Goal: Task Accomplishment & Management: Complete application form

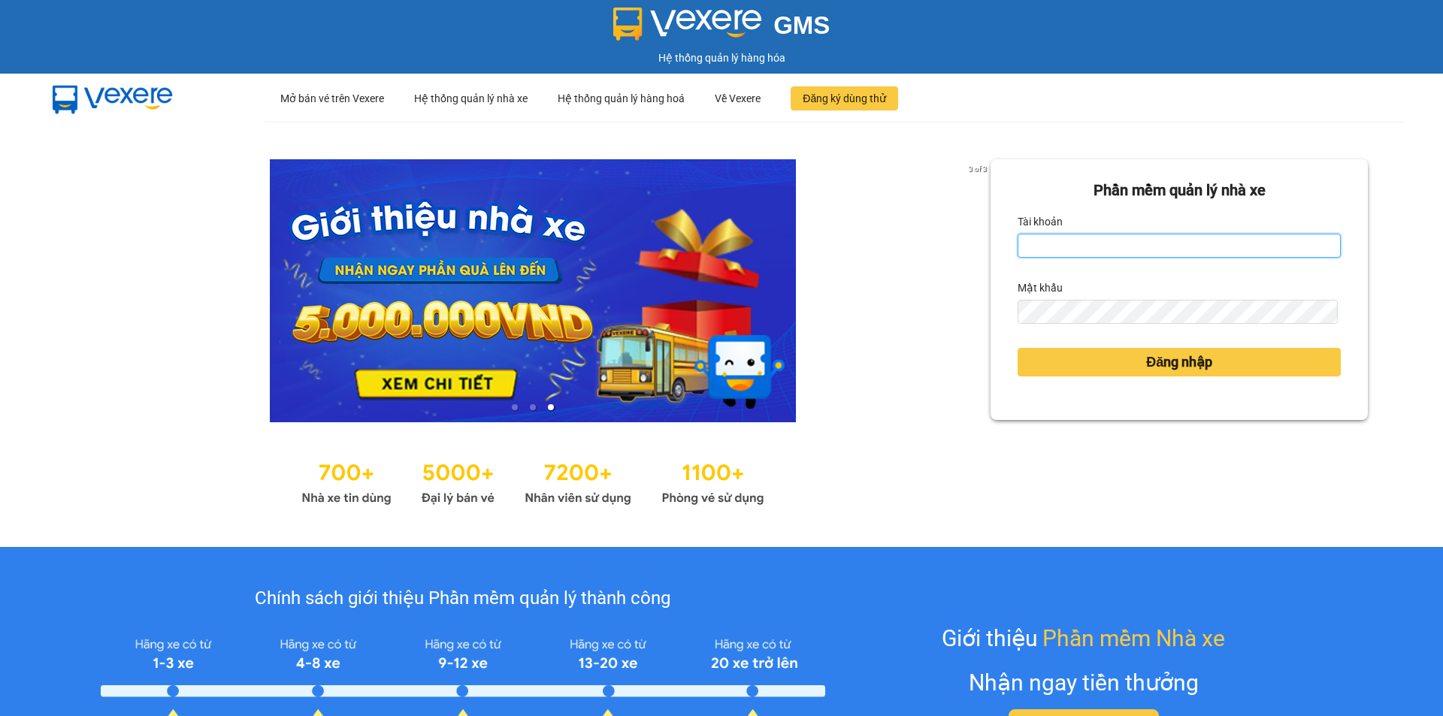
click at [1093, 248] on input "Tài khoản" at bounding box center [1179, 246] width 323 height 24
type input "baotrung.namhailimo"
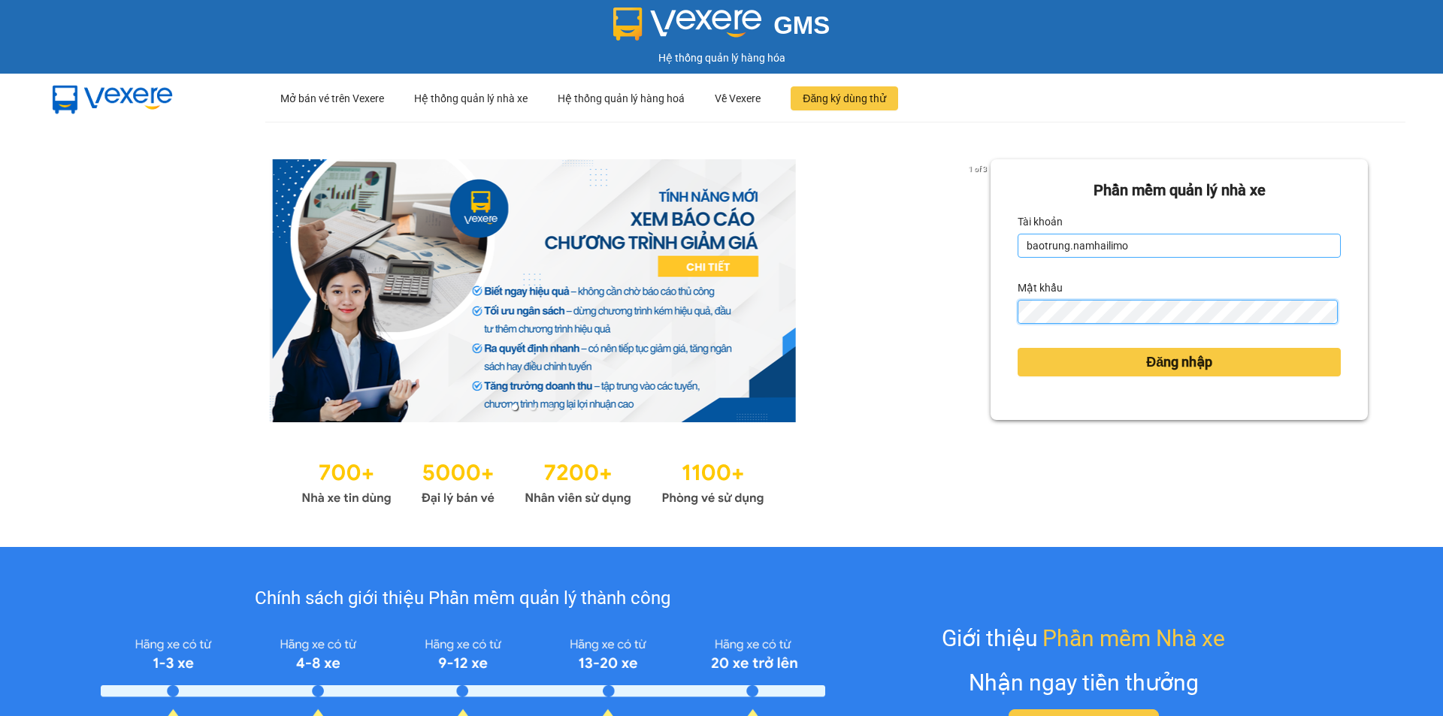
click at [1018, 348] on button "Đăng nhập" at bounding box center [1179, 362] width 323 height 29
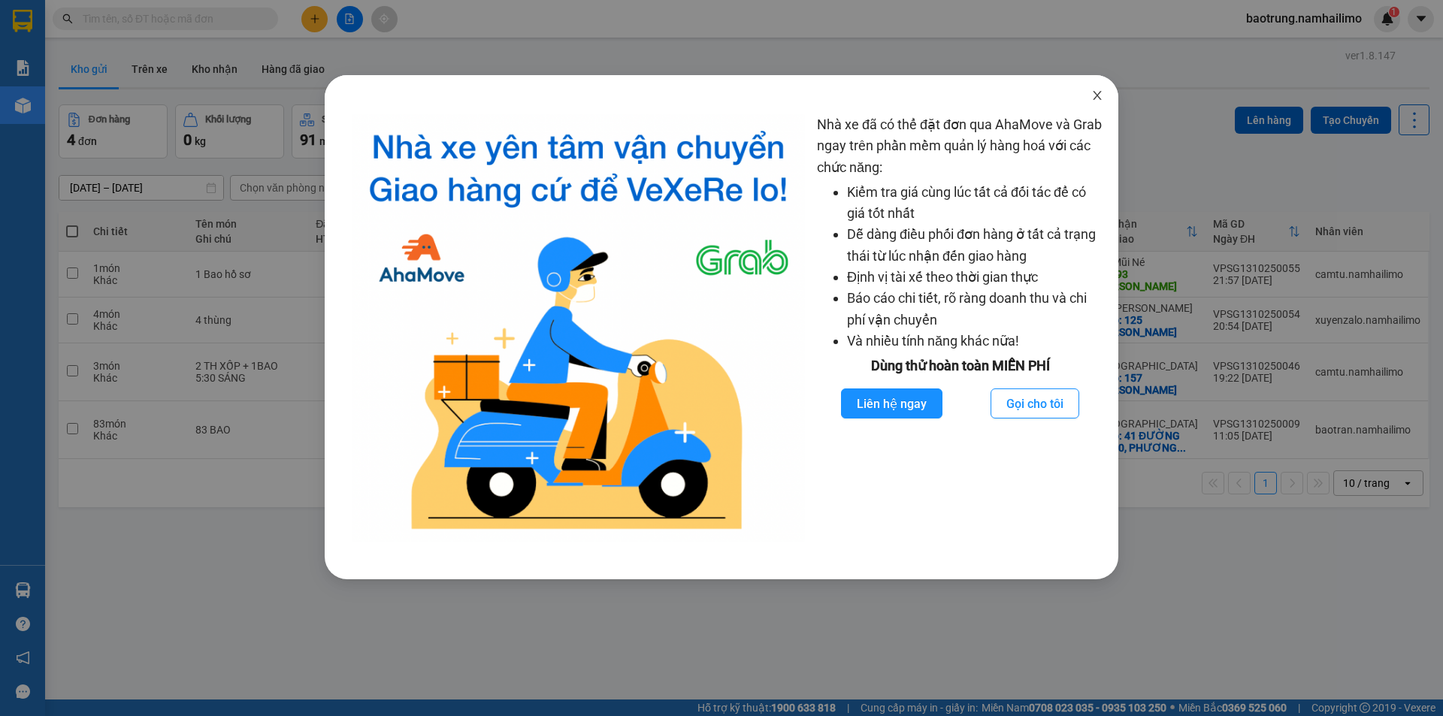
click at [1097, 95] on icon "close" at bounding box center [1097, 95] width 12 height 12
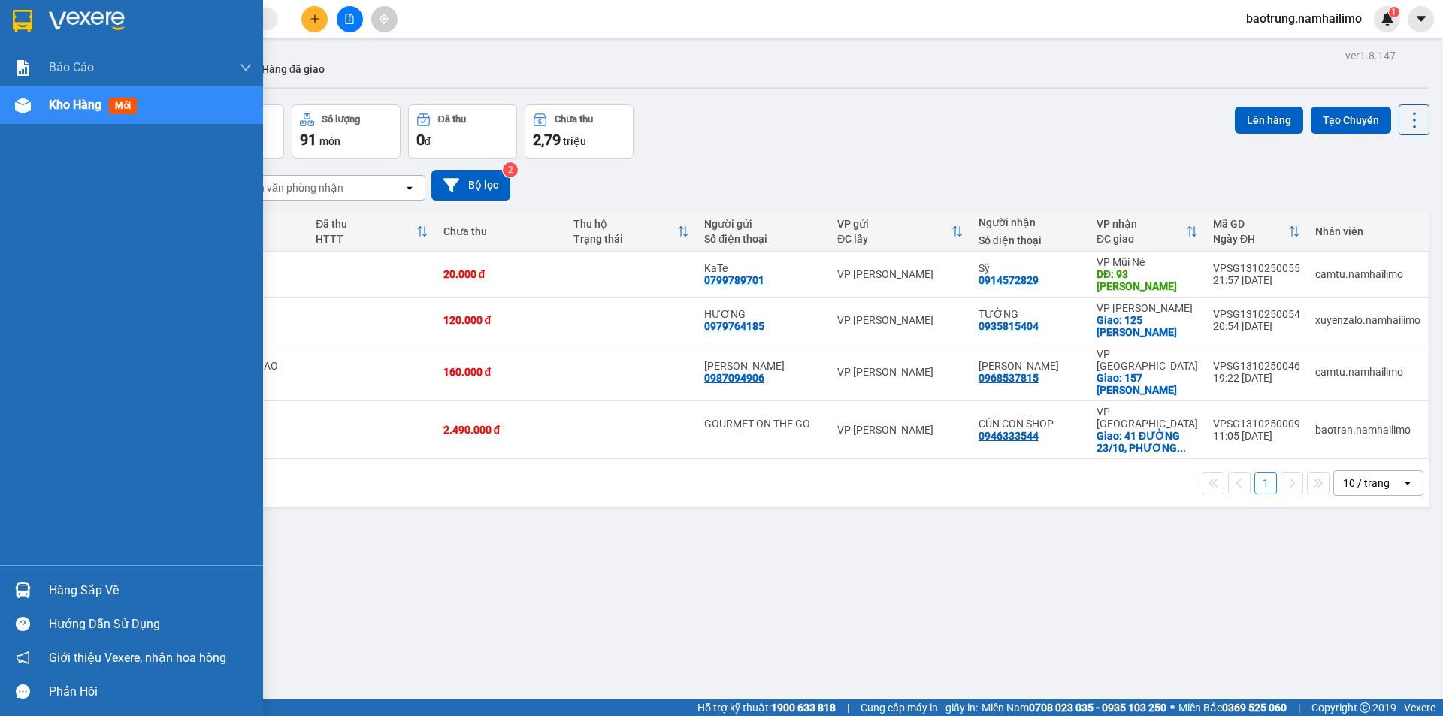
click at [62, 605] on div "Hàng sắp về" at bounding box center [131, 590] width 263 height 34
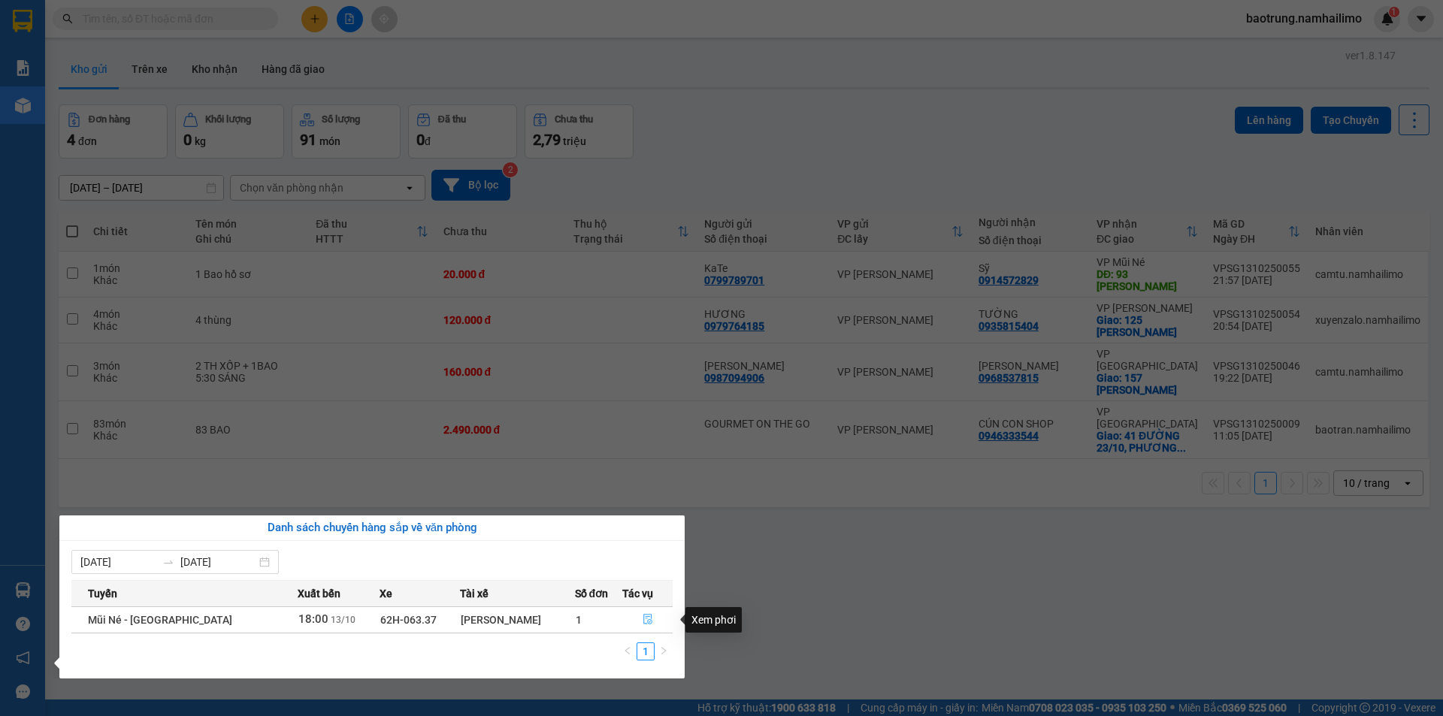
click at [649, 617] on icon "file-done" at bounding box center [648, 619] width 11 height 11
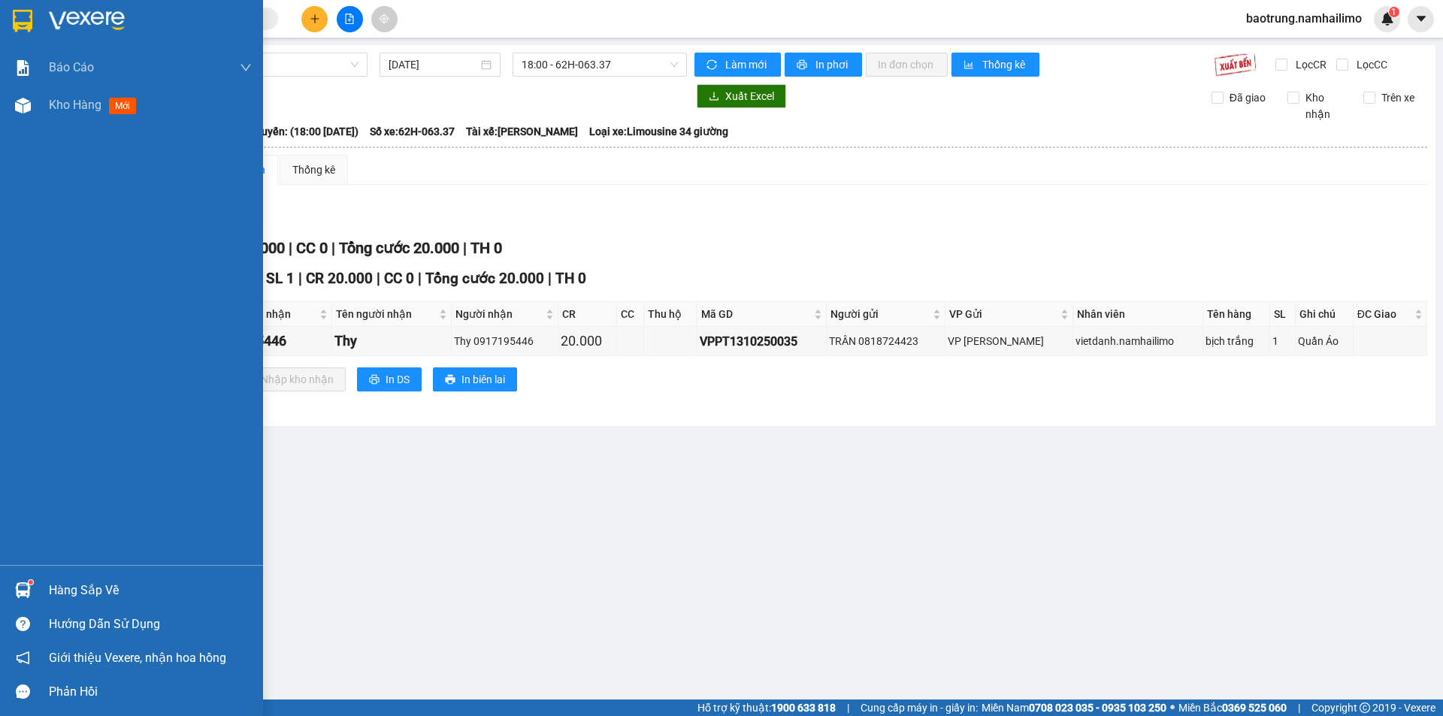
click at [102, 586] on div "Hàng sắp về" at bounding box center [150, 590] width 203 height 23
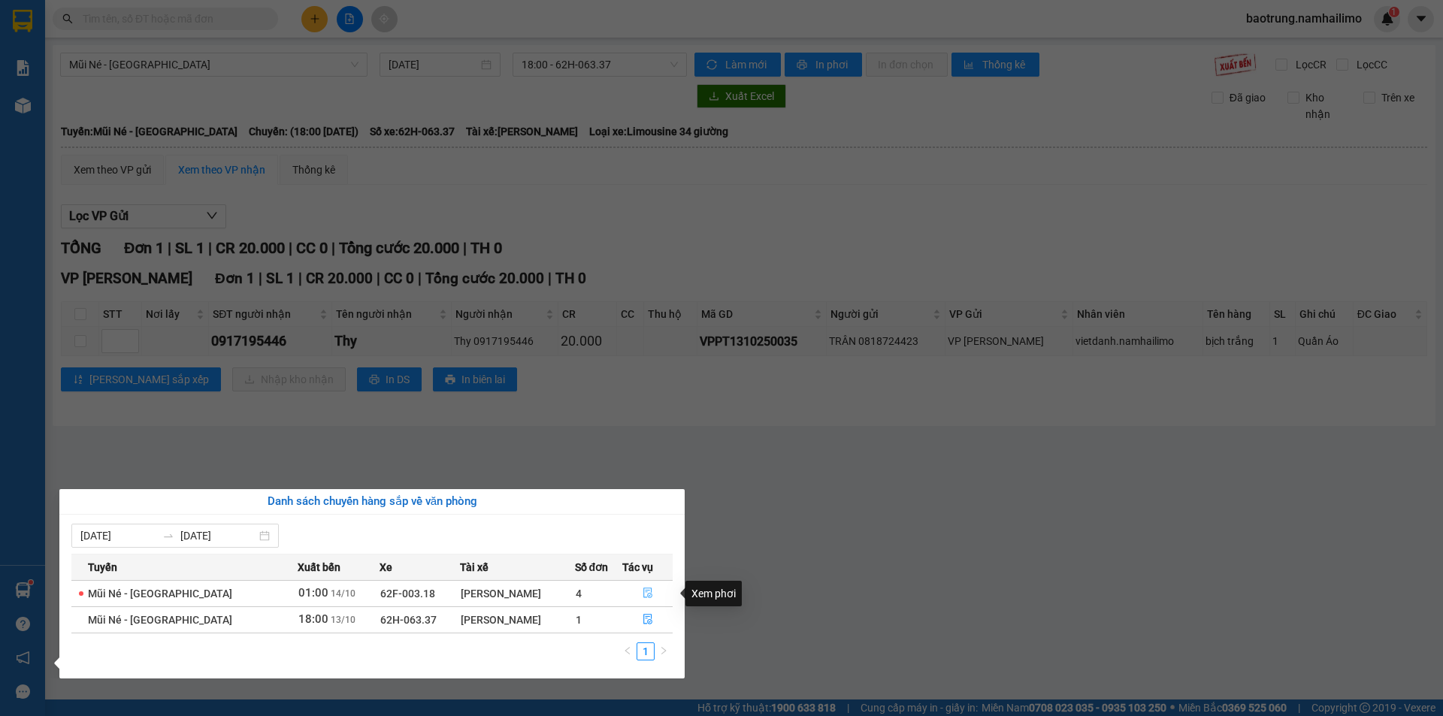
click at [647, 593] on icon "file-done" at bounding box center [648, 593] width 11 height 11
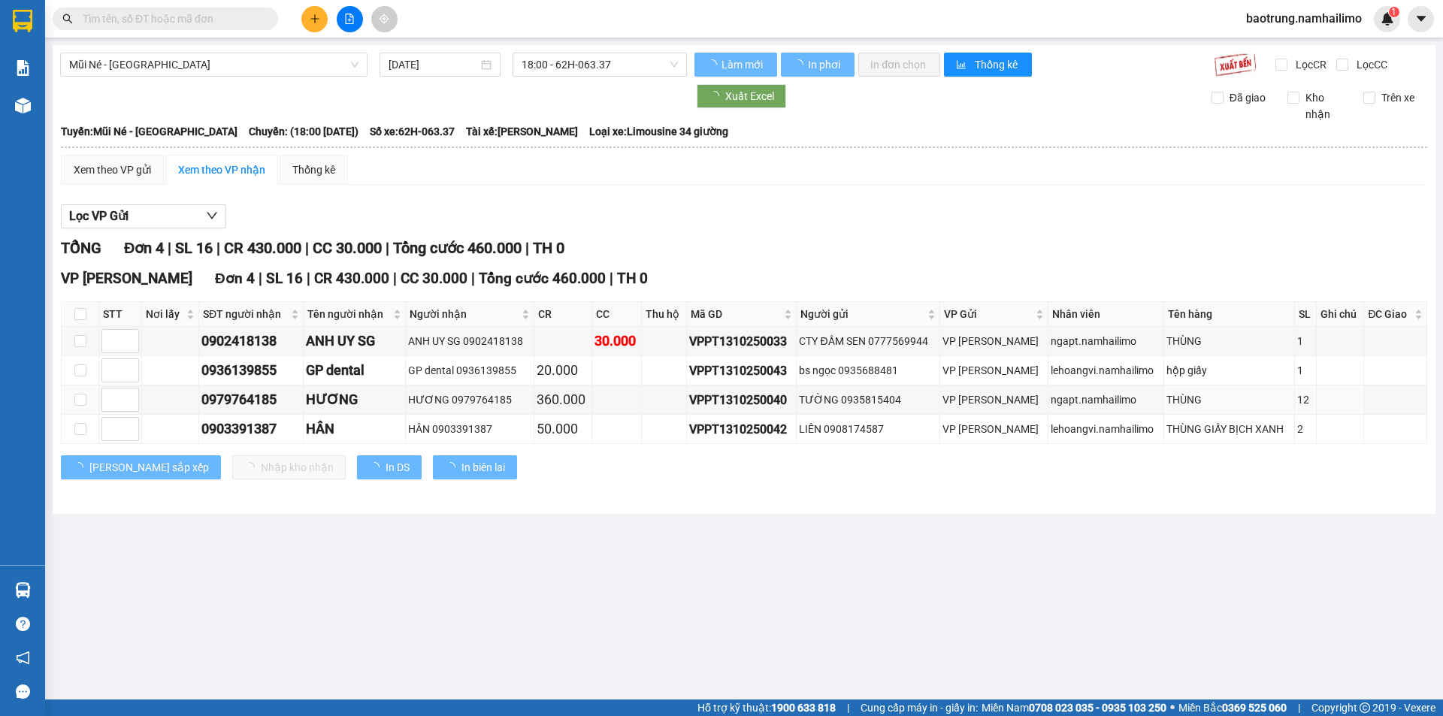
type input "[DATE]"
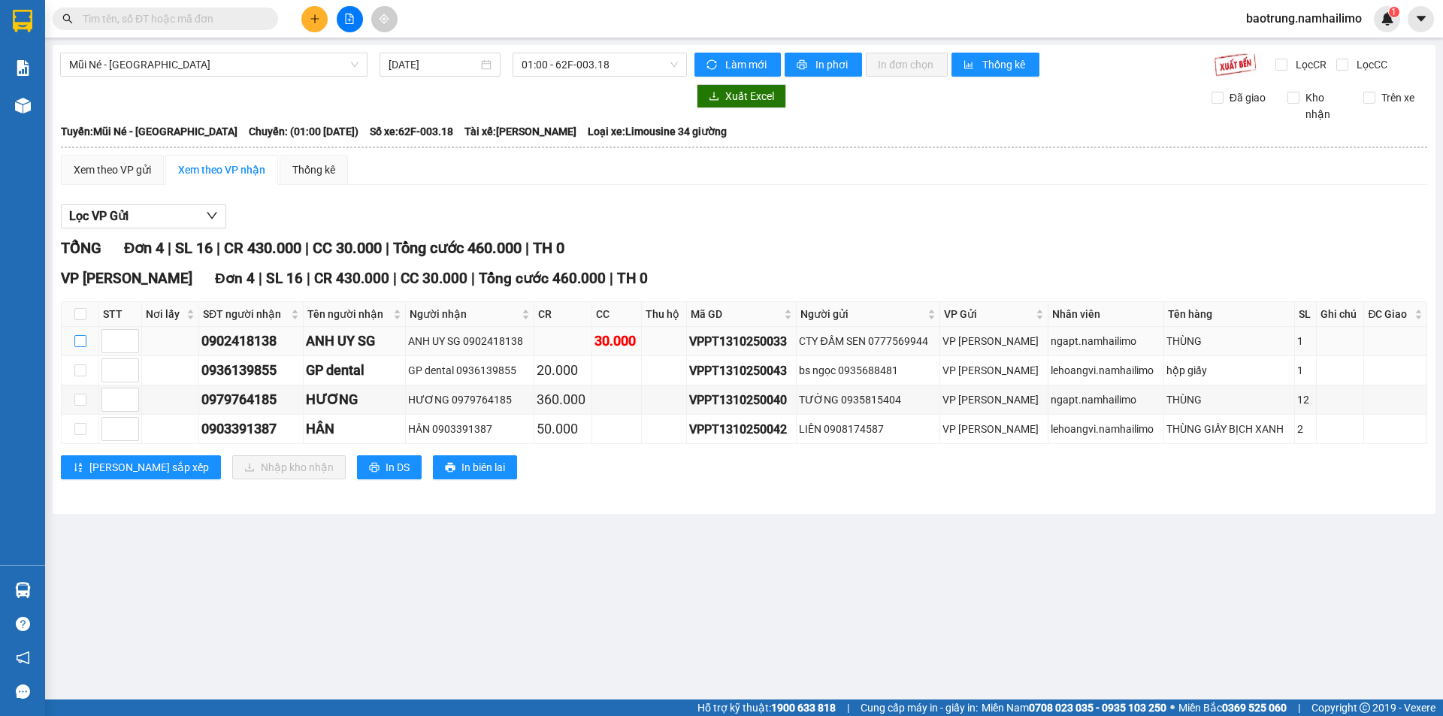
click at [79, 337] on input "checkbox" at bounding box center [80, 341] width 12 height 12
checkbox input "true"
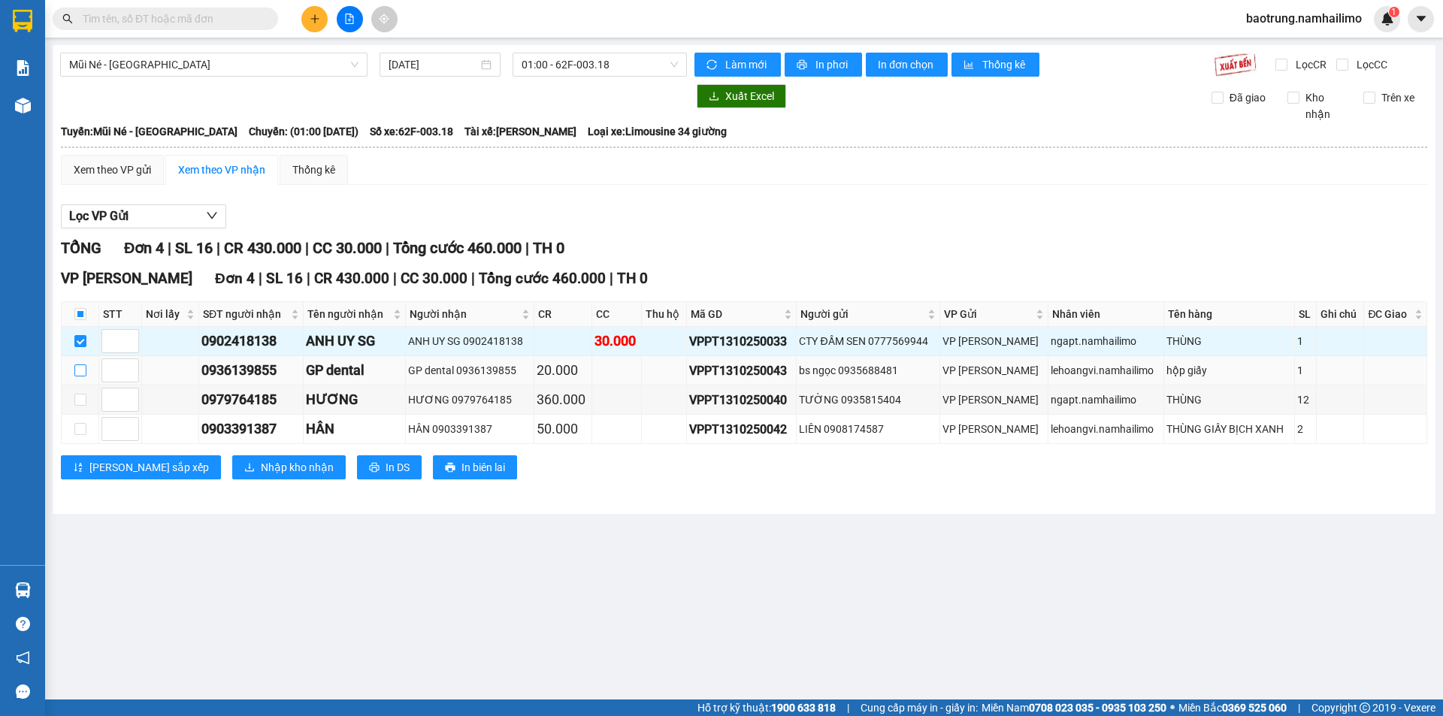
click at [74, 363] on label at bounding box center [80, 370] width 12 height 17
click at [74, 365] on input "checkbox" at bounding box center [80, 371] width 12 height 12
checkbox input "true"
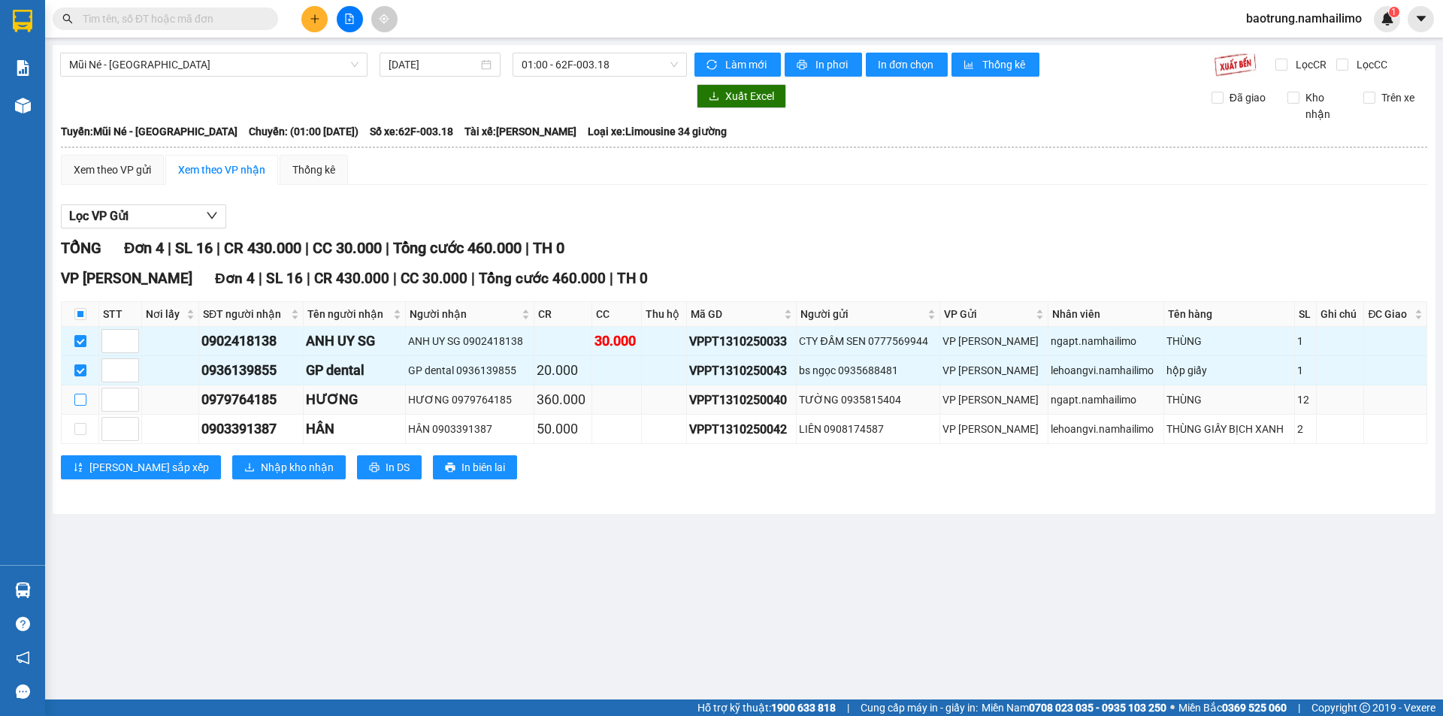
click at [85, 406] on input "checkbox" at bounding box center [80, 400] width 12 height 12
checkbox input "true"
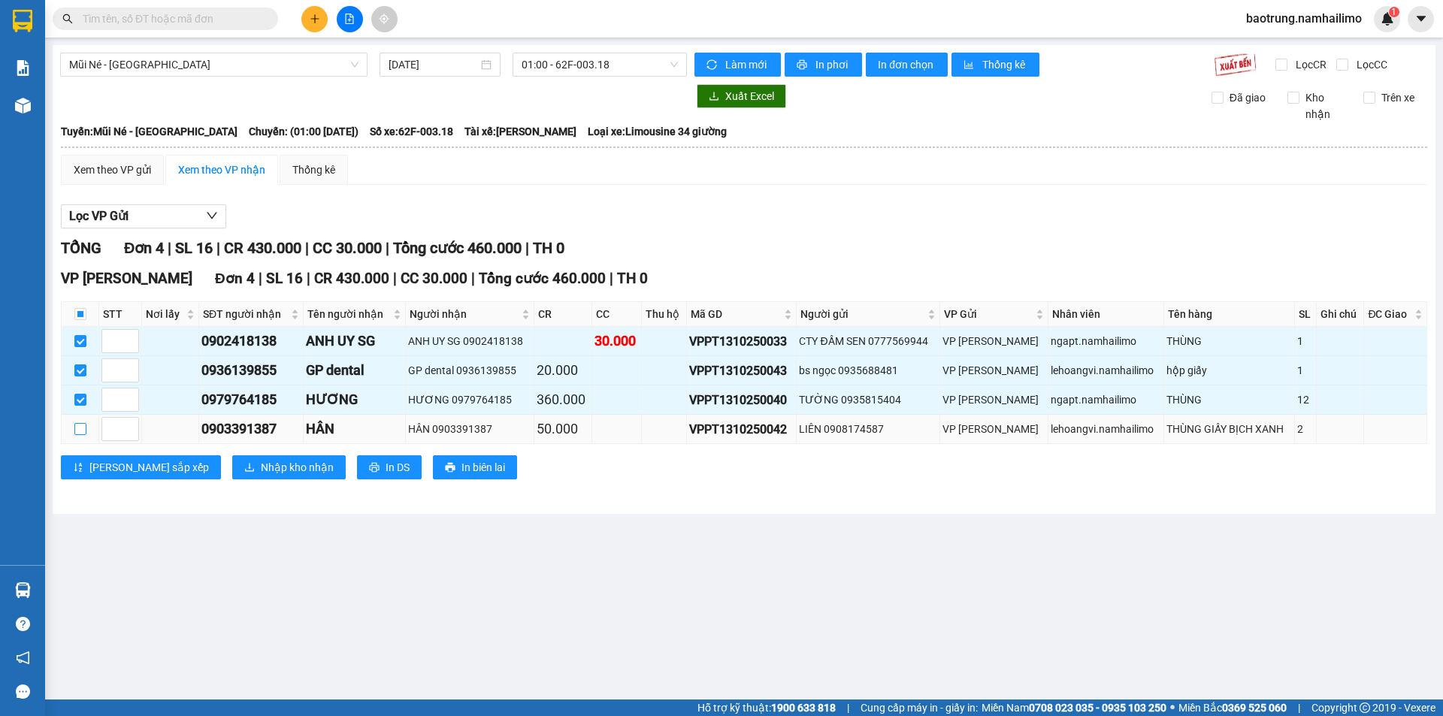
click at [83, 431] on input "checkbox" at bounding box center [80, 429] width 12 height 12
checkbox input "true"
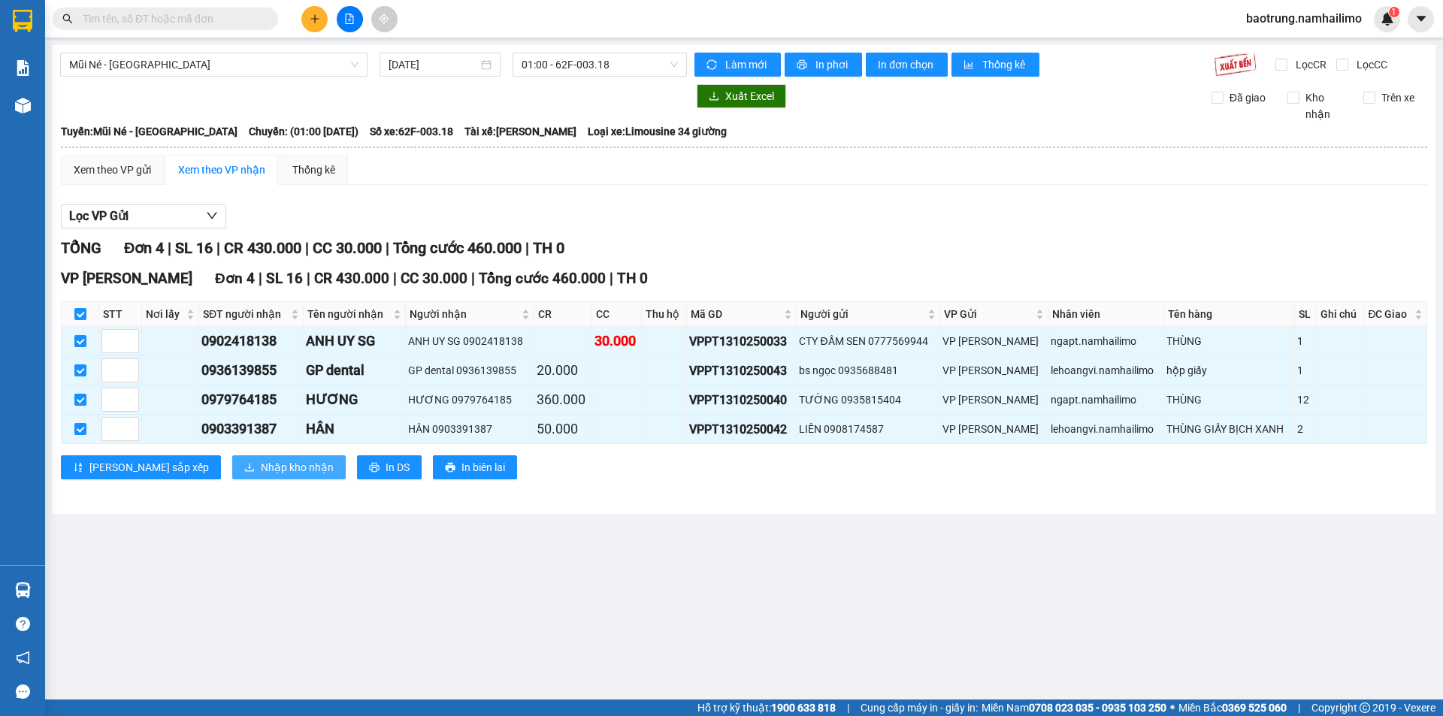
click at [261, 461] on span "Nhập kho nhận" at bounding box center [297, 467] width 73 height 17
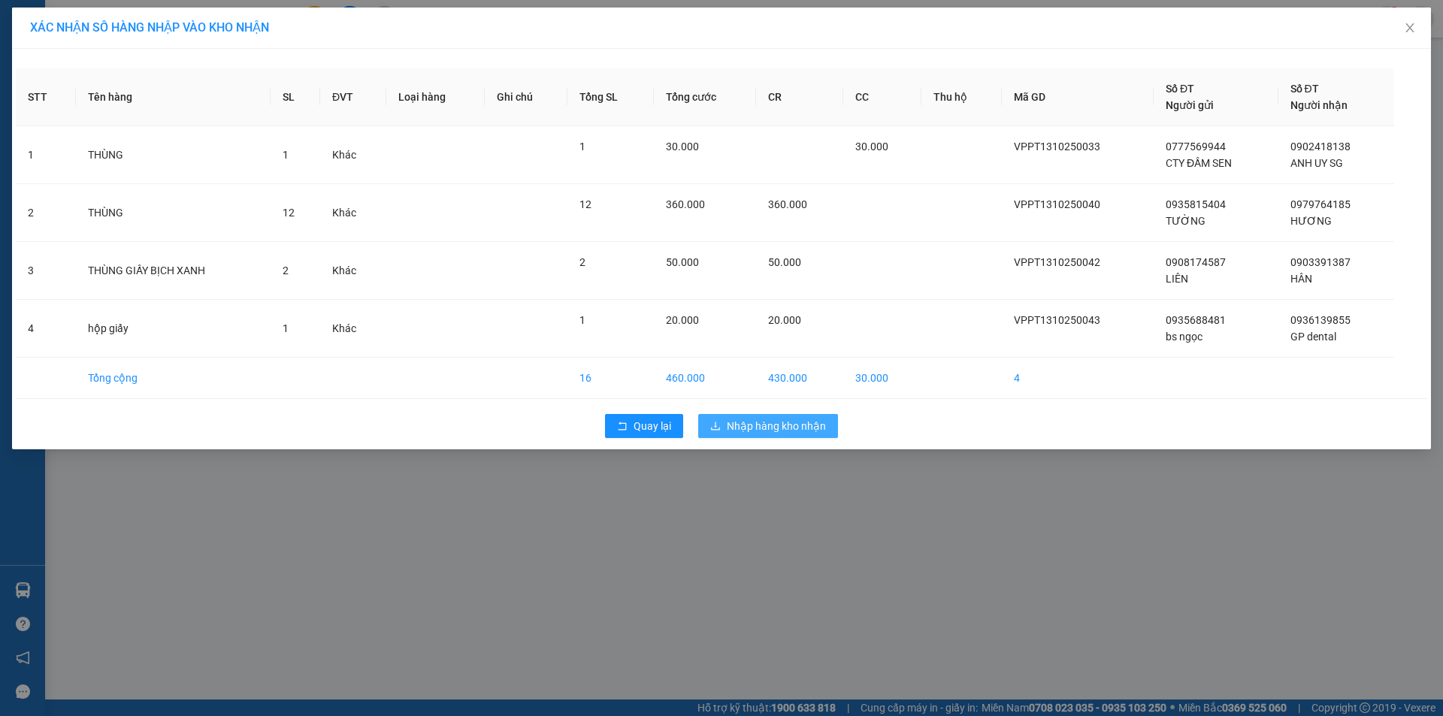
click at [773, 427] on span "Nhập hàng kho nhận" at bounding box center [776, 426] width 99 height 17
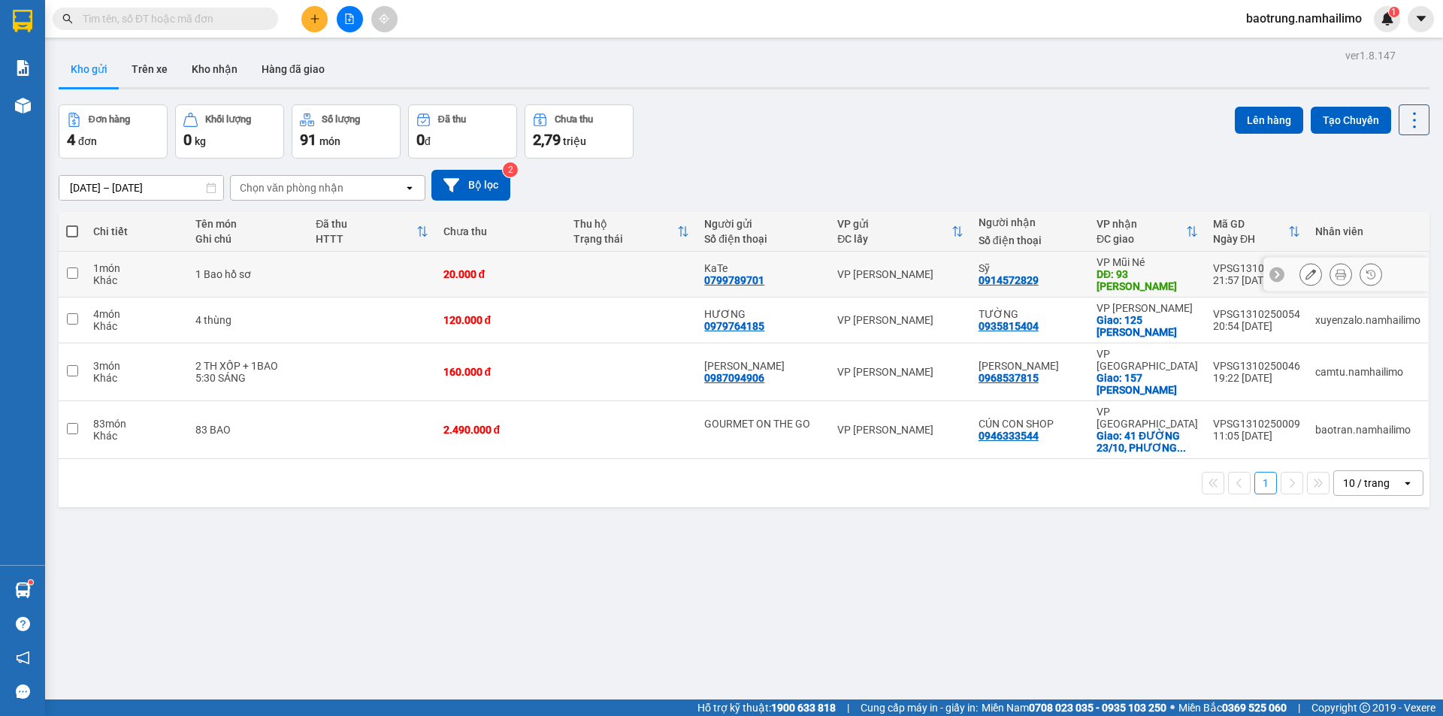
click at [179, 282] on div "Khác" at bounding box center [136, 280] width 87 height 12
checkbox input "true"
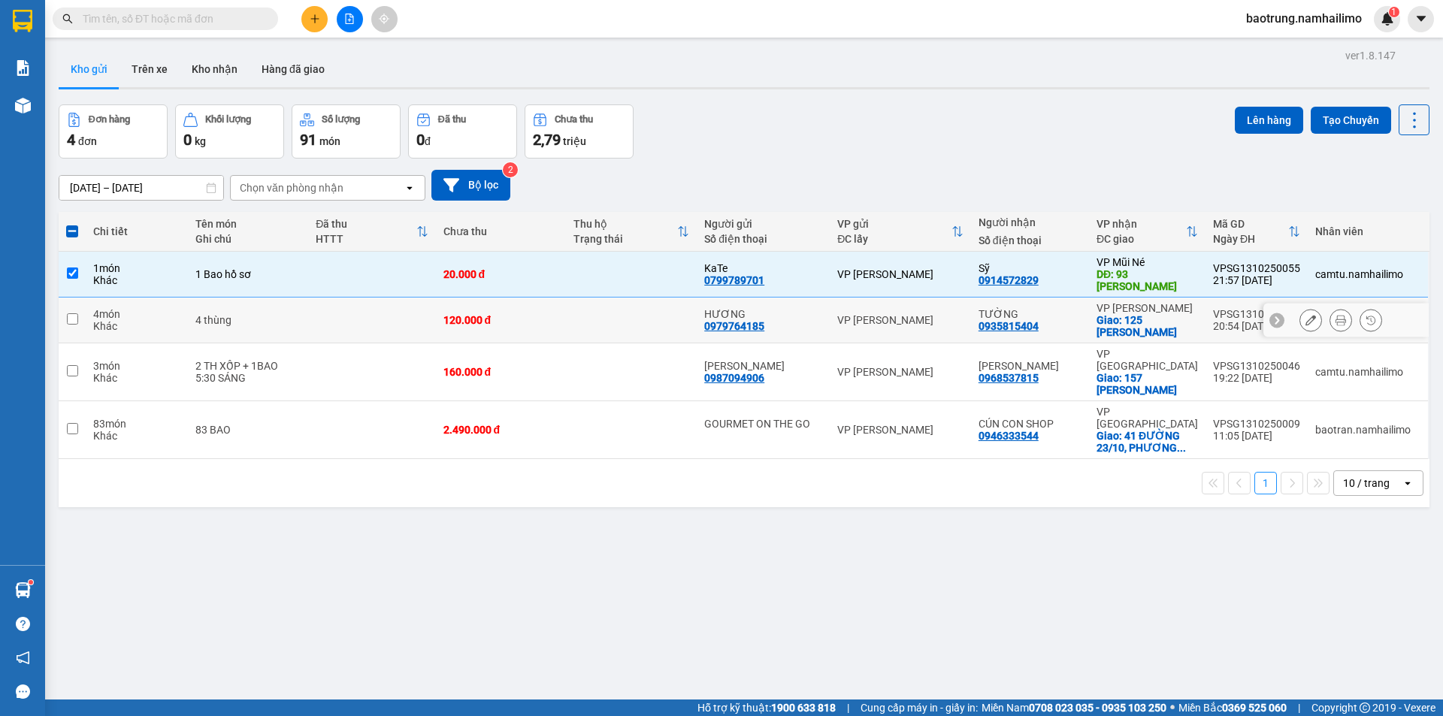
click at [187, 320] on td "4 món Khác" at bounding box center [137, 321] width 102 height 46
checkbox input "true"
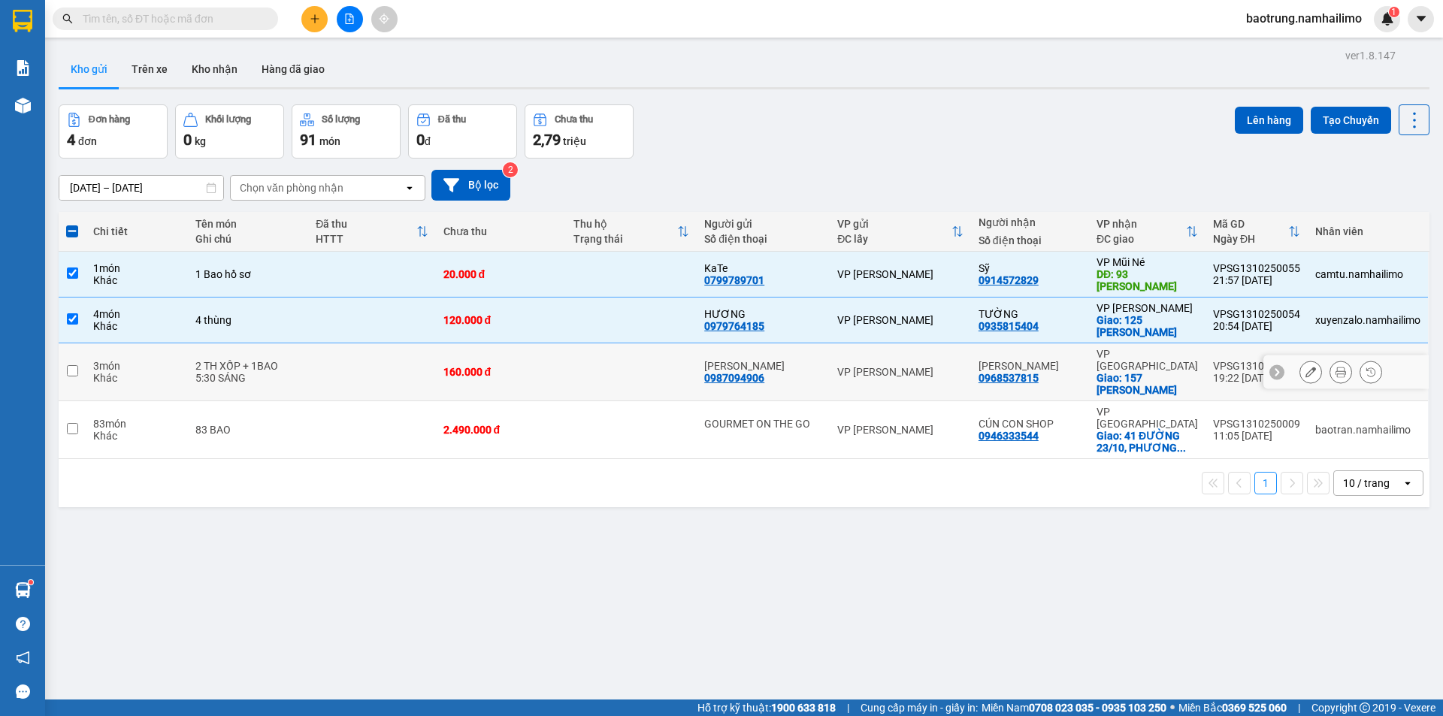
click at [192, 365] on td "2 TH XỐP + 1BAO 5:30 SÁNG" at bounding box center [248, 372] width 120 height 58
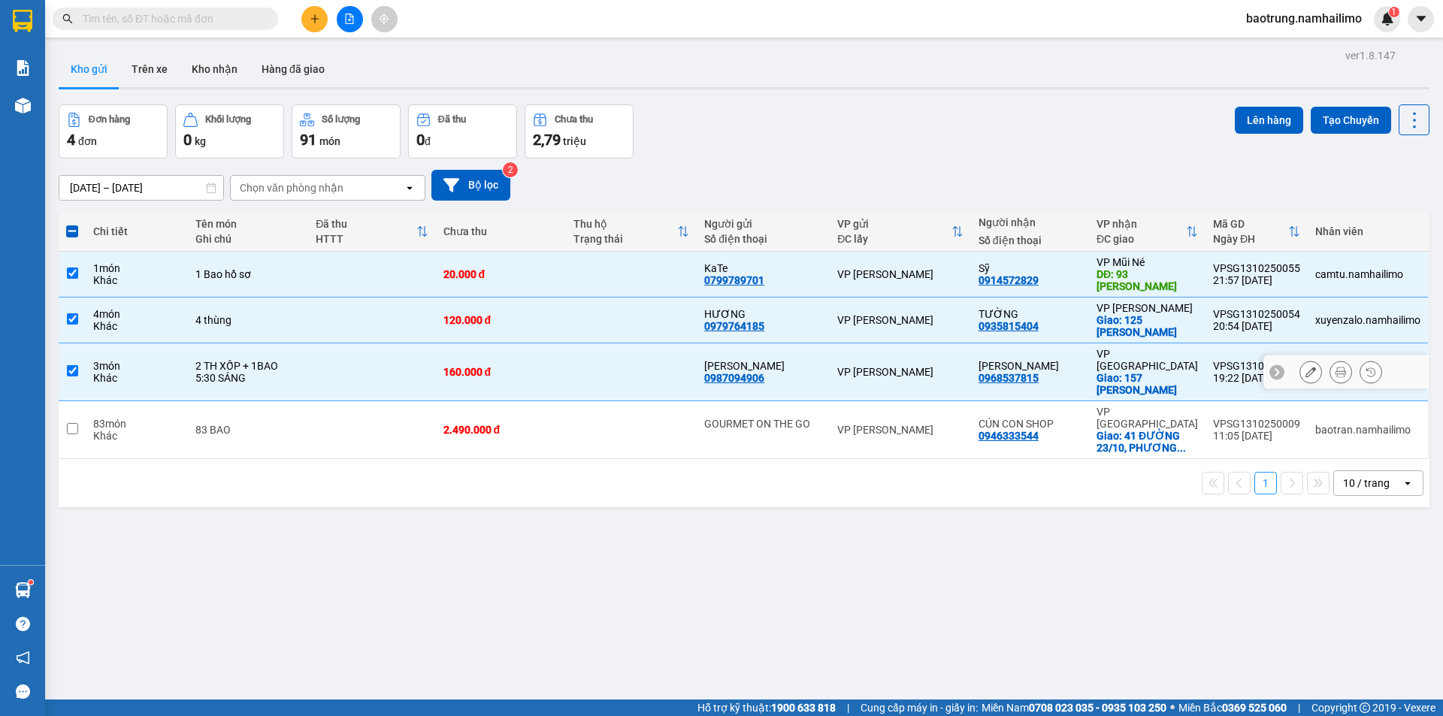
checkbox input "true"
click at [1262, 123] on button "Lên hàng" at bounding box center [1269, 120] width 68 height 27
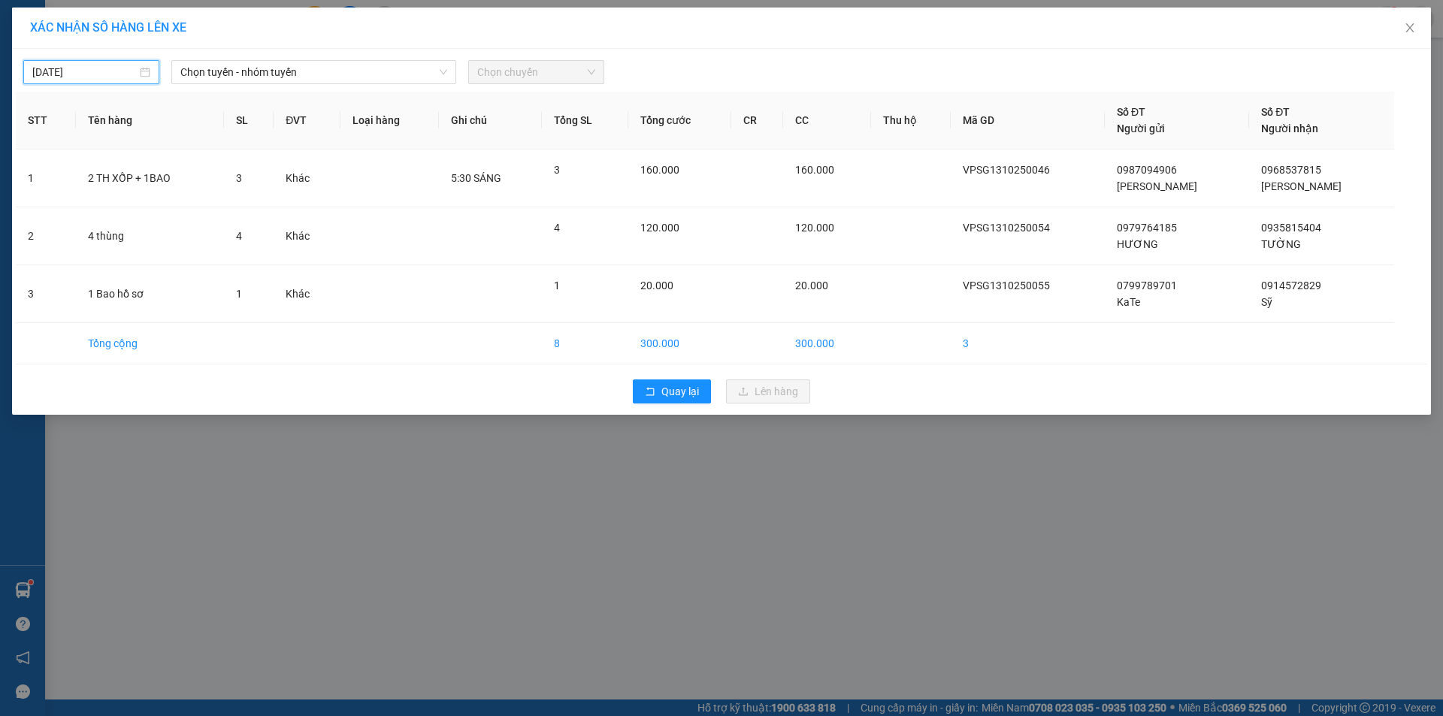
click at [86, 72] on input "13/10/2025" at bounding box center [84, 72] width 104 height 17
click at [99, 205] on div "14" at bounding box center [100, 204] width 18 height 18
type input "[DATE]"
click at [291, 55] on div "14/10/2025 Chọn tuyến - nhóm tuyến Chọn chuyến" at bounding box center [721, 69] width 1411 height 32
click at [287, 83] on div "Chọn tuyến - nhóm tuyến" at bounding box center [313, 72] width 285 height 24
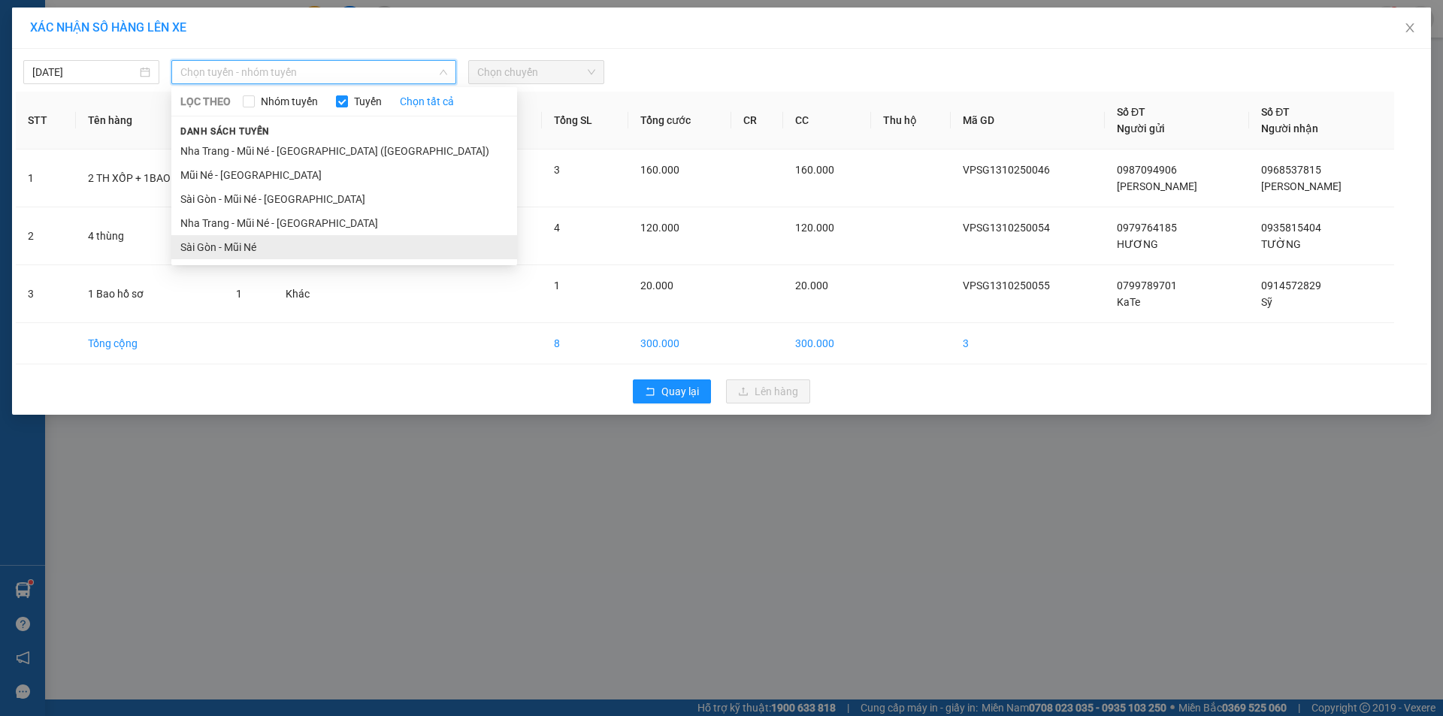
click at [248, 254] on li "Sài Gòn - Mũi Né" at bounding box center [344, 247] width 346 height 24
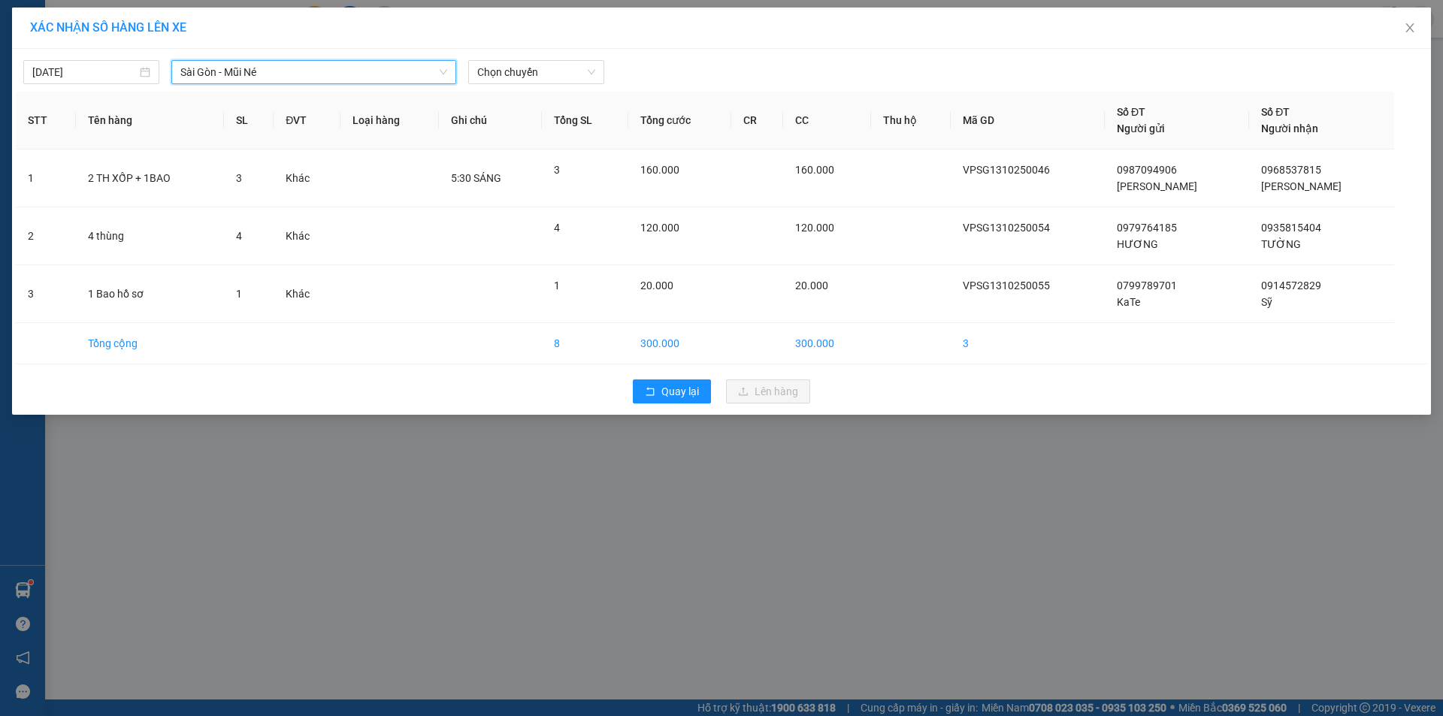
drag, startPoint x: 501, startPoint y: 75, endPoint x: 507, endPoint y: 84, distance: 10.8
click at [502, 75] on span "Chọn chuyến" at bounding box center [536, 72] width 118 height 23
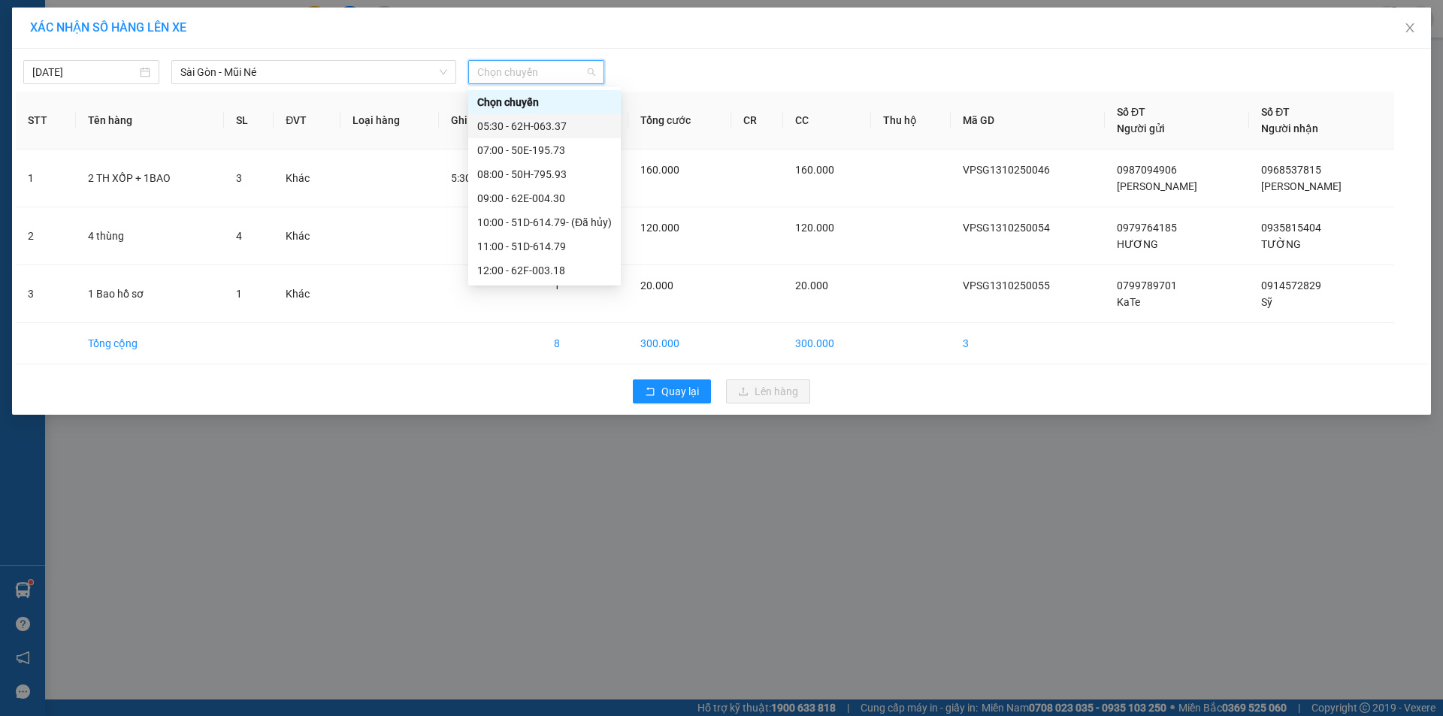
click at [517, 123] on div "05:30 - 62H-063.37" at bounding box center [544, 126] width 135 height 17
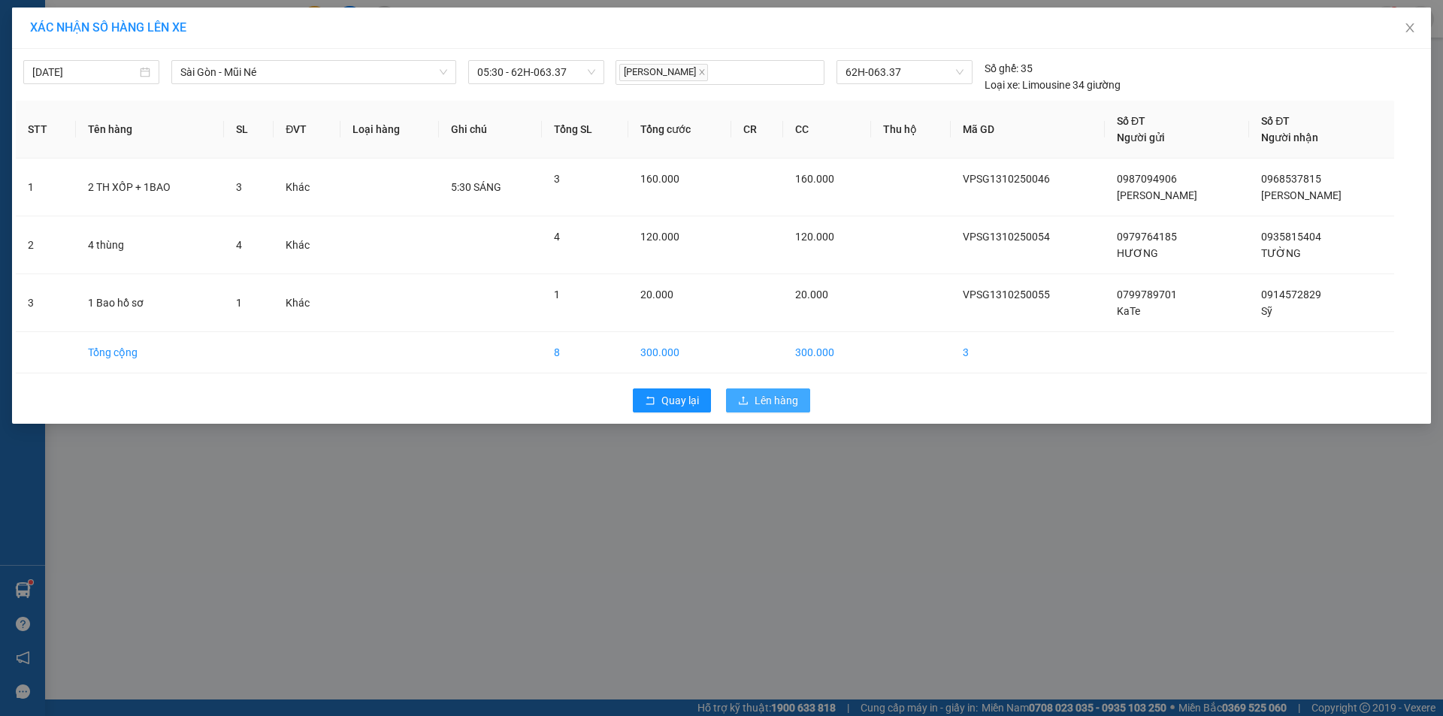
click at [785, 394] on span "Lên hàng" at bounding box center [777, 400] width 44 height 17
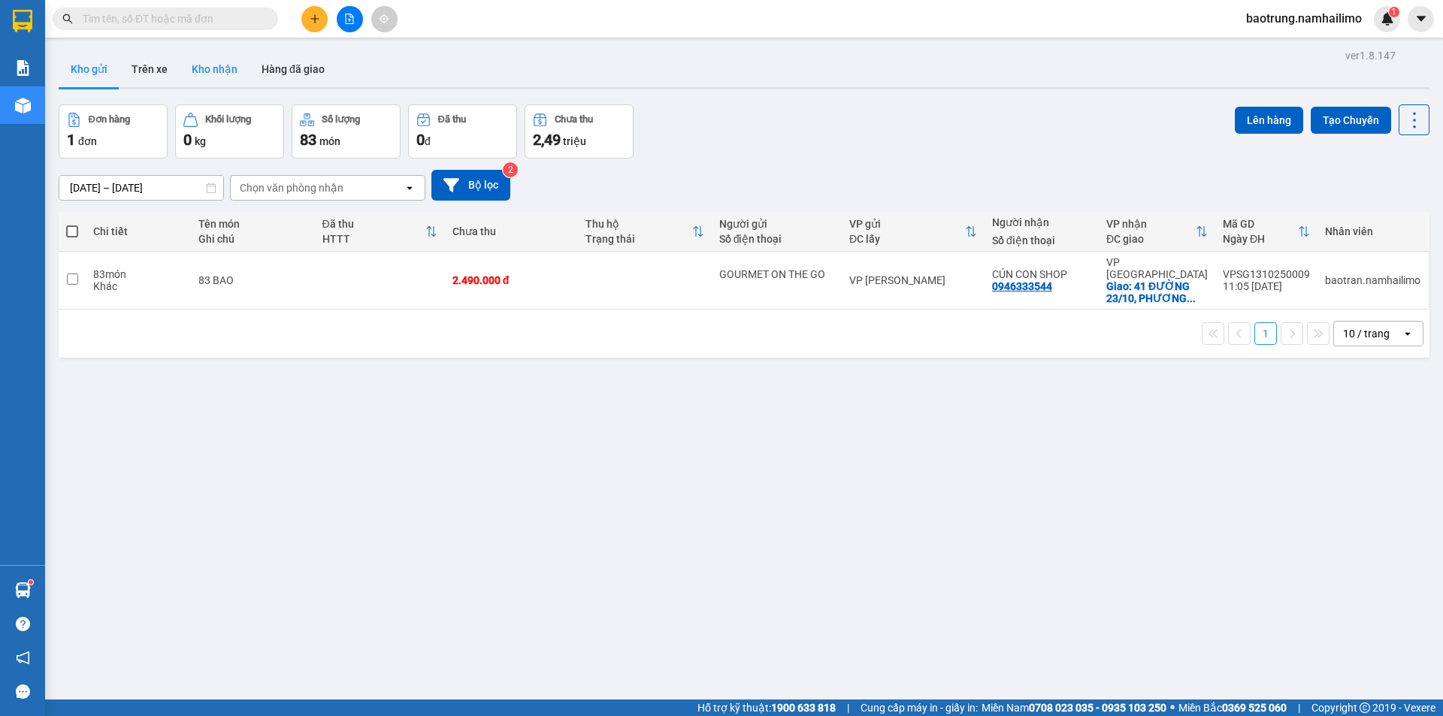
click at [231, 71] on button "Kho nhận" at bounding box center [215, 69] width 70 height 36
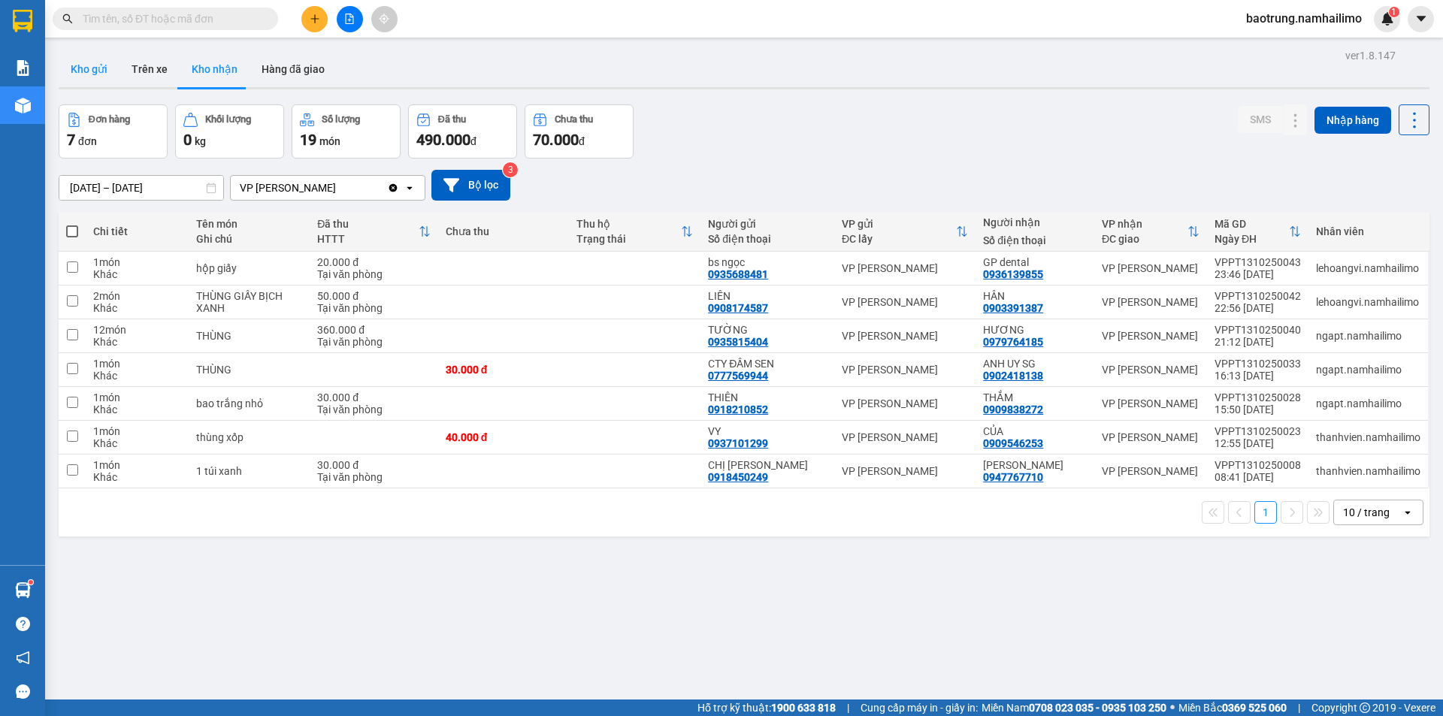
click at [94, 82] on button "Kho gửi" at bounding box center [89, 69] width 61 height 36
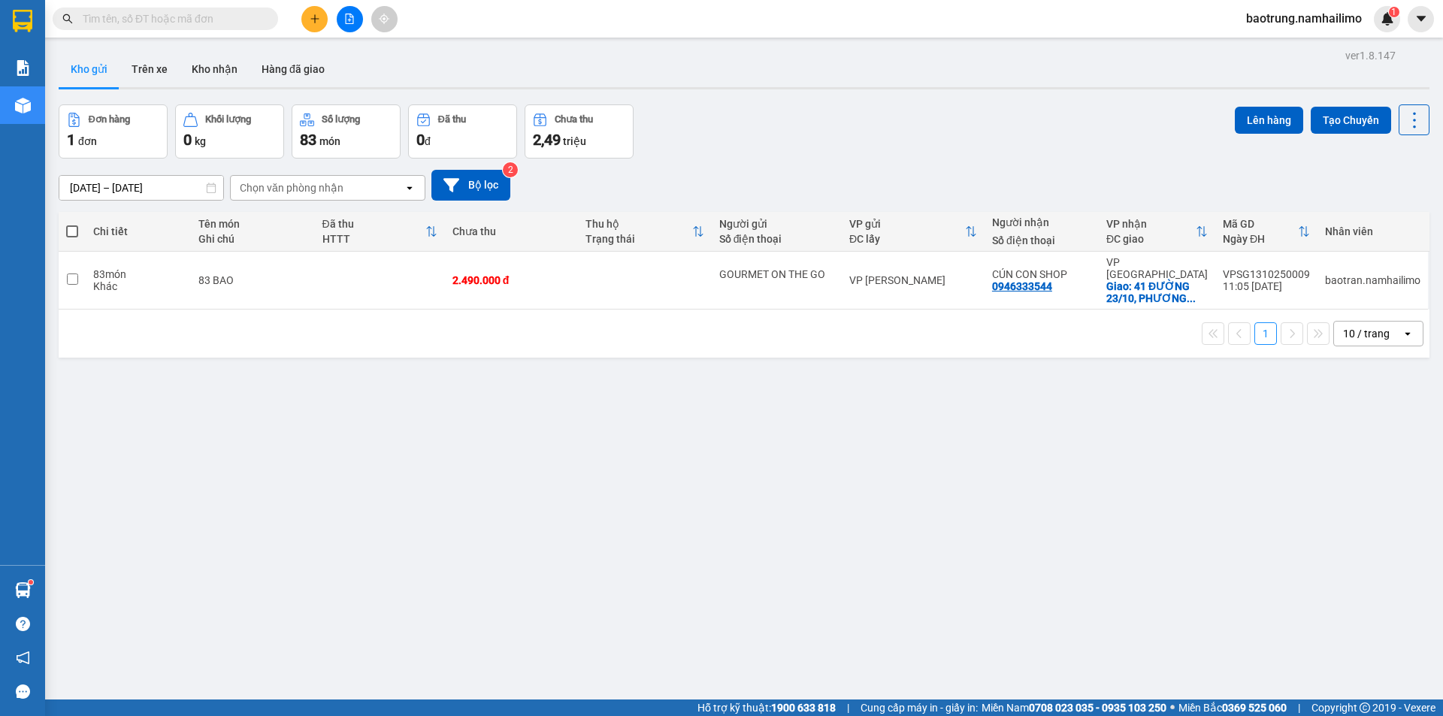
click at [141, 11] on input "text" at bounding box center [171, 19] width 177 height 17
paste input "VPNT1310250004"
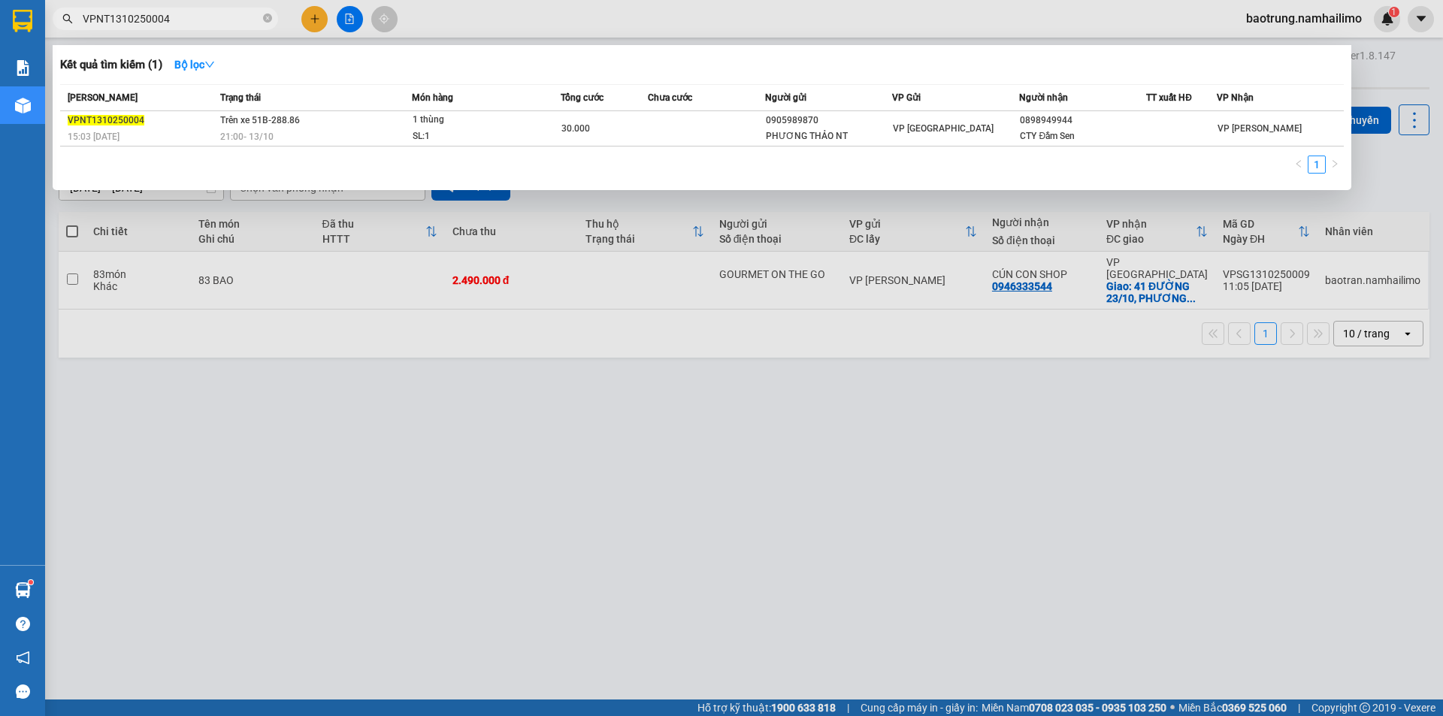
type input "VPNT1310250004"
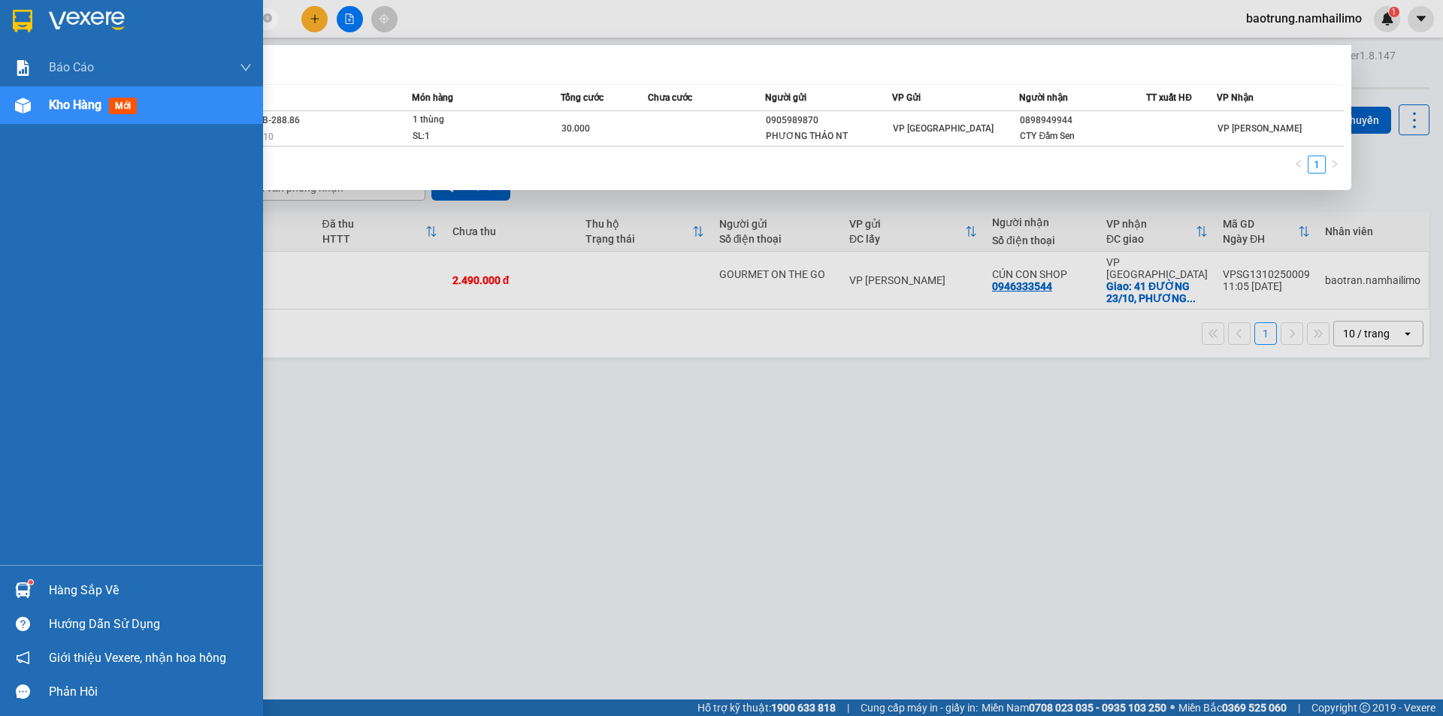
click at [80, 582] on div "Hàng sắp về" at bounding box center [150, 590] width 203 height 23
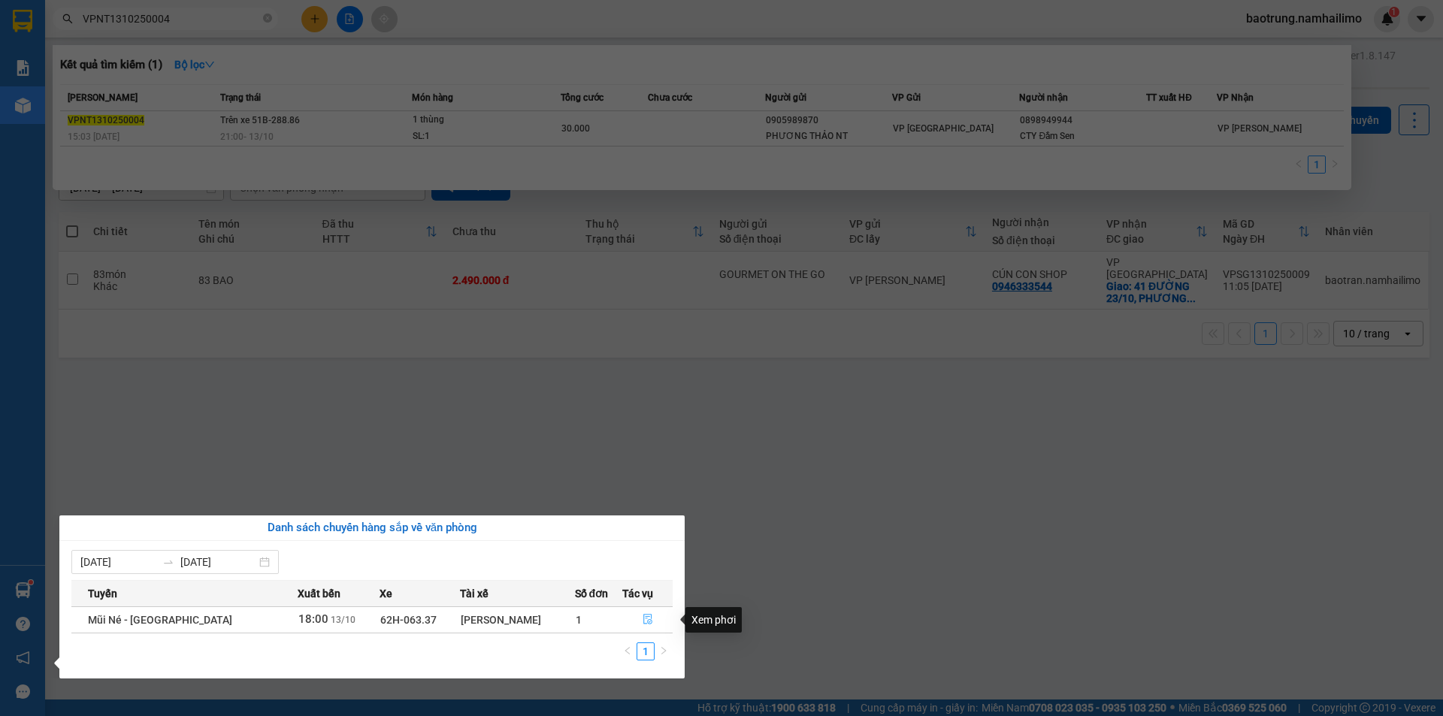
click at [647, 622] on icon "file-done" at bounding box center [648, 619] width 11 height 11
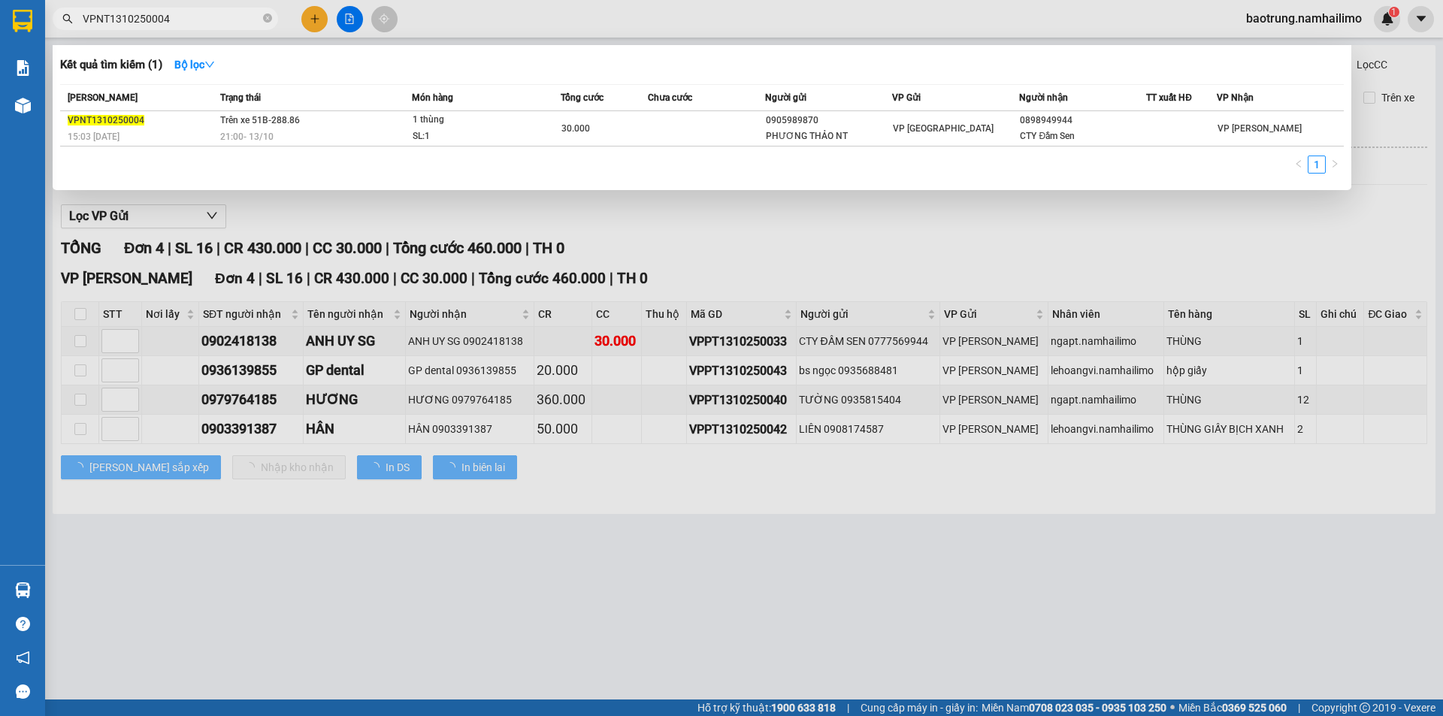
type input "13/10/2025"
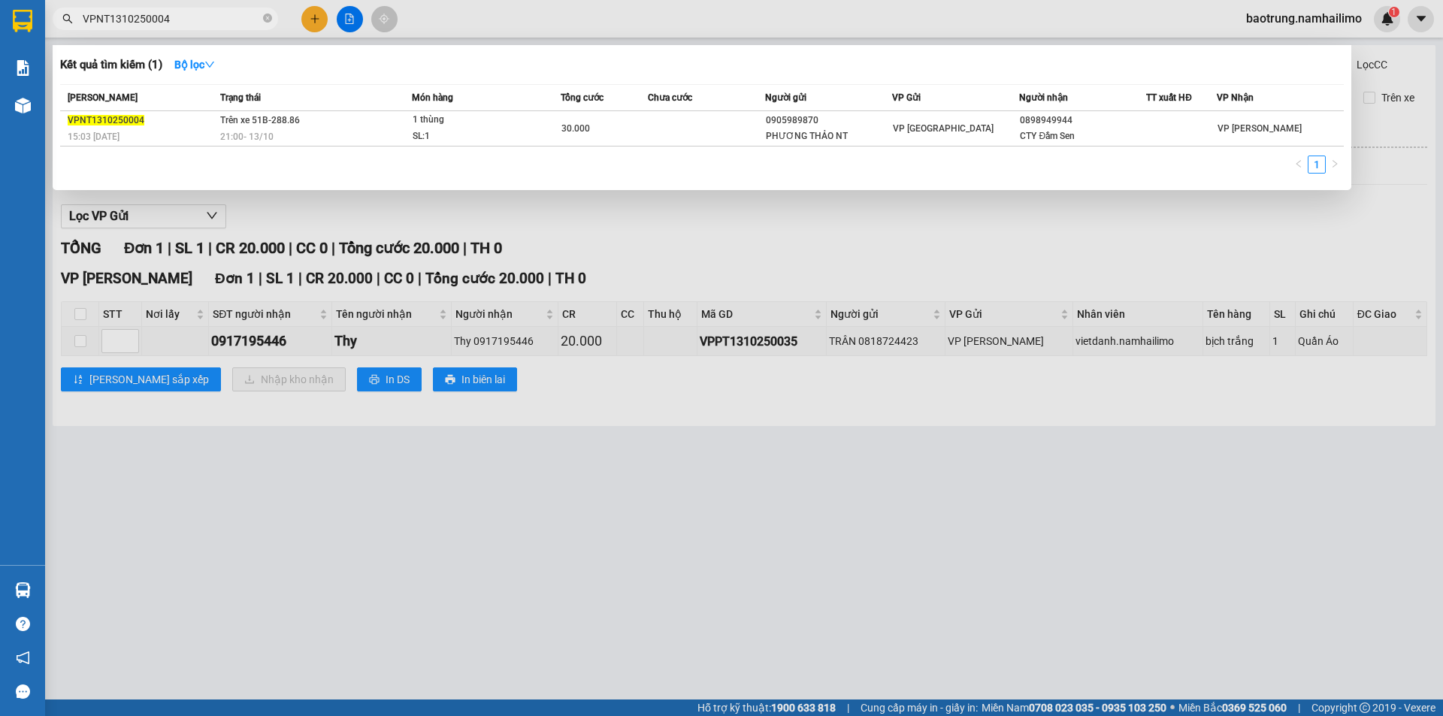
click at [82, 337] on div at bounding box center [721, 358] width 1443 height 716
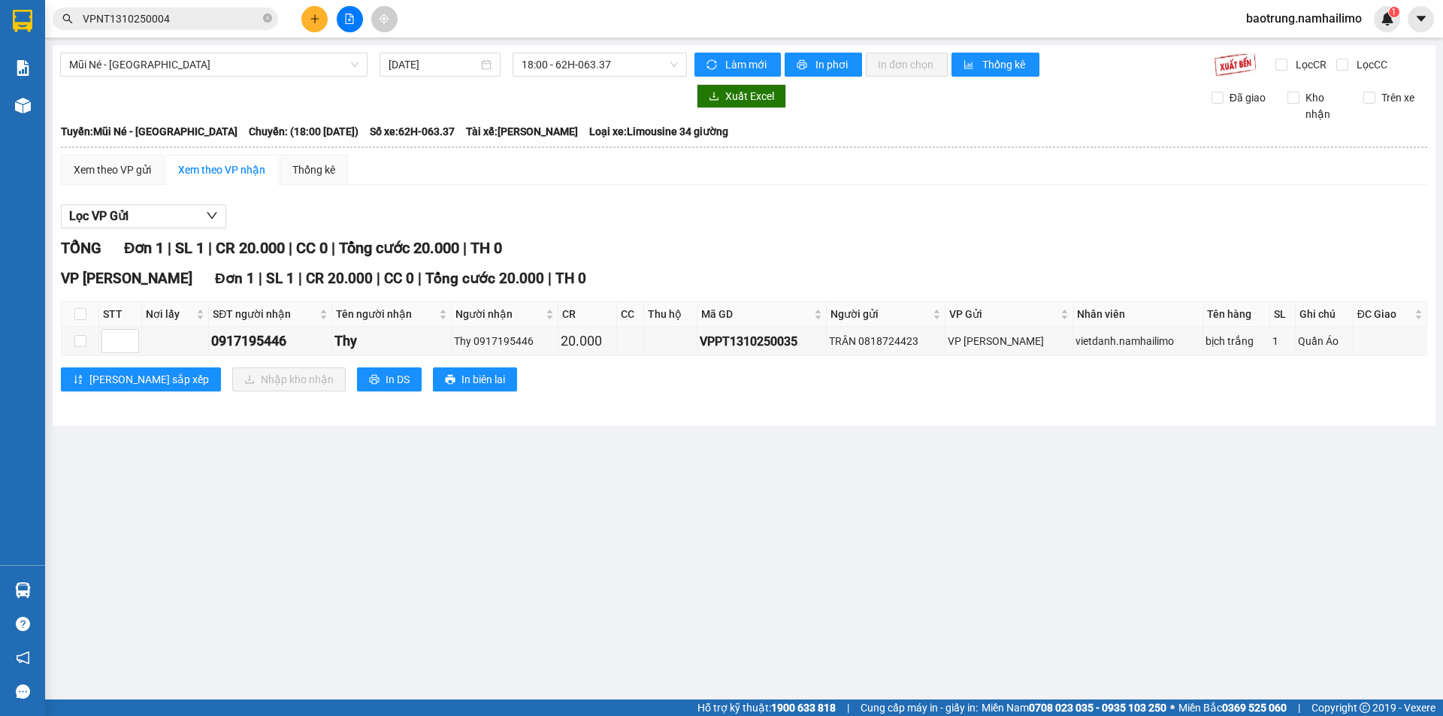
click at [77, 305] on th at bounding box center [81, 314] width 38 height 25
click at [84, 318] on input "checkbox" at bounding box center [80, 314] width 12 height 12
checkbox input "true"
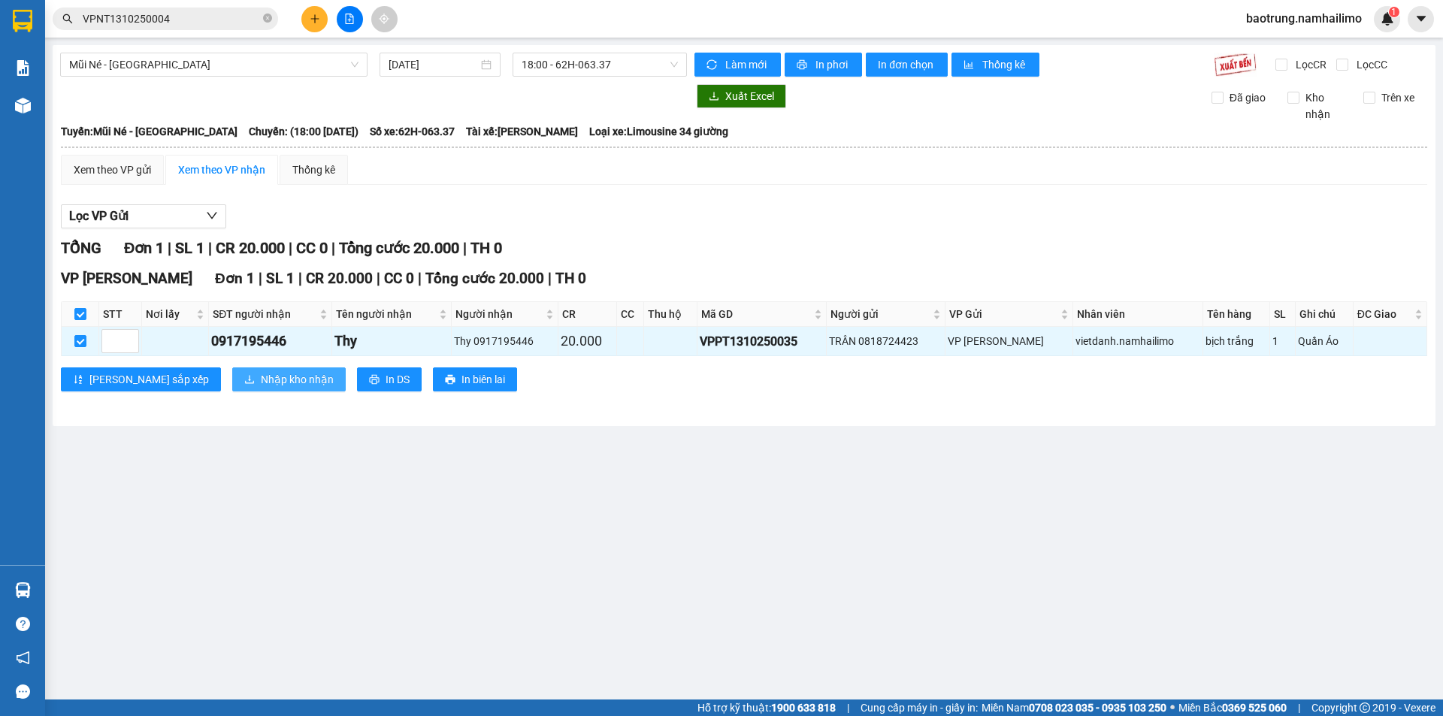
click at [261, 380] on span "Nhập kho nhận" at bounding box center [297, 379] width 73 height 17
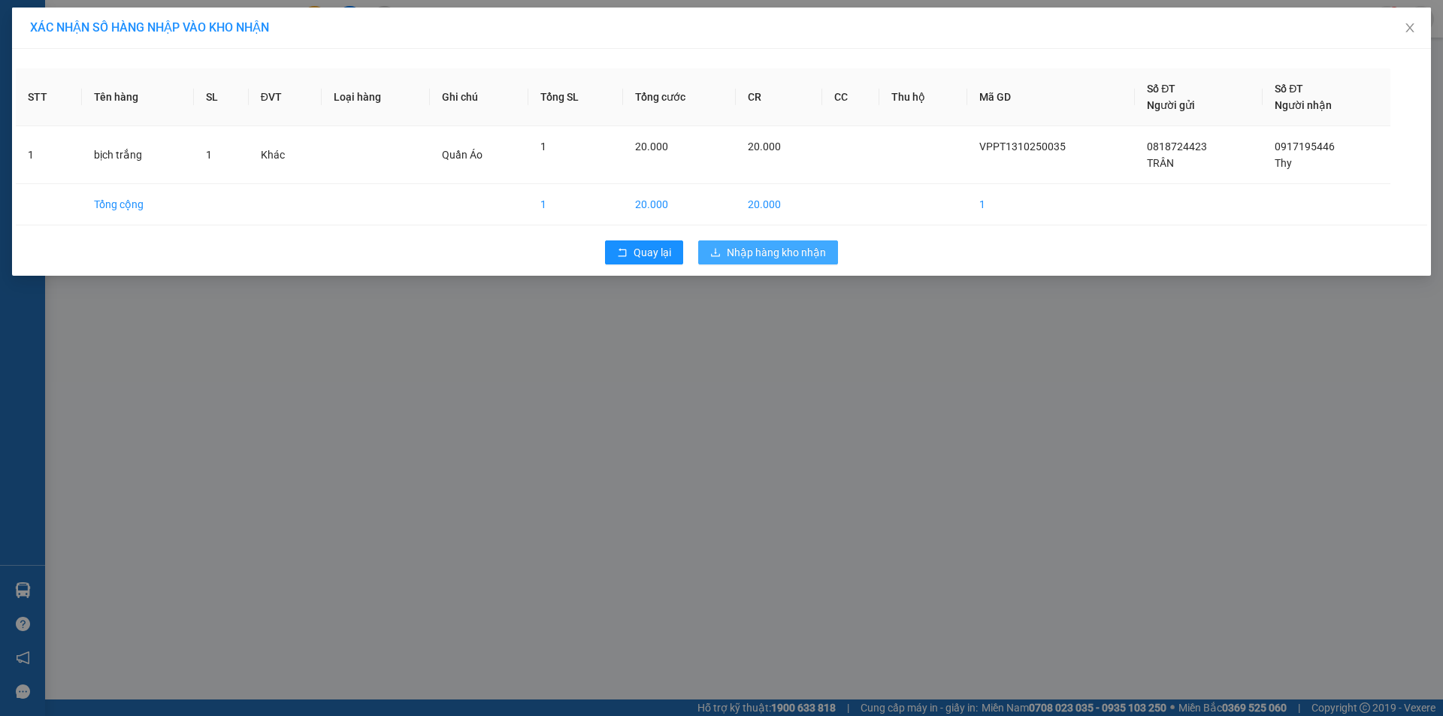
click at [768, 251] on span "Nhập hàng kho nhận" at bounding box center [776, 252] width 99 height 17
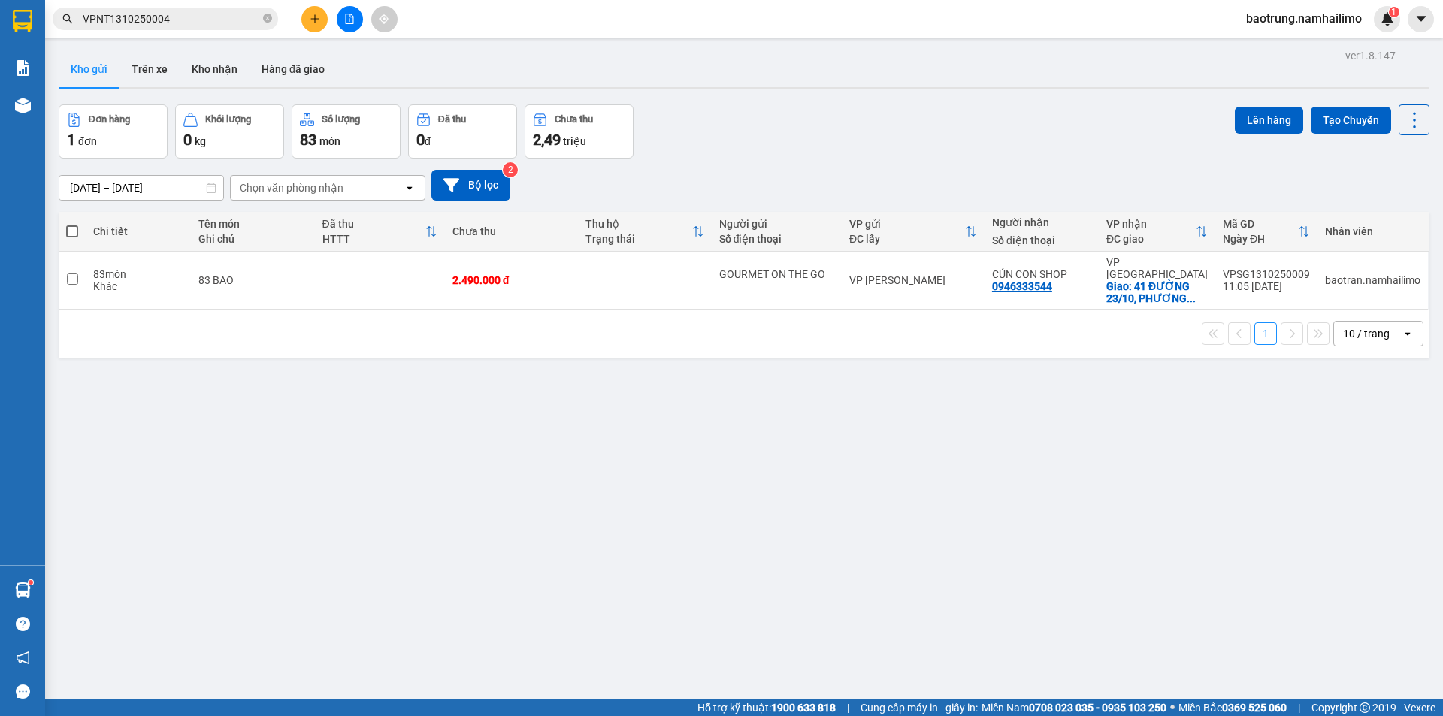
click at [1344, 21] on span "baotrung.namhailimo" at bounding box center [1304, 18] width 140 height 19
click at [1302, 49] on span "Đăng xuất" at bounding box center [1310, 46] width 109 height 17
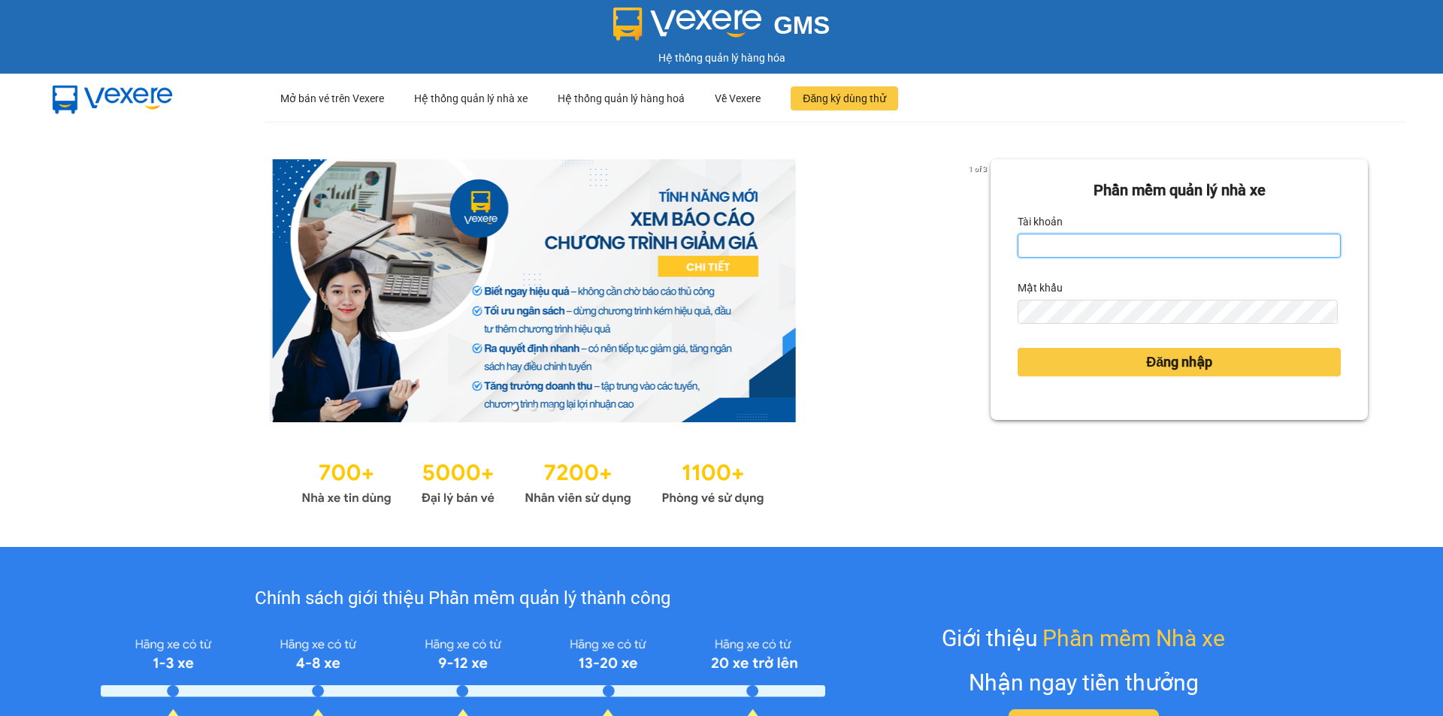
click at [1131, 254] on input "Tài khoản" at bounding box center [1179, 246] width 323 height 24
type input "baotran.namhailimo"
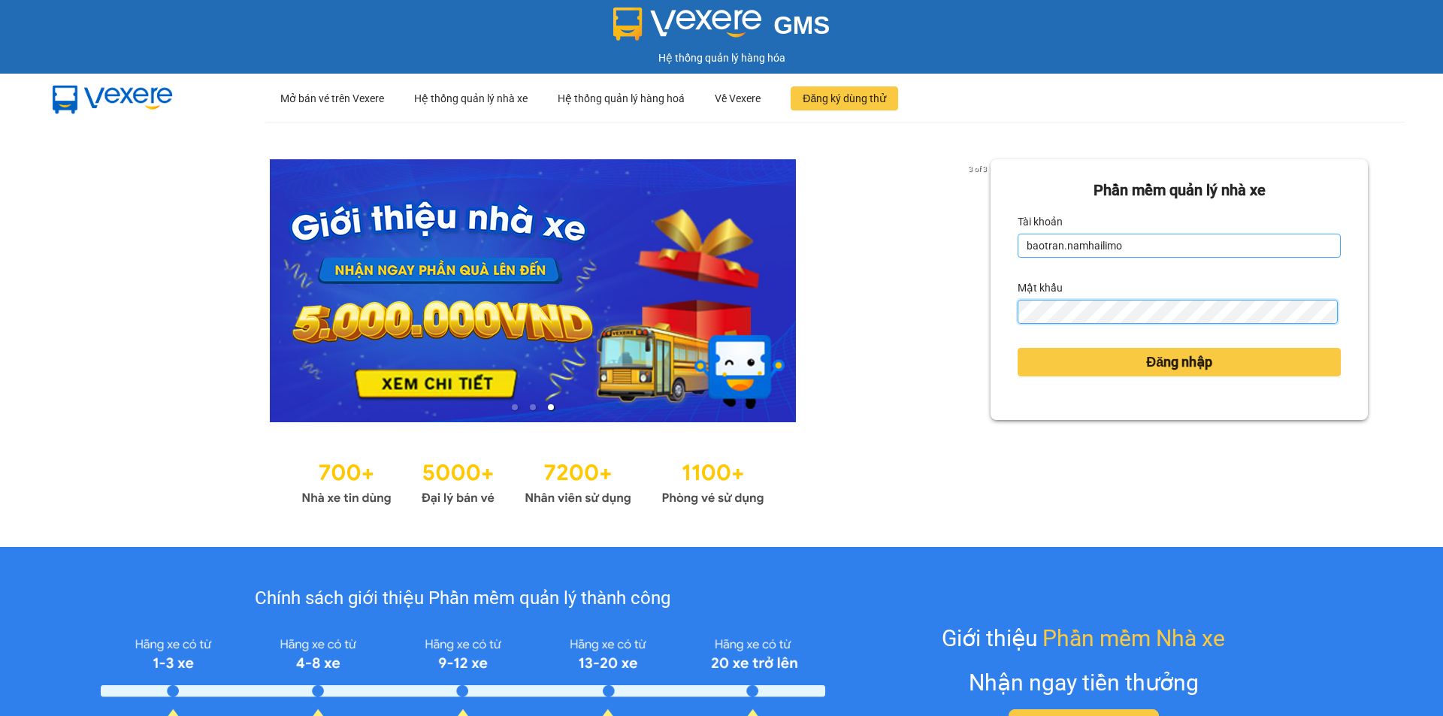
click at [1018, 348] on button "Đăng nhập" at bounding box center [1179, 362] width 323 height 29
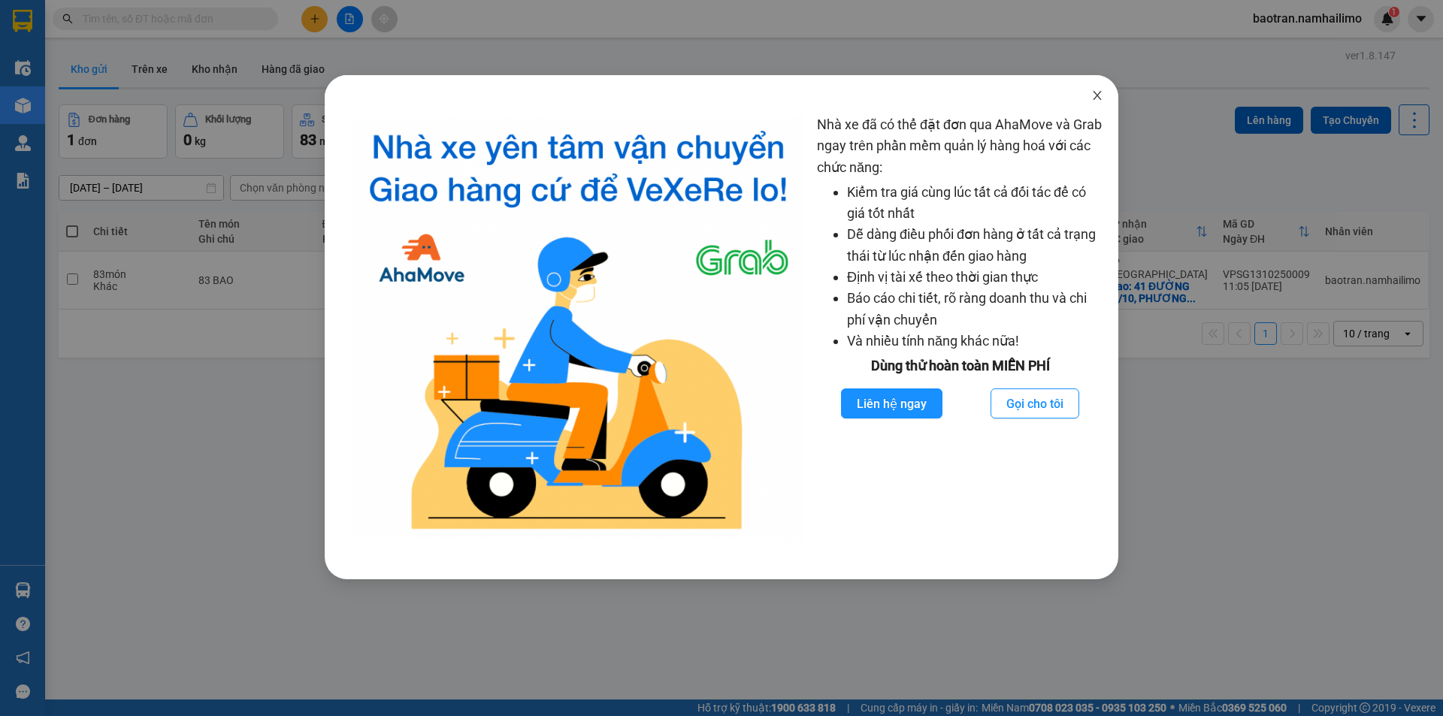
click at [1094, 91] on icon "close" at bounding box center [1097, 95] width 12 height 12
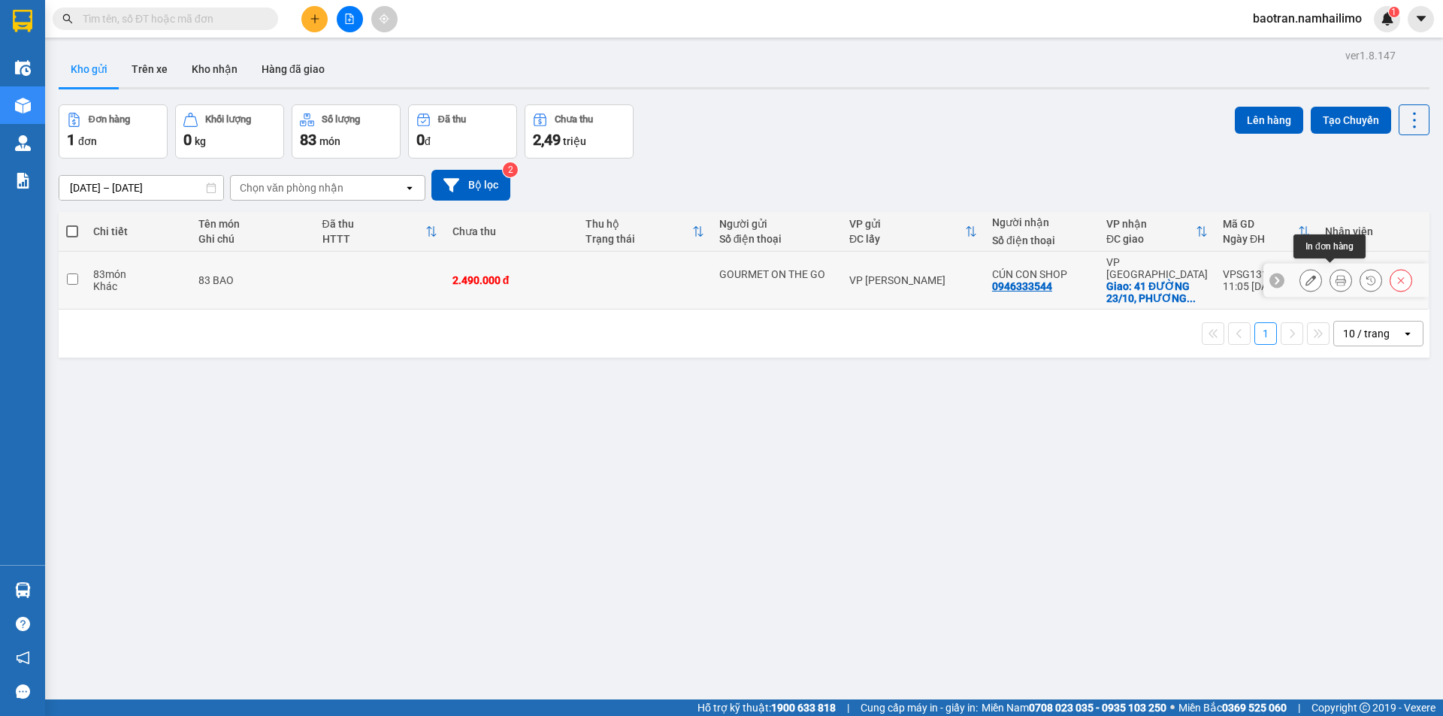
click at [1330, 276] on button at bounding box center [1340, 281] width 21 height 26
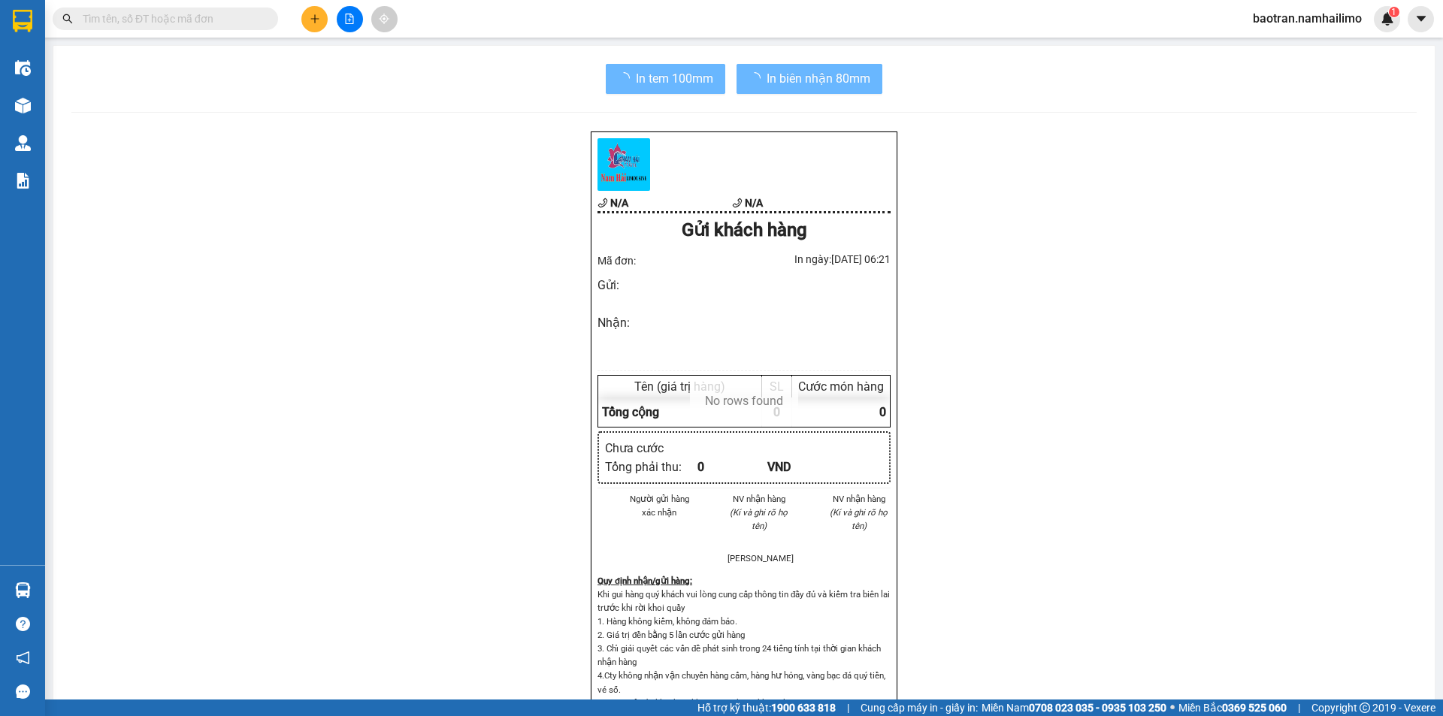
click at [667, 108] on div "In tem 100mm In biên nhận 80mm N/A N/A Gửi khách hàng Mã đơn: In ngày: 14/10/20…" at bounding box center [743, 573] width 1381 height 1054
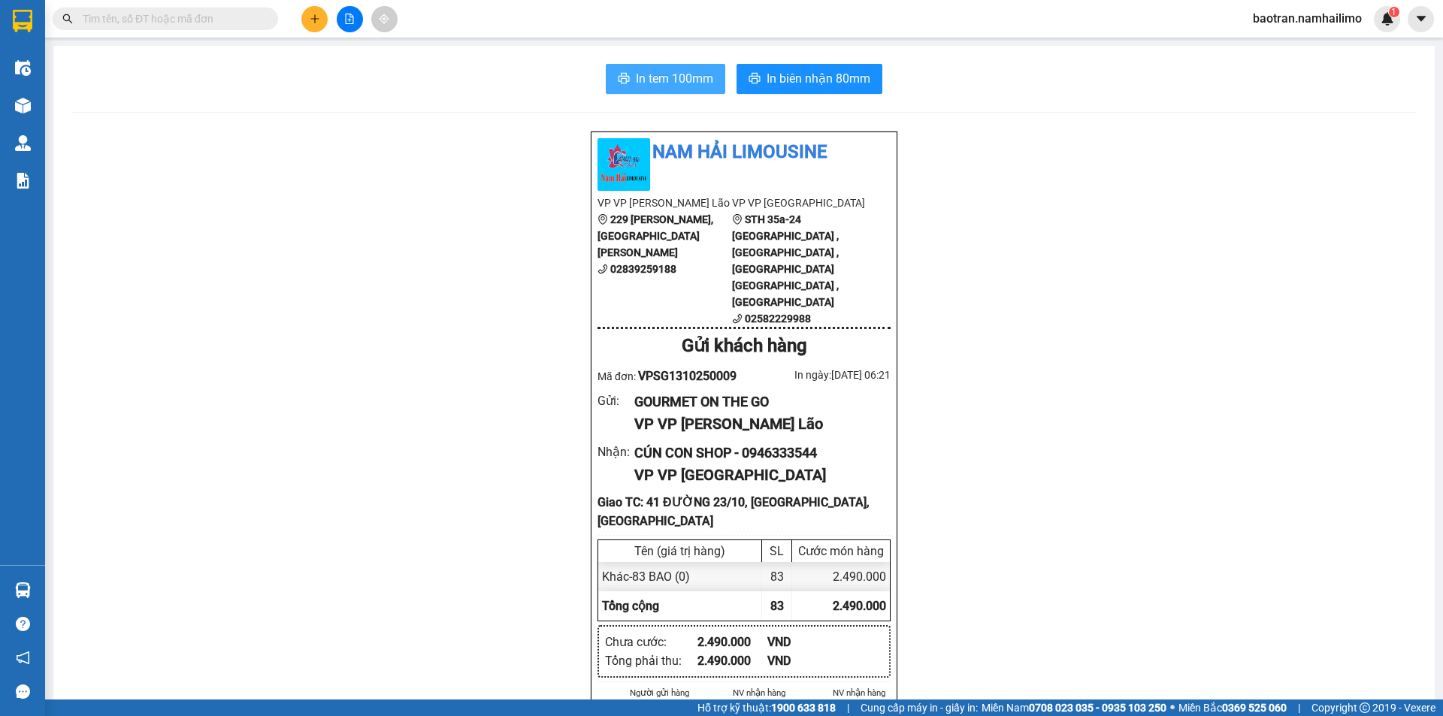
click at [648, 71] on span "In tem 100mm" at bounding box center [674, 78] width 77 height 19
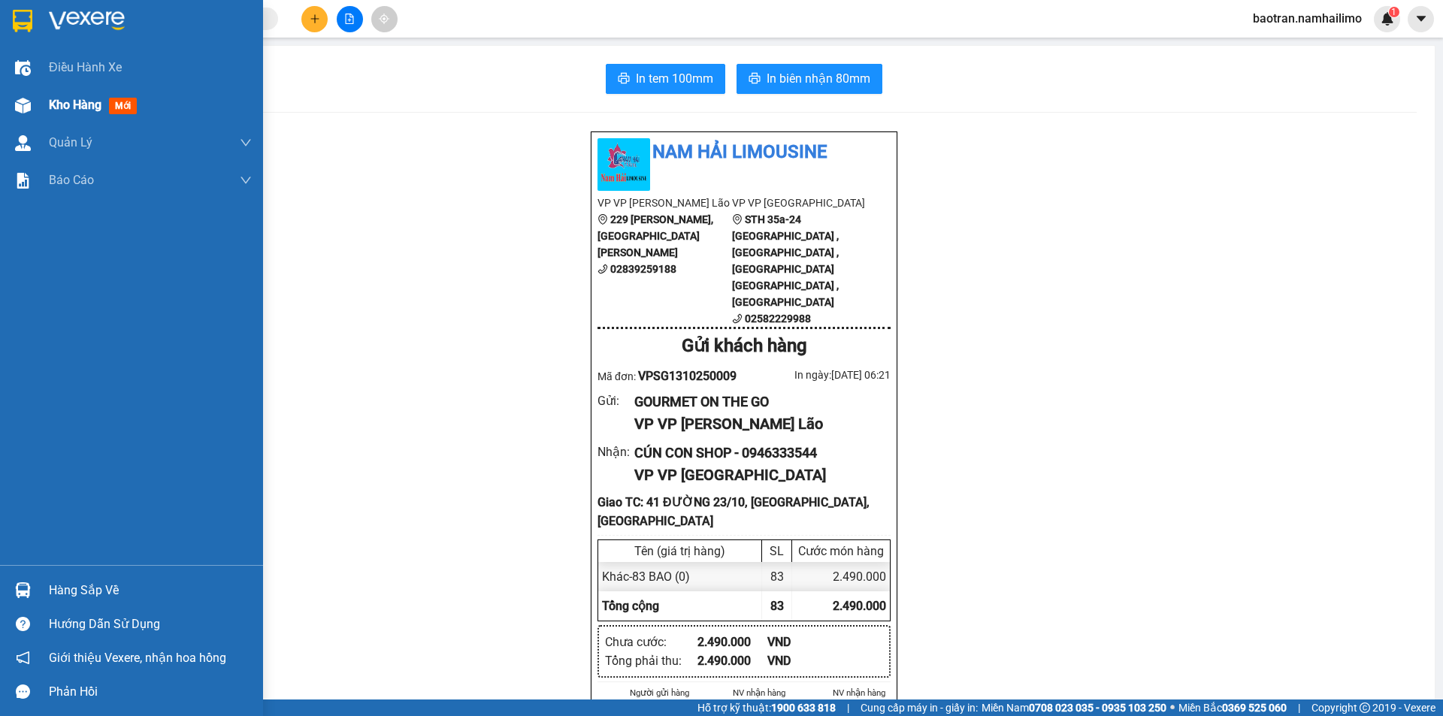
click at [54, 116] on div "Kho hàng mới" at bounding box center [150, 105] width 203 height 38
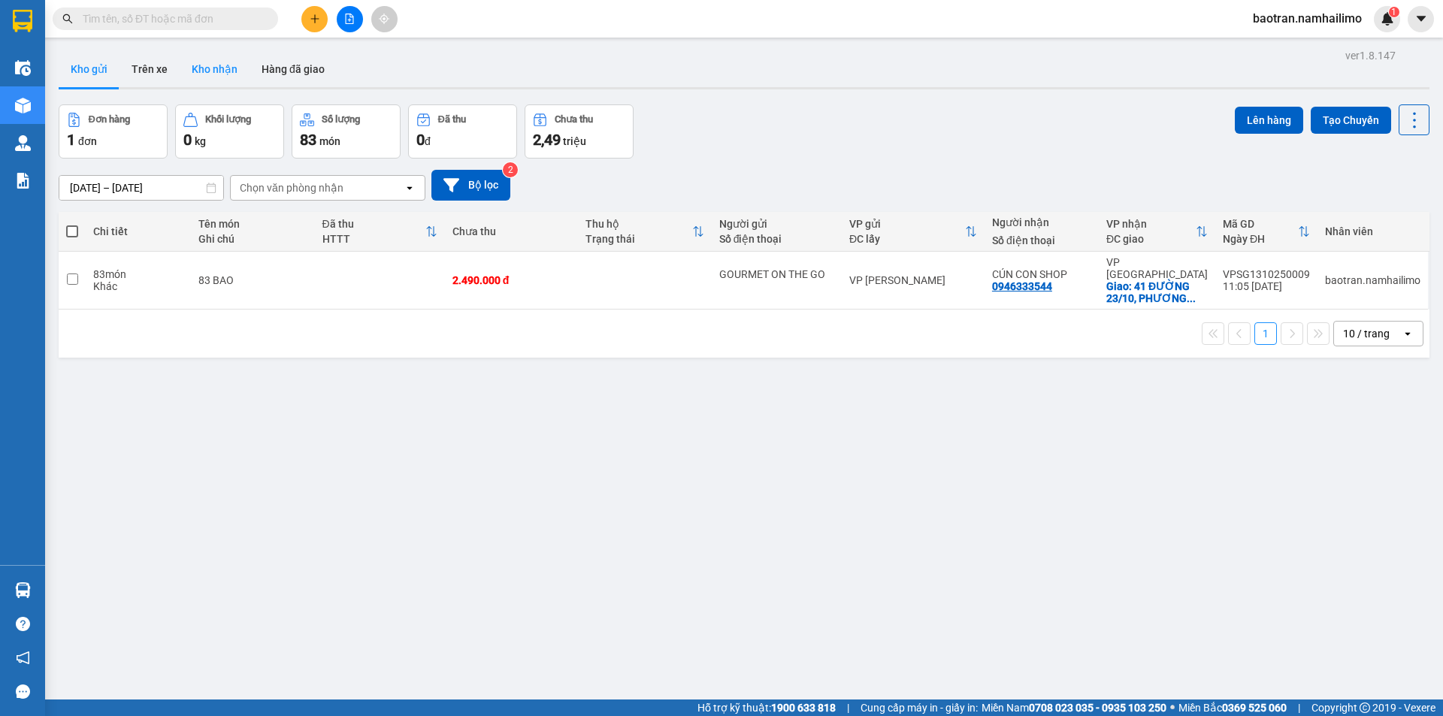
click at [213, 74] on button "Kho nhận" at bounding box center [215, 69] width 70 height 36
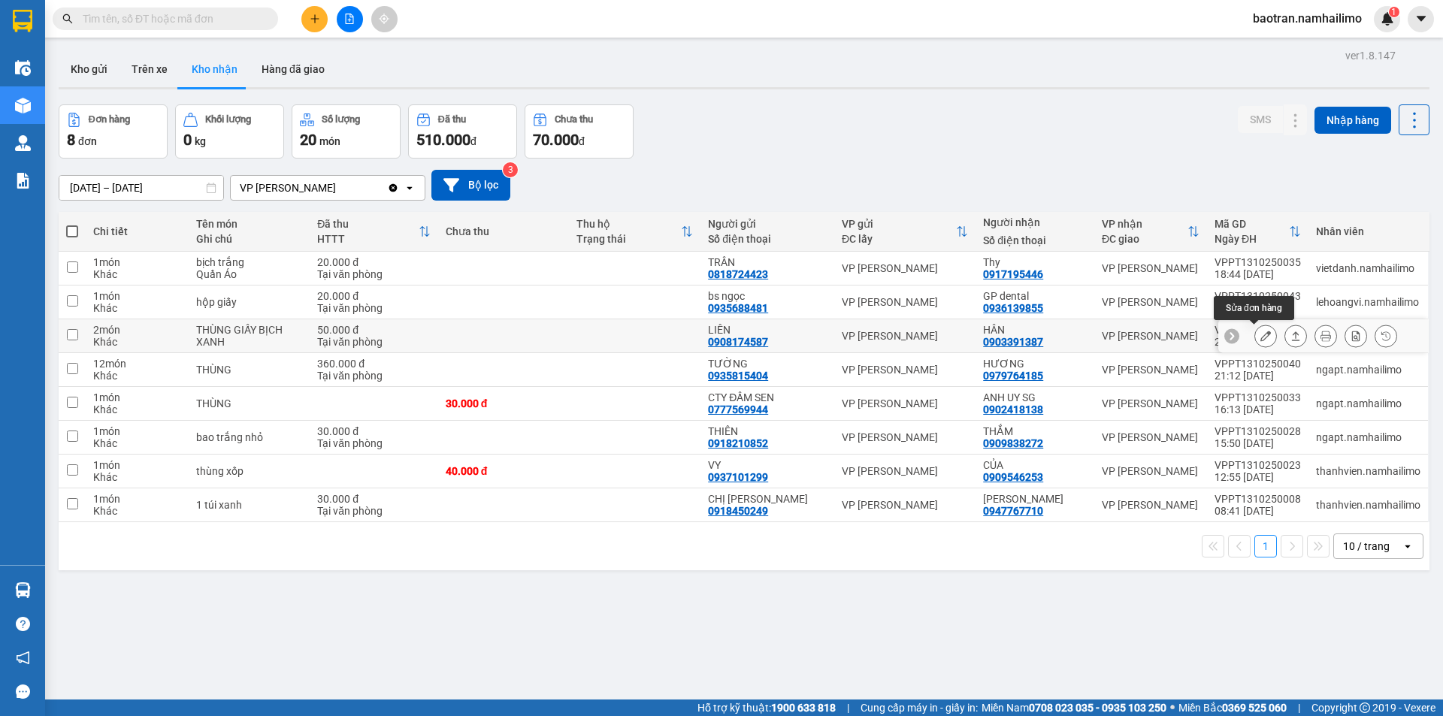
click at [1260, 337] on icon at bounding box center [1265, 336] width 11 height 11
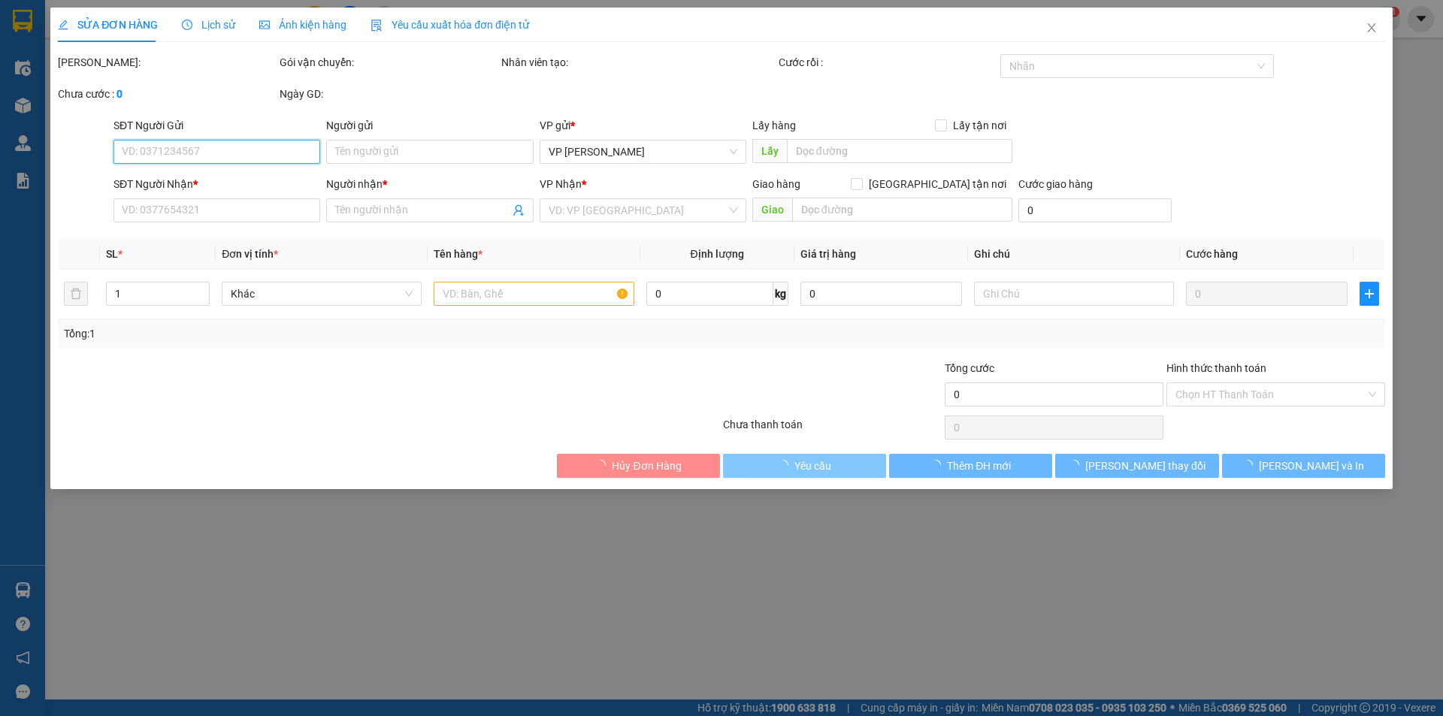
type input "0908174587"
type input "LIÊN"
type input "0903391387"
type input "HÂN"
type input "50.000"
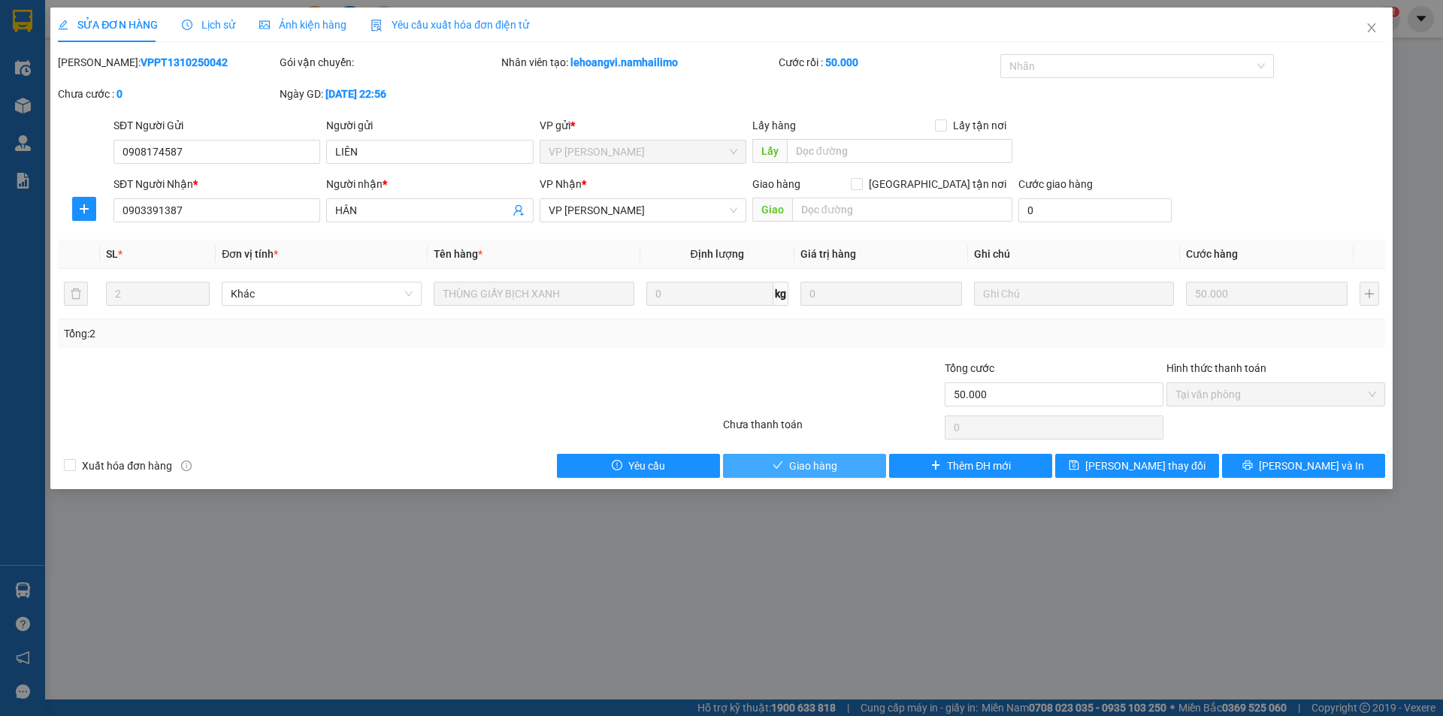
click at [830, 471] on span "Giao hàng" at bounding box center [813, 466] width 48 height 17
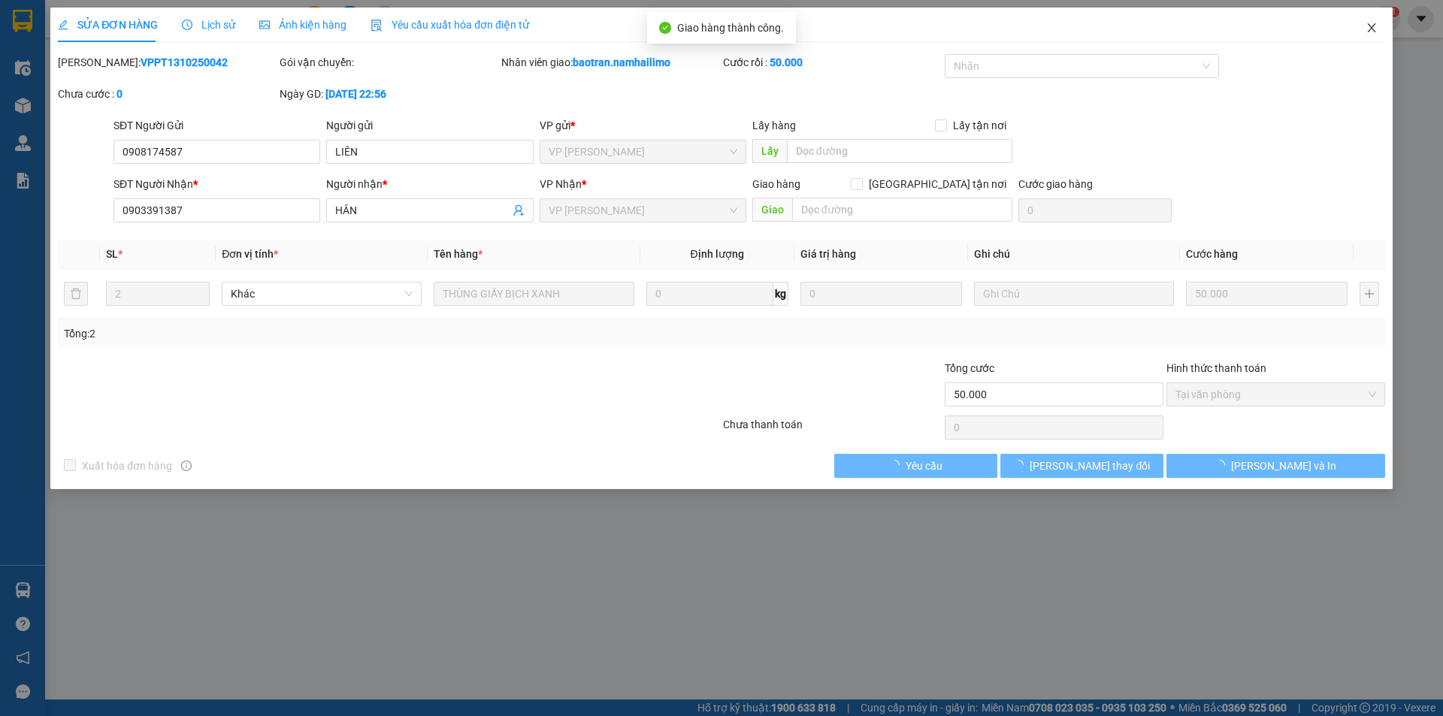
click at [1374, 24] on icon "close" at bounding box center [1372, 28] width 12 height 12
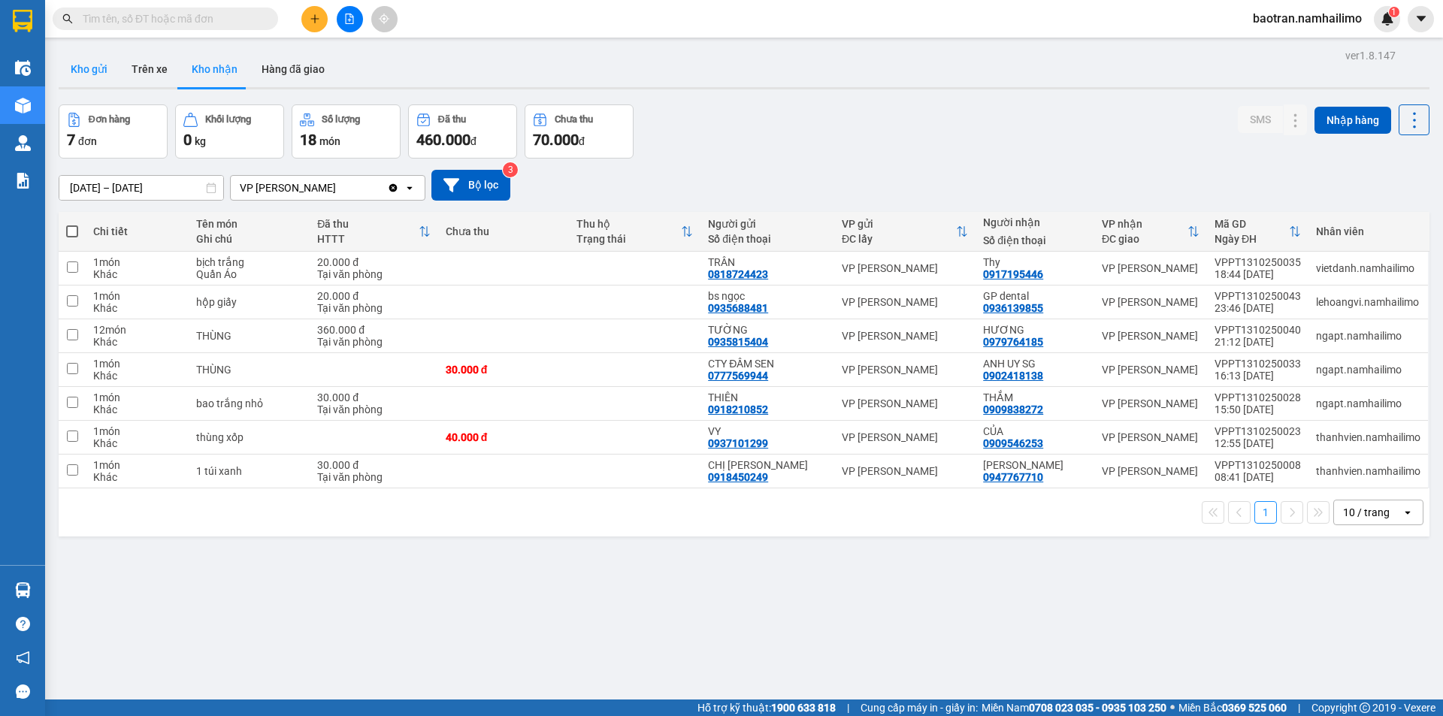
click at [92, 68] on button "Kho gửi" at bounding box center [89, 69] width 61 height 36
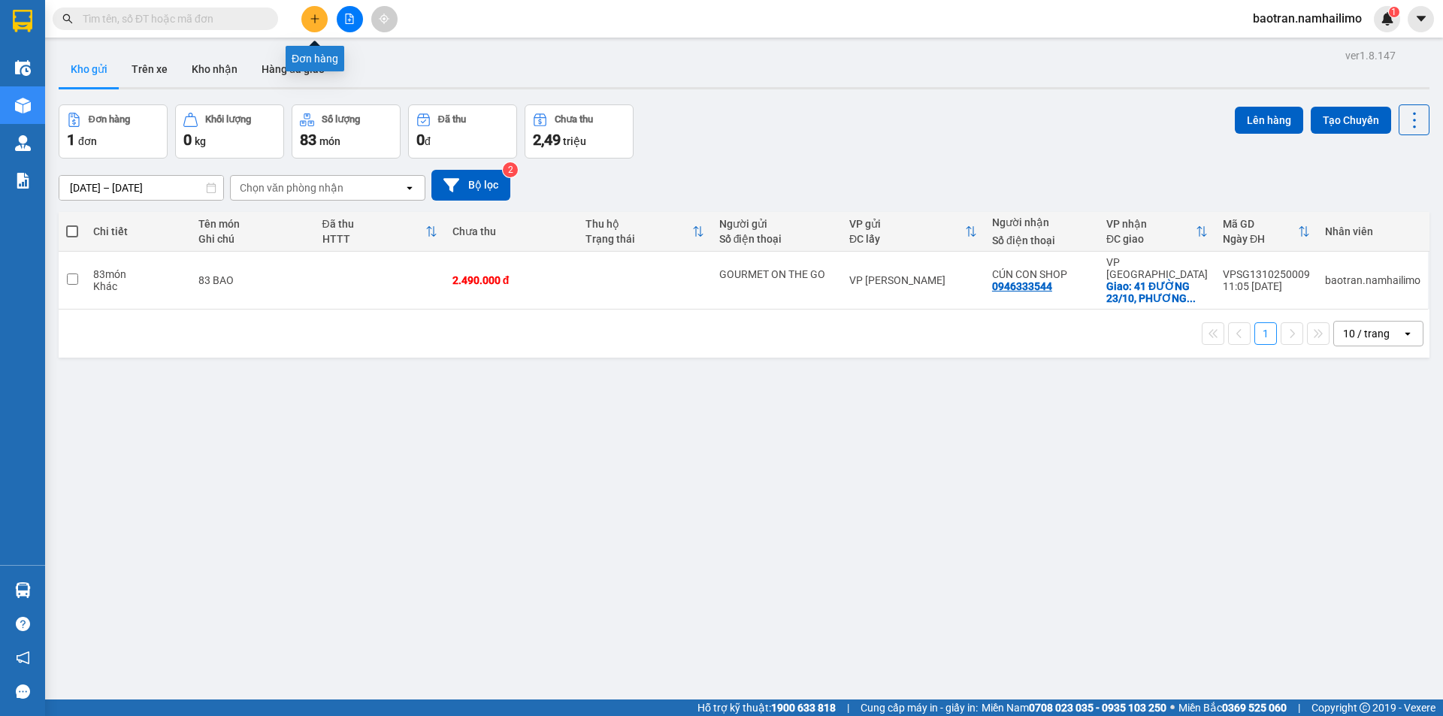
click at [322, 18] on button at bounding box center [314, 19] width 26 height 26
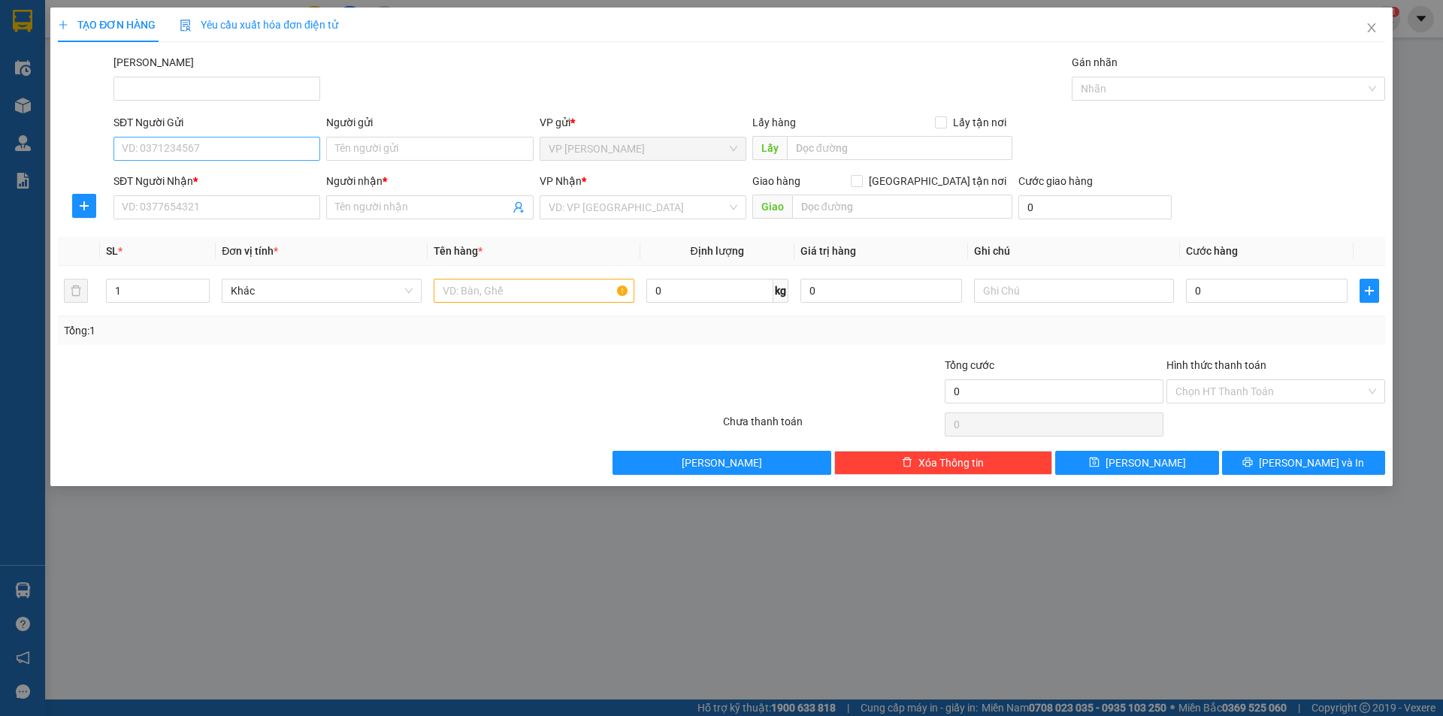
drag, startPoint x: 204, startPoint y: 162, endPoint x: 197, endPoint y: 150, distance: 14.2
click at [201, 159] on div "SĐT Người Gửi VD: 0371234567" at bounding box center [216, 140] width 207 height 53
click at [195, 148] on input "SĐT Người Gửi" at bounding box center [216, 149] width 207 height 24
click at [1387, 20] on span "Close" at bounding box center [1372, 29] width 42 height 42
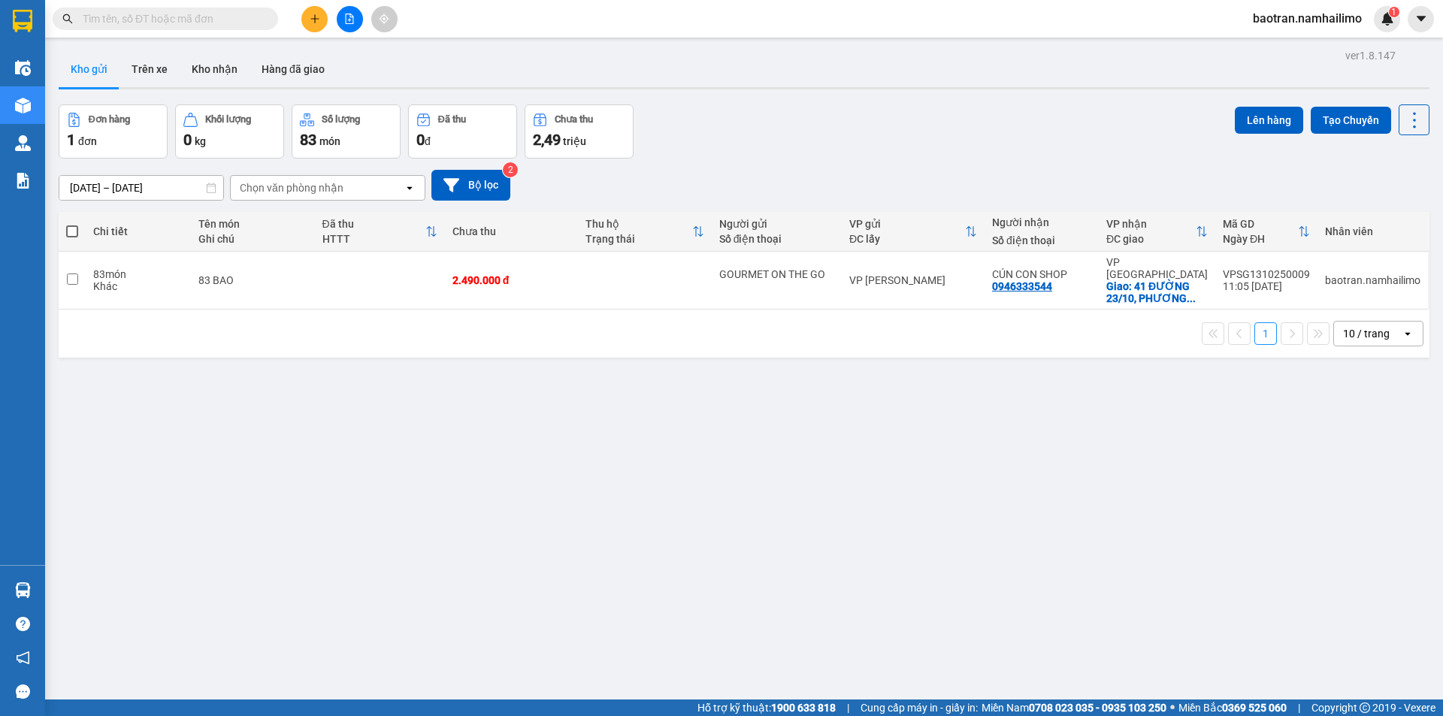
click at [187, 16] on input "text" at bounding box center [171, 19] width 177 height 17
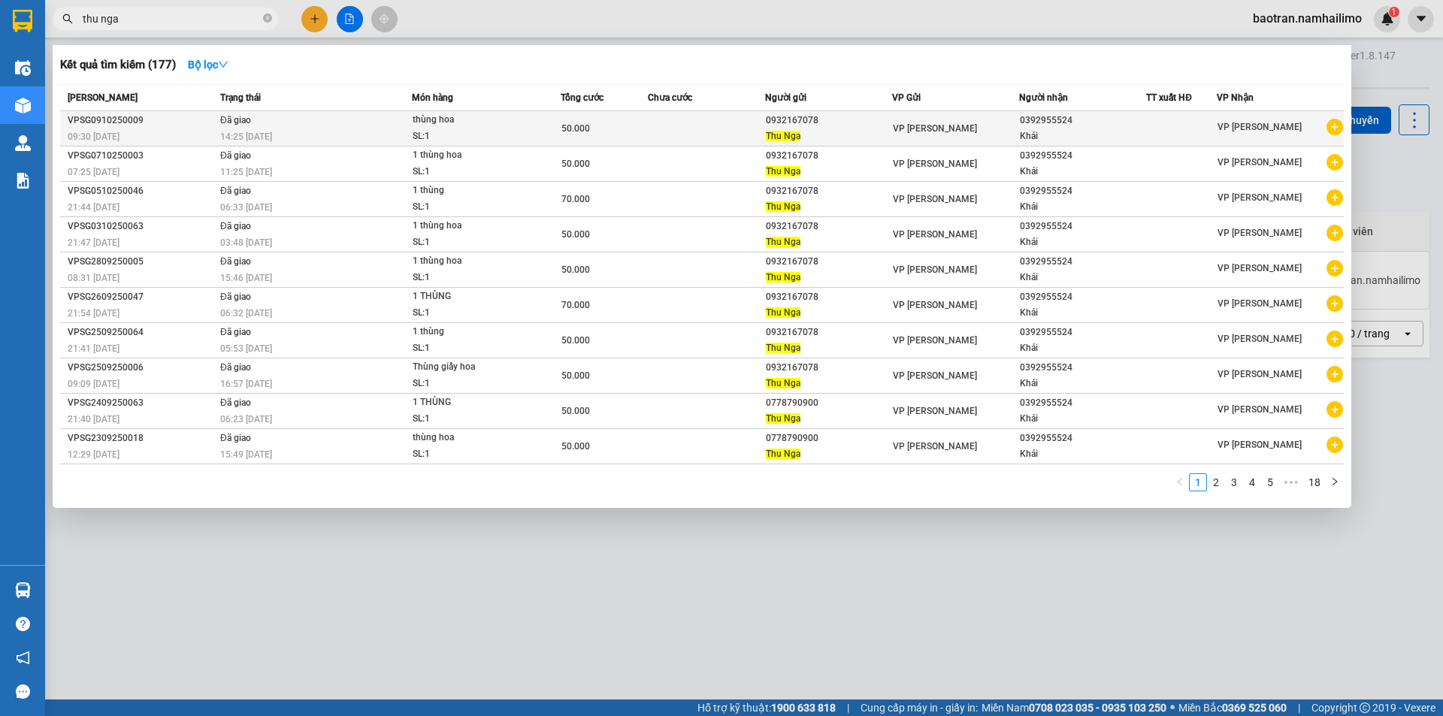
type input "thu nga"
click at [1332, 129] on icon "plus-circle" at bounding box center [1334, 127] width 17 height 17
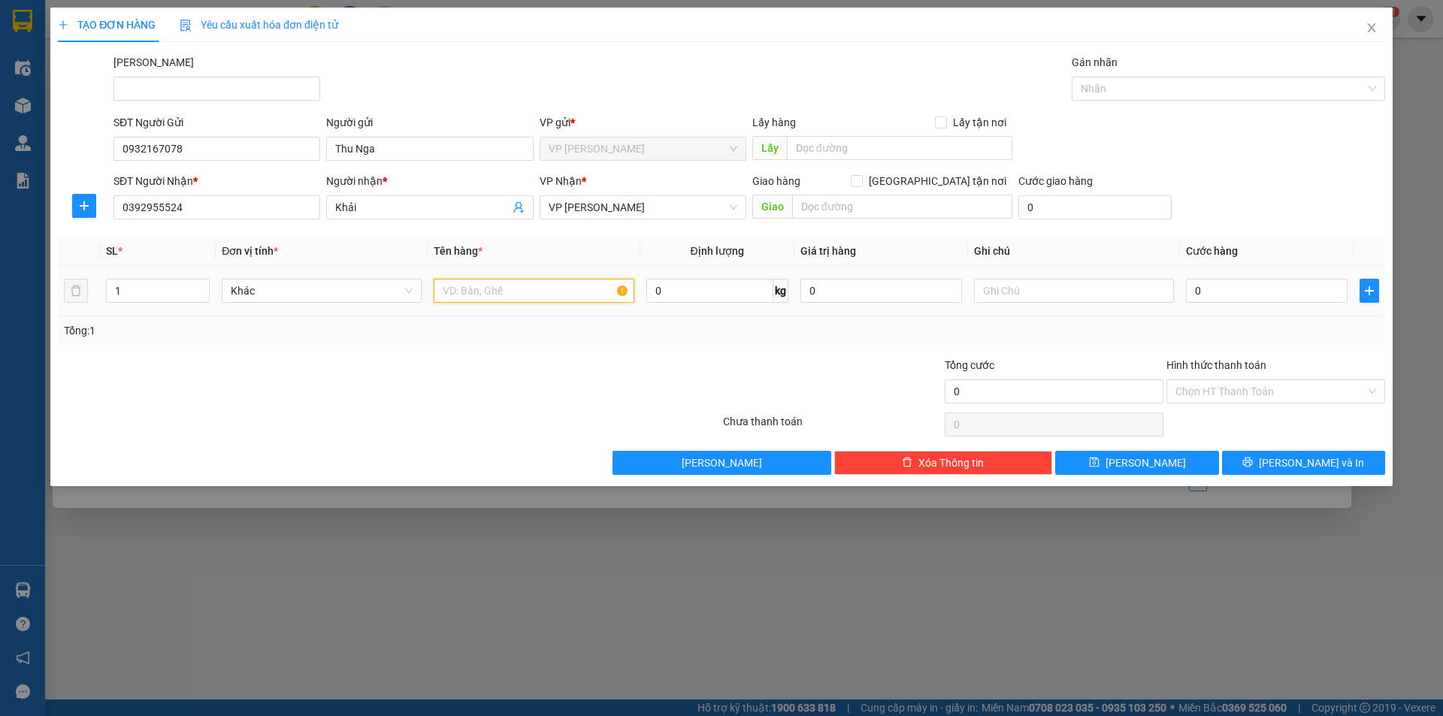
click at [470, 289] on input "text" at bounding box center [534, 291] width 200 height 24
type input "thùng hoa"
click at [1216, 291] on input "0" at bounding box center [1267, 291] width 162 height 24
type input "5"
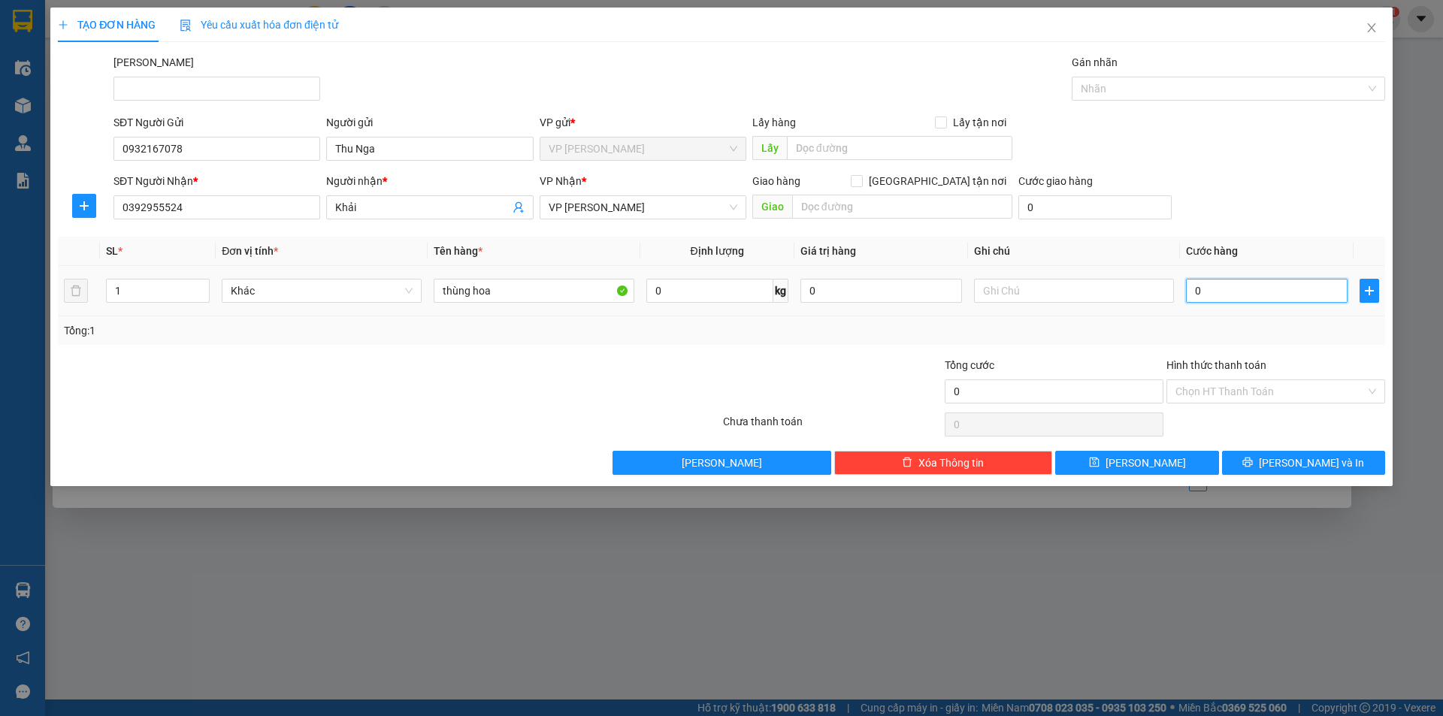
type input "5"
type input "50"
type input "500"
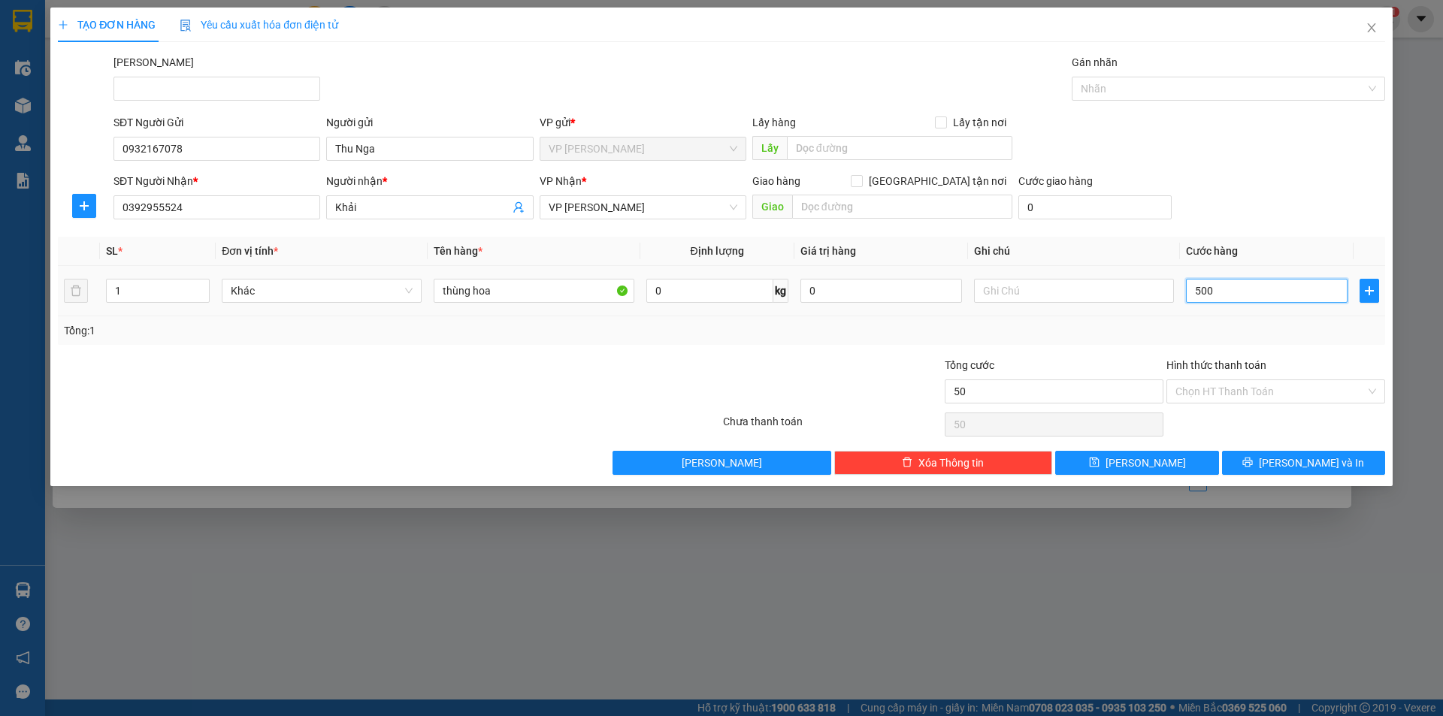
type input "500"
type input "5.000"
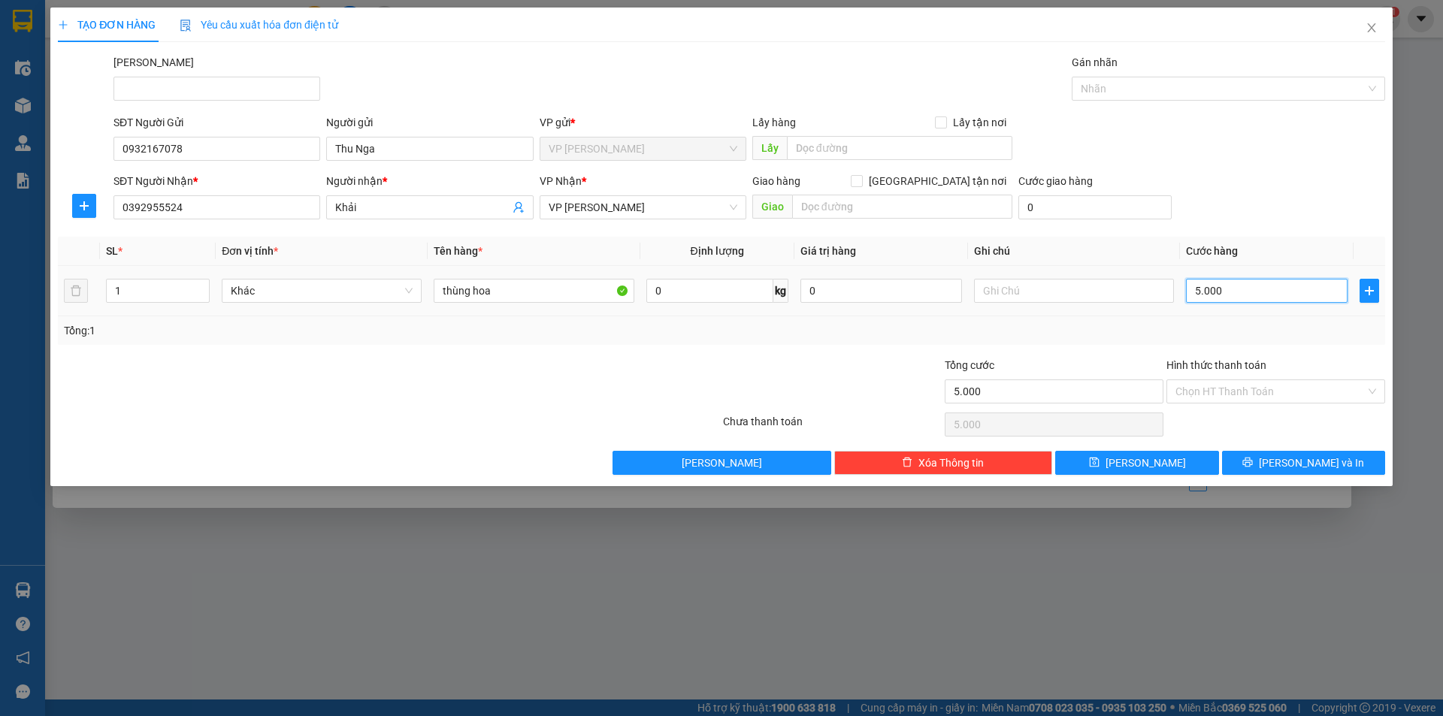
type input "50.000"
click at [1314, 464] on span "[PERSON_NAME] và In" at bounding box center [1311, 463] width 105 height 17
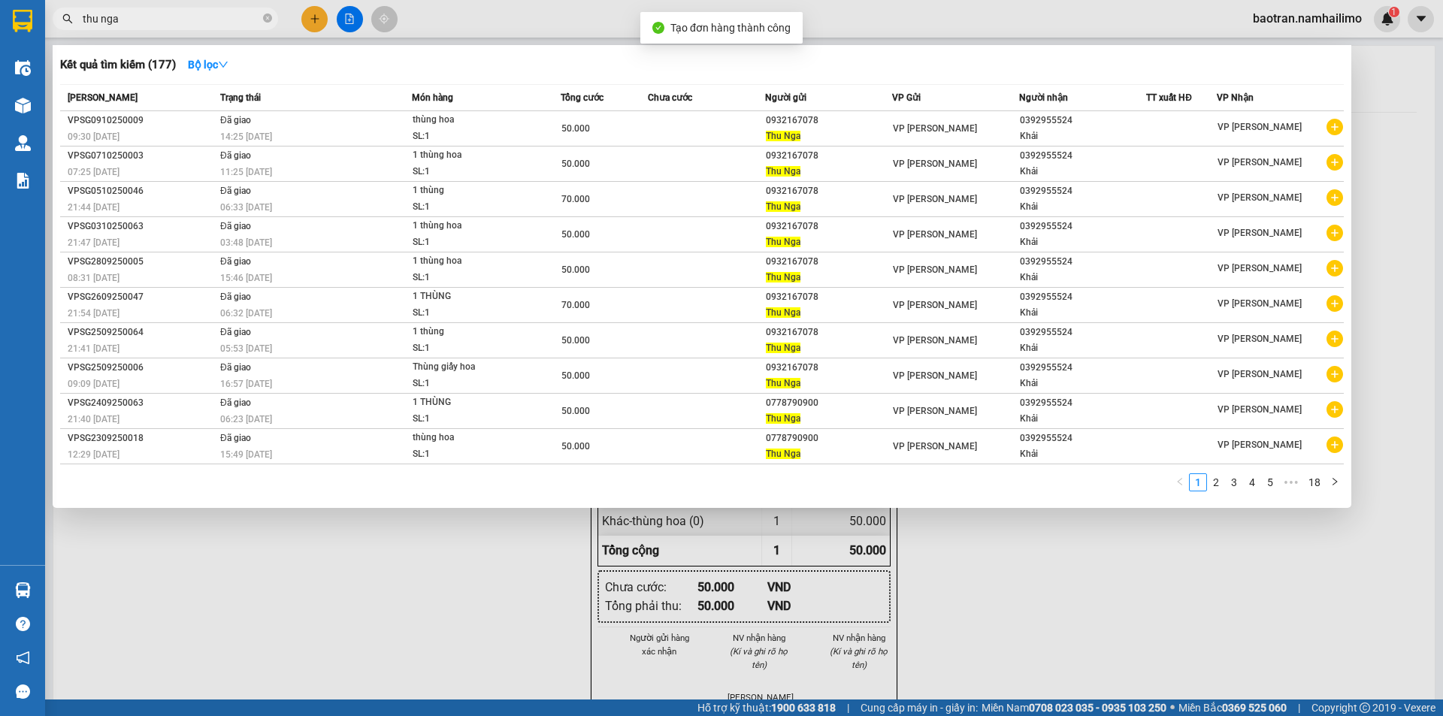
drag, startPoint x: 1042, startPoint y: 585, endPoint x: 805, endPoint y: 303, distance: 368.6
click at [1036, 574] on div at bounding box center [721, 358] width 1443 height 716
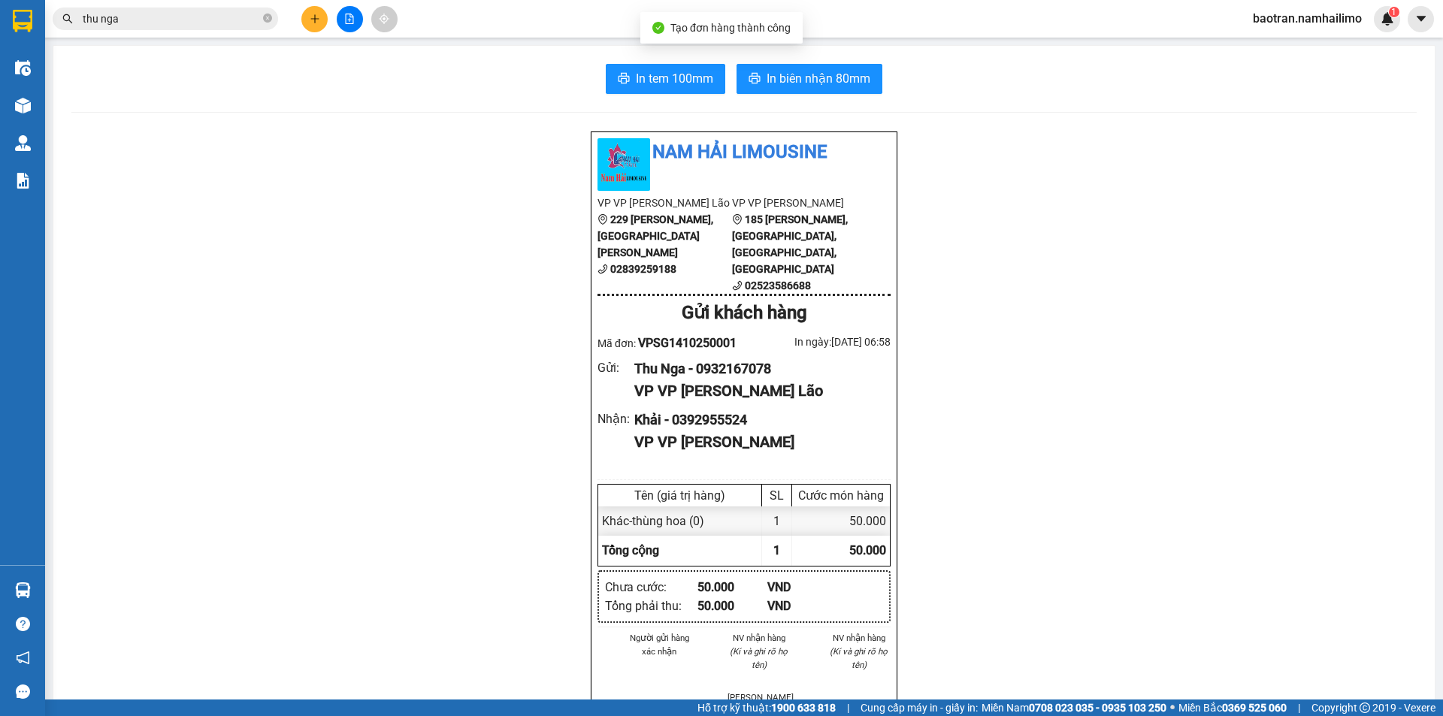
drag, startPoint x: 825, startPoint y: 54, endPoint x: 810, endPoint y: 88, distance: 37.0
click at [824, 61] on div "In tem 100mm In biên nhận 80mm Nam Hải Limousine VP VP Phạm Ngũ Lão 229 Phạm Ng…" at bounding box center [743, 699] width 1381 height 1307
drag, startPoint x: 810, startPoint y: 88, endPoint x: 798, endPoint y: 86, distance: 12.1
click at [807, 87] on span "In biên nhận 80mm" at bounding box center [819, 78] width 104 height 19
click at [679, 68] on button "In tem 100mm" at bounding box center [665, 79] width 119 height 30
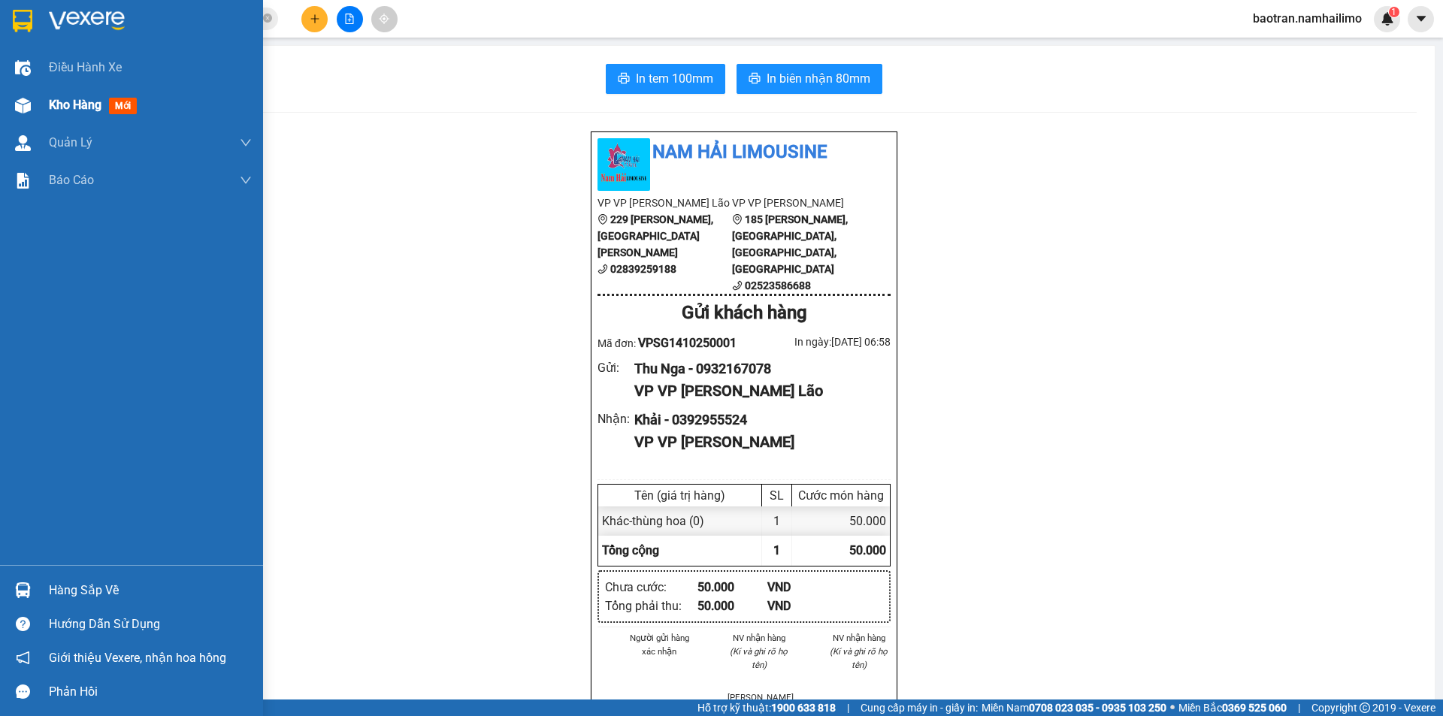
click at [80, 104] on span "Kho hàng" at bounding box center [75, 105] width 53 height 14
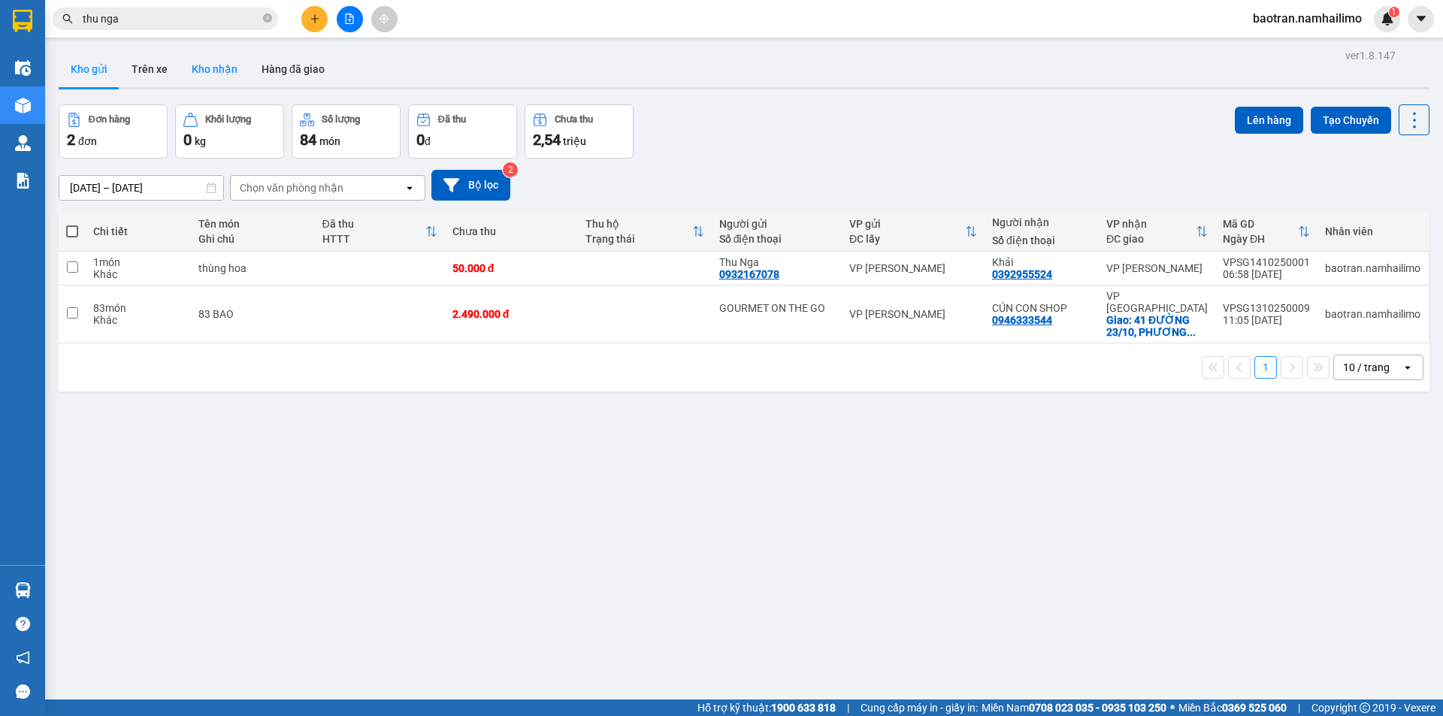
click at [231, 72] on button "Kho nhận" at bounding box center [215, 69] width 70 height 36
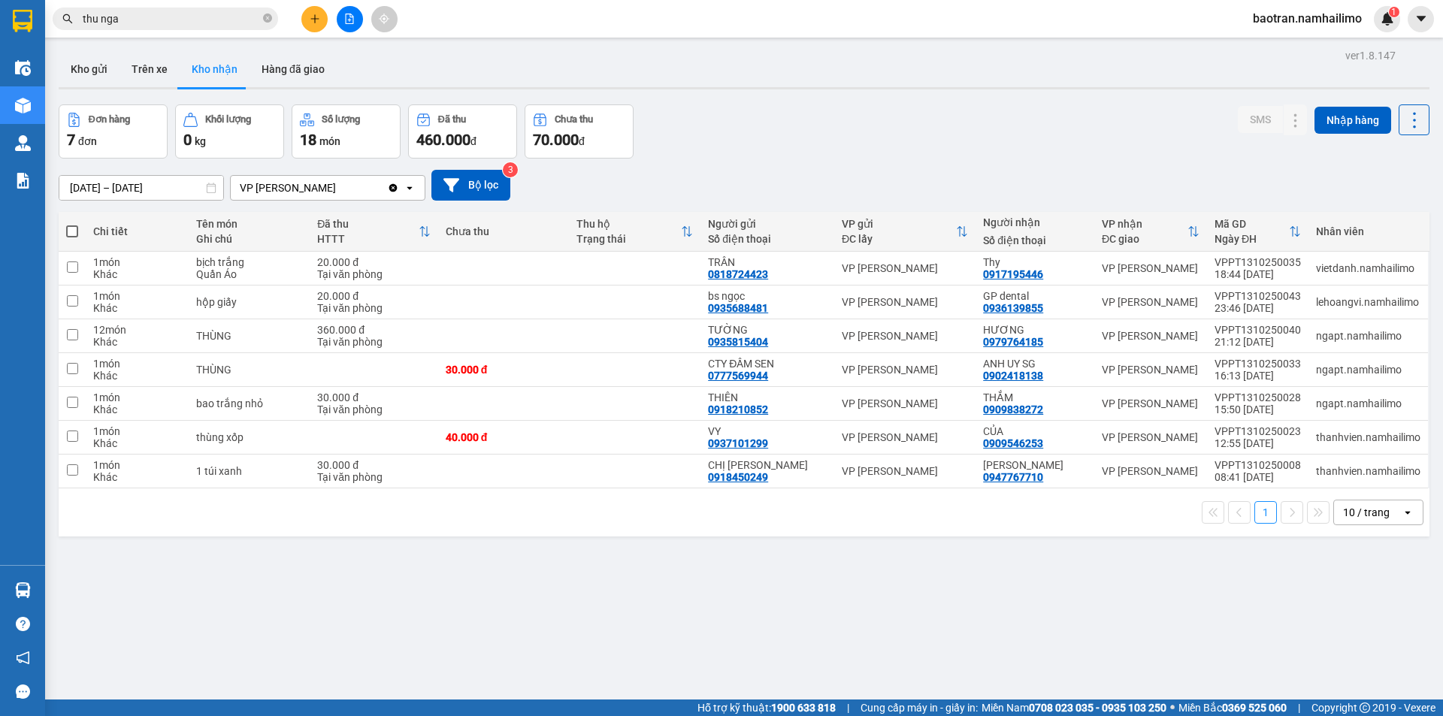
drag, startPoint x: 95, startPoint y: 70, endPoint x: 328, endPoint y: 128, distance: 240.1
click at [96, 71] on button "Kho gửi" at bounding box center [89, 69] width 61 height 36
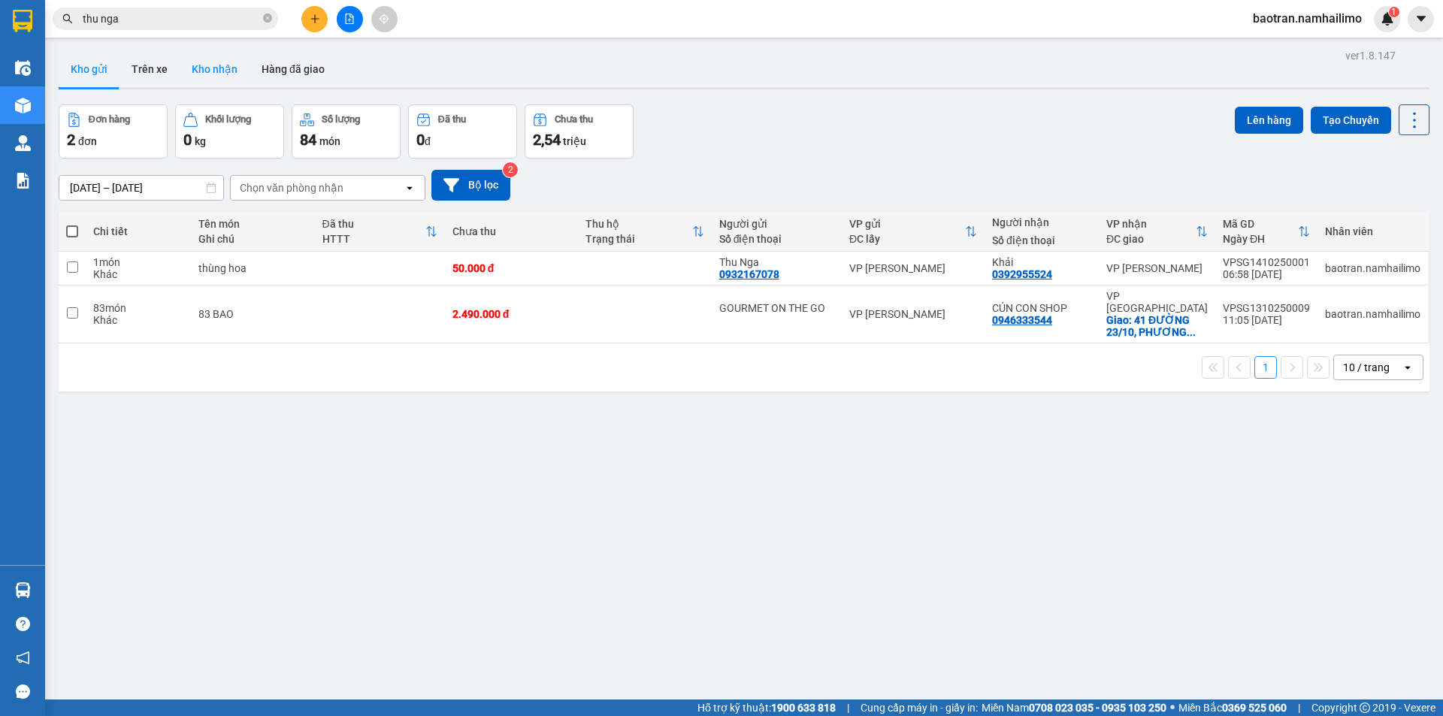
click at [217, 70] on button "Kho nhận" at bounding box center [215, 69] width 70 height 36
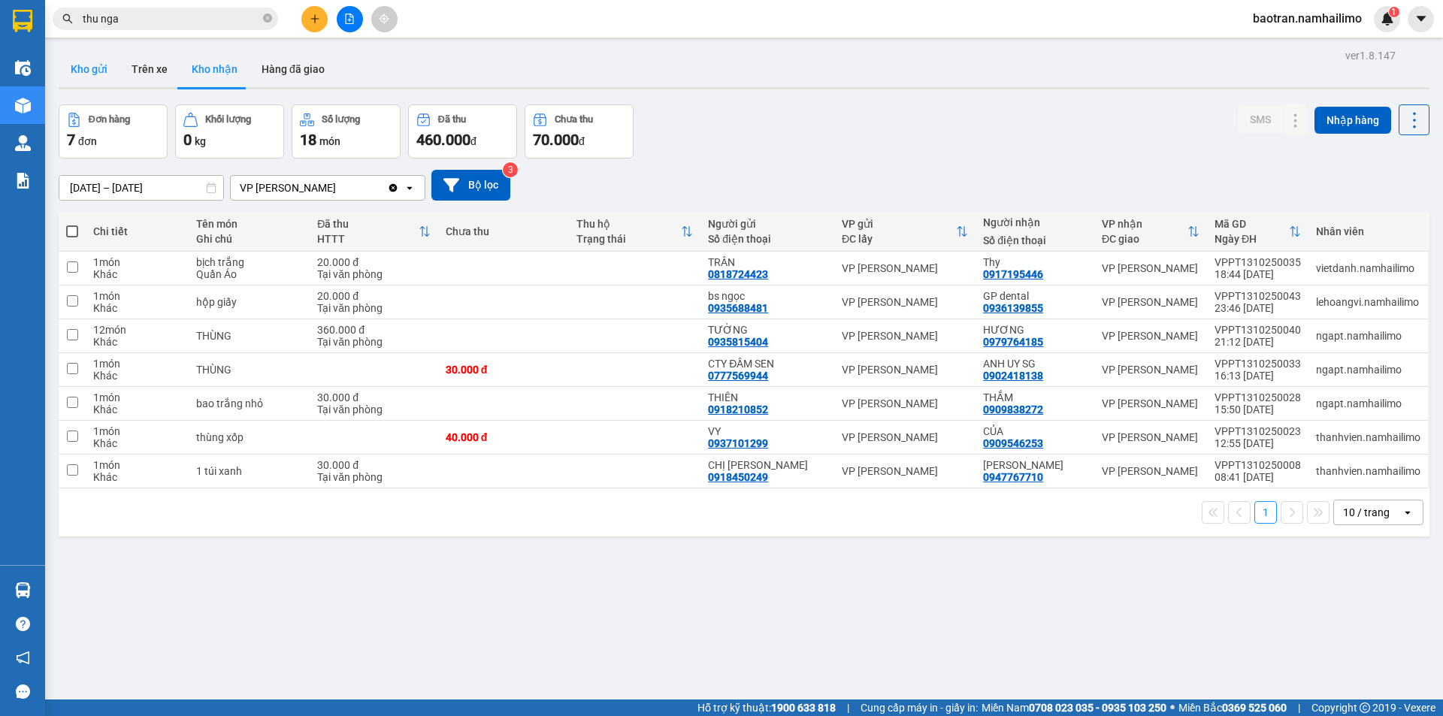
click at [90, 73] on button "Kho gửi" at bounding box center [89, 69] width 61 height 36
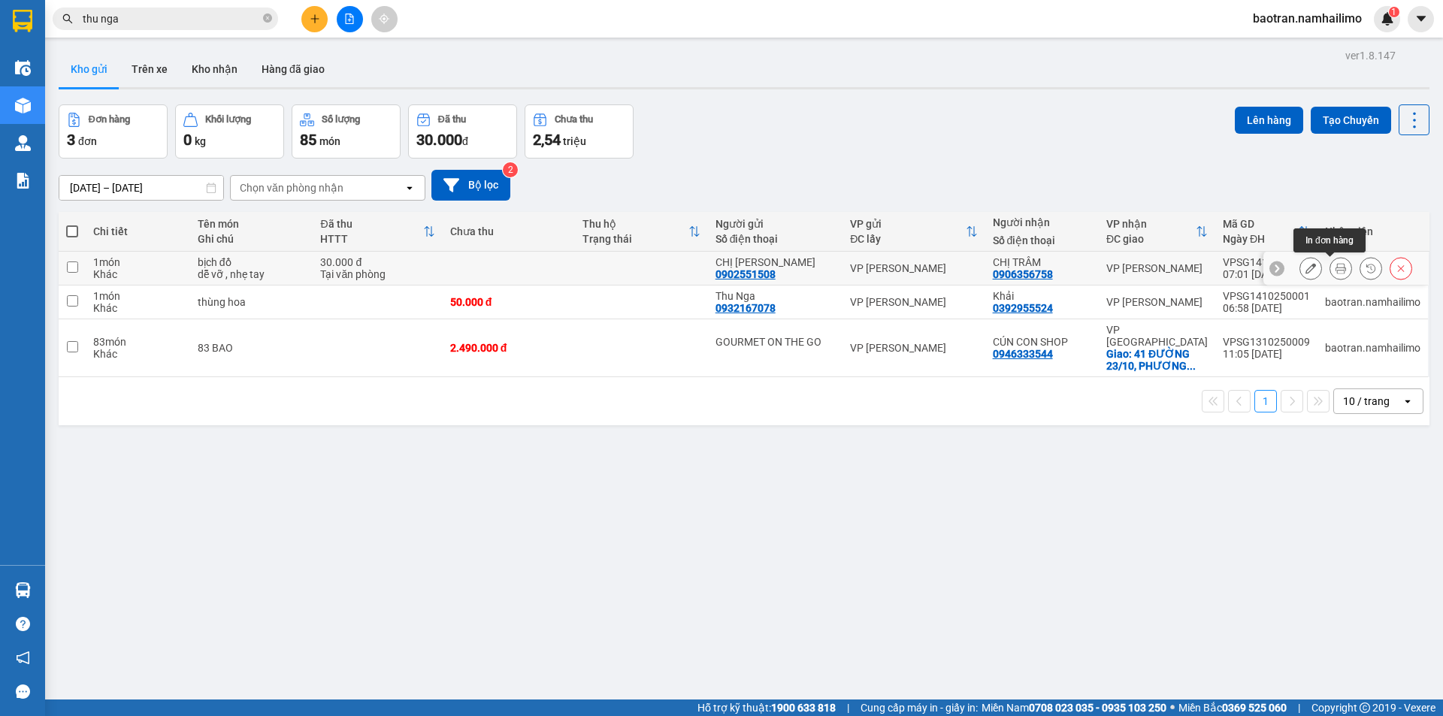
click at [1336, 270] on icon at bounding box center [1341, 268] width 11 height 11
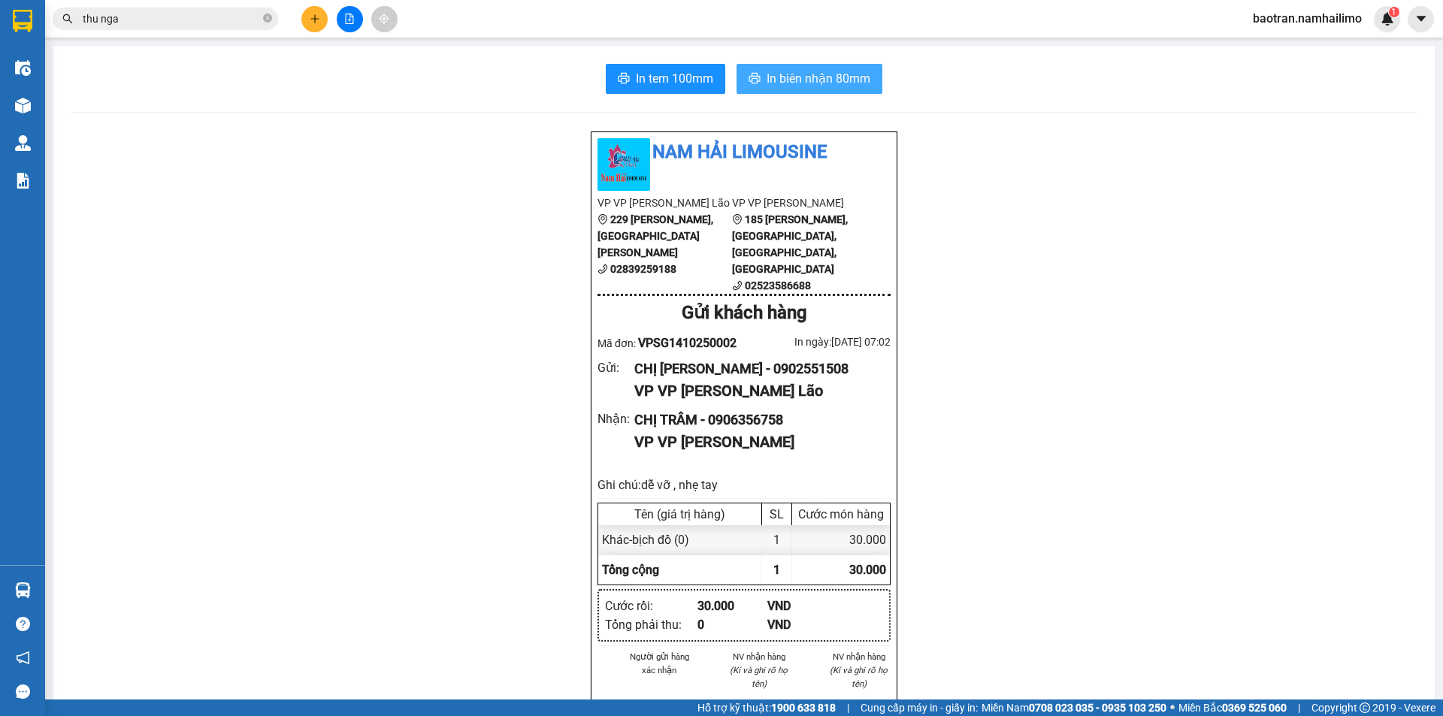
click at [782, 78] on span "In biên nhận 80mm" at bounding box center [819, 78] width 104 height 19
click at [684, 81] on span "In tem 100mm" at bounding box center [674, 78] width 77 height 19
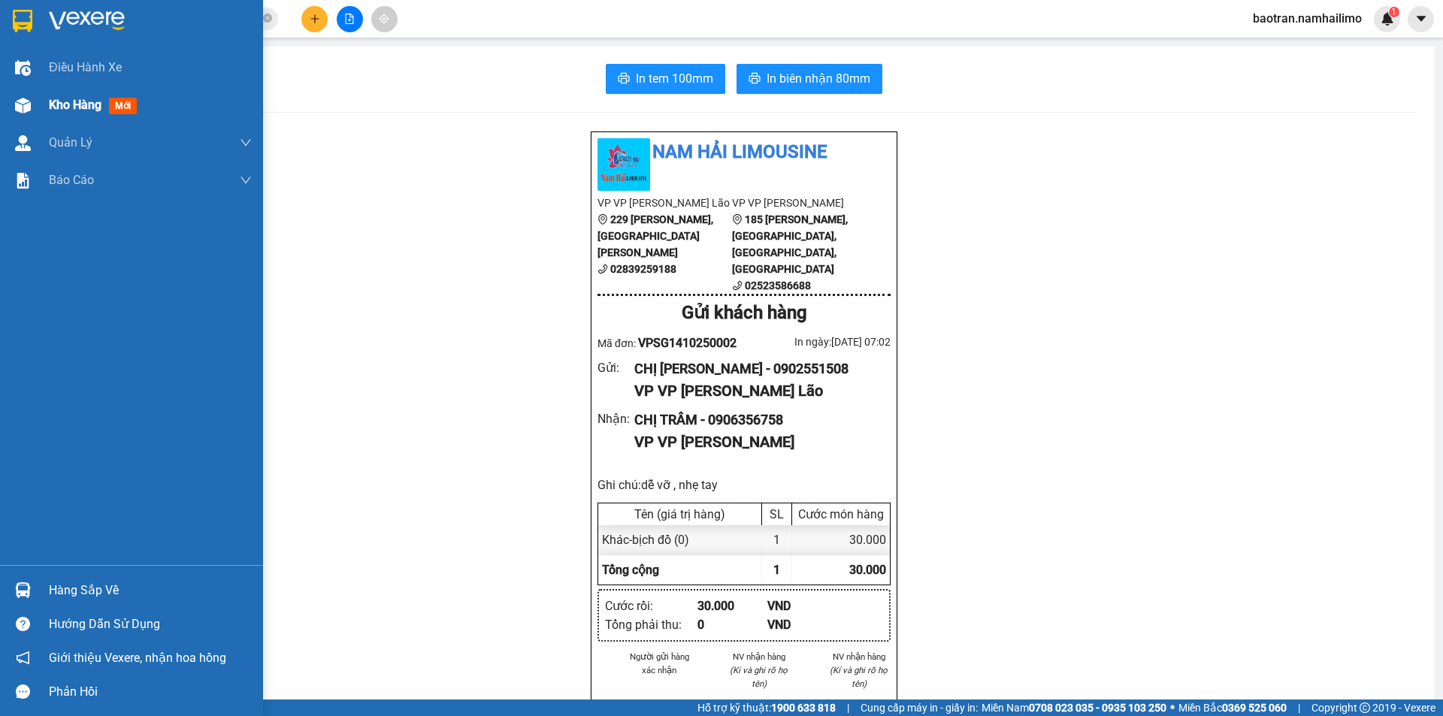
click at [71, 113] on div "Kho hàng mới" at bounding box center [96, 104] width 94 height 19
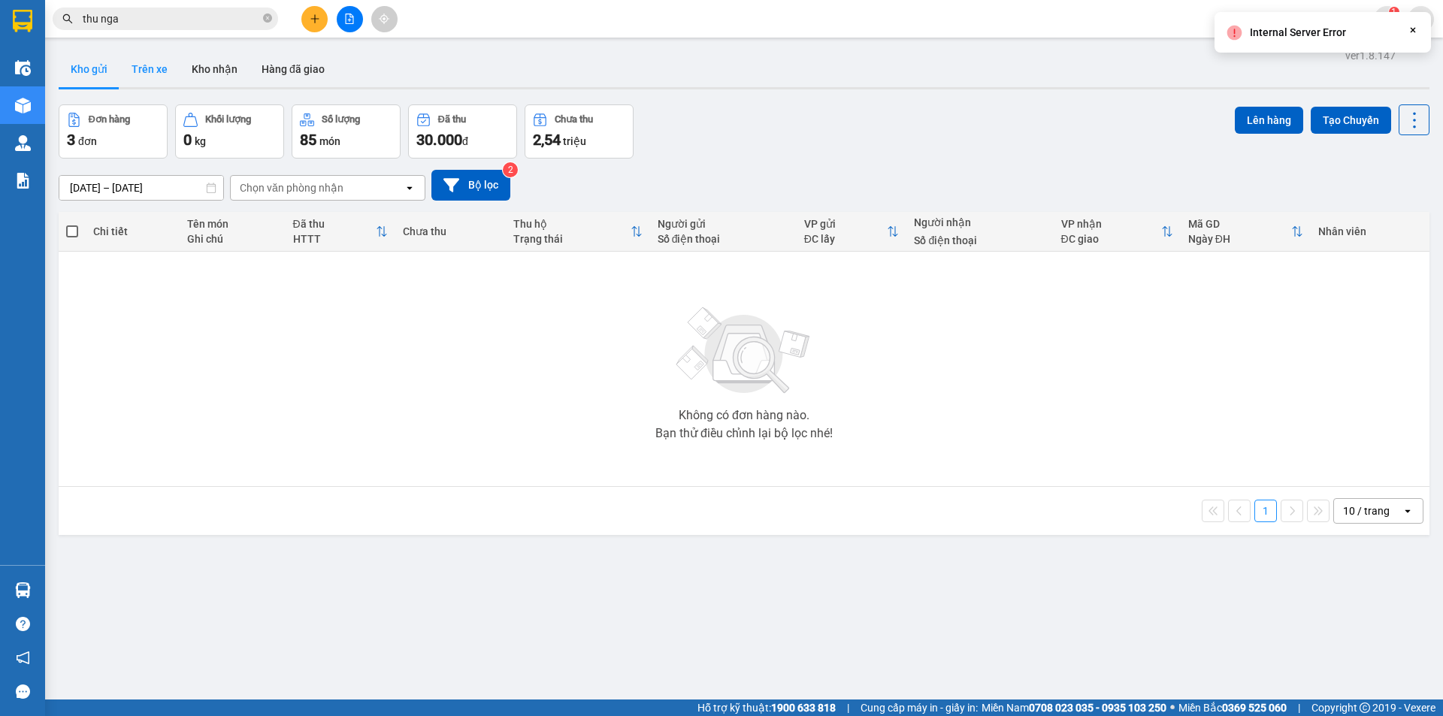
drag, startPoint x: 214, startPoint y: 73, endPoint x: 165, endPoint y: 86, distance: 50.7
click at [210, 74] on button "Kho nhận" at bounding box center [215, 69] width 70 height 36
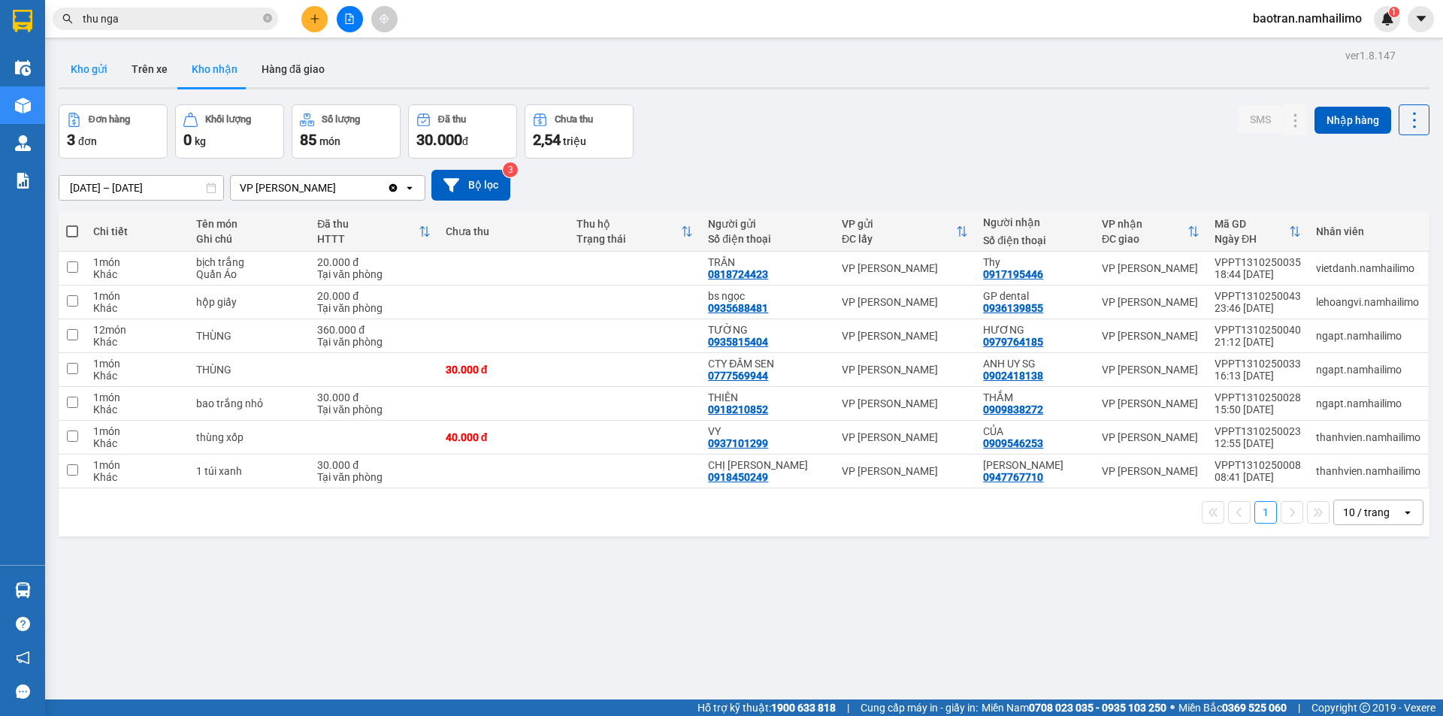
click at [92, 74] on button "Kho gửi" at bounding box center [89, 69] width 61 height 36
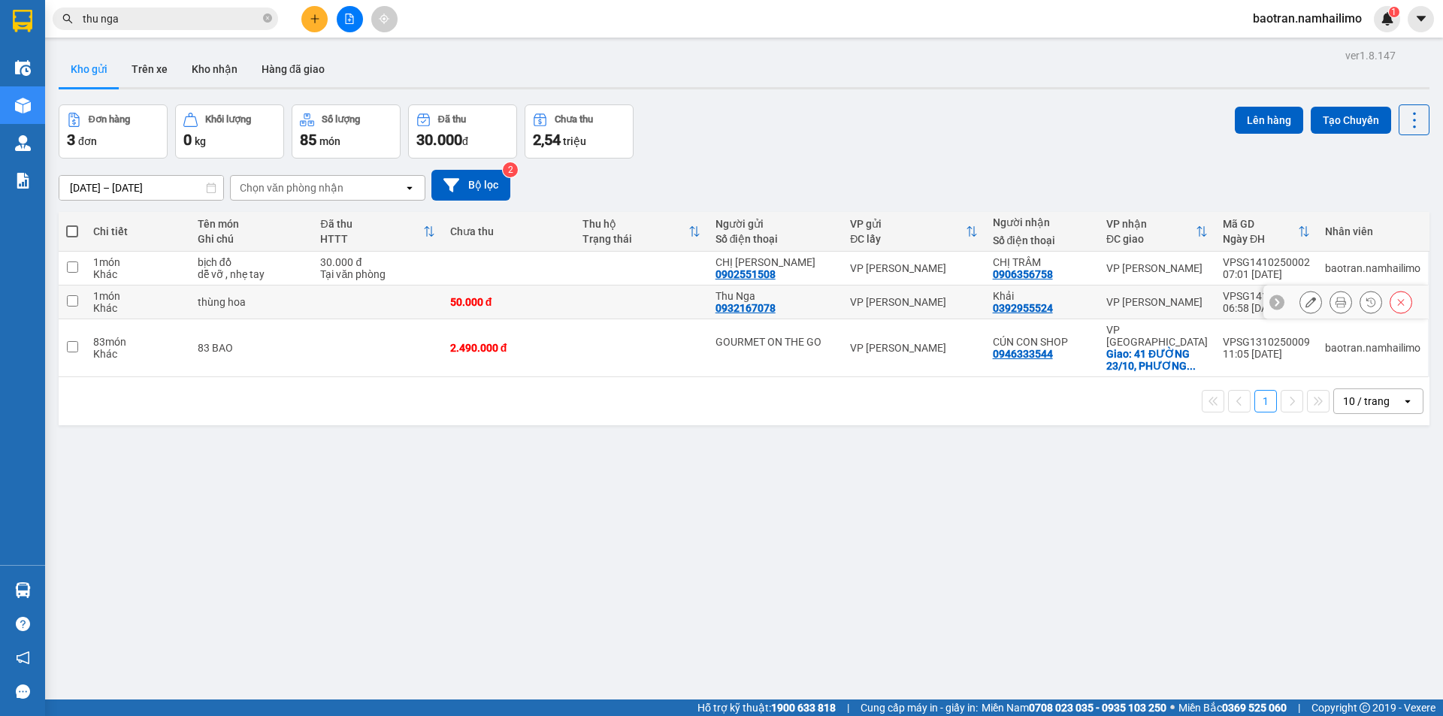
click at [216, 305] on div "thùng hoa" at bounding box center [252, 302] width 108 height 12
checkbox input "true"
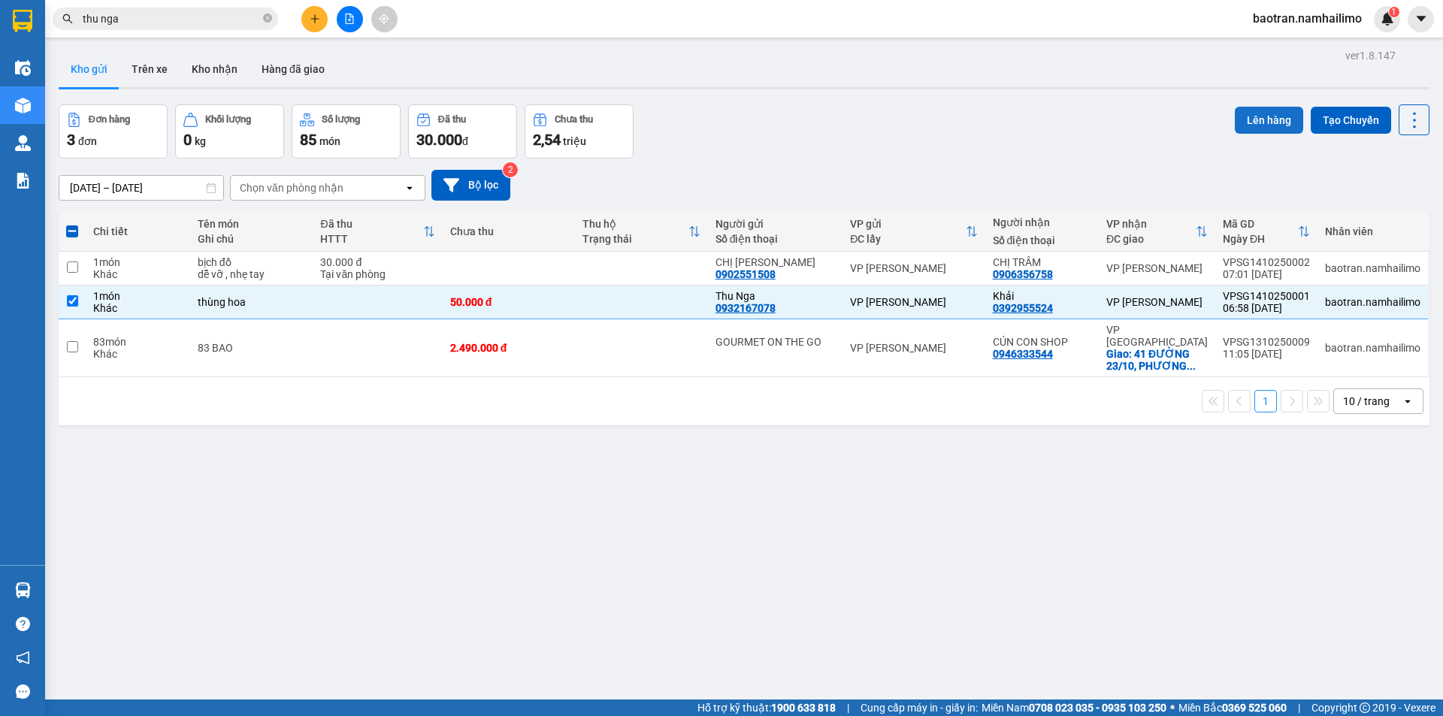
click at [1266, 120] on button "Lên hàng" at bounding box center [1269, 120] width 68 height 27
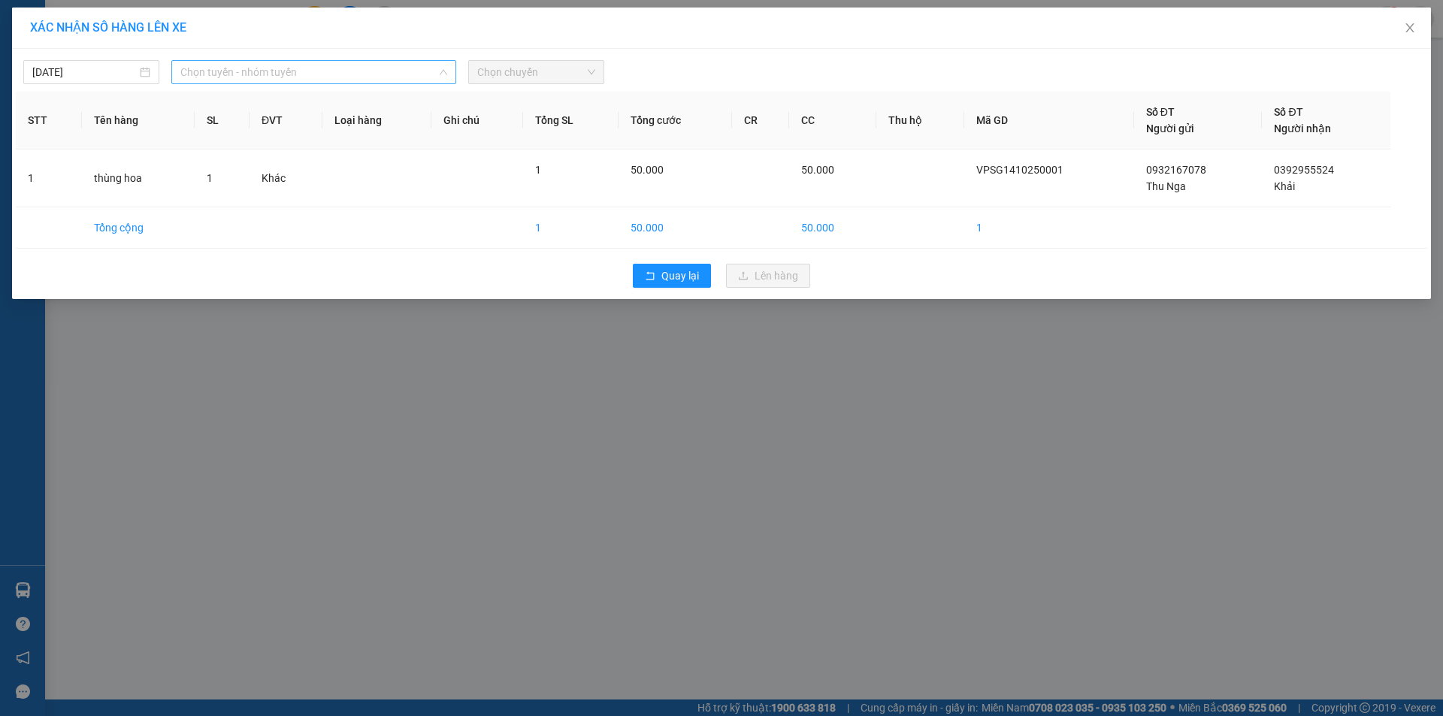
click at [330, 71] on span "Chọn tuyến - nhóm tuyến" at bounding box center [313, 72] width 267 height 23
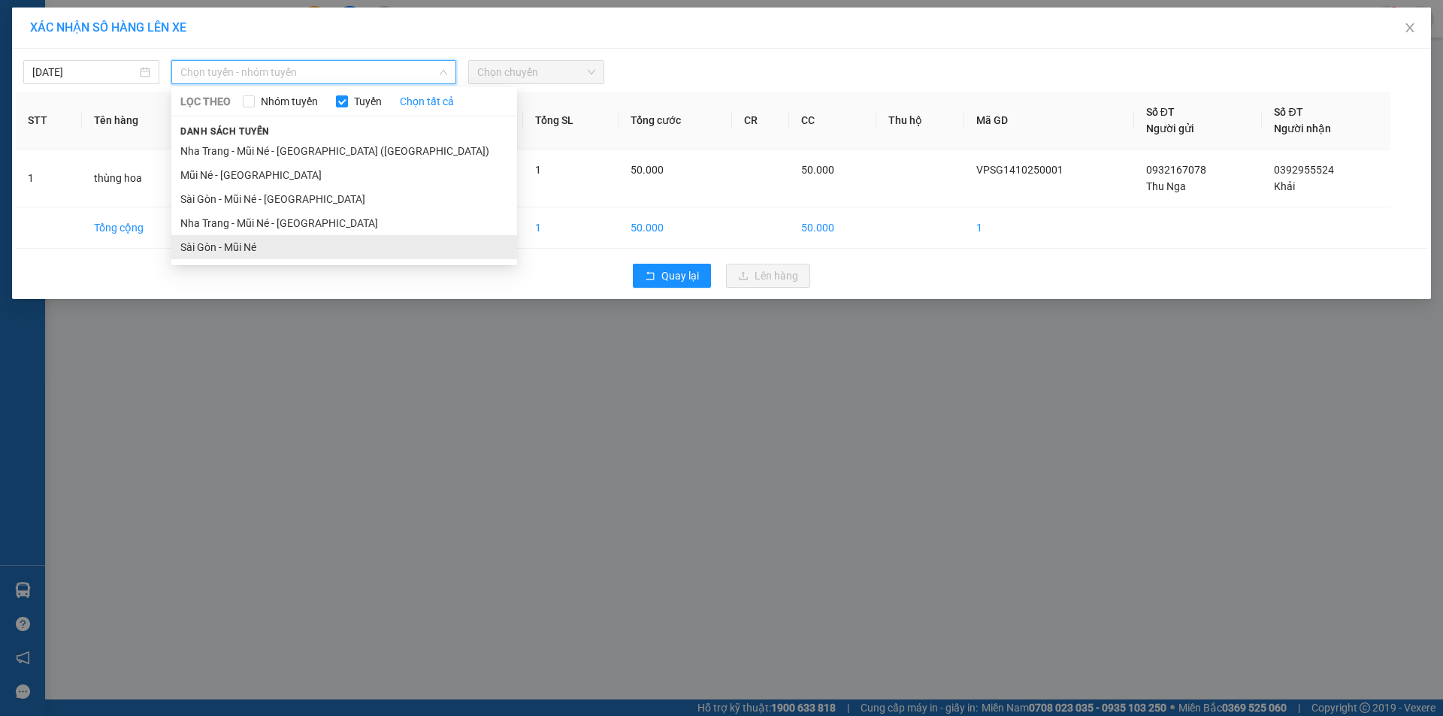
click at [261, 240] on li "Sài Gòn - Mũi Né" at bounding box center [344, 247] width 346 height 24
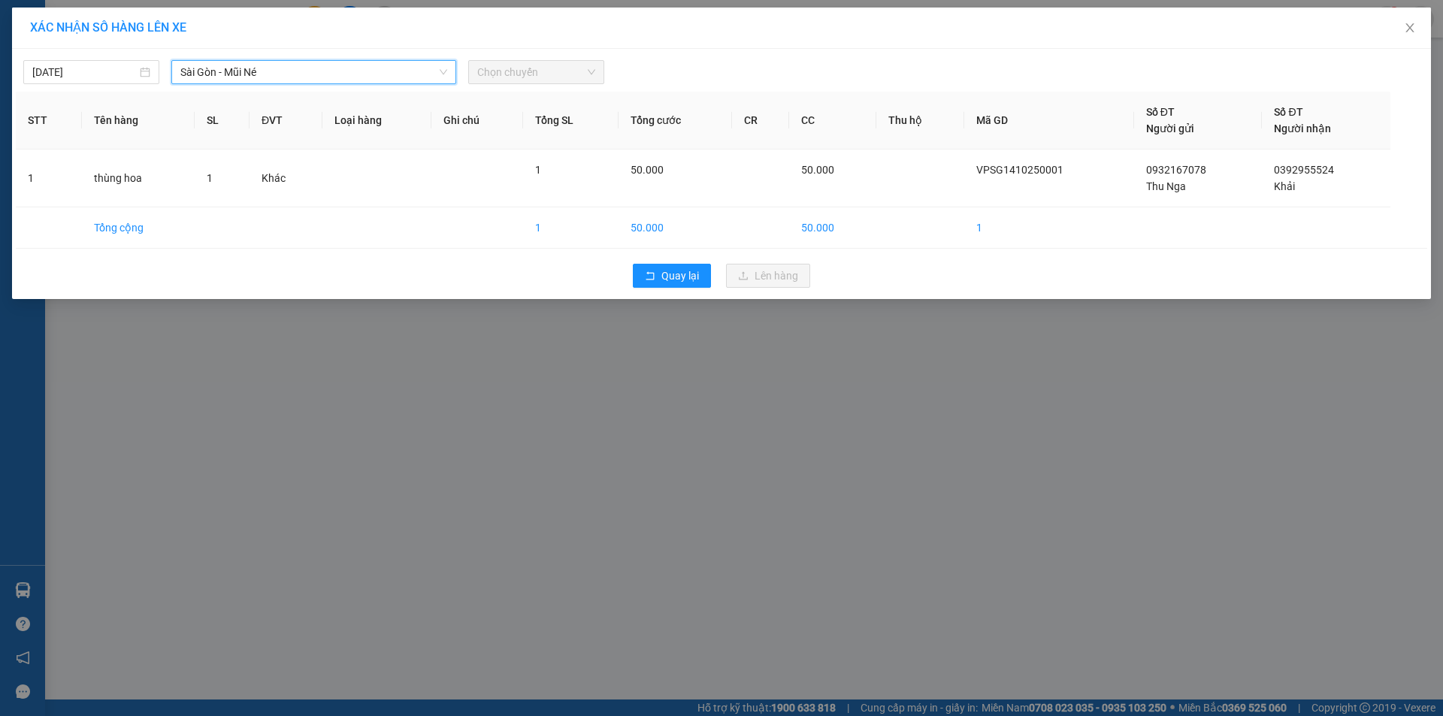
click at [543, 75] on span "Chọn chuyến" at bounding box center [536, 72] width 118 height 23
click at [567, 74] on span "Chọn chuyến" at bounding box center [536, 72] width 118 height 23
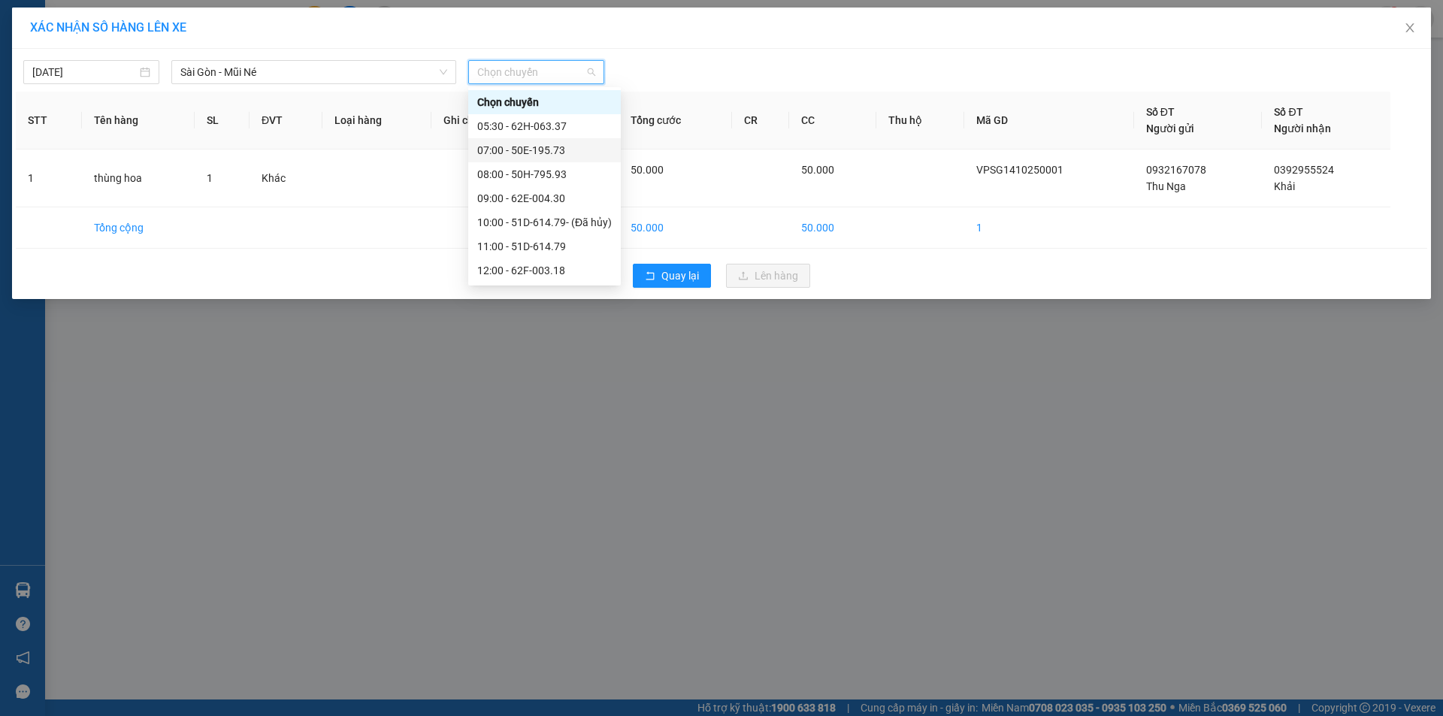
click at [539, 144] on div "07:00 - 50E-195.73" at bounding box center [544, 150] width 135 height 17
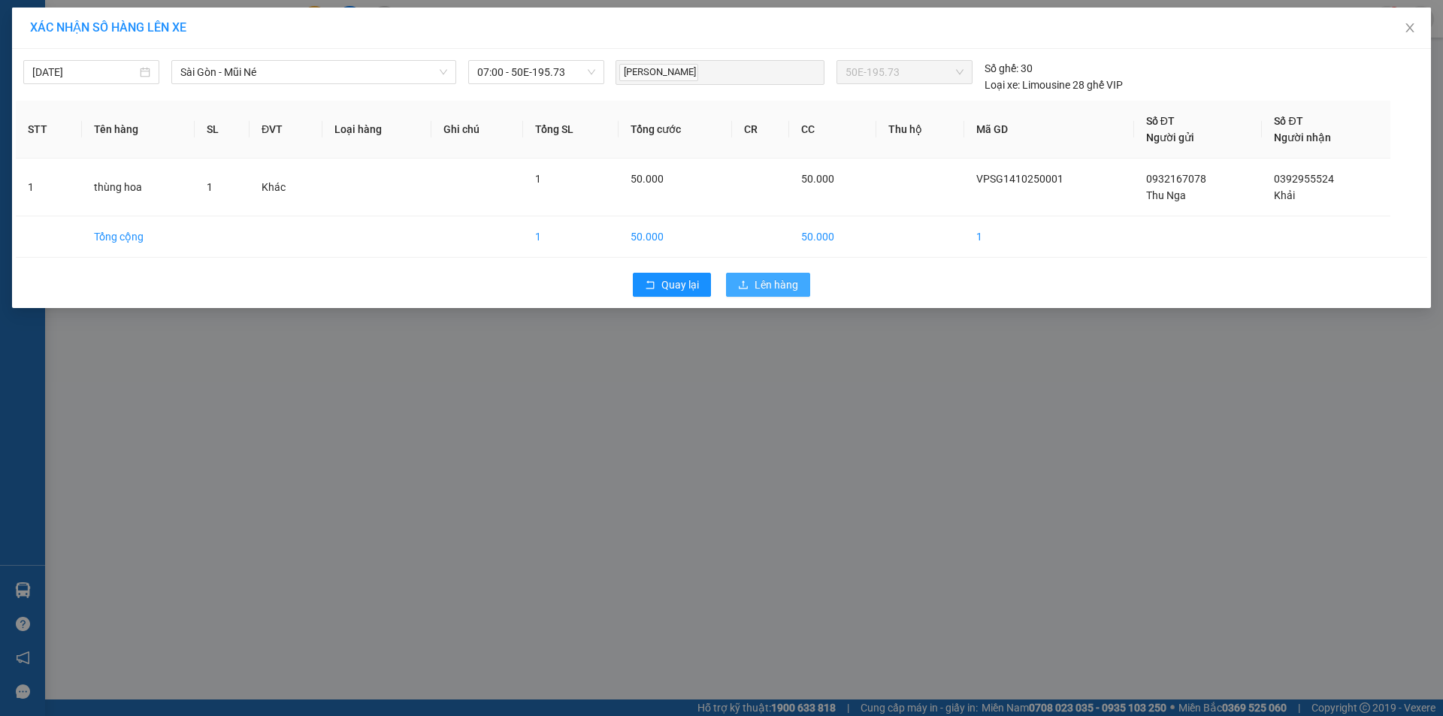
click at [755, 276] on button "Lên hàng" at bounding box center [768, 285] width 84 height 24
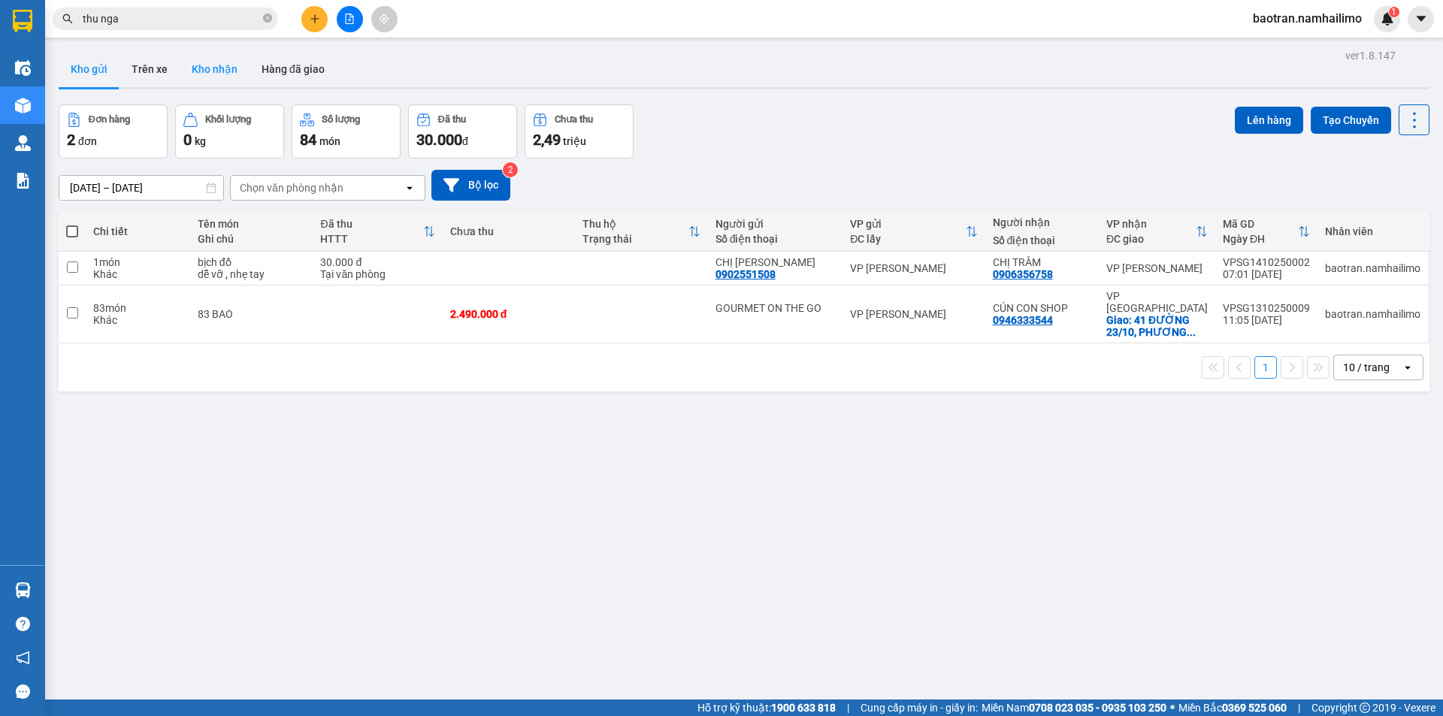
click at [237, 65] on button "Kho nhận" at bounding box center [215, 69] width 70 height 36
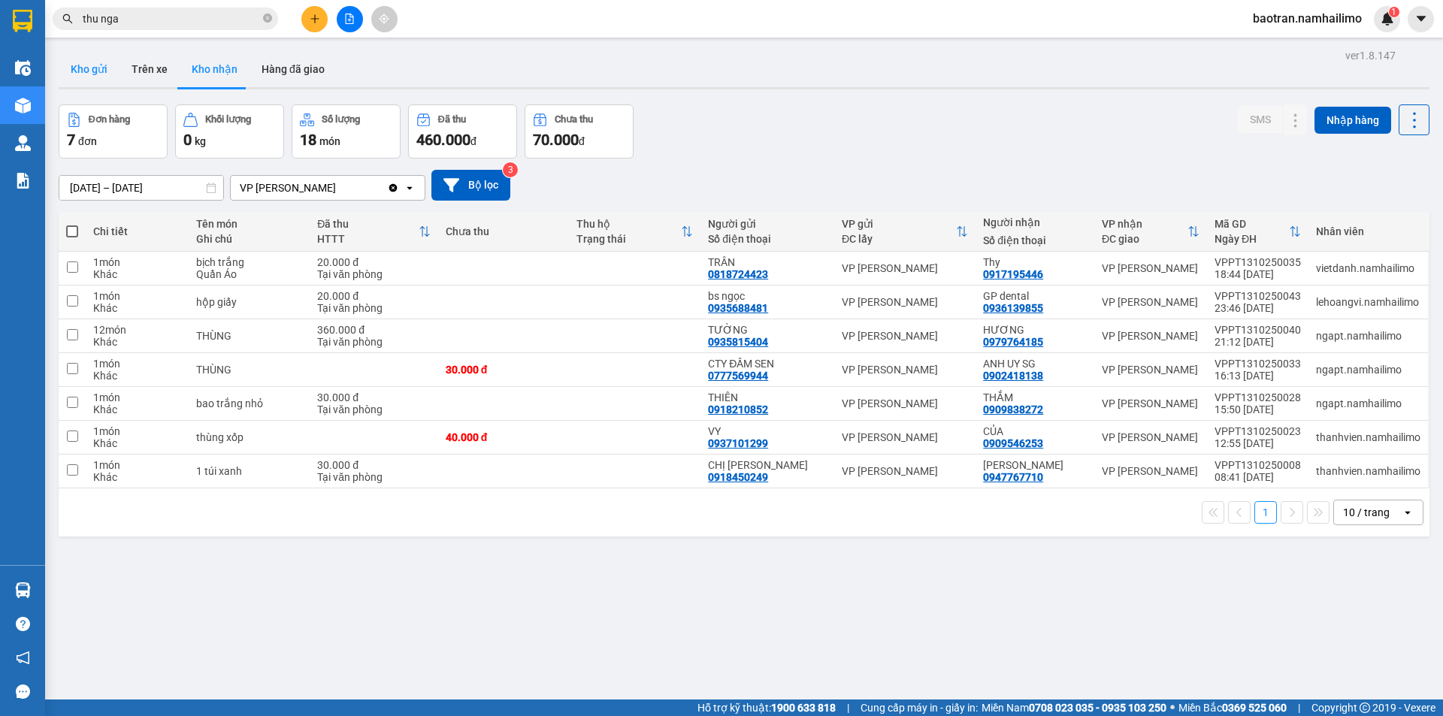
click at [96, 83] on button "Kho gửi" at bounding box center [89, 69] width 61 height 36
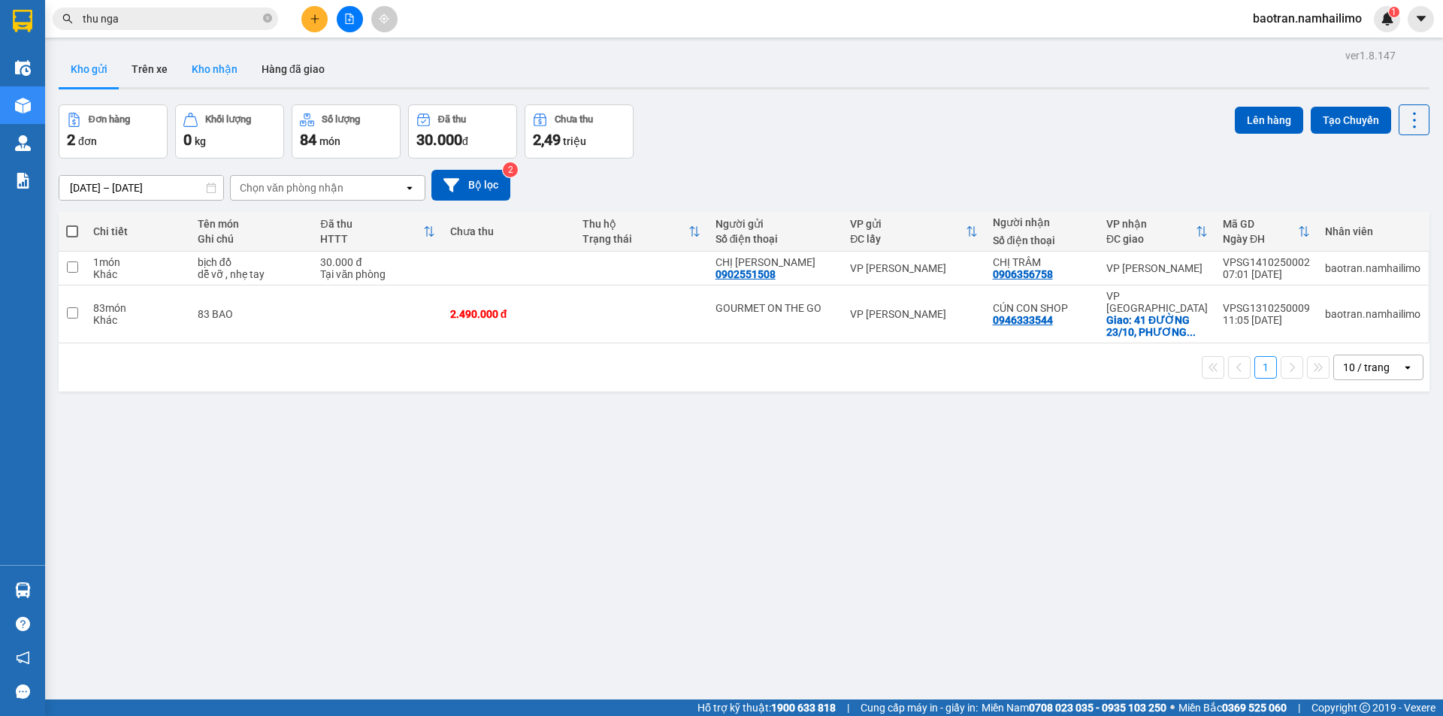
click at [222, 58] on button "Kho nhận" at bounding box center [215, 69] width 70 height 36
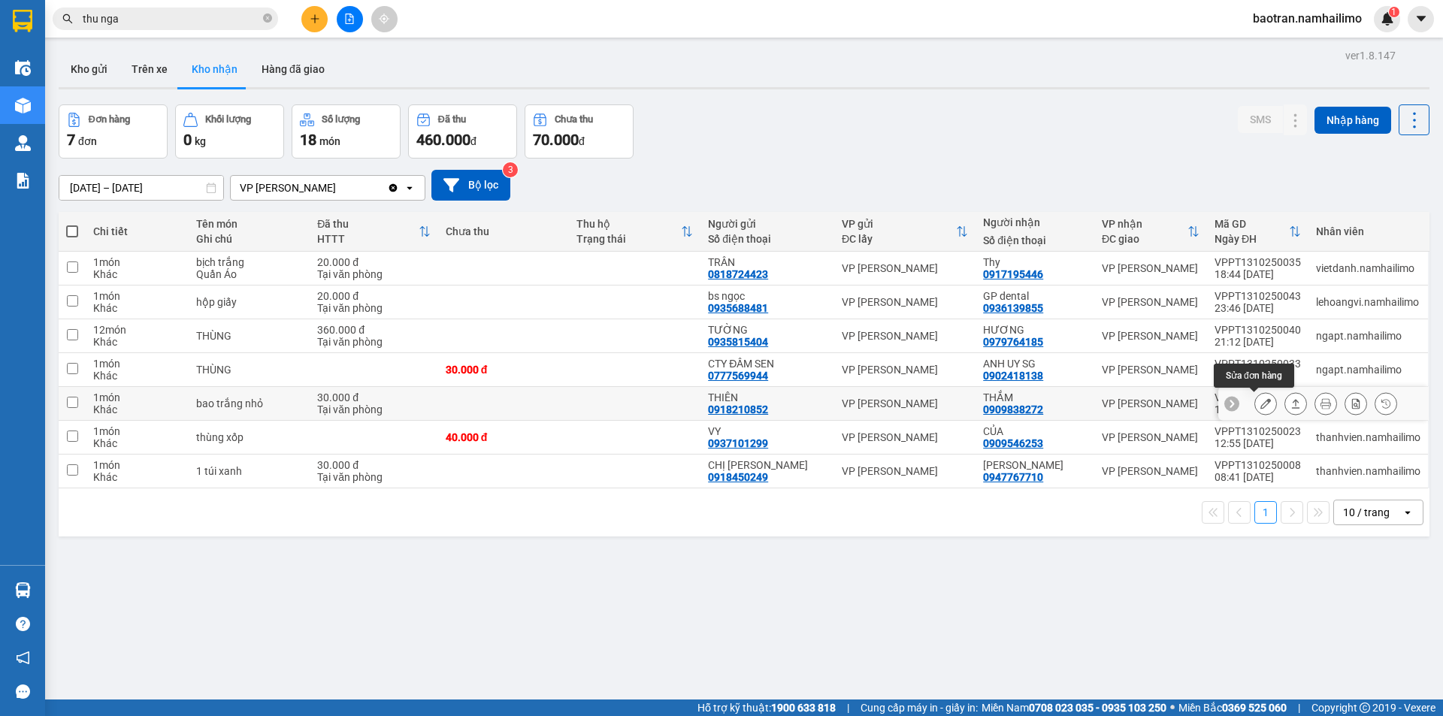
click at [1255, 398] on button at bounding box center [1265, 404] width 21 height 26
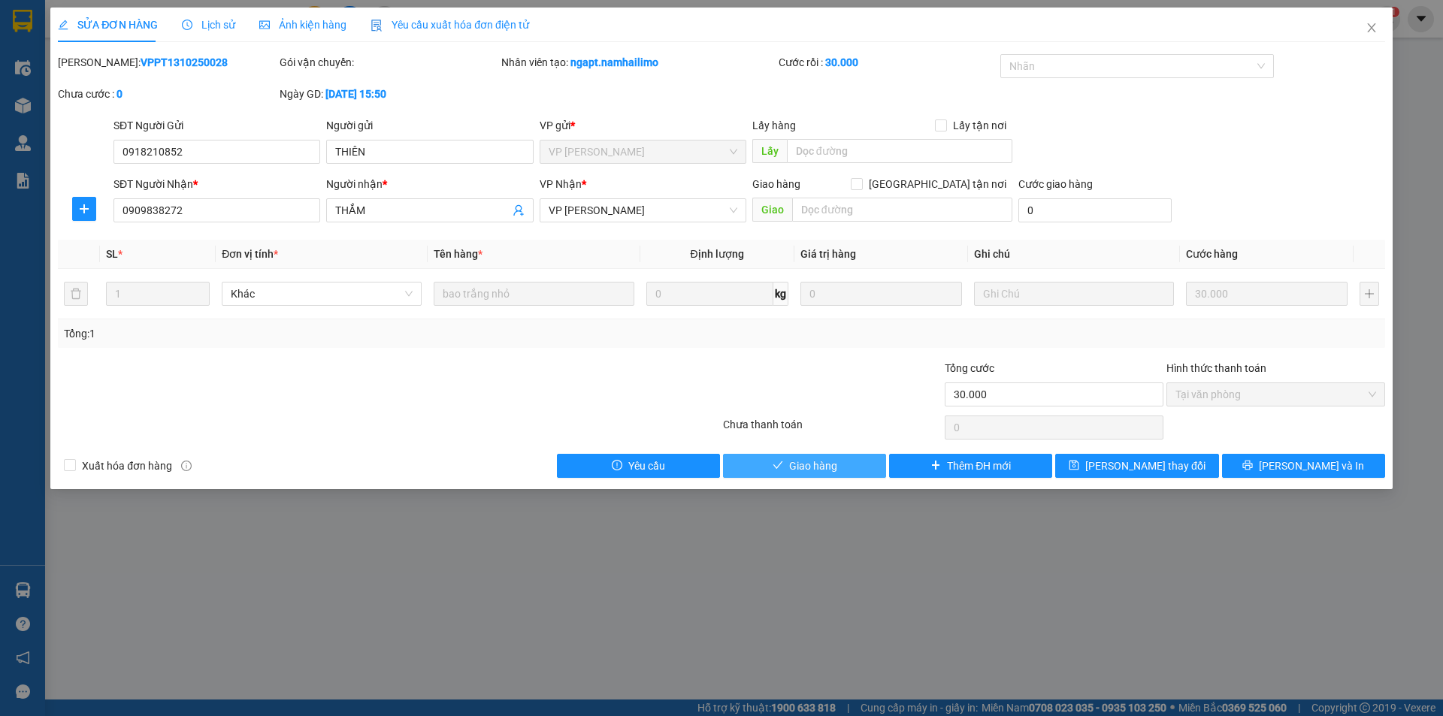
click at [805, 468] on span "Giao hàng" at bounding box center [813, 466] width 48 height 17
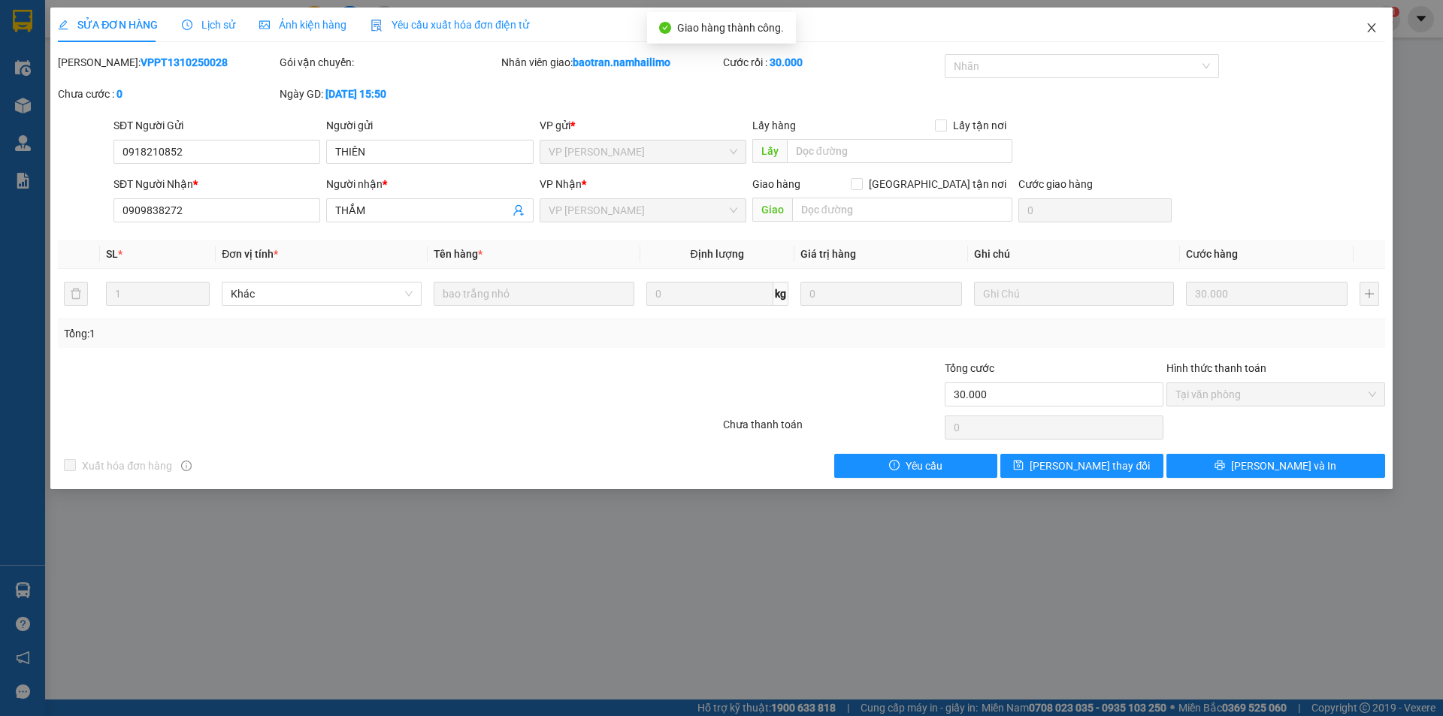
click at [1373, 25] on icon "close" at bounding box center [1372, 28] width 12 height 12
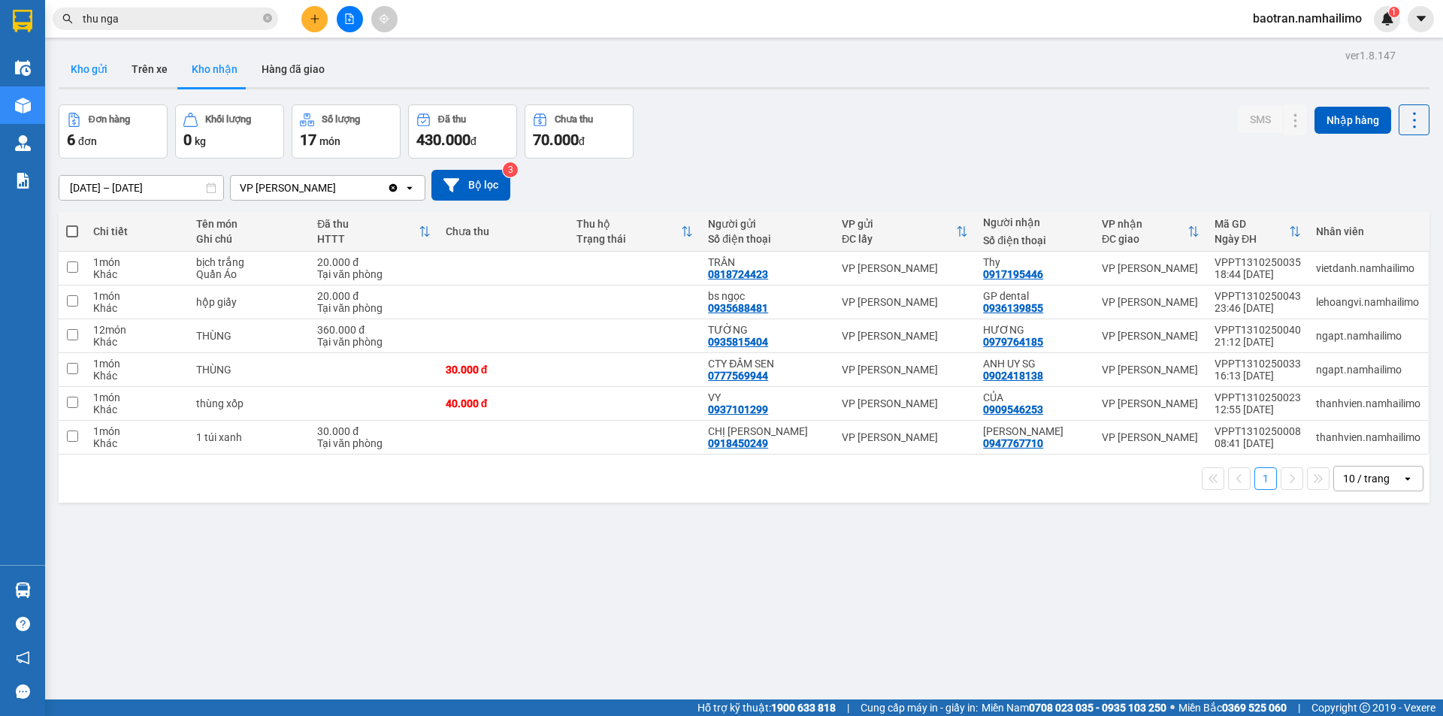
click at [73, 68] on button "Kho gửi" at bounding box center [89, 69] width 61 height 36
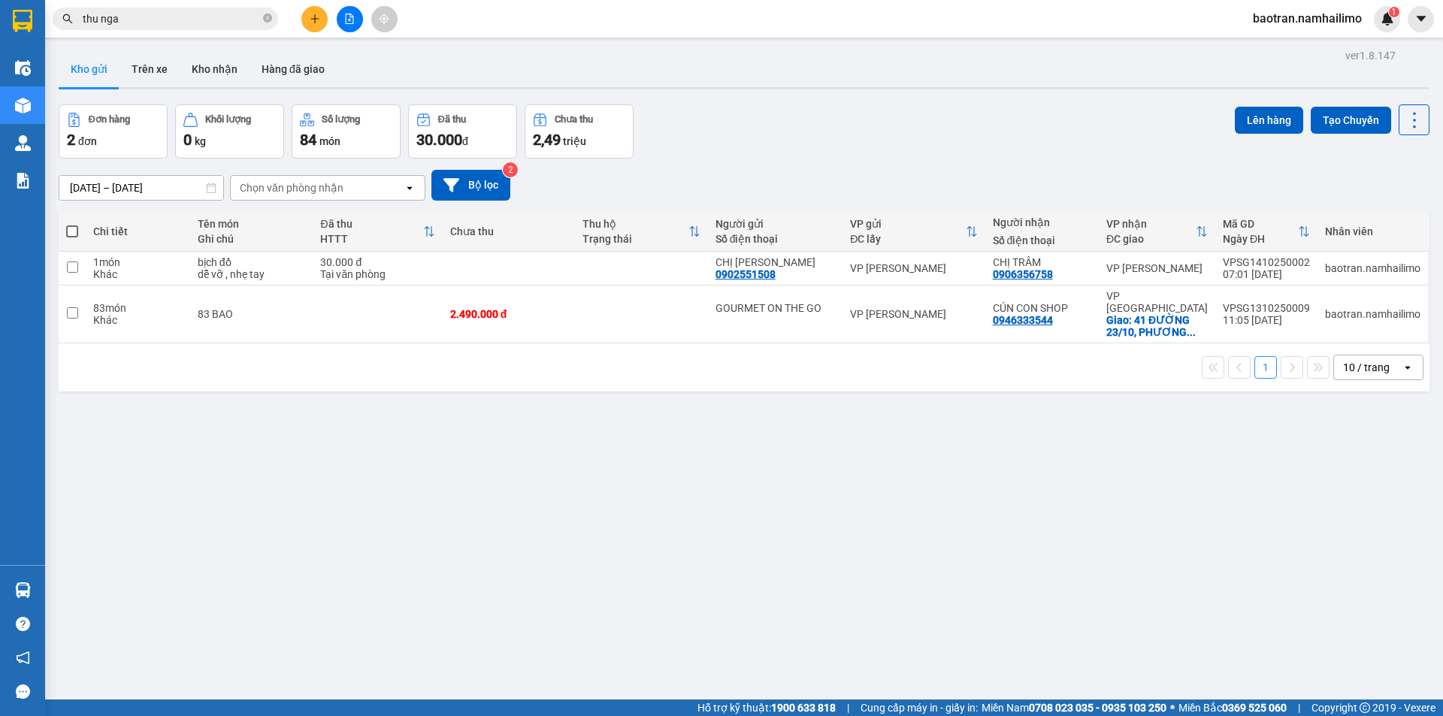
click at [1038, 577] on div "ver 1.8.147 Kho gửi Trên xe Kho nhận Hàng đã giao Đơn hàng 2 đơn Khối lượng 0 k…" at bounding box center [744, 403] width 1383 height 716
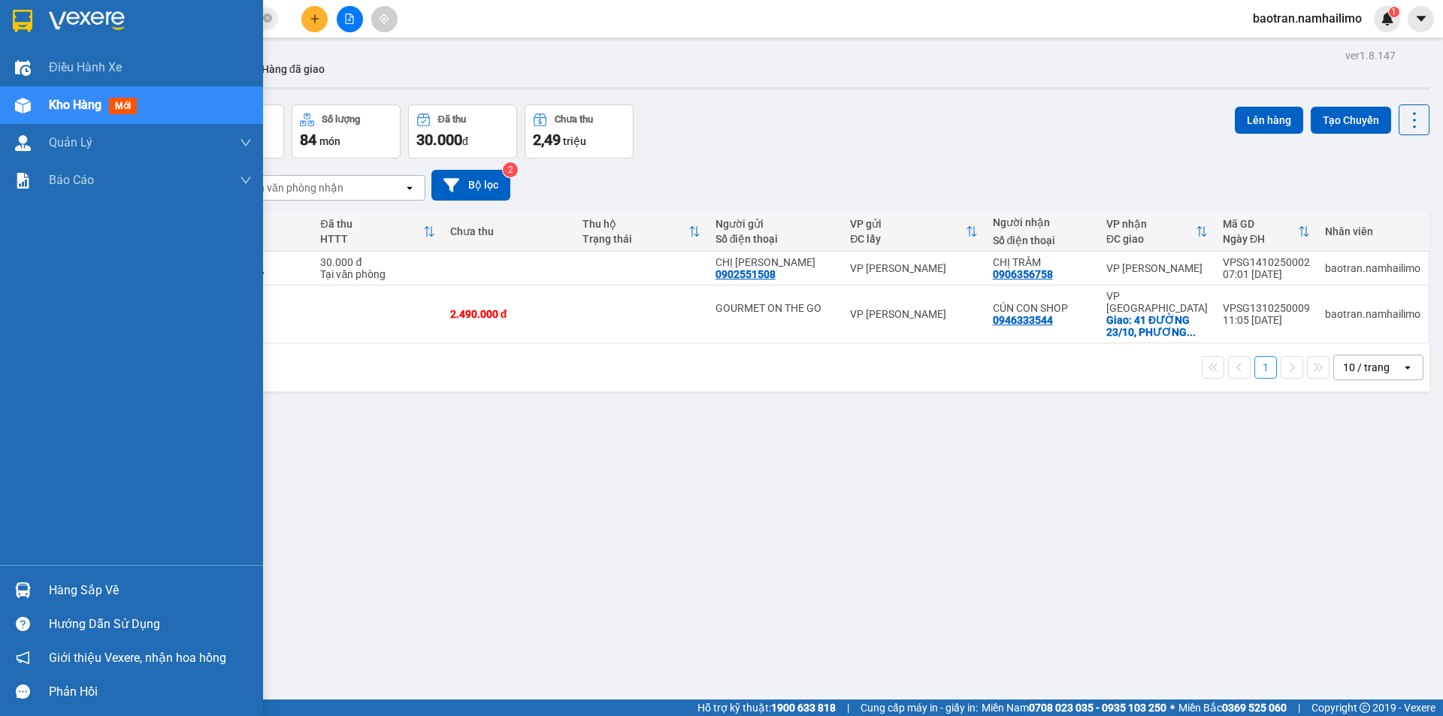
click at [73, 597] on div "Hàng sắp về" at bounding box center [150, 590] width 203 height 23
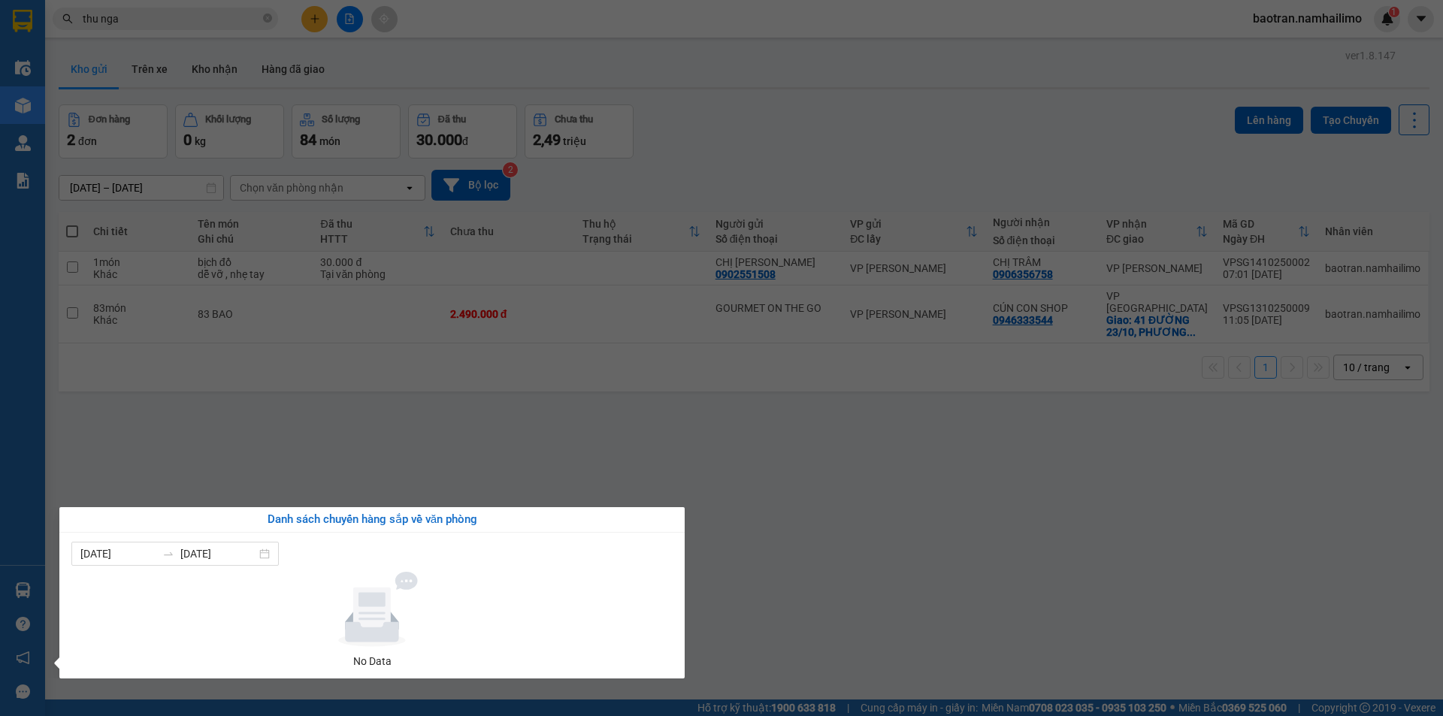
click at [459, 395] on section "Kết quả tìm kiếm ( 177 ) Bộ lọc Mã ĐH Trạng thái Món hàng Tổng cước Chưa cước N…" at bounding box center [721, 358] width 1443 height 716
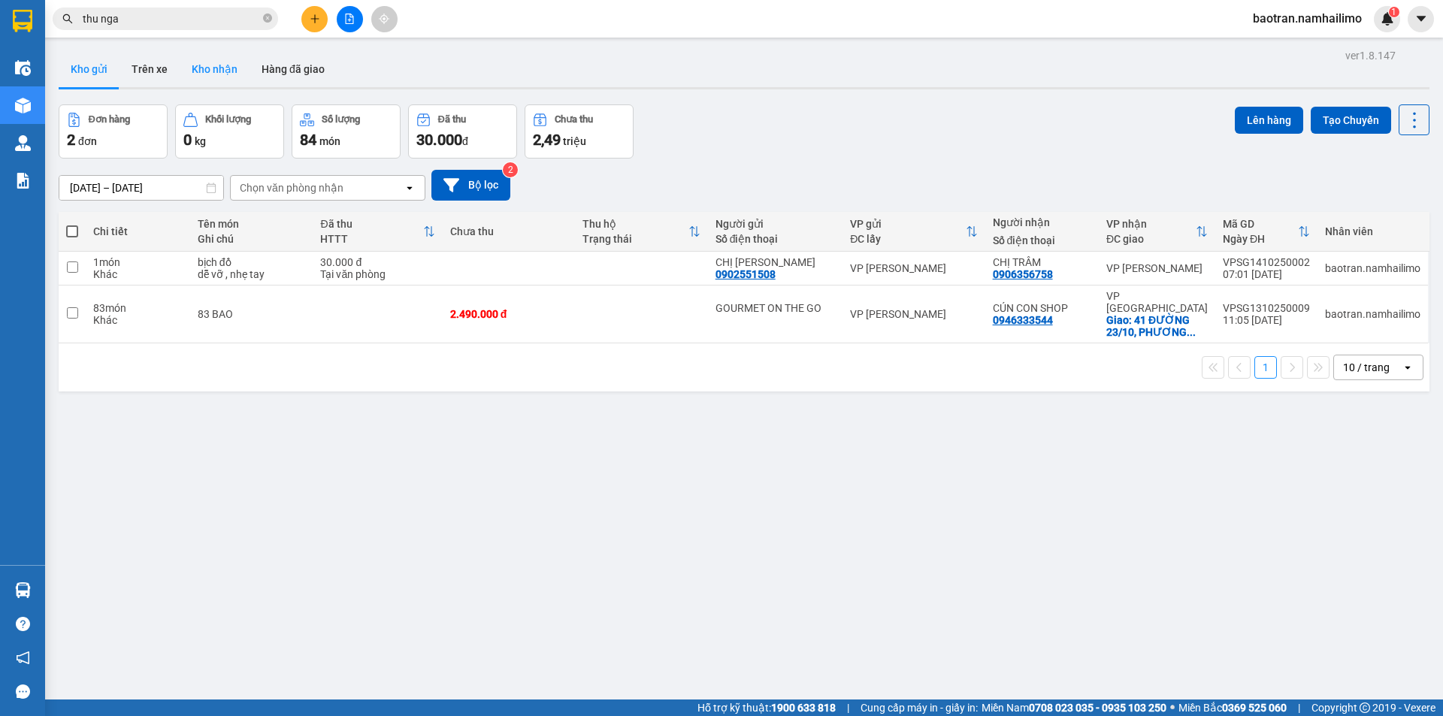
click at [194, 72] on button "Kho nhận" at bounding box center [215, 69] width 70 height 36
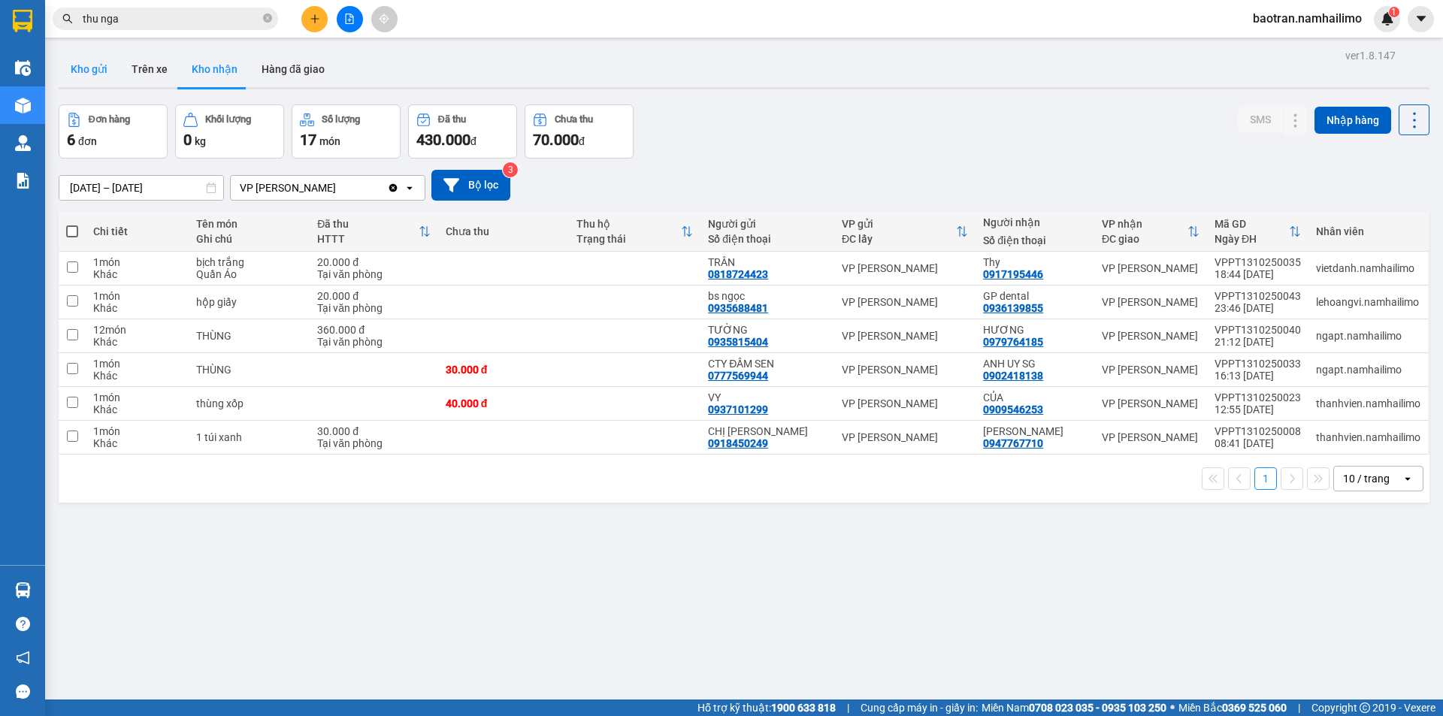
click at [69, 77] on button "Kho gửi" at bounding box center [89, 69] width 61 height 36
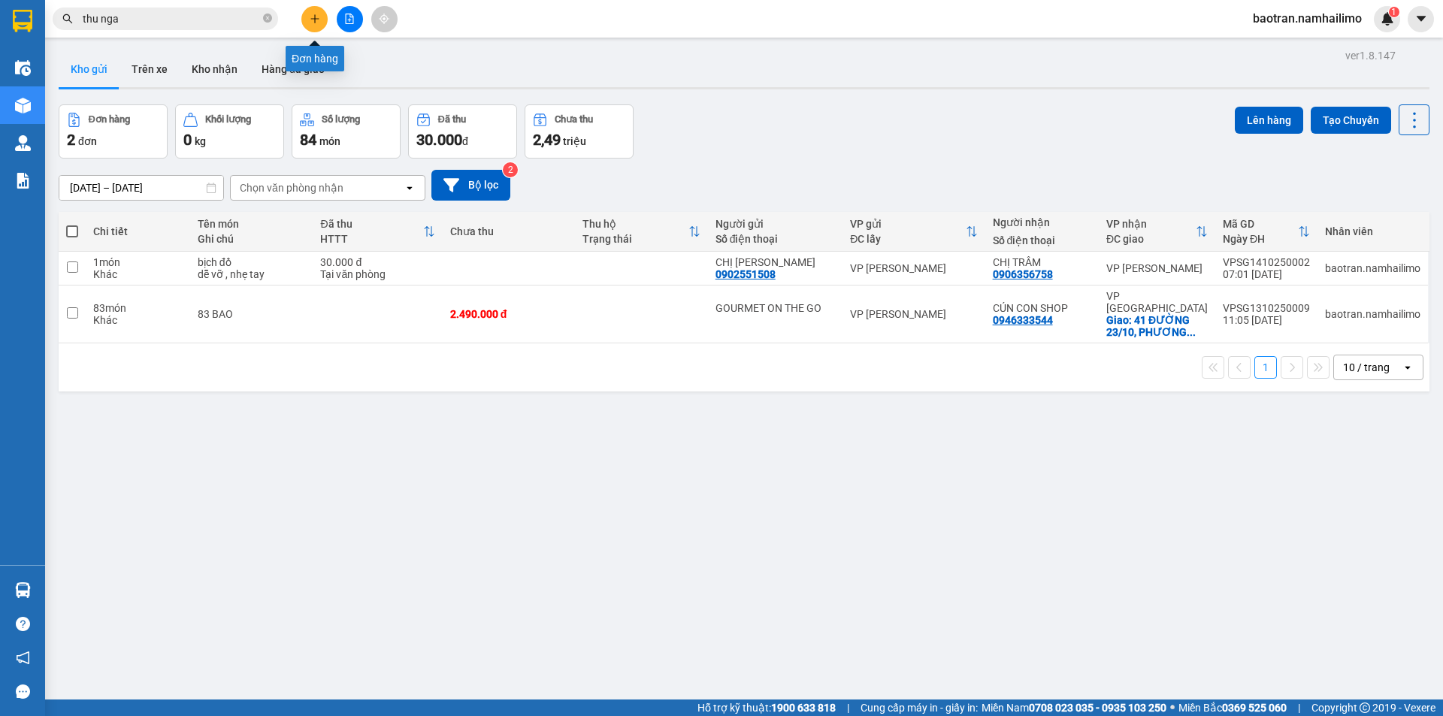
click at [317, 14] on icon "plus" at bounding box center [315, 19] width 11 height 11
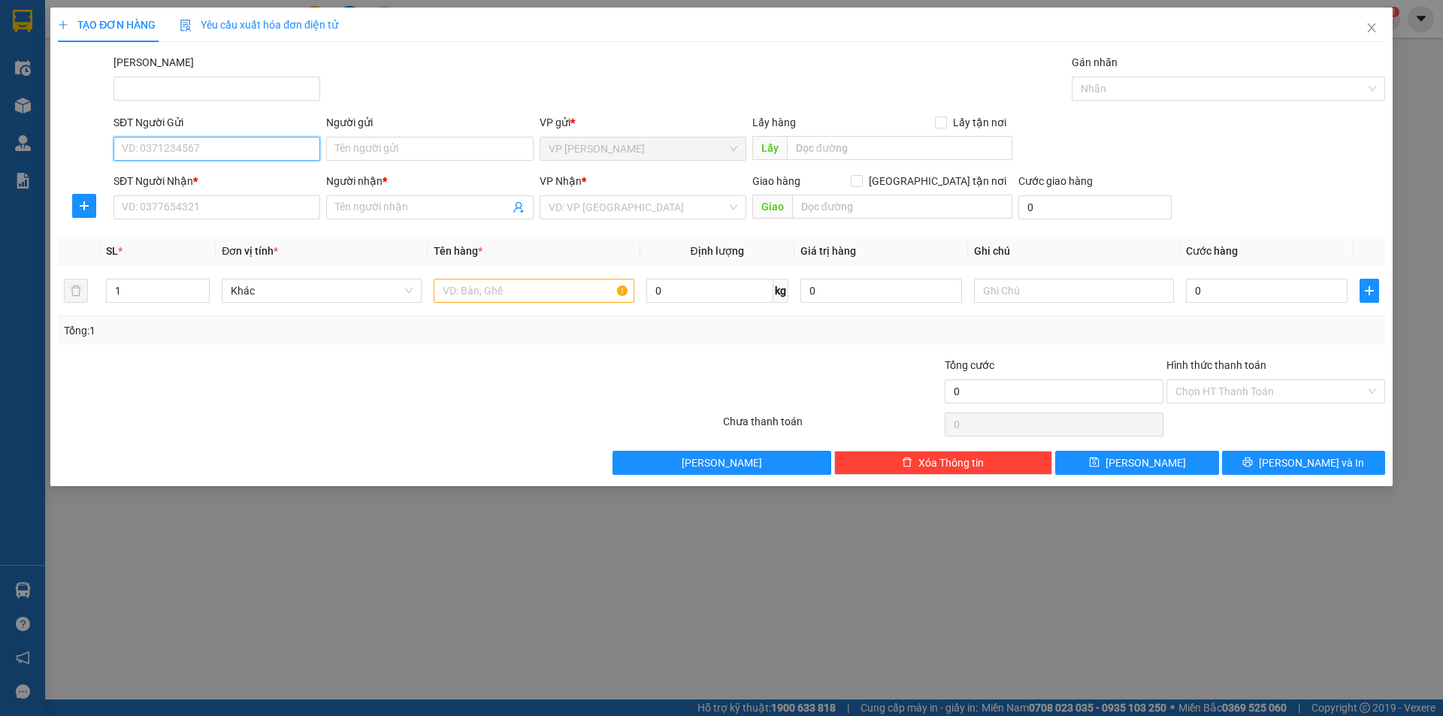
click at [250, 141] on input "SĐT Người Gửi" at bounding box center [216, 149] width 207 height 24
type input "0933748216"
click at [215, 187] on div "0933748216 - Thảo" at bounding box center [216, 179] width 207 height 24
type input "Thảo"
type input "0933748216"
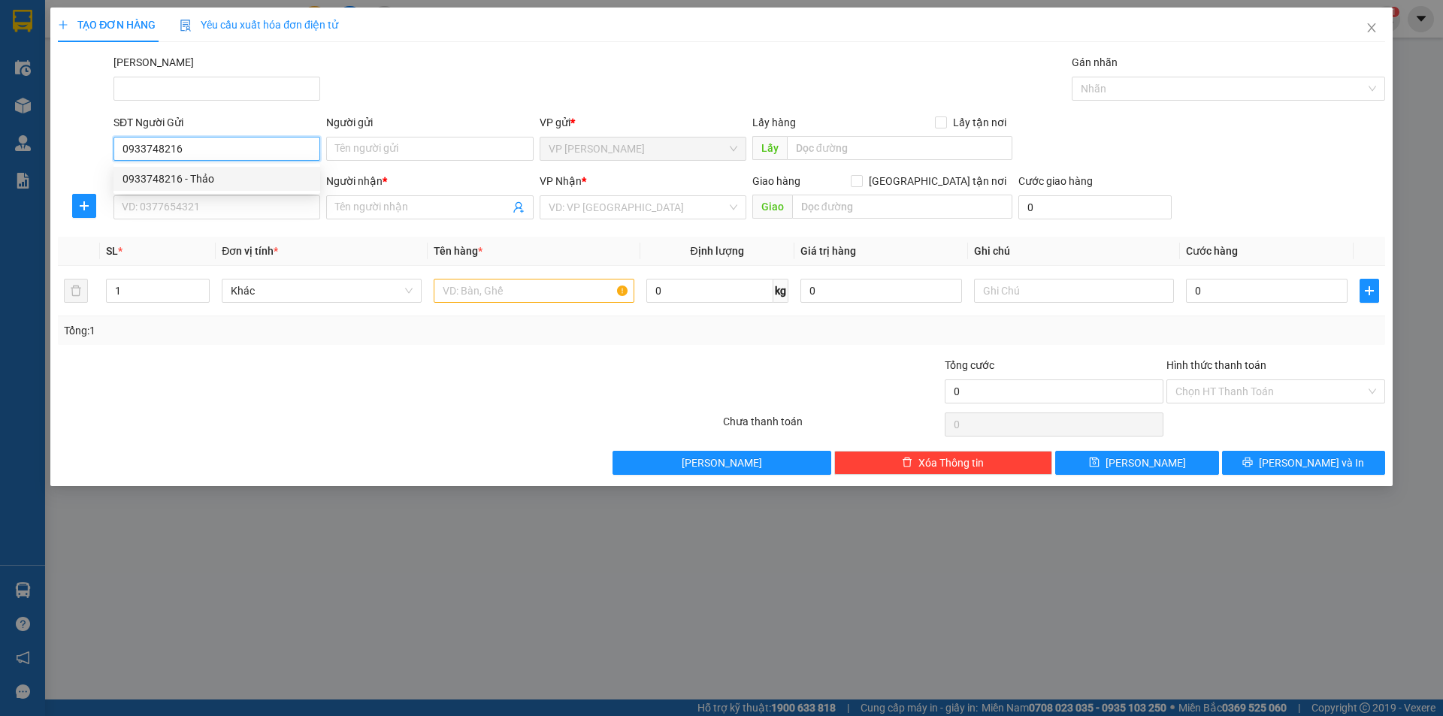
type input "Thảo"
type input "40.000"
type input "0933748216"
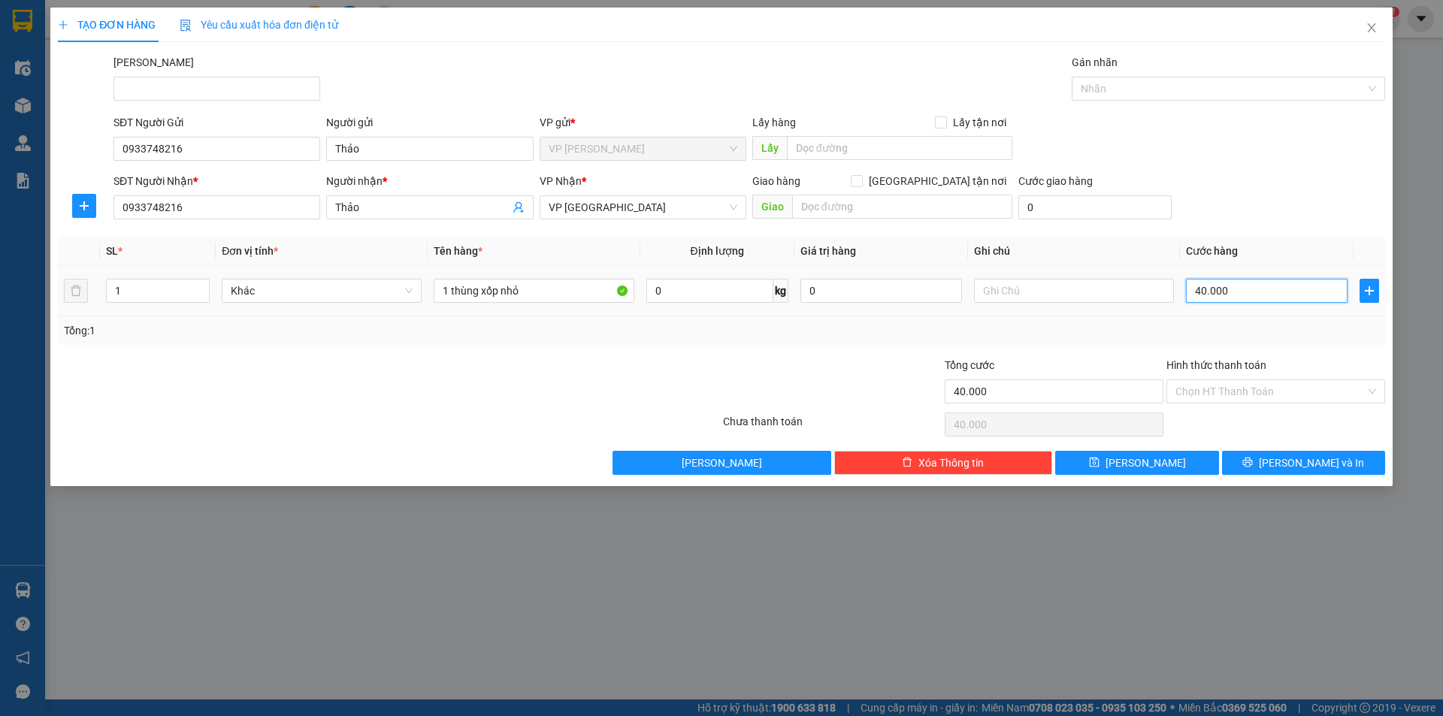
click at [1242, 289] on input "40.000" at bounding box center [1267, 291] width 162 height 24
type input "5"
type input "50"
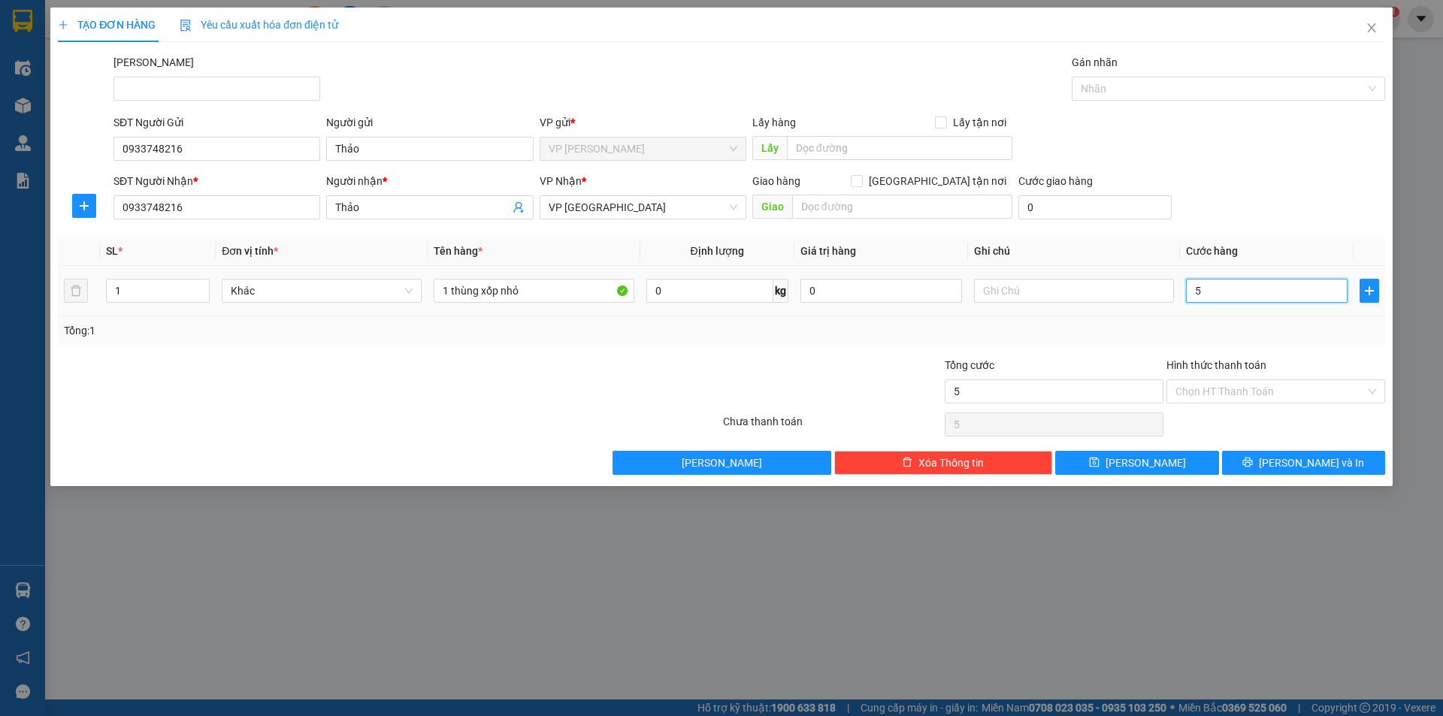
type input "50"
click at [1218, 289] on input "50" at bounding box center [1267, 291] width 162 height 24
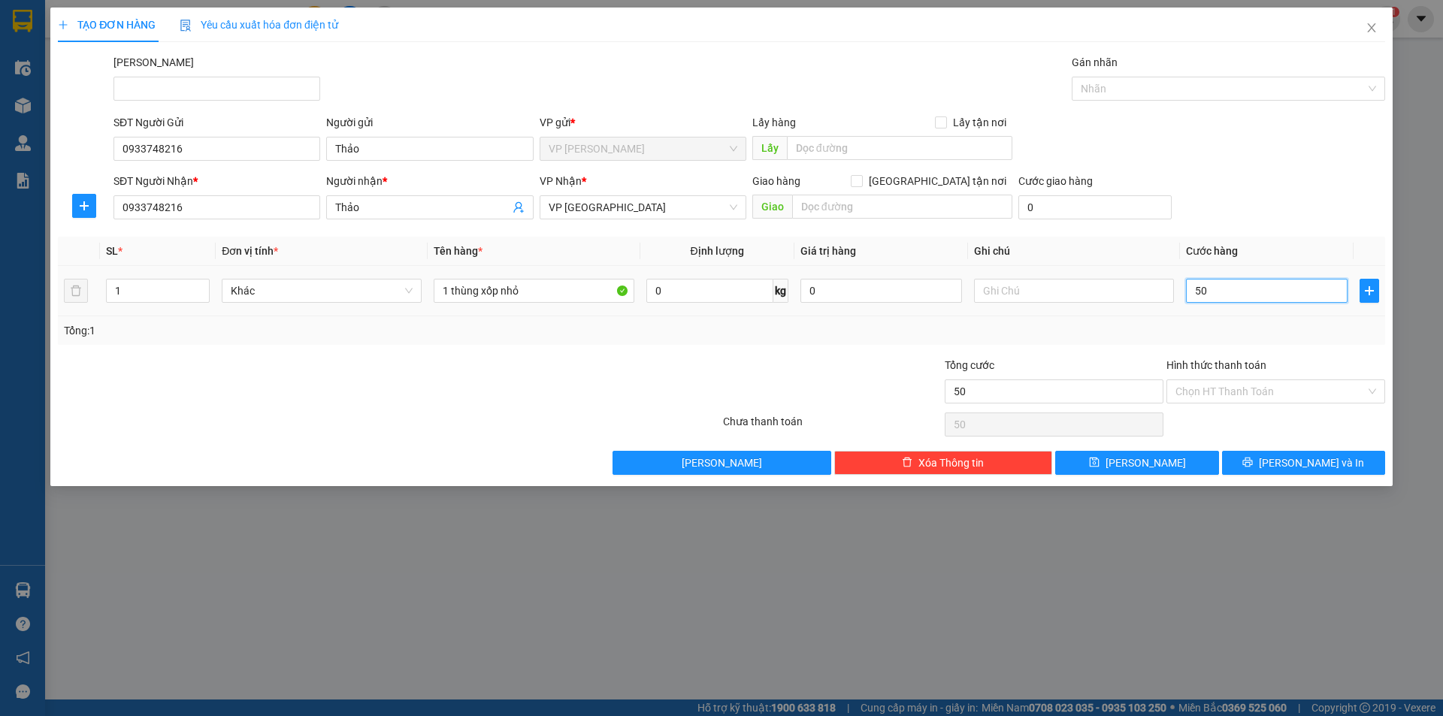
type input "4"
type input "40"
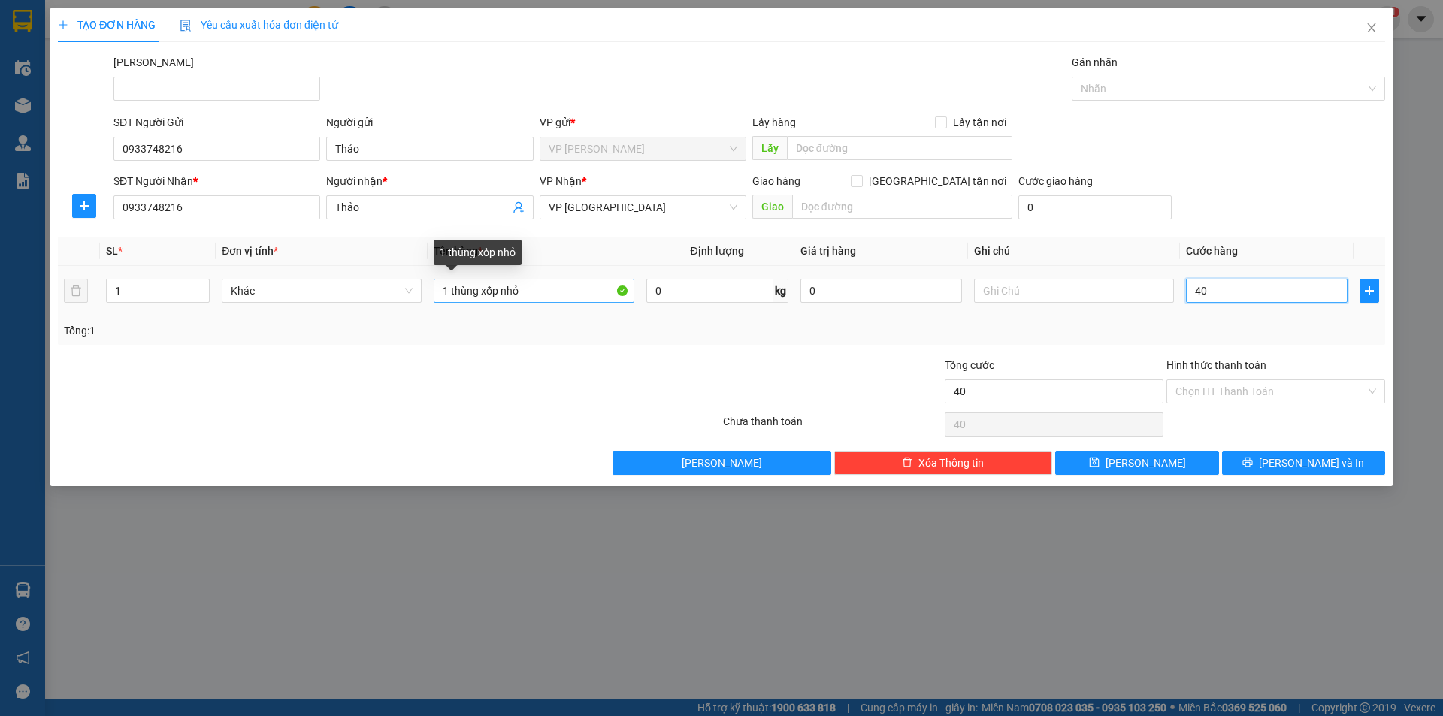
type input "40"
type input "40.000"
click at [541, 298] on input "1 thùng xốp nhỏ" at bounding box center [534, 291] width 200 height 24
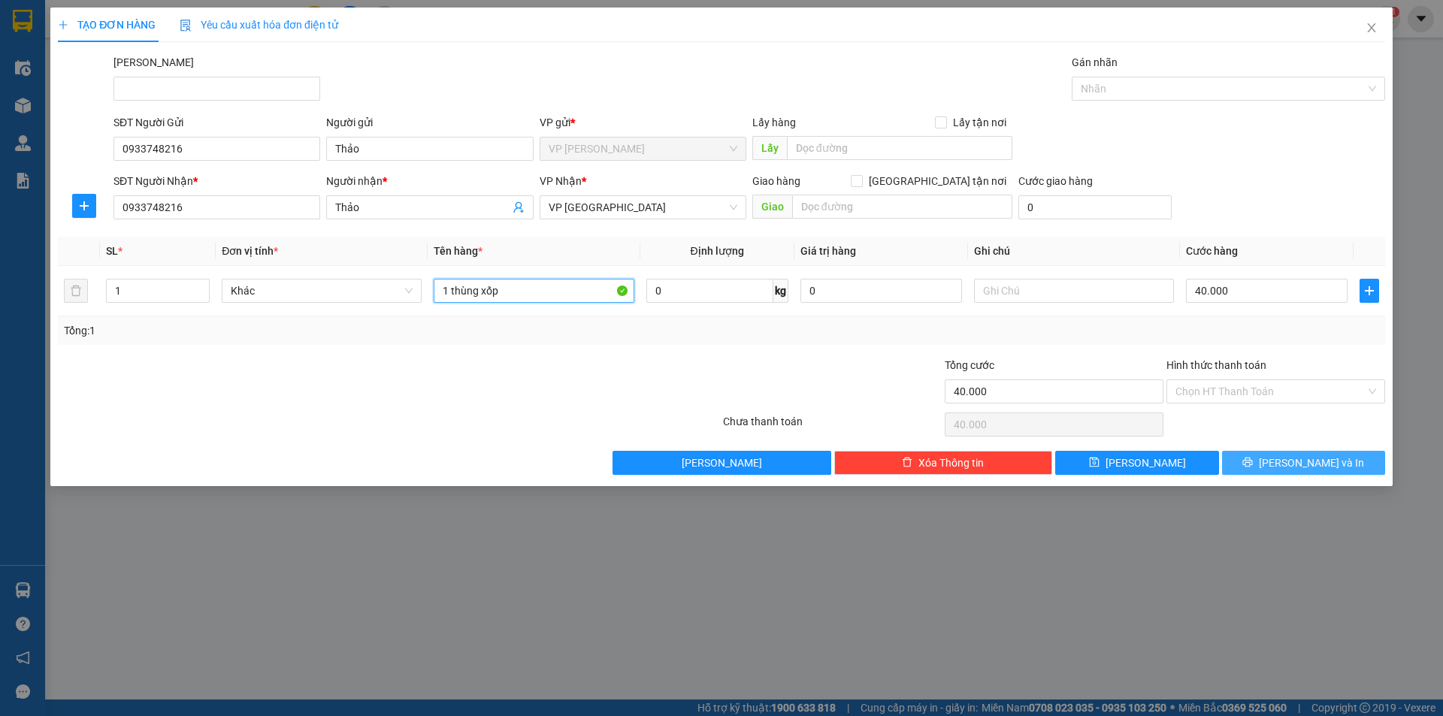
type input "1 thùng xốp"
click at [1270, 460] on button "[PERSON_NAME] và In" at bounding box center [1303, 463] width 163 height 24
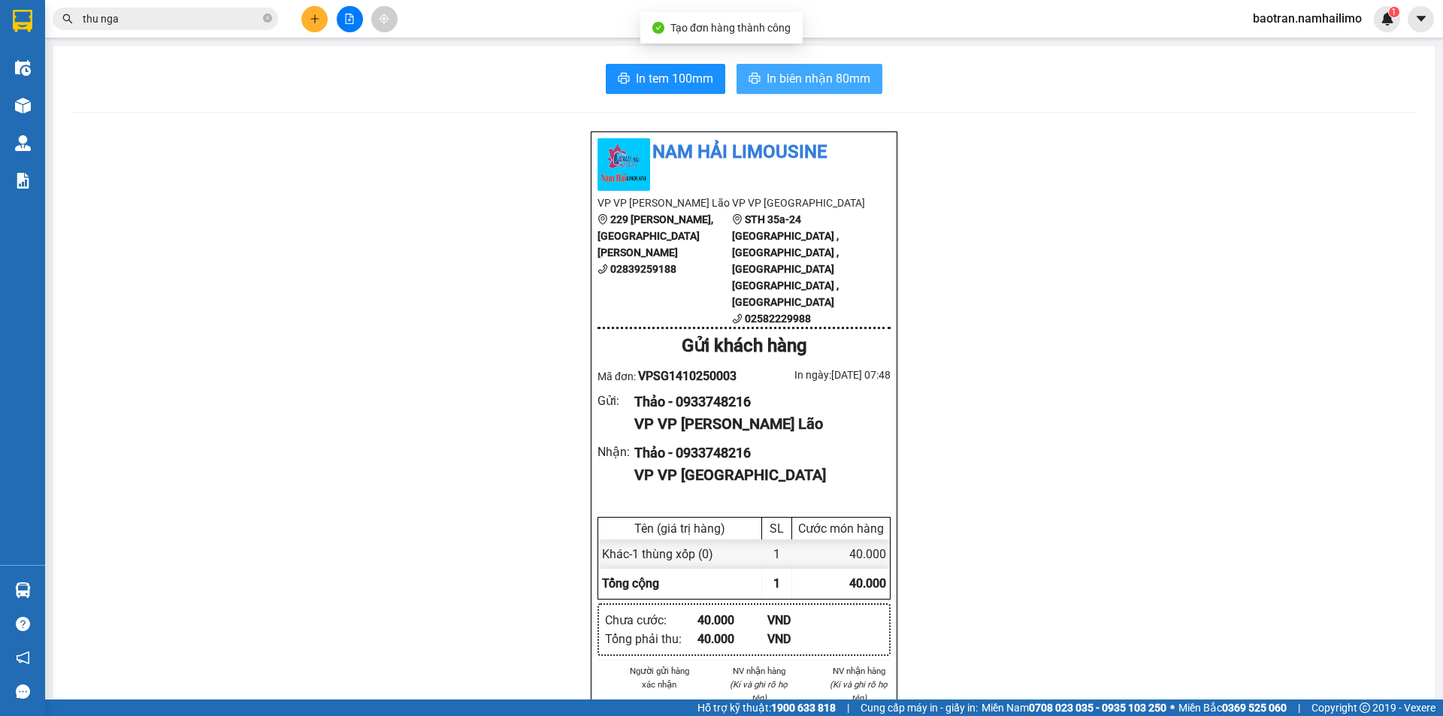
click at [829, 85] on span "In biên nhận 80mm" at bounding box center [819, 78] width 104 height 19
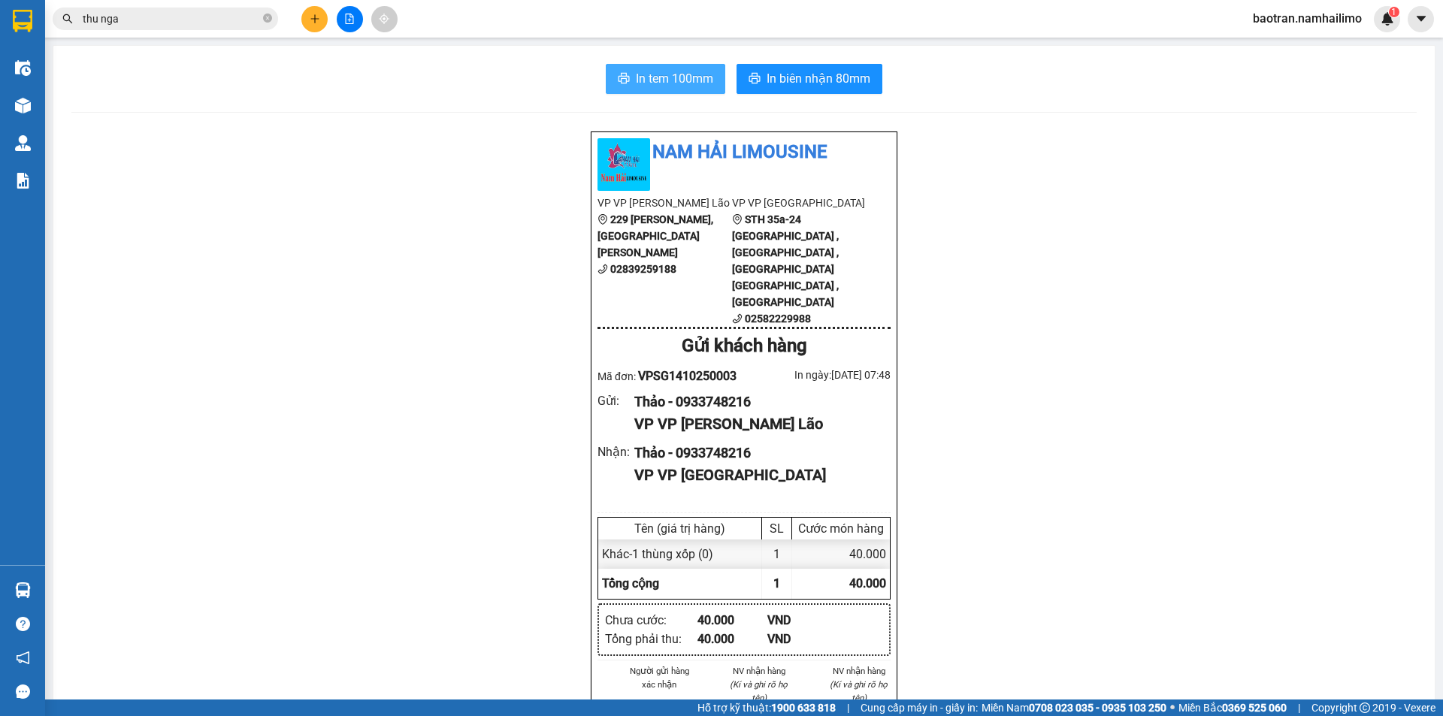
click at [643, 84] on span "In tem 100mm" at bounding box center [674, 78] width 77 height 19
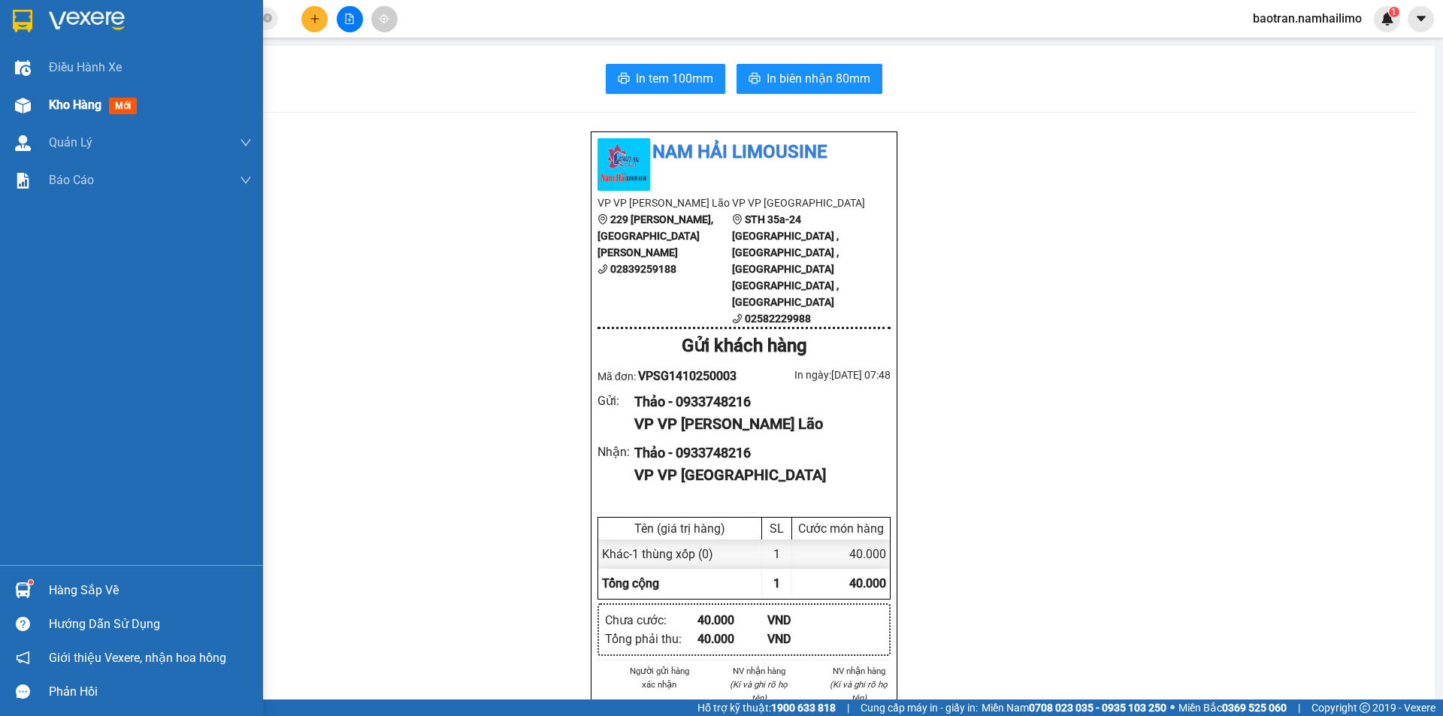
click at [88, 89] on div "Kho hàng mới" at bounding box center [150, 105] width 203 height 38
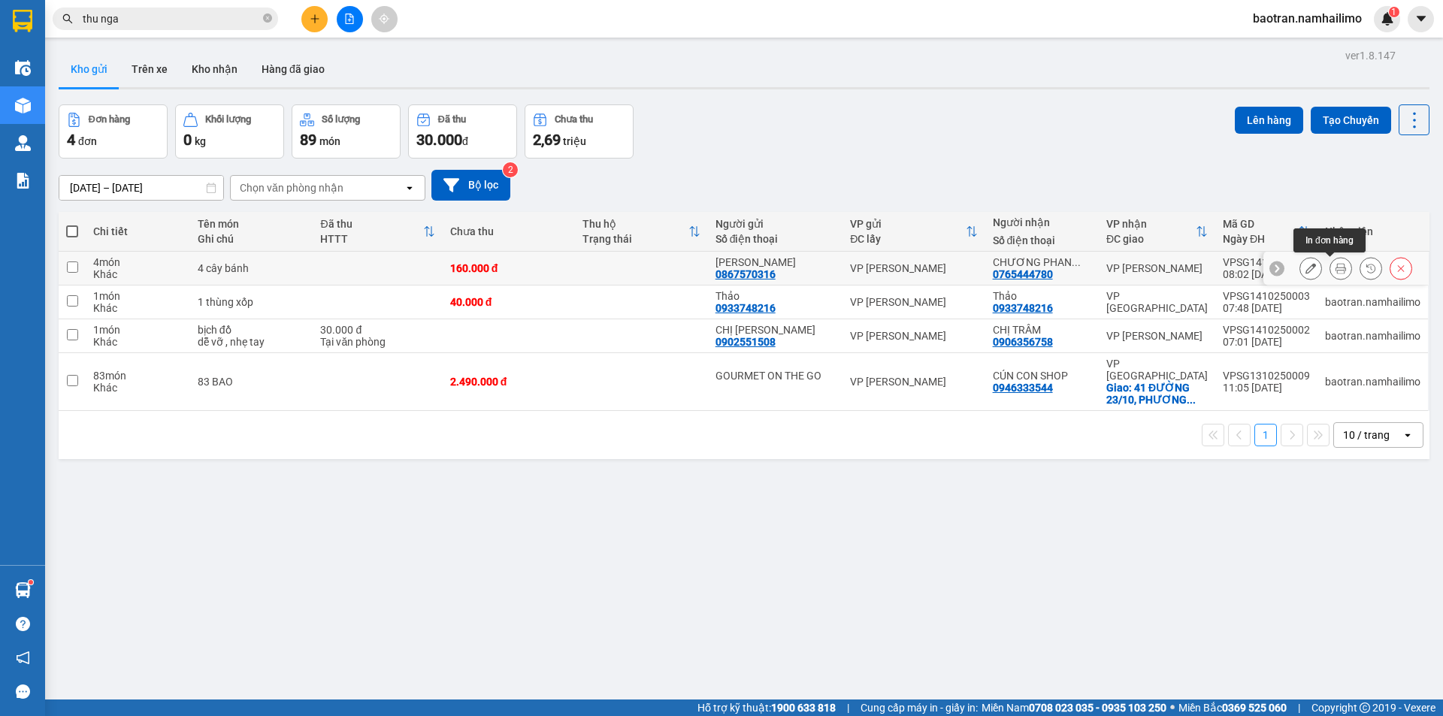
click at [1333, 262] on button at bounding box center [1340, 269] width 21 height 26
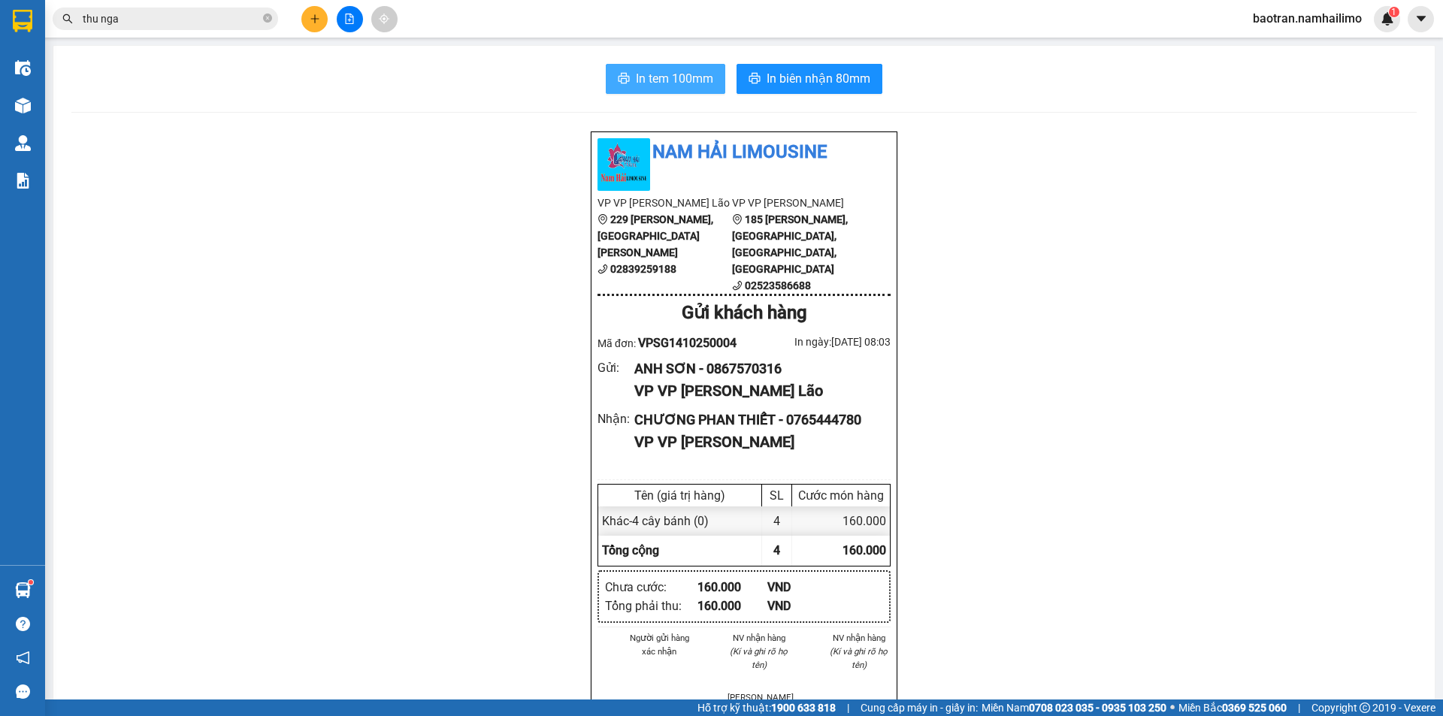
click at [677, 85] on span "In tem 100mm" at bounding box center [674, 78] width 77 height 19
drag, startPoint x: 679, startPoint y: 24, endPoint x: 288, endPoint y: 316, distance: 488.1
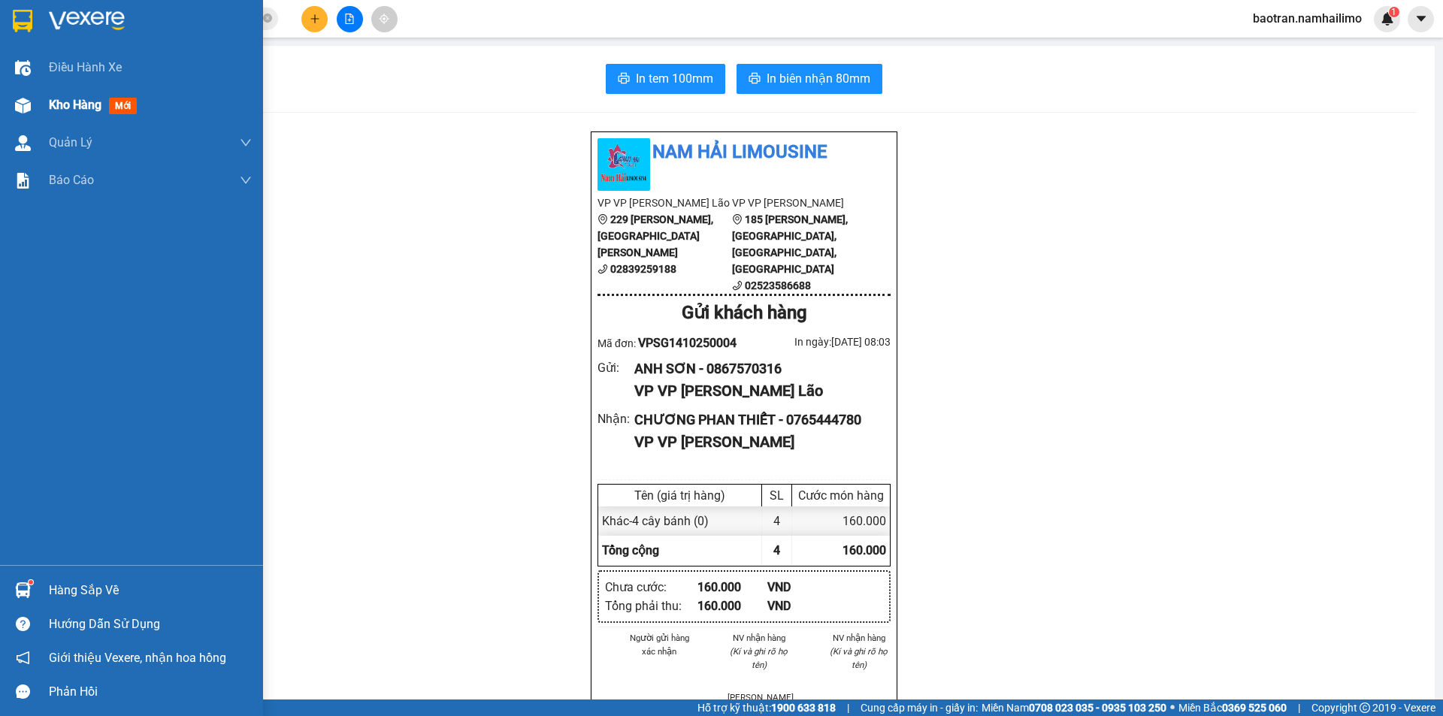
click at [42, 104] on div "Kho hàng mới" at bounding box center [131, 105] width 263 height 38
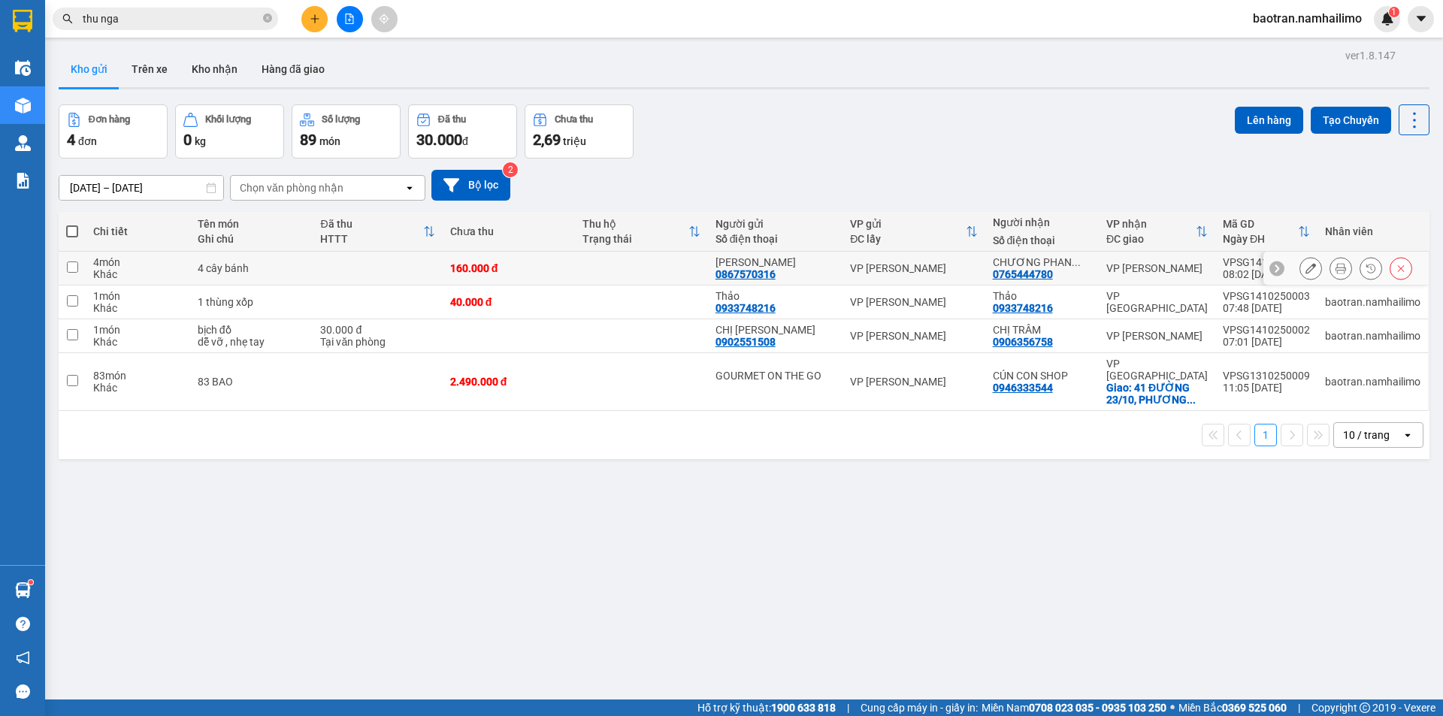
click at [337, 256] on td at bounding box center [377, 269] width 129 height 34
checkbox input "true"
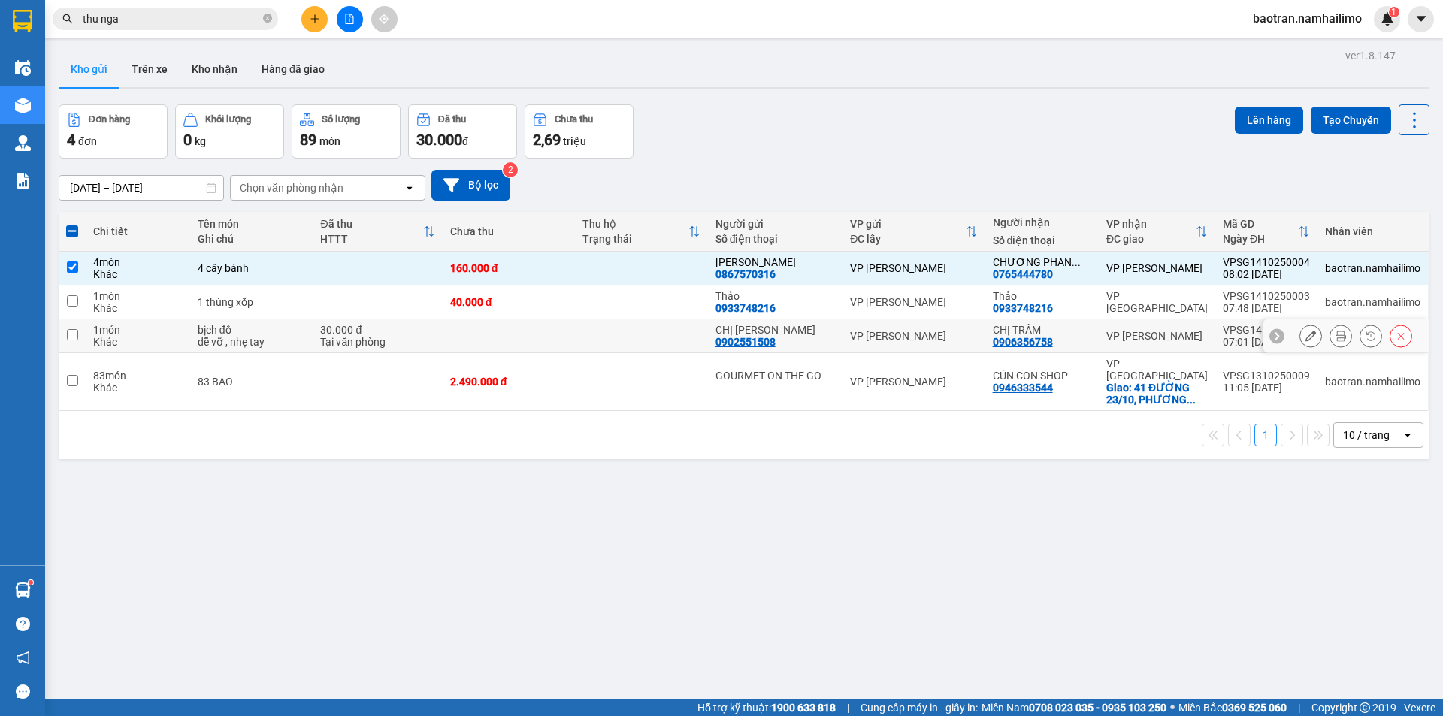
click at [322, 343] on div "Tại văn phòng" at bounding box center [377, 342] width 114 height 12
checkbox input "true"
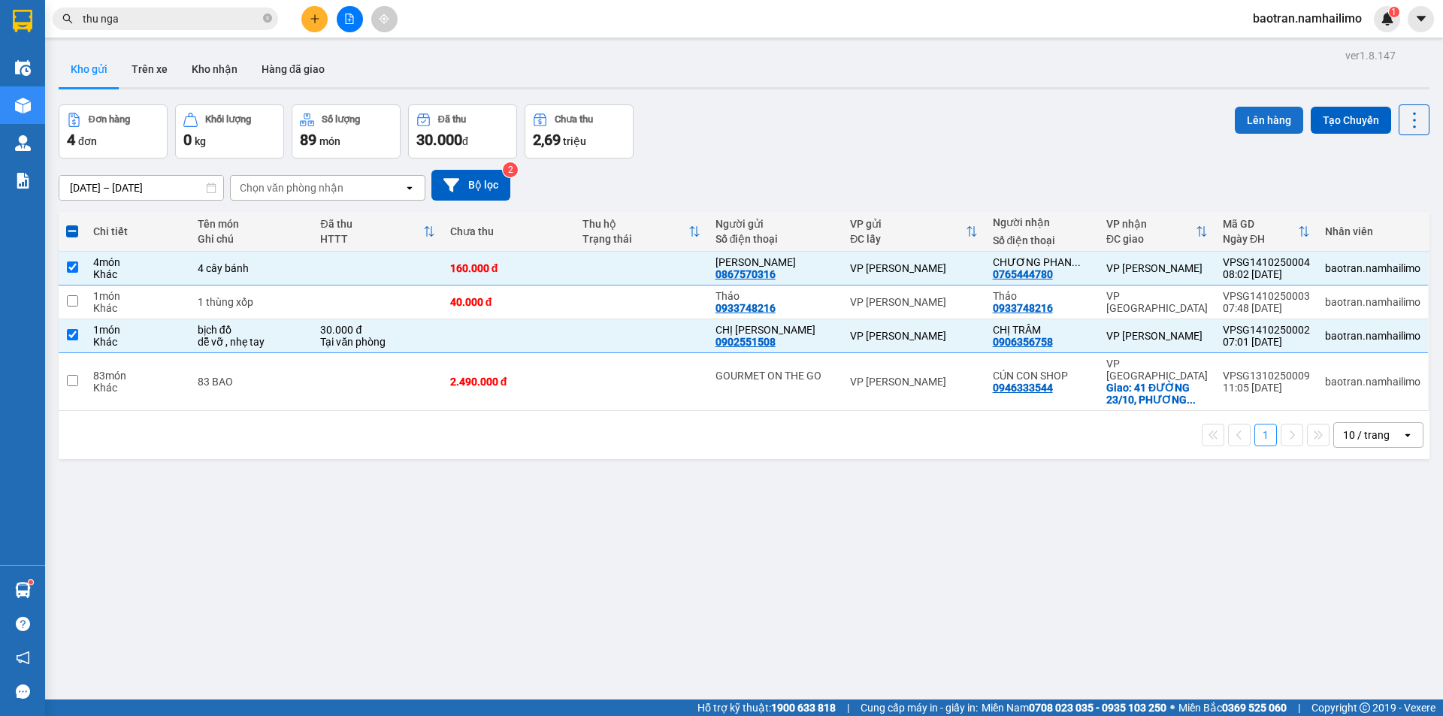
click at [1257, 113] on button "Lên hàng" at bounding box center [1269, 120] width 68 height 27
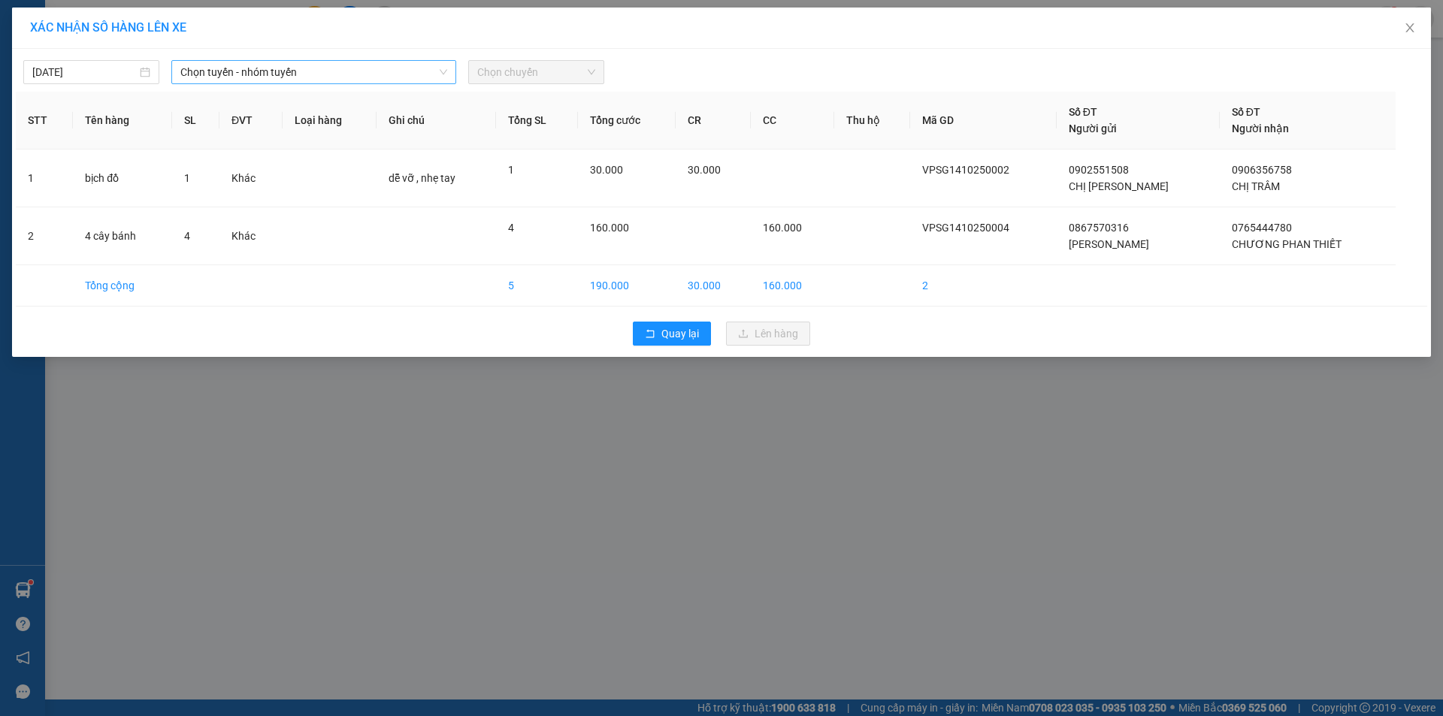
click at [329, 82] on span "Chọn tuyến - nhóm tuyến" at bounding box center [313, 72] width 267 height 23
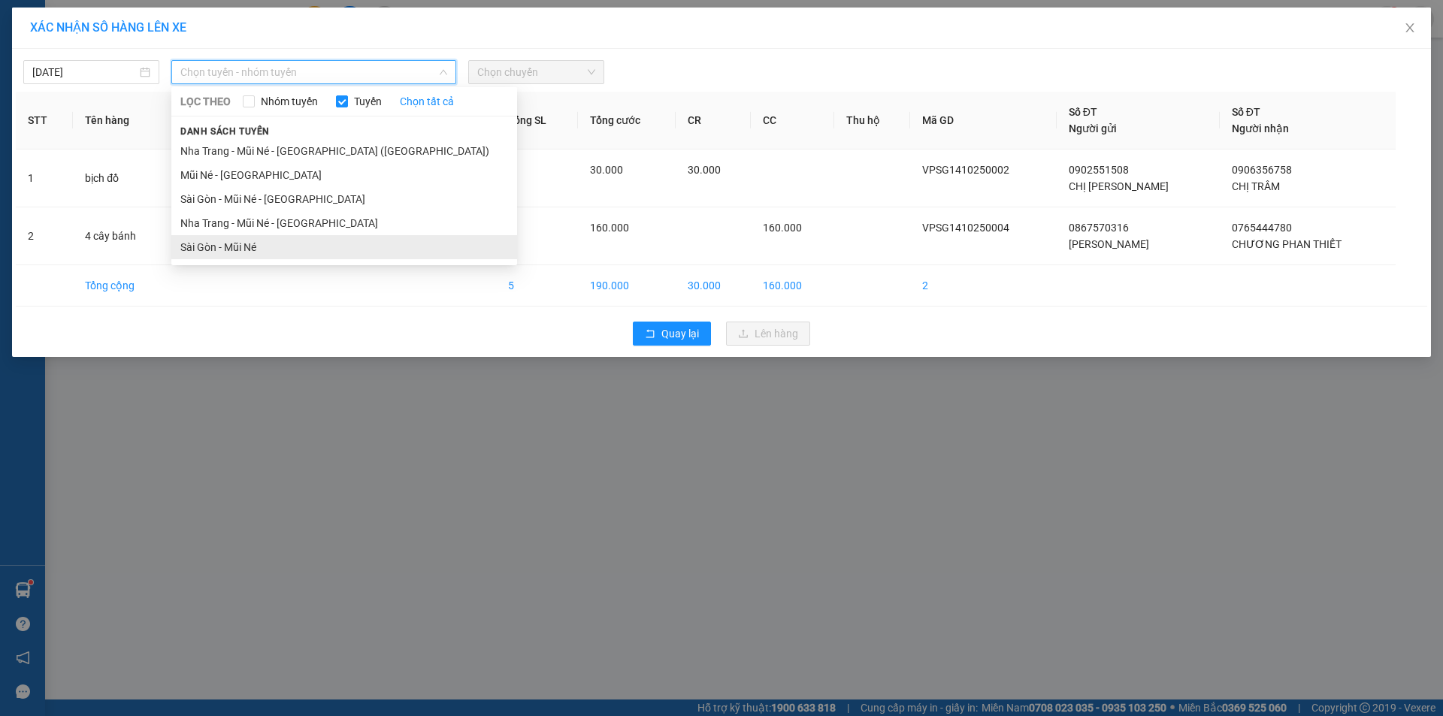
click at [267, 242] on li "Sài Gòn - Mũi Né" at bounding box center [344, 247] width 346 height 24
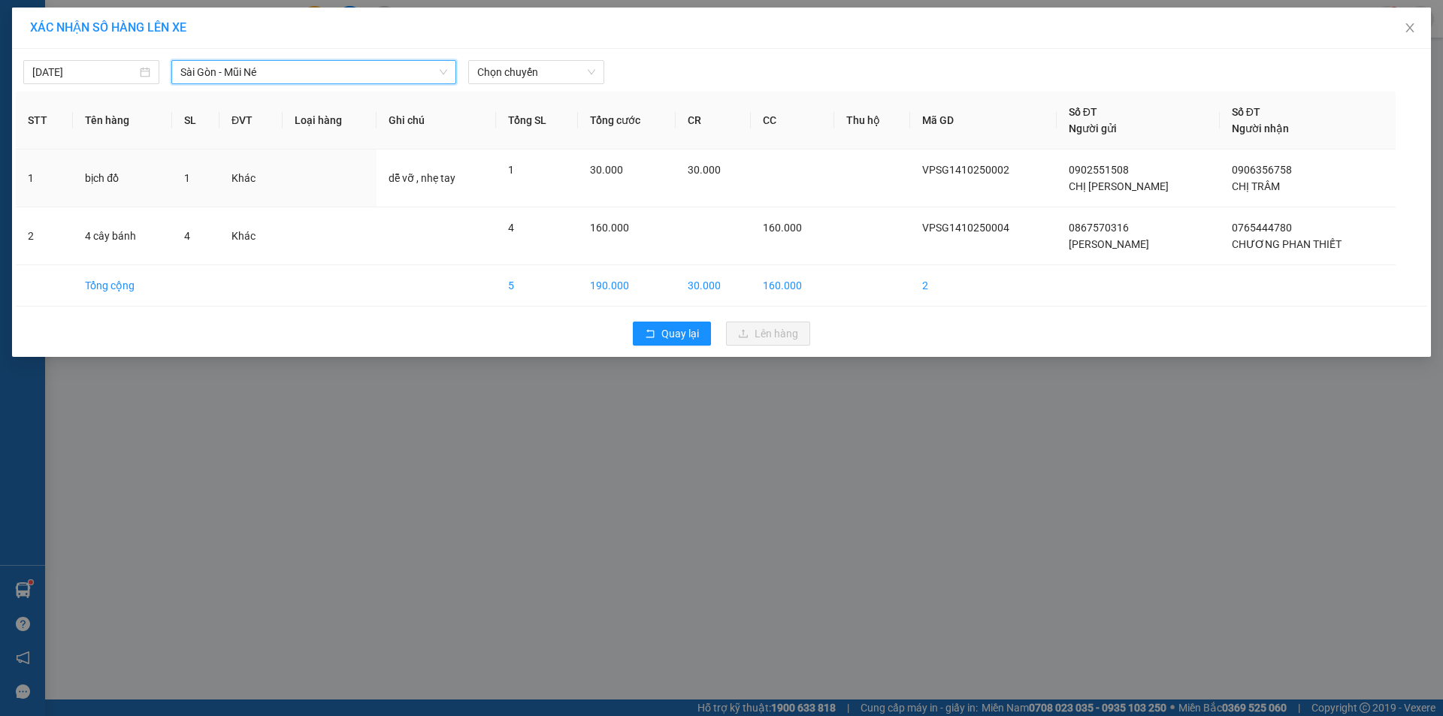
click at [574, 85] on div "14/10/2025 Sài Gòn - Mũi Né Sài Gòn - Mũi Né LỌC THEO Nhóm tuyến Tuyến Chọn tất…" at bounding box center [721, 203] width 1419 height 308
drag, startPoint x: 570, startPoint y: 66, endPoint x: 576, endPoint y: 78, distance: 13.8
click at [571, 66] on span "Chọn chuyến" at bounding box center [536, 72] width 118 height 23
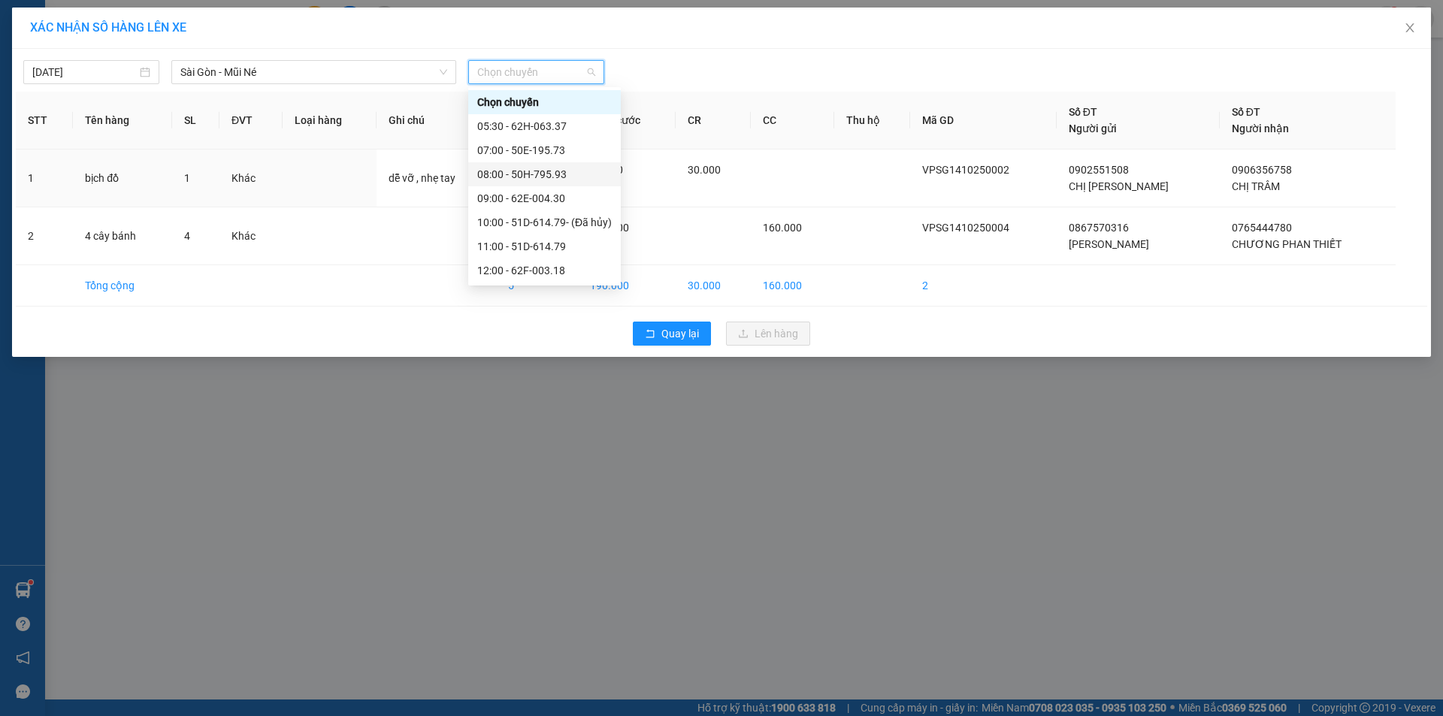
click at [558, 168] on div "08:00 - 50H-795.93" at bounding box center [544, 174] width 135 height 17
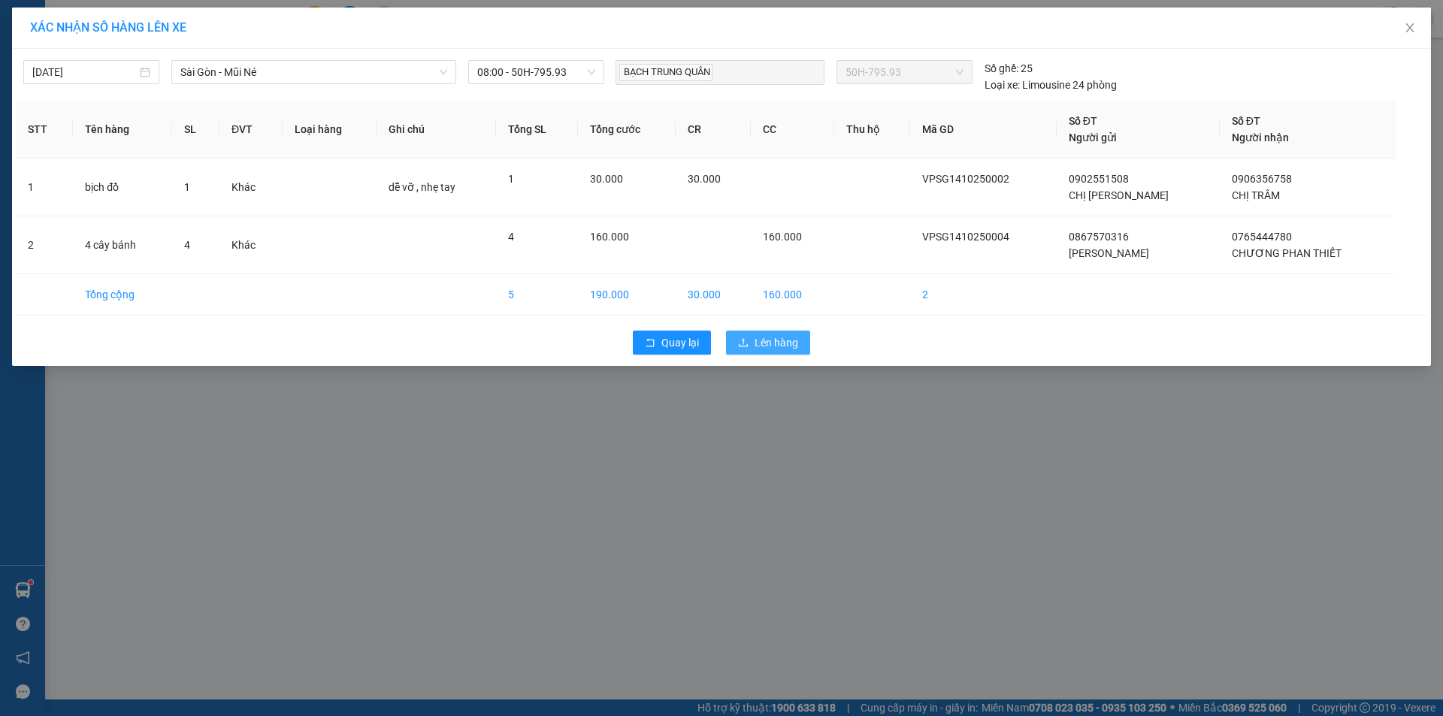
click at [761, 345] on span "Lên hàng" at bounding box center [777, 342] width 44 height 17
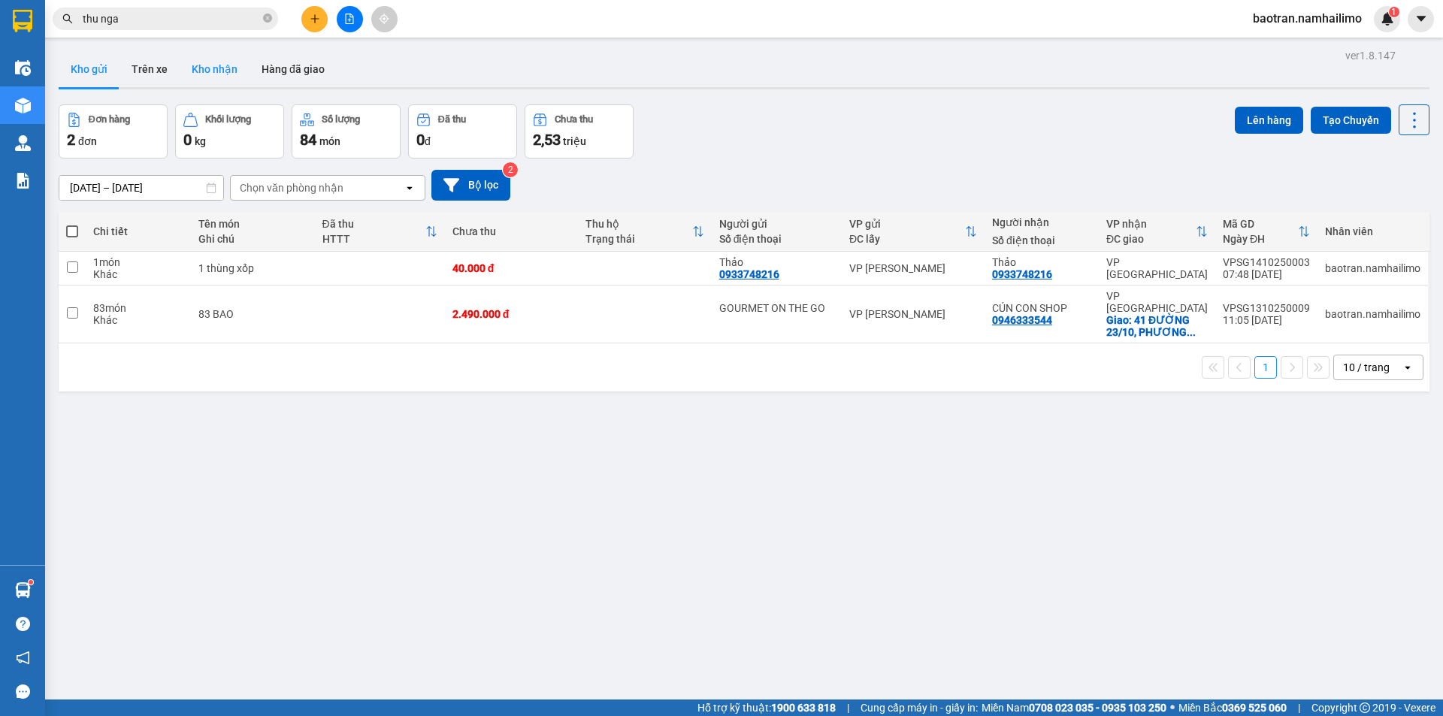
click at [199, 71] on button "Kho nhận" at bounding box center [215, 69] width 70 height 36
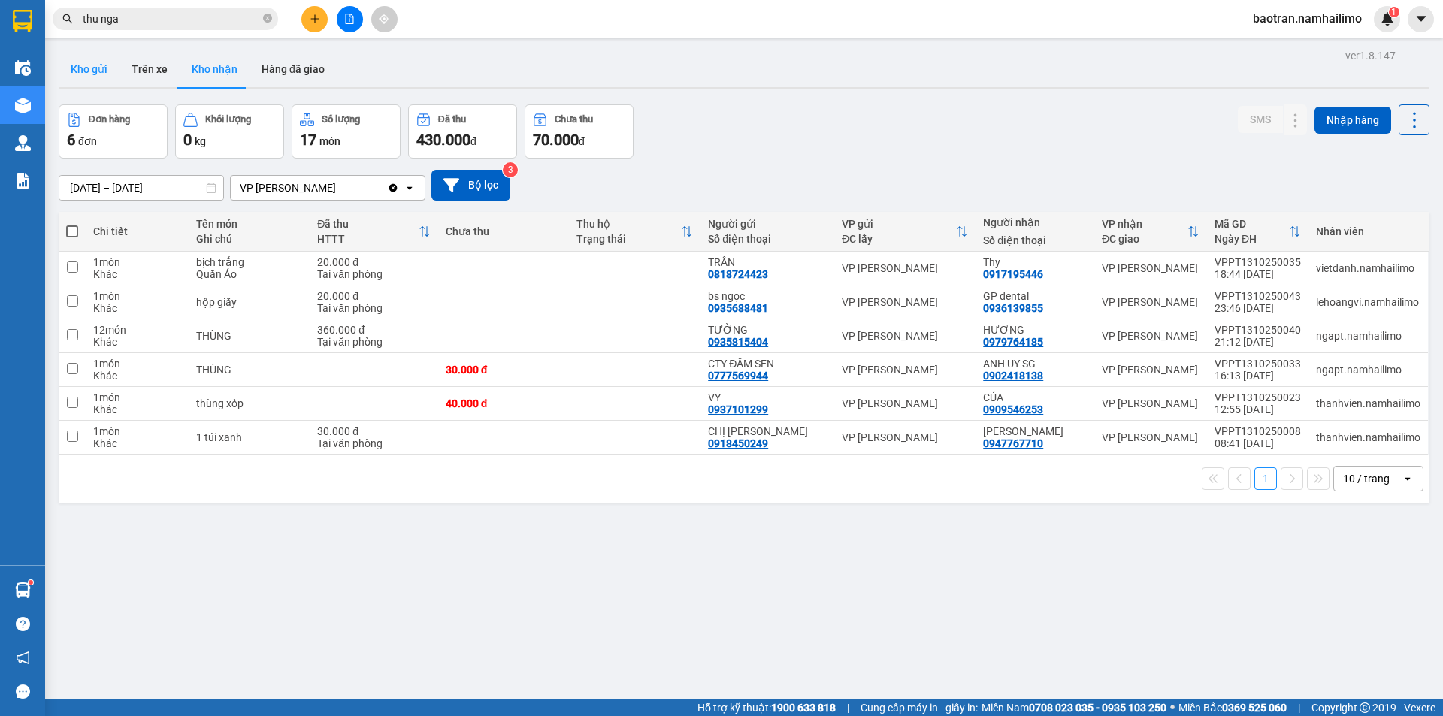
click at [92, 66] on button "Kho gửi" at bounding box center [89, 69] width 61 height 36
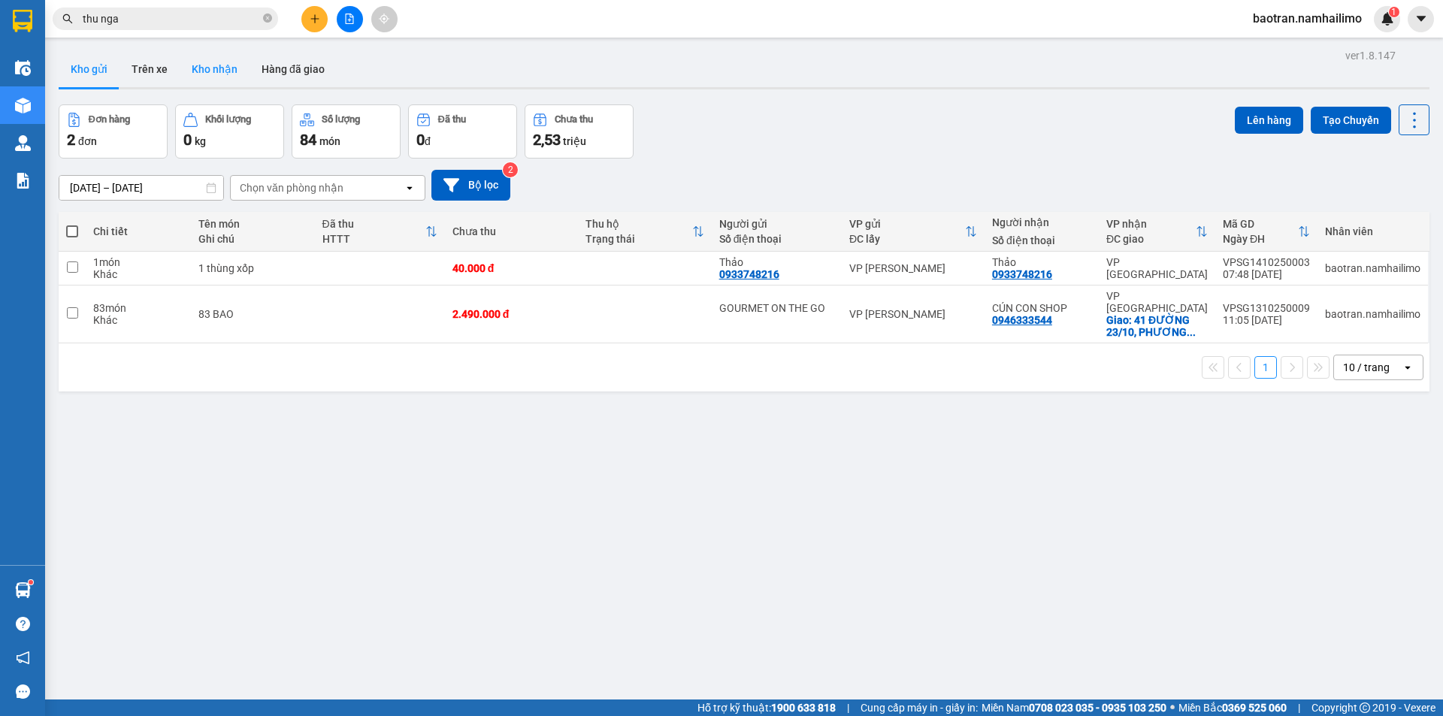
click at [198, 69] on button "Kho nhận" at bounding box center [215, 69] width 70 height 36
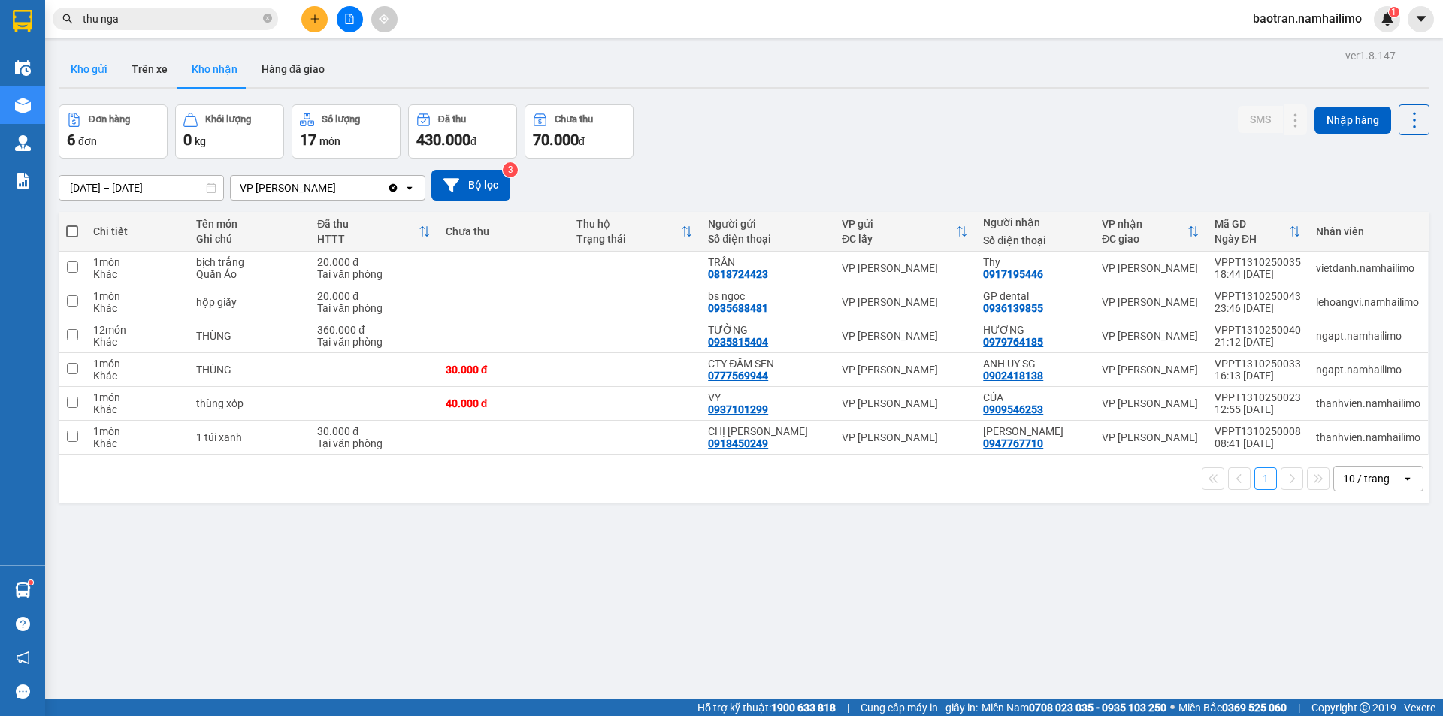
click at [101, 77] on button "Kho gửi" at bounding box center [89, 69] width 61 height 36
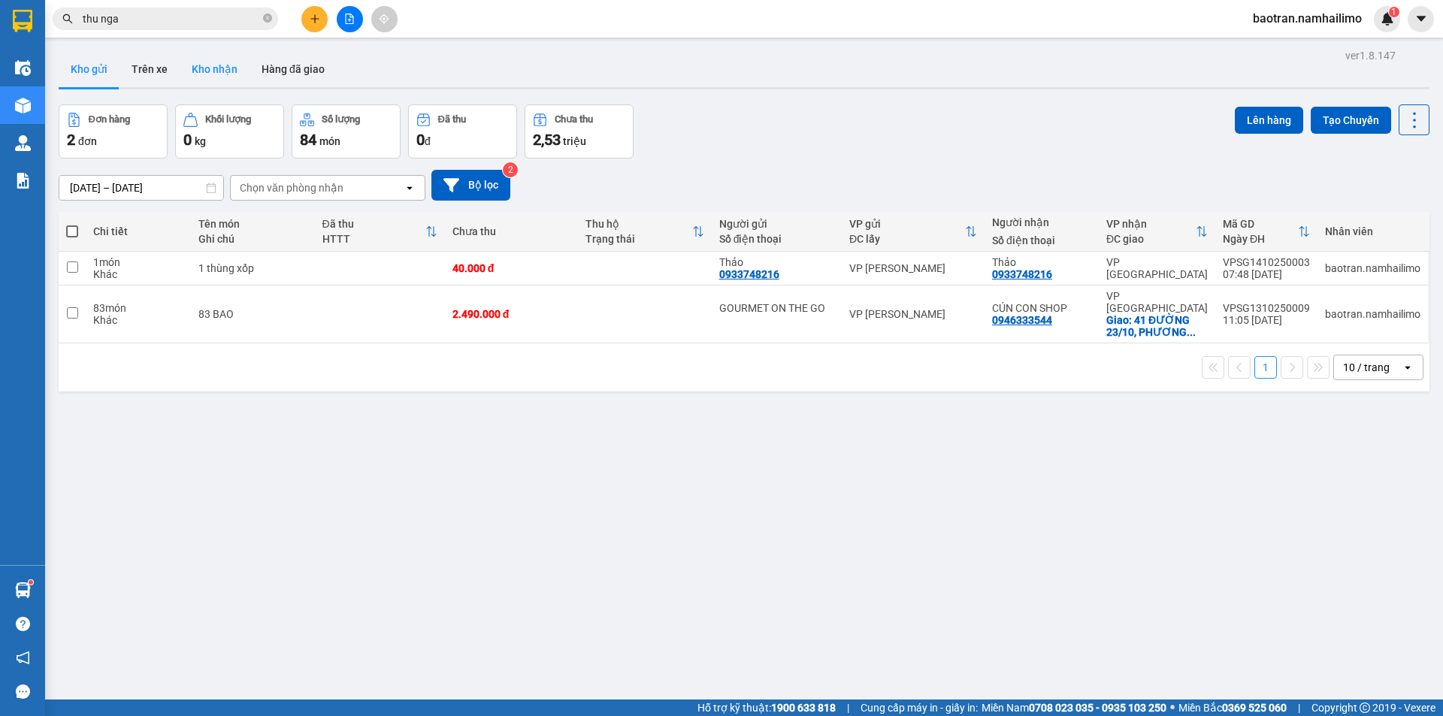
click at [201, 66] on button "Kho nhận" at bounding box center [215, 69] width 70 height 36
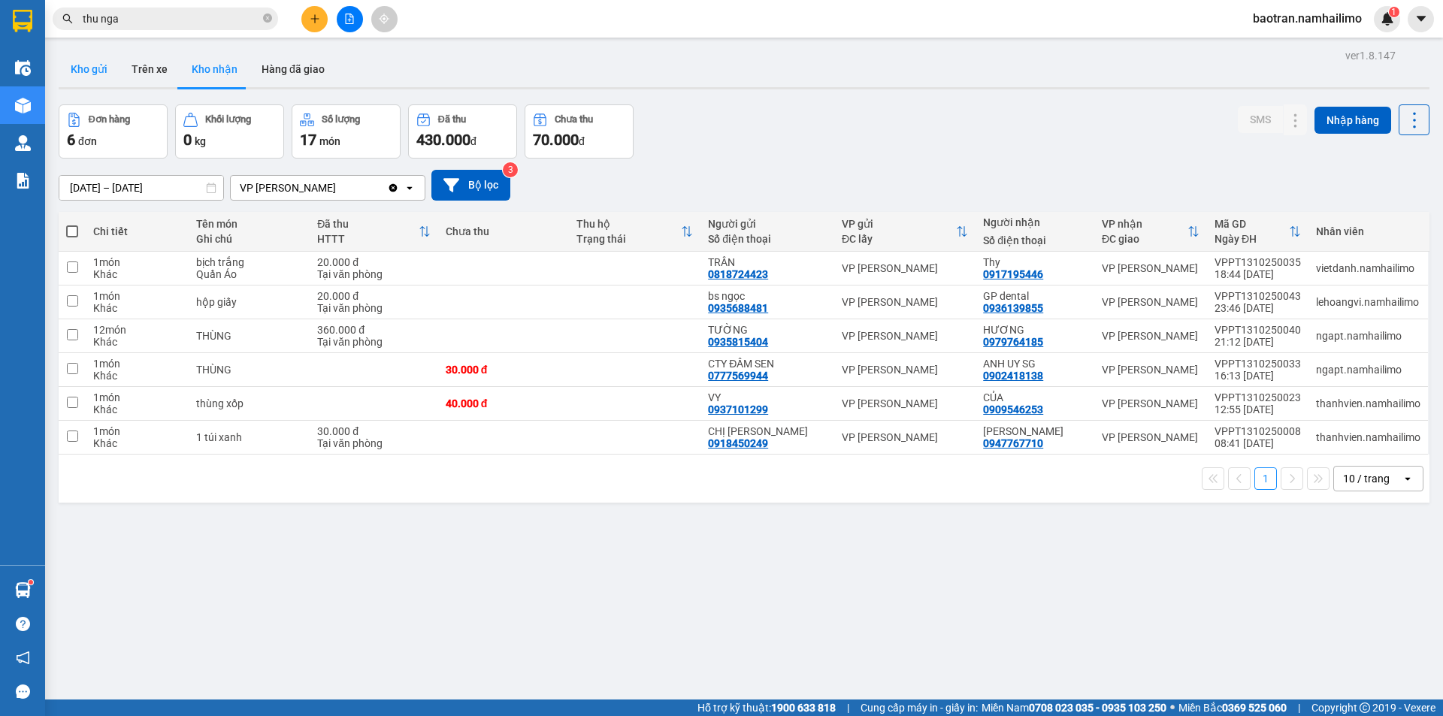
click at [78, 63] on button "Kho gửi" at bounding box center [89, 69] width 61 height 36
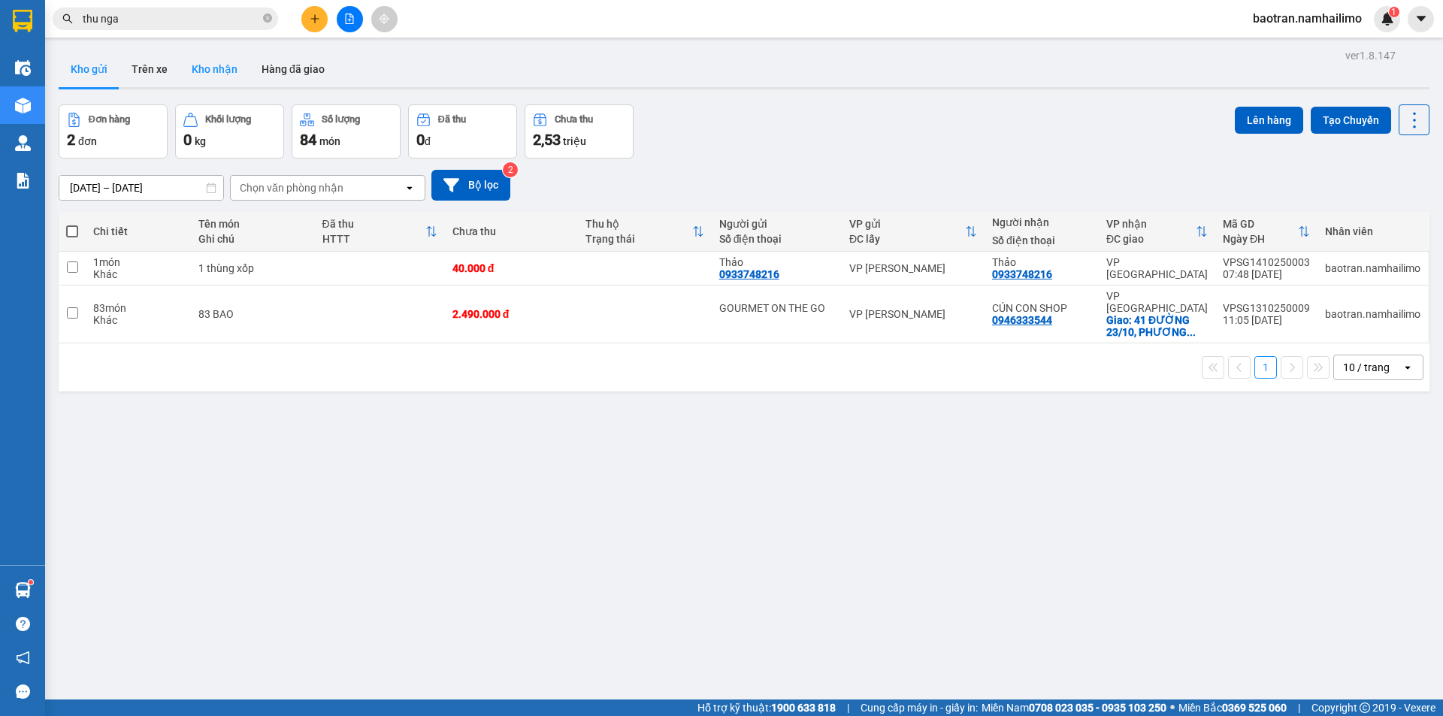
click at [209, 65] on button "Kho nhận" at bounding box center [215, 69] width 70 height 36
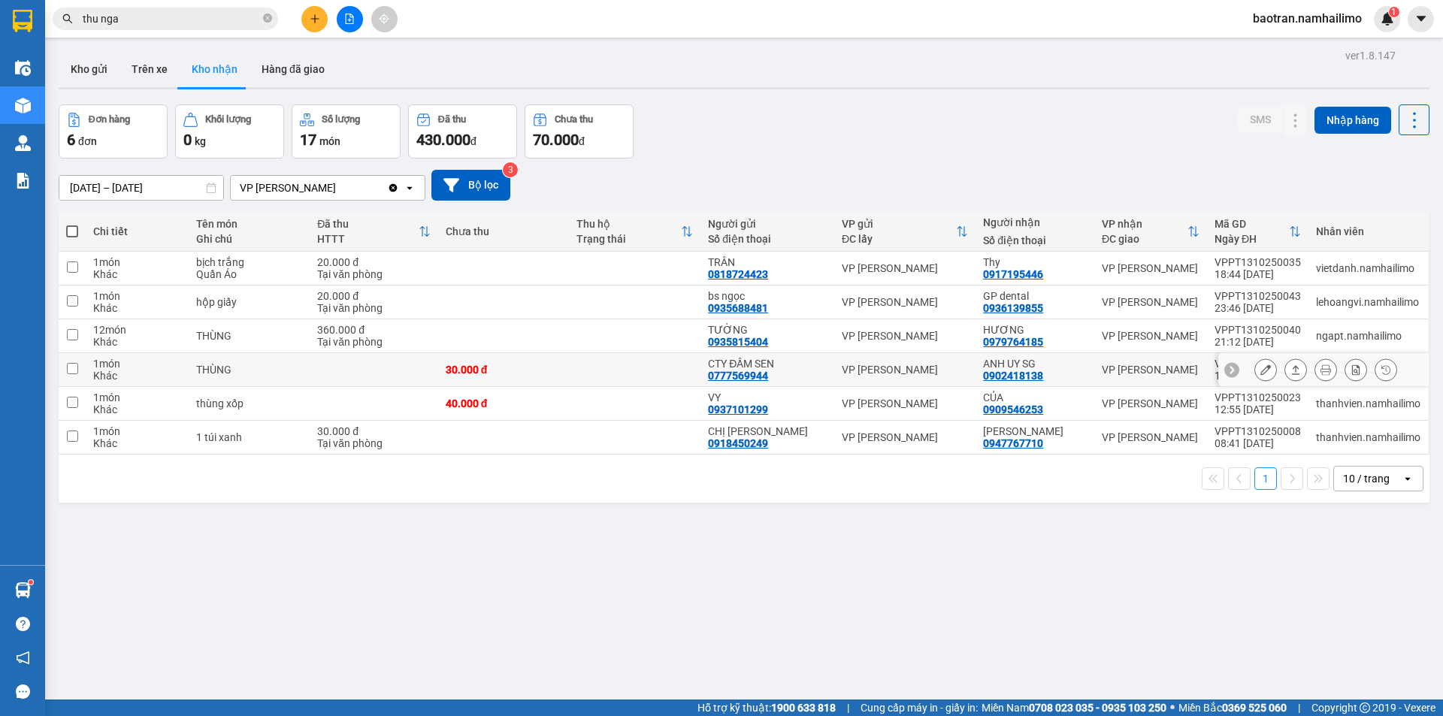
click at [1260, 372] on icon at bounding box center [1265, 370] width 11 height 11
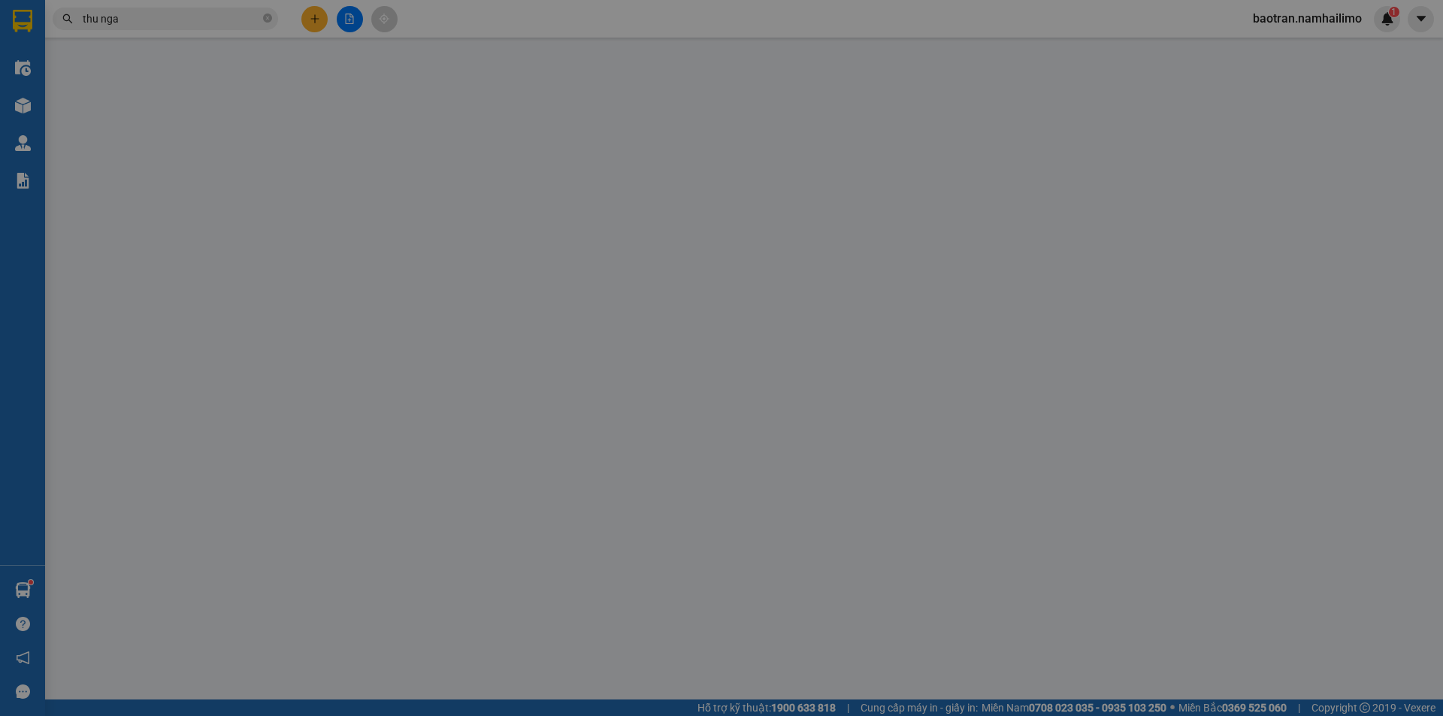
type input "0777569944"
type input "CTY ĐẦM SEN"
type input "0902418138"
type input "ANH UY SG"
type input "30.000"
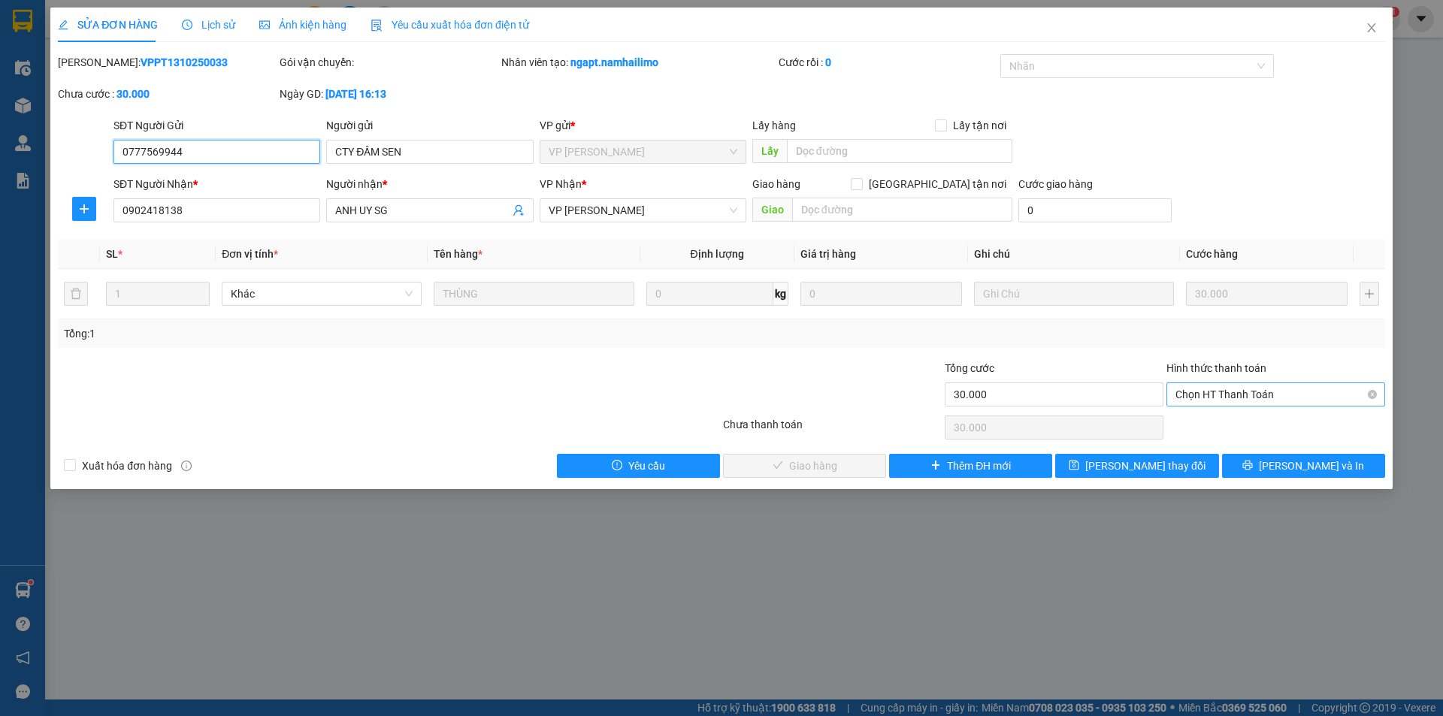
click at [1205, 395] on span "Chọn HT Thanh Toán" at bounding box center [1275, 394] width 201 height 23
drag, startPoint x: 1204, startPoint y: 420, endPoint x: 1075, endPoint y: 448, distance: 131.5
click at [1203, 420] on div "Tại văn phòng" at bounding box center [1275, 424] width 201 height 17
type input "0"
click at [827, 474] on button "[PERSON_NAME] và Giao hàng" at bounding box center [804, 466] width 163 height 24
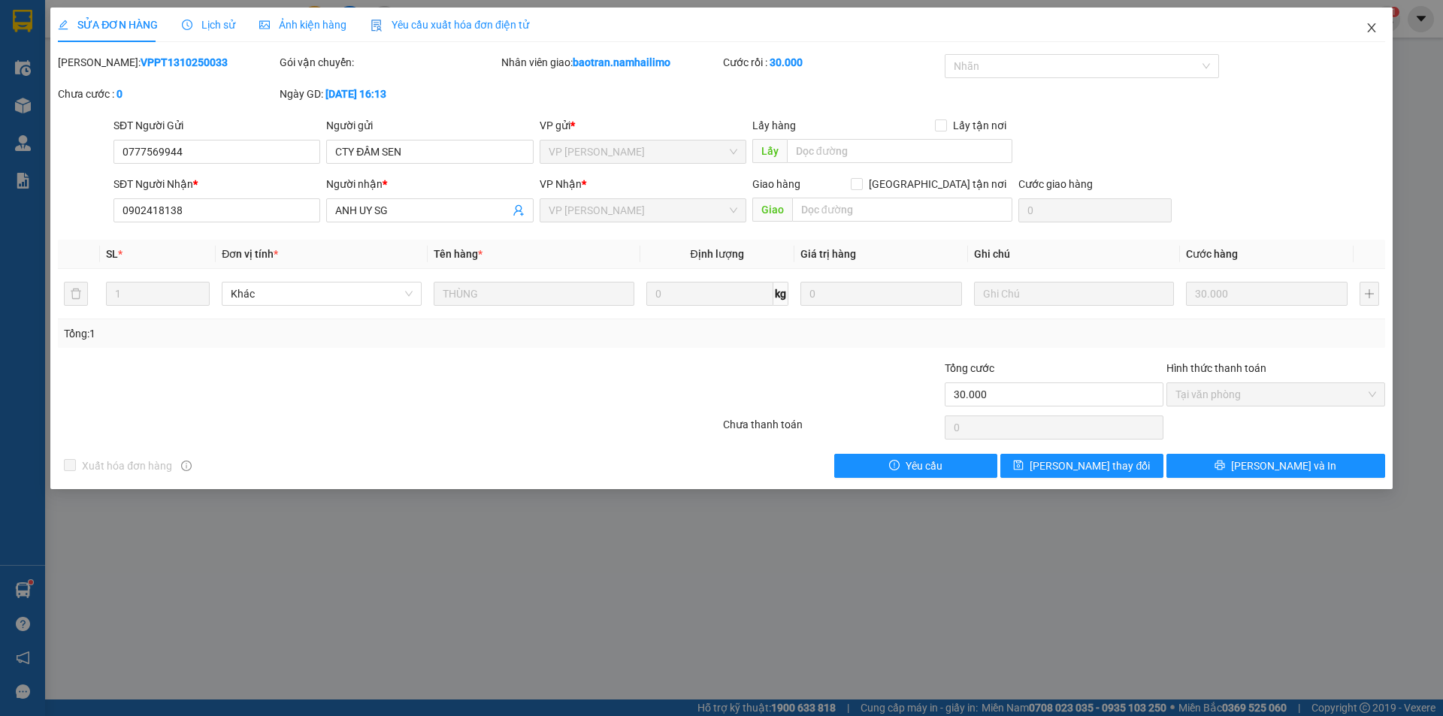
click at [1372, 35] on span "Close" at bounding box center [1372, 29] width 42 height 42
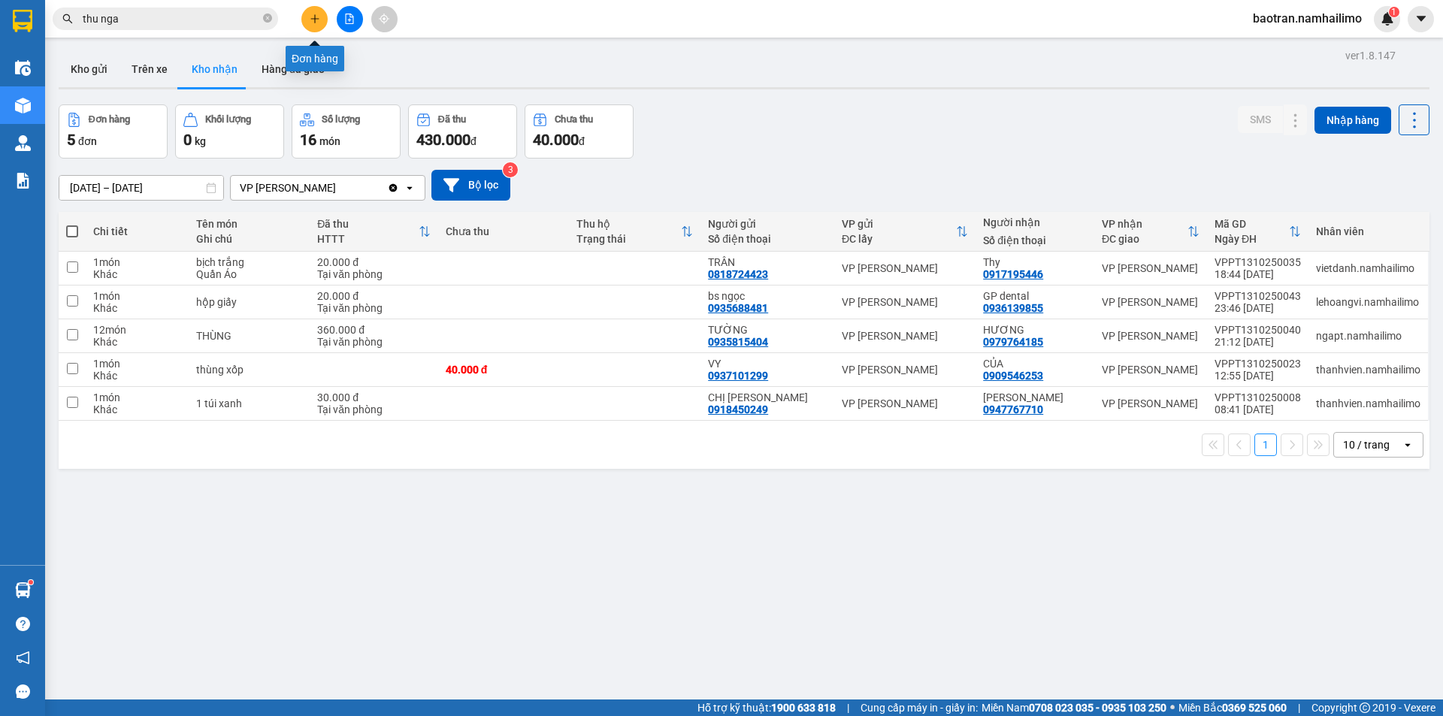
click at [318, 16] on icon "plus" at bounding box center [315, 19] width 11 height 11
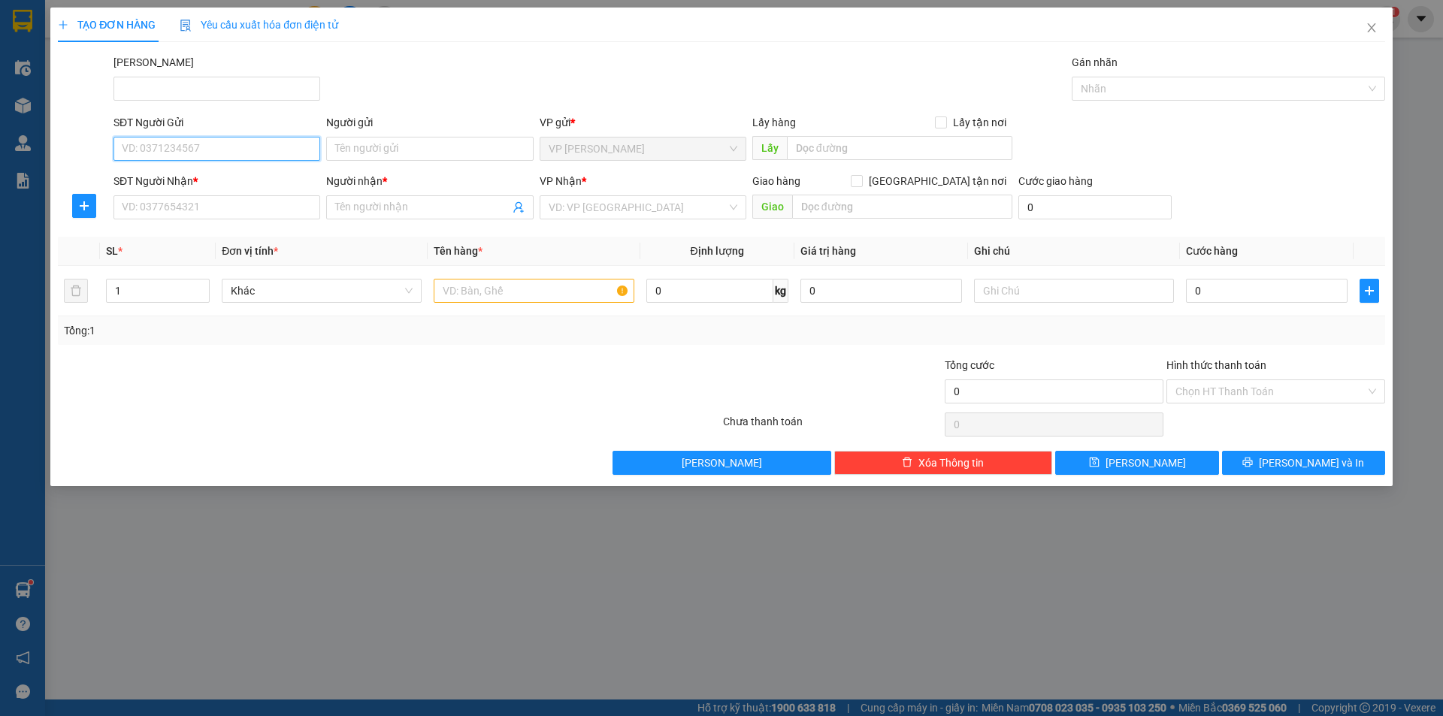
click at [274, 159] on input "SĐT Người Gửi" at bounding box center [216, 149] width 207 height 24
click at [222, 185] on div "0378388900 - phát" at bounding box center [217, 179] width 189 height 17
type input "0378388900"
type input "phát"
type input "0967379676"
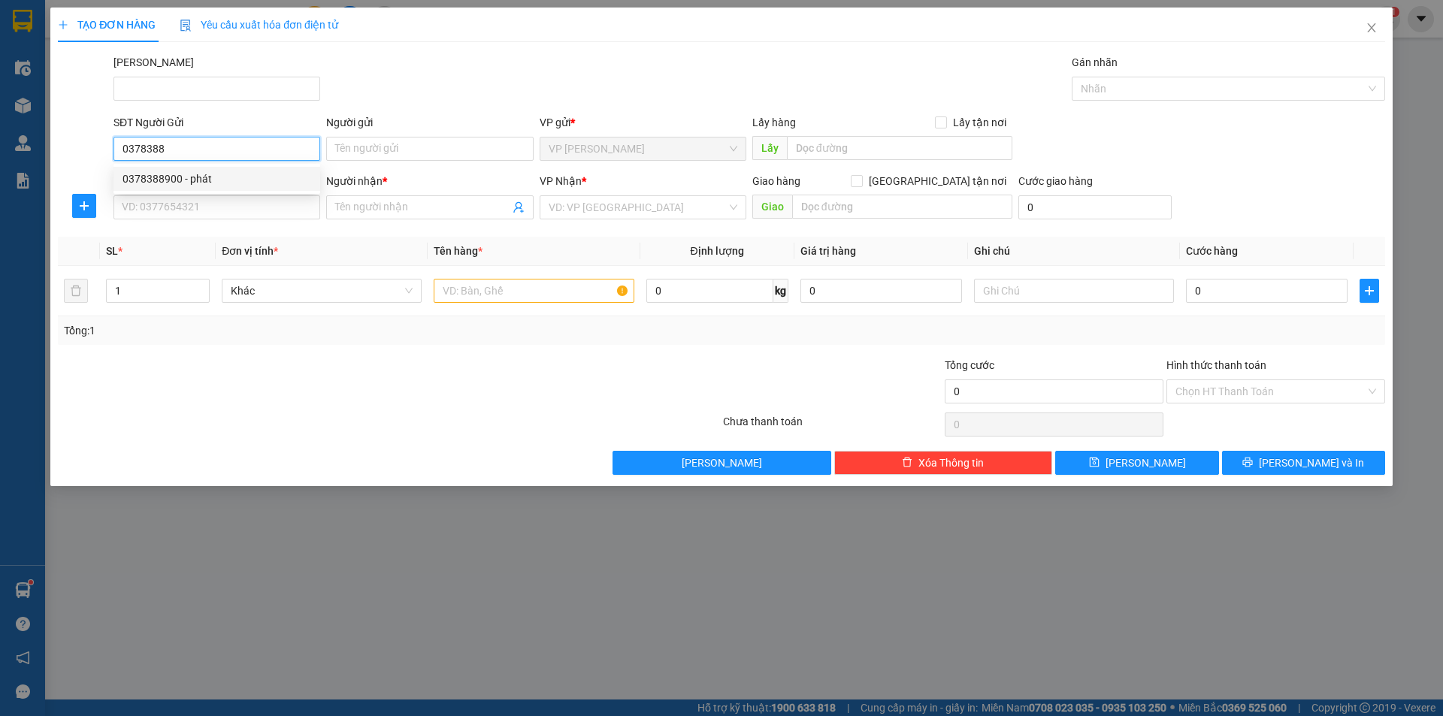
type input "Lệ"
type input "30.000"
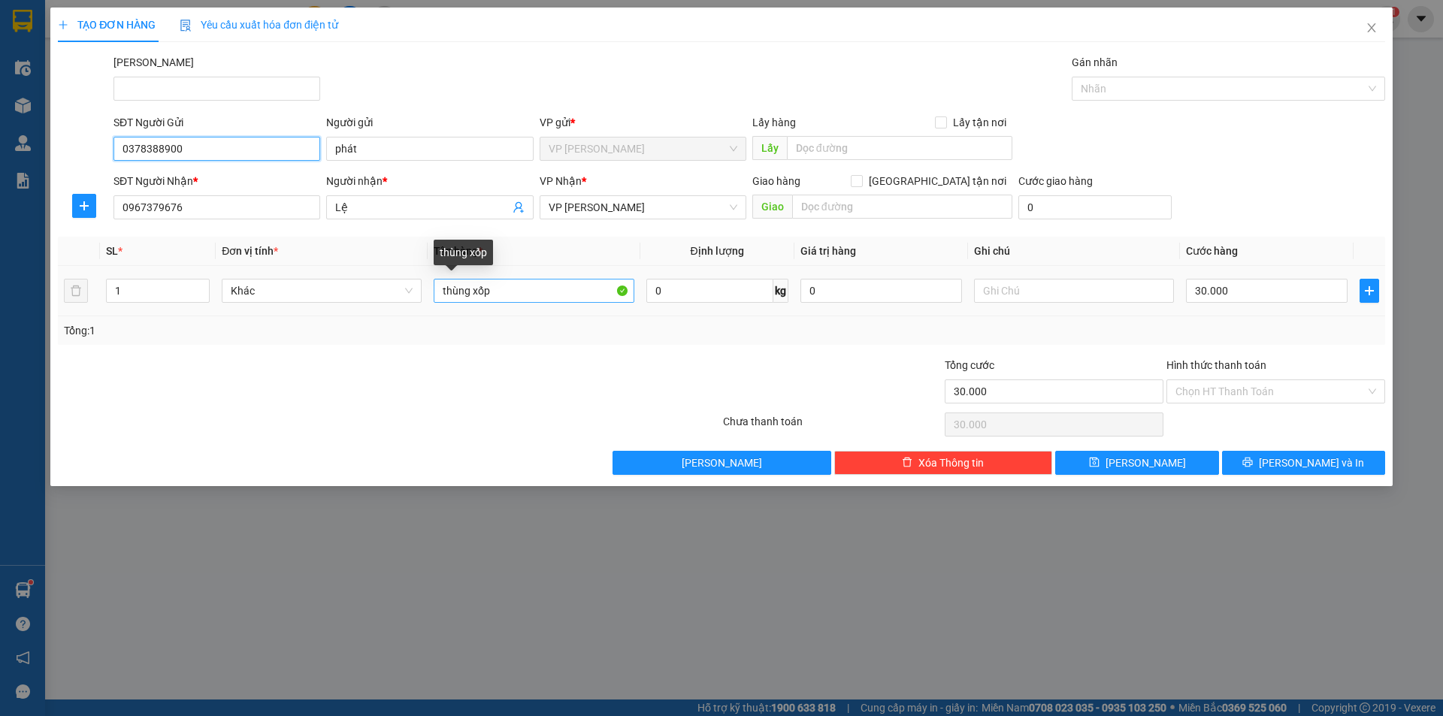
type input "0378388900"
click at [442, 294] on input "thùng xốp" at bounding box center [534, 291] width 200 height 24
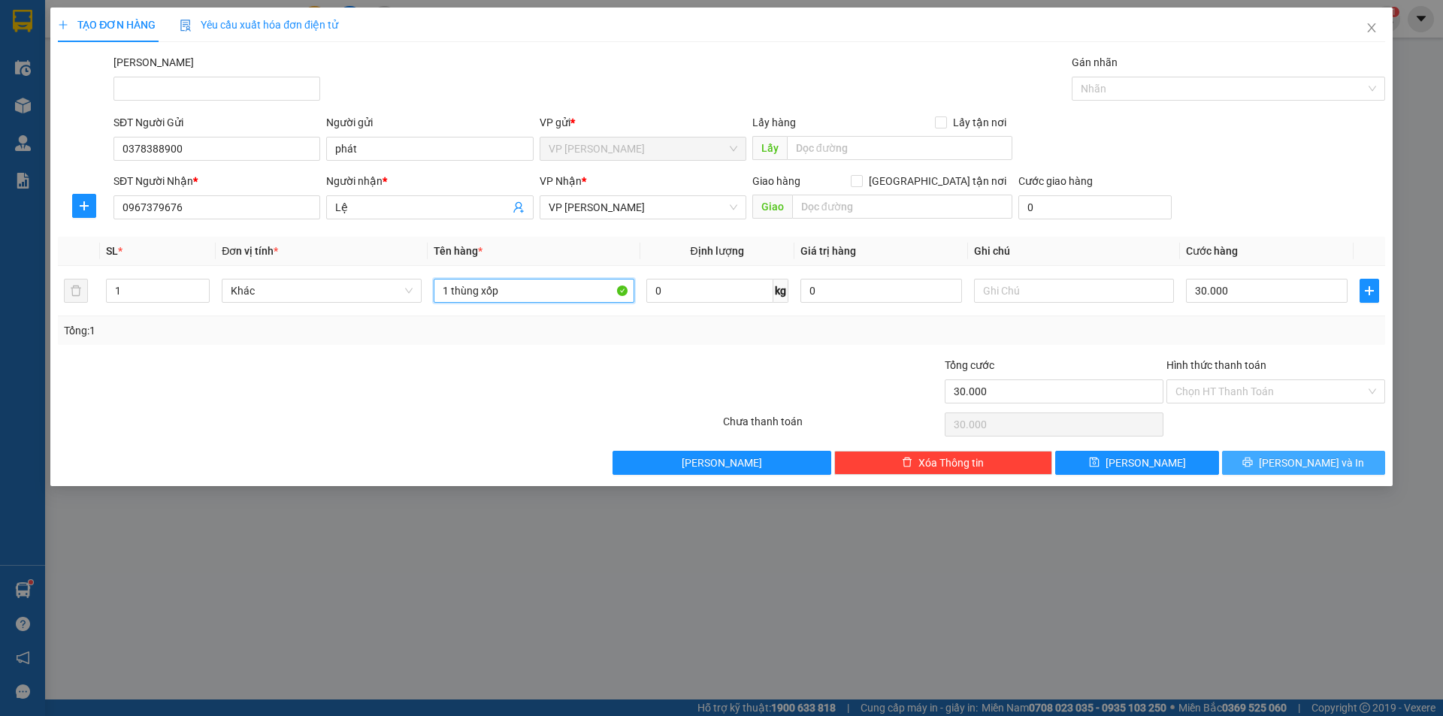
type input "1 thùng xốp"
drag, startPoint x: 1285, startPoint y: 451, endPoint x: 1298, endPoint y: 464, distance: 18.1
click at [1287, 454] on button "[PERSON_NAME] và In" at bounding box center [1303, 463] width 163 height 24
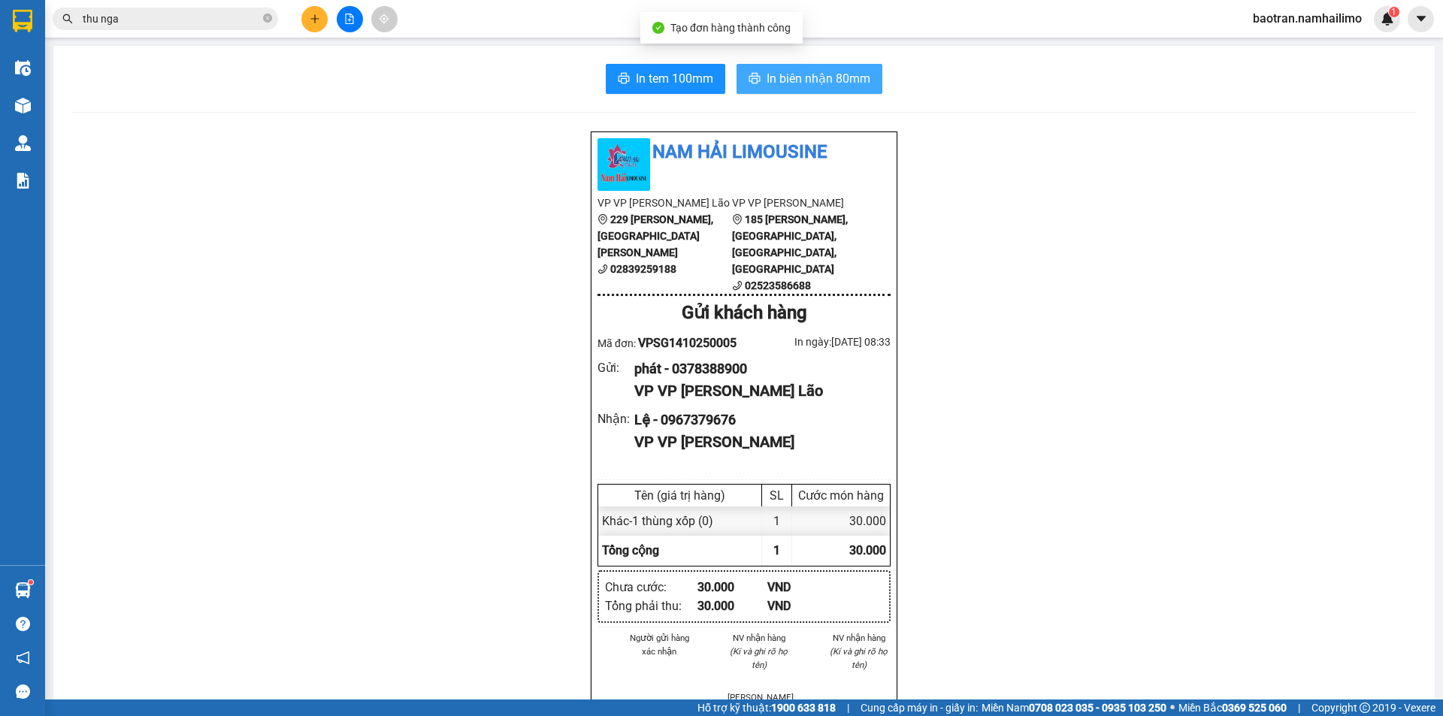
click at [861, 86] on span "In biên nhận 80mm" at bounding box center [819, 78] width 104 height 19
click at [658, 63] on div "In tem 100mm In biên nhận 80mm Nam Hải Limousine VP VP Phạm Ngũ Lão 229 Phạm Ng…" at bounding box center [743, 699] width 1381 height 1307
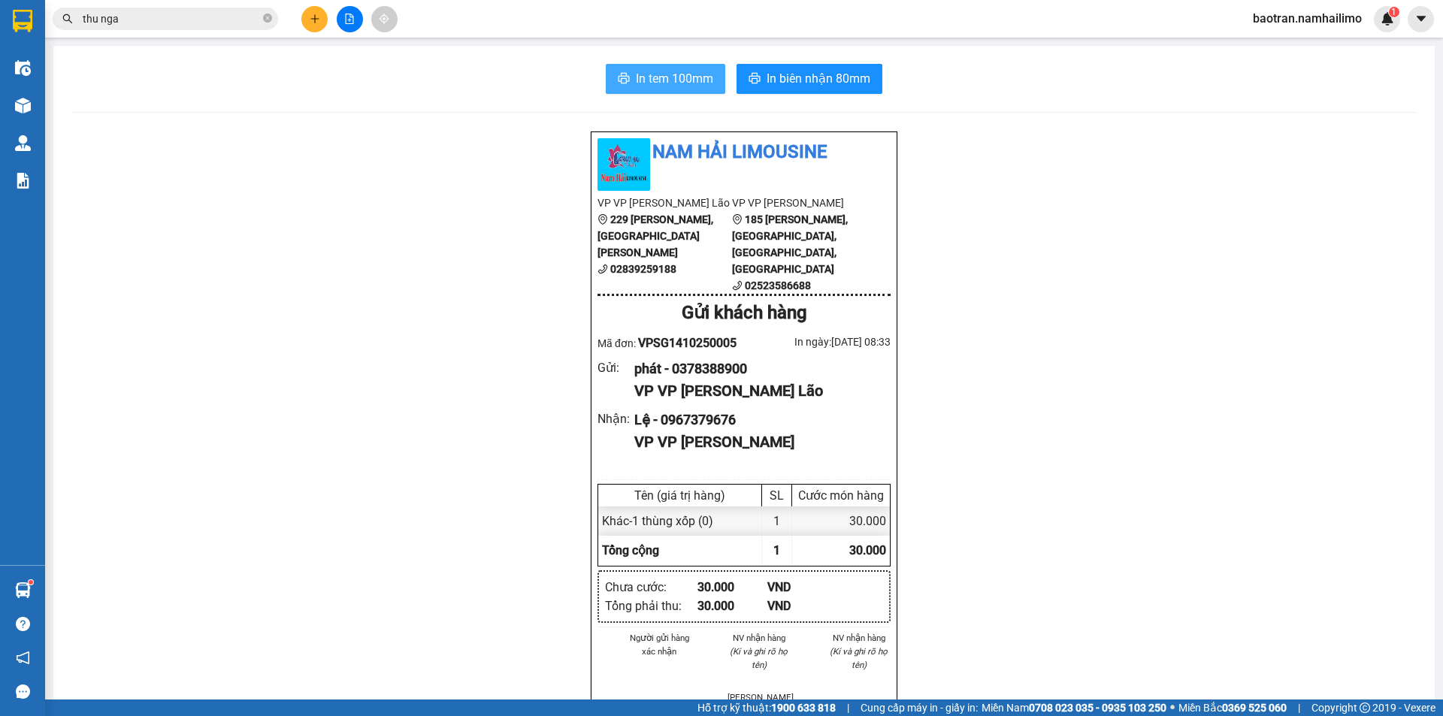
click at [671, 79] on span "In tem 100mm" at bounding box center [674, 78] width 77 height 19
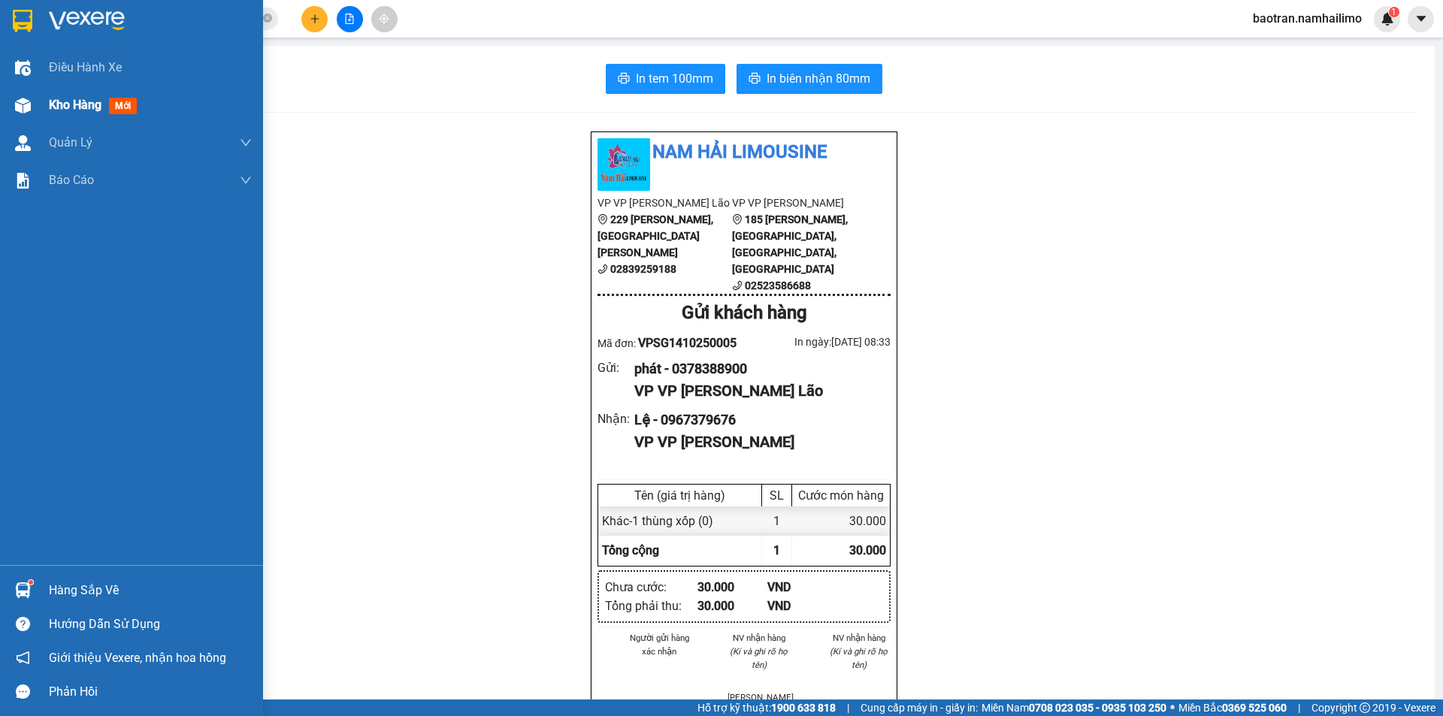
click at [66, 110] on span "Kho hàng" at bounding box center [75, 105] width 53 height 14
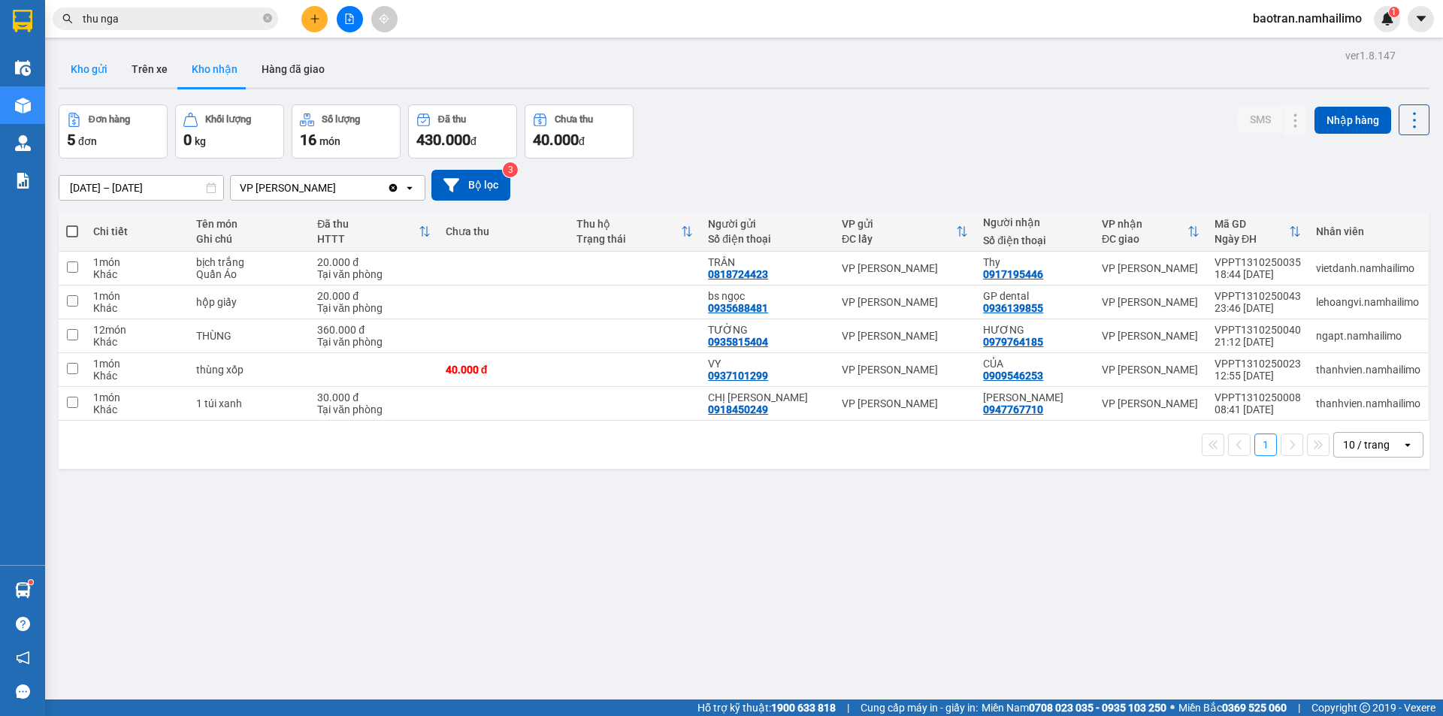
click at [111, 68] on button "Kho gửi" at bounding box center [89, 69] width 61 height 36
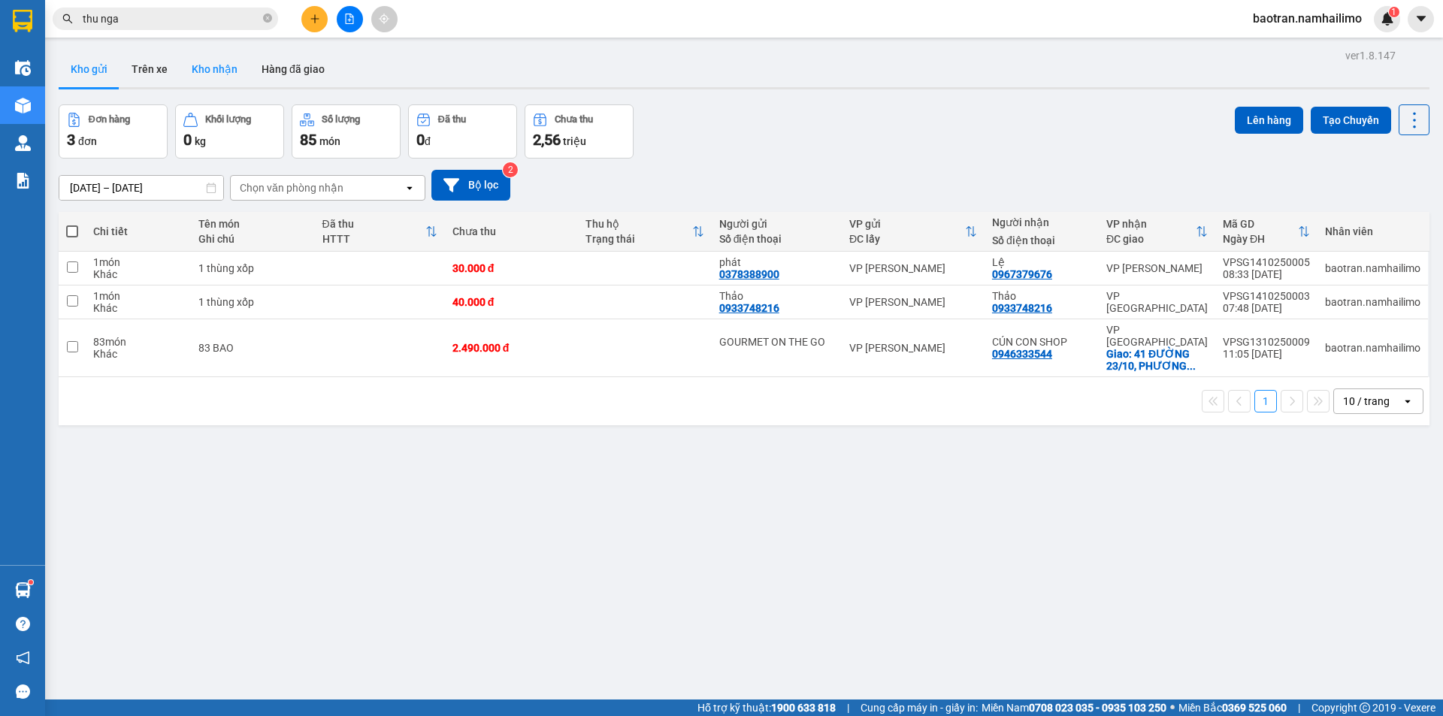
click at [194, 66] on button "Kho nhận" at bounding box center [215, 69] width 70 height 36
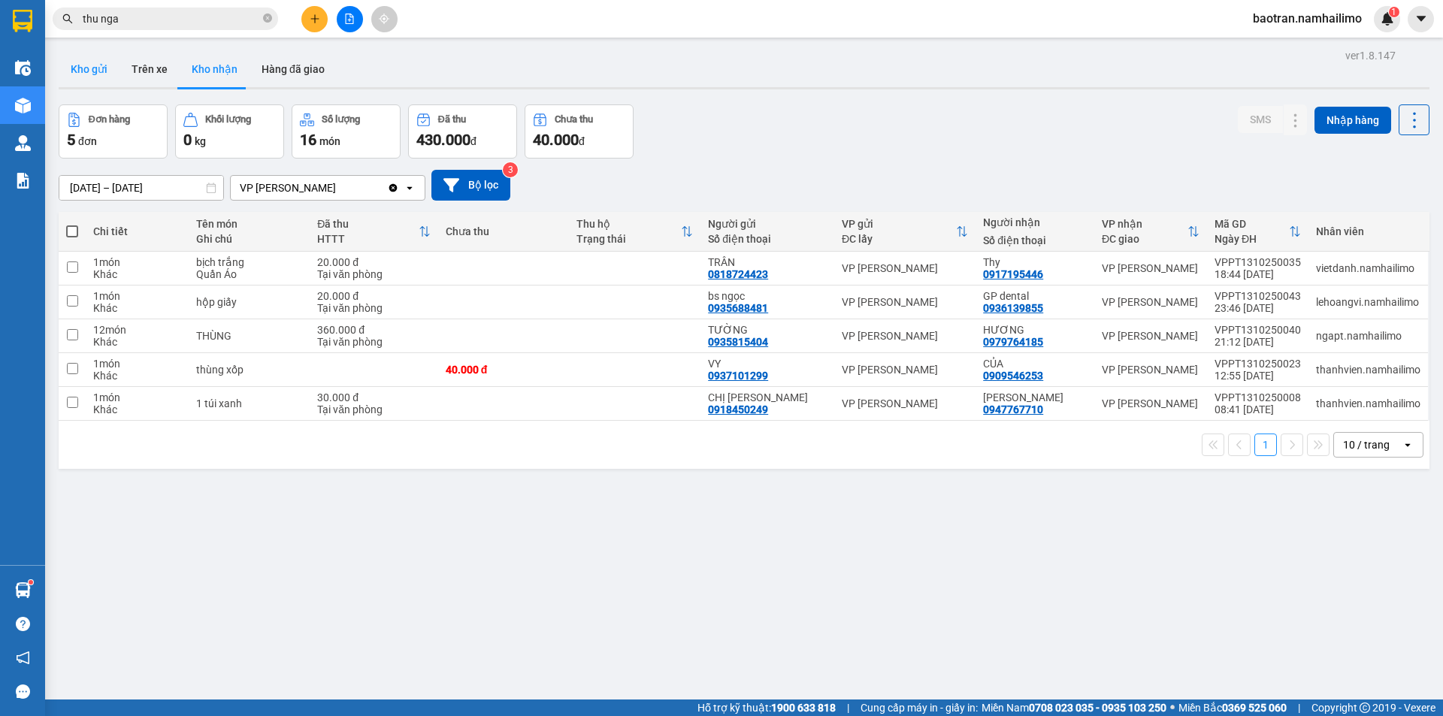
click at [105, 74] on button "Kho gửi" at bounding box center [89, 69] width 61 height 36
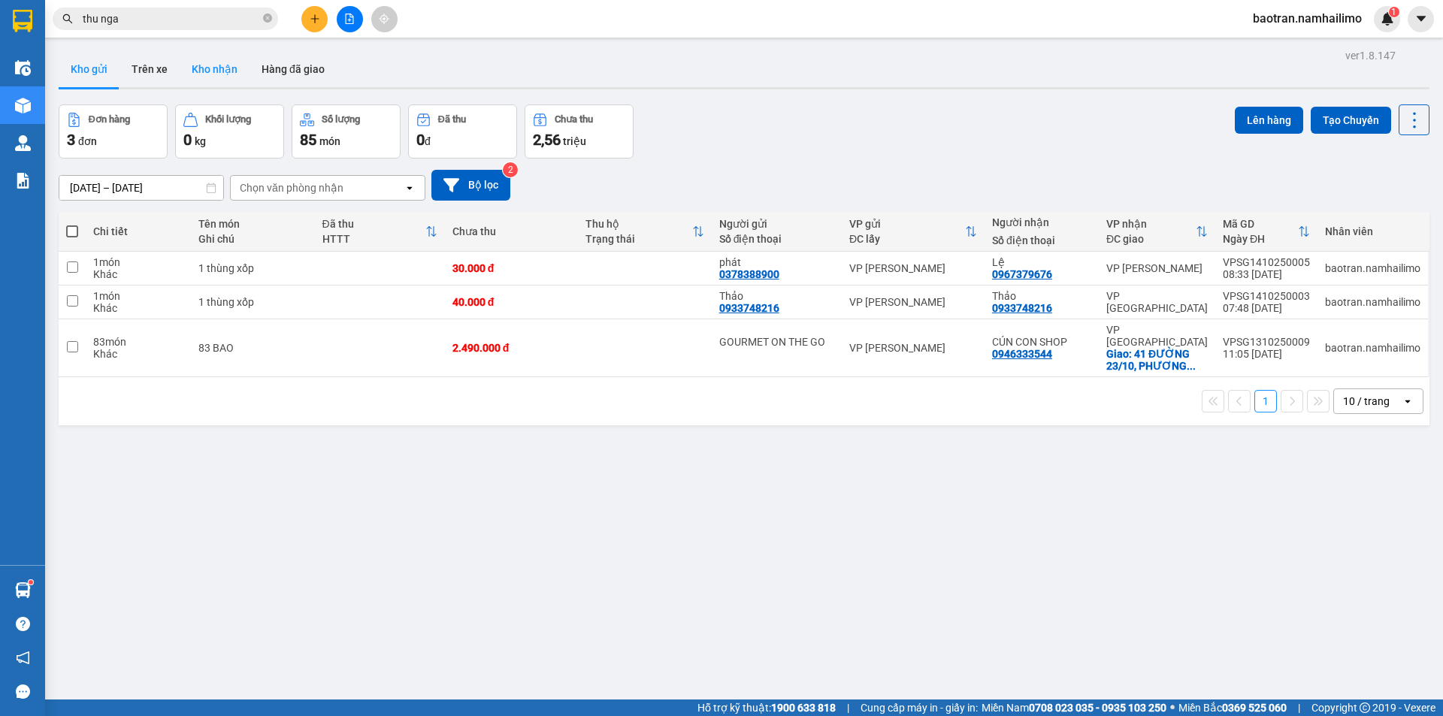
click at [202, 72] on button "Kho nhận" at bounding box center [215, 69] width 70 height 36
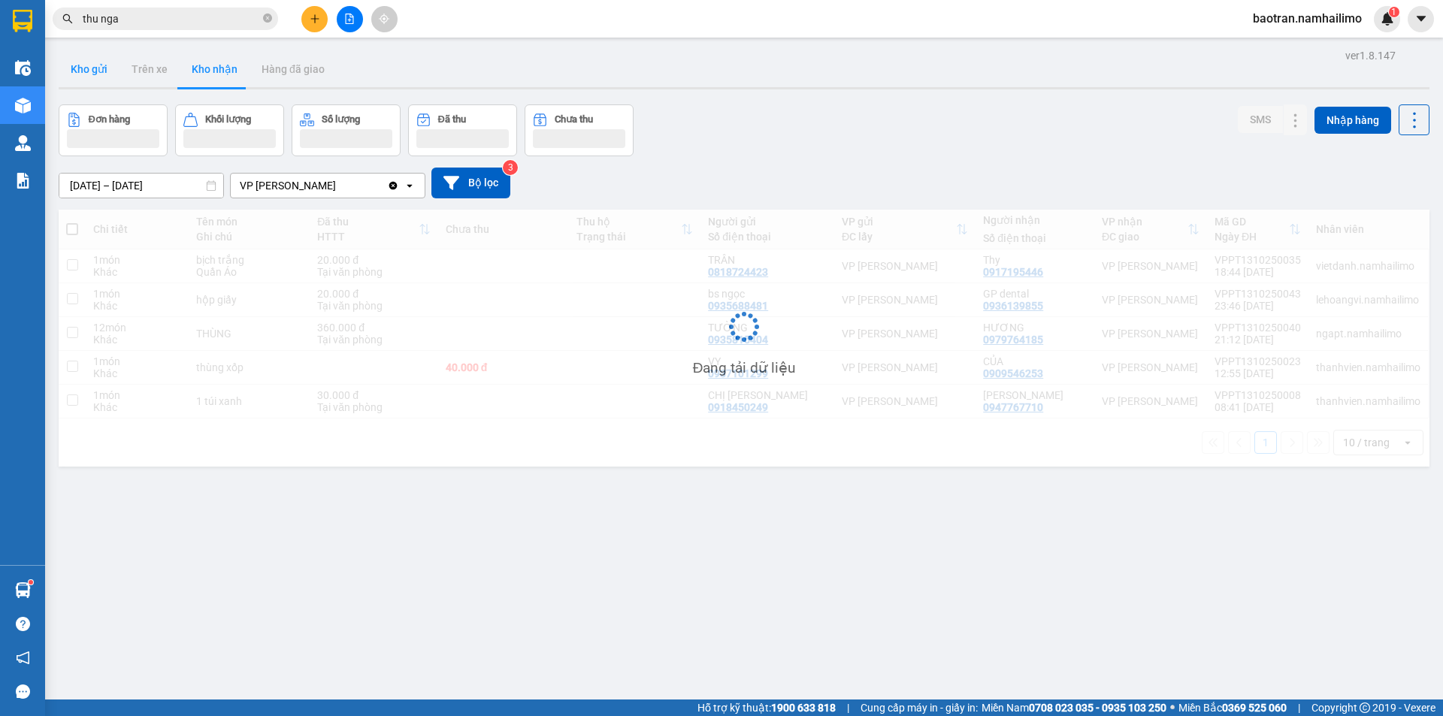
click at [86, 75] on button "Kho gửi" at bounding box center [89, 69] width 61 height 36
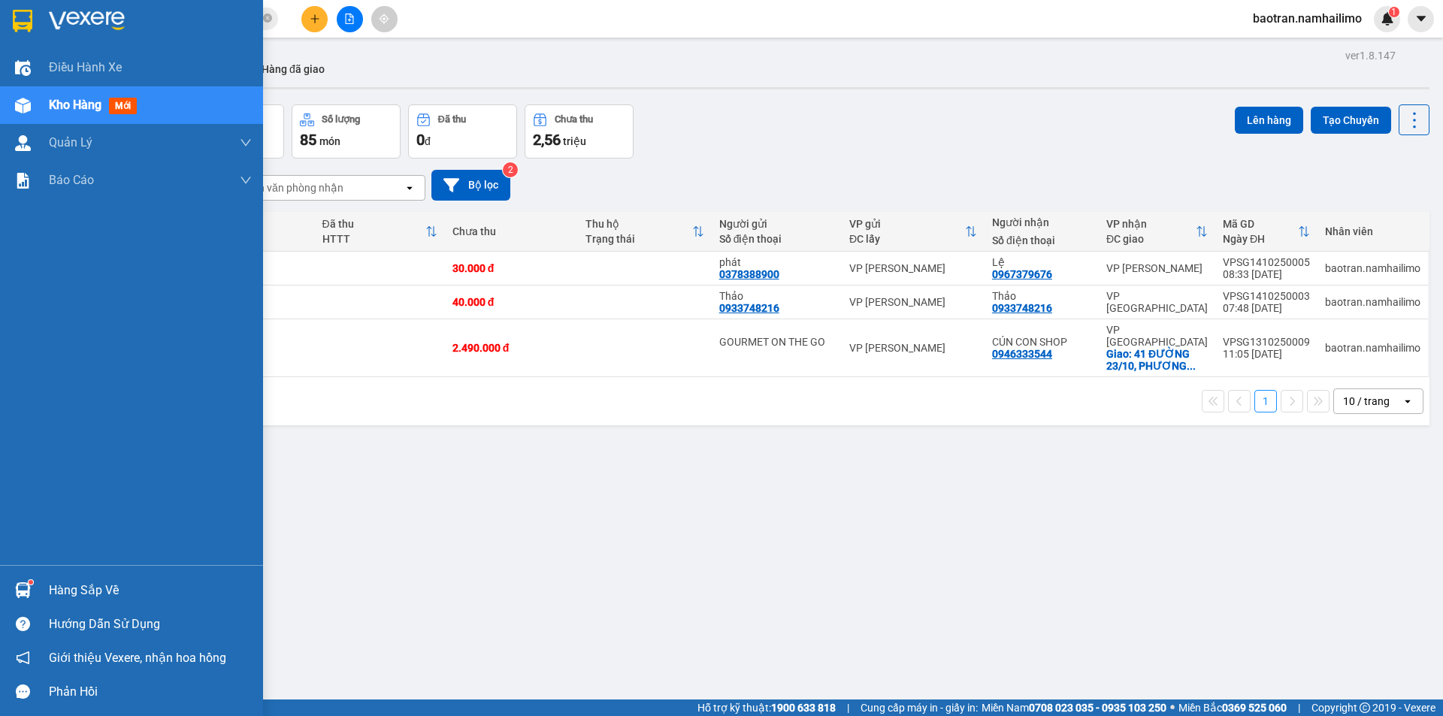
click at [104, 573] on div "Hàng sắp về" at bounding box center [131, 590] width 263 height 34
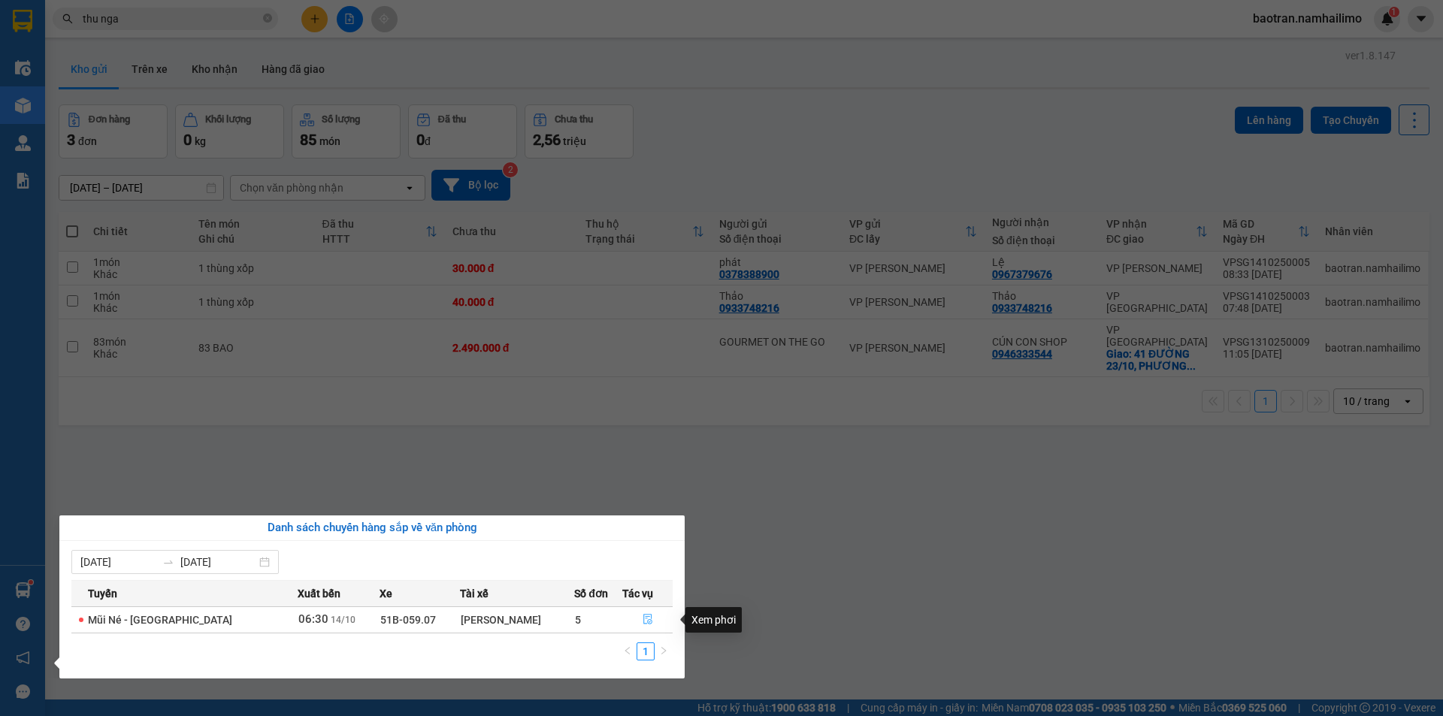
click at [646, 619] on icon "file-done" at bounding box center [647, 620] width 9 height 11
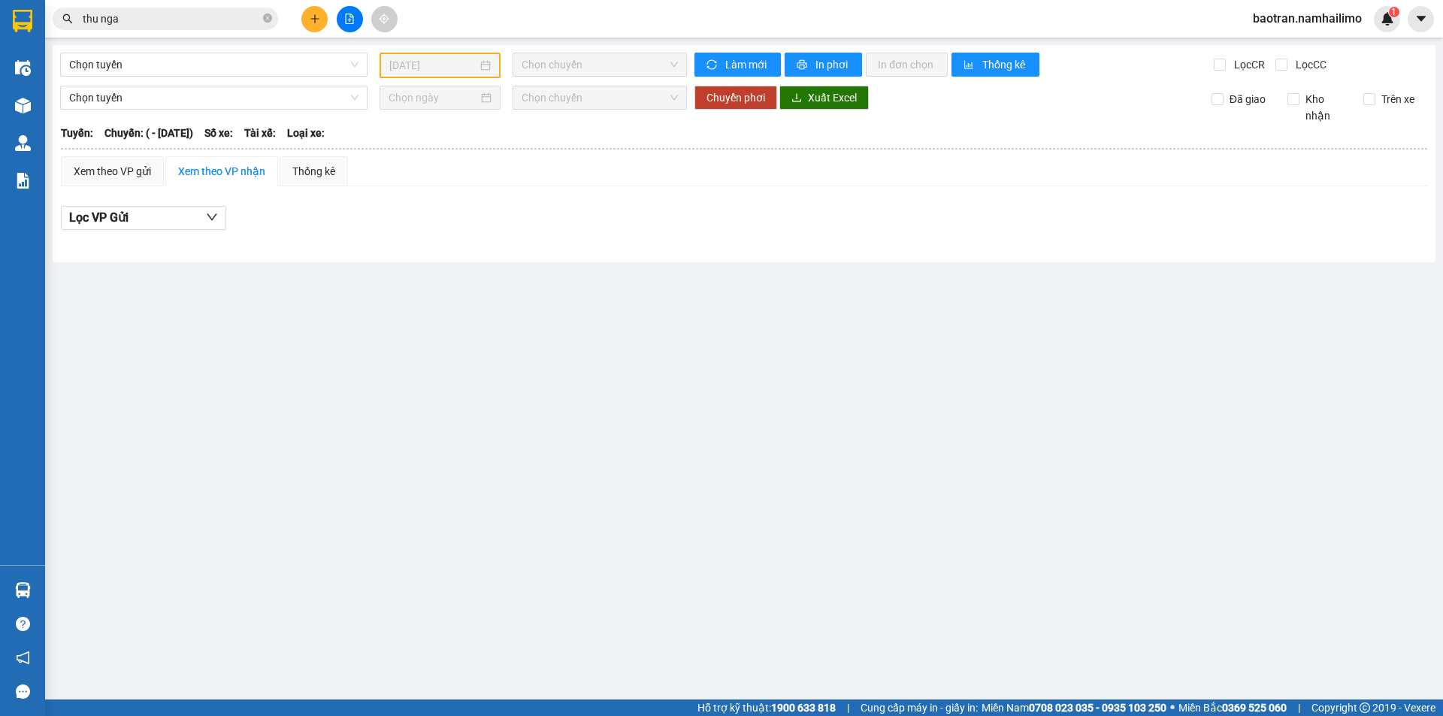
type input "[DATE]"
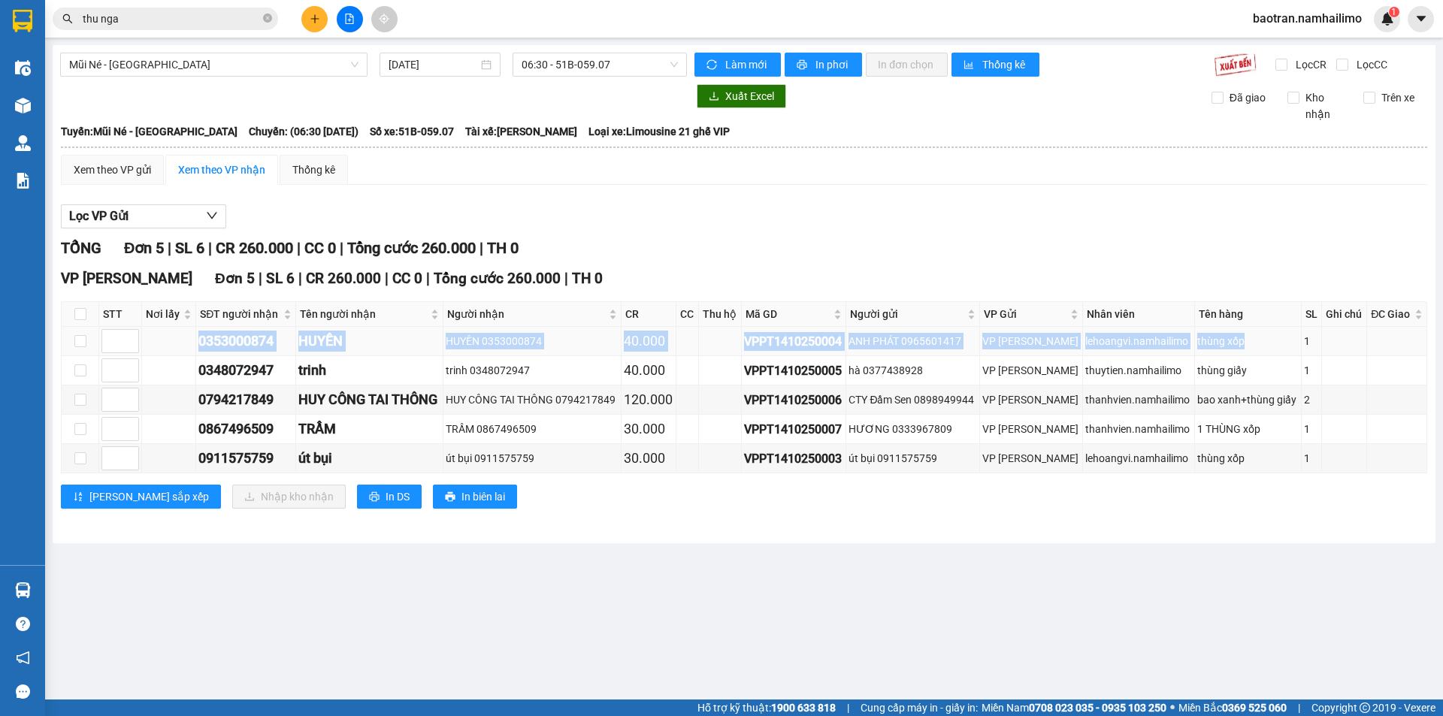
drag, startPoint x: 198, startPoint y: 337, endPoint x: 1275, endPoint y: 337, distance: 1076.2
click at [1275, 337] on tr "0353000874 HUYỀN HUYỀN 0353000874 40.000 VPPT1410250004 ANH PHÁT 0965601417 VP …" at bounding box center [745, 341] width 1366 height 29
click at [1267, 341] on div "thùng xốp" at bounding box center [1247, 341] width 101 height 17
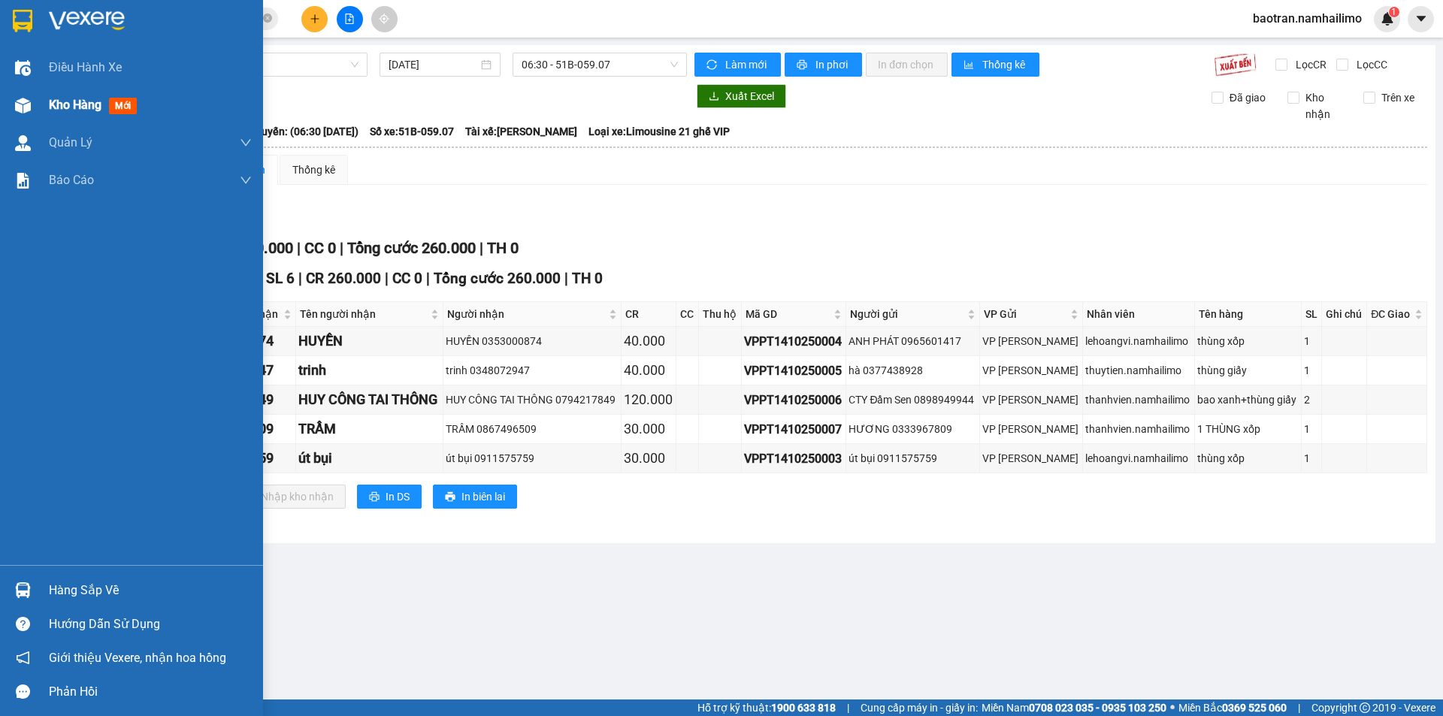
click at [92, 98] on span "Kho hàng" at bounding box center [75, 105] width 53 height 14
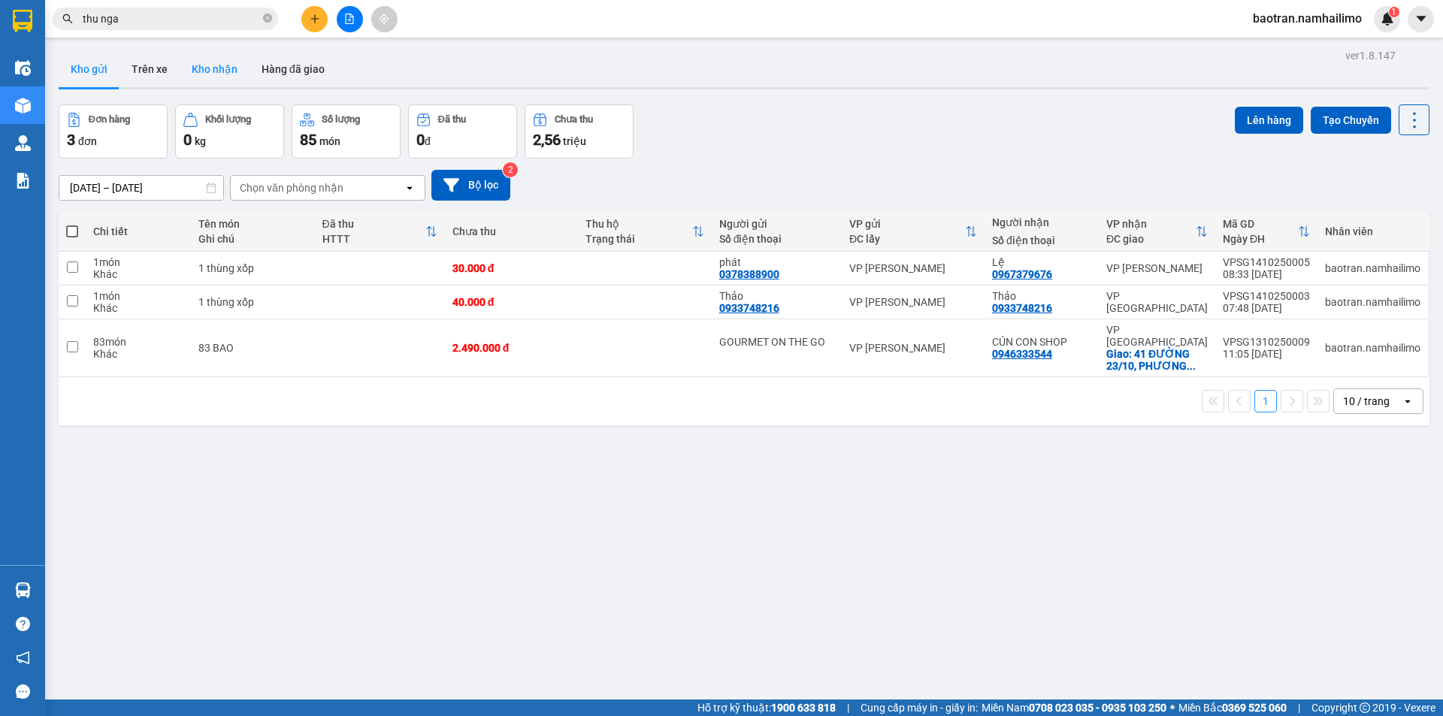
click at [231, 74] on button "Kho nhận" at bounding box center [215, 69] width 70 height 36
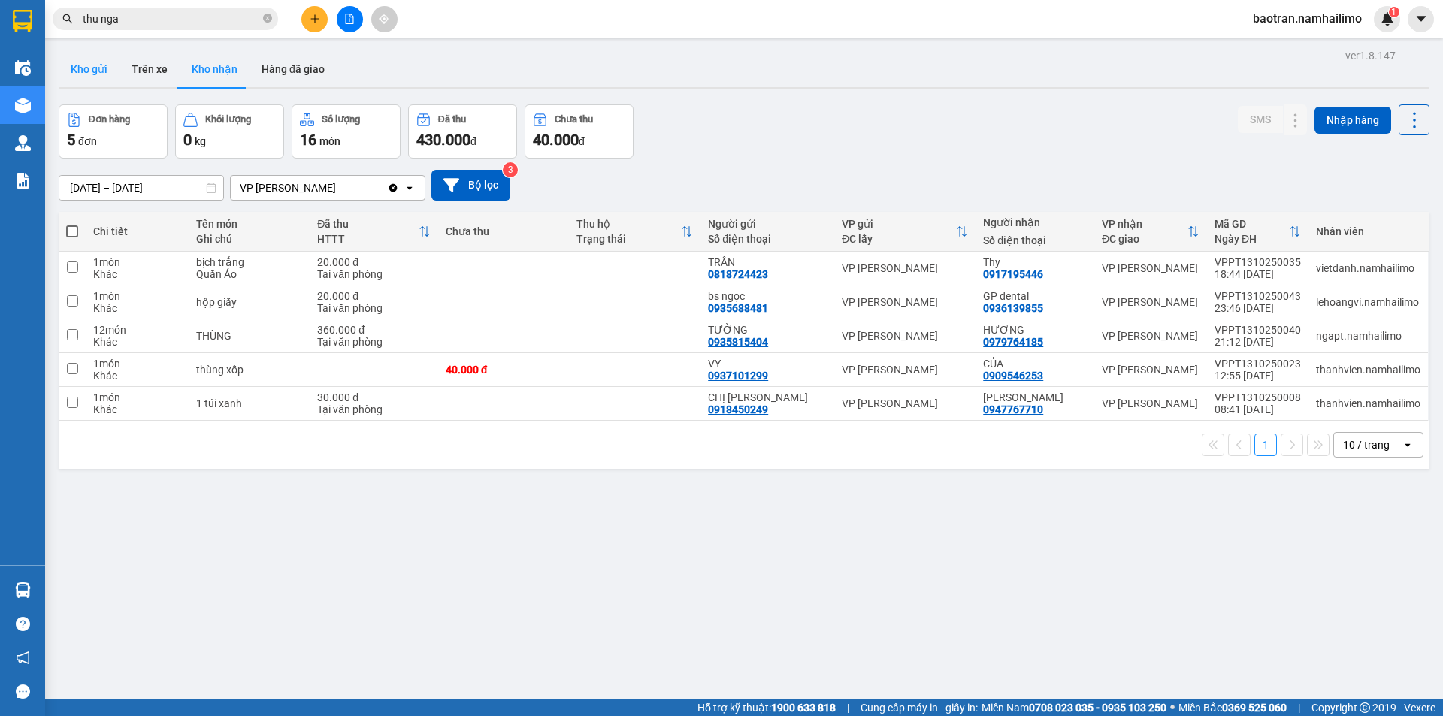
click at [76, 68] on button "Kho gửi" at bounding box center [89, 69] width 61 height 36
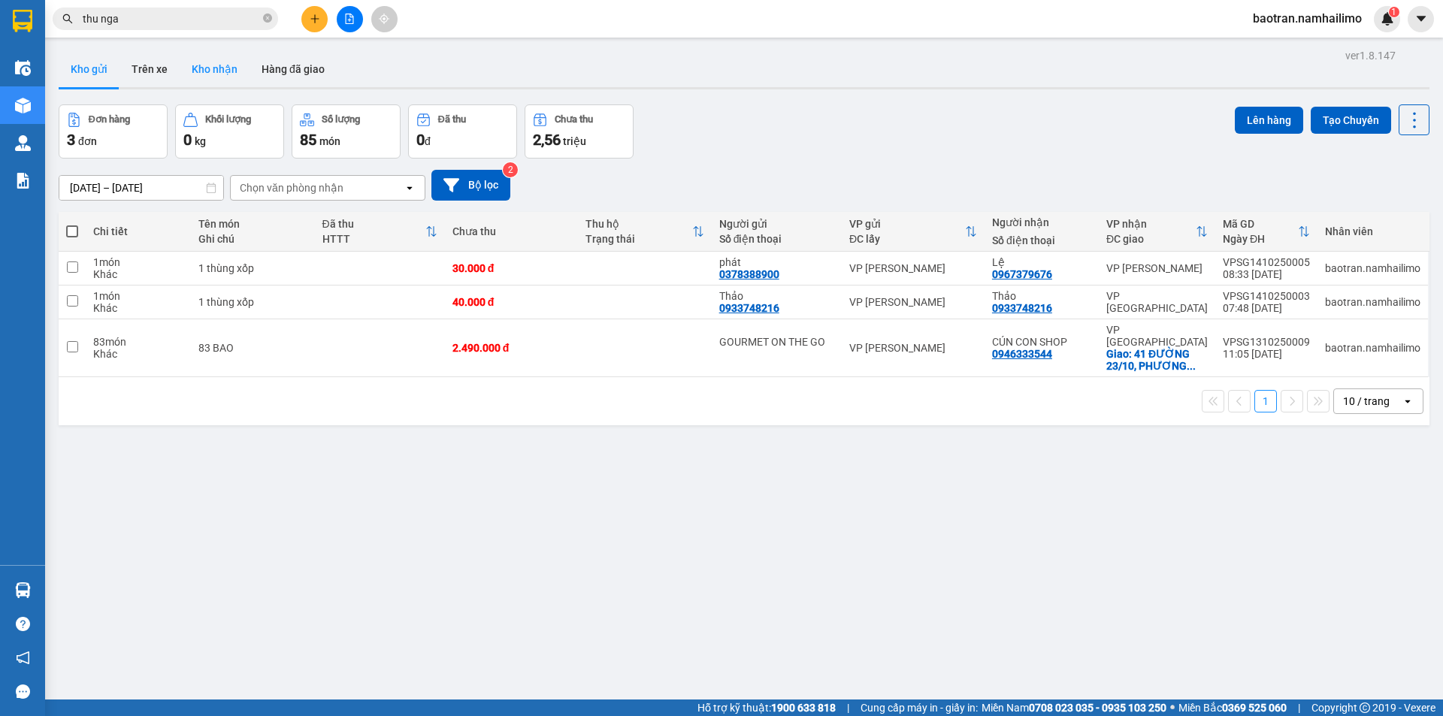
click at [210, 68] on button "Kho nhận" at bounding box center [215, 69] width 70 height 36
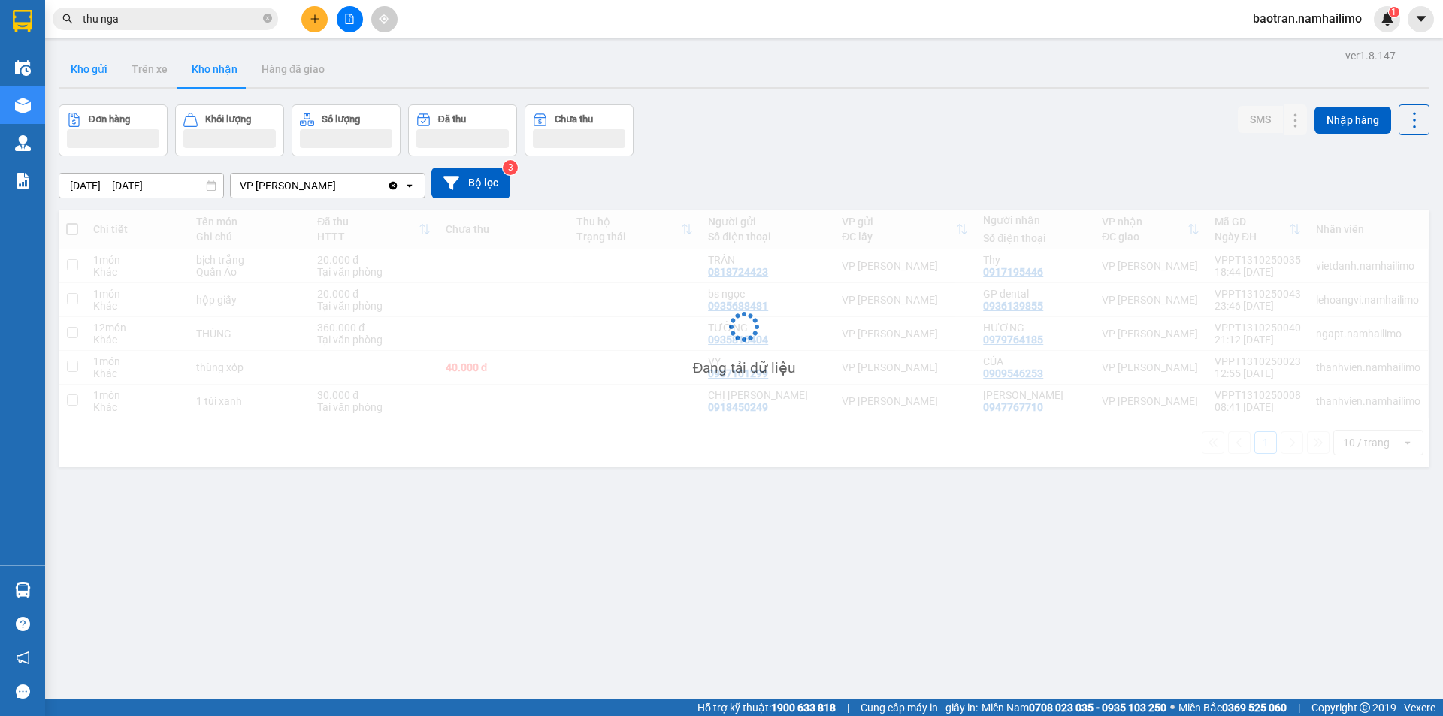
click at [97, 77] on button "Kho gửi" at bounding box center [89, 69] width 61 height 36
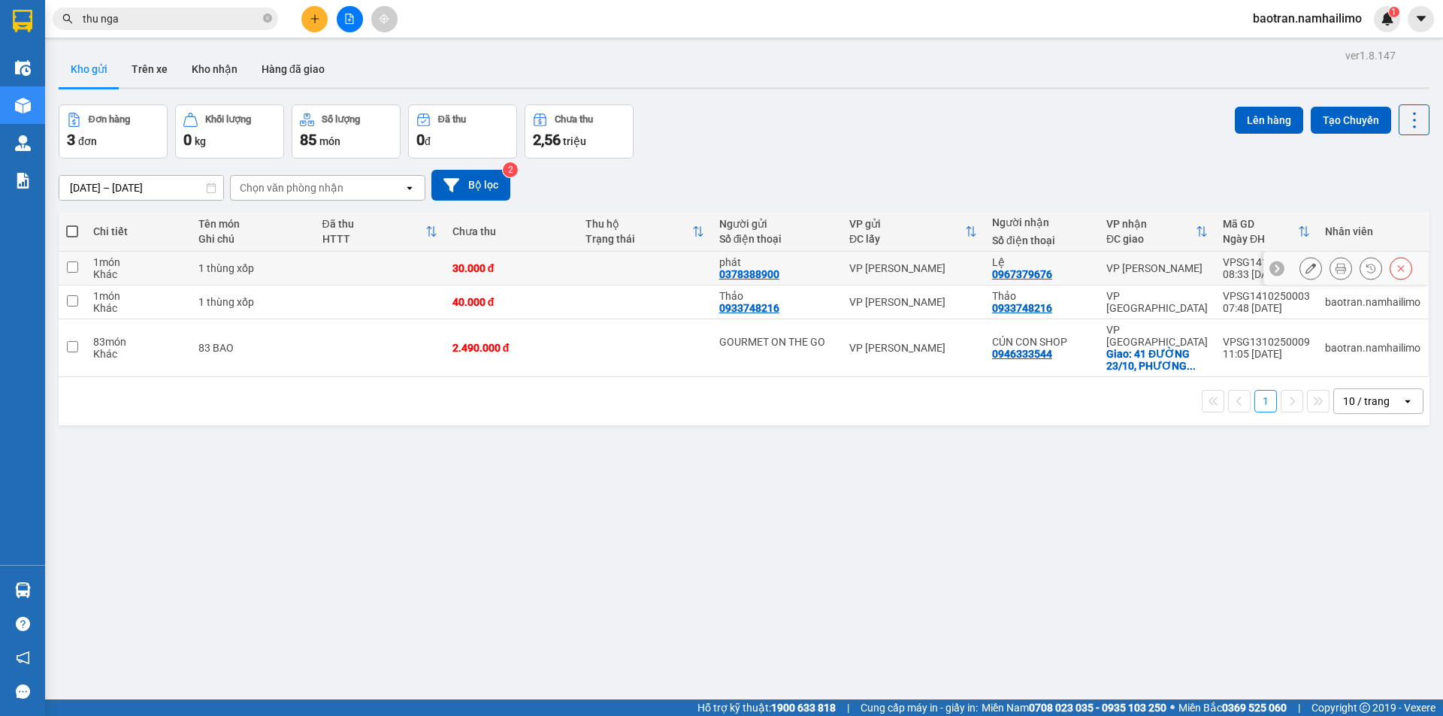
click at [585, 270] on td at bounding box center [644, 269] width 133 height 34
checkbox input "true"
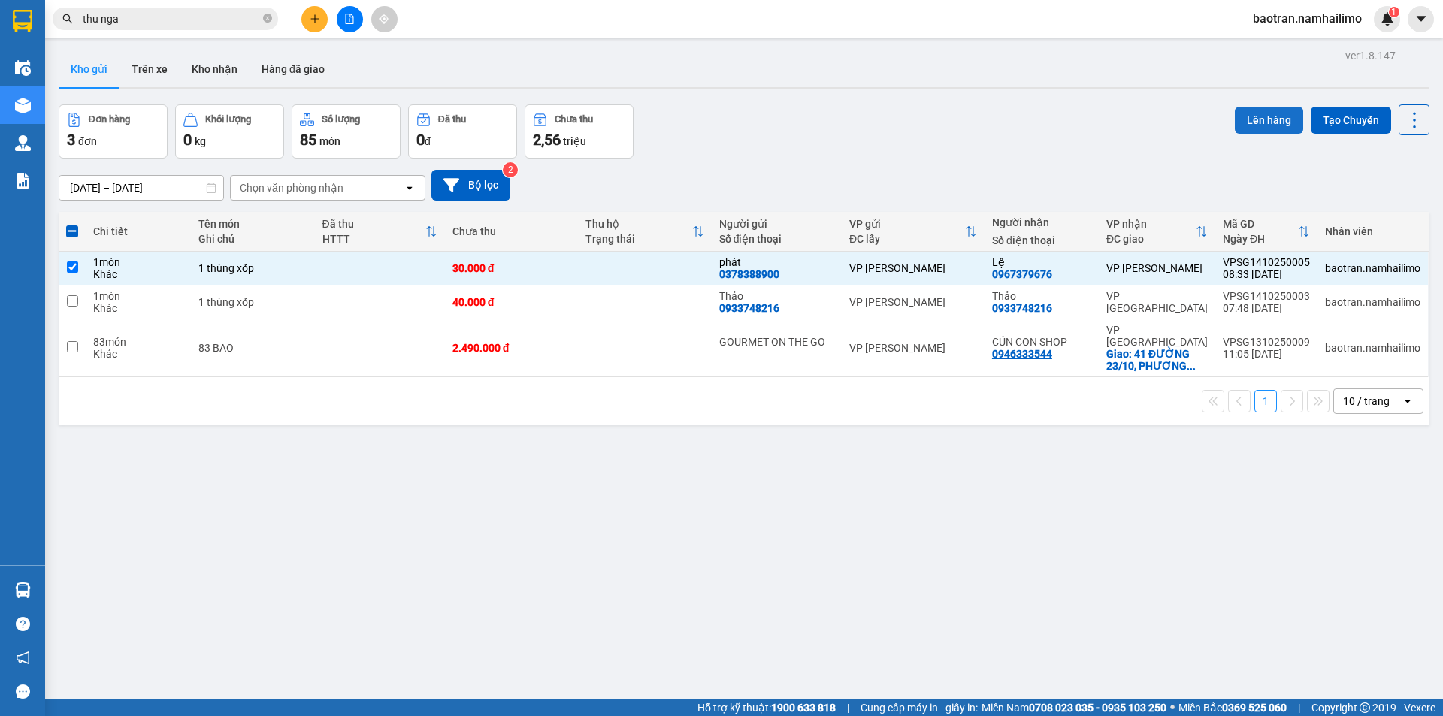
click at [1257, 115] on button "Lên hàng" at bounding box center [1269, 120] width 68 height 27
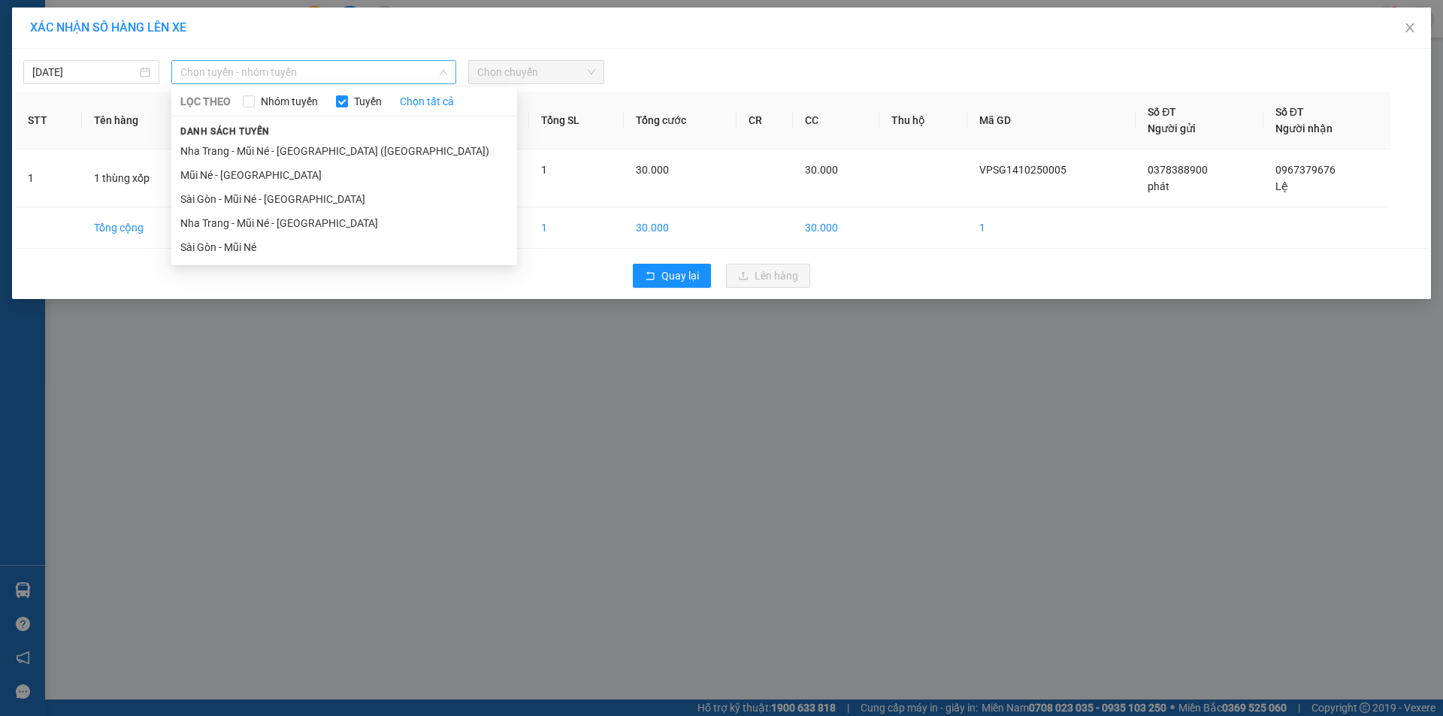
click at [334, 79] on span "Chọn tuyến - nhóm tuyến" at bounding box center [313, 72] width 267 height 23
click at [257, 244] on li "Sài Gòn - Mũi Né" at bounding box center [344, 247] width 346 height 24
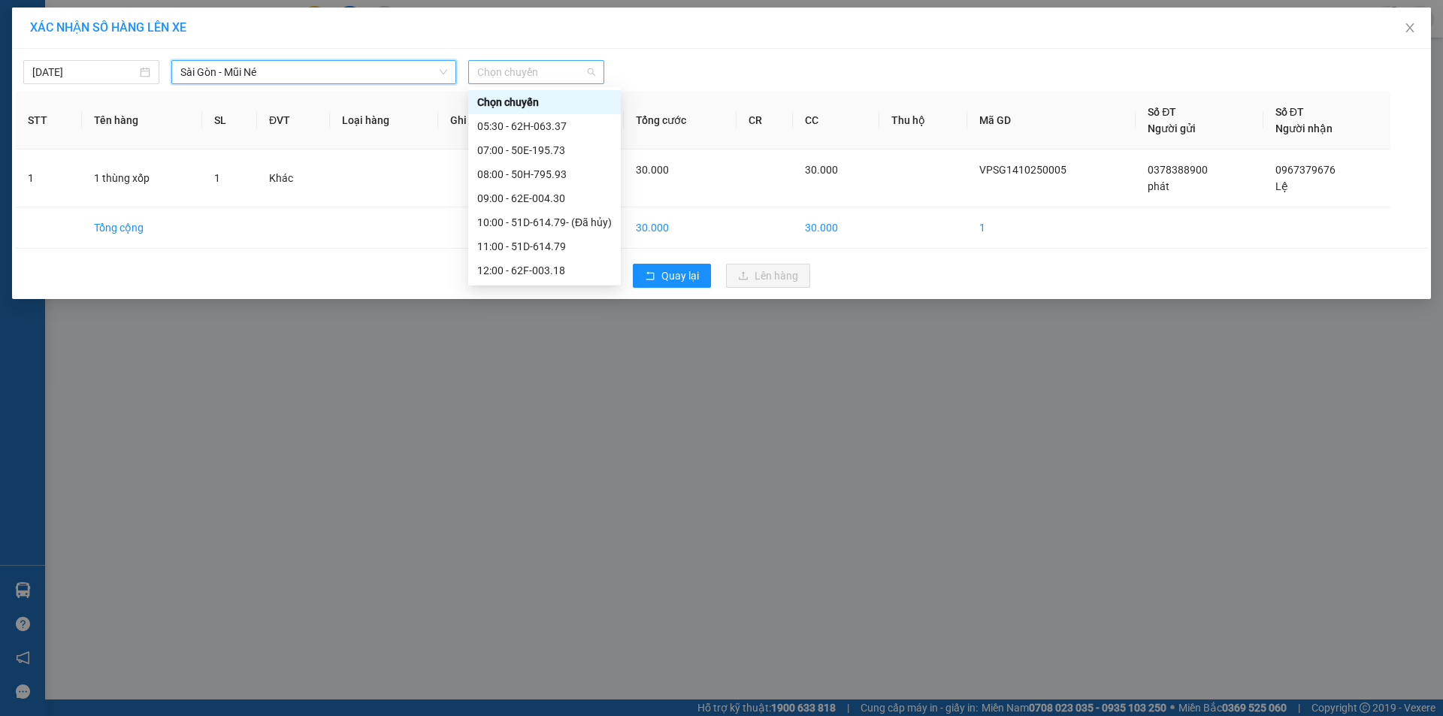
click at [504, 71] on span "Chọn chuyến" at bounding box center [536, 72] width 118 height 23
click at [525, 192] on div "09:00 - 62E-004.30" at bounding box center [544, 198] width 135 height 17
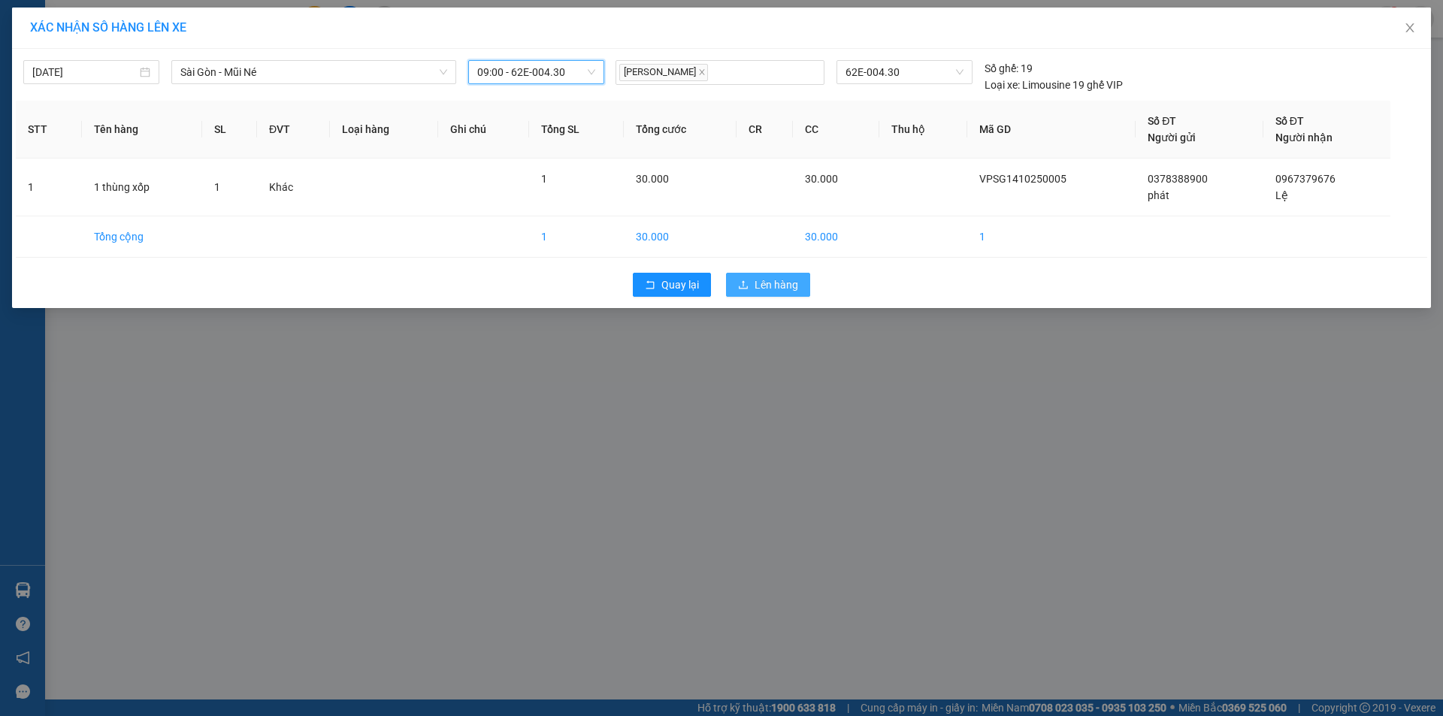
click at [755, 287] on span "Lên hàng" at bounding box center [777, 285] width 44 height 17
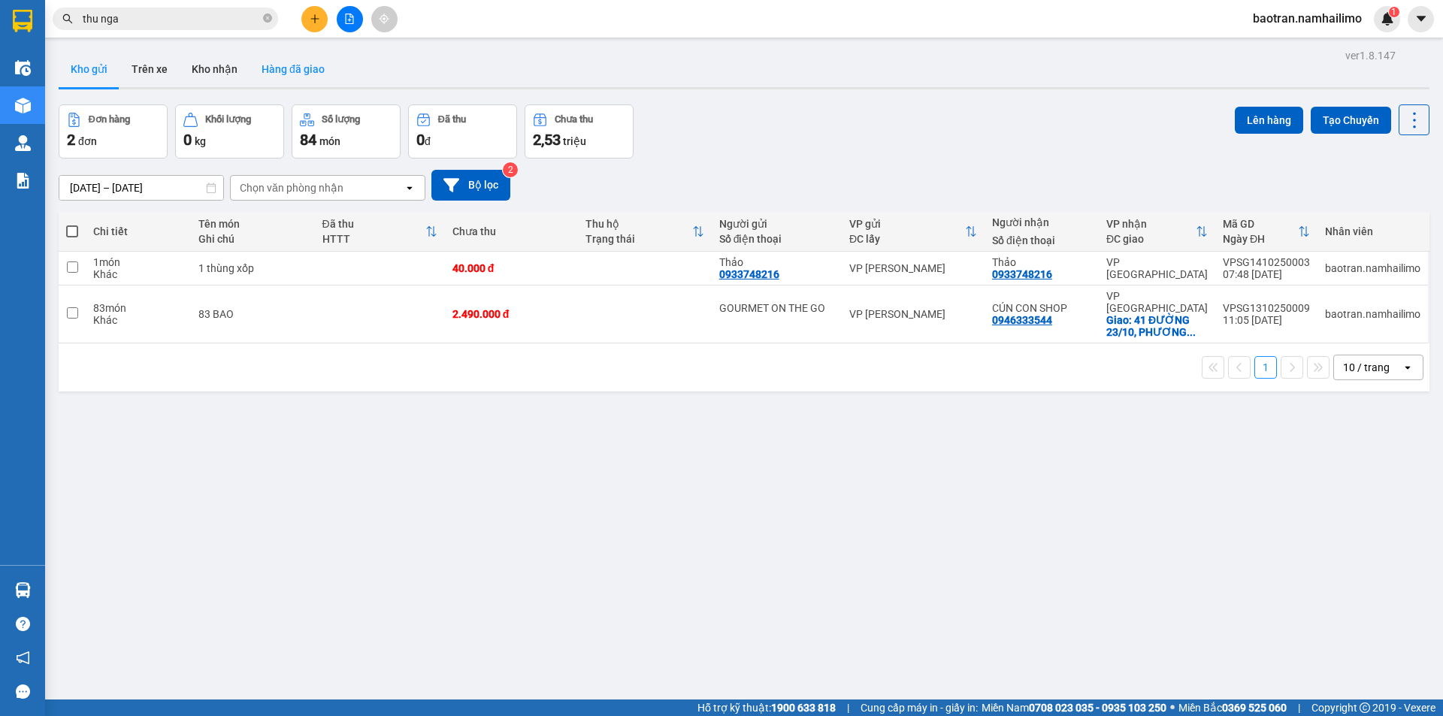
drag, startPoint x: 218, startPoint y: 65, endPoint x: 269, endPoint y: 79, distance: 52.9
click at [219, 65] on button "Kho nhận" at bounding box center [215, 69] width 70 height 36
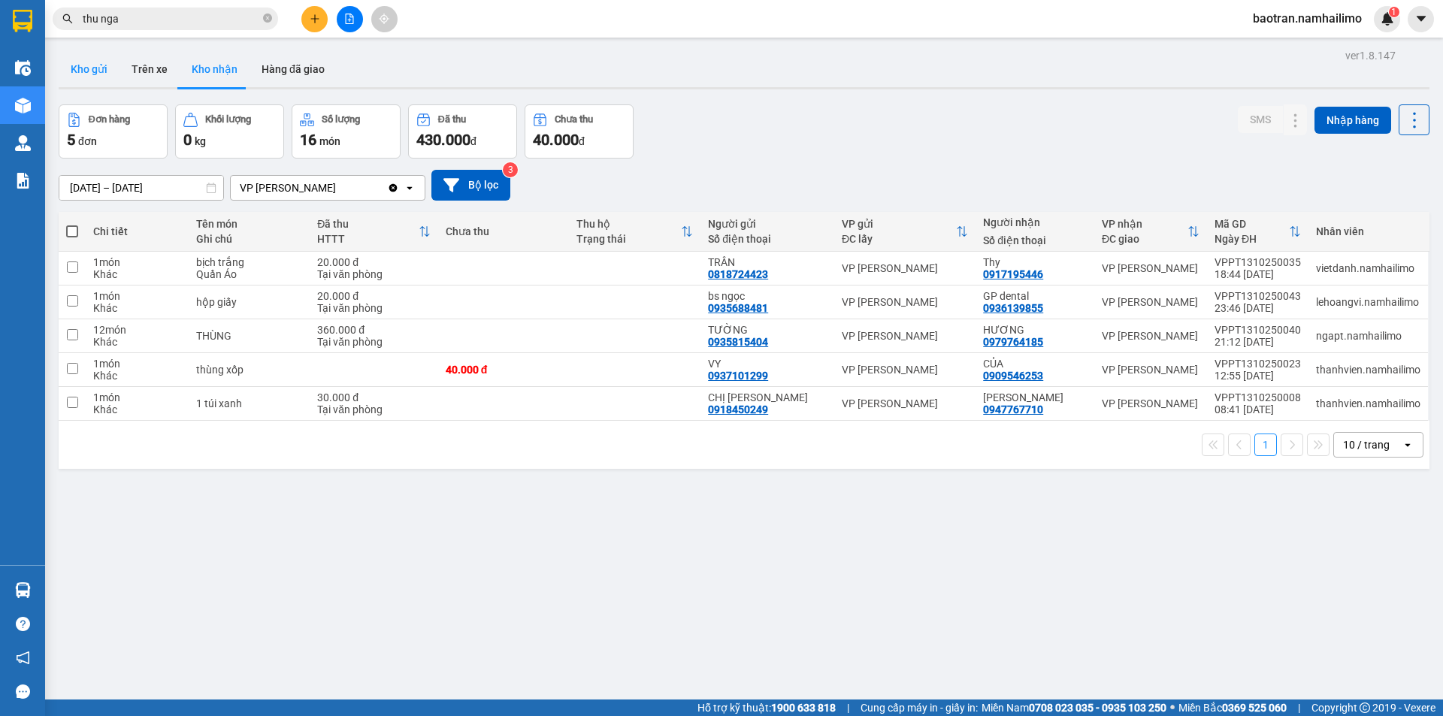
click at [104, 59] on button "Kho gửi" at bounding box center [89, 69] width 61 height 36
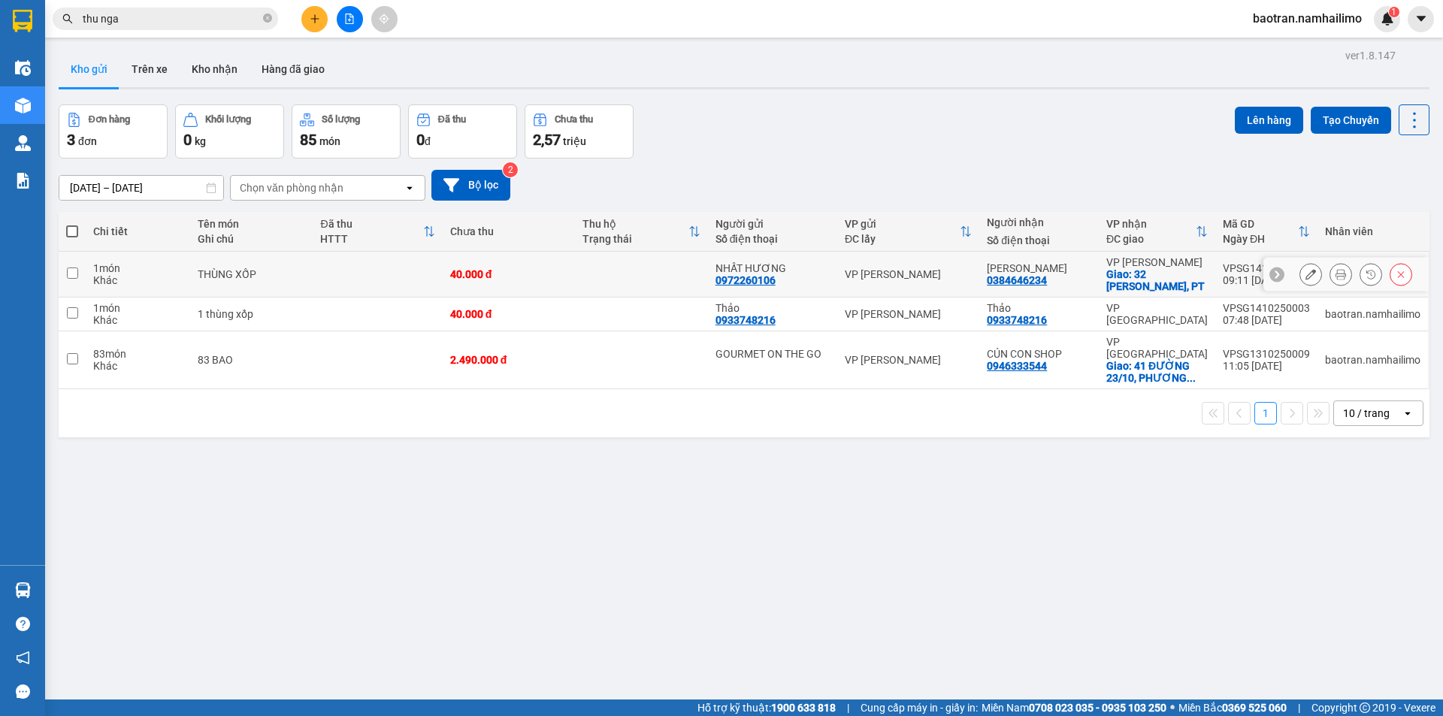
click at [1336, 274] on icon at bounding box center [1341, 274] width 11 height 11
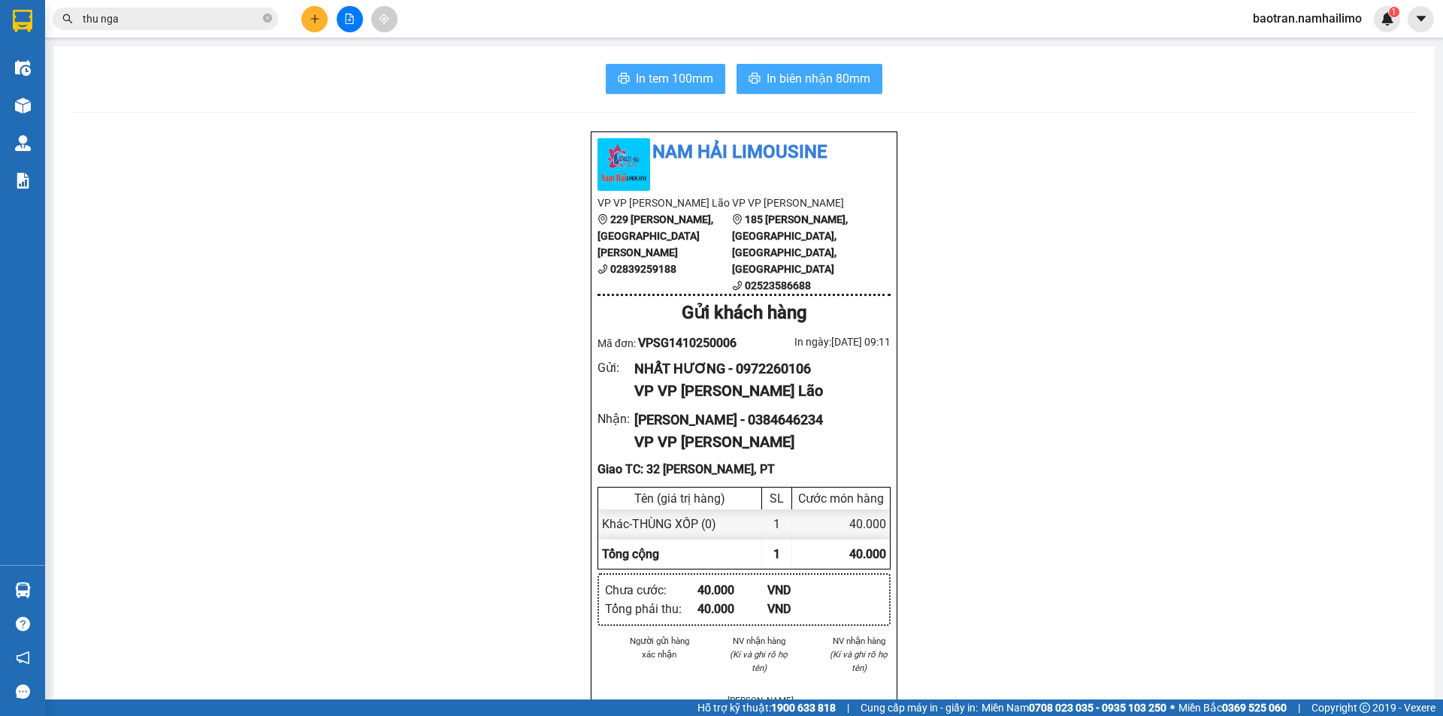
drag, startPoint x: 650, startPoint y: 80, endPoint x: 858, endPoint y: 74, distance: 207.5
click at [858, 74] on div "In tem 100mm In biên nhận 80mm" at bounding box center [743, 79] width 1345 height 30
drag, startPoint x: 849, startPoint y: 75, endPoint x: 826, endPoint y: 94, distance: 29.3
click at [846, 77] on span "In biên nhận 80mm" at bounding box center [819, 78] width 104 height 19
click at [682, 72] on span "In tem 100mm" at bounding box center [674, 78] width 77 height 19
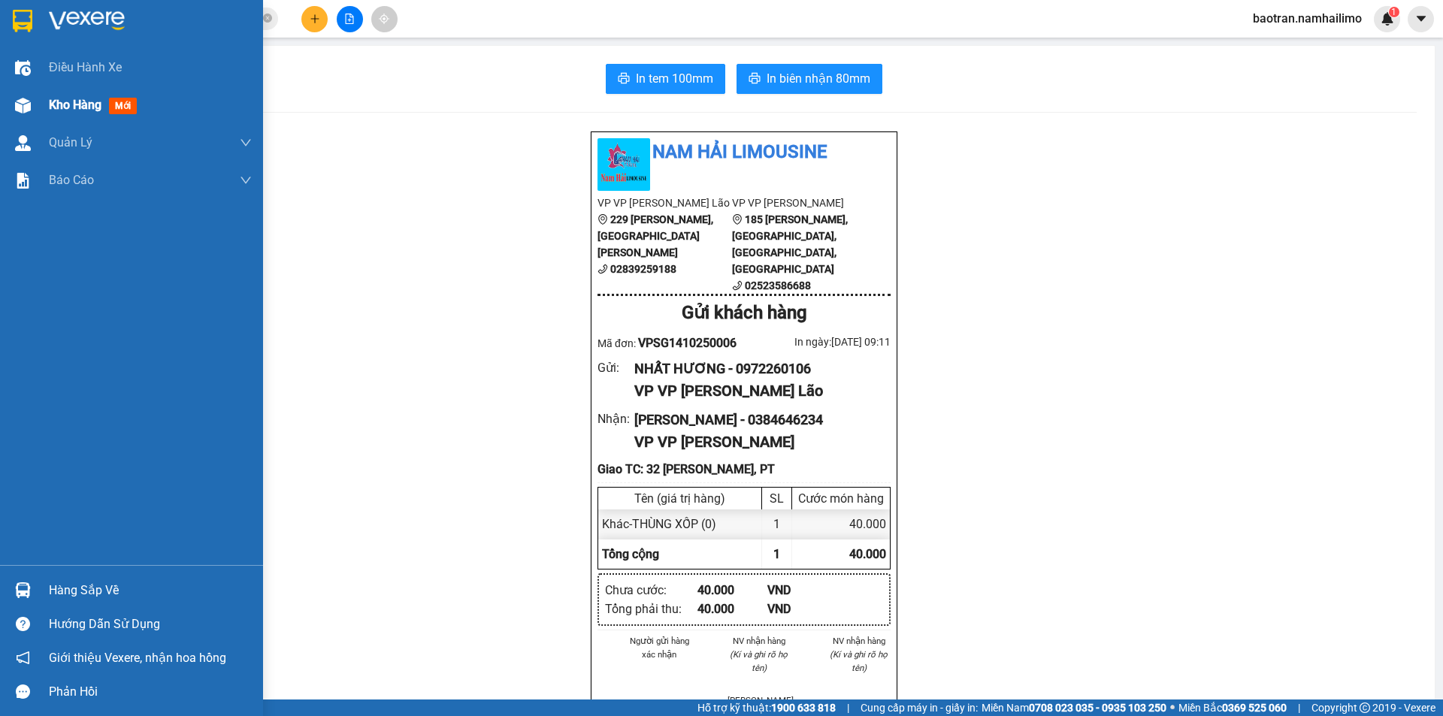
click at [84, 102] on span "Kho hàng" at bounding box center [75, 105] width 53 height 14
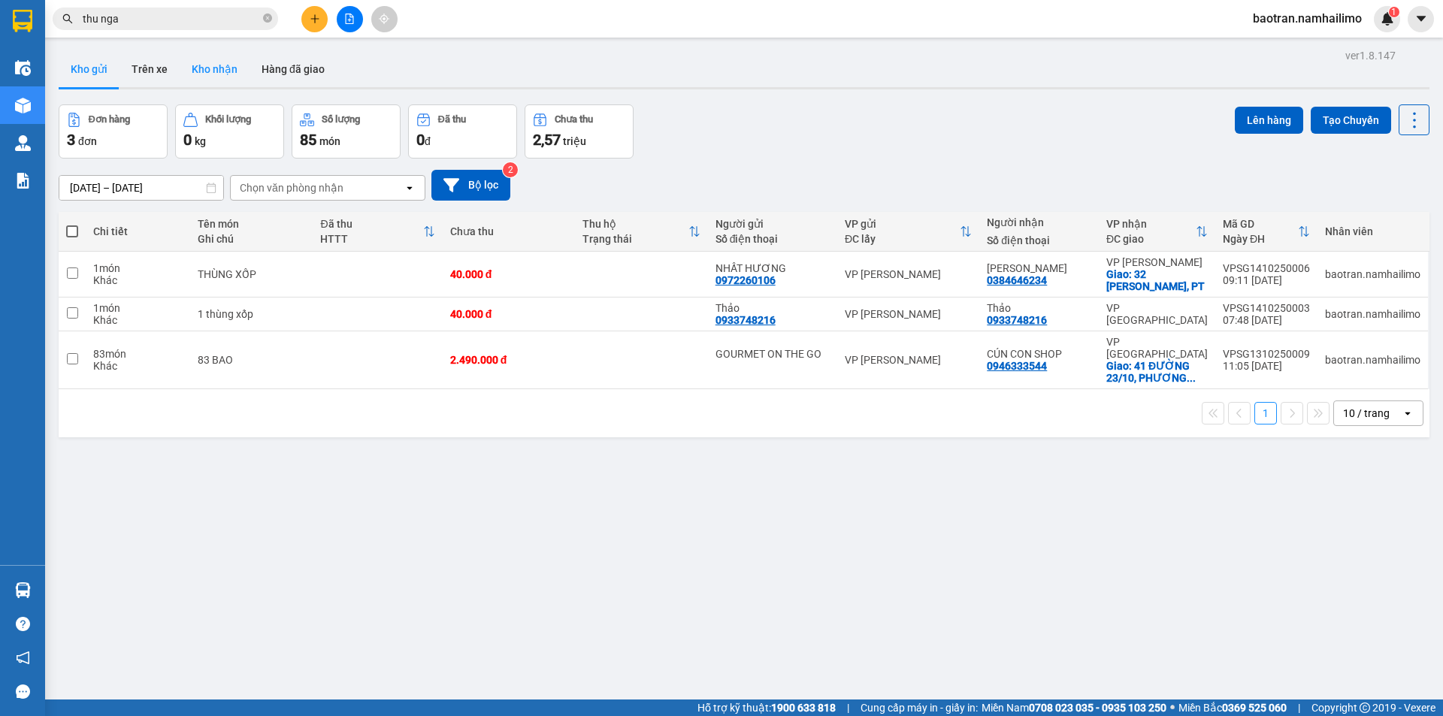
drag, startPoint x: 223, startPoint y: 64, endPoint x: 164, endPoint y: 3, distance: 85.0
click at [222, 63] on button "Kho nhận" at bounding box center [215, 69] width 70 height 36
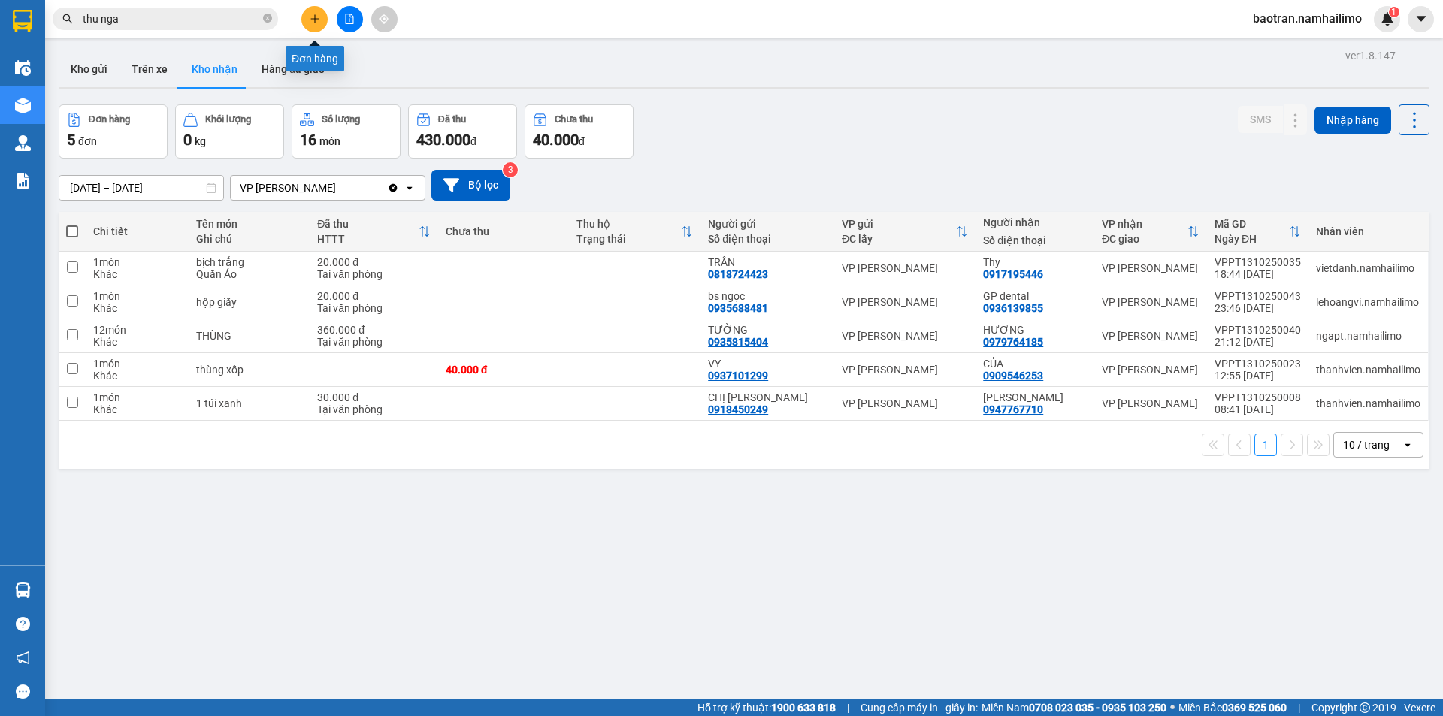
click at [320, 11] on button at bounding box center [314, 19] width 26 height 26
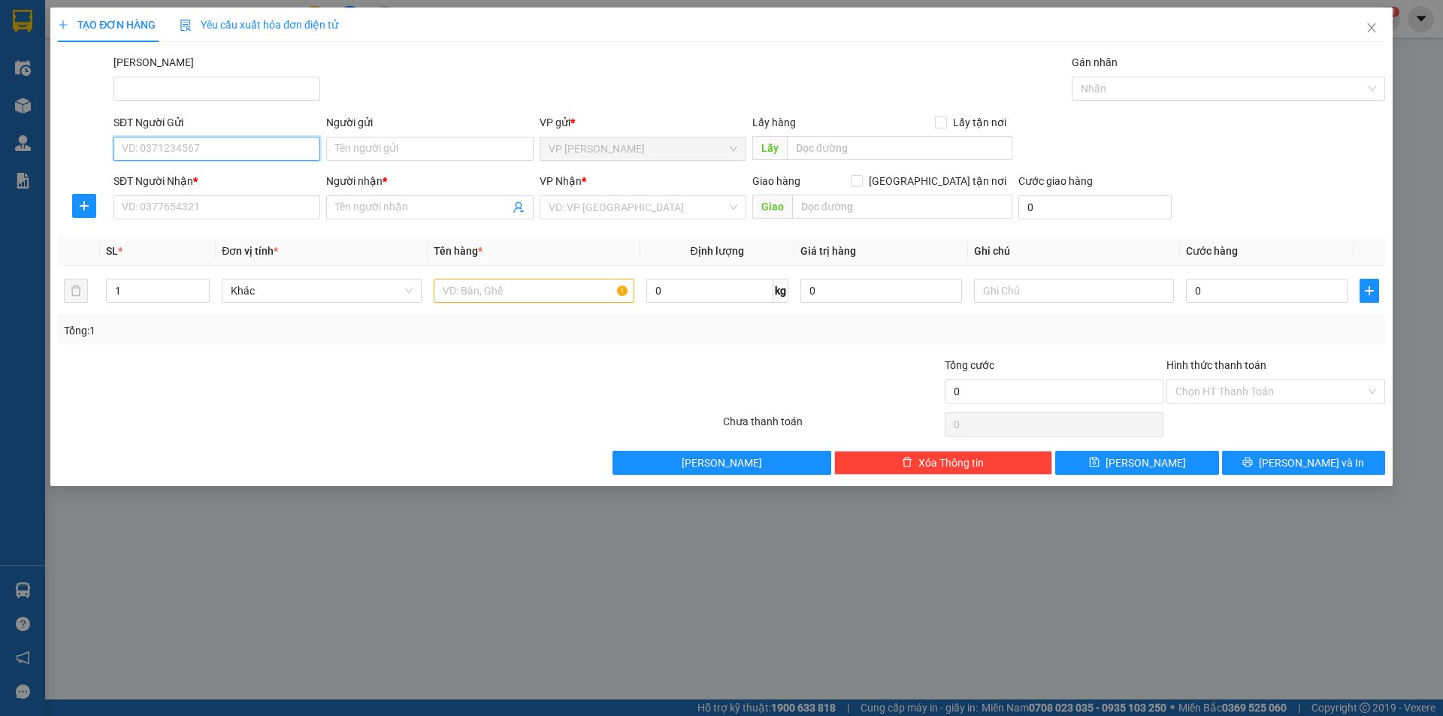
click at [228, 150] on input "SĐT Người Gửi" at bounding box center [216, 149] width 207 height 24
type input "0915213128"
click at [416, 151] on input "Người gửi" at bounding box center [429, 149] width 207 height 24
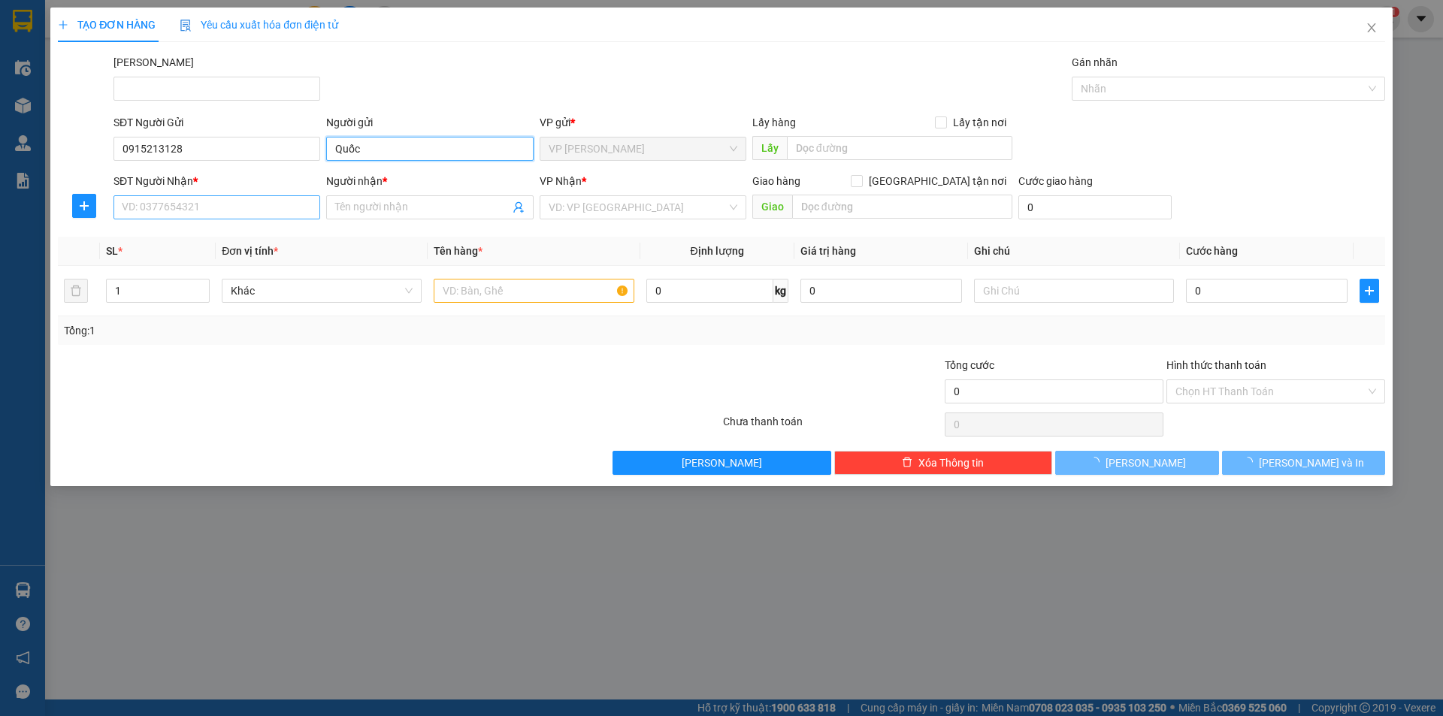
type input "Quốc"
click at [242, 206] on input "SĐT Người Nhận *" at bounding box center [216, 207] width 207 height 24
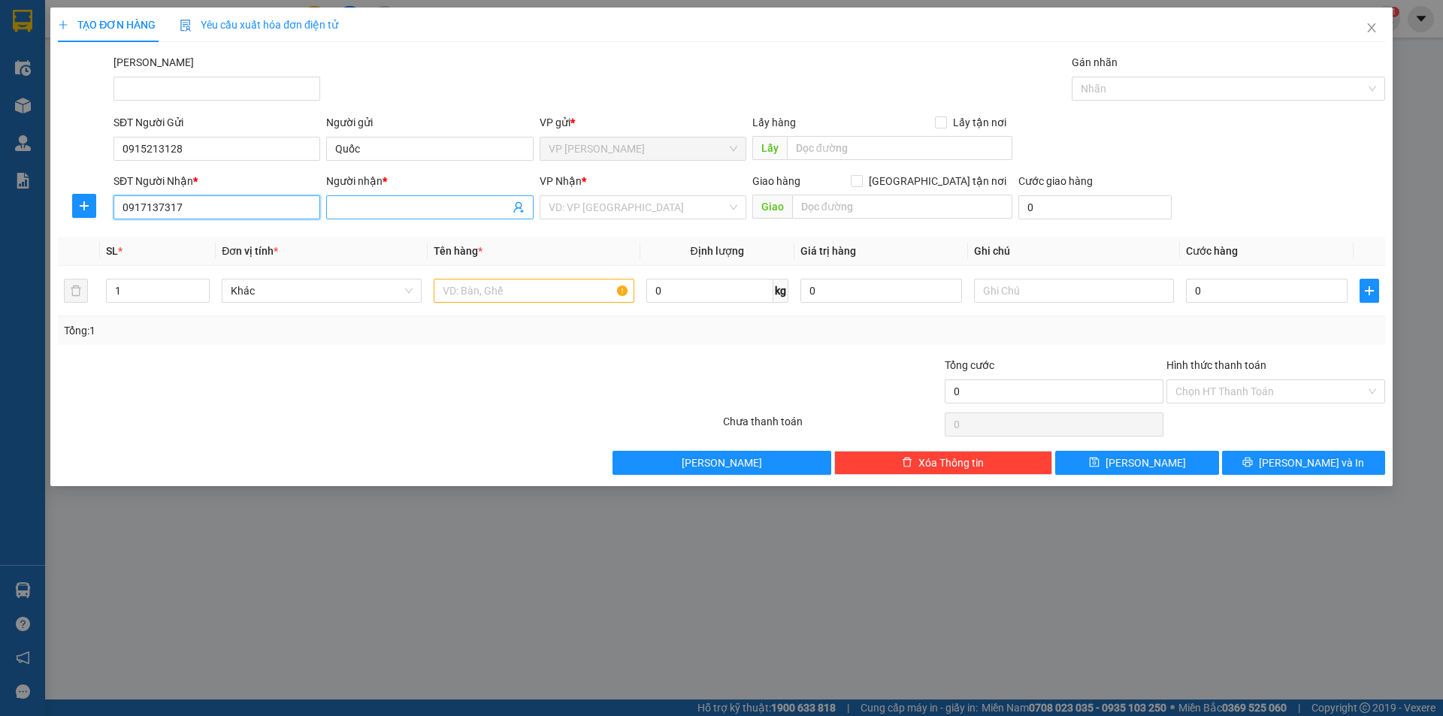
type input "0917137317"
click at [398, 207] on input "Người nhận *" at bounding box center [422, 207] width 174 height 17
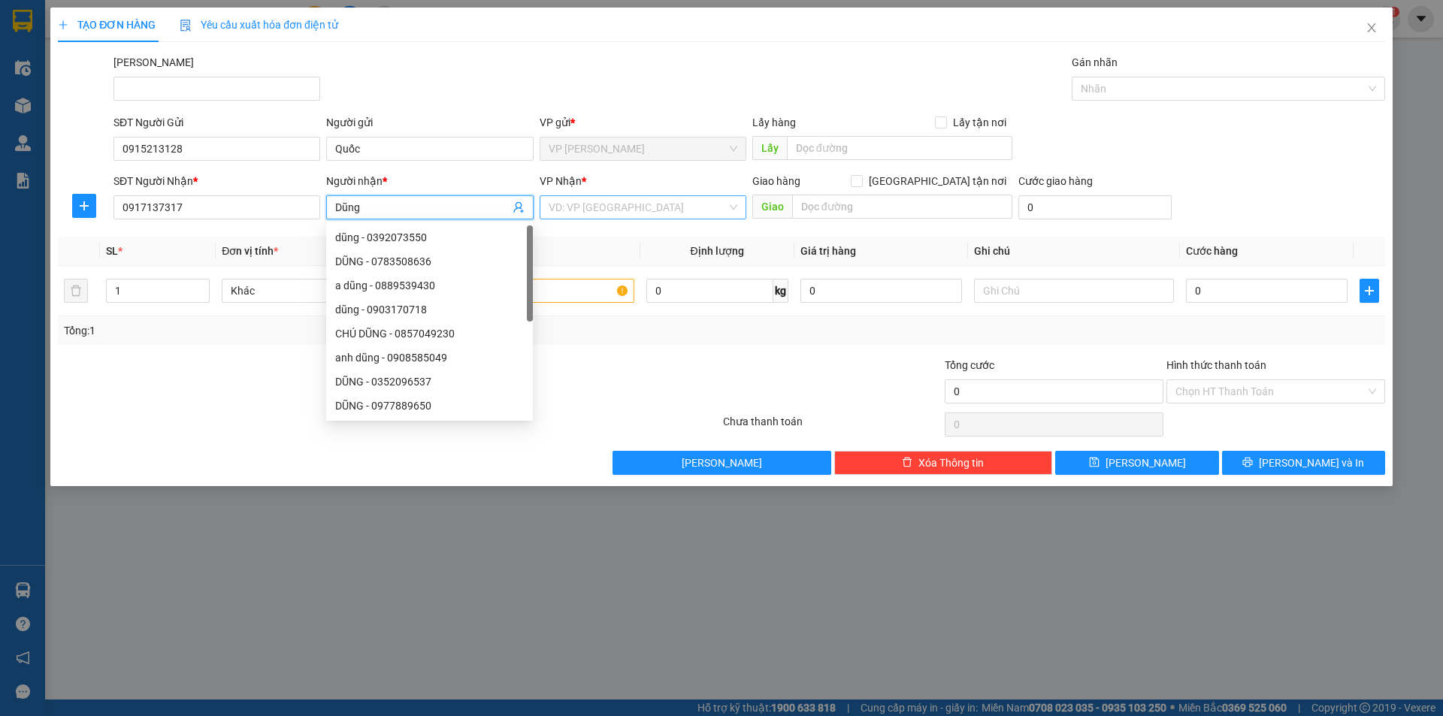
type input "Dũng"
click at [604, 212] on input "search" at bounding box center [638, 207] width 178 height 23
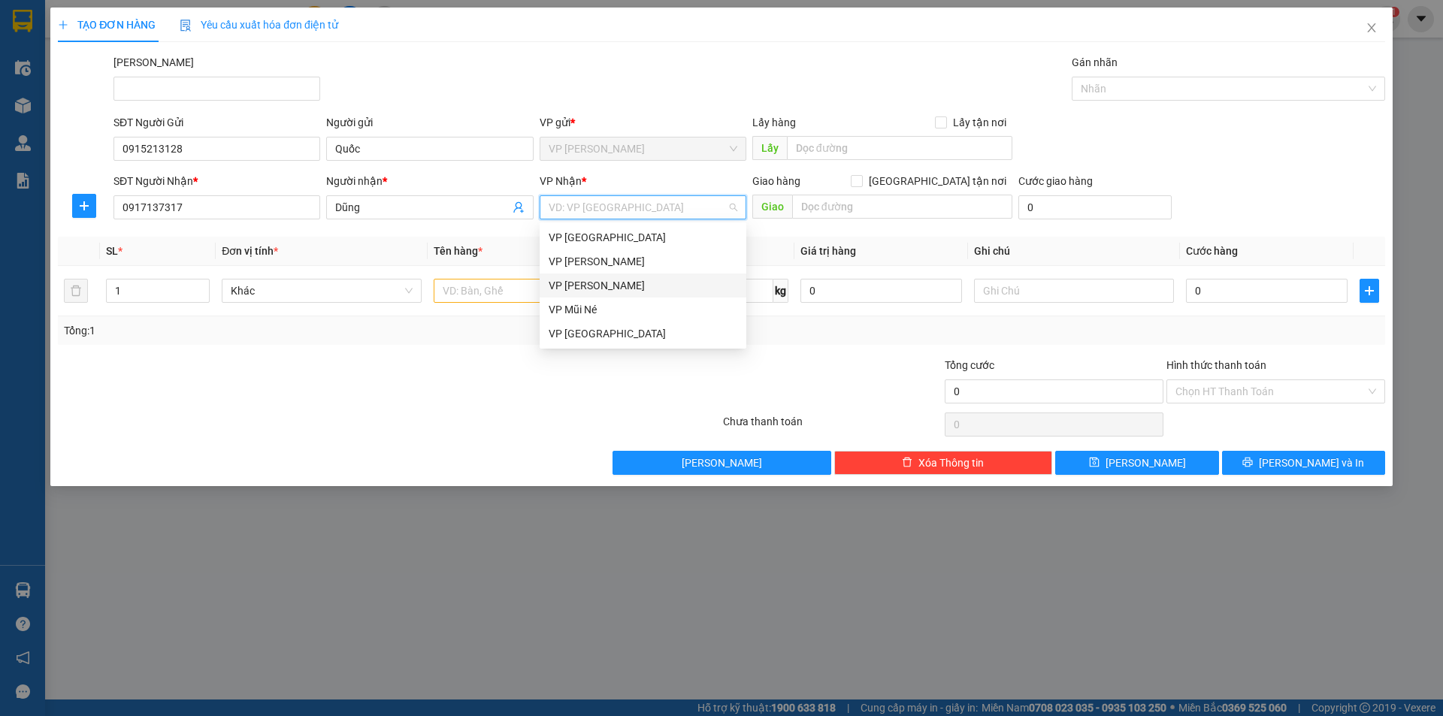
click at [590, 294] on div "VP [PERSON_NAME]" at bounding box center [643, 286] width 207 height 24
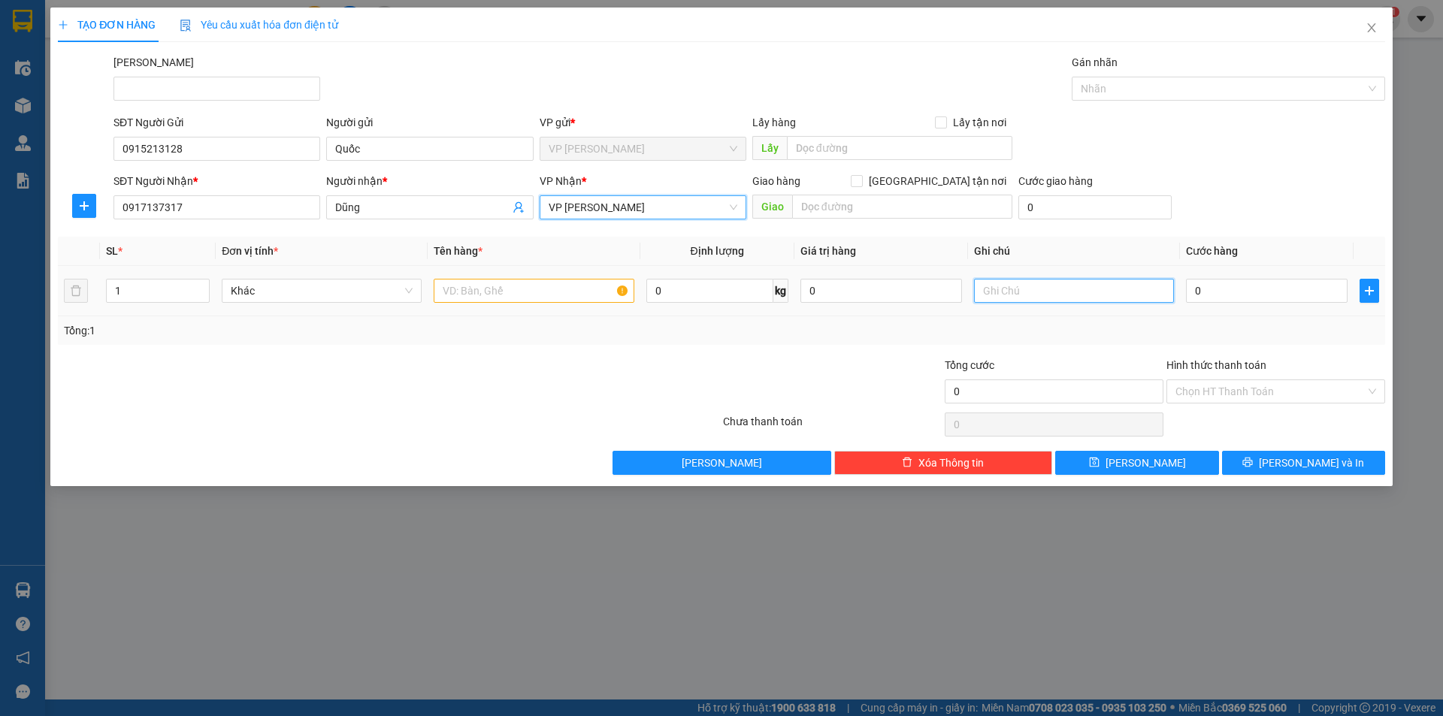
click at [1092, 289] on input "text" at bounding box center [1074, 291] width 200 height 24
type input "hàng về gọi gấp"
click at [537, 299] on input "text" at bounding box center [534, 291] width 200 height 24
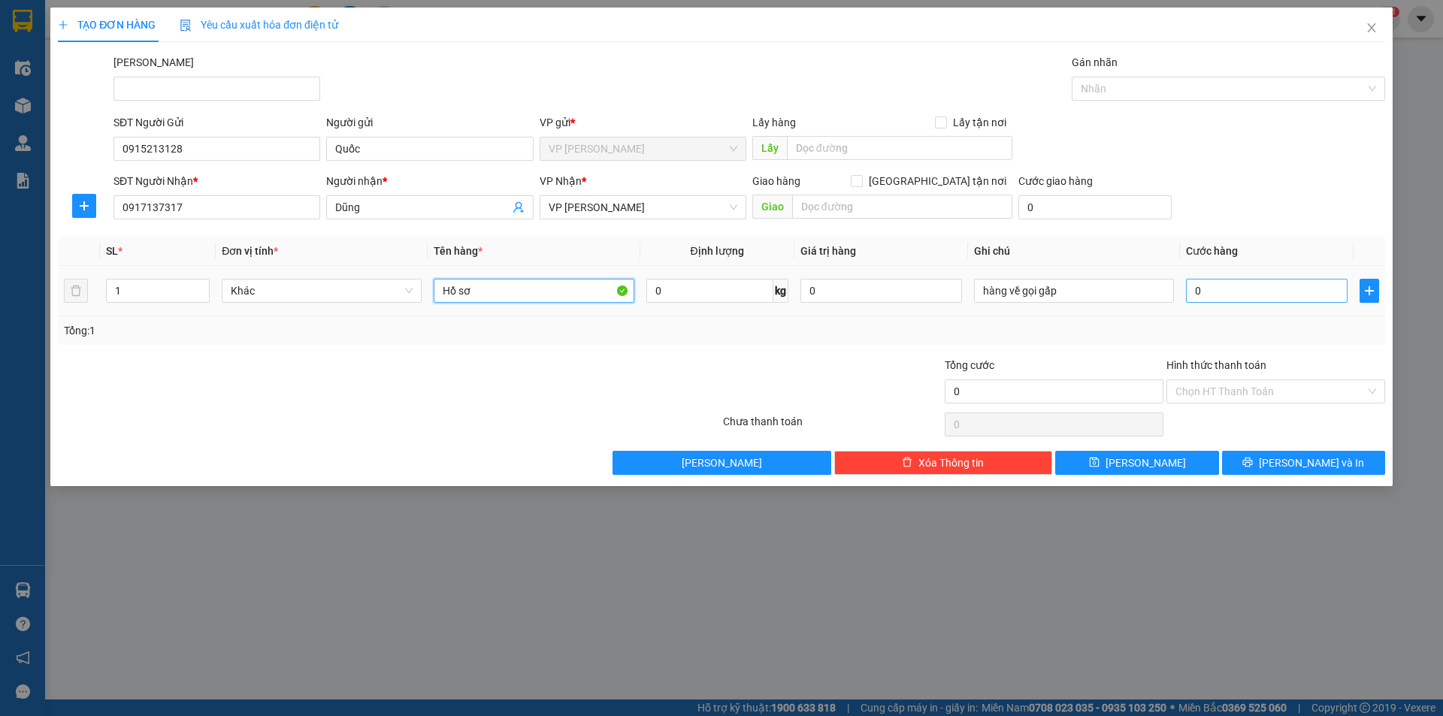
type input "Hồ sơ"
click at [1232, 294] on input "0" at bounding box center [1267, 291] width 162 height 24
type input "2"
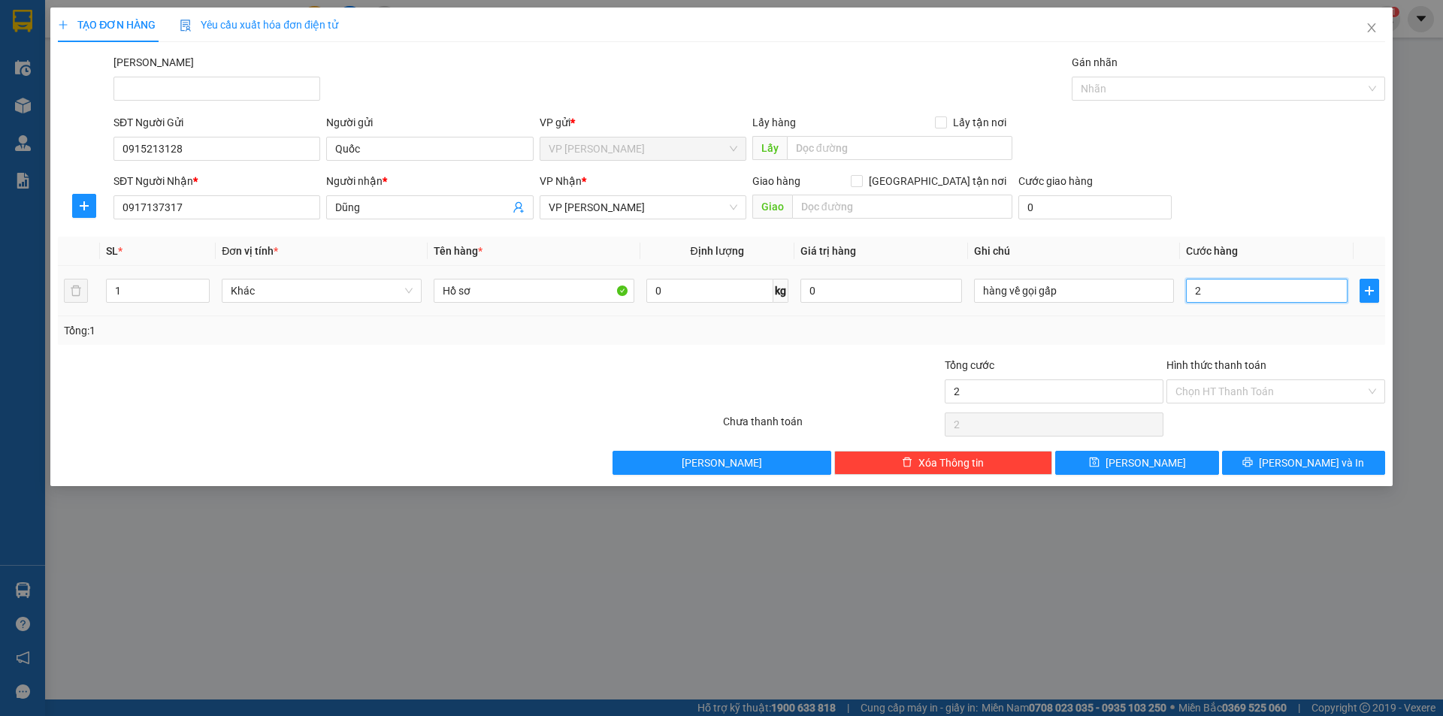
type input "20"
type input "20.000"
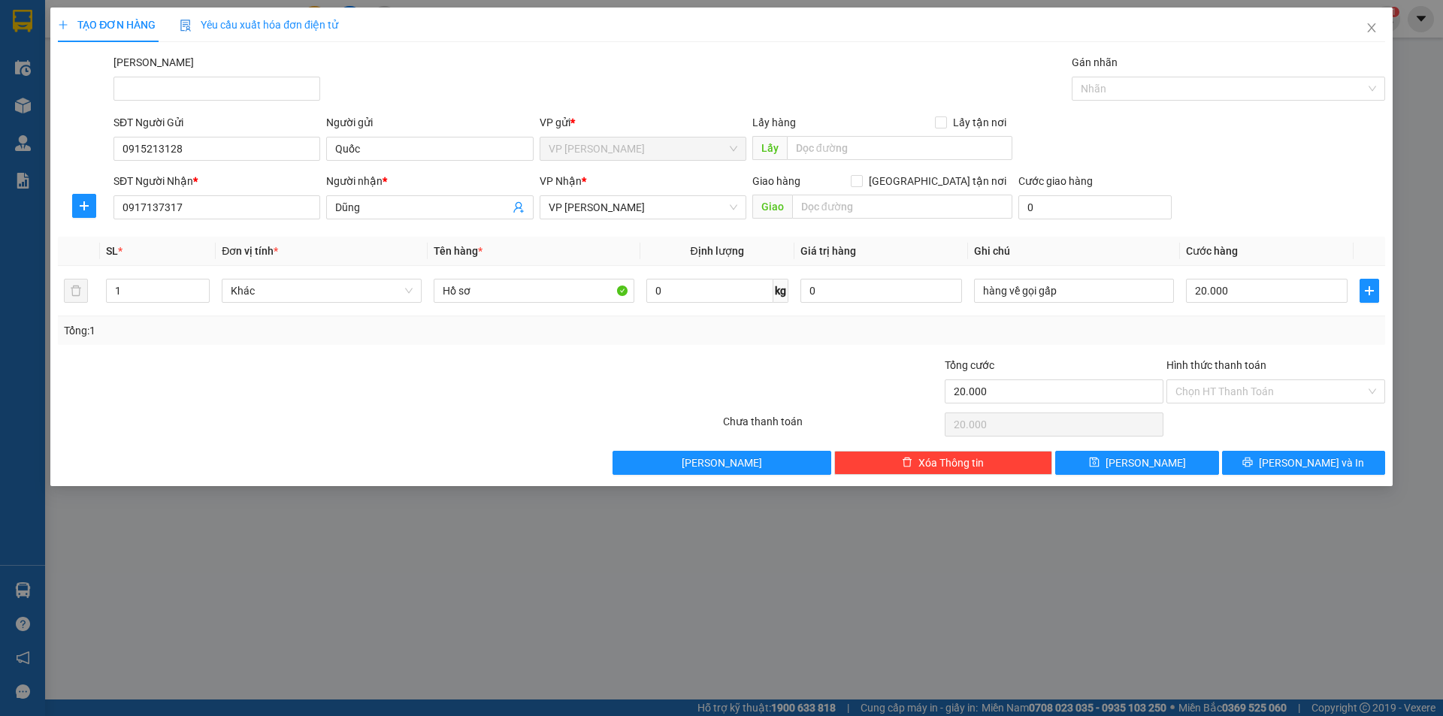
click at [1254, 331] on div "Tổng: 1" at bounding box center [721, 330] width 1315 height 17
click at [1252, 387] on input "Hình thức thanh toán" at bounding box center [1270, 391] width 190 height 23
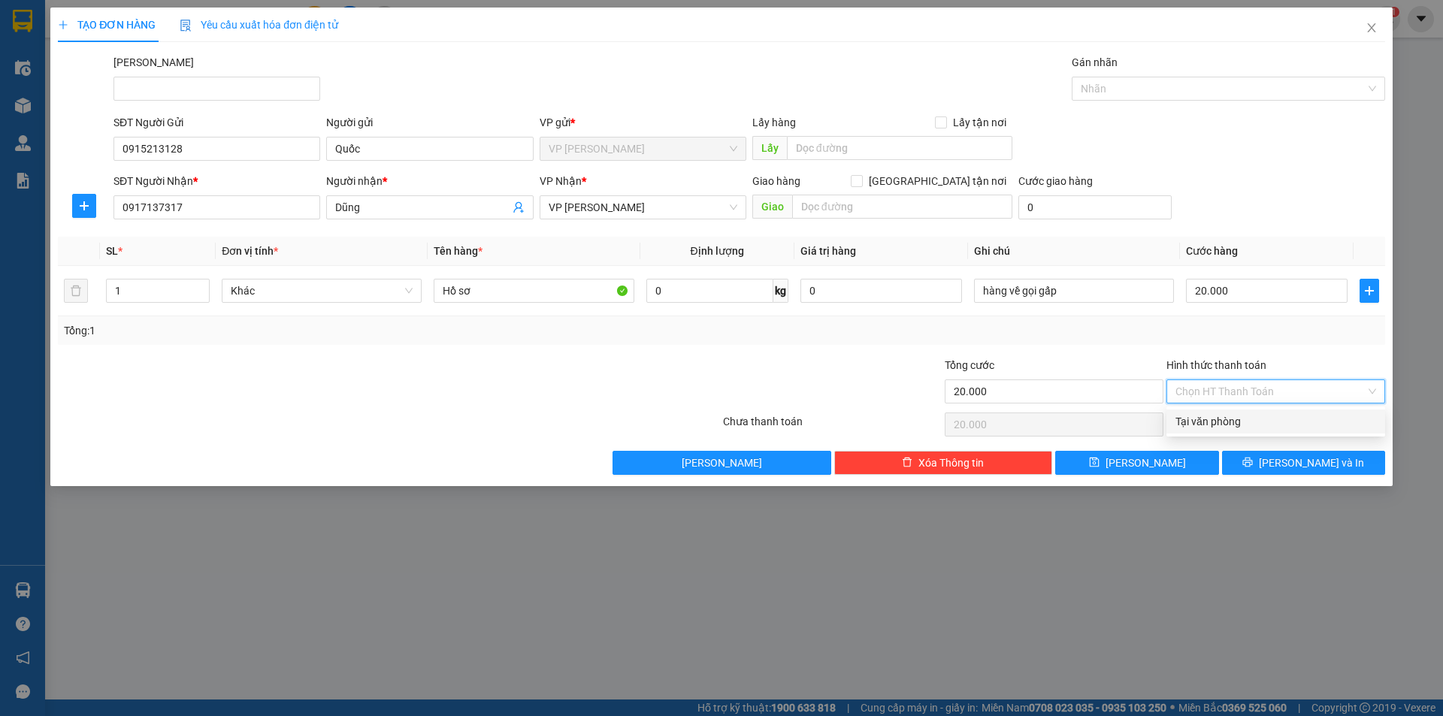
click at [1242, 422] on div "Tại văn phòng" at bounding box center [1275, 421] width 201 height 17
type input "0"
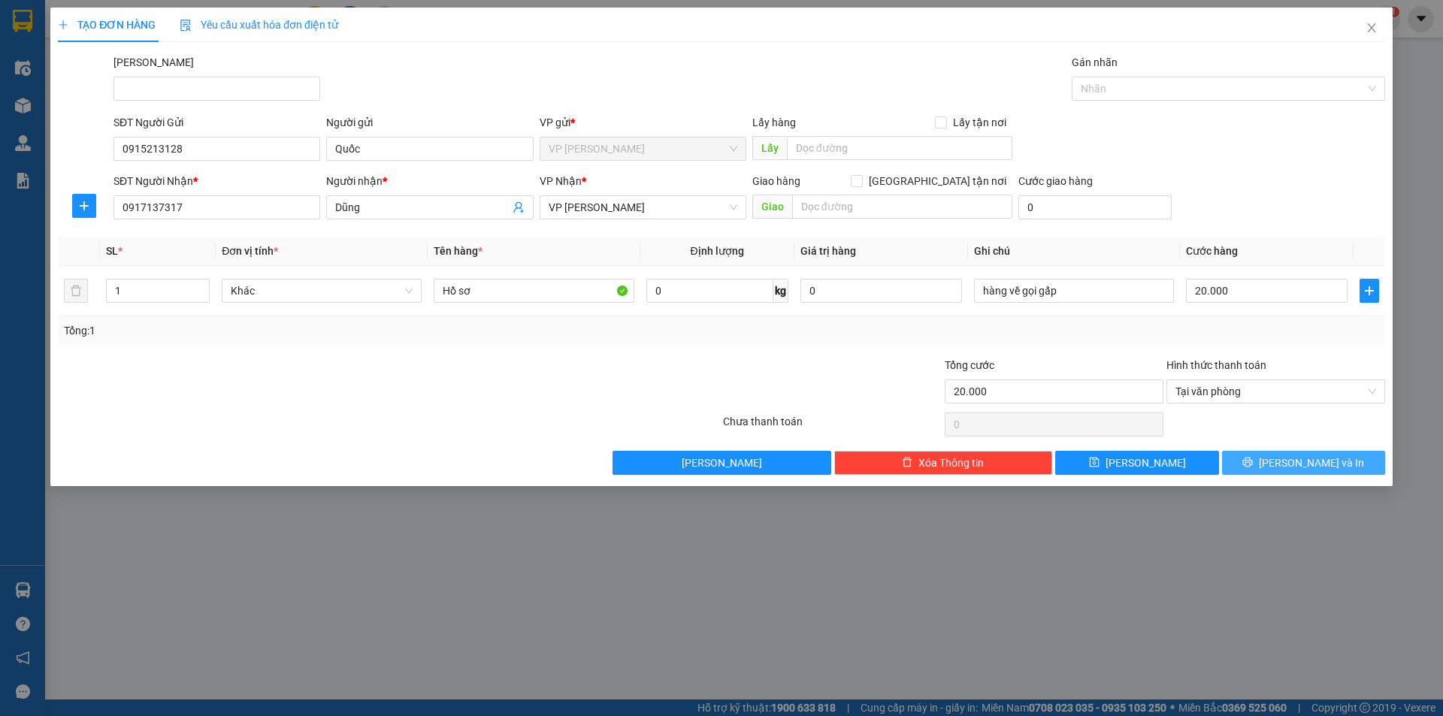
click at [1253, 462] on icon "printer" at bounding box center [1247, 462] width 11 height 11
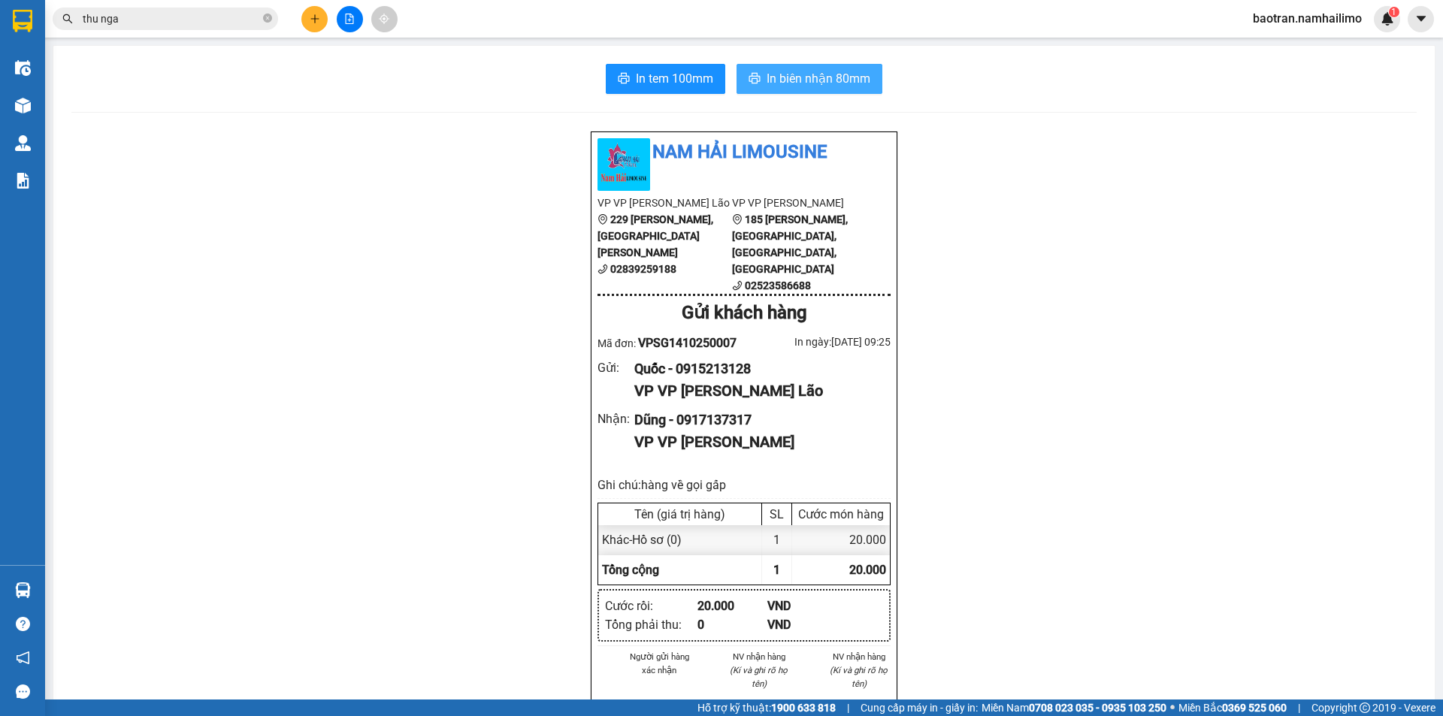
click at [794, 77] on span "In biên nhận 80mm" at bounding box center [819, 78] width 104 height 19
click at [662, 76] on span "In tem 100mm" at bounding box center [674, 78] width 77 height 19
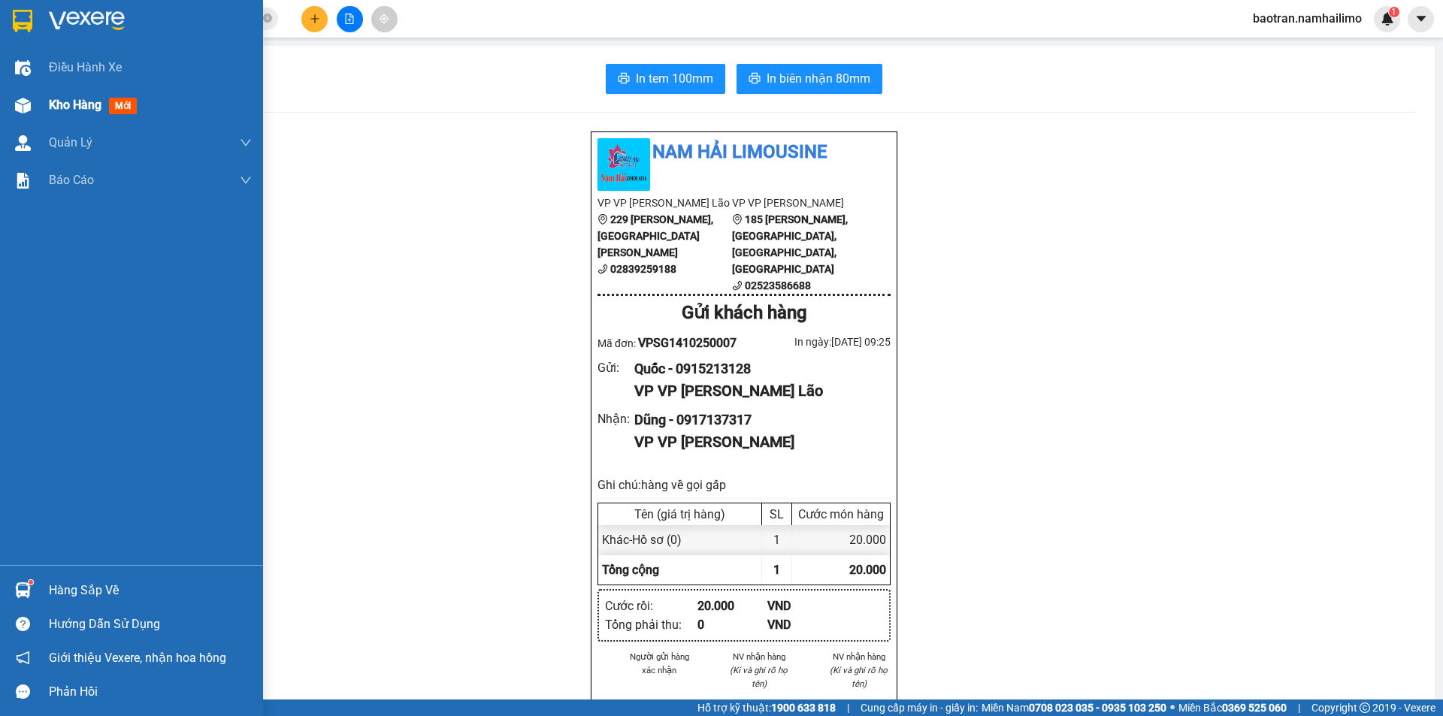
click at [58, 113] on div "Kho hàng mới" at bounding box center [96, 104] width 94 height 19
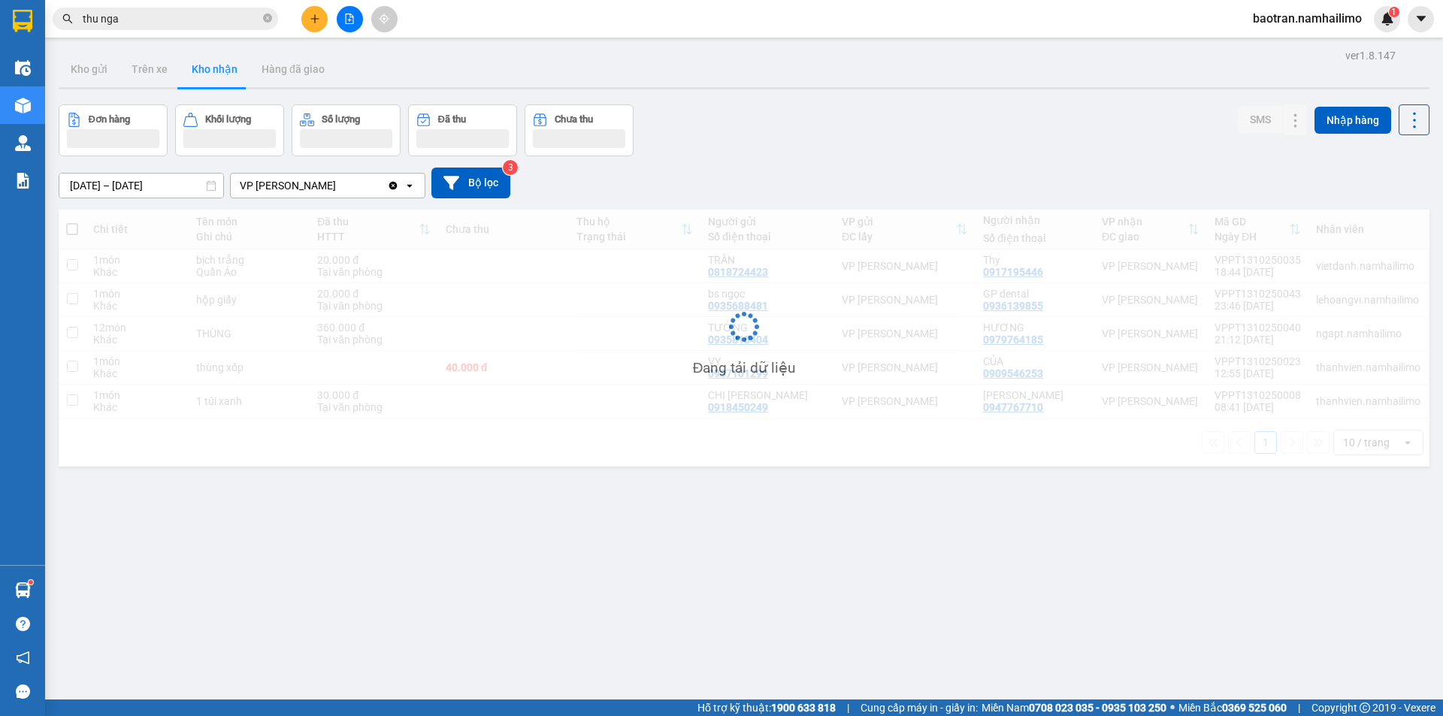
click at [212, 80] on button "Kho nhận" at bounding box center [215, 69] width 70 height 36
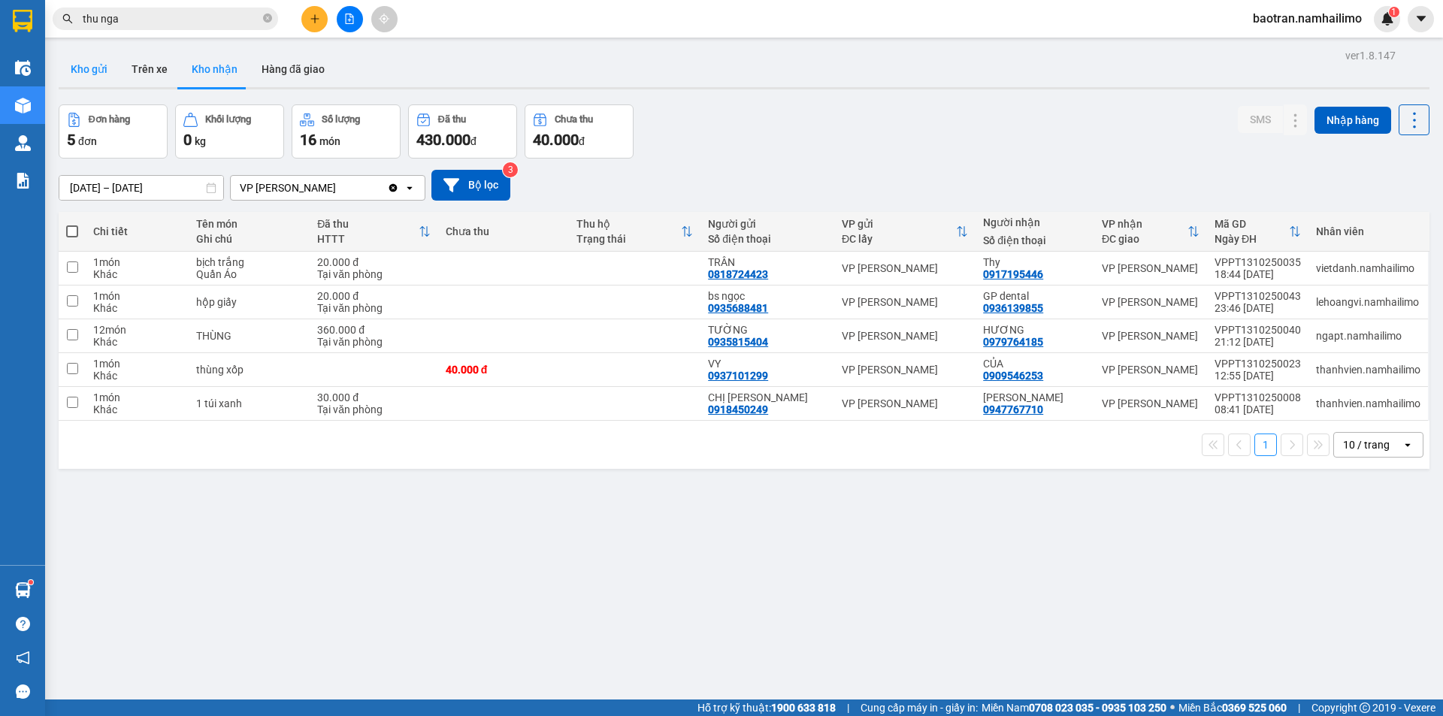
click at [87, 75] on button "Kho gửi" at bounding box center [89, 69] width 61 height 36
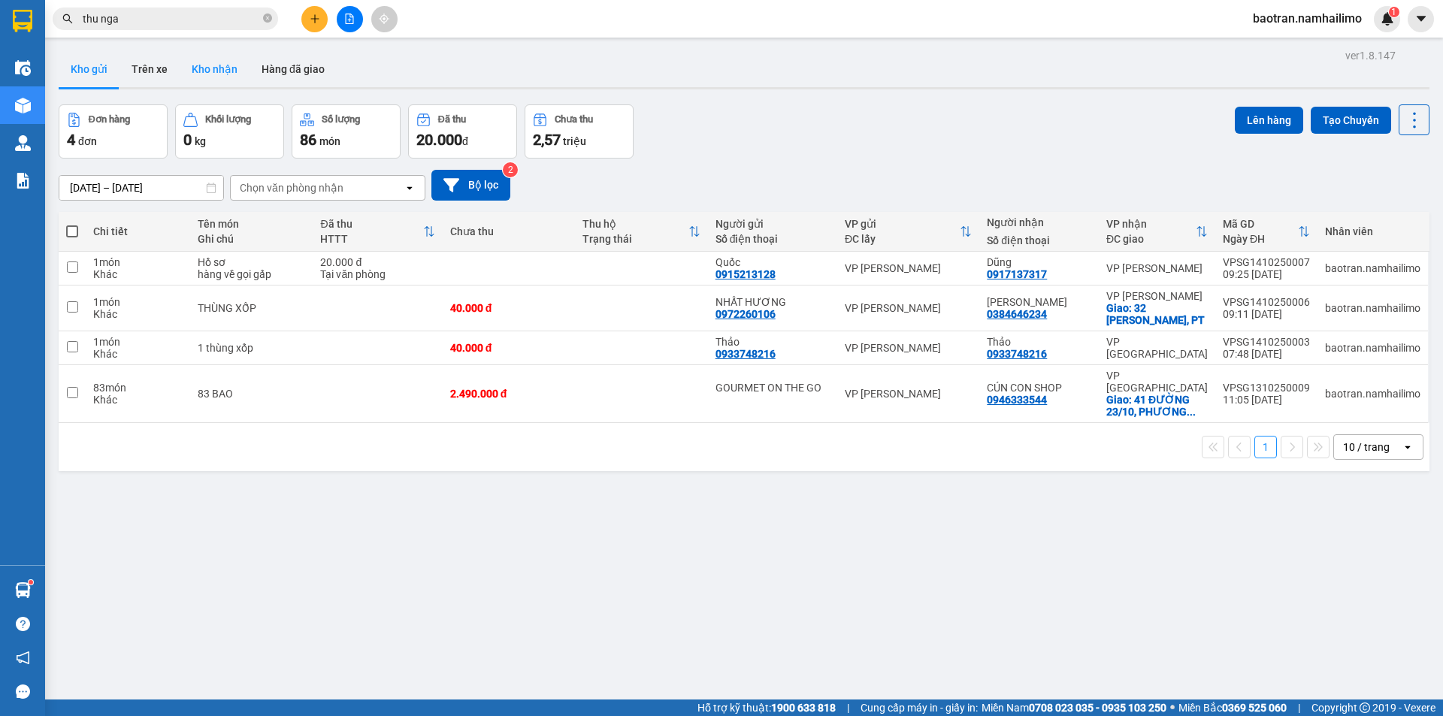
click at [225, 76] on button "Kho nhận" at bounding box center [215, 69] width 70 height 36
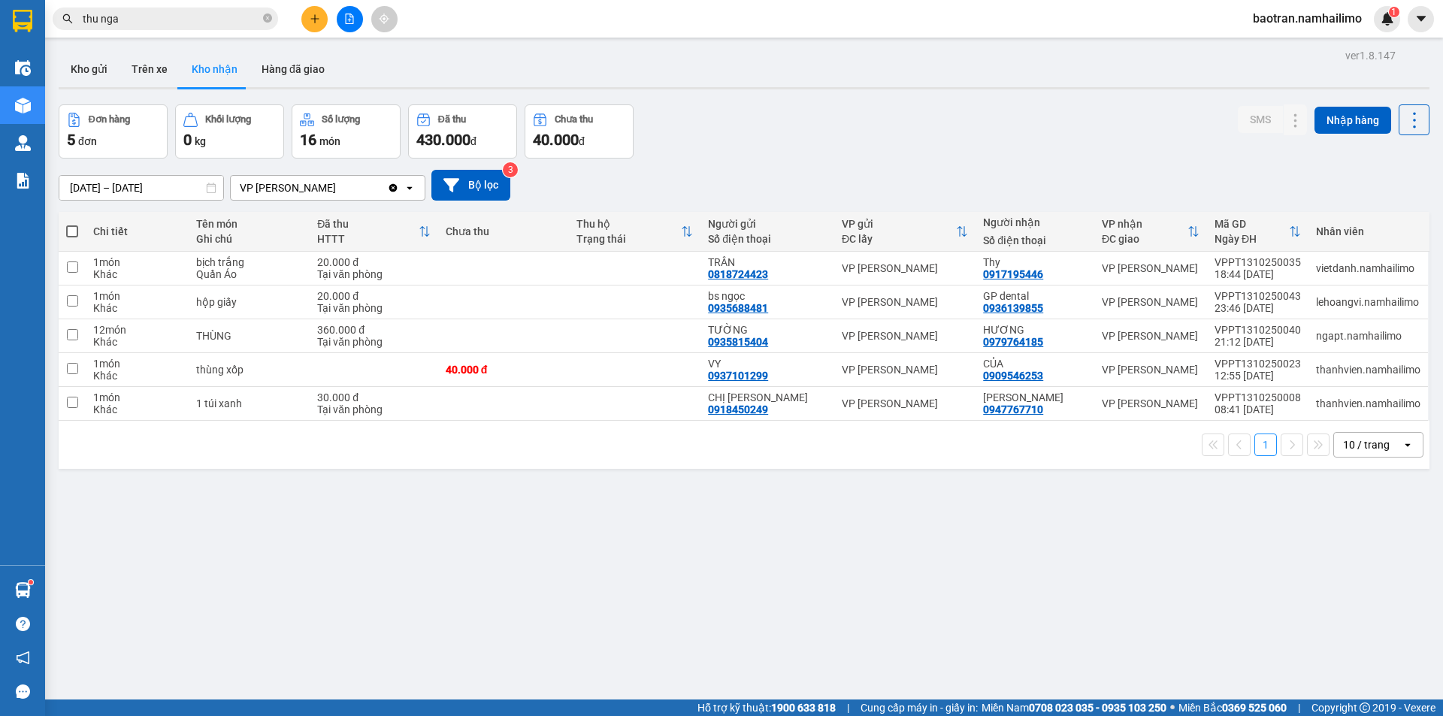
click at [1027, 579] on div "ver 1.8.147 Kho gửi Trên xe Kho nhận Hàng đã giao Đơn hàng 5 đơn Khối lượng 0 k…" at bounding box center [744, 403] width 1383 height 716
click at [53, 64] on div "ver 1.8.147 Kho gửi Trên xe Kho nhận Hàng đã giao Đơn hàng 5 đơn Khối lượng 0 k…" at bounding box center [744, 403] width 1383 height 716
click at [92, 74] on button "Kho gửi" at bounding box center [89, 69] width 61 height 36
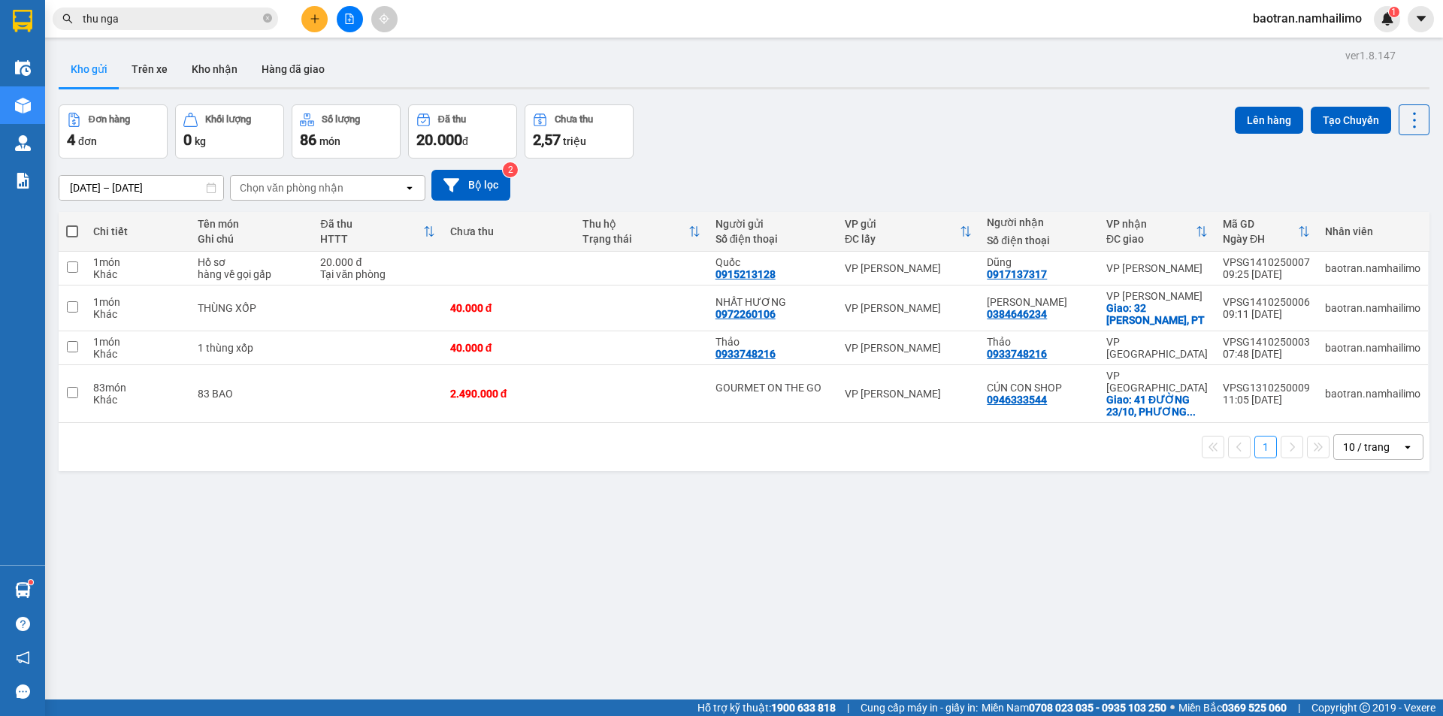
click at [220, 49] on div "ver 1.8.147 Kho gửi Trên xe Kho nhận Hàng đã giao Đơn hàng 4 đơn Khối lượng 0 k…" at bounding box center [744, 403] width 1383 height 716
click at [218, 58] on button "Kho nhận" at bounding box center [215, 69] width 70 height 36
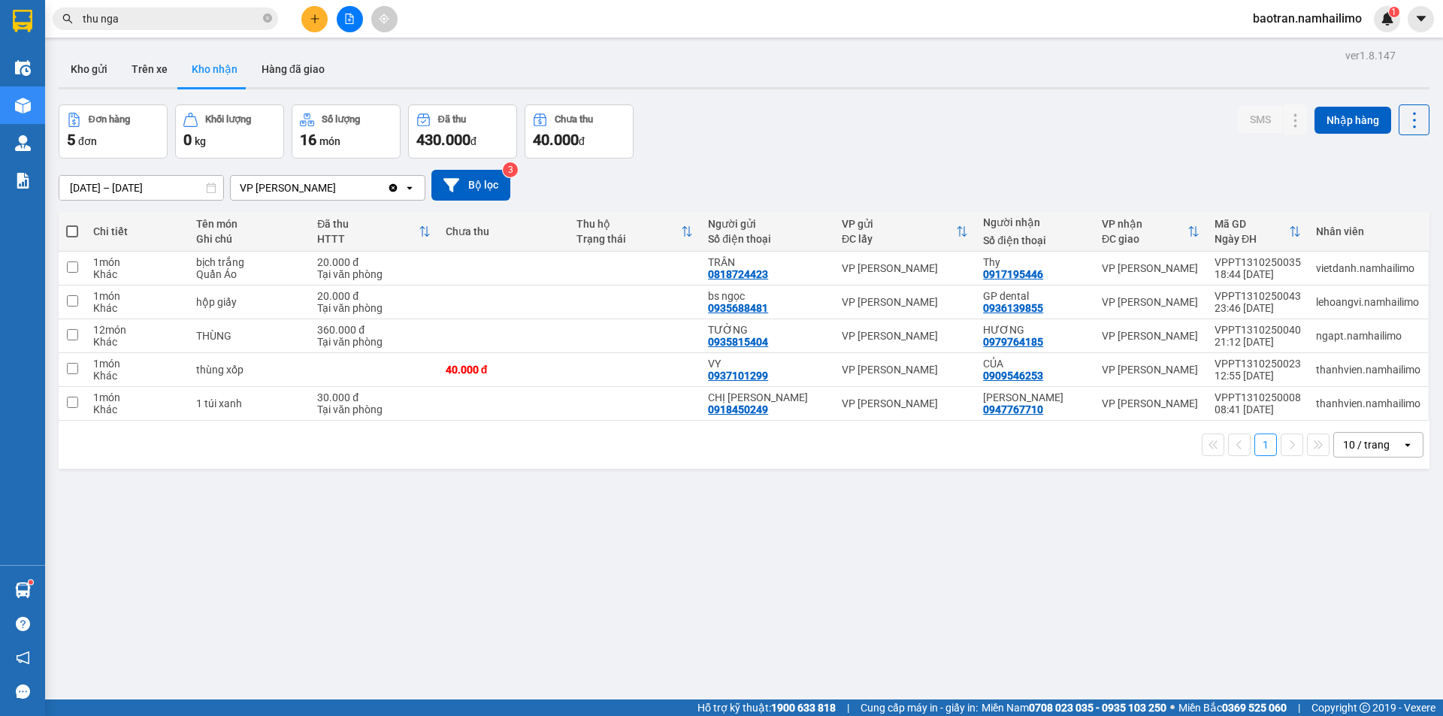
click at [866, 531] on div "ver 1.8.147 Kho gửi Trên xe Kho nhận Hàng đã giao Đơn hàng 5 đơn Khối lượng 0 k…" at bounding box center [744, 403] width 1383 height 716
click at [730, 531] on div "ver 1.8.147 Kho gửi Trên xe Kho nhận Hàng đã giao Đơn hàng 5 đơn Khối lượng 0 k…" at bounding box center [744, 403] width 1383 height 716
click at [294, 80] on button "Hàng đã giao" at bounding box center [293, 69] width 87 height 36
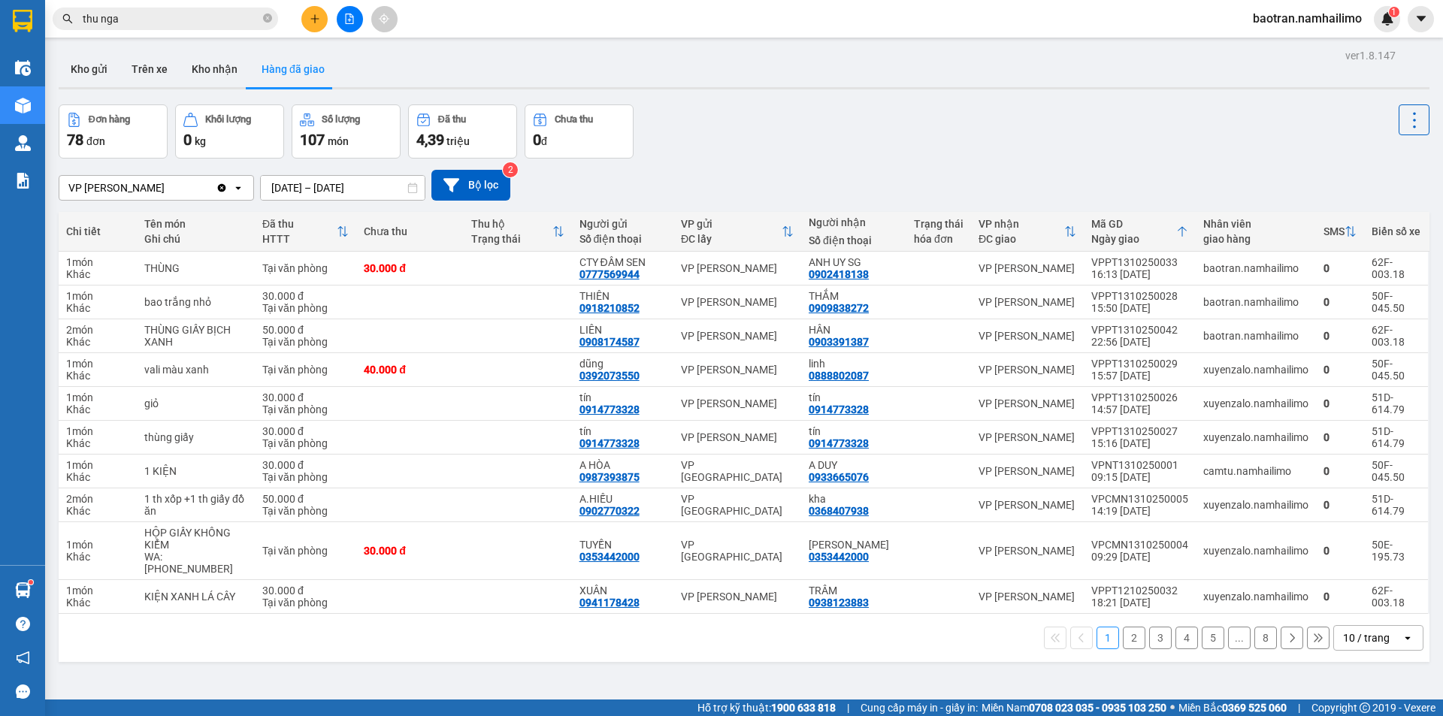
click at [1123, 643] on button "2" at bounding box center [1134, 638] width 23 height 23
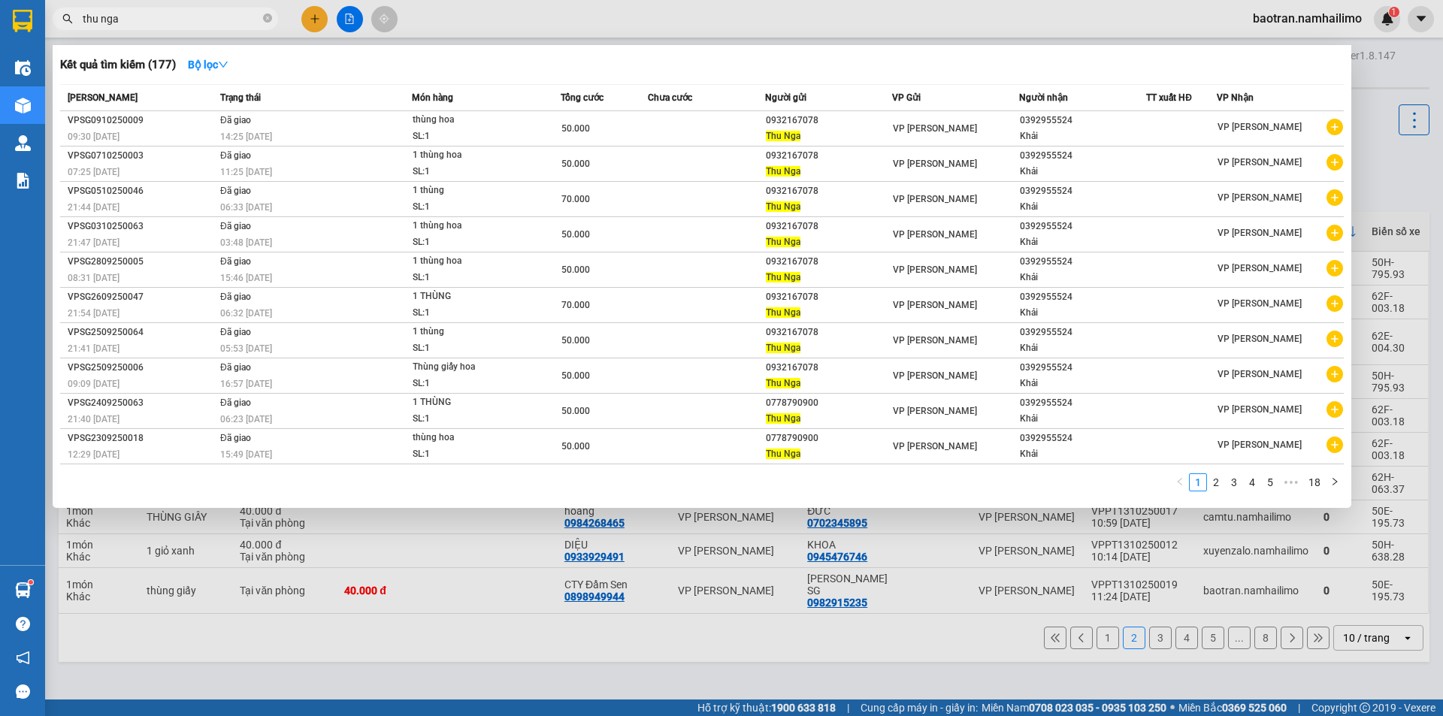
click at [231, 20] on input "thu nga" at bounding box center [171, 19] width 177 height 17
click at [230, 20] on input "thu nga" at bounding box center [171, 19] width 177 height 17
click at [230, 19] on input "thu nga" at bounding box center [171, 19] width 177 height 17
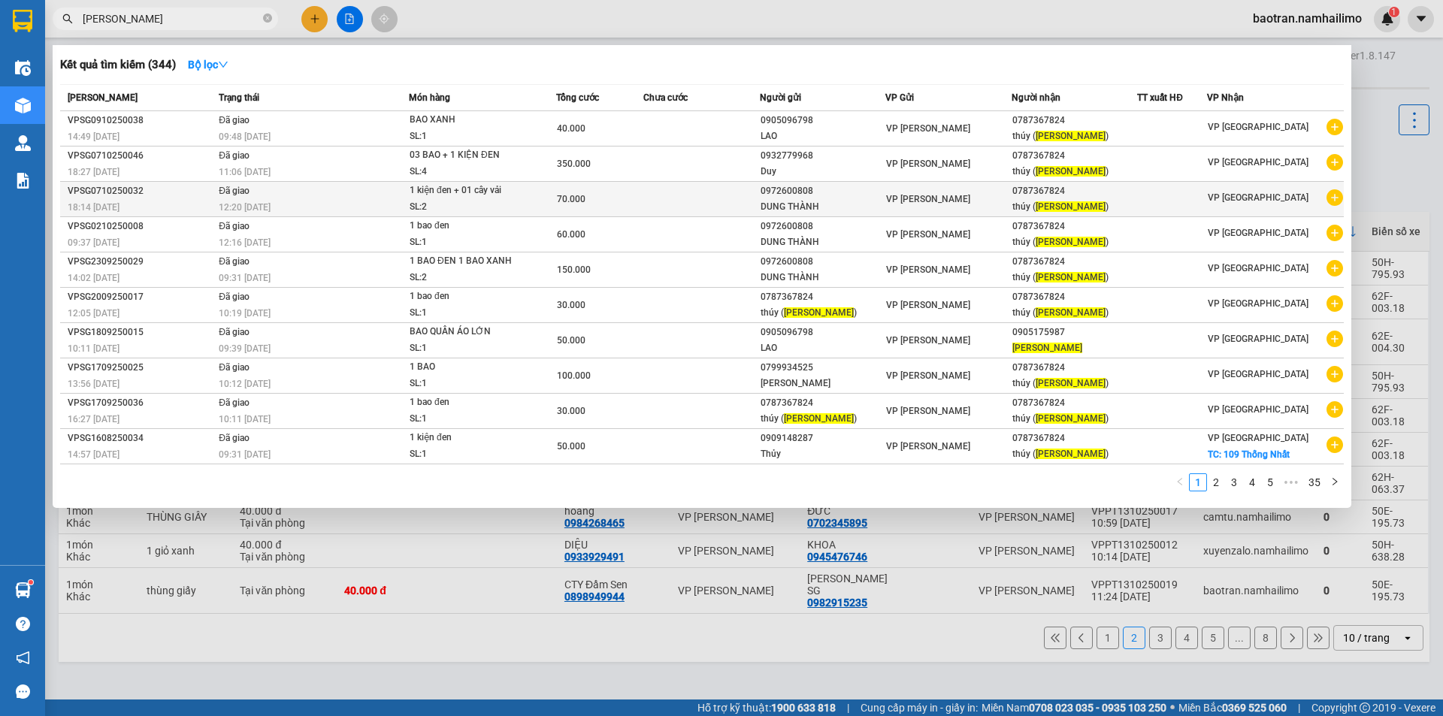
type input "mai vân"
click at [1339, 197] on icon "plus-circle" at bounding box center [1334, 197] width 17 height 17
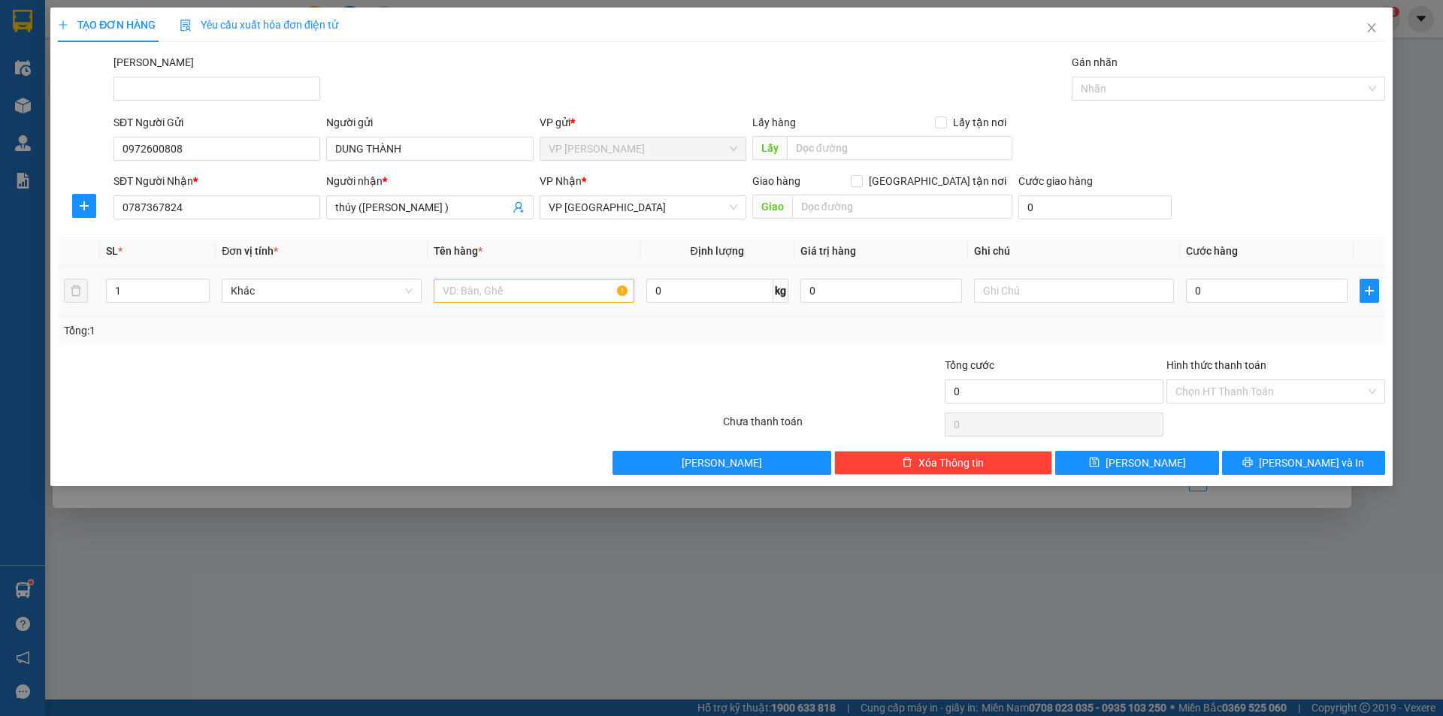
click at [453, 303] on div at bounding box center [534, 291] width 200 height 30
click at [456, 298] on input "text" at bounding box center [534, 291] width 200 height 24
type input "bao xanh"
click at [1244, 297] on input "0" at bounding box center [1267, 291] width 162 height 24
type input "7"
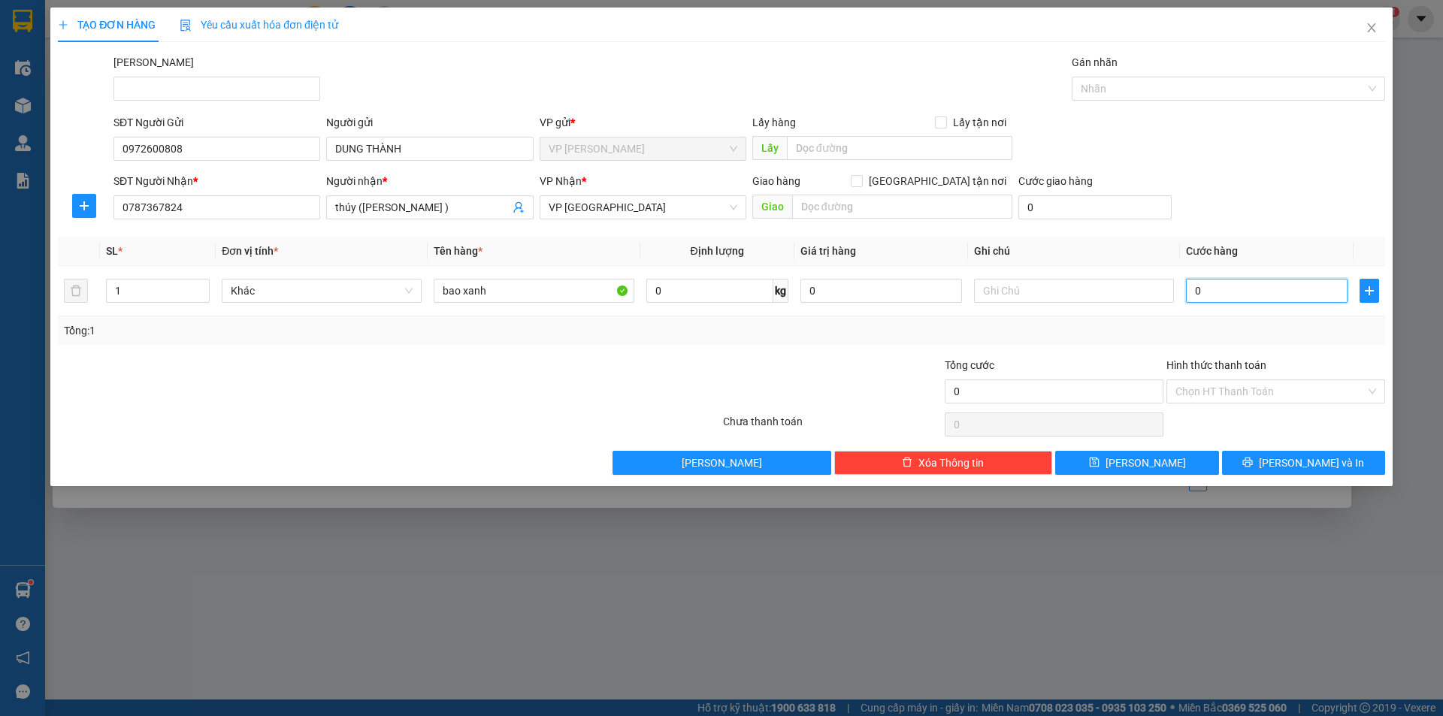
type input "7"
type input "70"
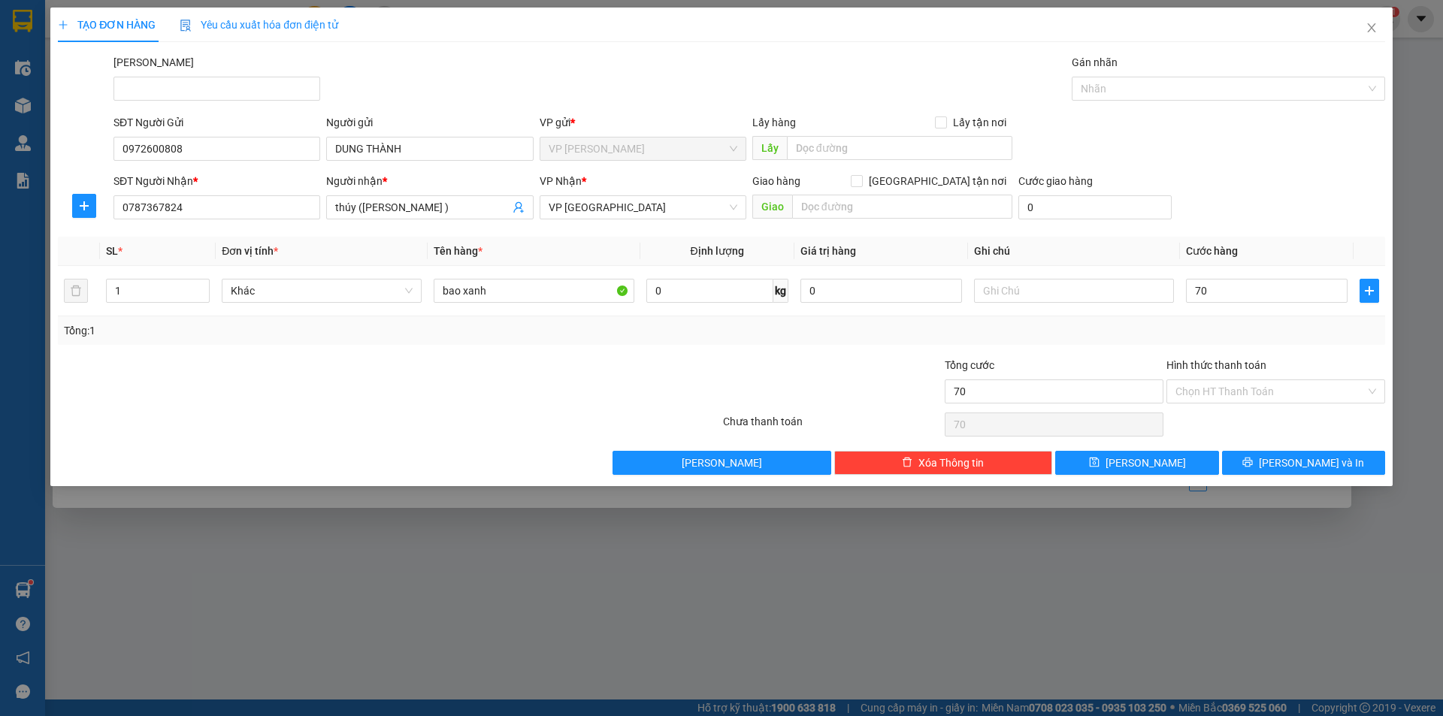
type input "70.000"
click at [1240, 192] on div "SĐT Người Nhận * 0787367824 Người nhận * thúy (mai Vân ) VP Nhận * VP Nha Trang…" at bounding box center [749, 199] width 1278 height 53
click at [1308, 464] on span "[PERSON_NAME] và In" at bounding box center [1311, 463] width 105 height 17
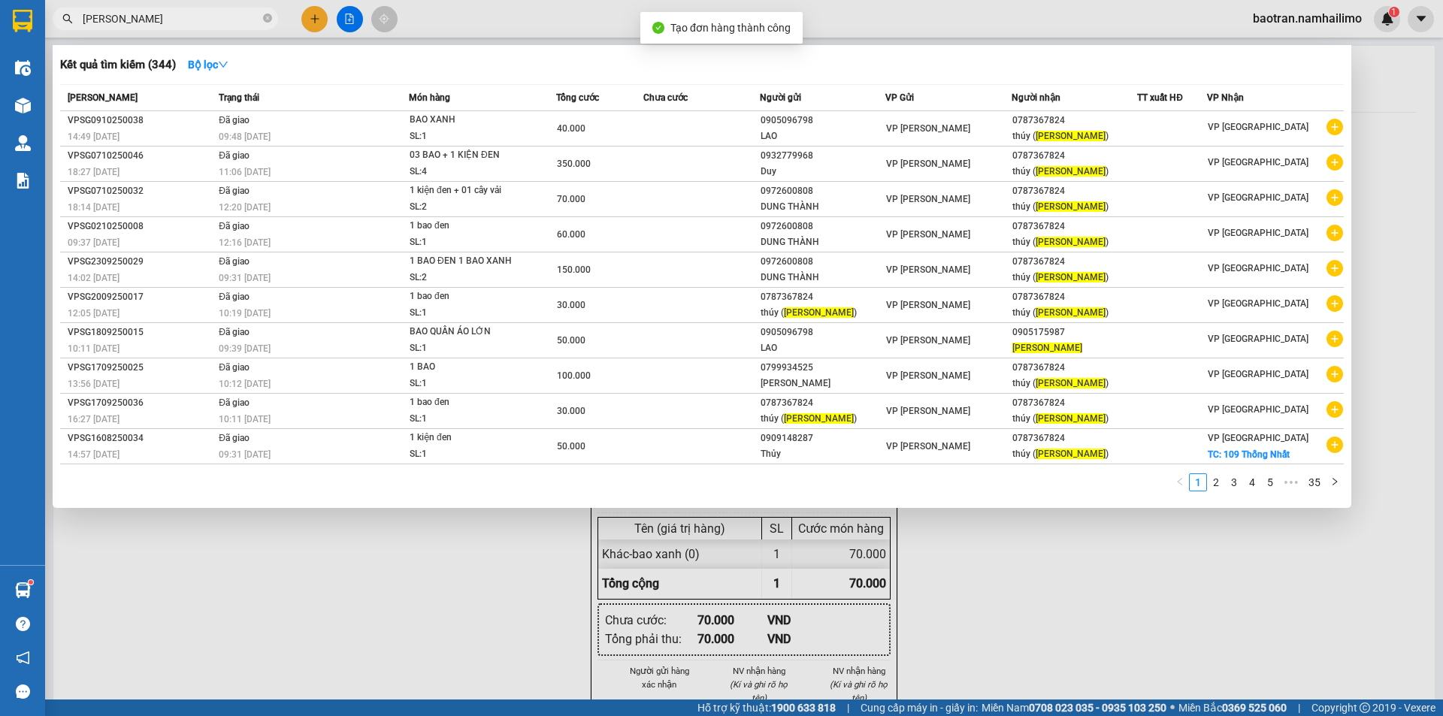
click at [1195, 570] on div at bounding box center [721, 358] width 1443 height 716
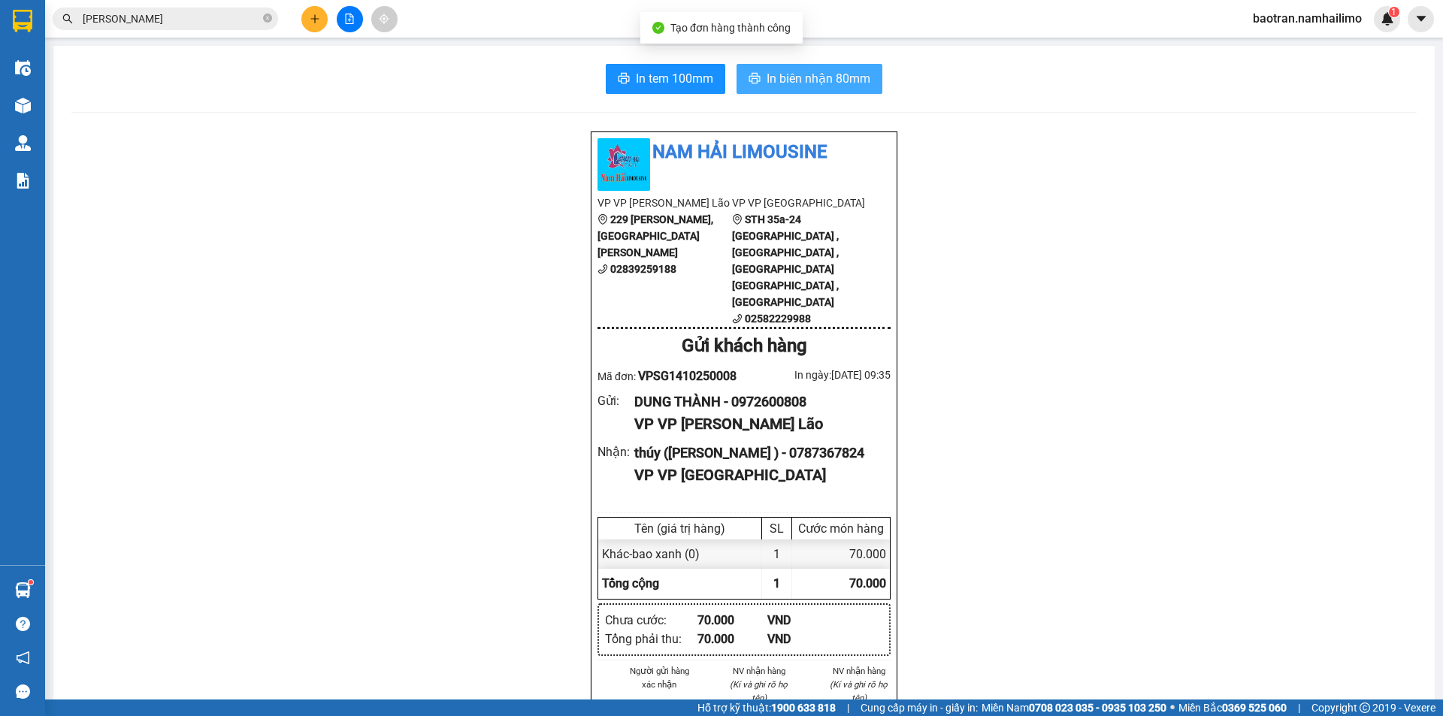
click at [836, 66] on button "In biên nhận 80mm" at bounding box center [810, 79] width 146 height 30
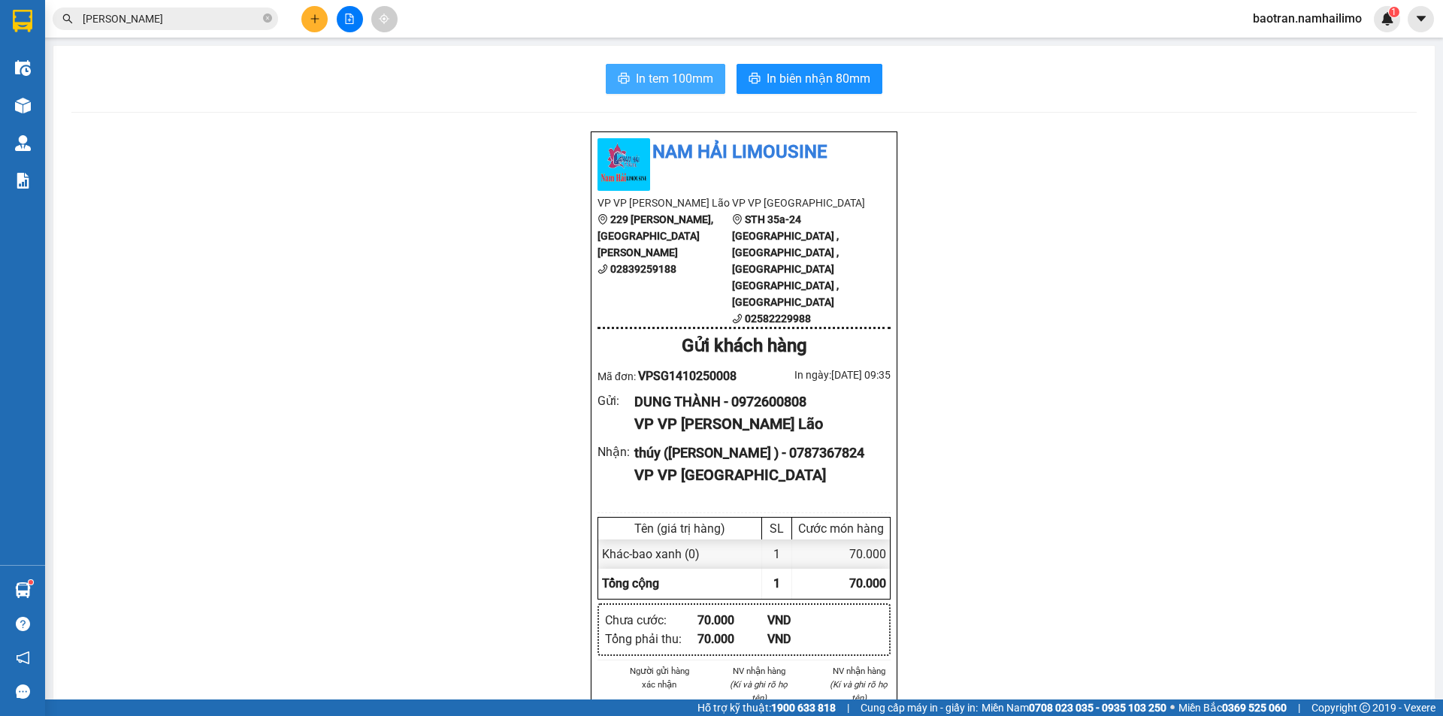
click at [690, 87] on span "In tem 100mm" at bounding box center [674, 78] width 77 height 19
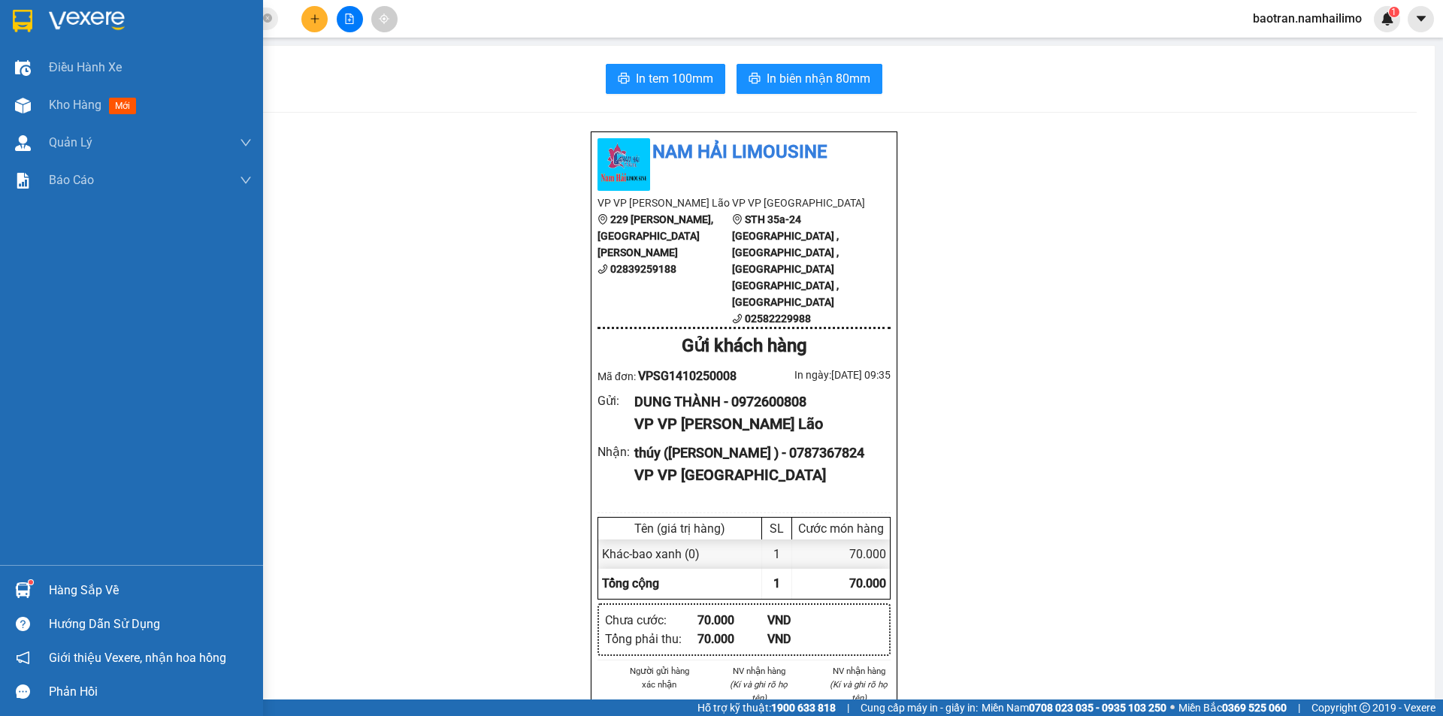
click at [72, 98] on span "Kho hàng" at bounding box center [75, 105] width 53 height 14
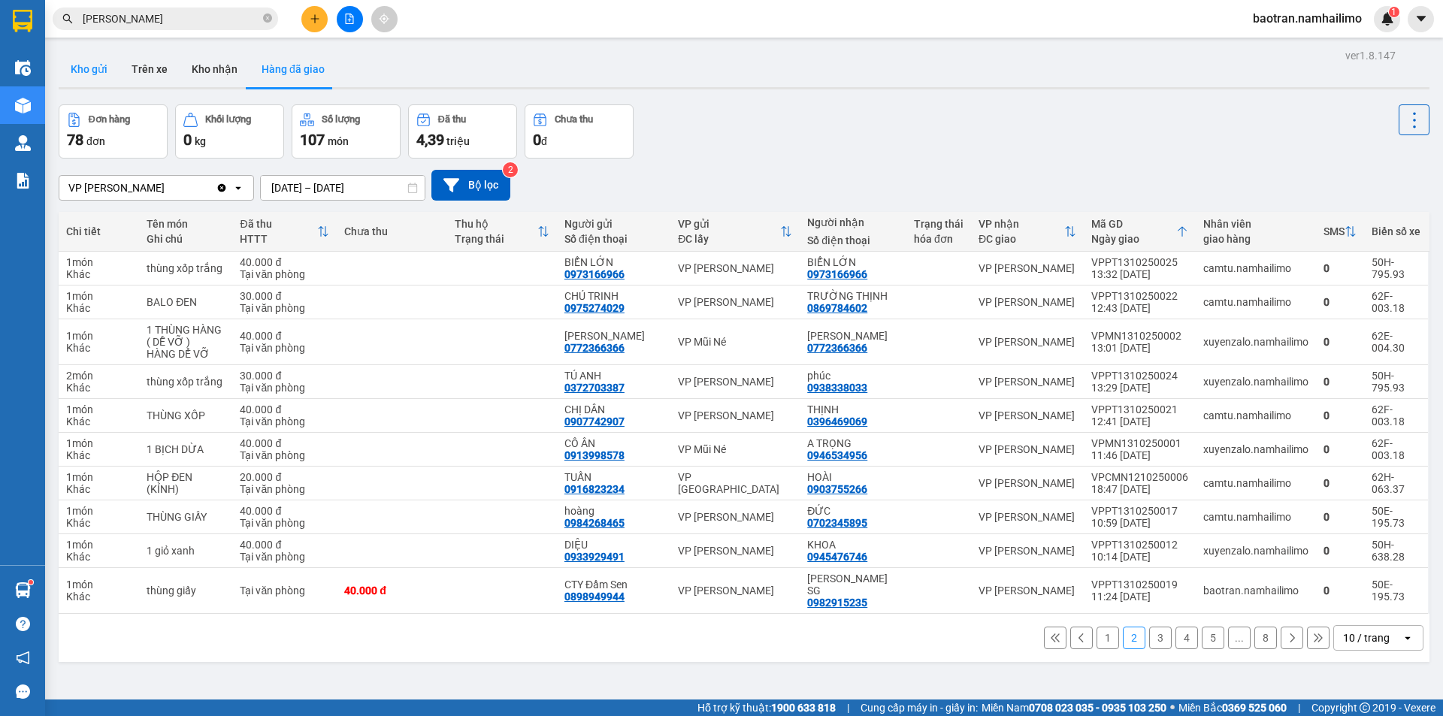
click at [89, 74] on button "Kho gửi" at bounding box center [89, 69] width 61 height 36
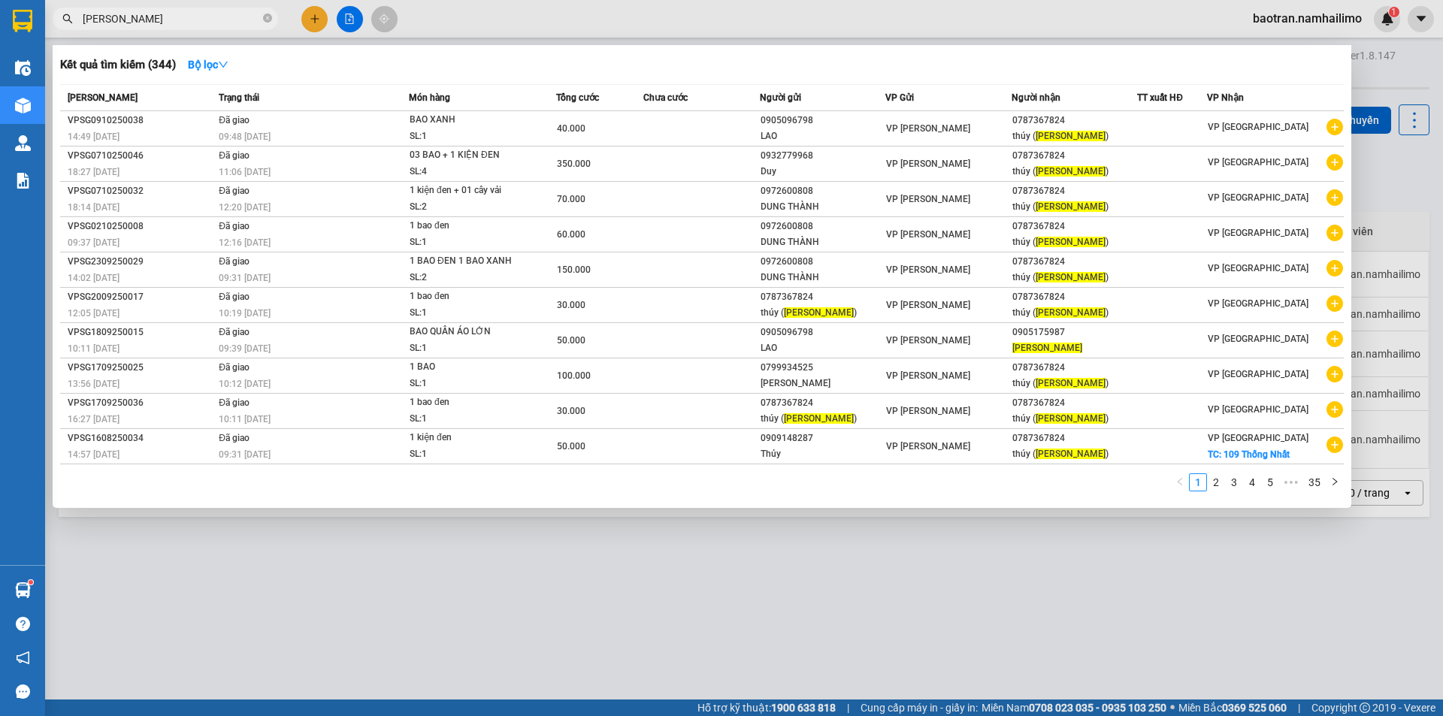
click at [222, 24] on input "mai vân" at bounding box center [171, 19] width 177 height 17
click at [265, 21] on icon "close-circle" at bounding box center [267, 18] width 9 height 9
click at [265, 21] on span at bounding box center [267, 19] width 9 height 17
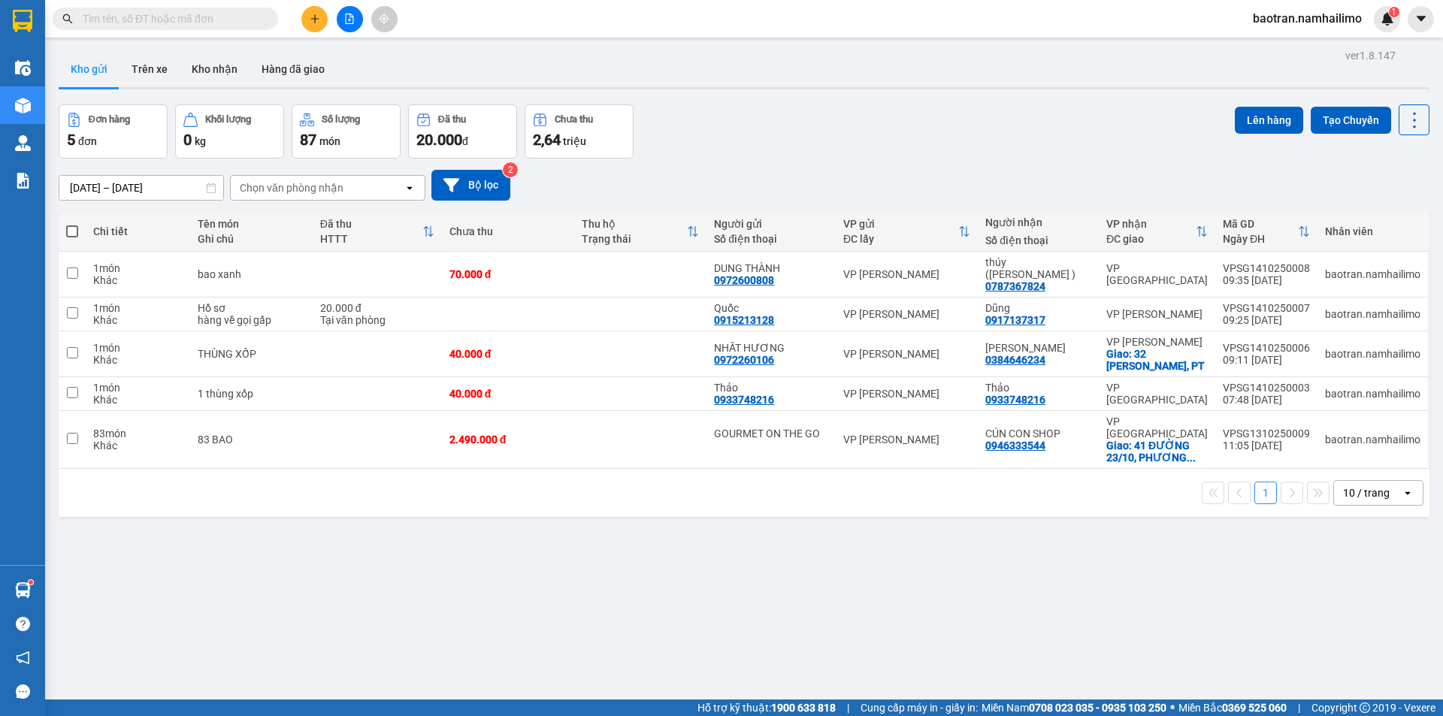
click at [245, 23] on input "text" at bounding box center [171, 19] width 177 height 17
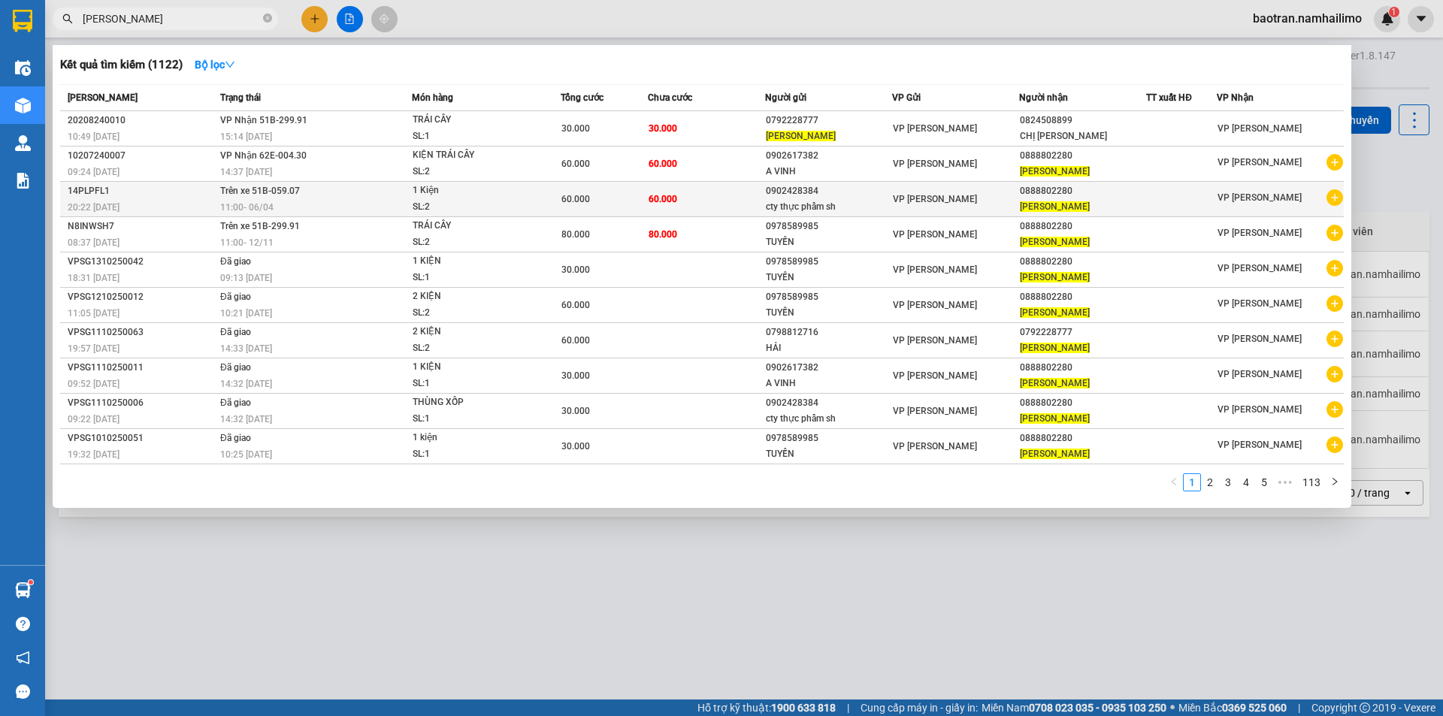
type input "võ trinh"
click at [1337, 201] on icon "plus-circle" at bounding box center [1334, 197] width 17 height 17
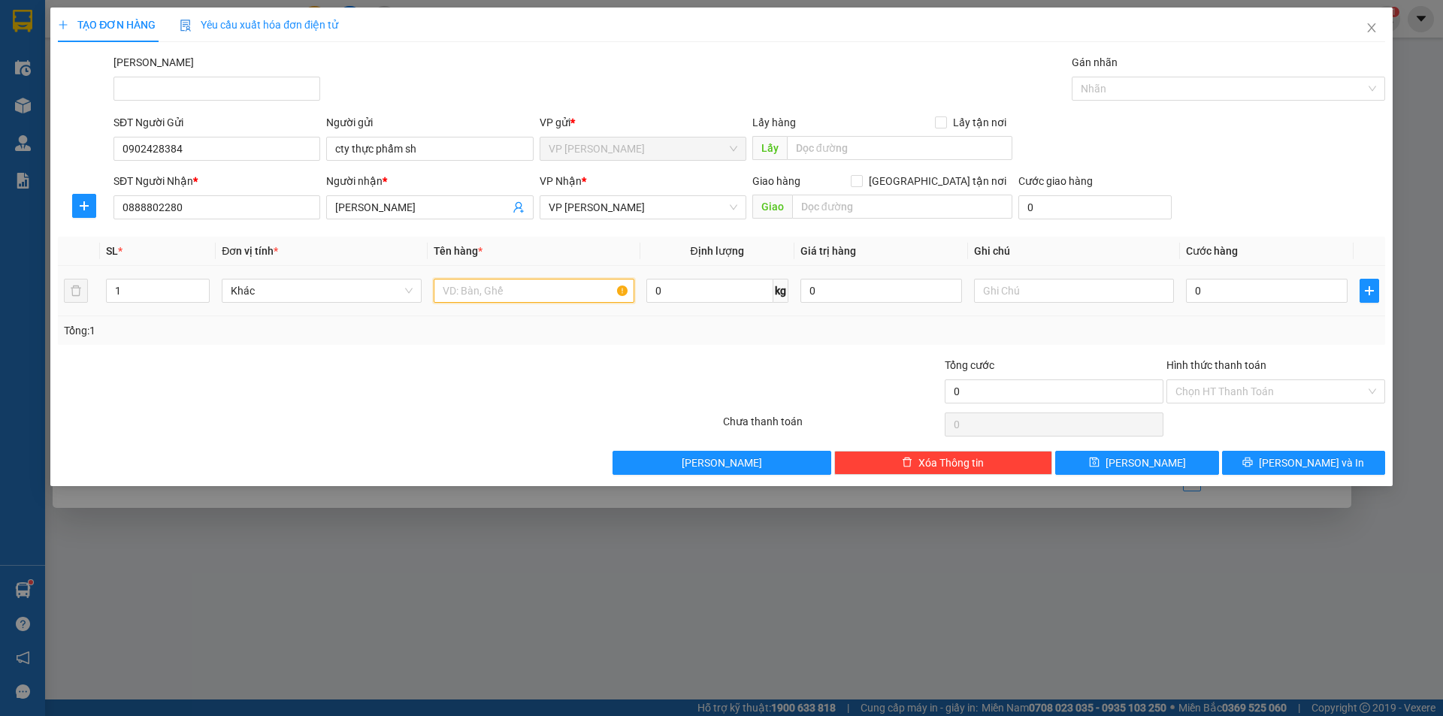
click at [482, 294] on input "text" at bounding box center [534, 291] width 200 height 24
type input "thùng xốp"
click at [1281, 298] on input "0" at bounding box center [1267, 291] width 162 height 24
type input "3"
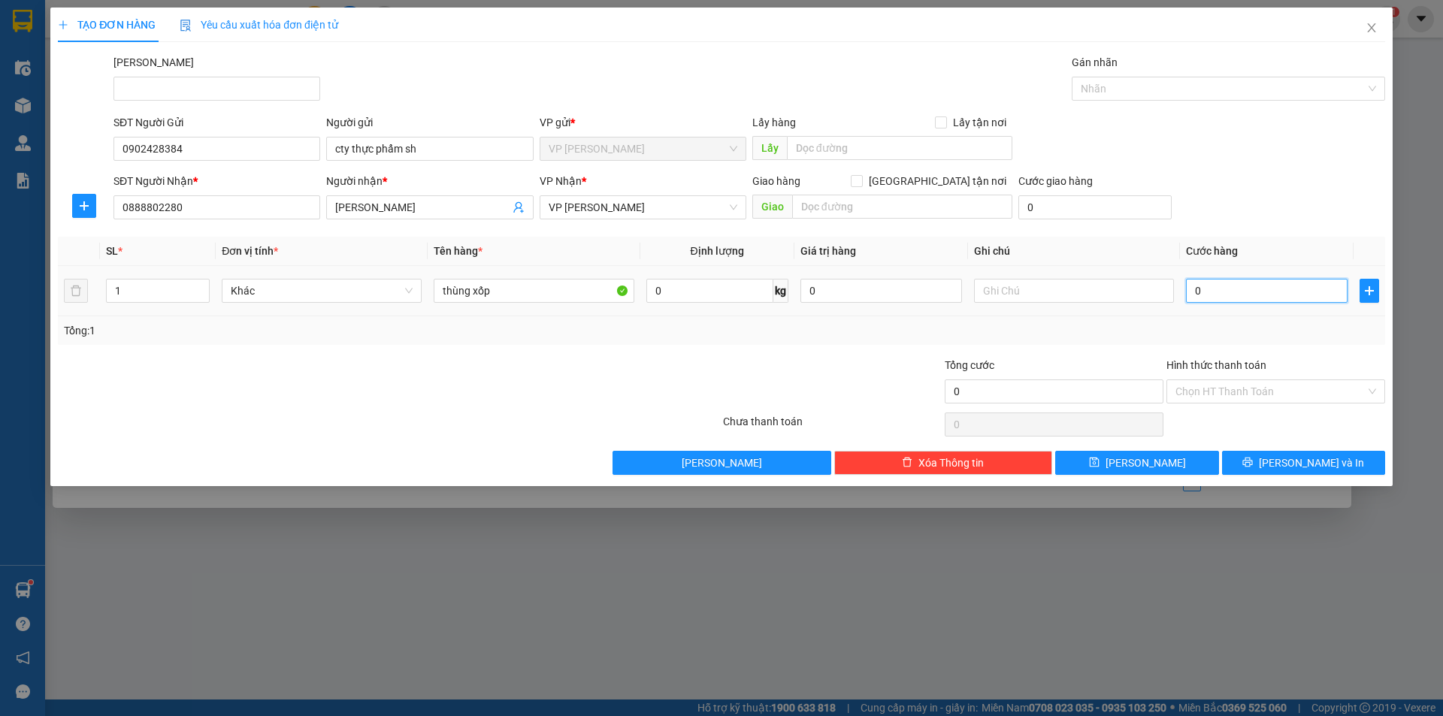
type input "3"
type input "30"
type input "30.000"
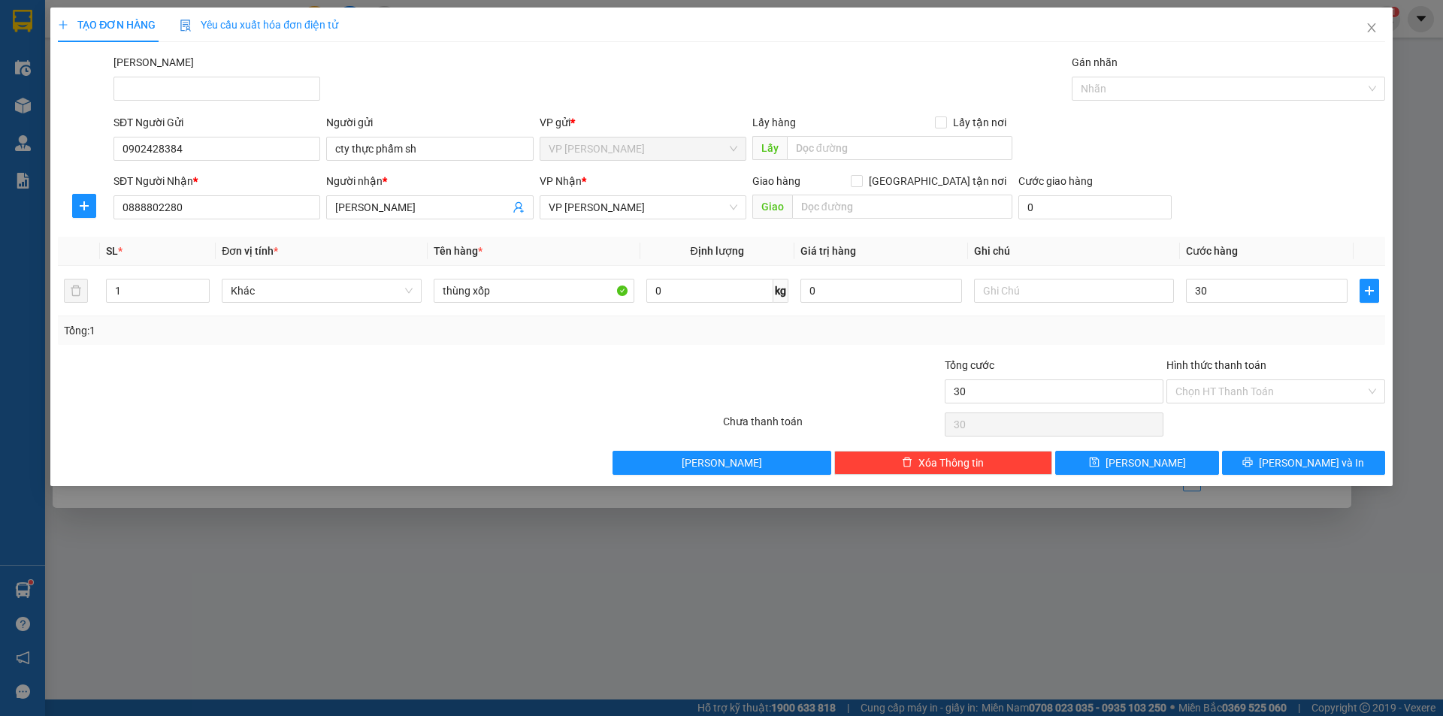
type input "30.000"
click at [1292, 187] on div "SĐT Người Nhận * 0888802280 Người nhận * VÕ TRINH VP Nhận * VP Phan Thiết Giao …" at bounding box center [749, 199] width 1278 height 53
click at [1296, 453] on button "[PERSON_NAME] và In" at bounding box center [1303, 463] width 163 height 24
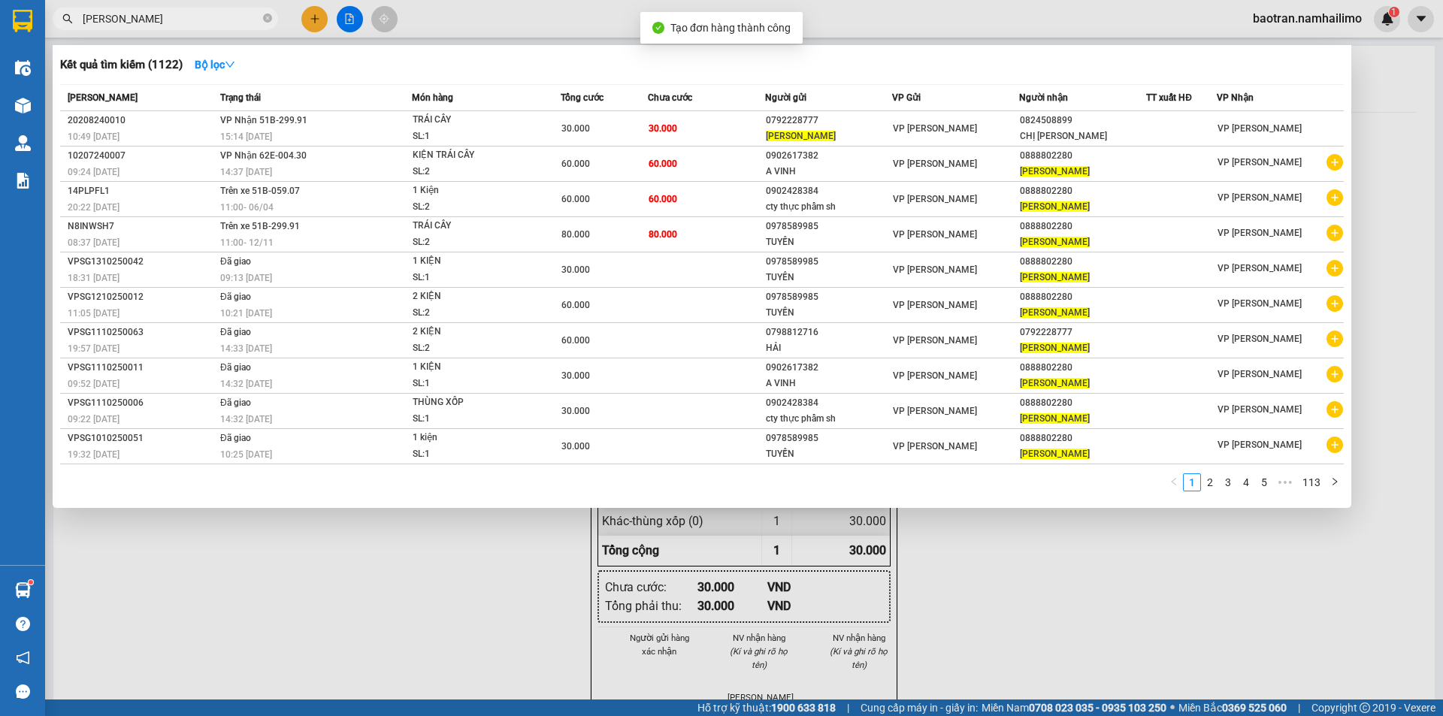
click at [1168, 607] on div at bounding box center [721, 358] width 1443 height 716
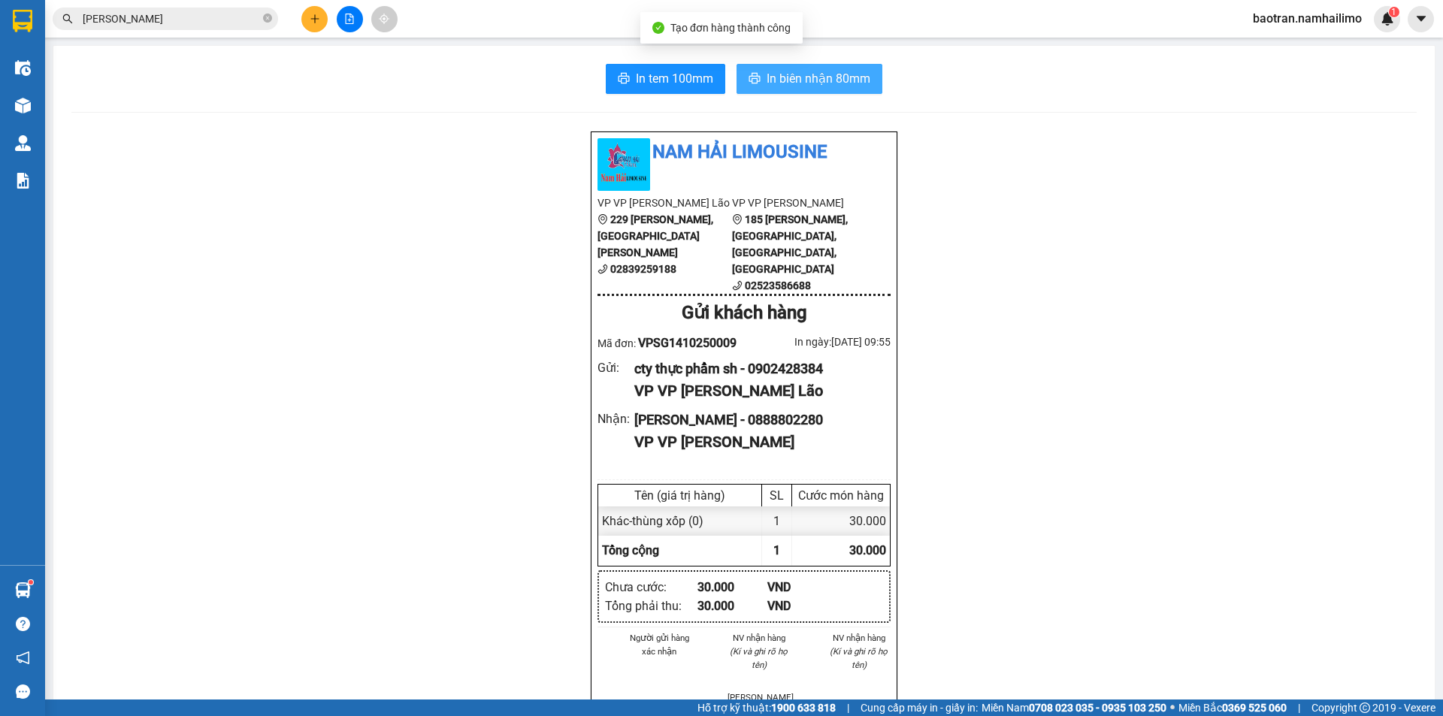
click at [797, 93] on button "In biên nhận 80mm" at bounding box center [810, 79] width 146 height 30
click at [673, 84] on span "In tem 100mm" at bounding box center [674, 78] width 77 height 19
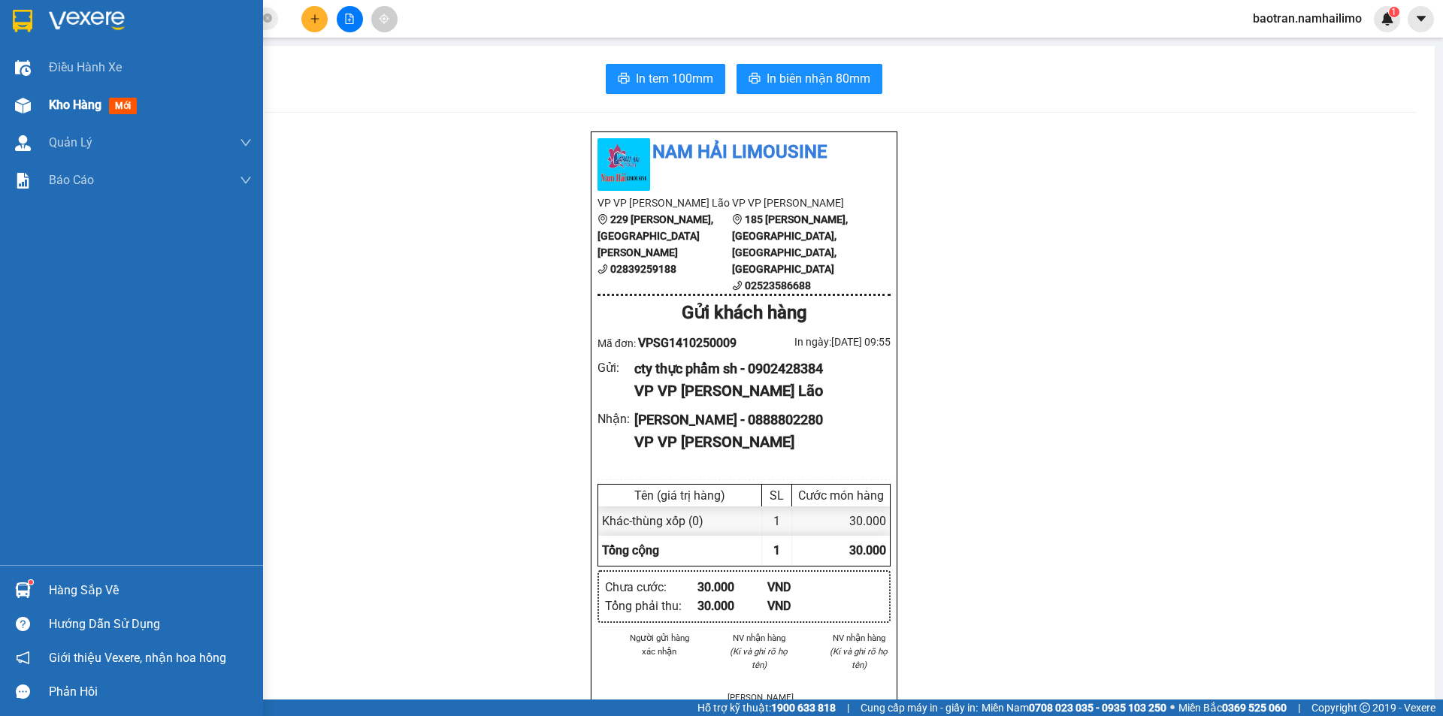
click at [67, 105] on span "Kho hàng" at bounding box center [75, 105] width 53 height 14
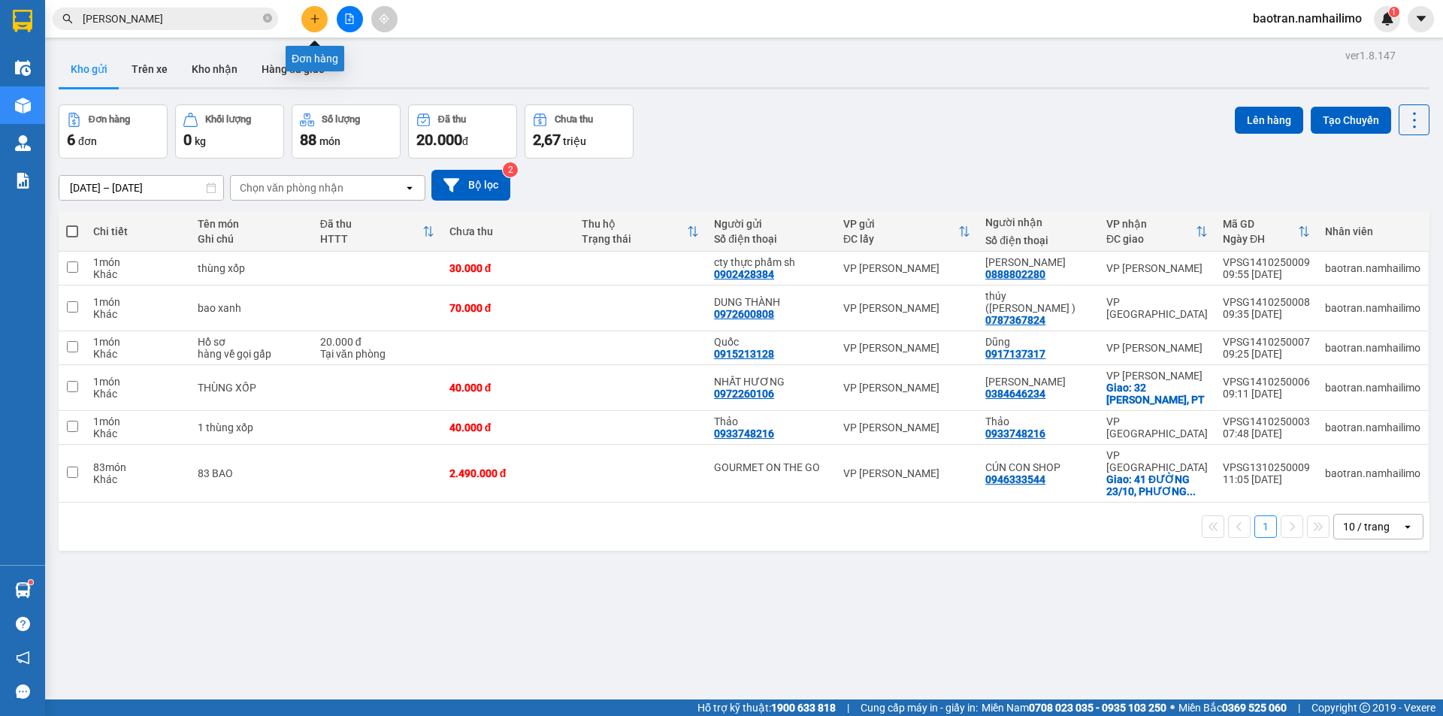
click at [316, 16] on icon "plus" at bounding box center [315, 19] width 11 height 11
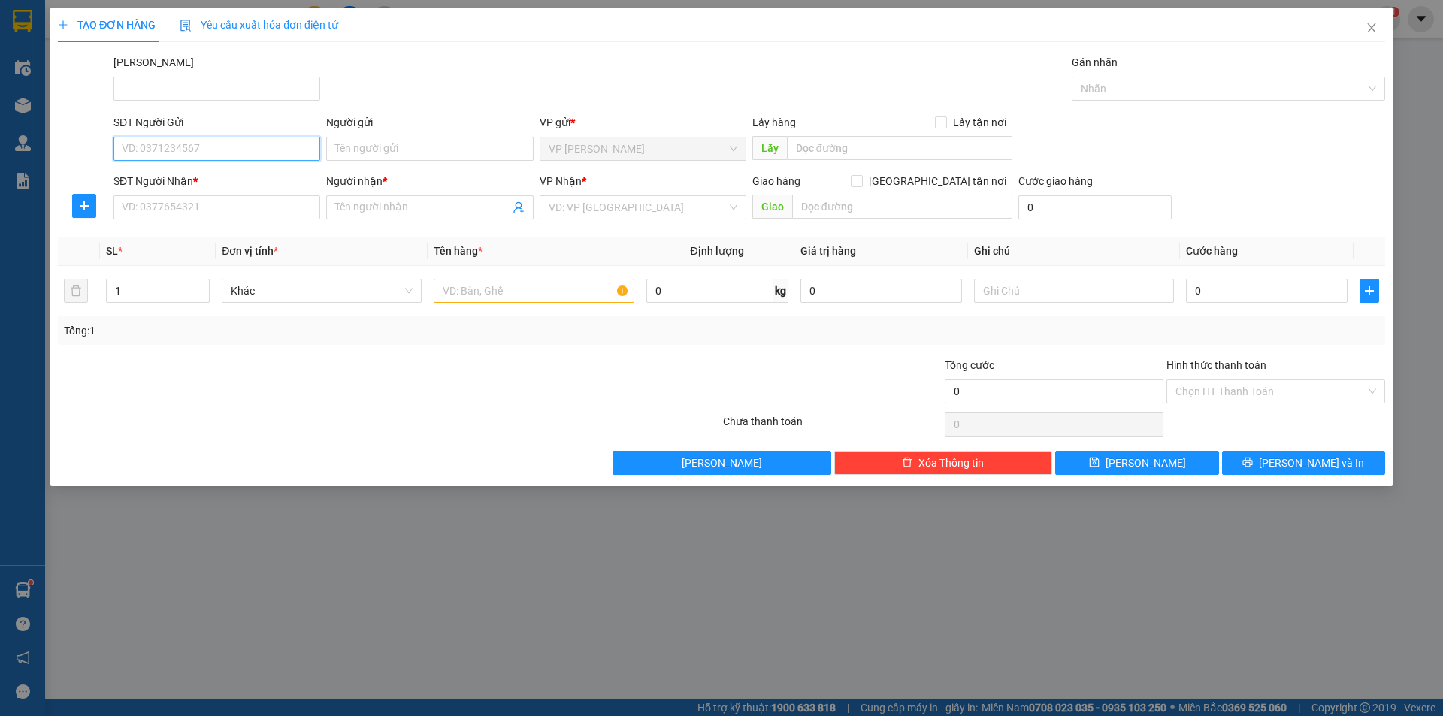
click at [213, 150] on input "SĐT Người Gửi" at bounding box center [216, 149] width 207 height 24
type input "0916769777"
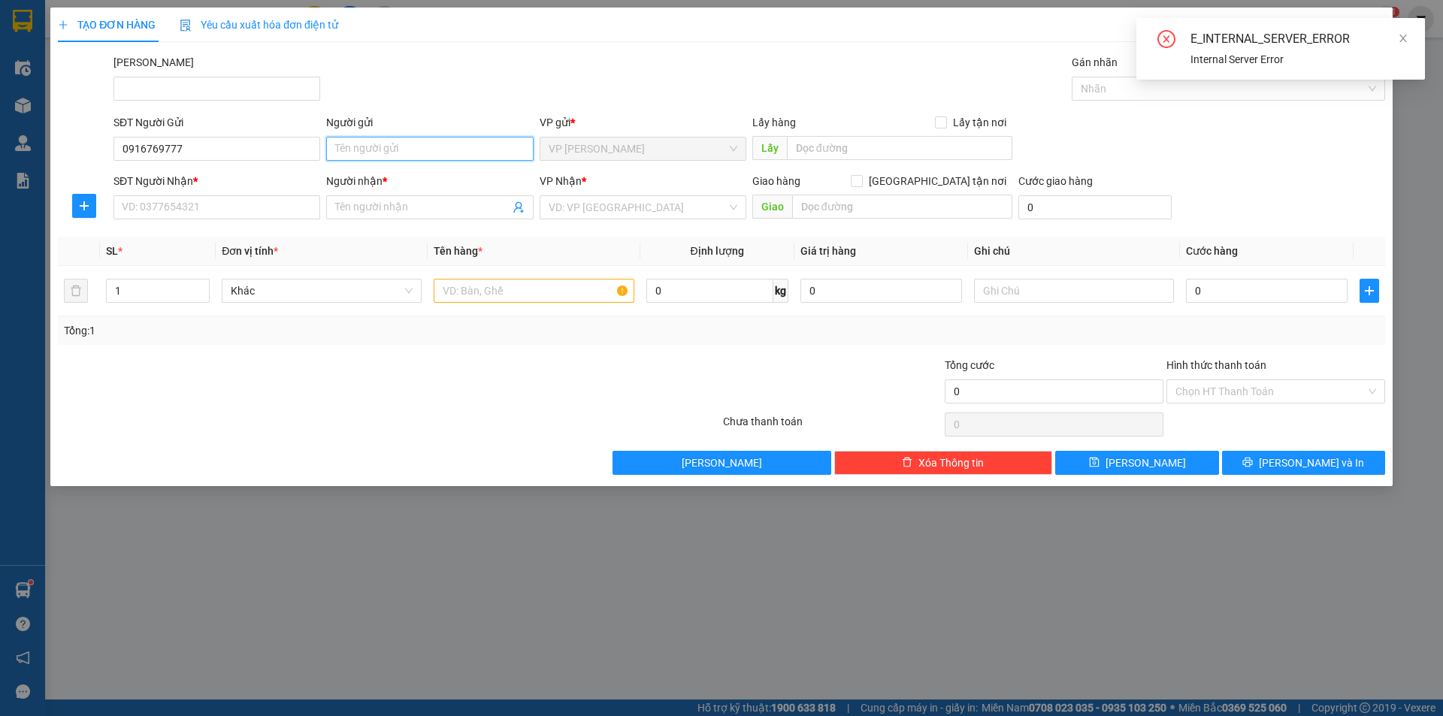
click at [377, 151] on input "Người gửi" at bounding box center [429, 149] width 207 height 24
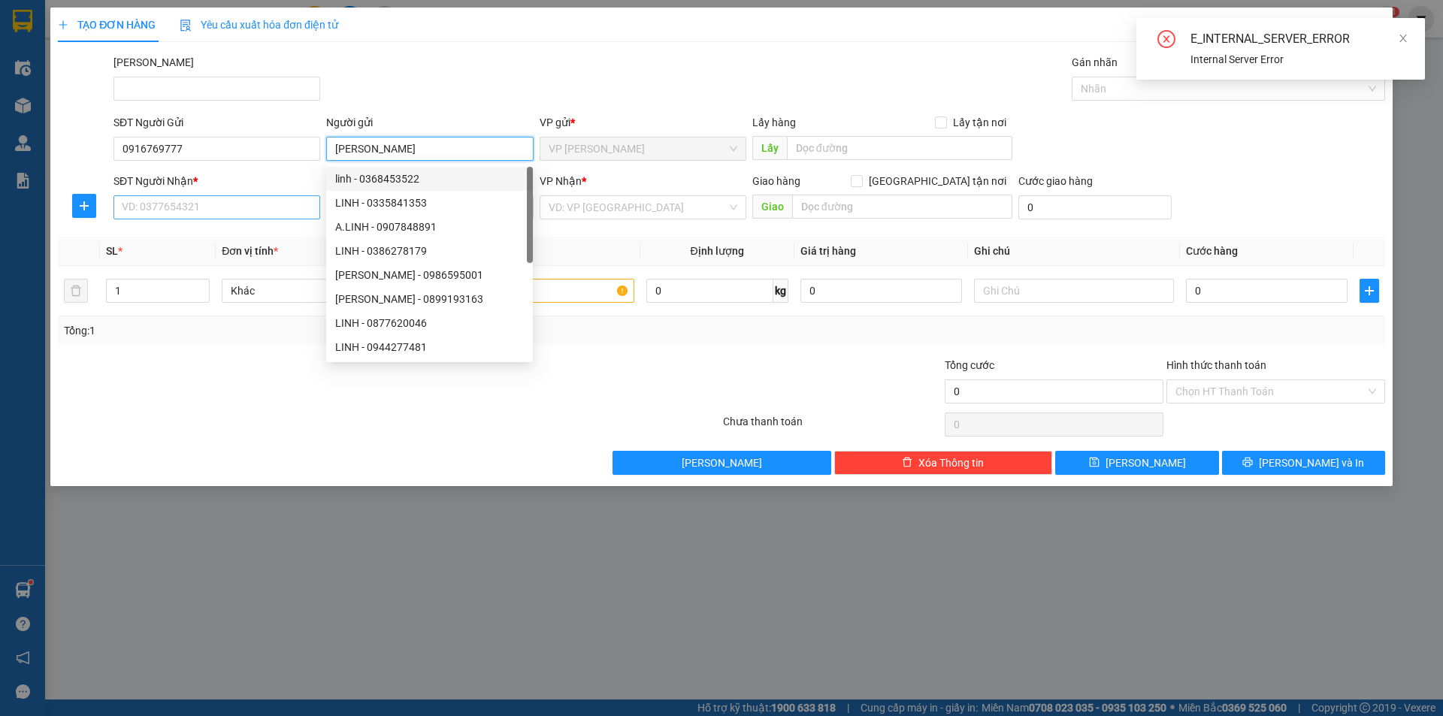
type input "[PERSON_NAME]"
click at [262, 201] on input "SĐT Người Nhận *" at bounding box center [216, 207] width 207 height 24
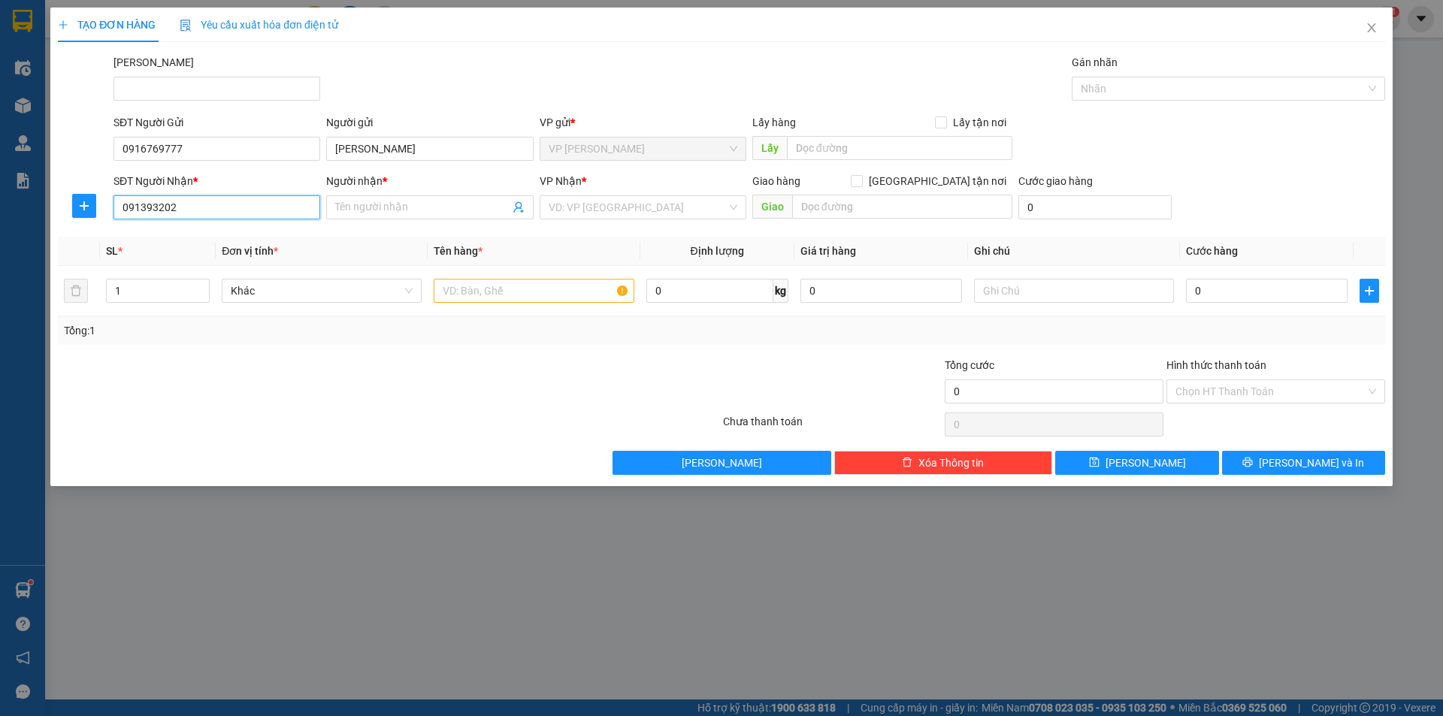
type input "0913932027"
click at [225, 240] on div "0913932027 - CHÚ NHỊ" at bounding box center [217, 237] width 189 height 17
type input "CHÚ NHỊ"
type input "40.000"
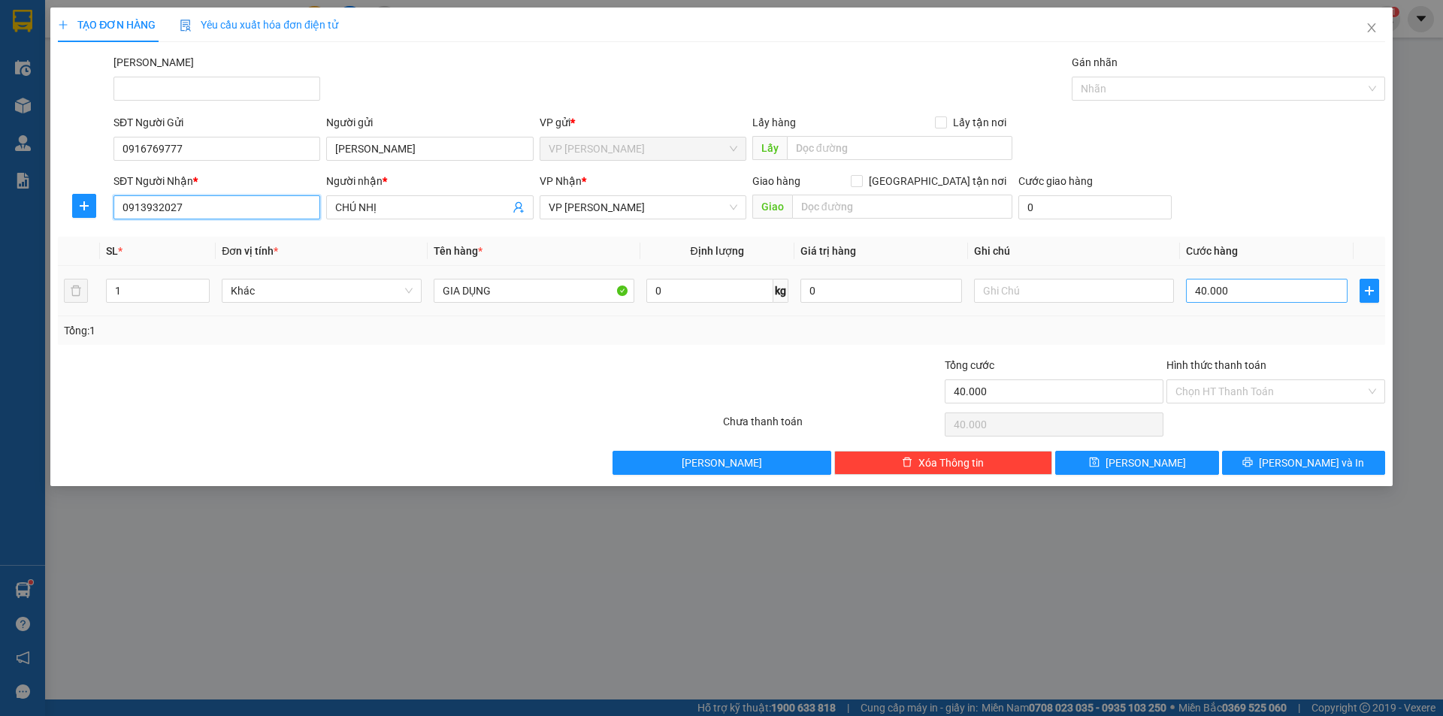
type input "0913932027"
click at [1262, 291] on input "40.000" at bounding box center [1267, 291] width 162 height 24
click at [1259, 289] on input "40.000" at bounding box center [1267, 291] width 162 height 24
type input "3"
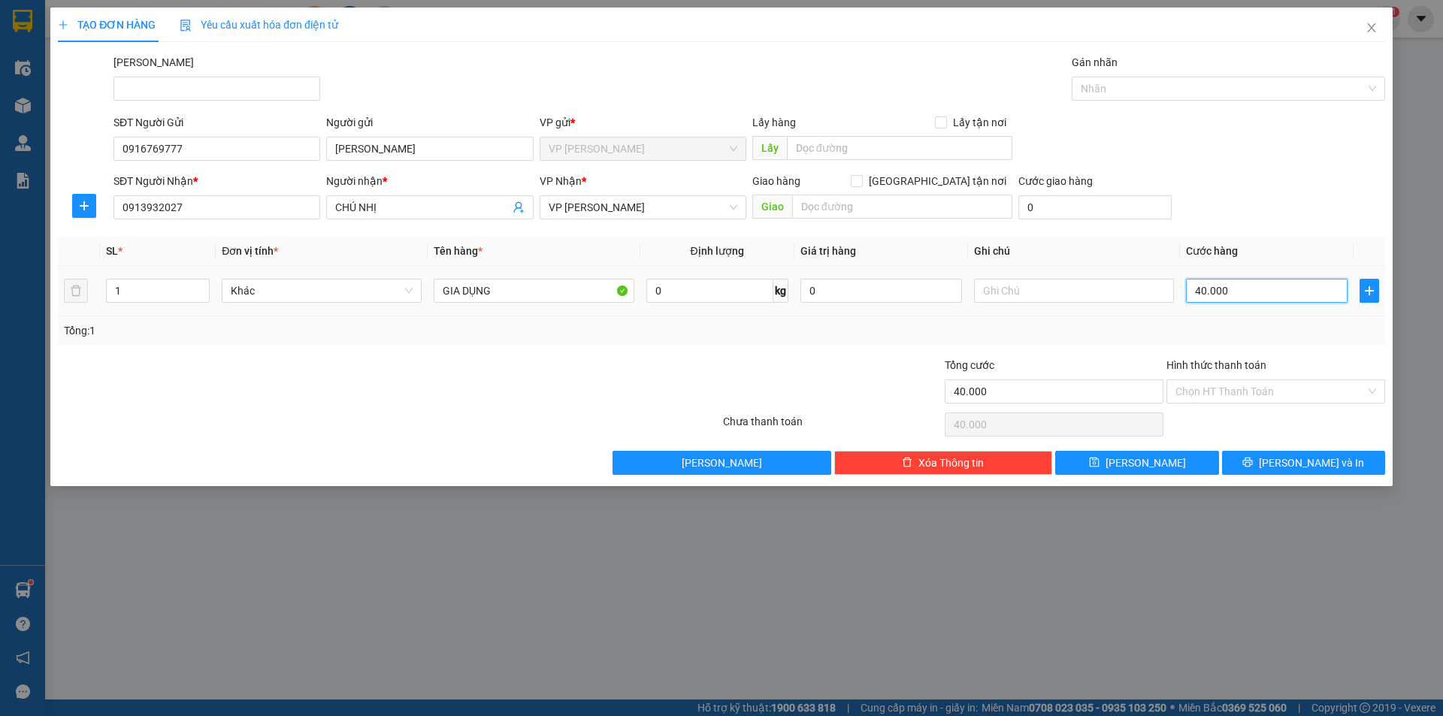
type input "3"
type input "30"
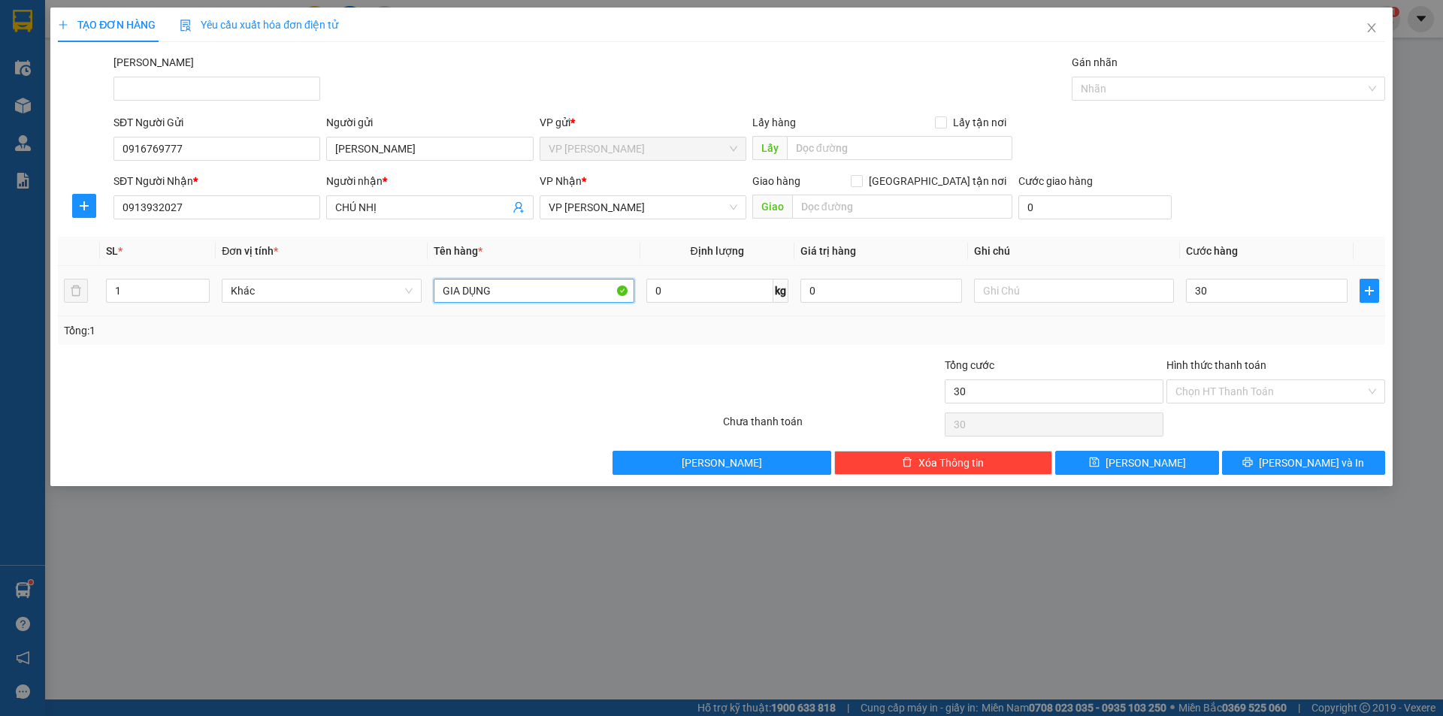
type input "30.000"
click at [583, 297] on input "GIA DỤNG" at bounding box center [534, 291] width 200 height 24
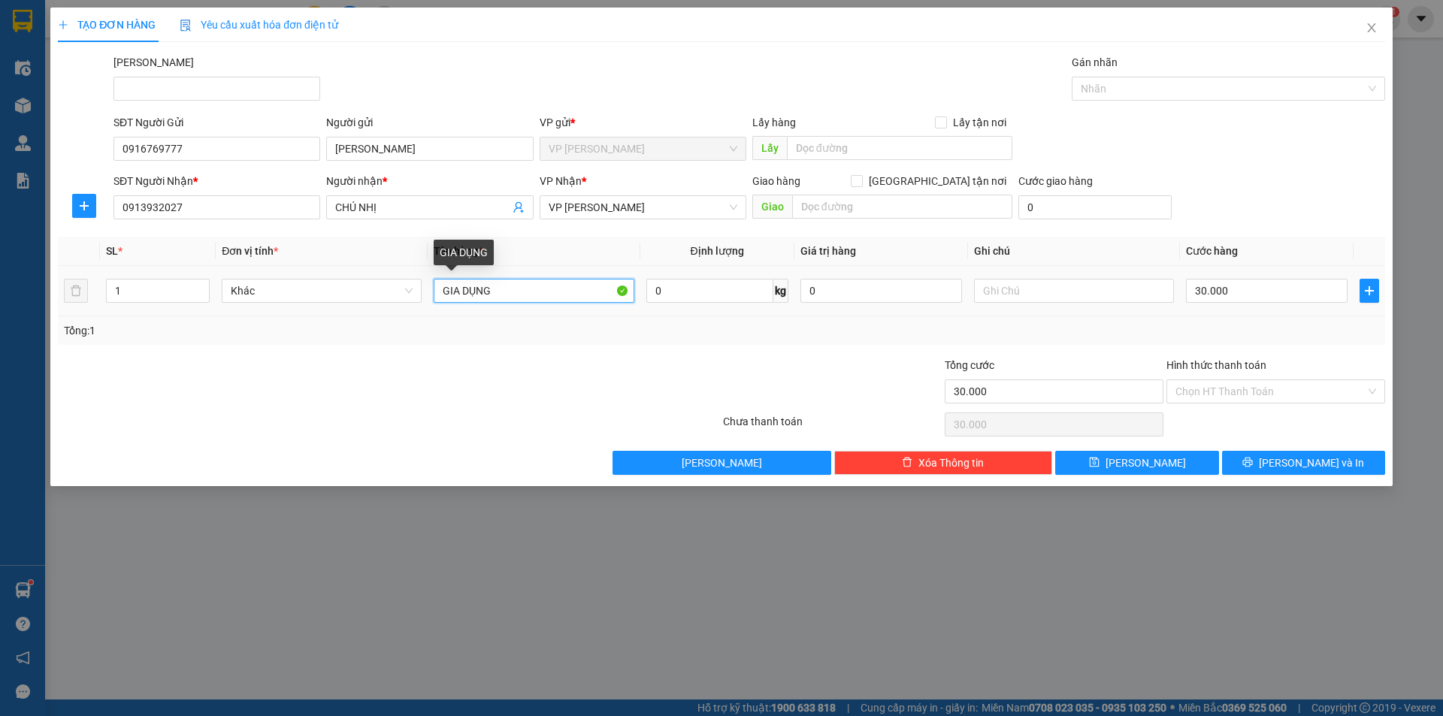
click at [583, 297] on input "GIA DỤNG" at bounding box center [534, 291] width 200 height 24
type input "thùng xốp"
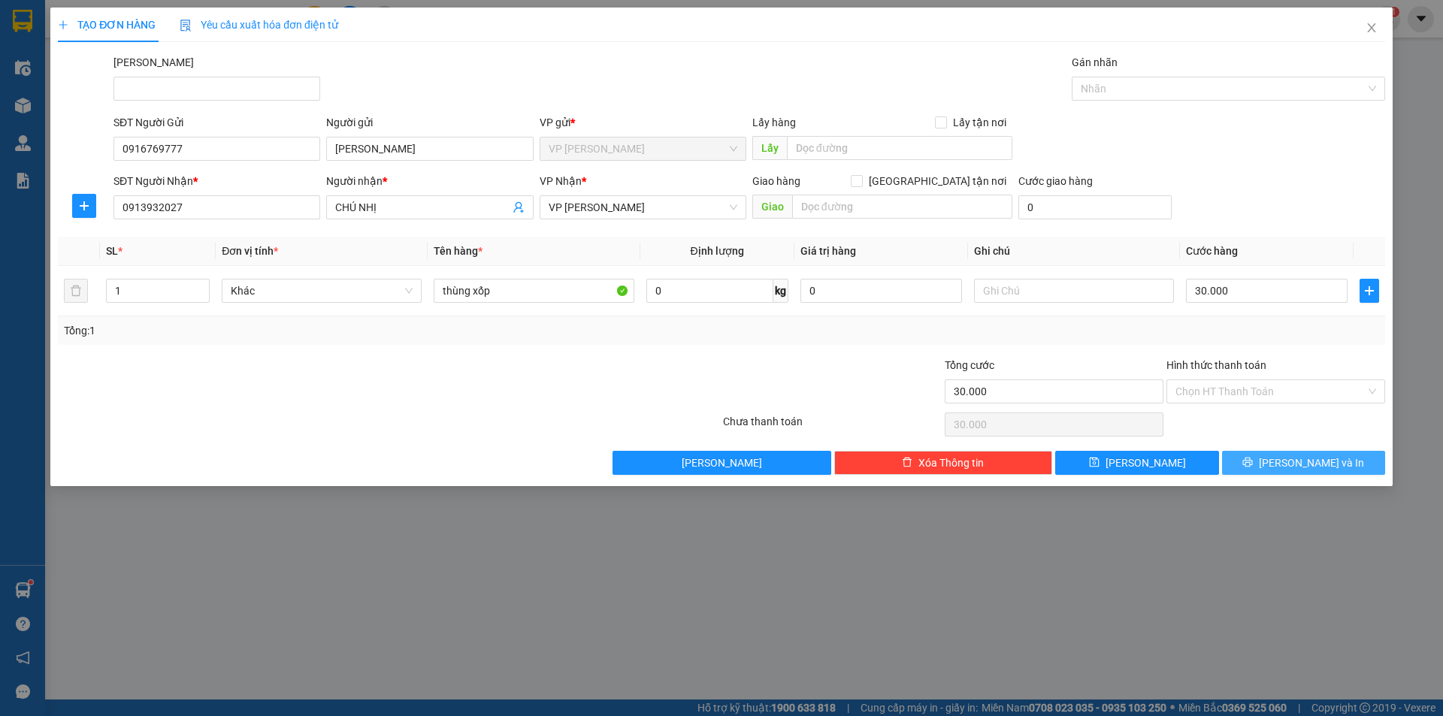
drag, startPoint x: 1289, startPoint y: 470, endPoint x: 1281, endPoint y: 450, distance: 20.9
click at [1289, 469] on button "[PERSON_NAME] và In" at bounding box center [1303, 463] width 163 height 24
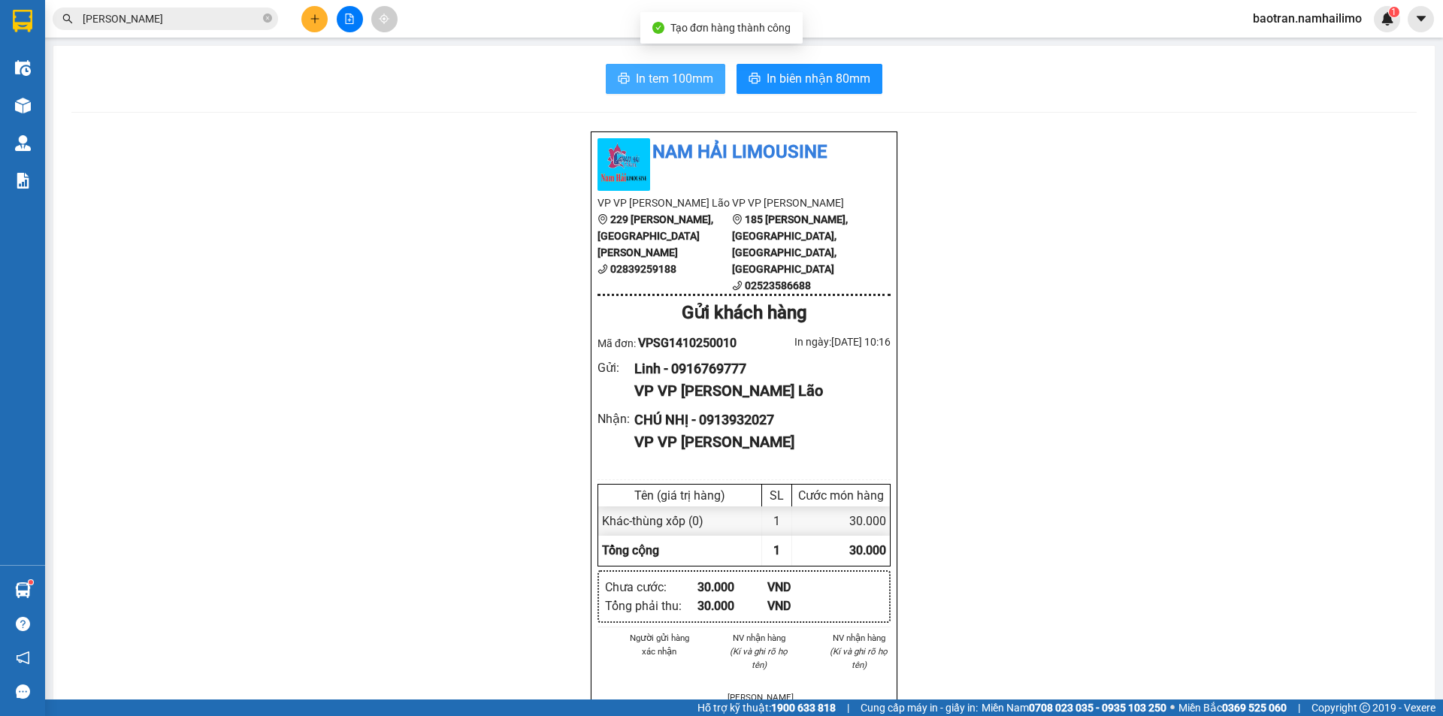
click at [688, 78] on span "In tem 100mm" at bounding box center [674, 78] width 77 height 19
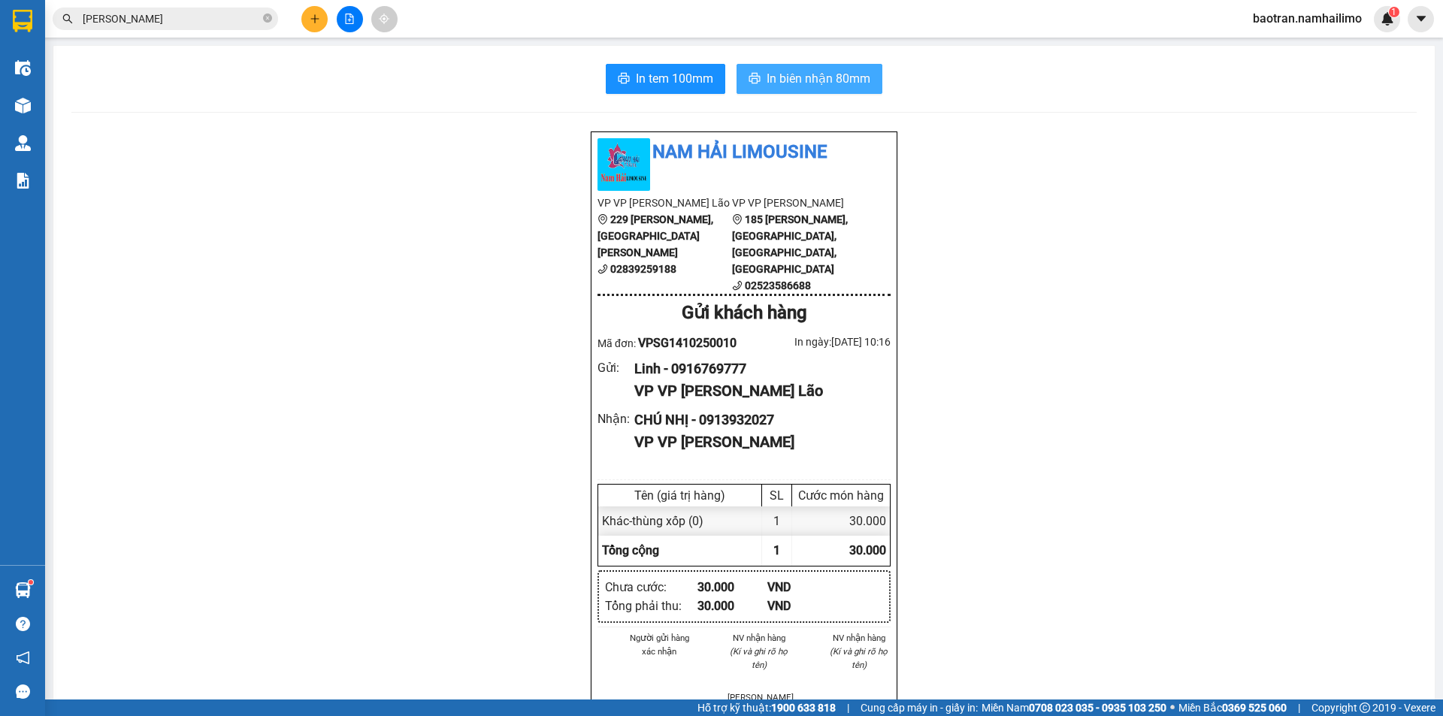
click at [860, 72] on span "In biên nhận 80mm" at bounding box center [819, 78] width 104 height 19
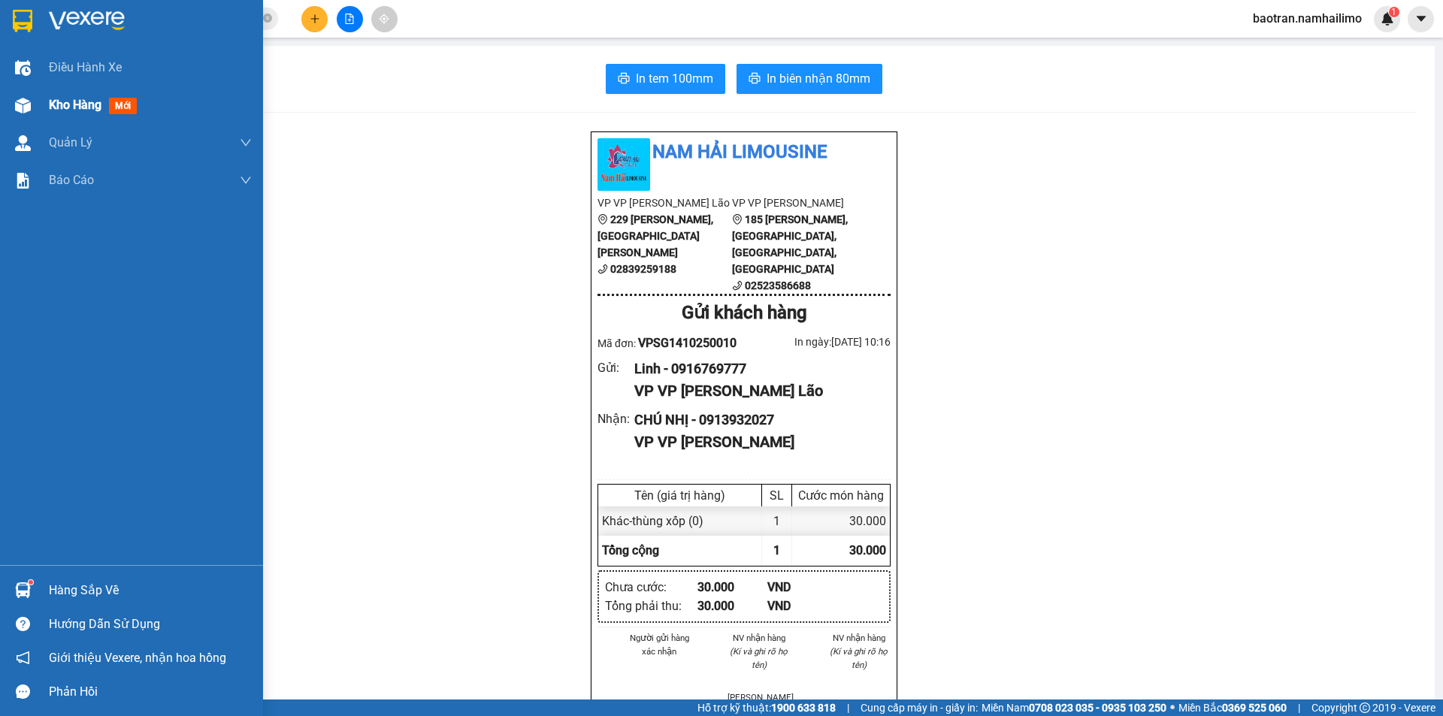
click at [132, 97] on div "Kho hàng mới" at bounding box center [96, 104] width 94 height 19
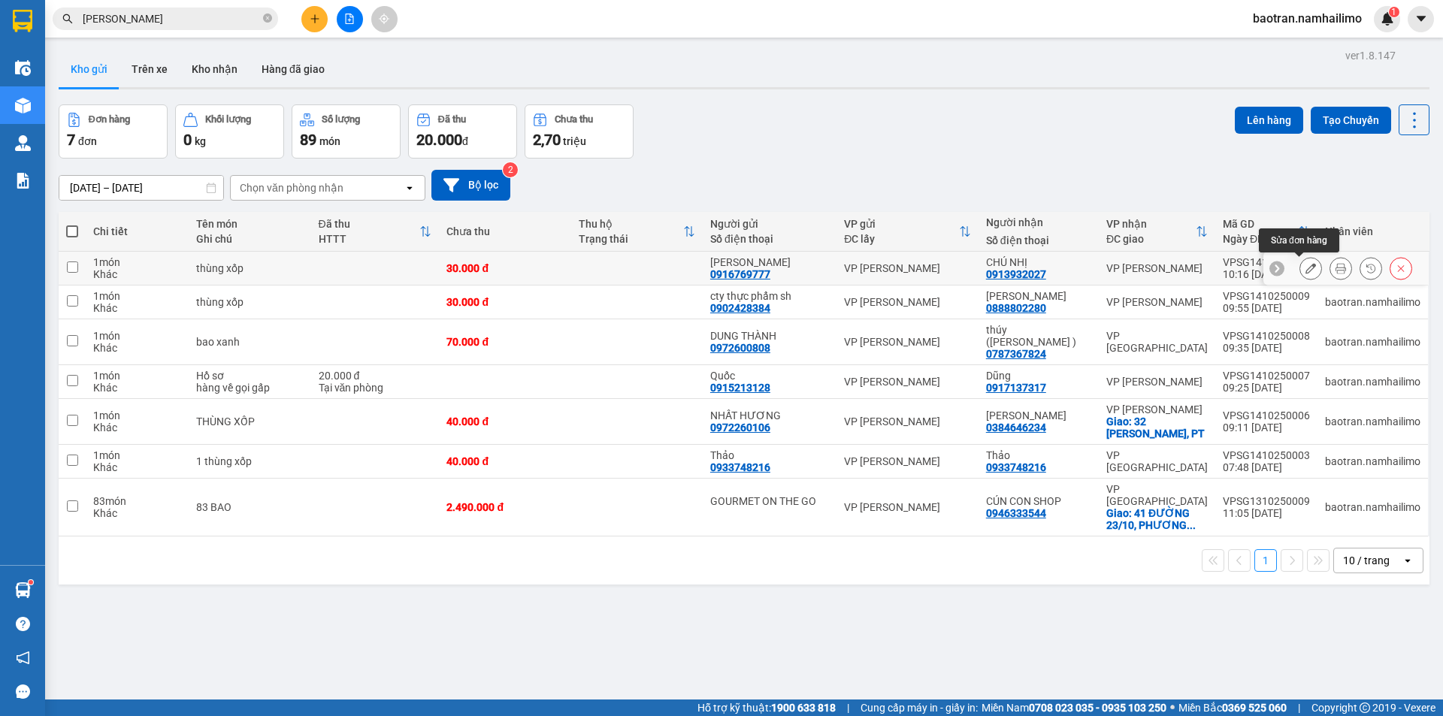
click at [1305, 268] on icon at bounding box center [1310, 268] width 11 height 11
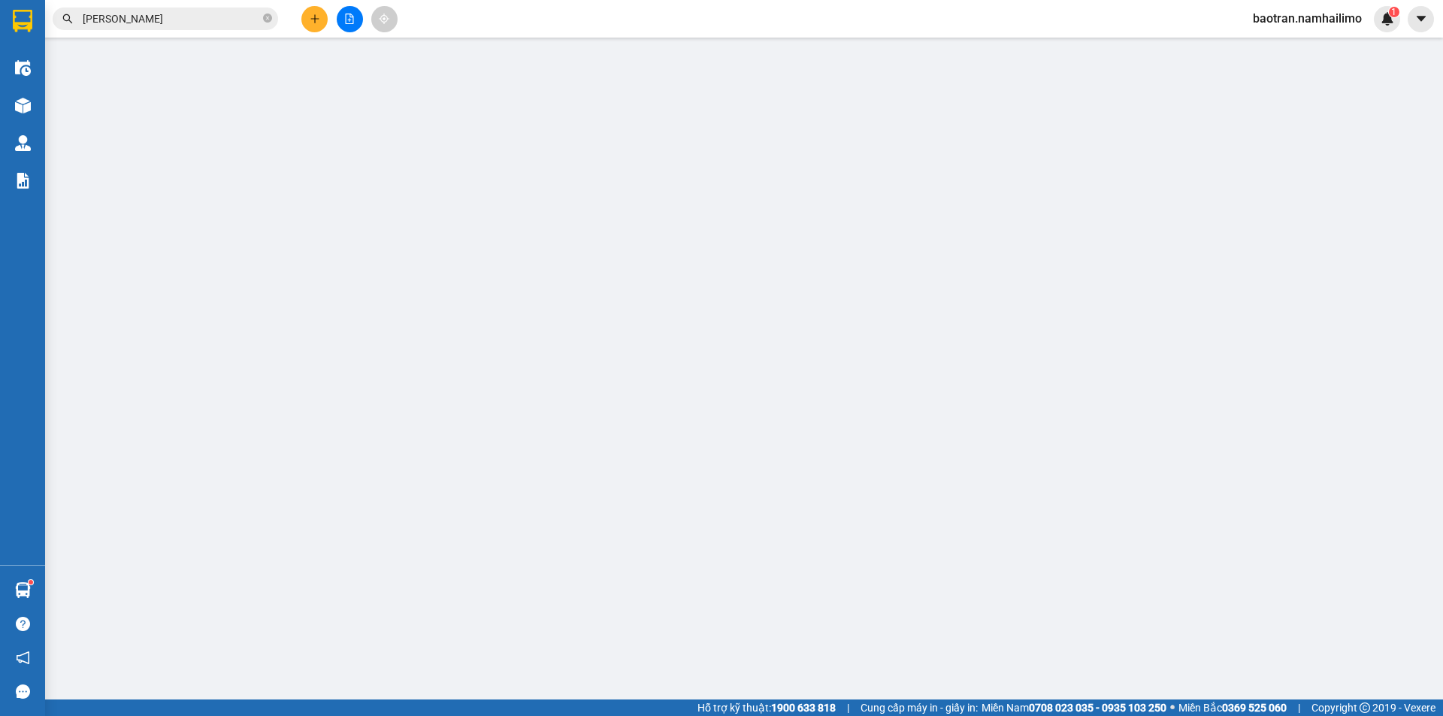
type input "0916769777"
type input "[PERSON_NAME]"
type input "0913932027"
type input "CHÚ NHỊ"
type input "30.000"
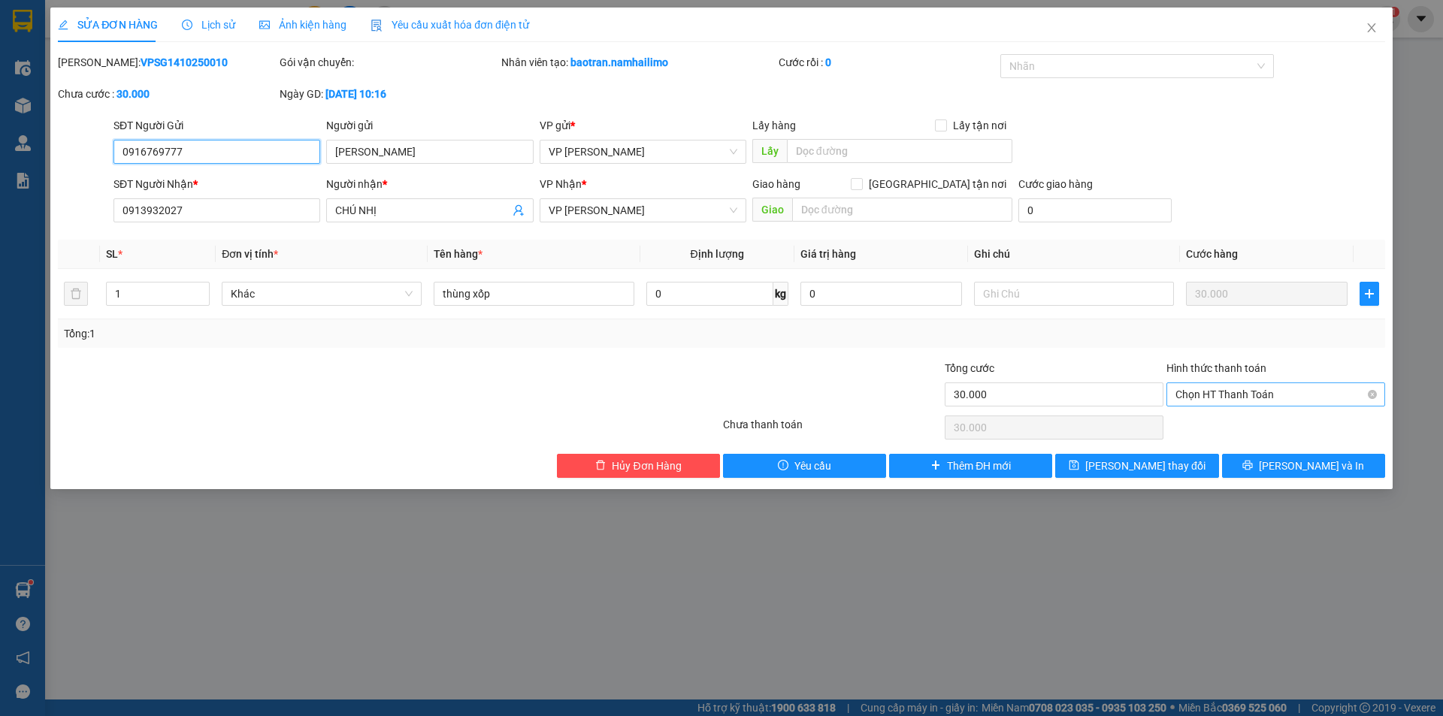
click at [1247, 399] on span "Chọn HT Thanh Toán" at bounding box center [1275, 394] width 201 height 23
click at [1239, 425] on div "Tại văn phòng" at bounding box center [1275, 424] width 201 height 17
type input "0"
click at [1253, 466] on icon "printer" at bounding box center [1247, 465] width 11 height 11
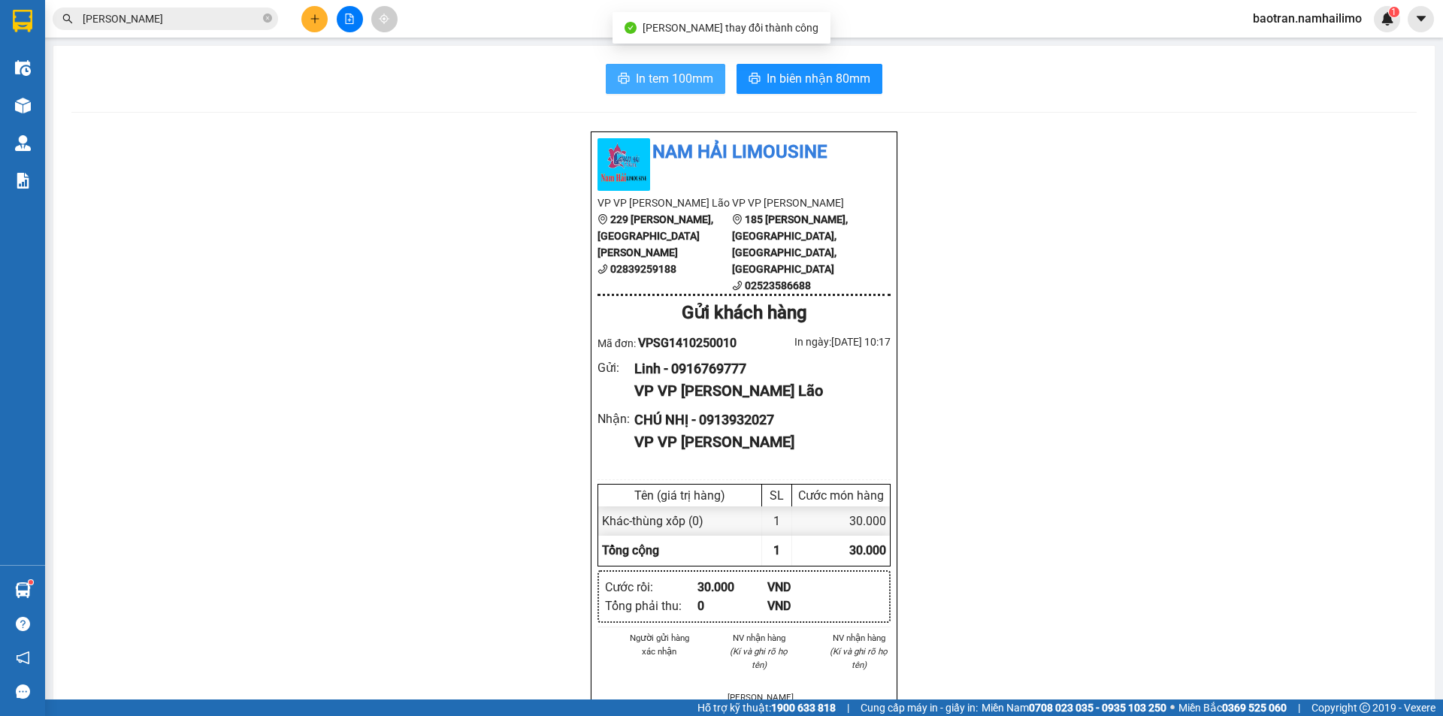
click at [674, 65] on button "In tem 100mm" at bounding box center [665, 79] width 119 height 30
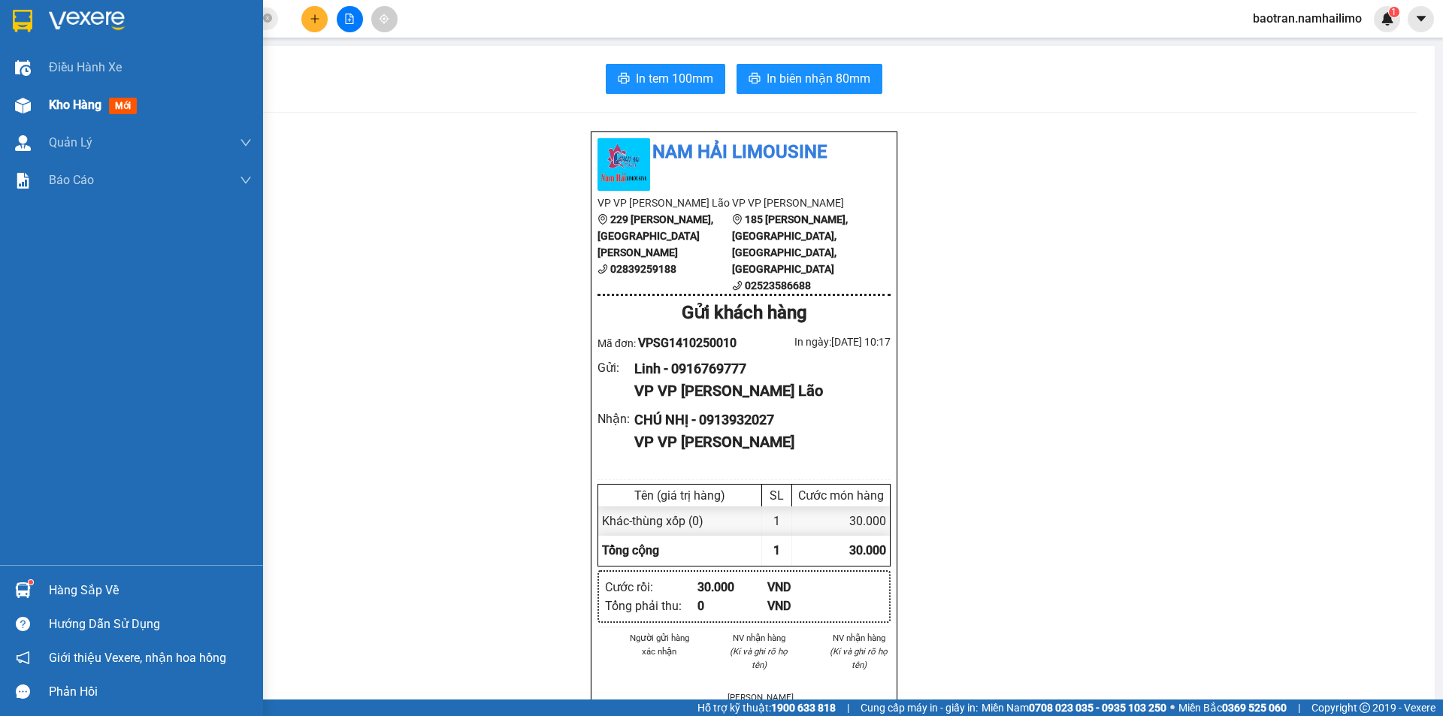
click at [109, 104] on div "Kho hàng mới" at bounding box center [96, 104] width 94 height 19
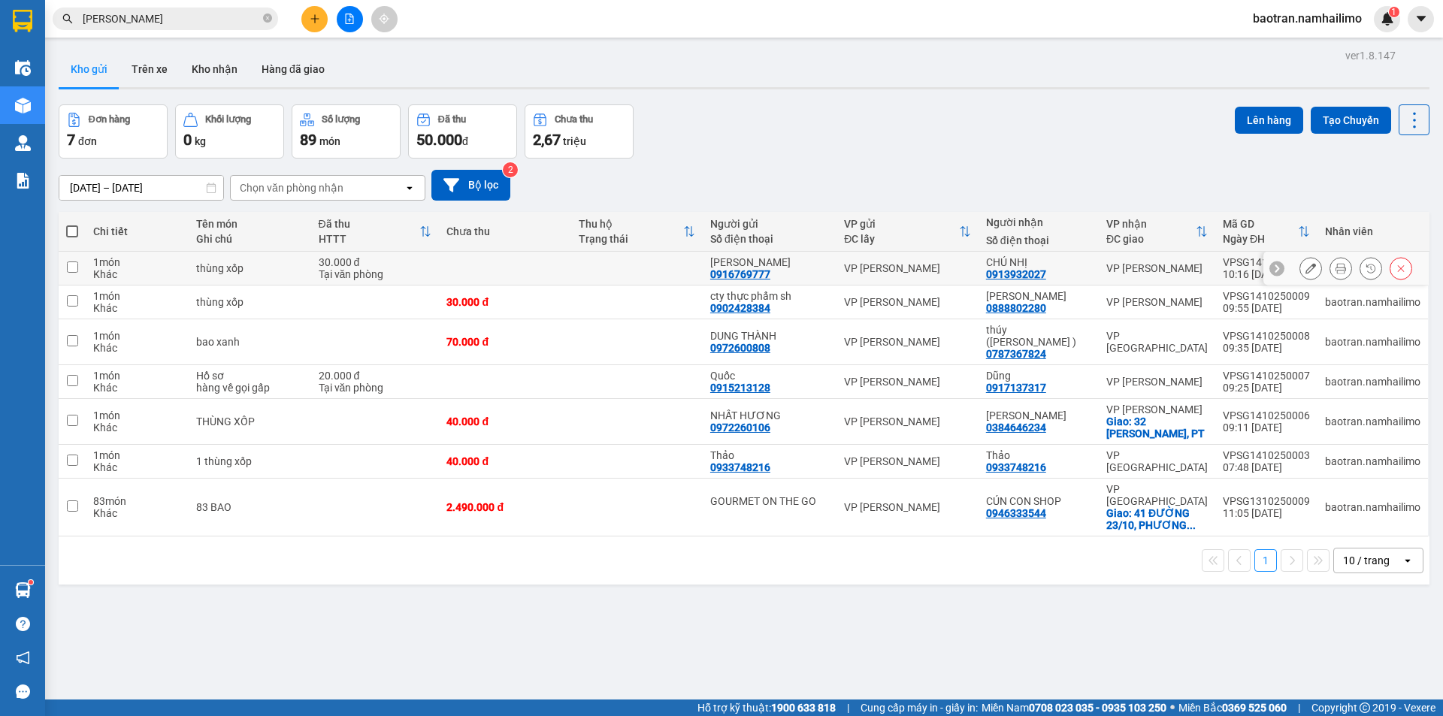
click at [420, 261] on div "30.000 đ" at bounding box center [375, 262] width 113 height 12
checkbox input "true"
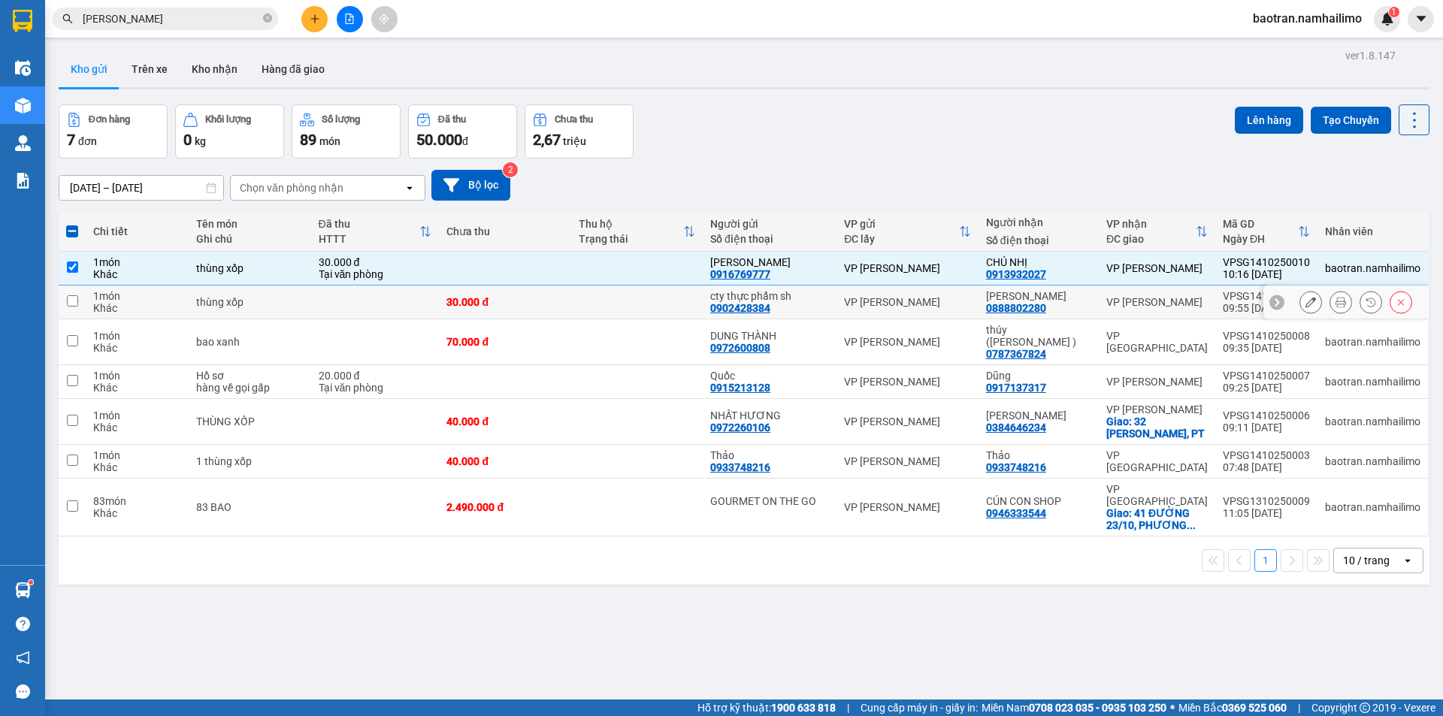
click at [419, 294] on td at bounding box center [375, 303] width 129 height 34
checkbox input "true"
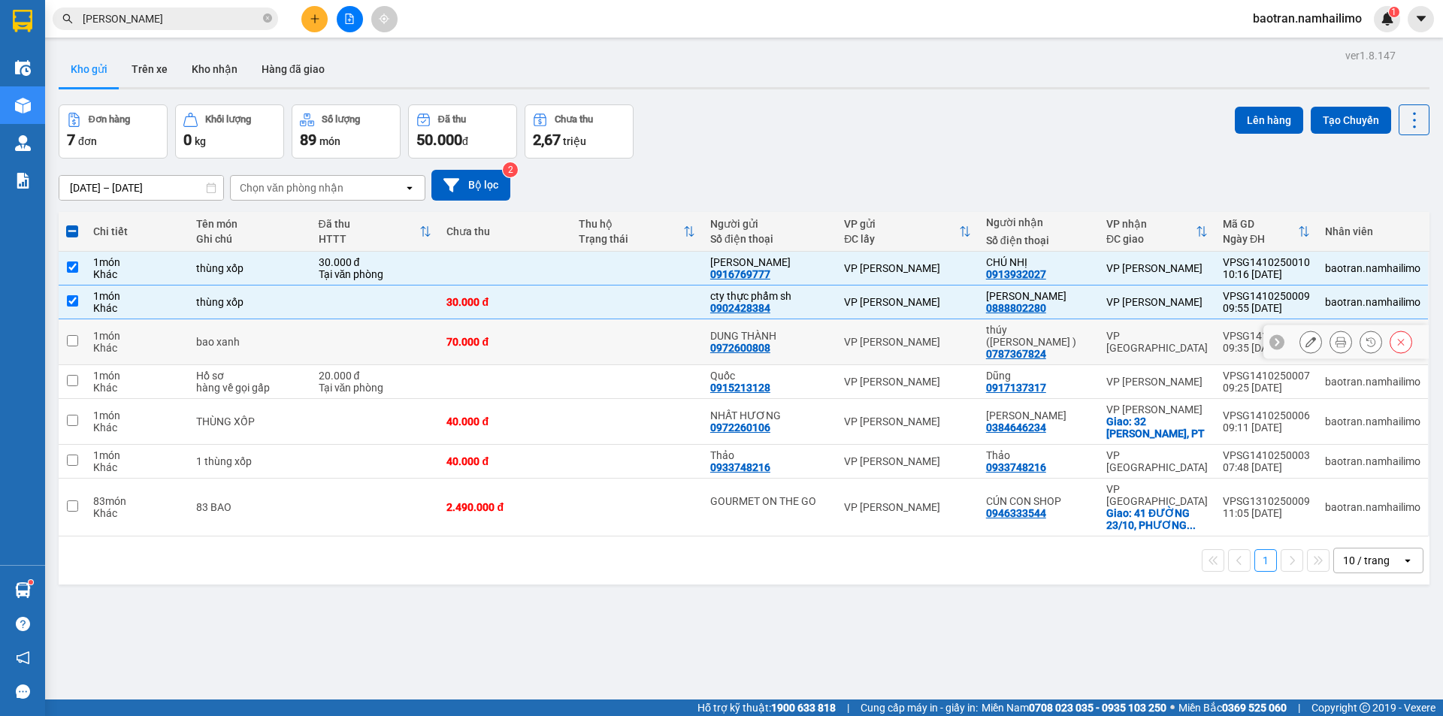
click at [348, 334] on td at bounding box center [375, 342] width 129 height 46
checkbox input "true"
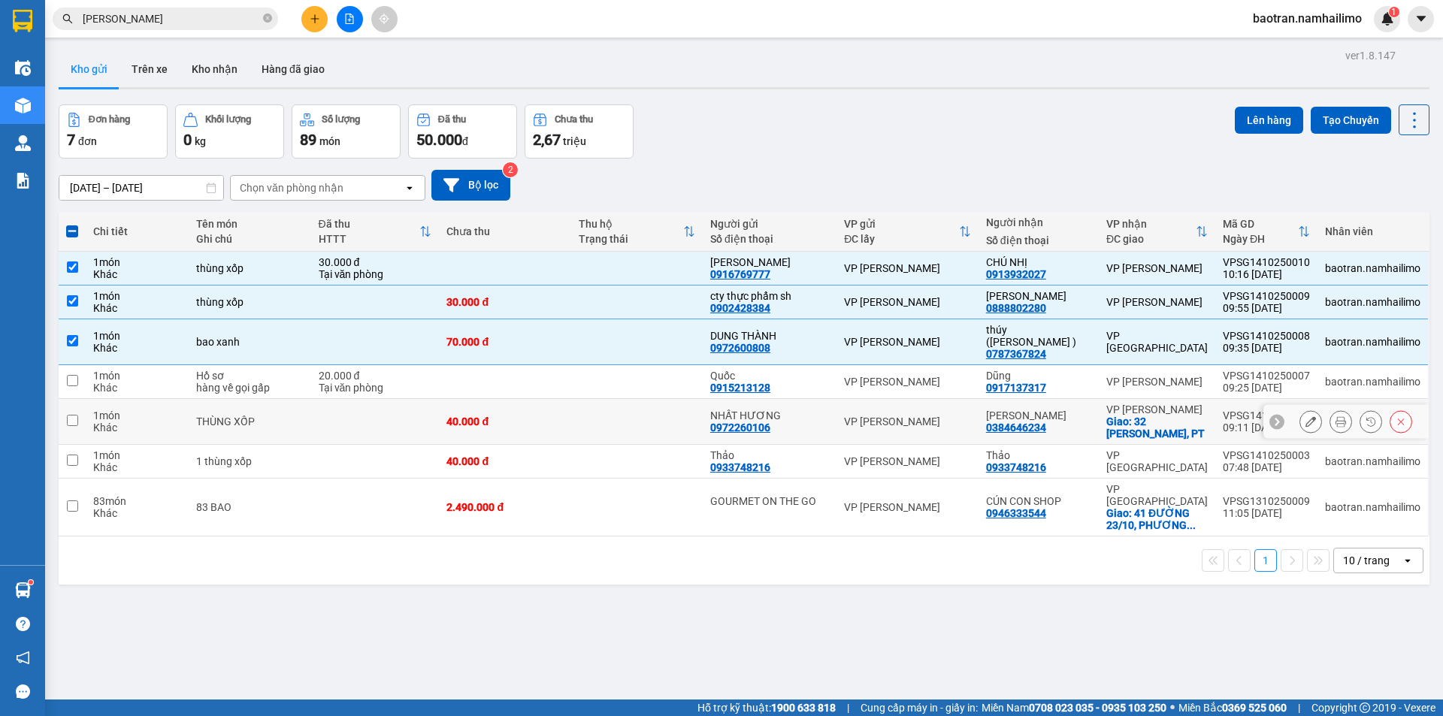
click at [404, 400] on td at bounding box center [375, 422] width 129 height 46
checkbox input "true"
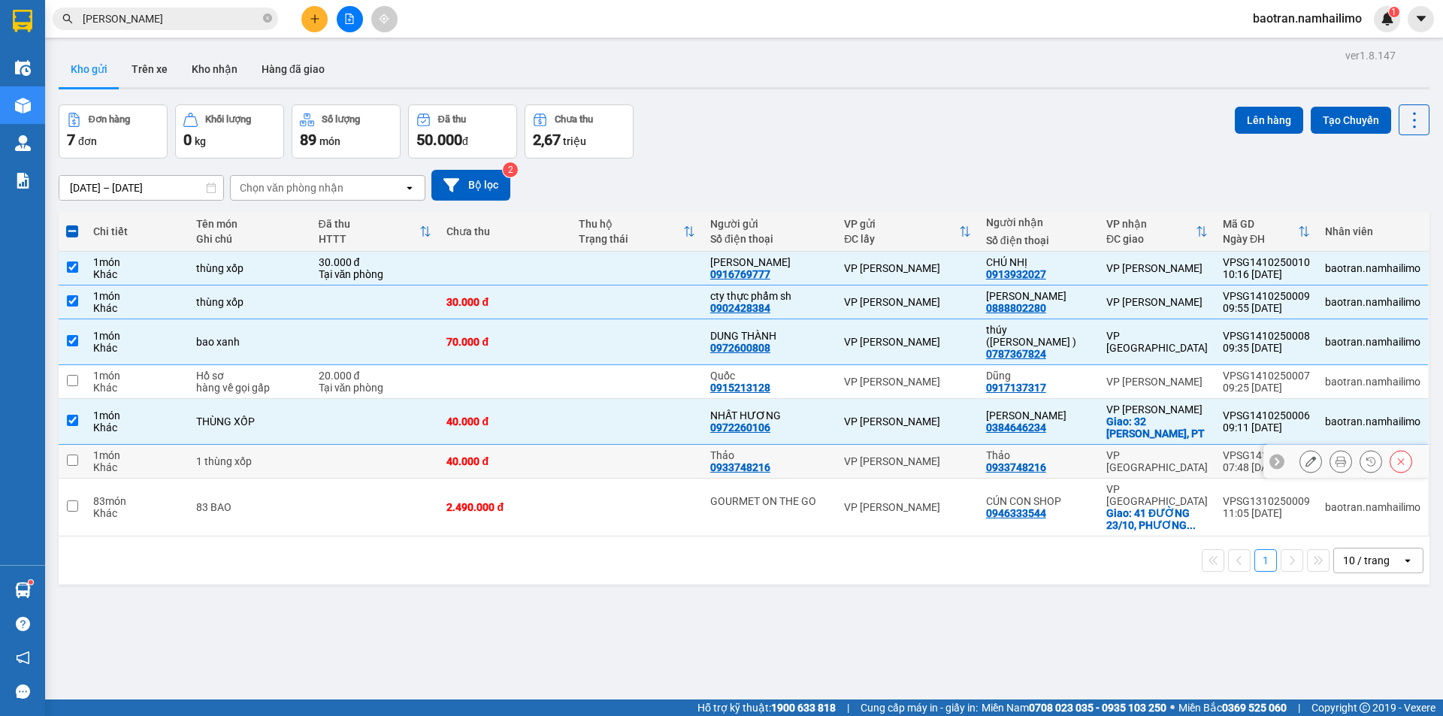
click at [387, 449] on td at bounding box center [375, 462] width 129 height 34
checkbox input "true"
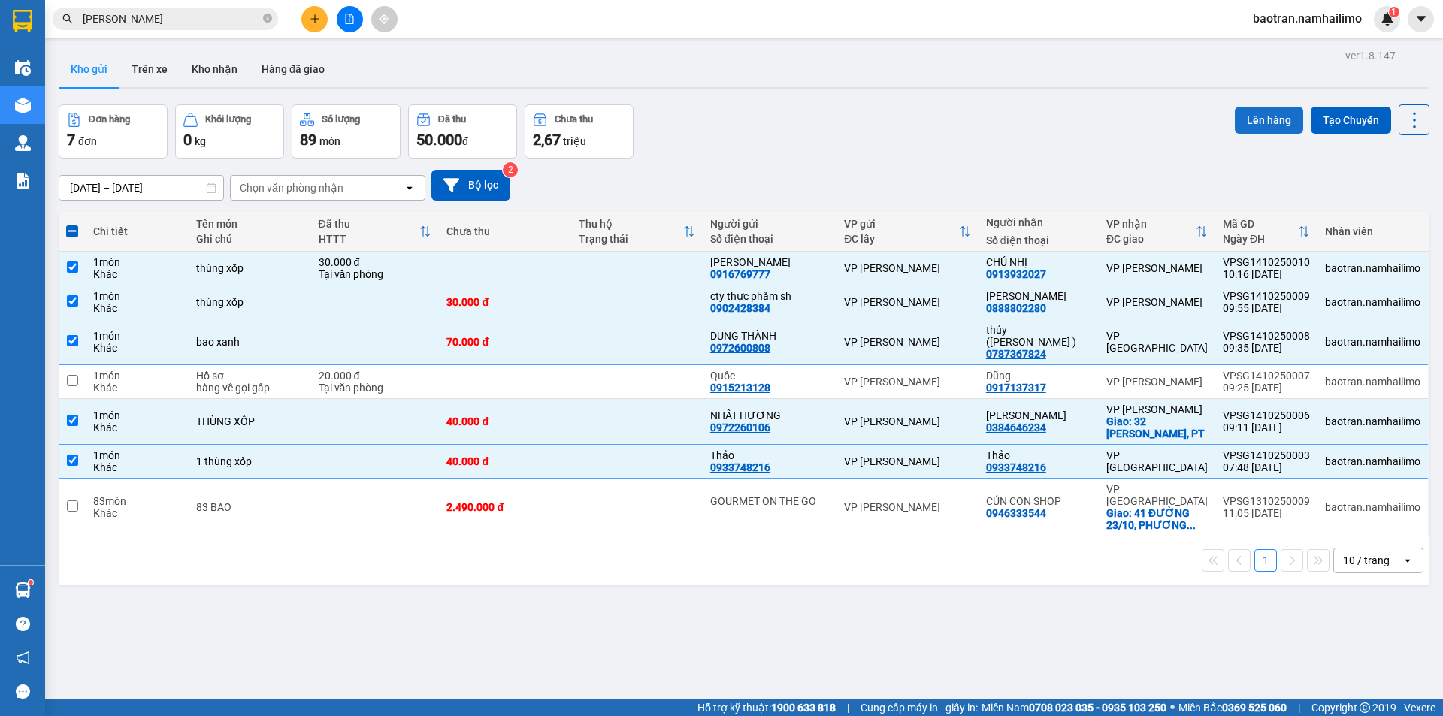
click at [1272, 129] on button "Lên hàng" at bounding box center [1269, 120] width 68 height 27
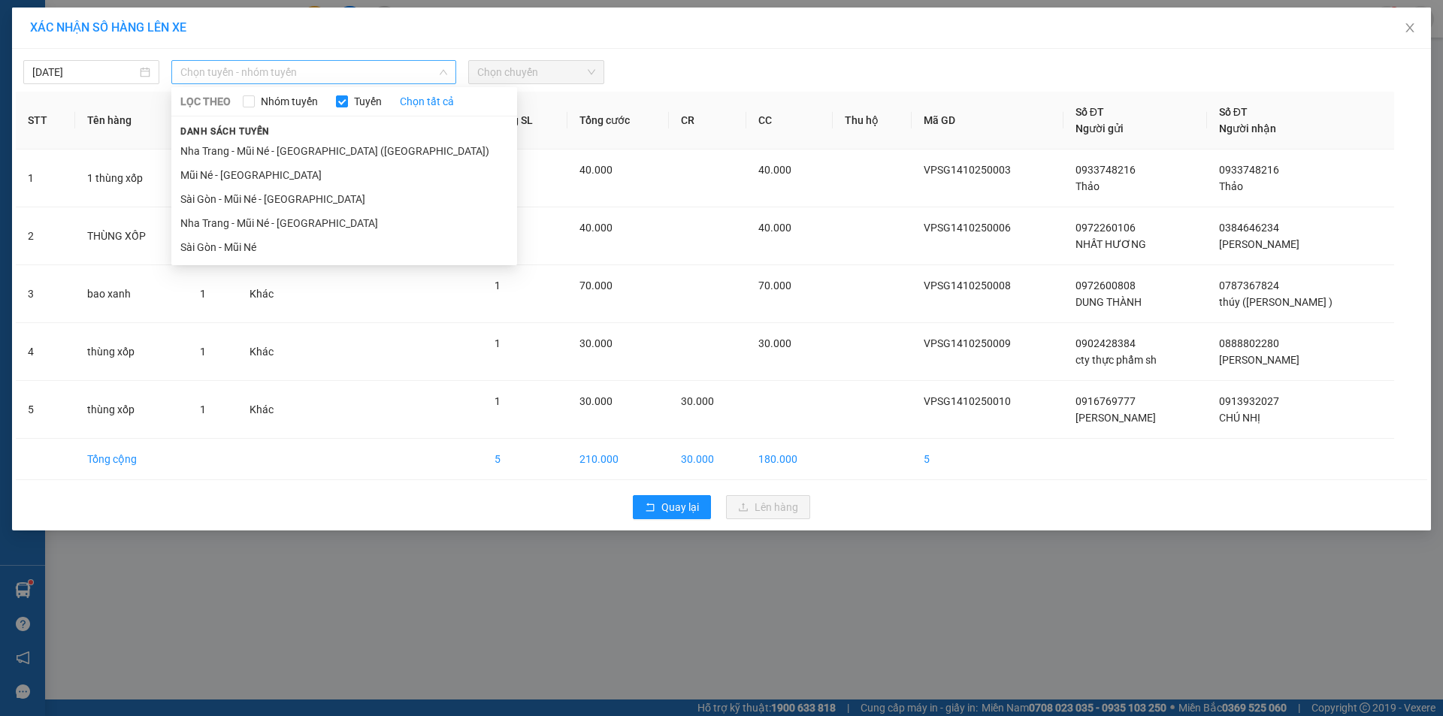
click at [250, 80] on span "Chọn tuyến - nhóm tuyến" at bounding box center [313, 72] width 267 height 23
click at [237, 195] on li "Sài Gòn - Mũi Né - [GEOGRAPHIC_DATA]" at bounding box center [344, 199] width 346 height 24
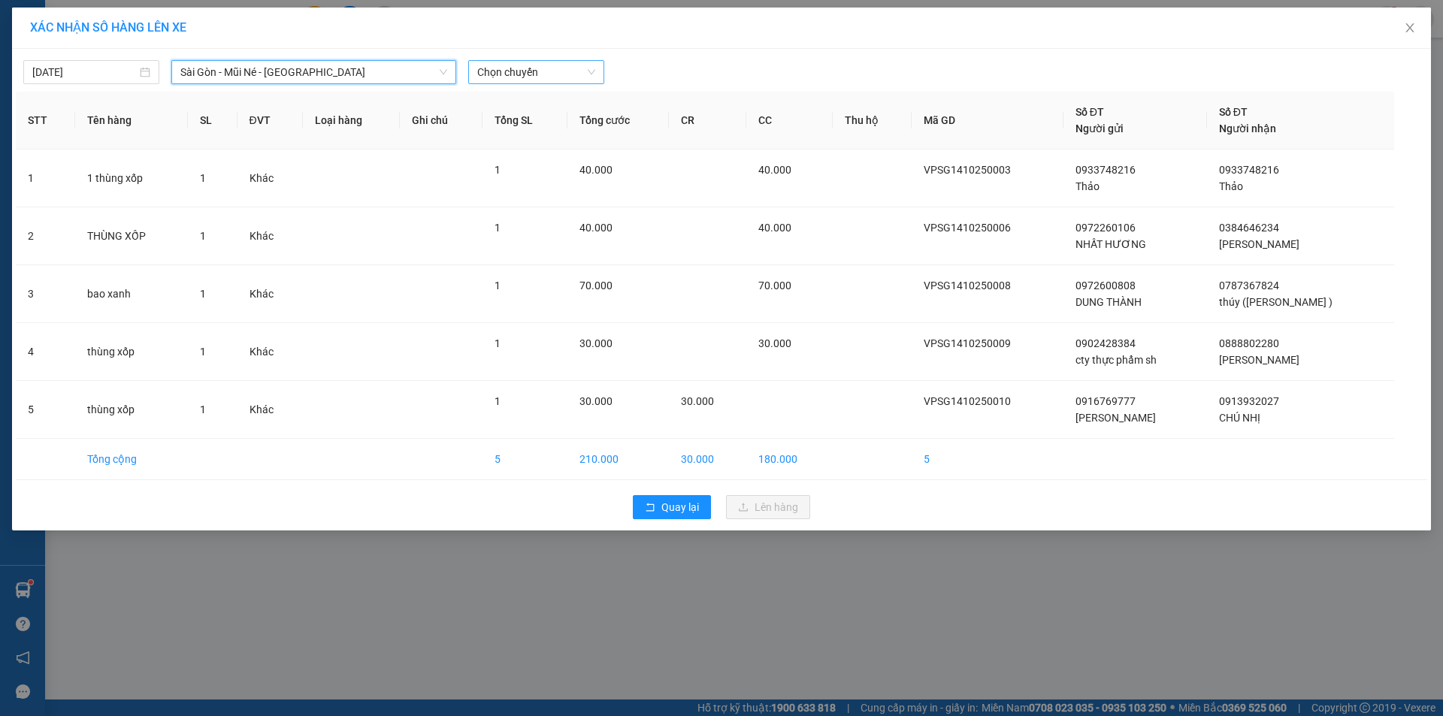
click at [531, 72] on span "Chọn chuyến" at bounding box center [536, 72] width 118 height 23
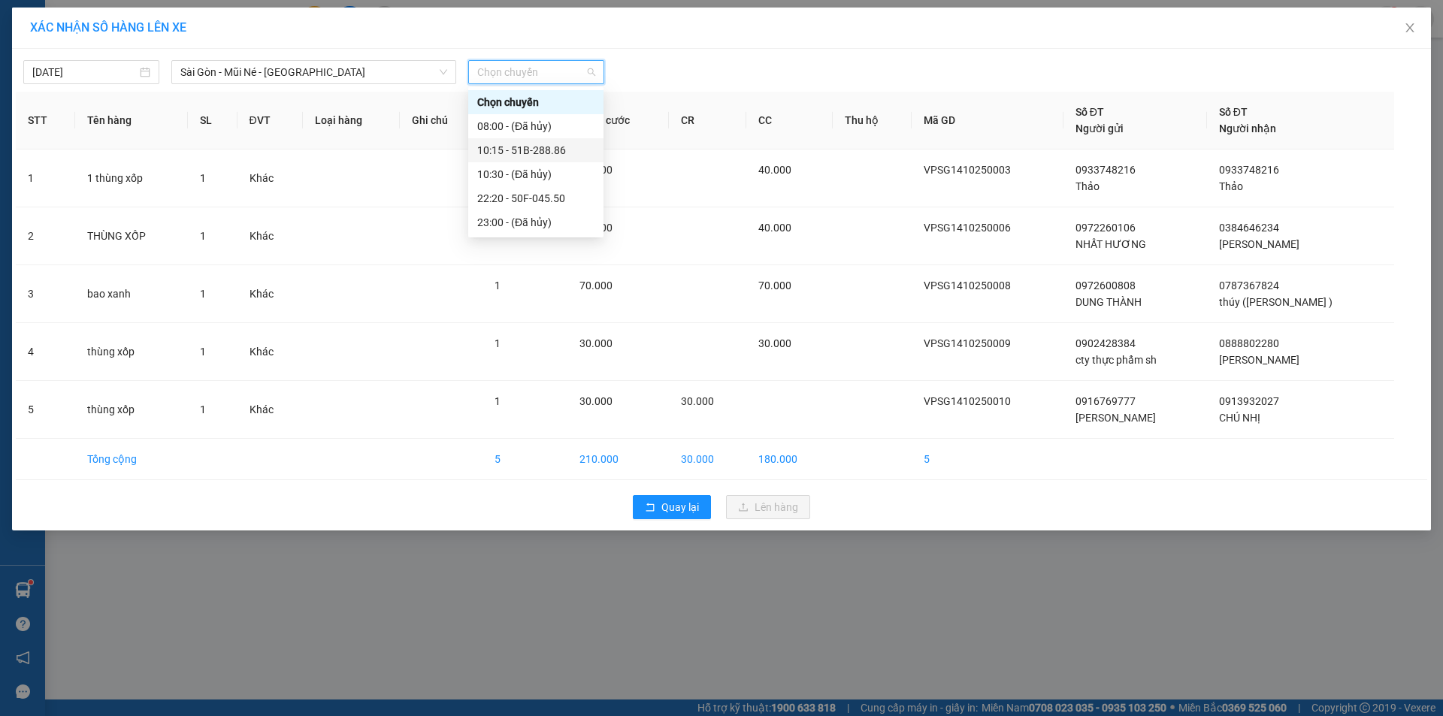
click at [557, 152] on div "10:15 - 51B-288.86" at bounding box center [535, 150] width 117 height 17
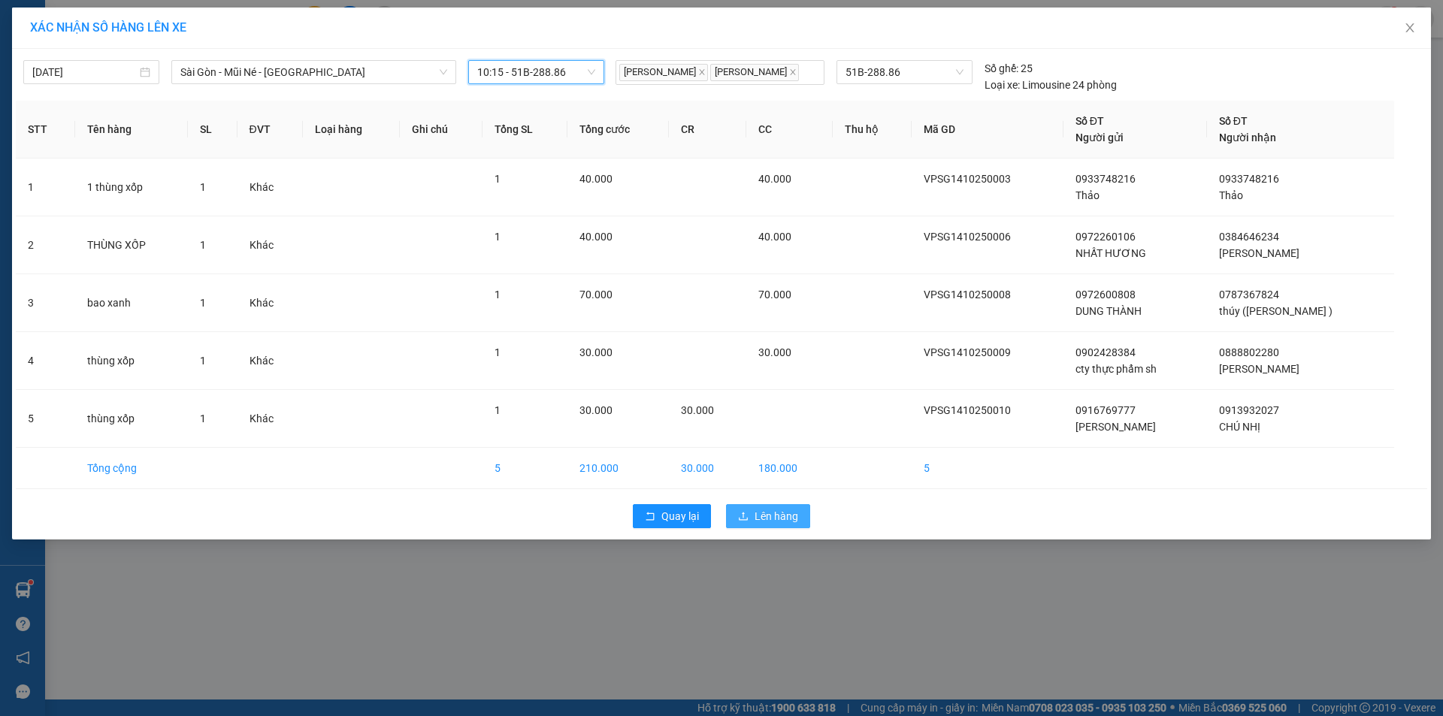
click at [761, 521] on span "Lên hàng" at bounding box center [777, 516] width 44 height 17
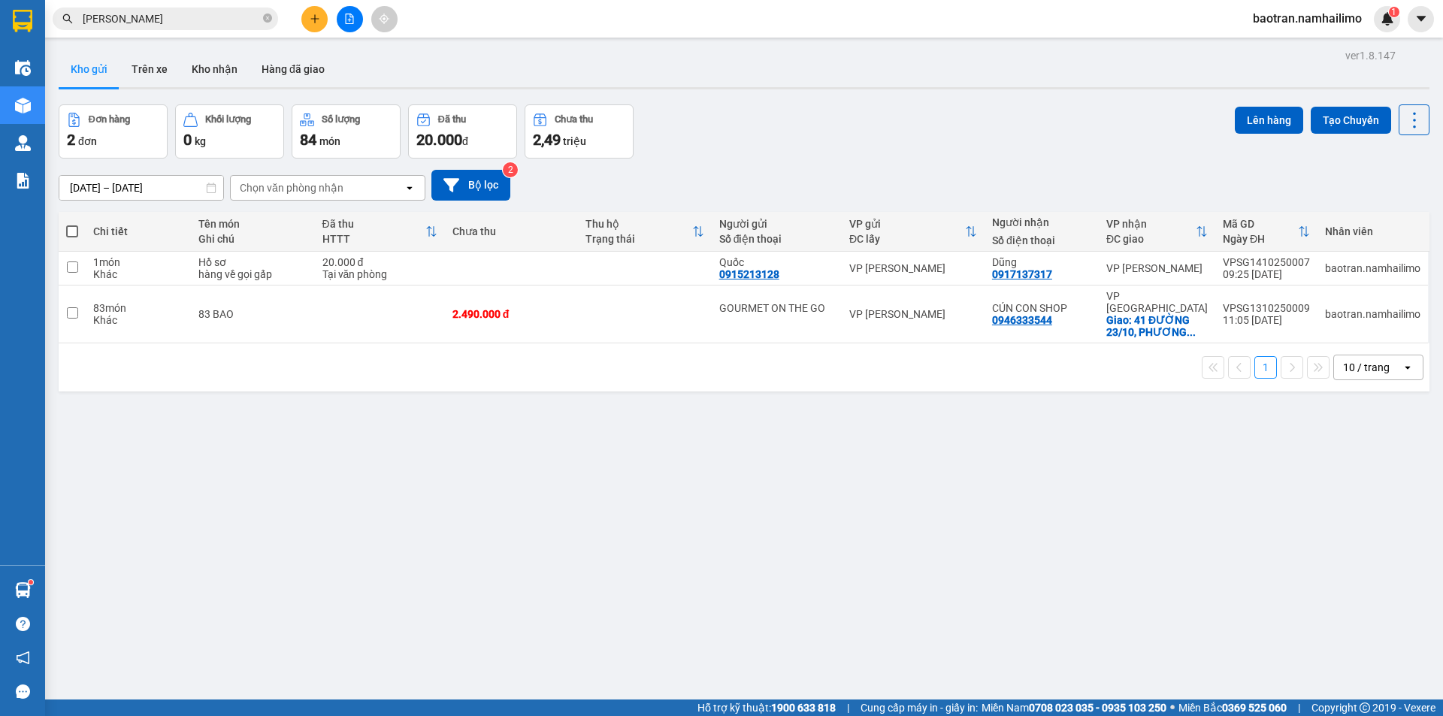
click at [264, 28] on span "võ trinh" at bounding box center [165, 19] width 225 height 23
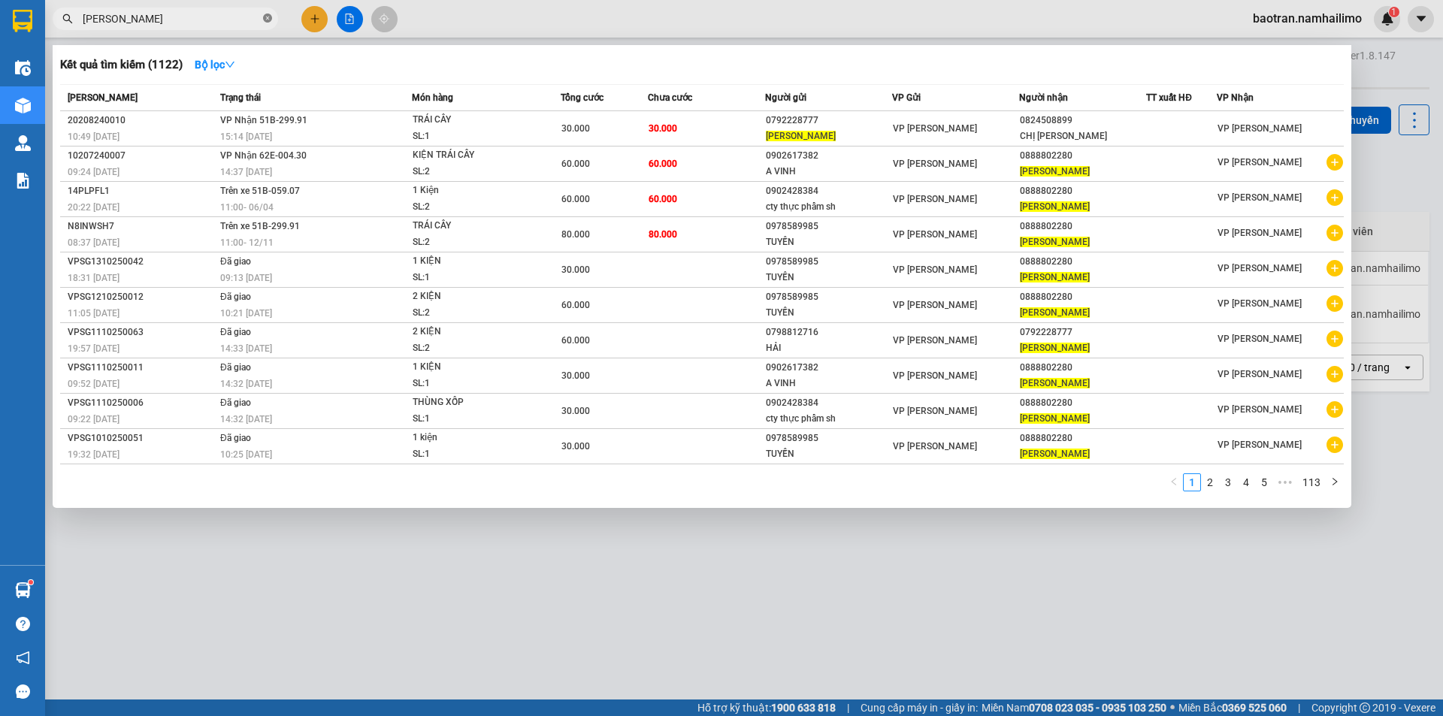
click at [267, 22] on icon "close-circle" at bounding box center [267, 18] width 9 height 9
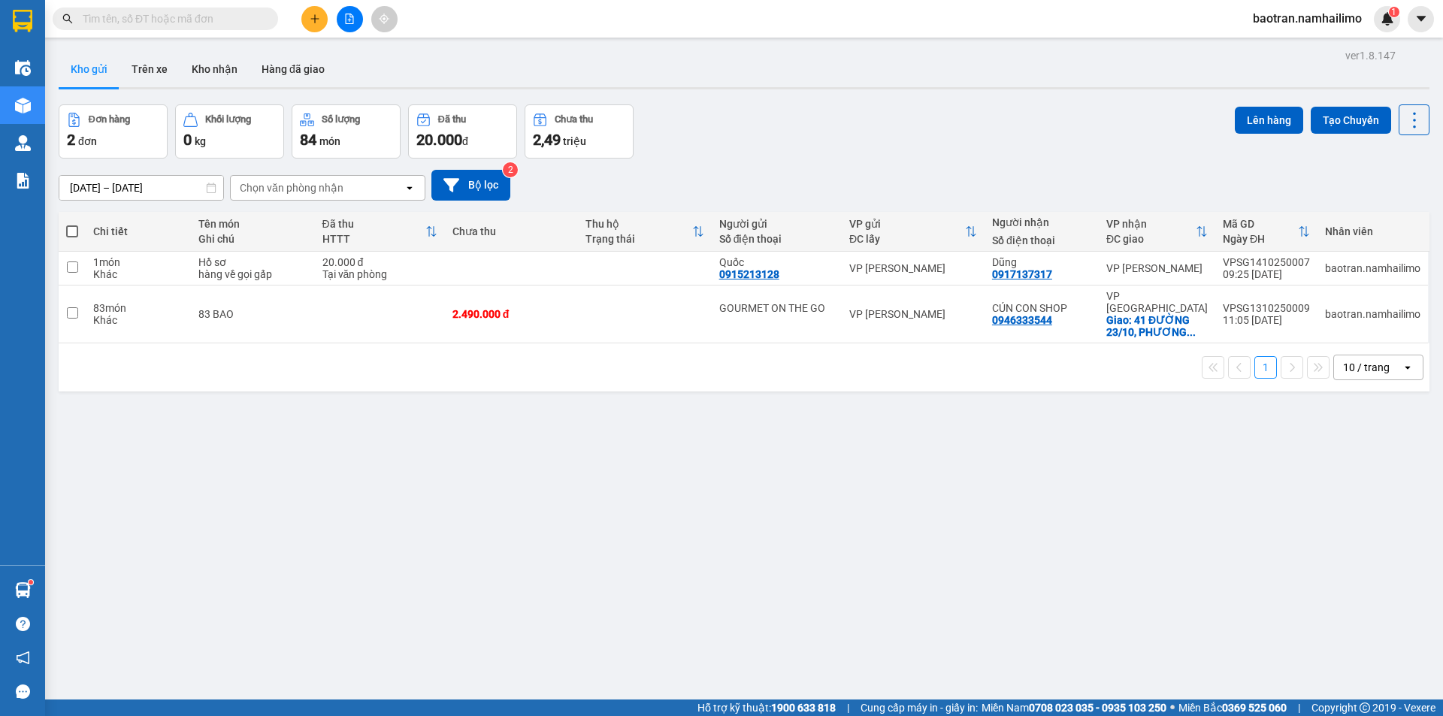
click at [253, 20] on input "text" at bounding box center [171, 19] width 177 height 17
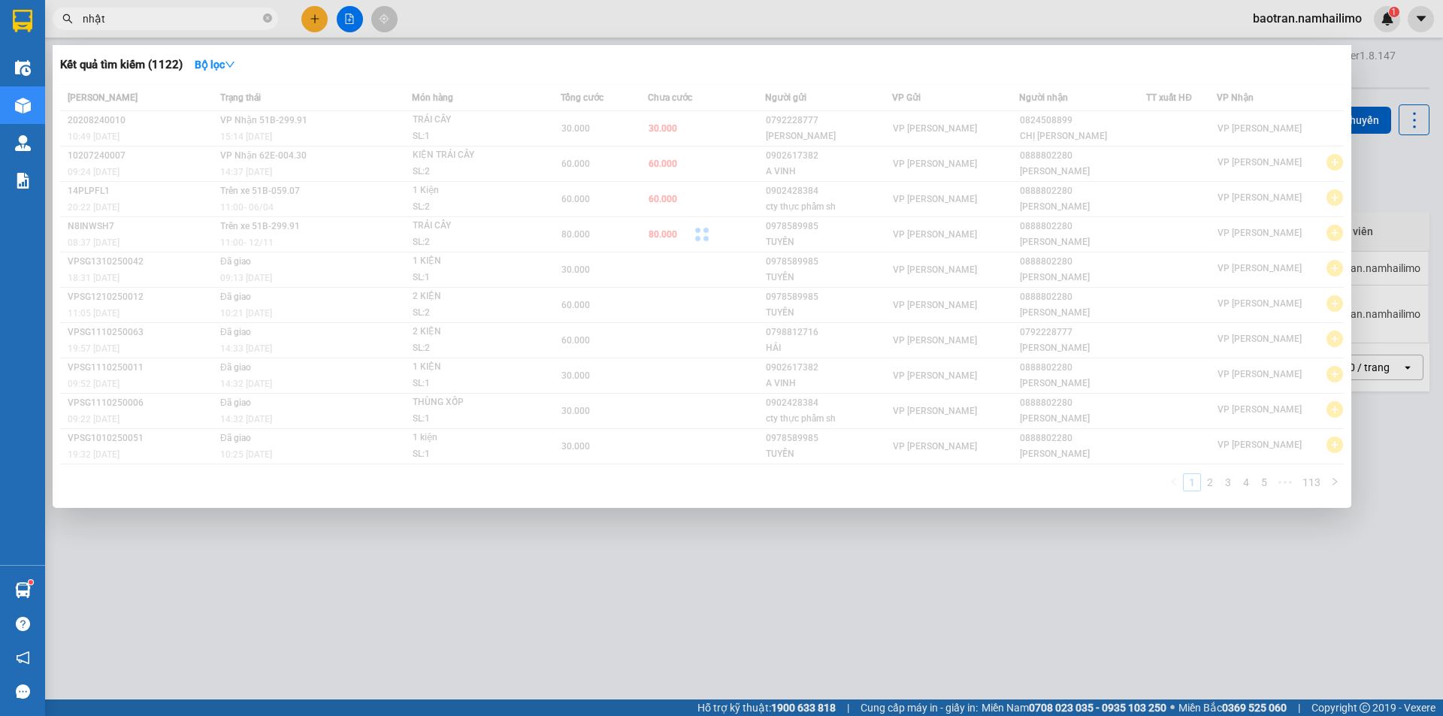
type input "nhật"
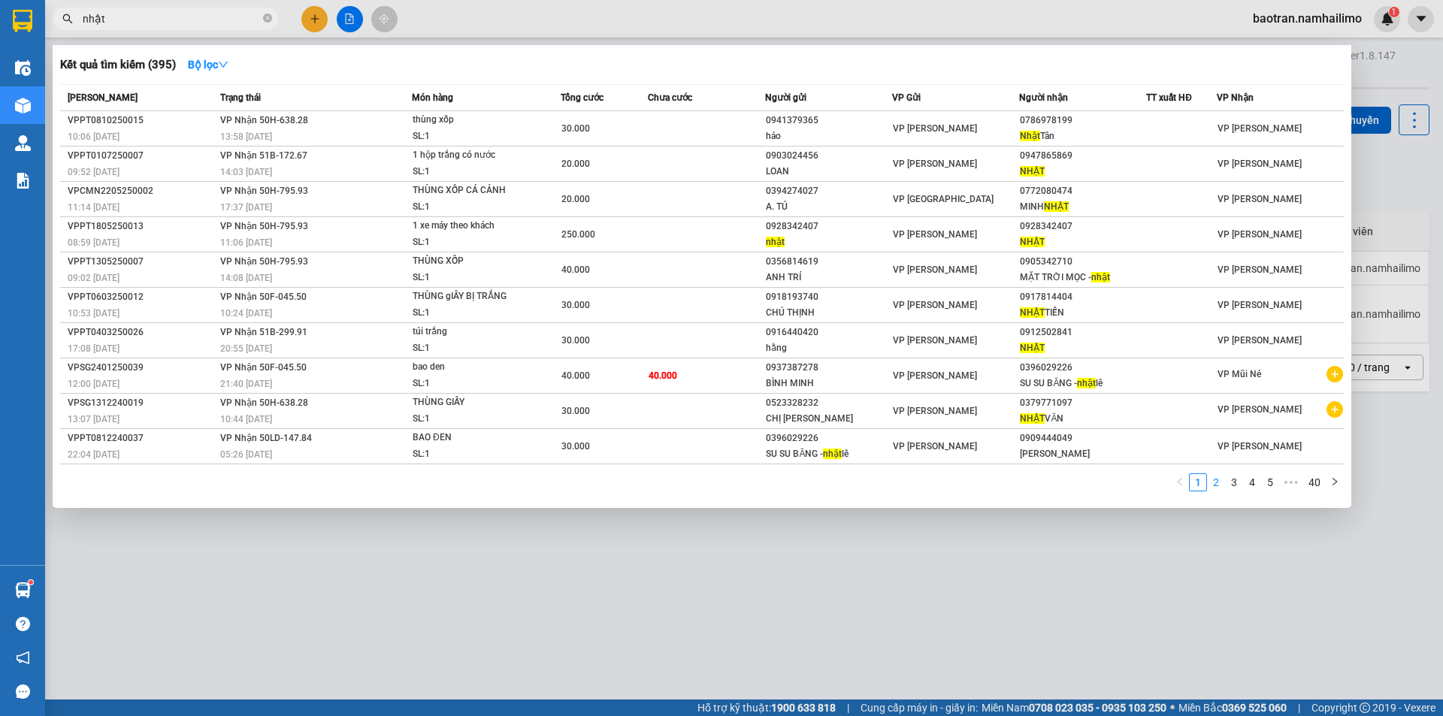
click at [1213, 480] on link "2" at bounding box center [1216, 482] width 17 height 17
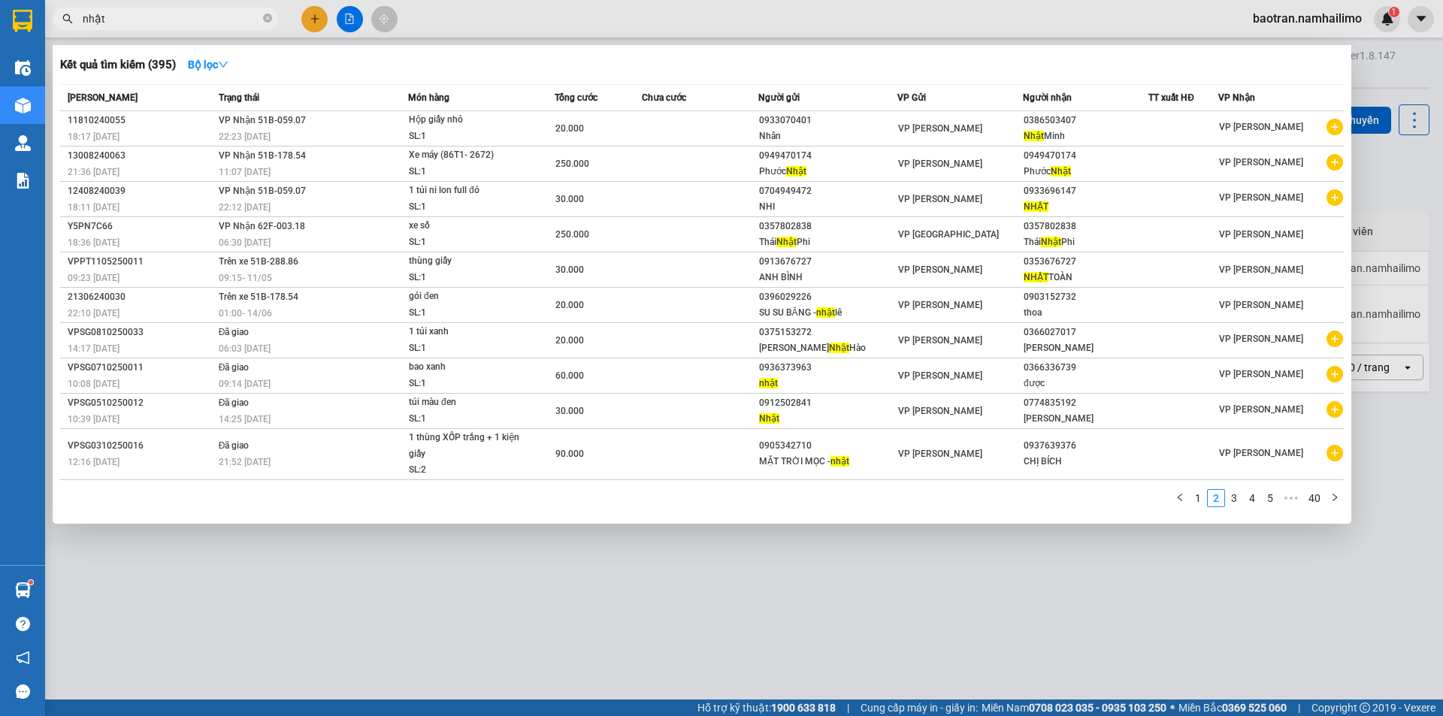
click at [1103, 578] on div at bounding box center [721, 358] width 1443 height 716
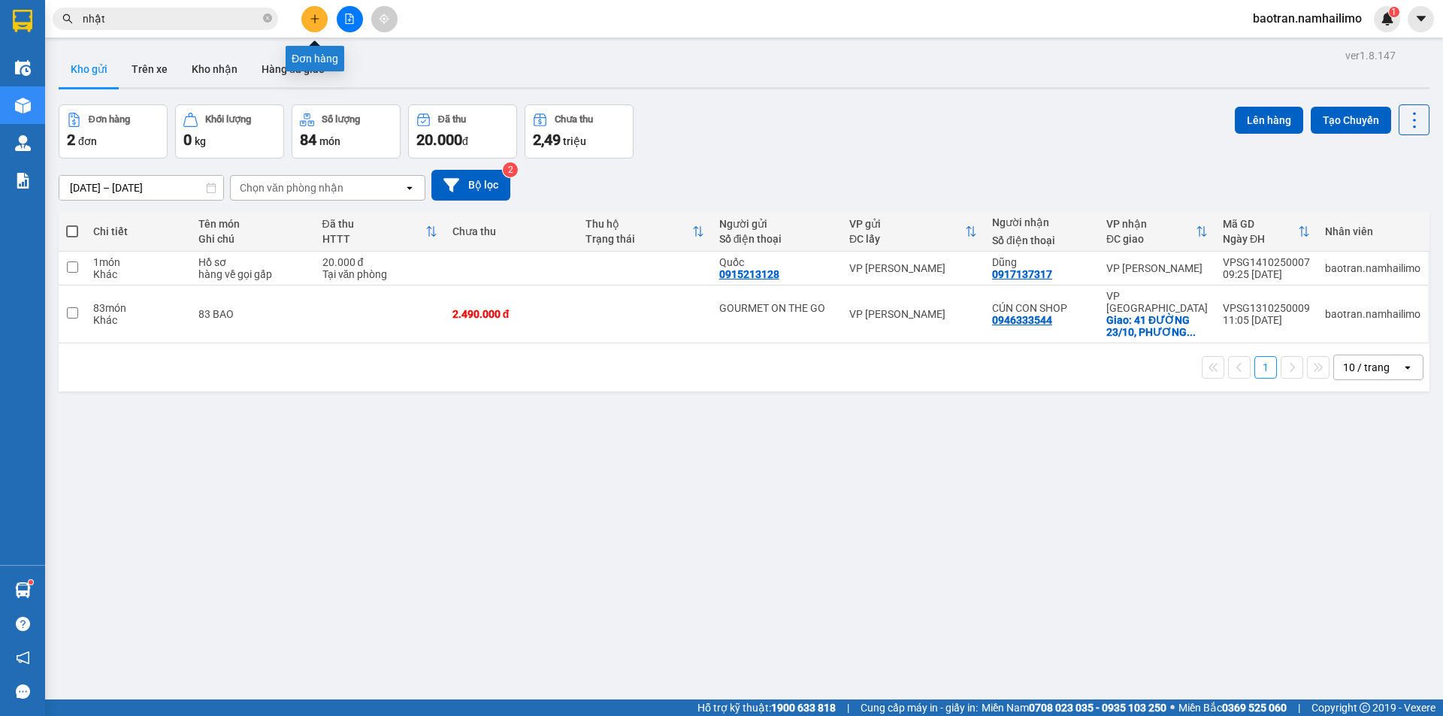
click at [323, 29] on div at bounding box center [349, 19] width 113 height 26
click at [313, 24] on button at bounding box center [314, 19] width 26 height 26
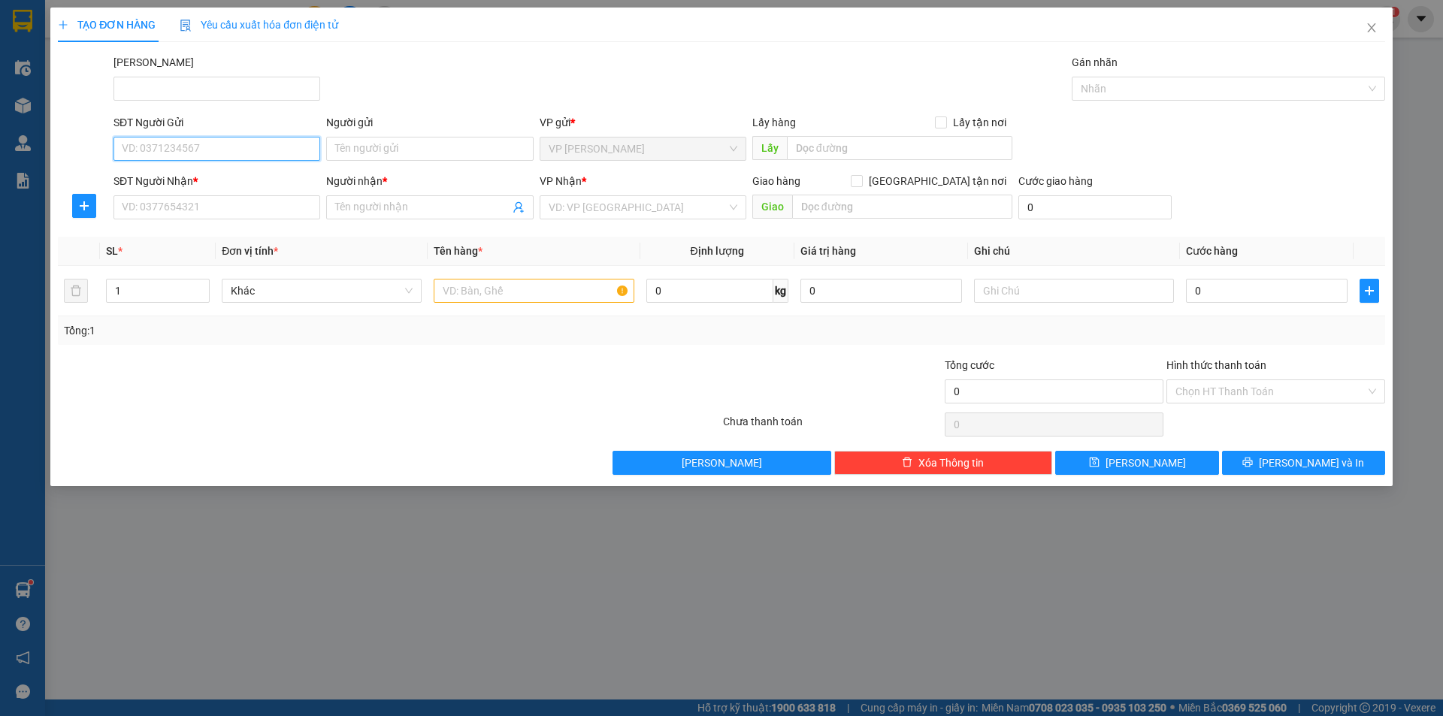
drag, startPoint x: 210, startPoint y: 149, endPoint x: 217, endPoint y: 142, distance: 10.1
click at [210, 146] on input "SĐT Người Gửi" at bounding box center [216, 149] width 207 height 24
type input "0979415353"
click at [240, 180] on div "0979415353 - ANH BÁO" at bounding box center [217, 179] width 189 height 17
type input "ANH BÁO"
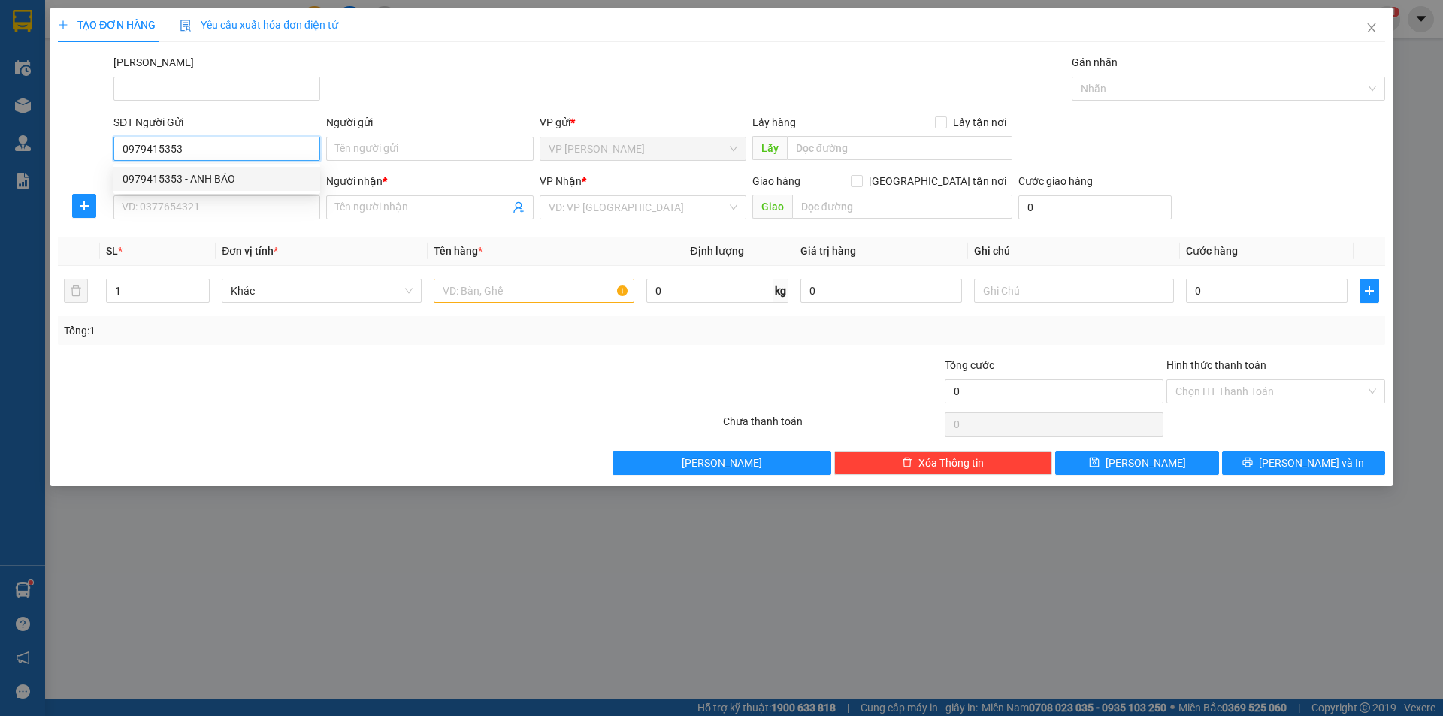
type input "0988878923"
type input "NHẬT"
checkbox input "true"
type input "100 [PERSON_NAME], MŨI NÉ"
type input "10.000"
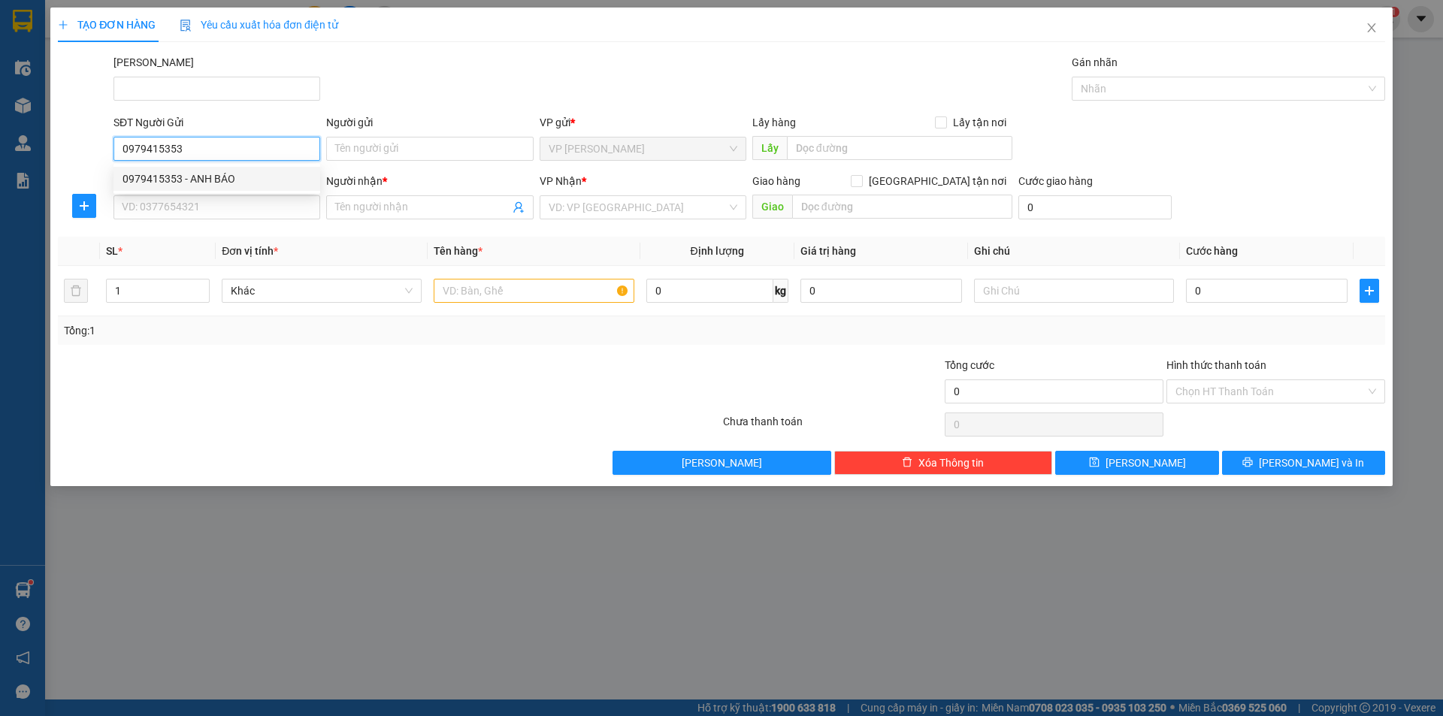
type input "10.000"
type input "140.000"
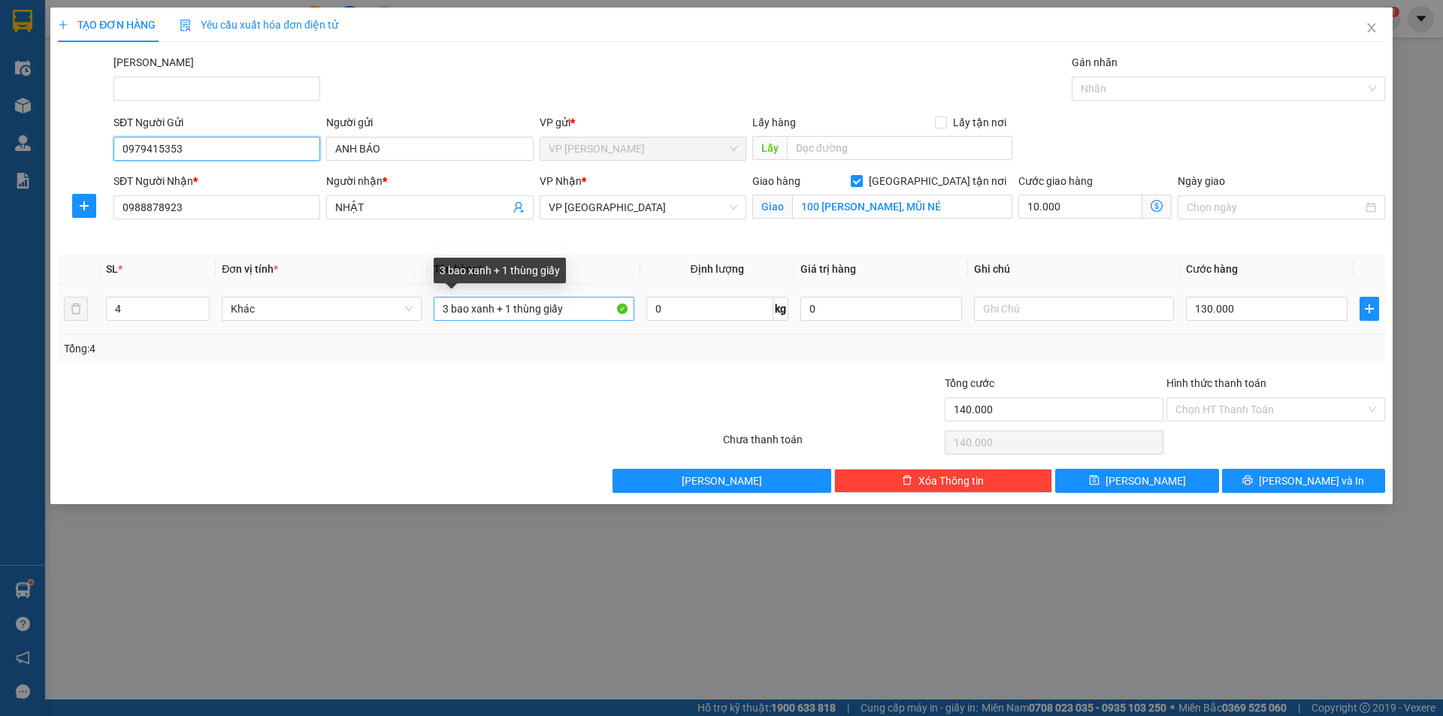
type input "0979415353"
drag, startPoint x: 522, startPoint y: 307, endPoint x: 397, endPoint y: 308, distance: 125.5
click at [397, 308] on tr "4 Khác 3 bao xanh + 1 thùng giấy 0 kg 0 130.000" at bounding box center [721, 309] width 1327 height 50
type input "1 bao xanh"
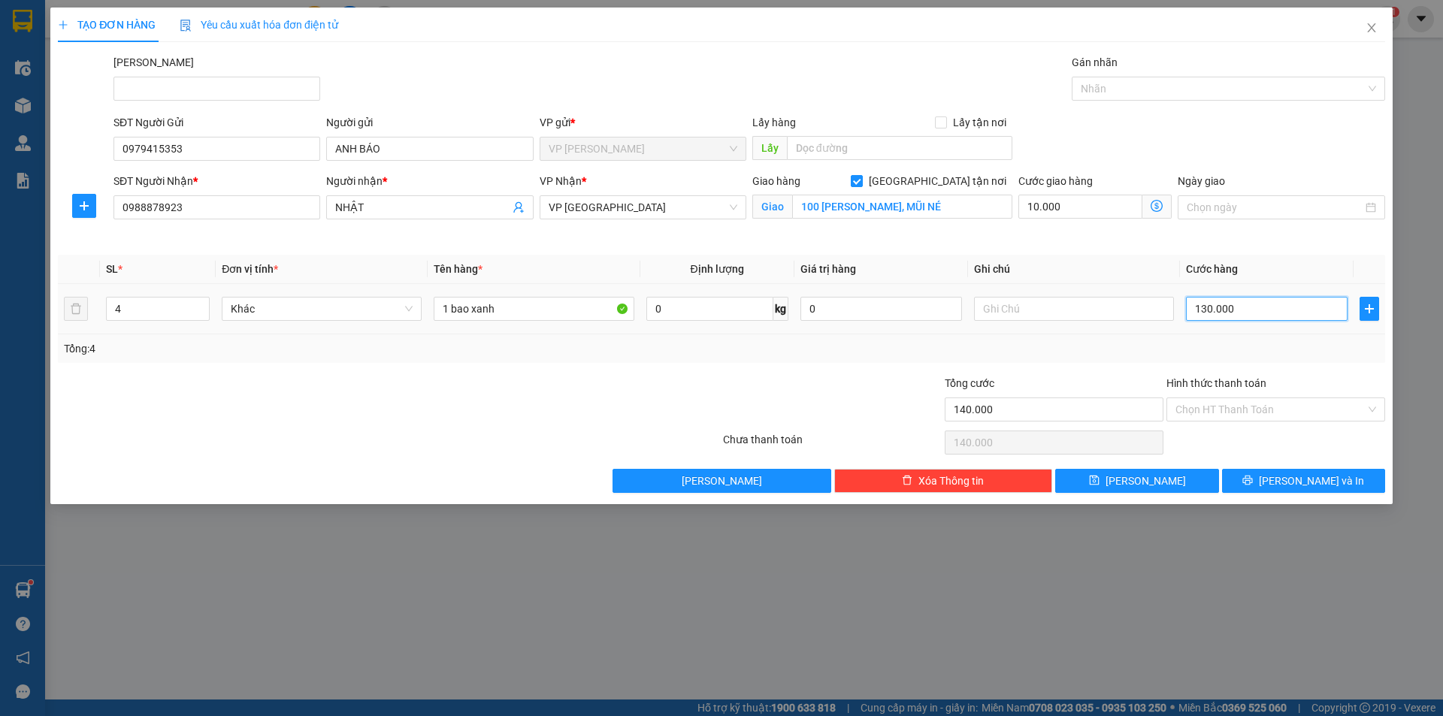
click at [1242, 298] on input "130.000" at bounding box center [1267, 309] width 162 height 24
type input "10.003"
type input "3"
type input "10.030"
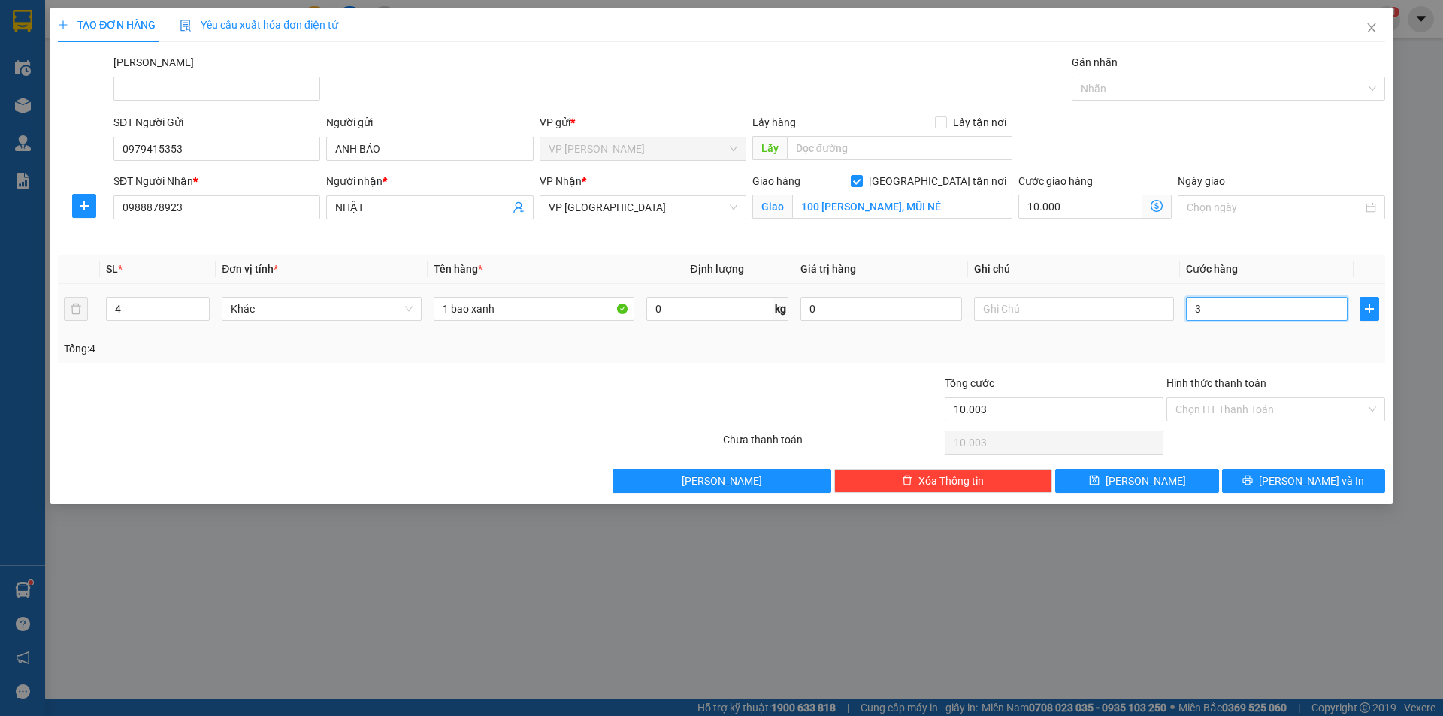
type input "10.030"
type input "30"
type input "40.000"
type input "30.000"
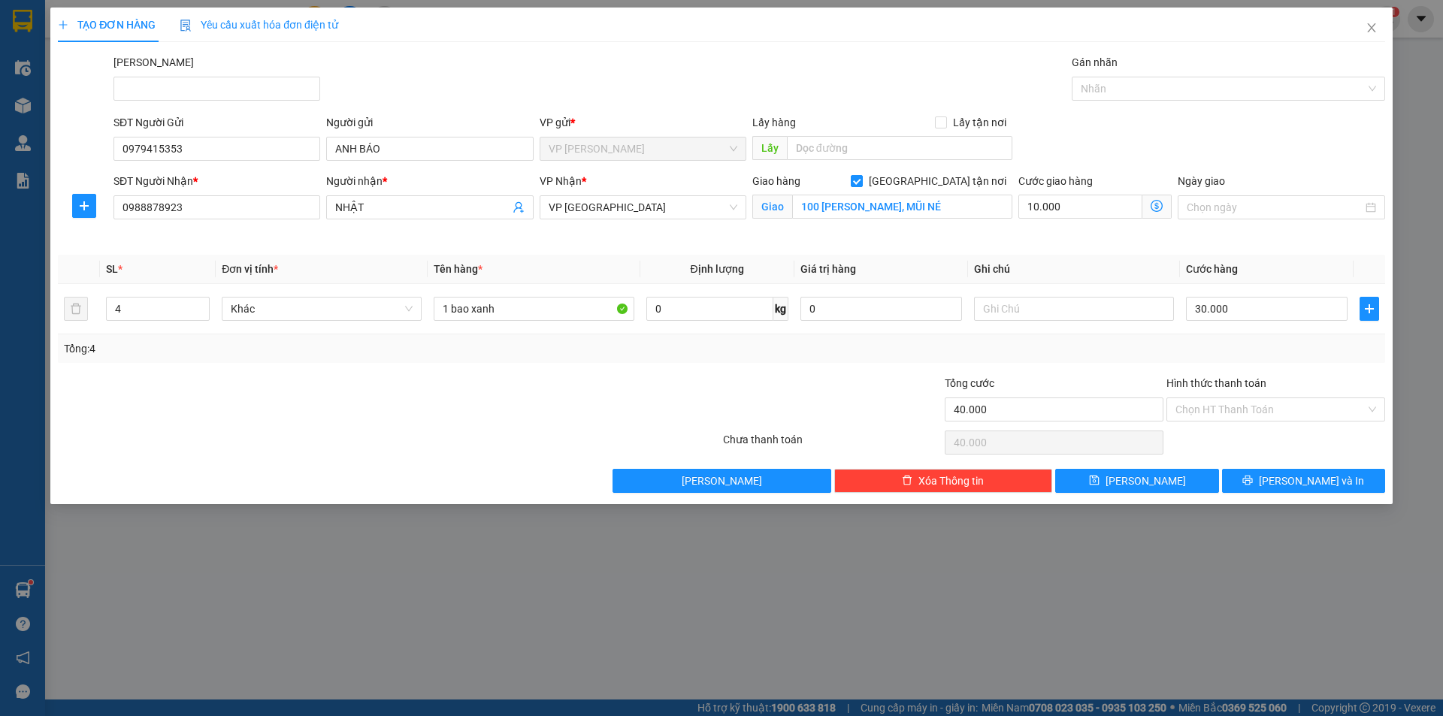
click at [1249, 123] on div "SĐT Người Gửi 0979415353 Người gửi ANH BÁO VP gửi * VP Phạm Ngũ Lão Lấy hàng Lấ…" at bounding box center [749, 140] width 1278 height 53
drag, startPoint x: 147, startPoint y: 309, endPoint x: 377, endPoint y: 331, distance: 231.1
click at [1, 338] on div "TẠO ĐƠN HÀNG Yêu cầu xuất hóa đơn điện tử Transit Pickup Surcharge Ids Transit …" at bounding box center [721, 358] width 1443 height 716
type input "1"
click at [1293, 328] on td "30.000" at bounding box center [1267, 309] width 174 height 50
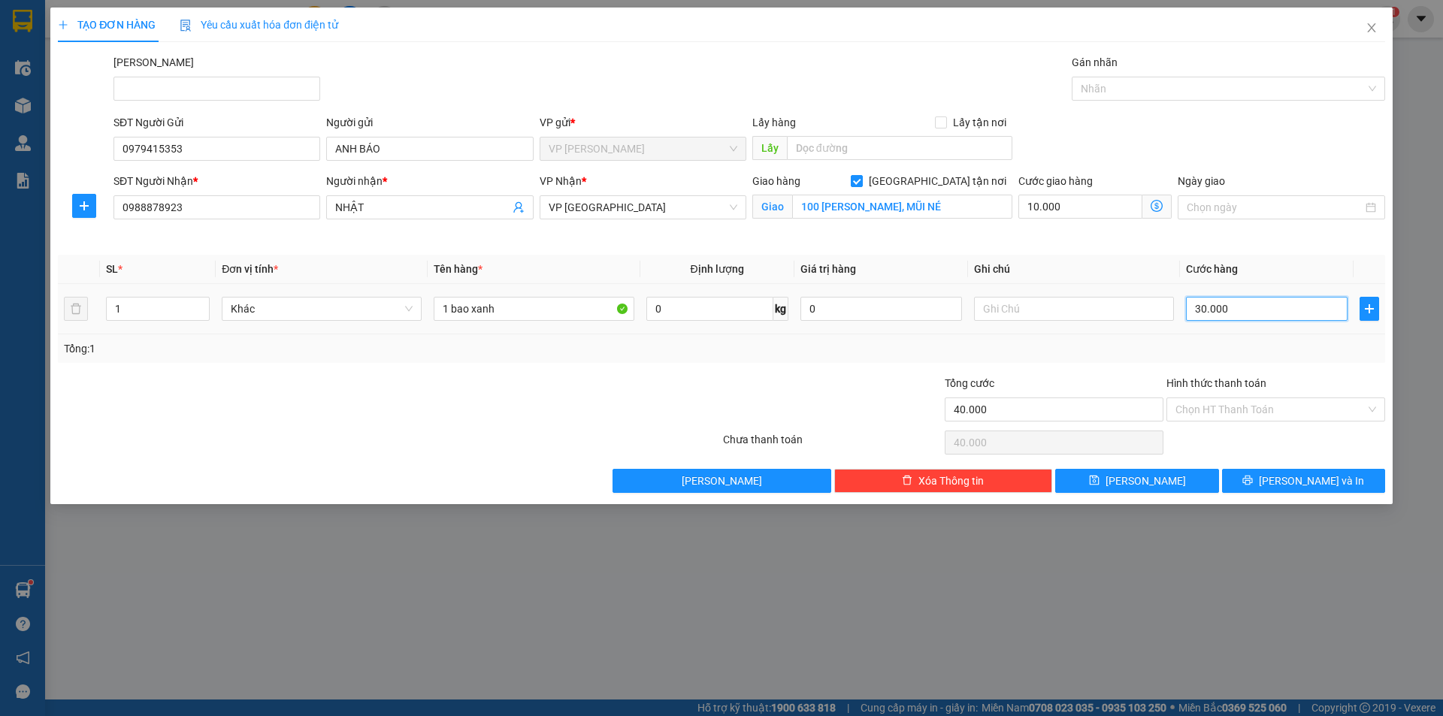
click at [1282, 307] on input "30.000" at bounding box center [1267, 309] width 162 height 24
type input "10.004"
type input "4"
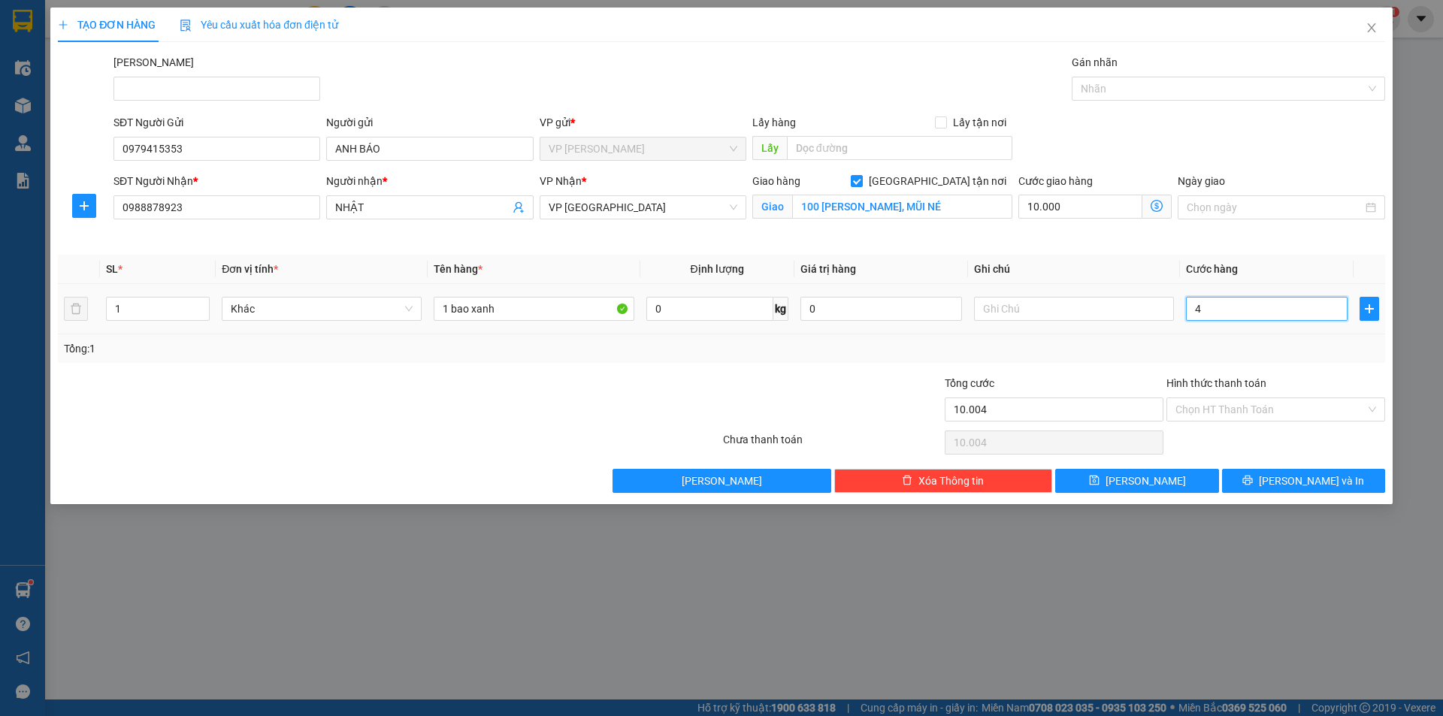
type input "10.000"
type input "0"
type input "10.003"
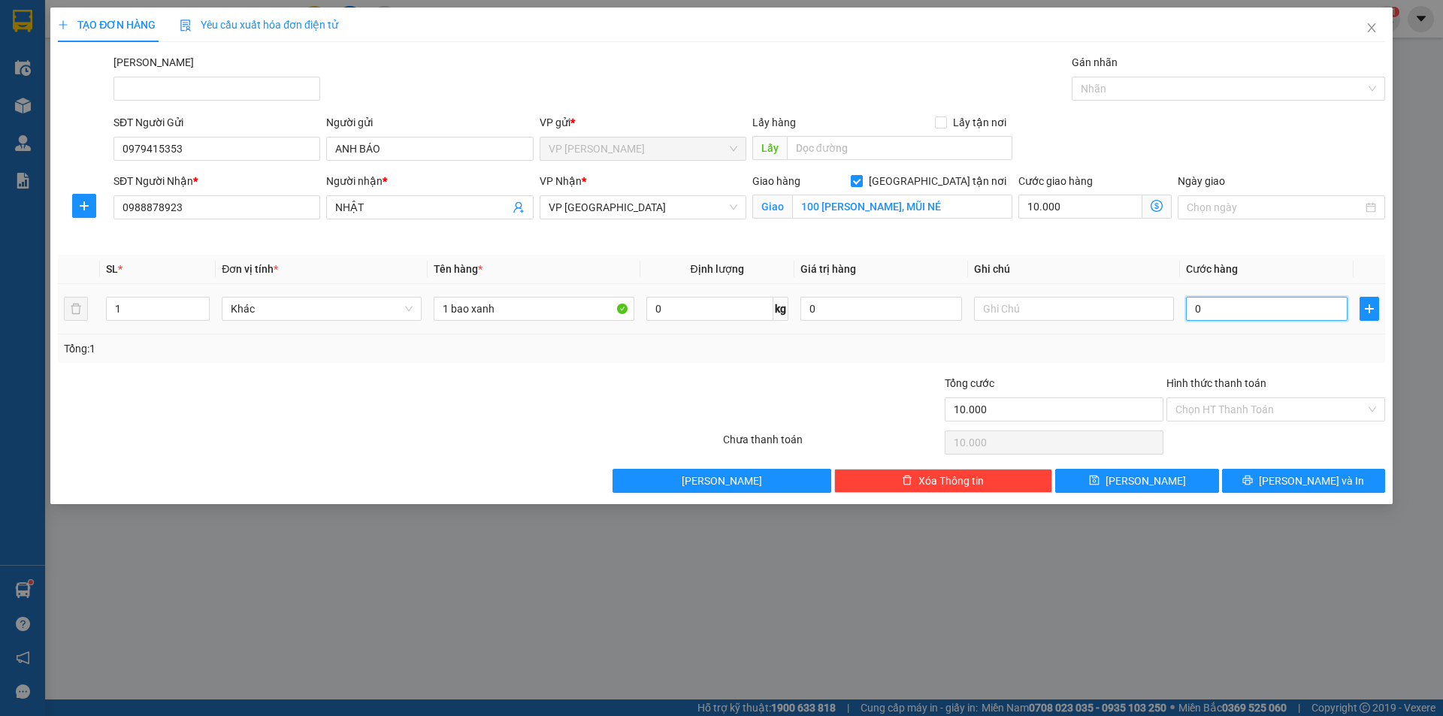
type input "03"
type input "10.030"
type input "030"
type input "40.000"
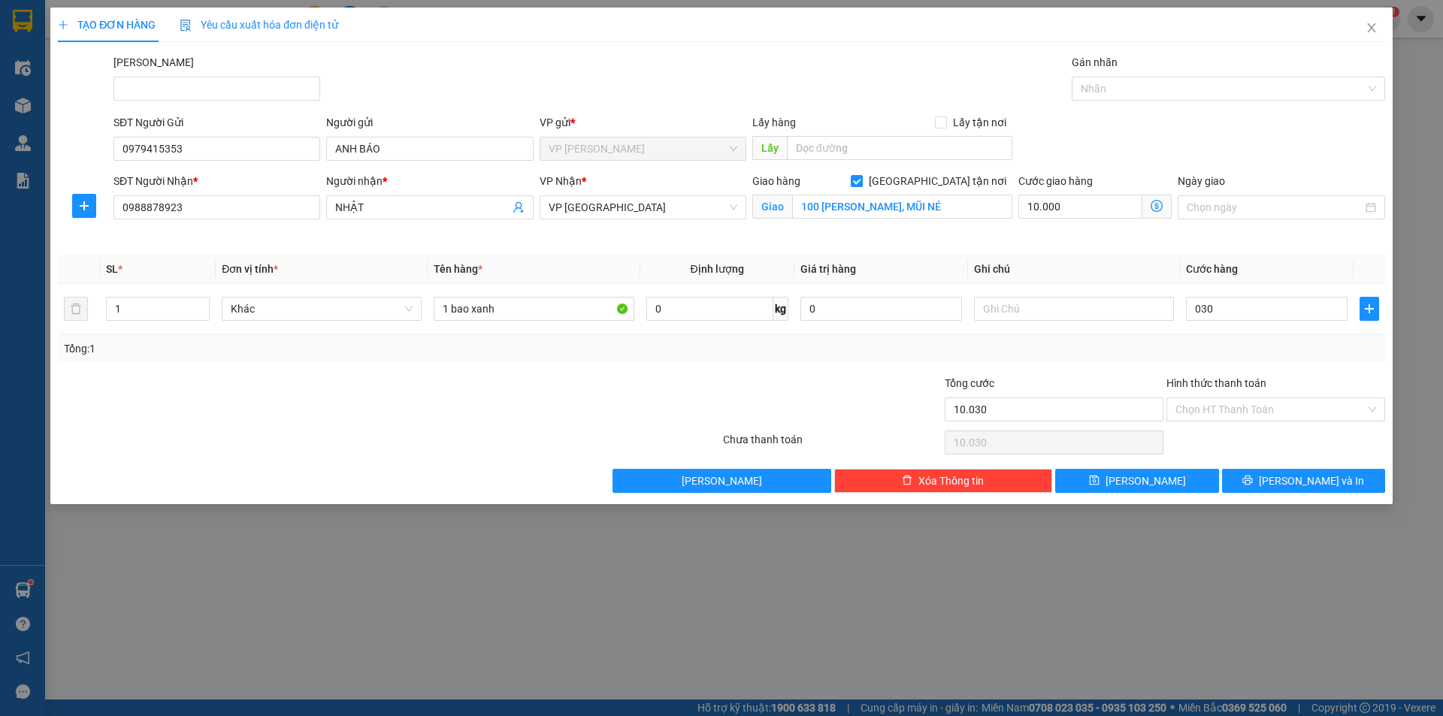
type input "40.000"
type input "30.000"
click at [1266, 253] on div "Transit Pickup Surcharge Ids Transit Deliver Surcharge Ids Transit Deliver Surc…" at bounding box center [721, 273] width 1327 height 439
click at [1236, 308] on input "30.000" at bounding box center [1267, 309] width 162 height 24
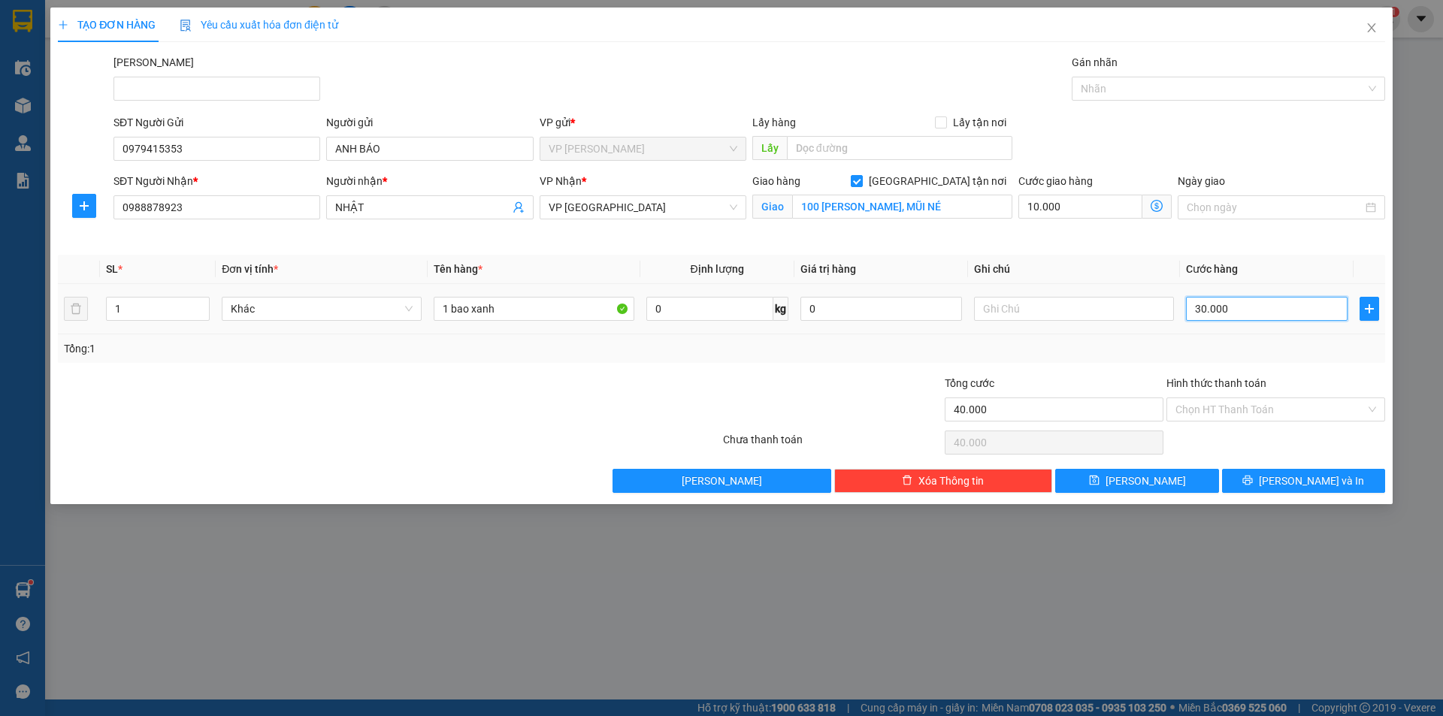
click at [1236, 308] on input "30.000" at bounding box center [1267, 309] width 162 height 24
type input "10.004"
type input "4"
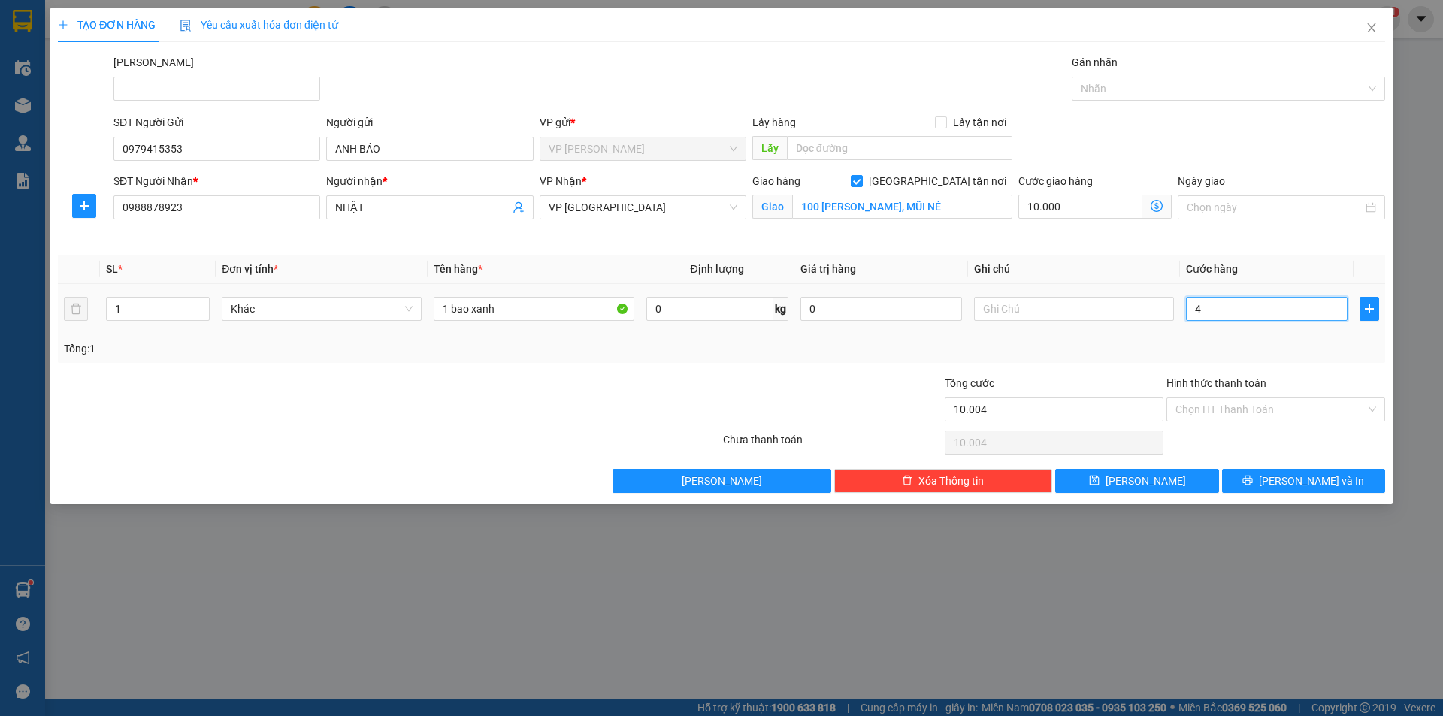
type input "10.040"
type input "40"
type input "50.000"
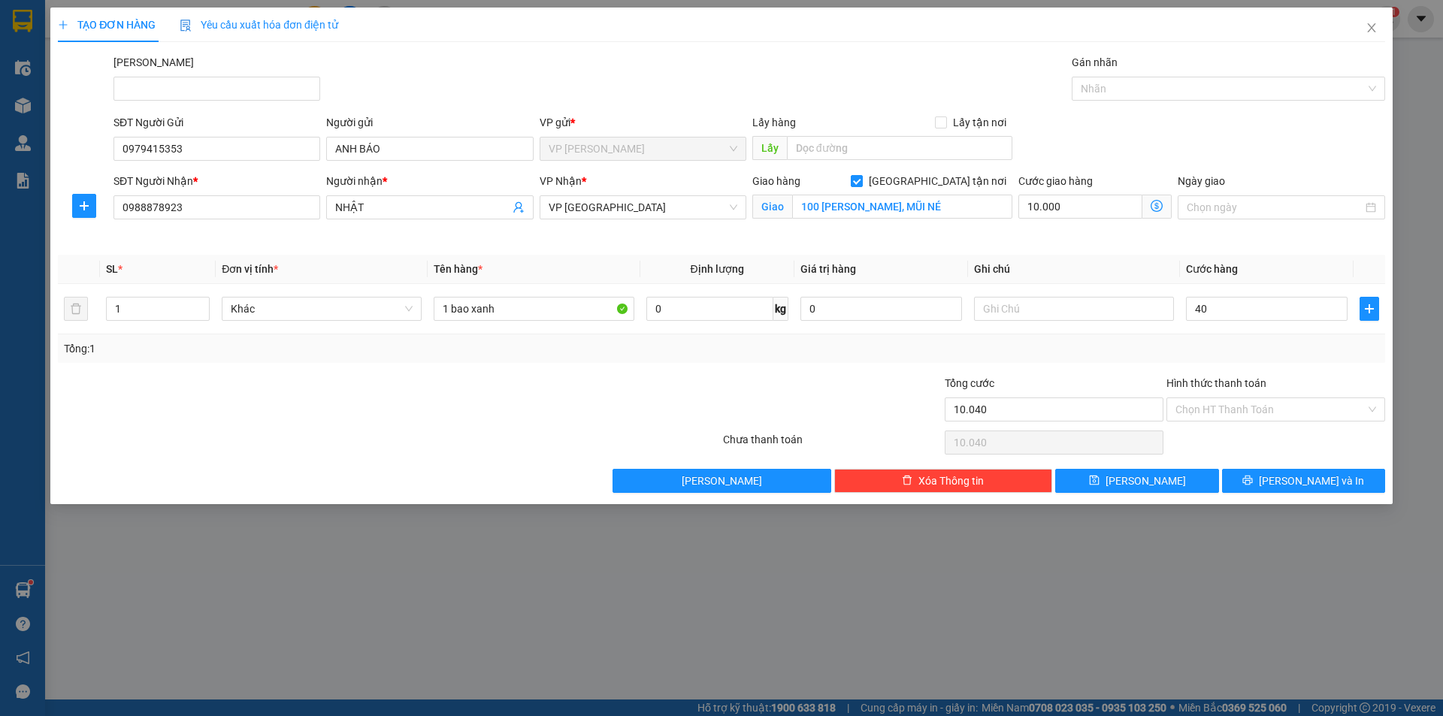
type input "40.000"
click at [1259, 226] on div "Ngày giao" at bounding box center [1281, 208] width 213 height 71
click at [1288, 486] on button "[PERSON_NAME] và In" at bounding box center [1303, 481] width 163 height 24
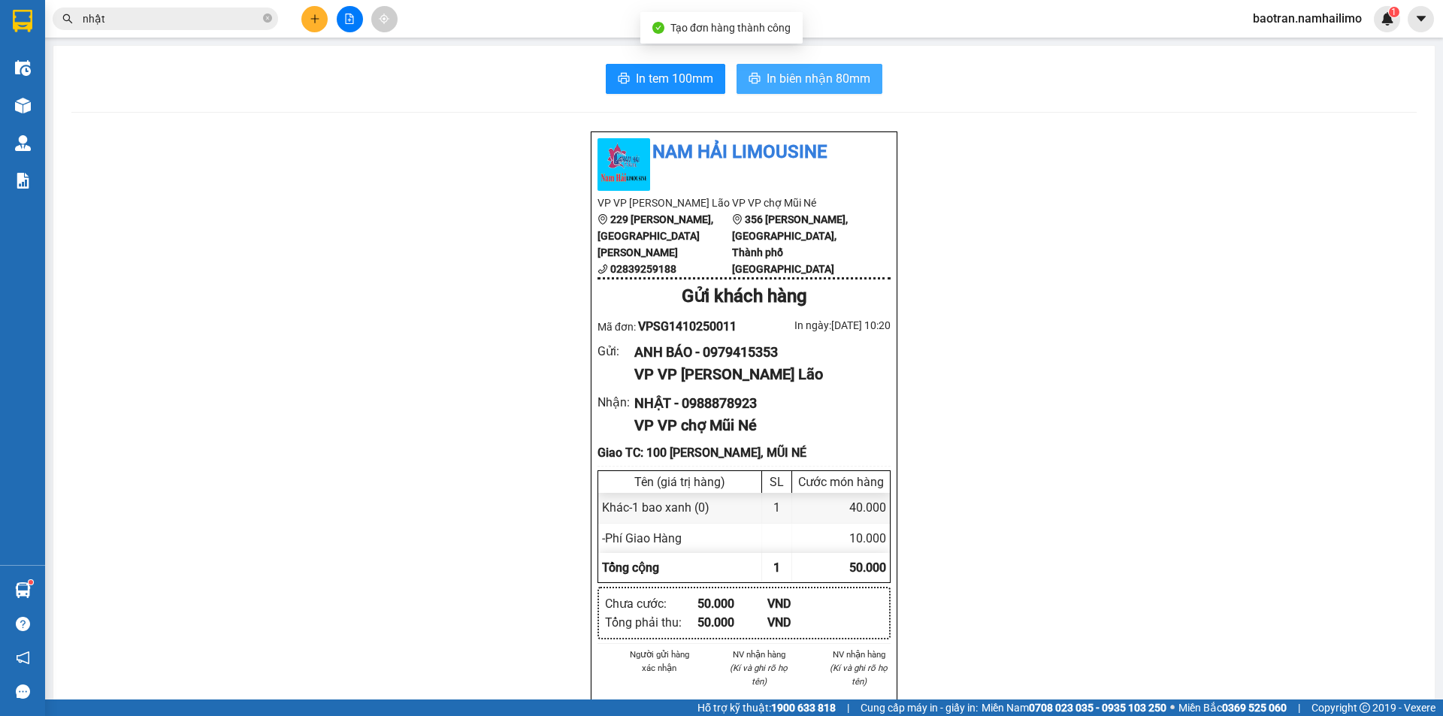
click at [788, 67] on button "In biên nhận 80mm" at bounding box center [810, 79] width 146 height 30
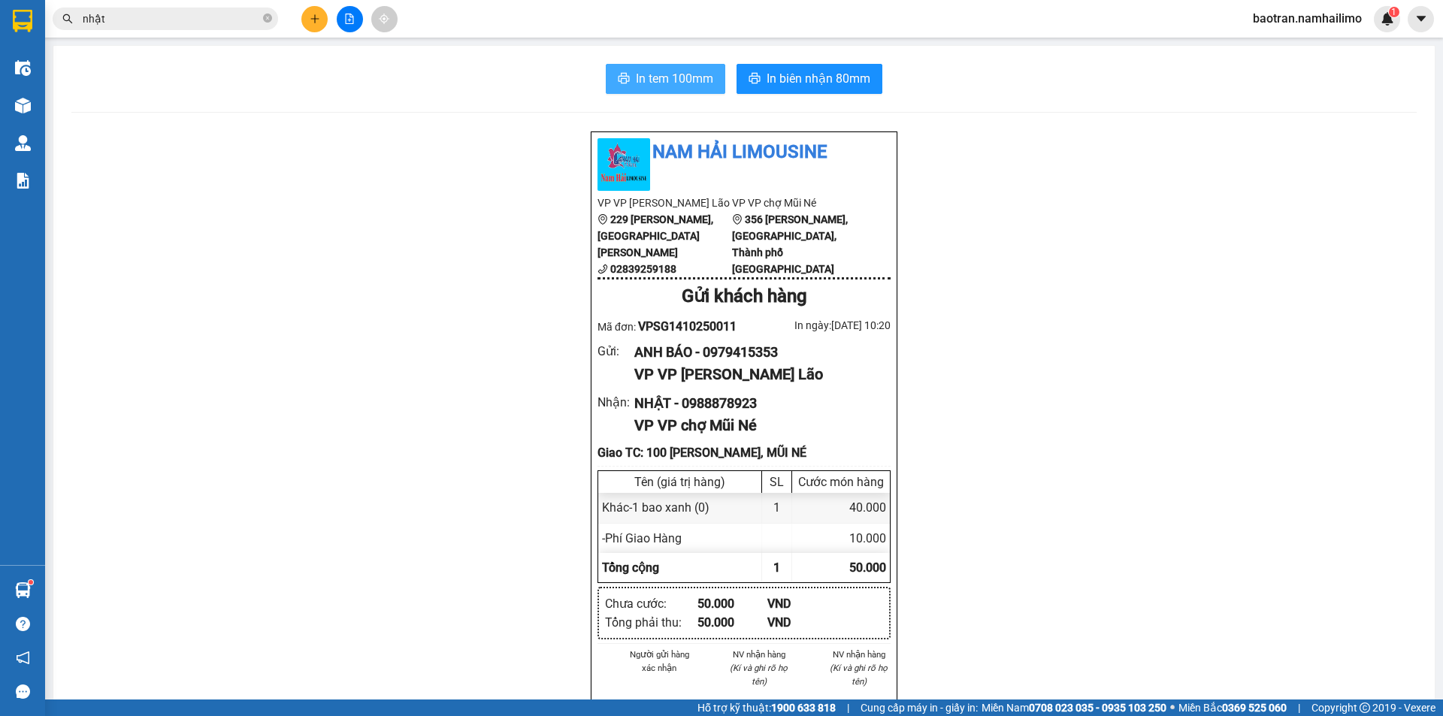
click at [661, 73] on span "In tem 100mm" at bounding box center [674, 78] width 77 height 19
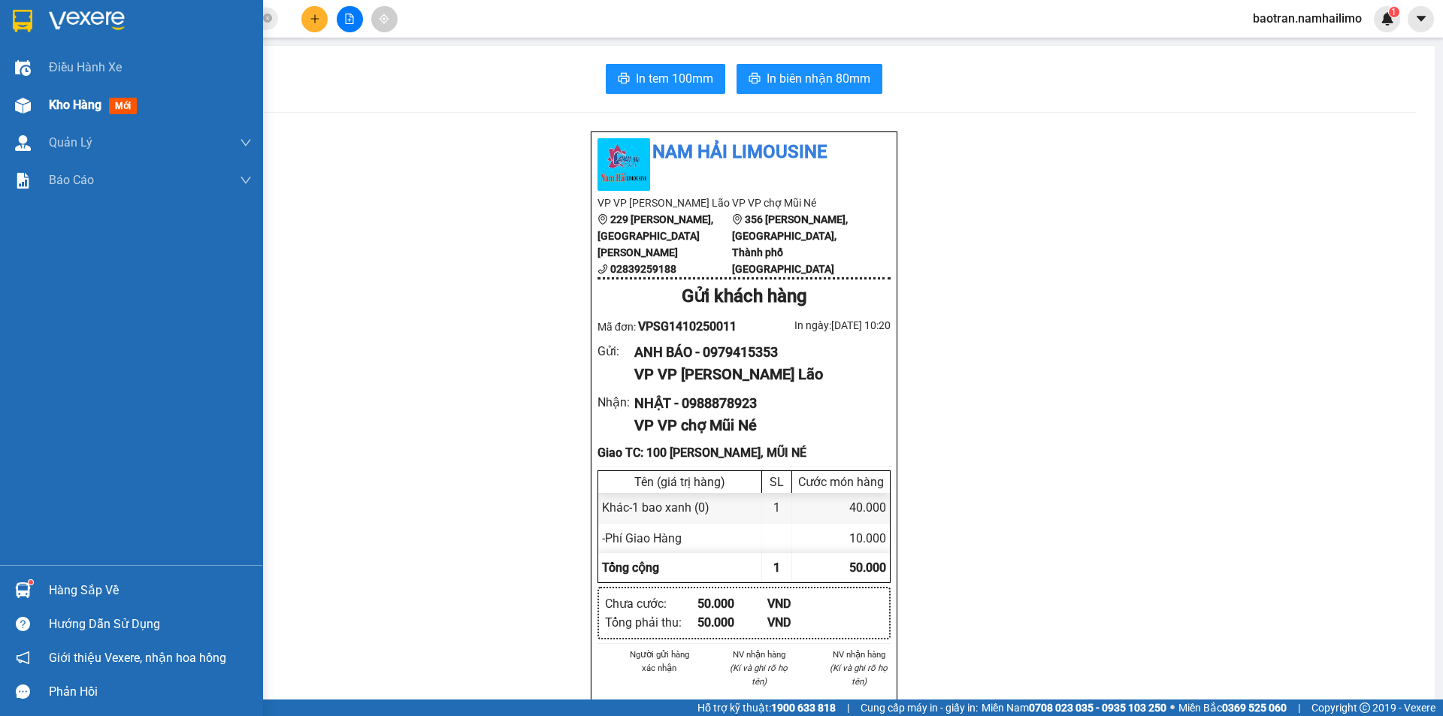
click at [74, 103] on span "Kho hàng" at bounding box center [75, 105] width 53 height 14
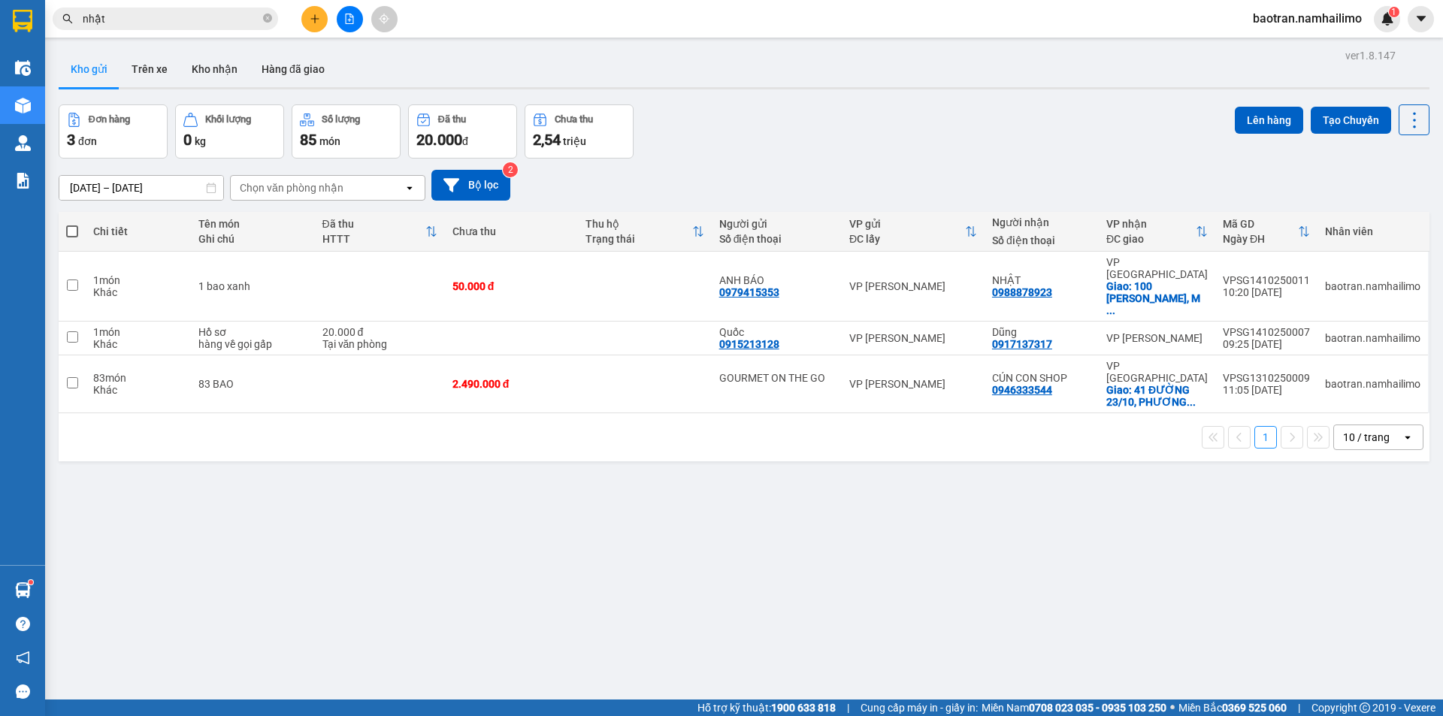
drag, startPoint x: 250, startPoint y: 11, endPoint x: 261, endPoint y: 21, distance: 14.9
click at [255, 17] on span "nhật" at bounding box center [165, 19] width 225 height 23
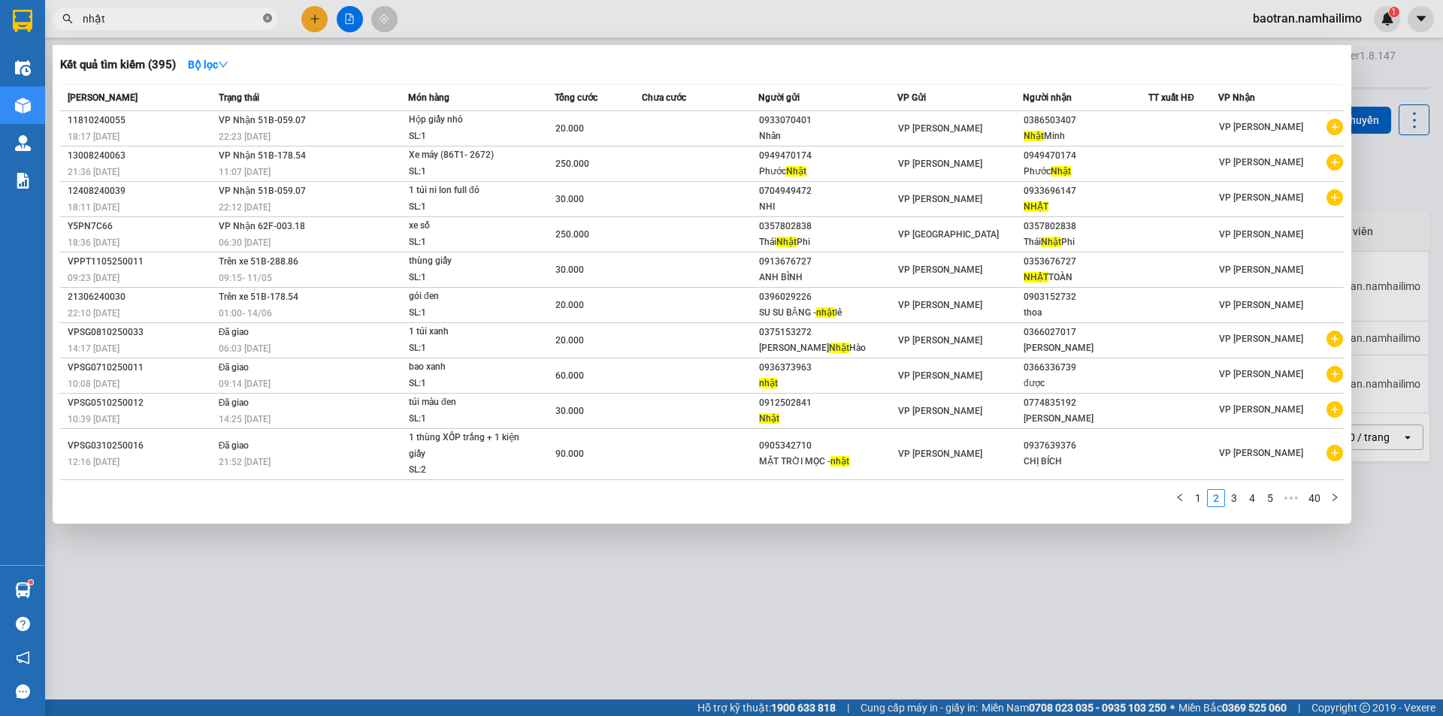
click at [264, 21] on icon "close-circle" at bounding box center [267, 18] width 9 height 9
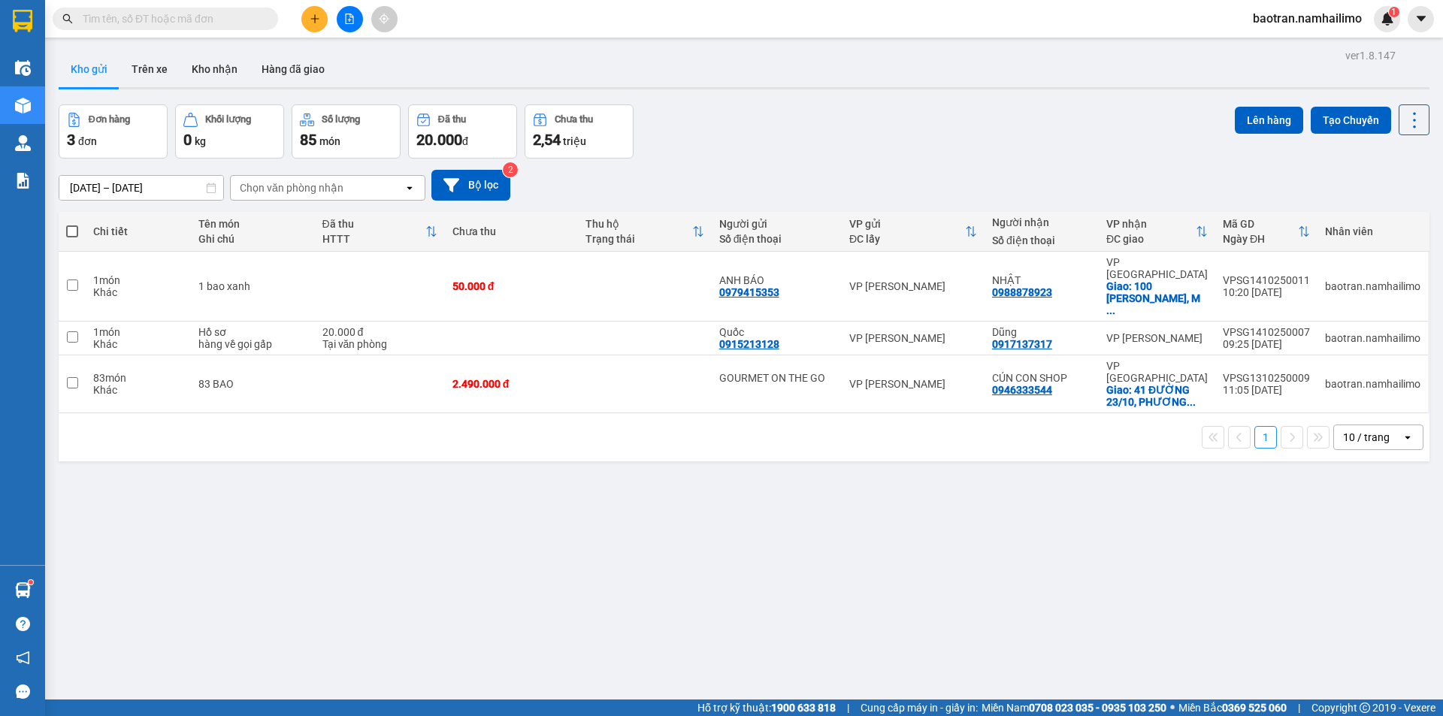
click at [210, 20] on input "text" at bounding box center [171, 19] width 177 height 17
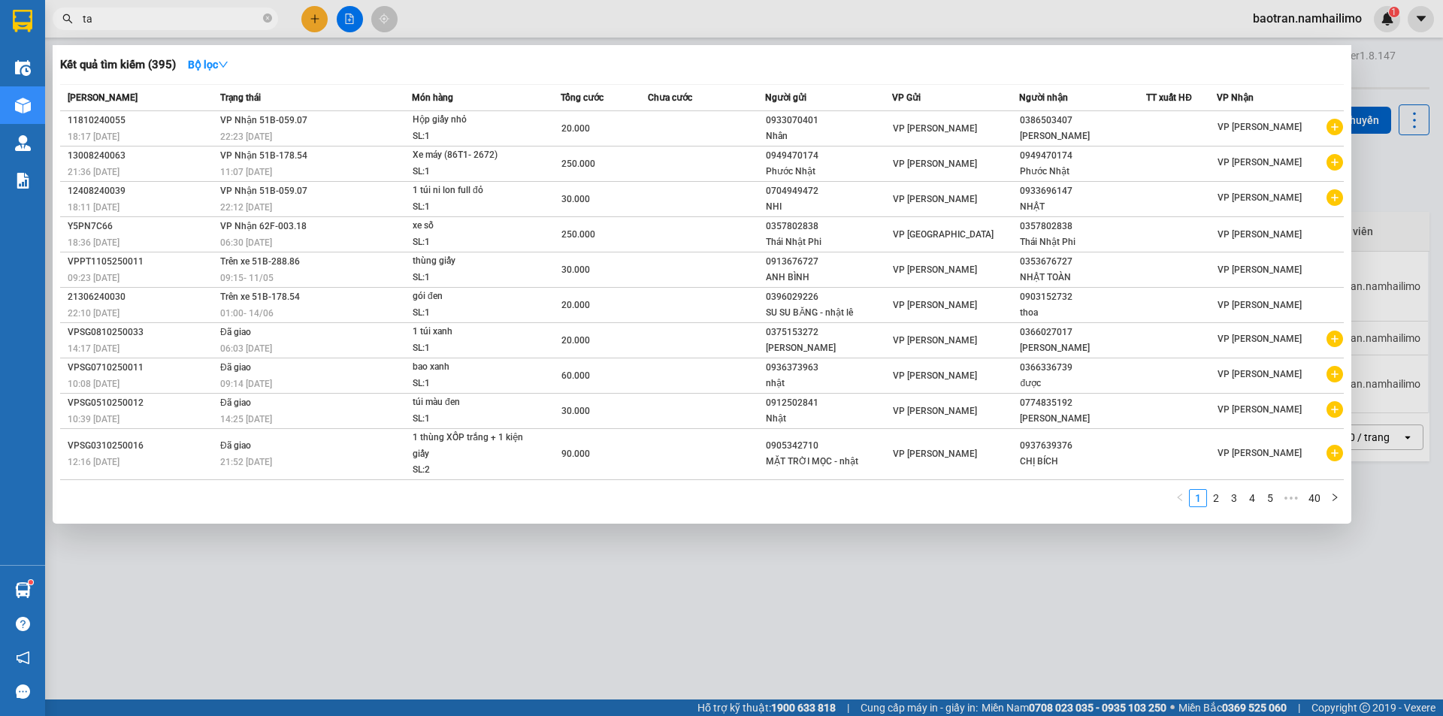
type input "t"
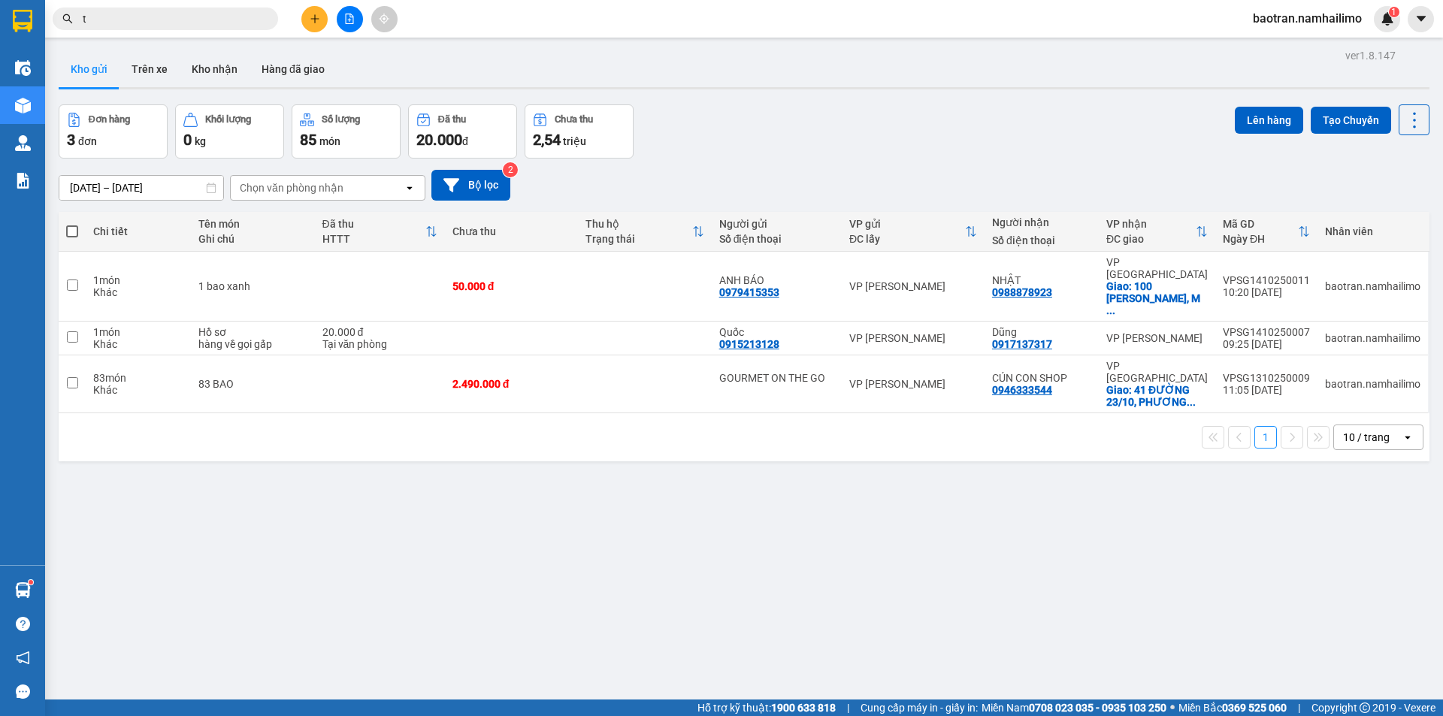
type input "th"
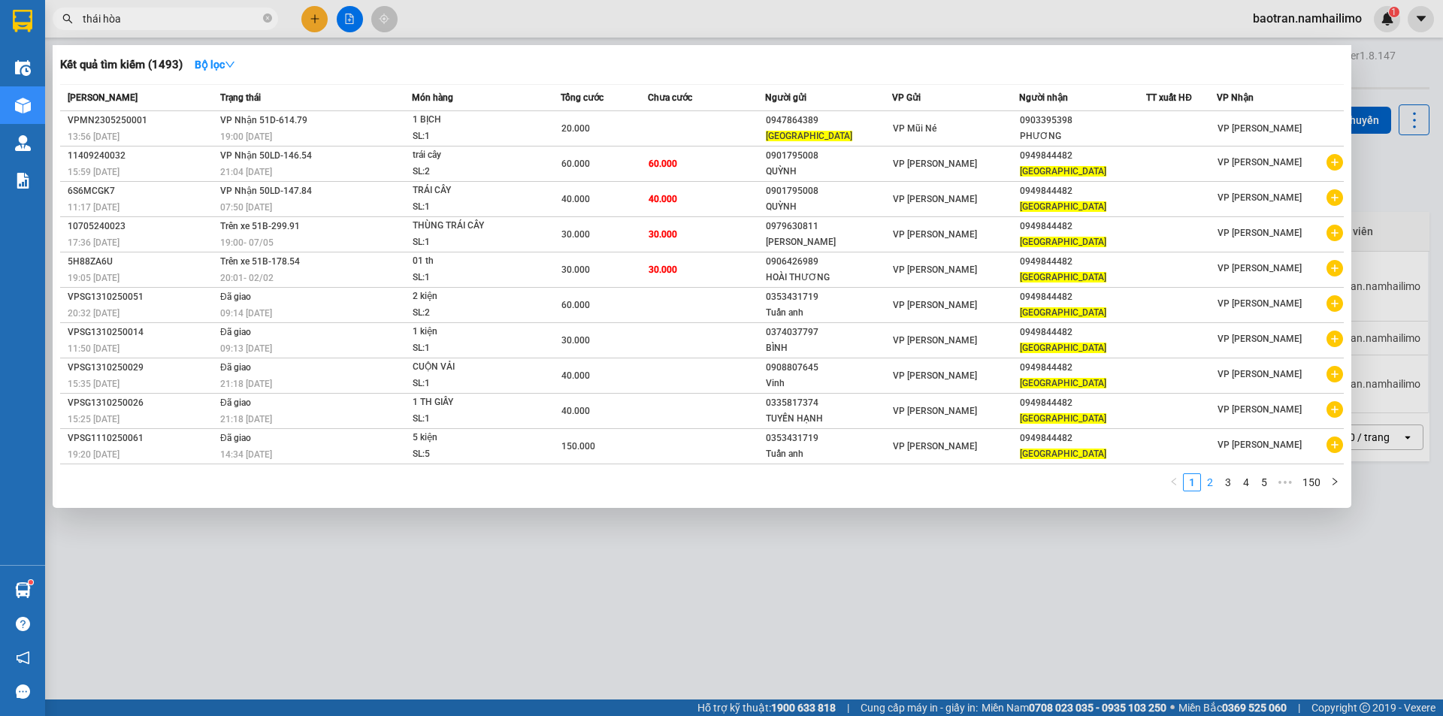
type input "thái hòa"
click at [1216, 483] on link "2" at bounding box center [1210, 482] width 17 height 17
click at [1226, 482] on link "3" at bounding box center [1228, 482] width 17 height 17
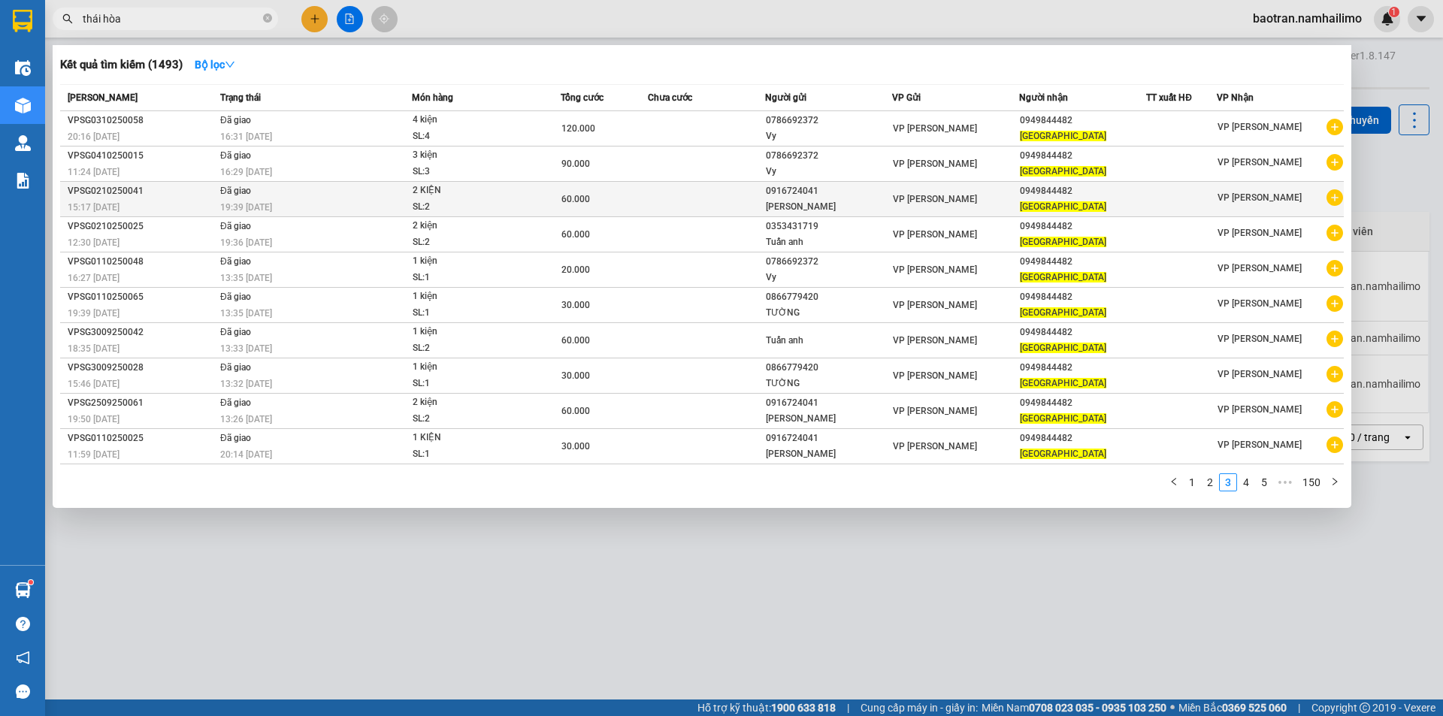
click at [1331, 200] on icon "plus-circle" at bounding box center [1334, 197] width 17 height 17
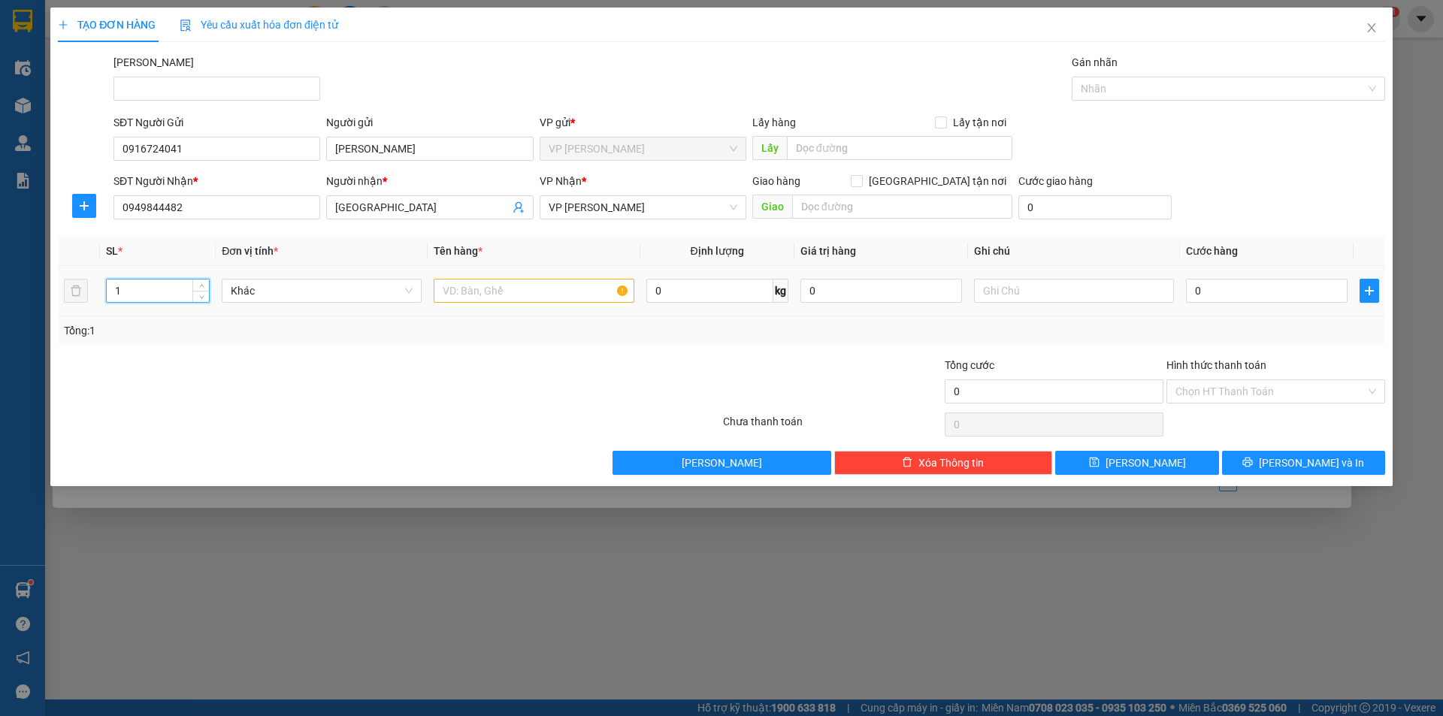
drag, startPoint x: 154, startPoint y: 294, endPoint x: 57, endPoint y: 303, distance: 97.4
click at [57, 303] on div "TẠO ĐƠN HÀNG Yêu cầu xuất hóa đơn điện tử Transit Pickup Surcharge Ids Transit …" at bounding box center [721, 247] width 1342 height 479
type input "3"
click at [459, 289] on input "text" at bounding box center [534, 291] width 200 height 24
type input "3 kiện"
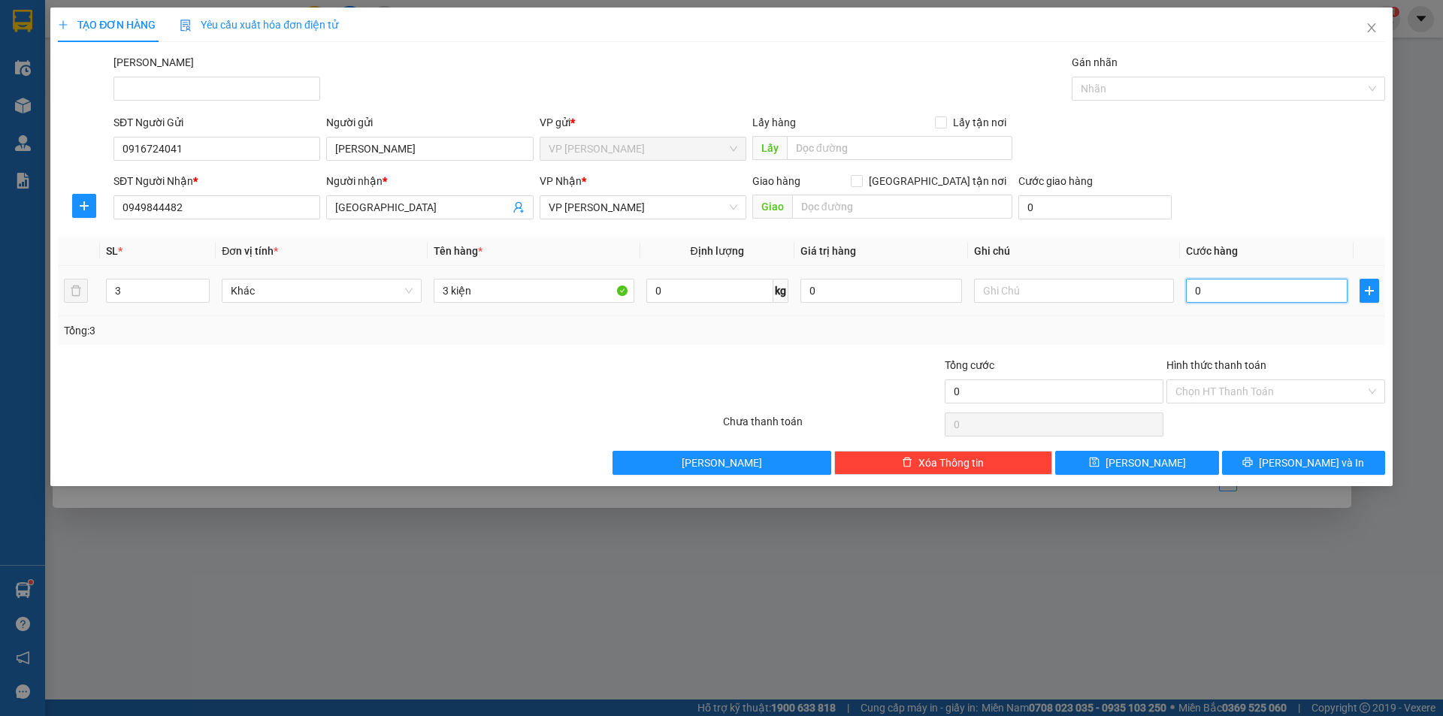
click at [1213, 294] on input "0" at bounding box center [1267, 291] width 162 height 24
type input "3"
type input "30"
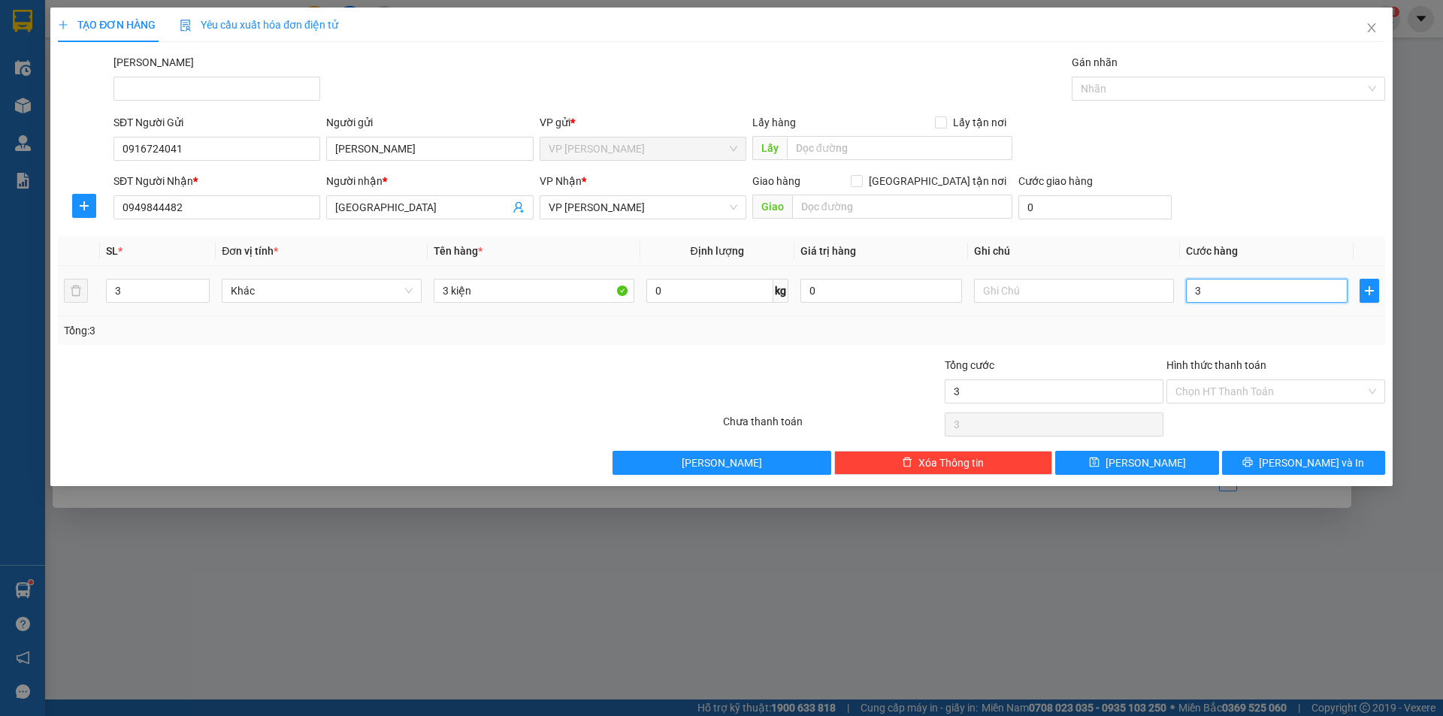
type input "30"
type input "30.000"
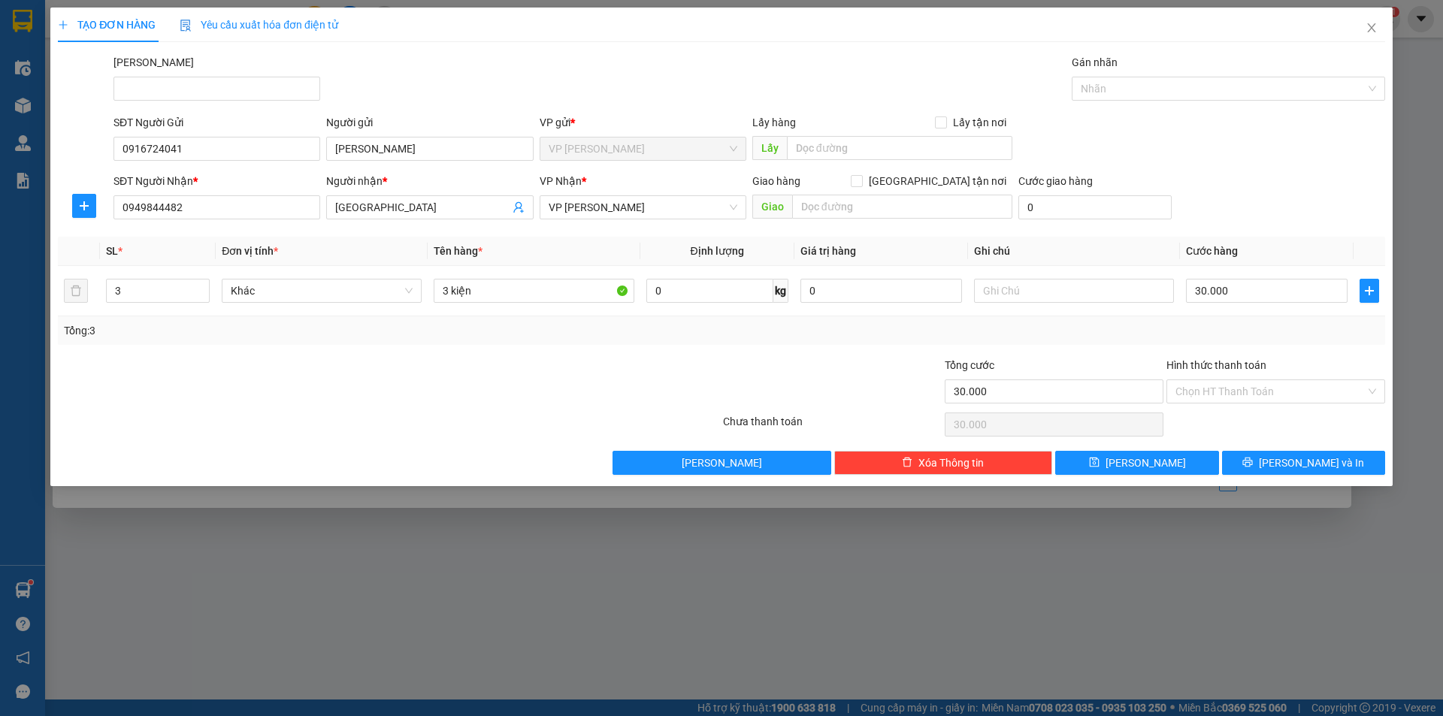
drag, startPoint x: 1264, startPoint y: 183, endPoint x: 1267, endPoint y: 223, distance: 39.9
click at [1264, 188] on div "SĐT Người Nhận * 0949844482 Người nhận * THÁI HÒA VP Nhận * VP Phan Thiết Giao …" at bounding box center [749, 199] width 1278 height 53
click at [1255, 298] on input "30.000" at bounding box center [1267, 291] width 162 height 24
type input "9"
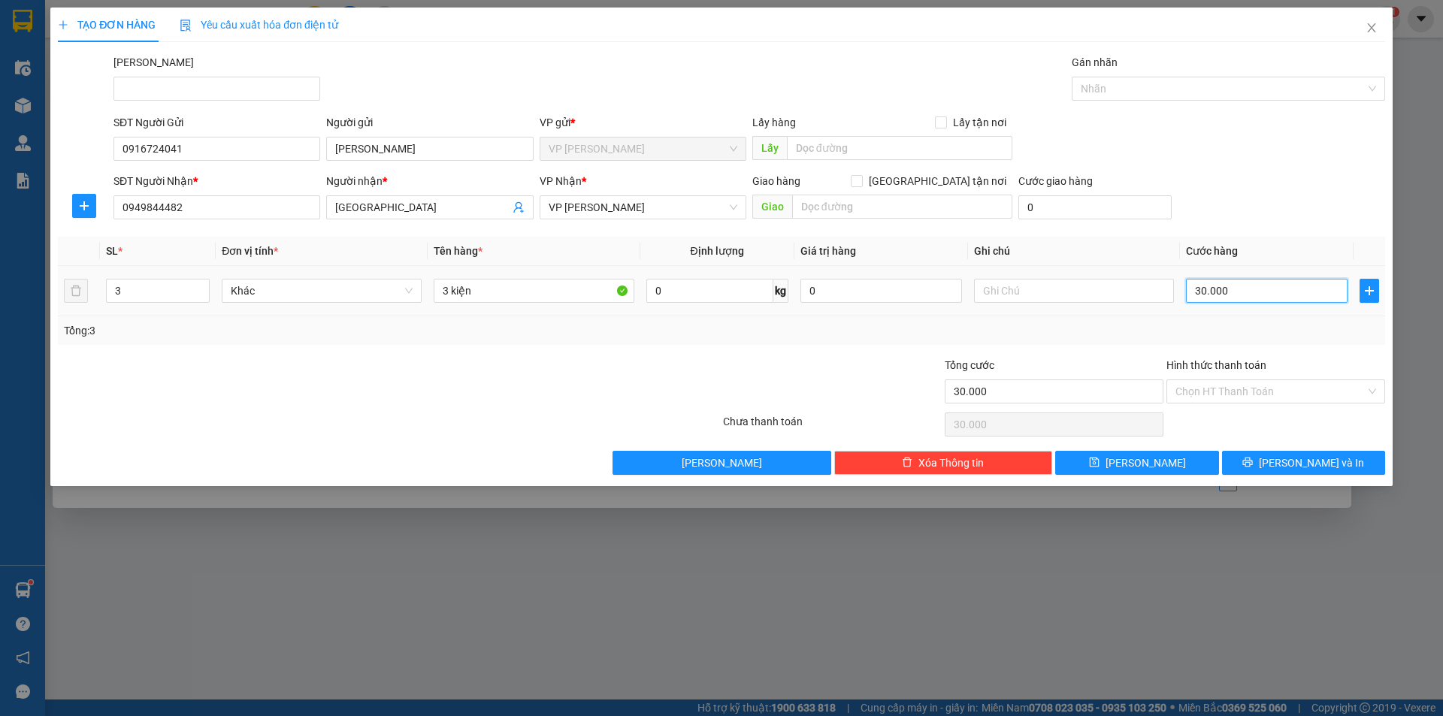
type input "9"
type input "90"
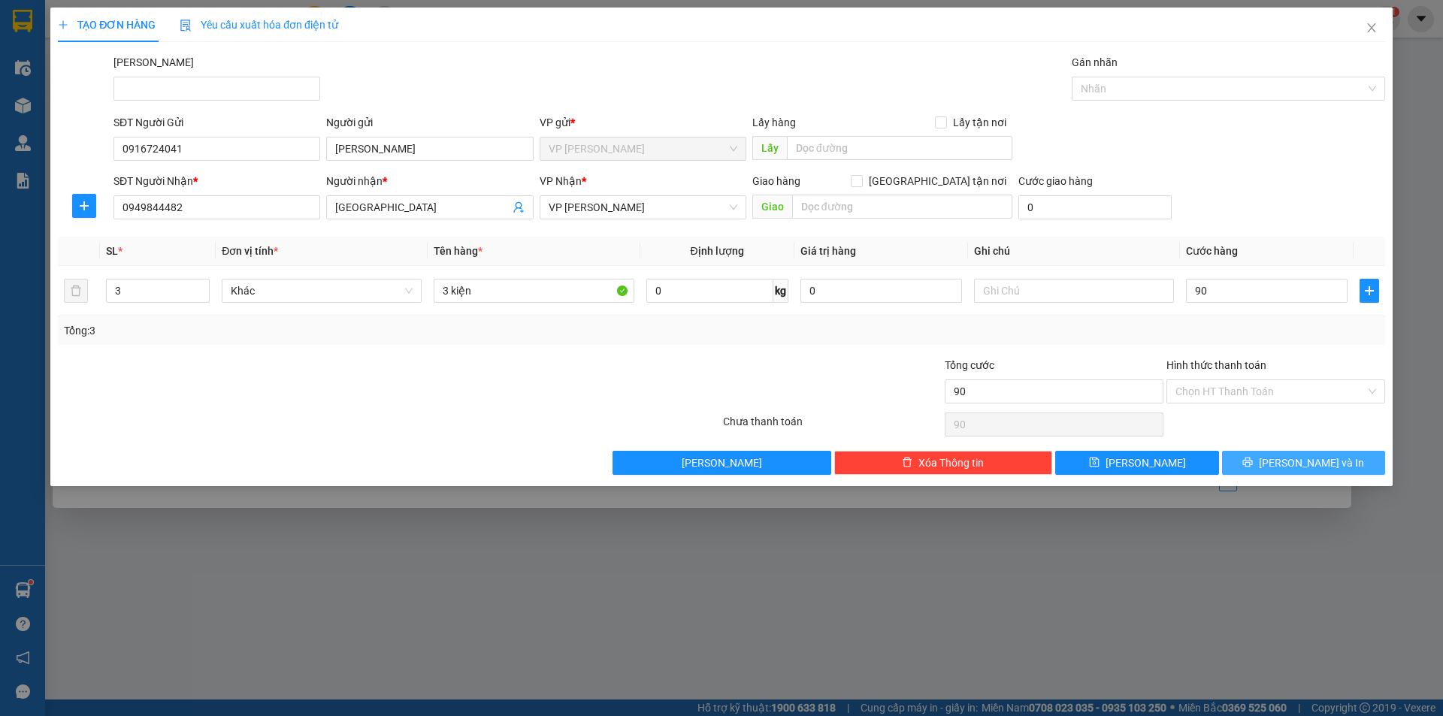
type input "90.000"
drag, startPoint x: 1331, startPoint y: 464, endPoint x: 1286, endPoint y: 428, distance: 57.7
click at [1331, 465] on span "[PERSON_NAME] và In" at bounding box center [1311, 463] width 105 height 17
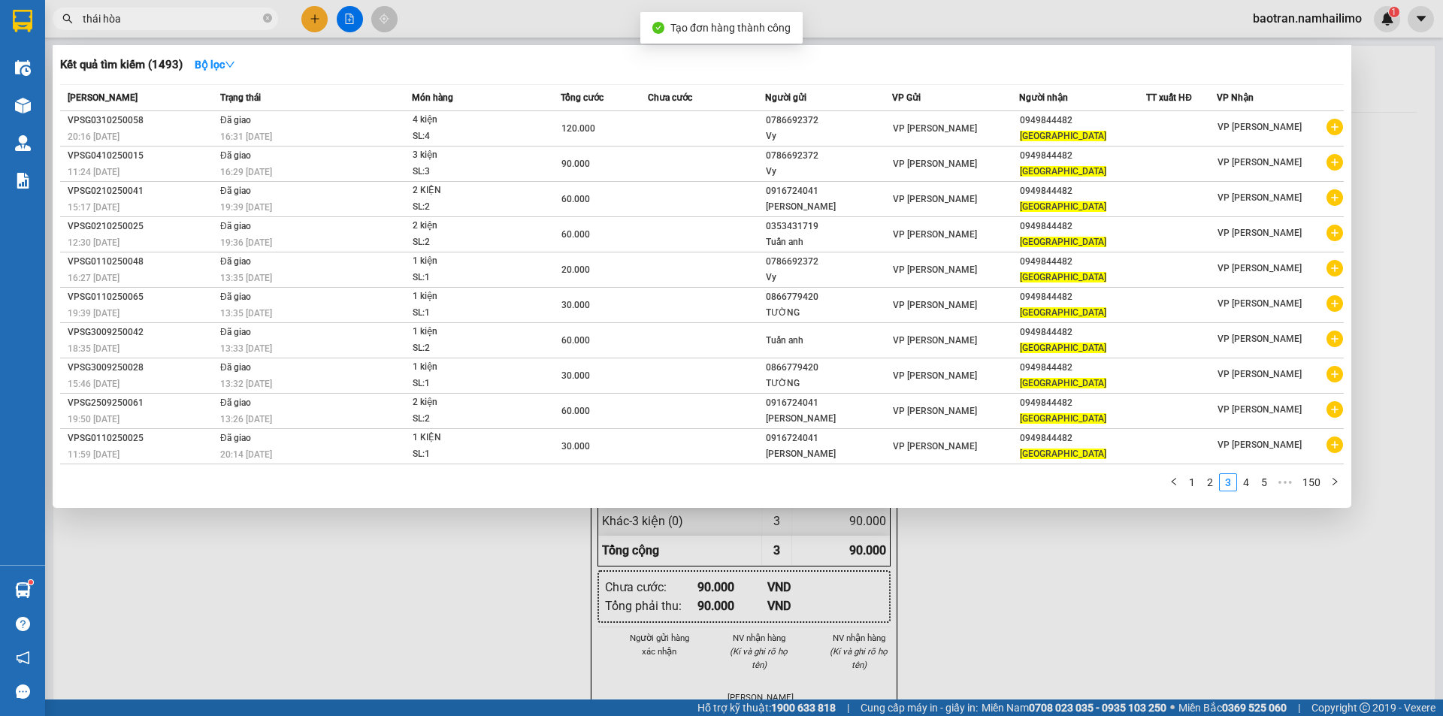
drag, startPoint x: 1039, startPoint y: 558, endPoint x: 819, endPoint y: 216, distance: 405.7
click at [1033, 552] on div at bounding box center [721, 358] width 1443 height 716
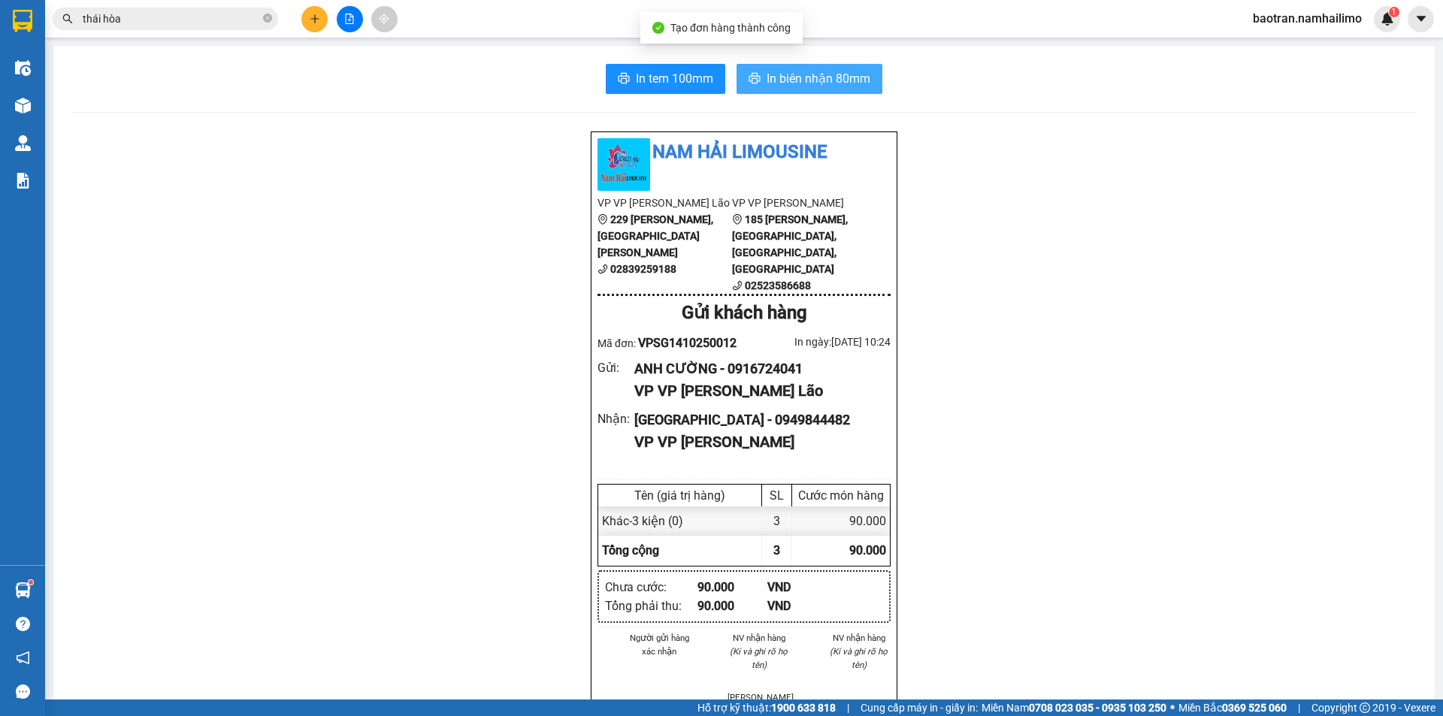
click at [790, 80] on span "In biên nhận 80mm" at bounding box center [819, 78] width 104 height 19
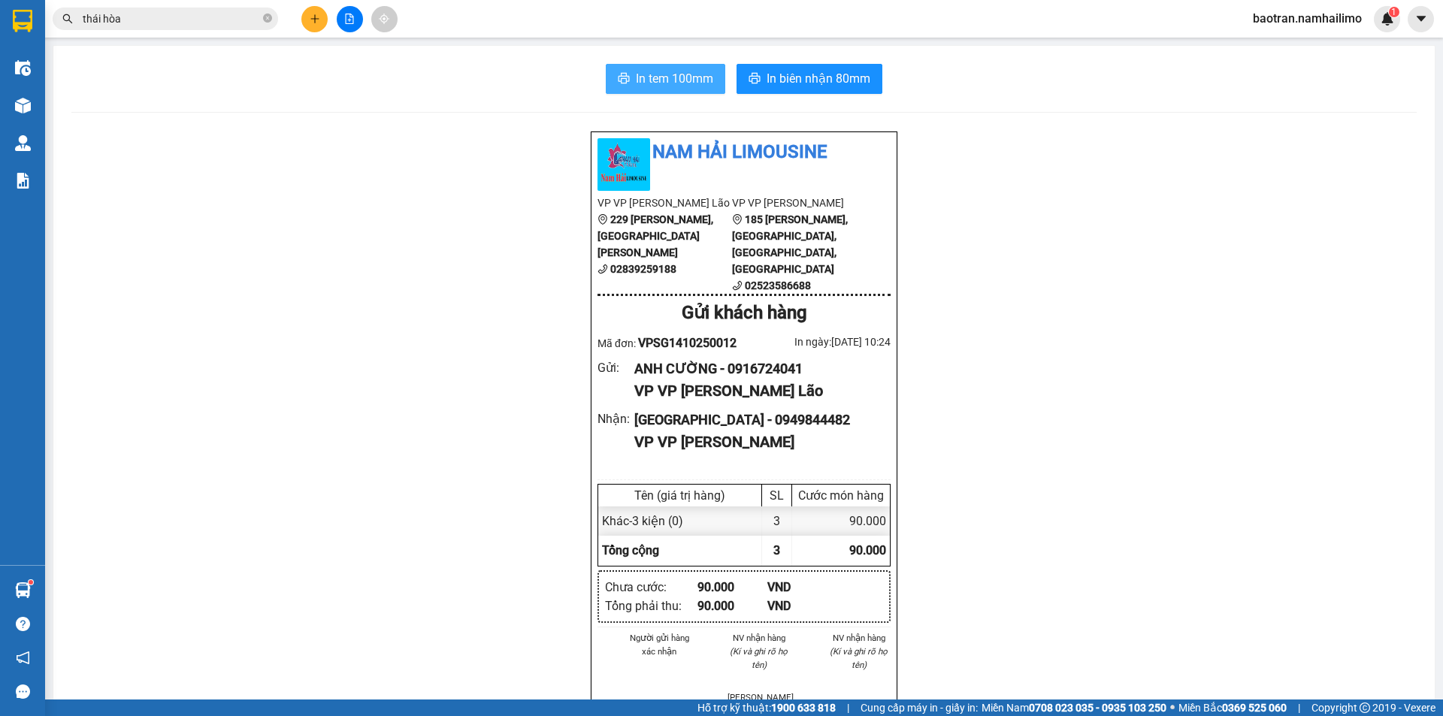
click at [699, 74] on span "In tem 100mm" at bounding box center [674, 78] width 77 height 19
click at [267, 21] on icon "close-circle" at bounding box center [267, 18] width 9 height 9
type input "o"
type input "ó"
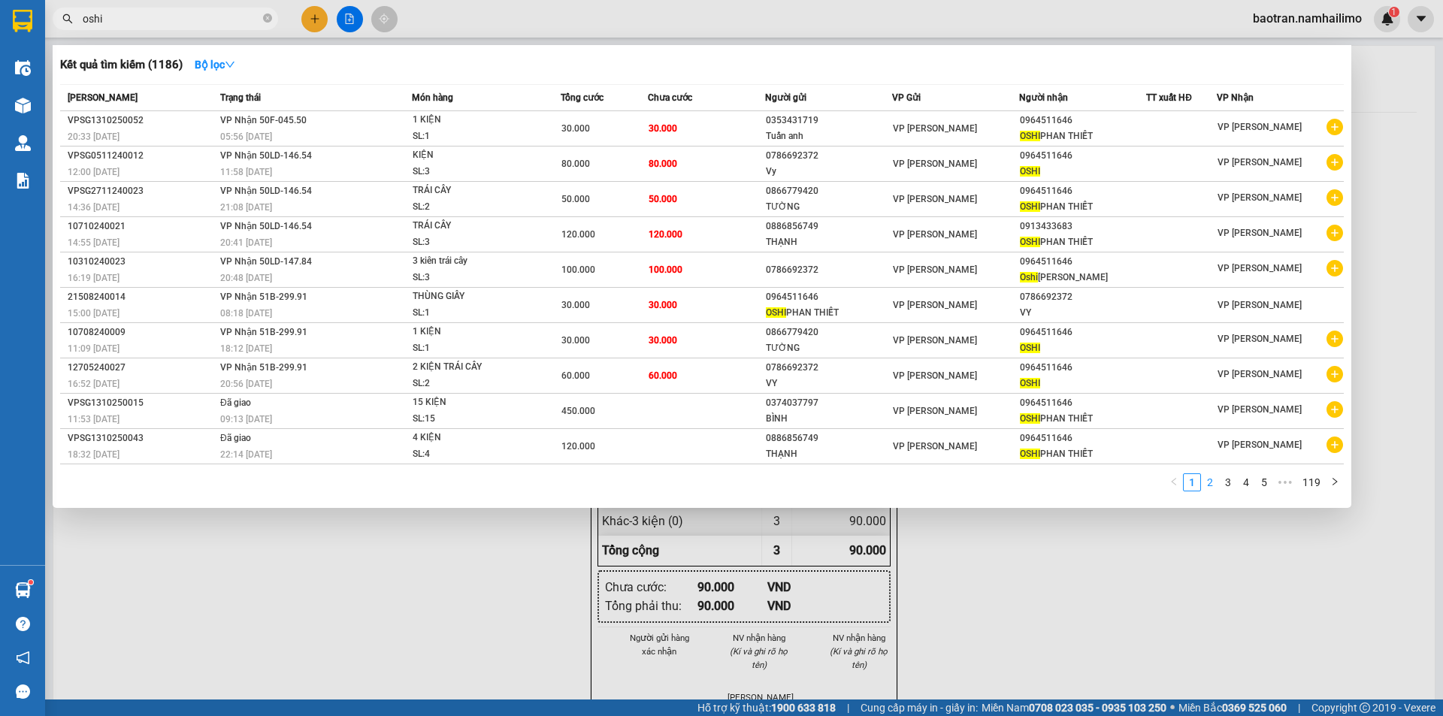
type input "oshi"
click at [1209, 485] on link "2" at bounding box center [1210, 482] width 17 height 17
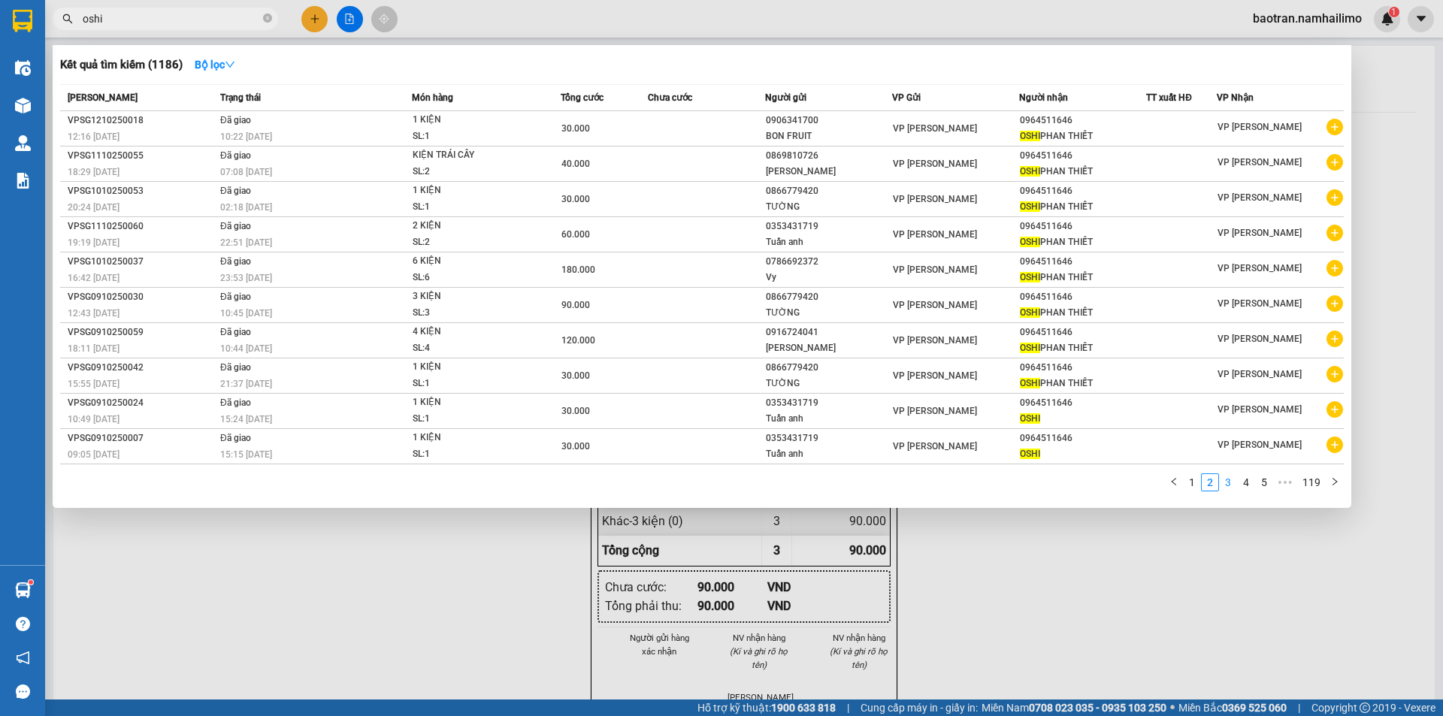
click at [1230, 485] on link "3" at bounding box center [1228, 482] width 17 height 17
click at [1209, 485] on link "2" at bounding box center [1210, 482] width 17 height 17
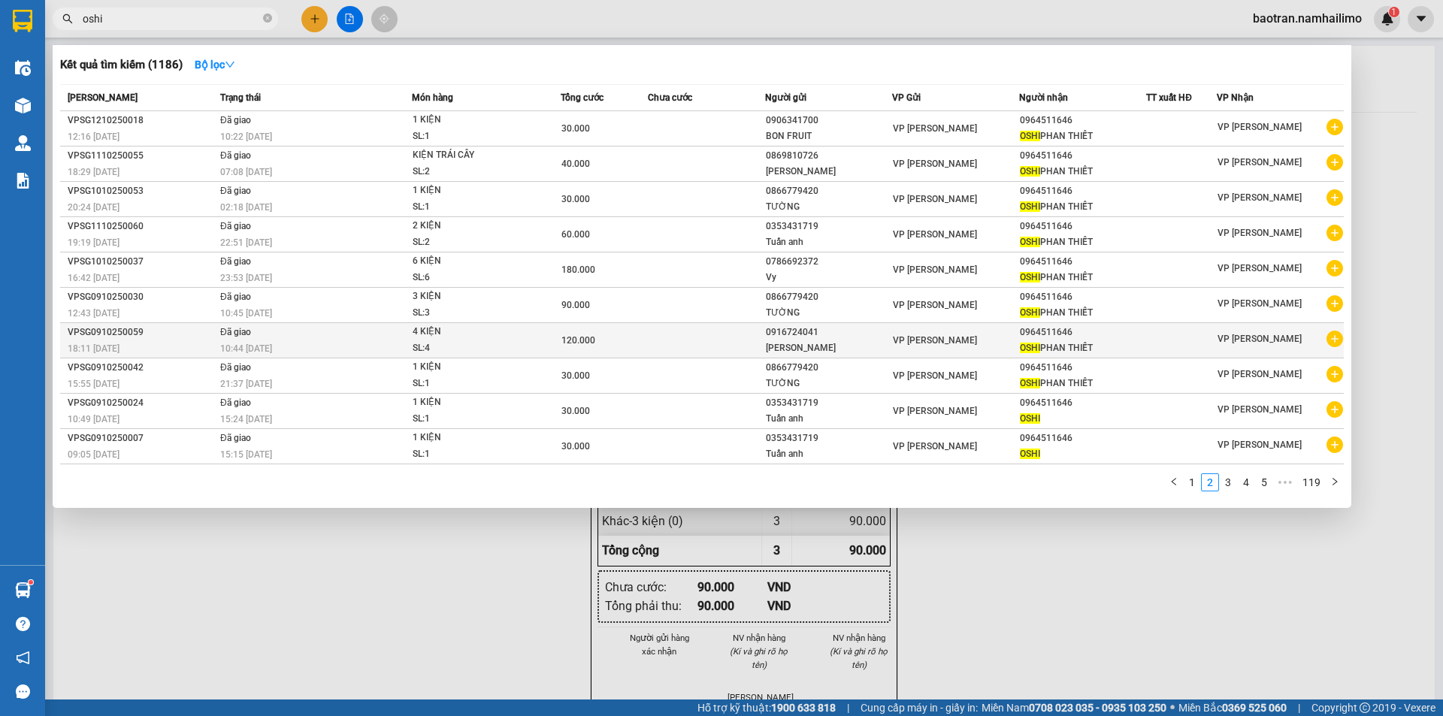
click at [1339, 341] on icon "plus-circle" at bounding box center [1334, 339] width 17 height 17
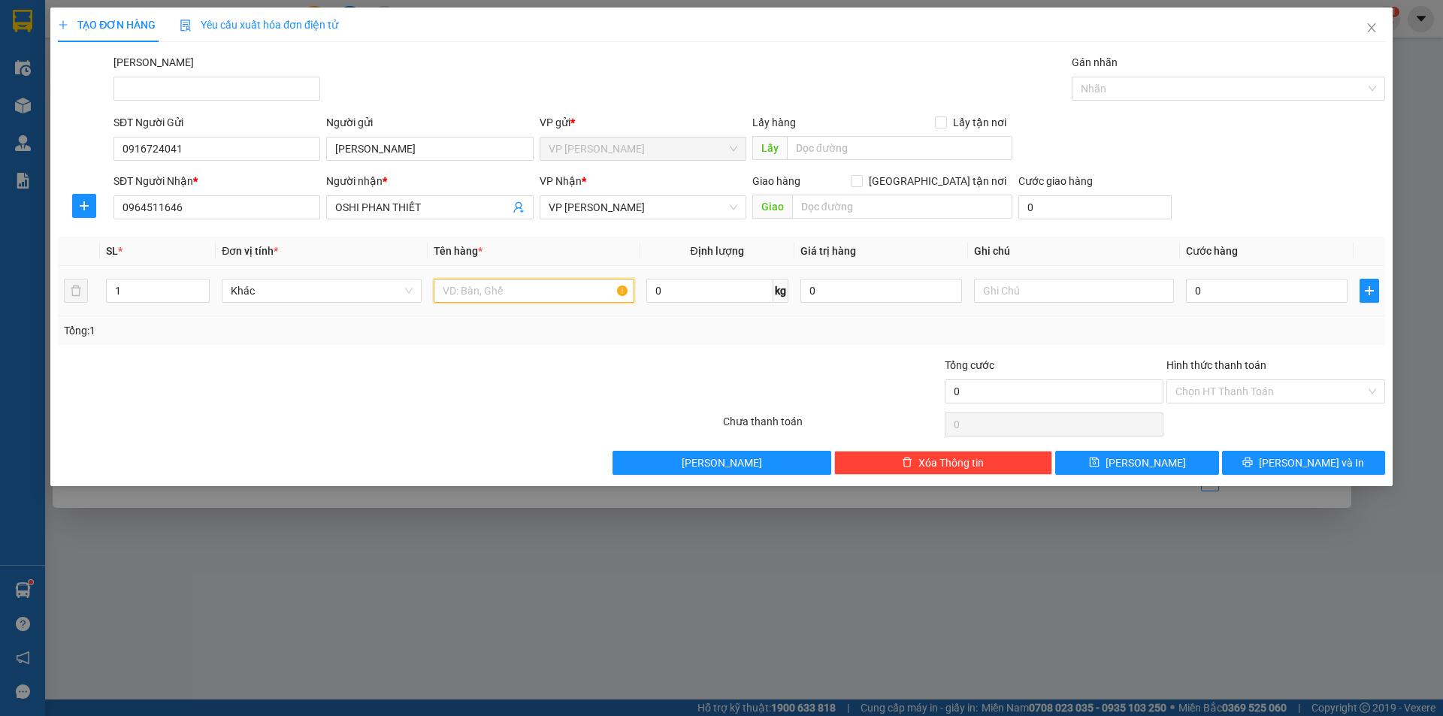
click at [483, 297] on input "text" at bounding box center [534, 291] width 200 height 24
type input "1 kiện"
click at [1216, 294] on input "0" at bounding box center [1267, 291] width 162 height 24
type input "3"
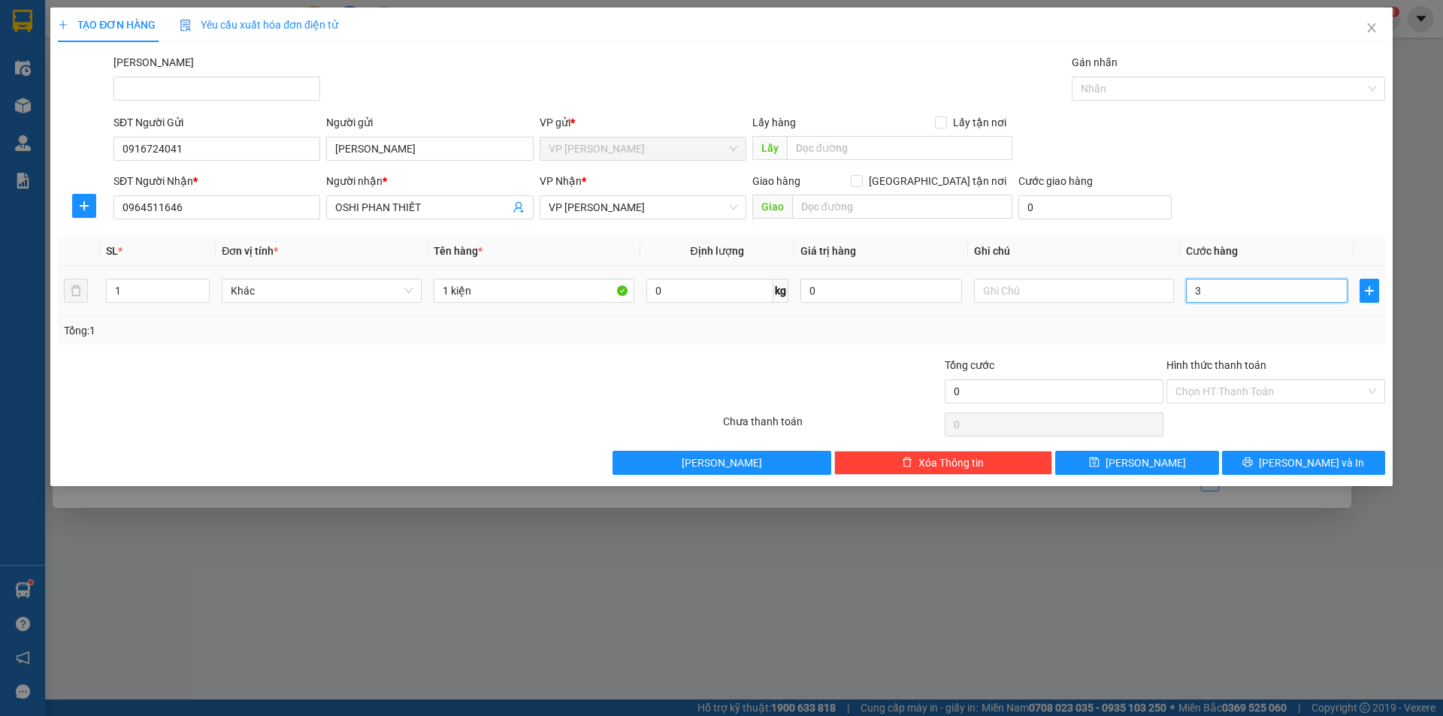
type input "3"
type input "30"
type input "30.000"
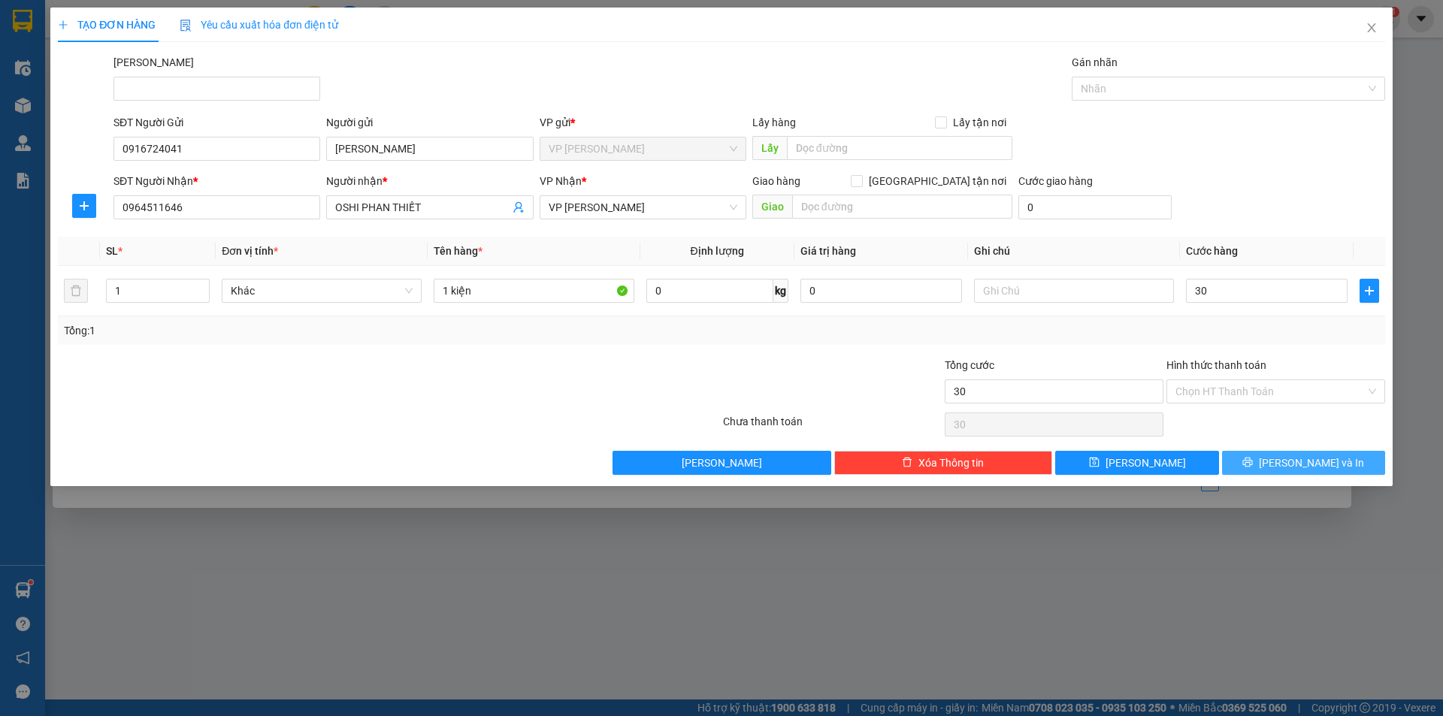
type input "30.000"
click at [1258, 458] on button "[PERSON_NAME] và In" at bounding box center [1303, 463] width 163 height 24
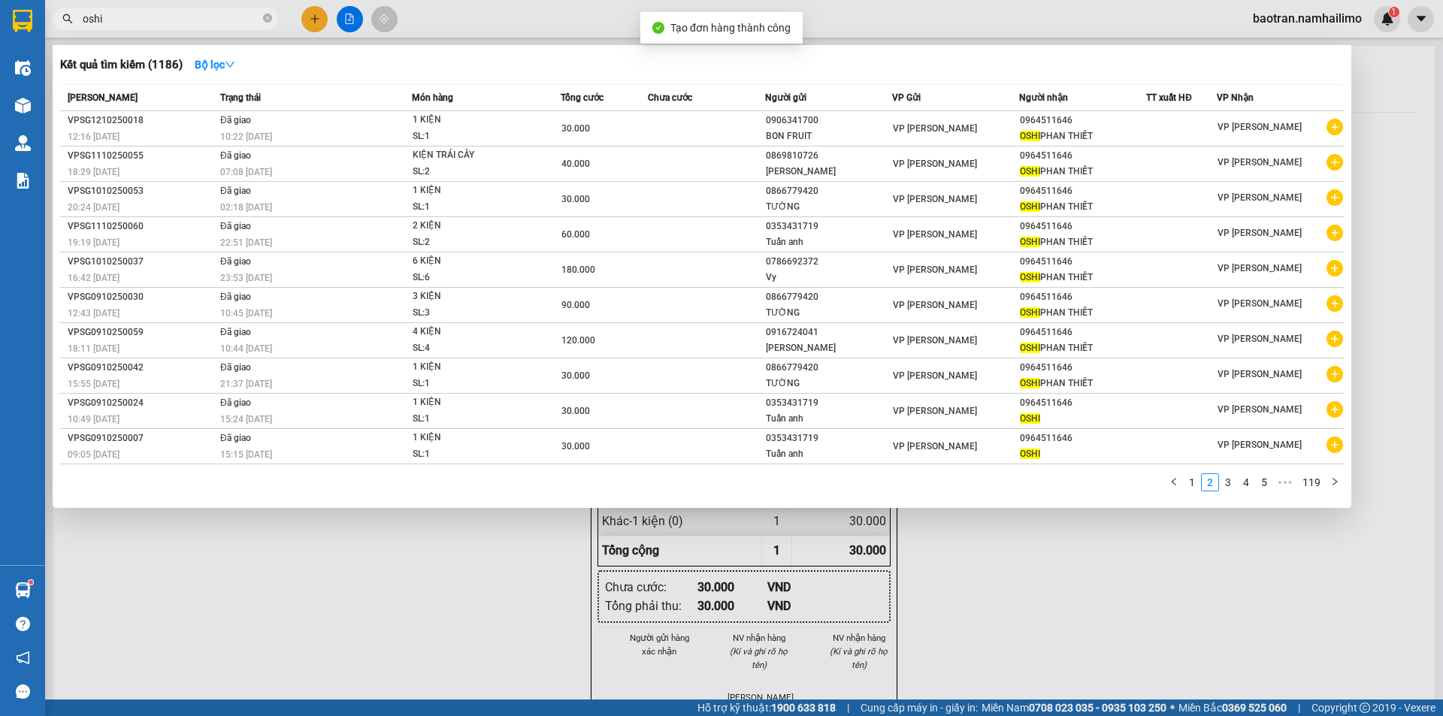
drag, startPoint x: 1084, startPoint y: 697, endPoint x: 757, endPoint y: 383, distance: 453.9
click at [1065, 669] on div at bounding box center [721, 358] width 1443 height 716
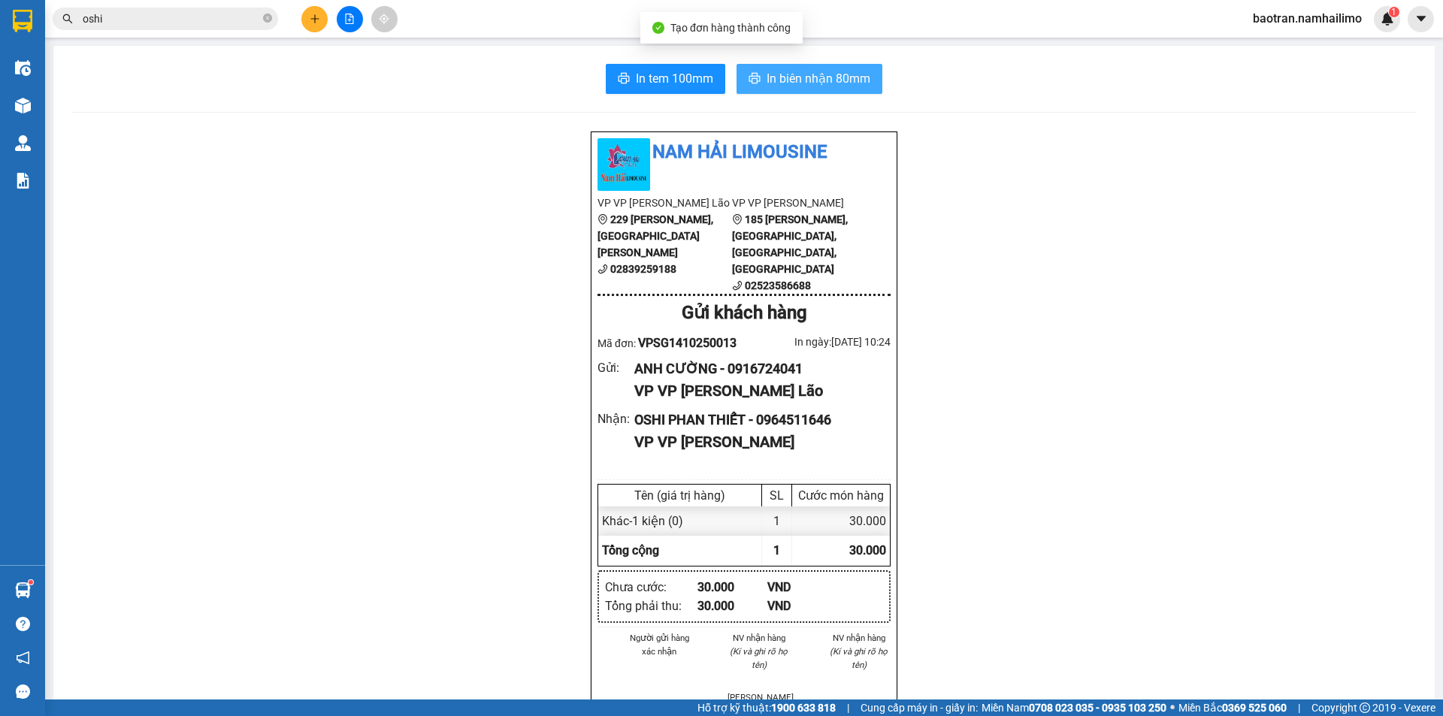
drag, startPoint x: 794, startPoint y: 72, endPoint x: 788, endPoint y: 85, distance: 14.5
click at [794, 73] on span "In biên nhận 80mm" at bounding box center [819, 78] width 104 height 19
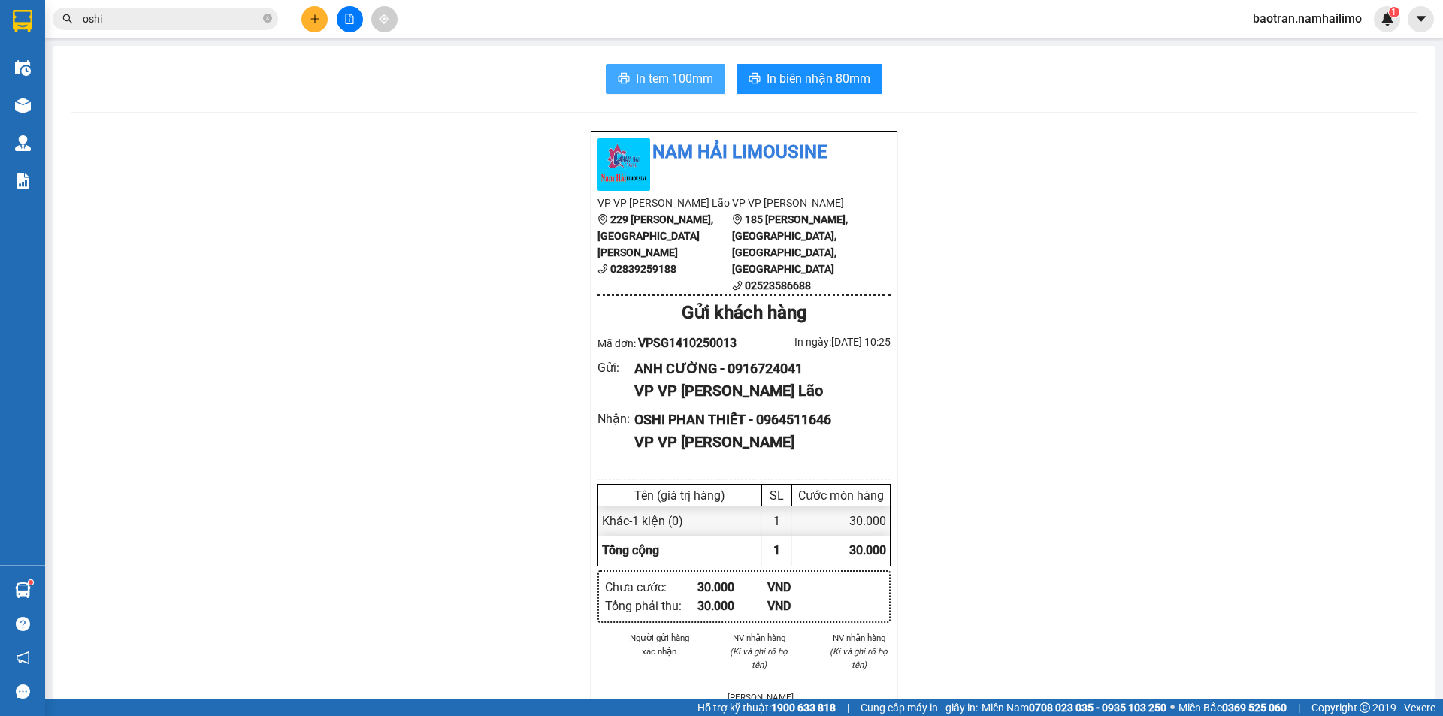
drag, startPoint x: 678, startPoint y: 83, endPoint x: 794, endPoint y: 114, distance: 120.5
click at [678, 84] on span "In tem 100mm" at bounding box center [674, 78] width 77 height 19
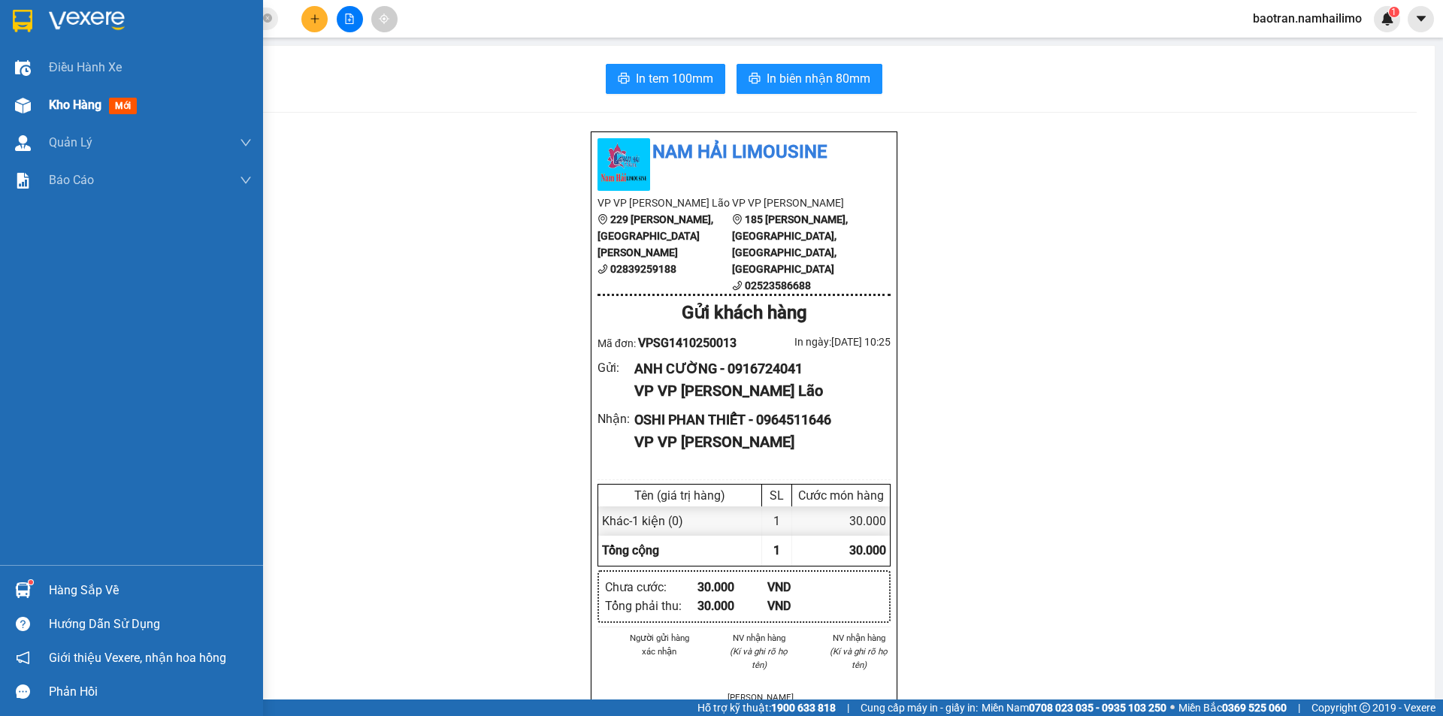
click at [80, 89] on div "Kho hàng mới" at bounding box center [150, 105] width 203 height 38
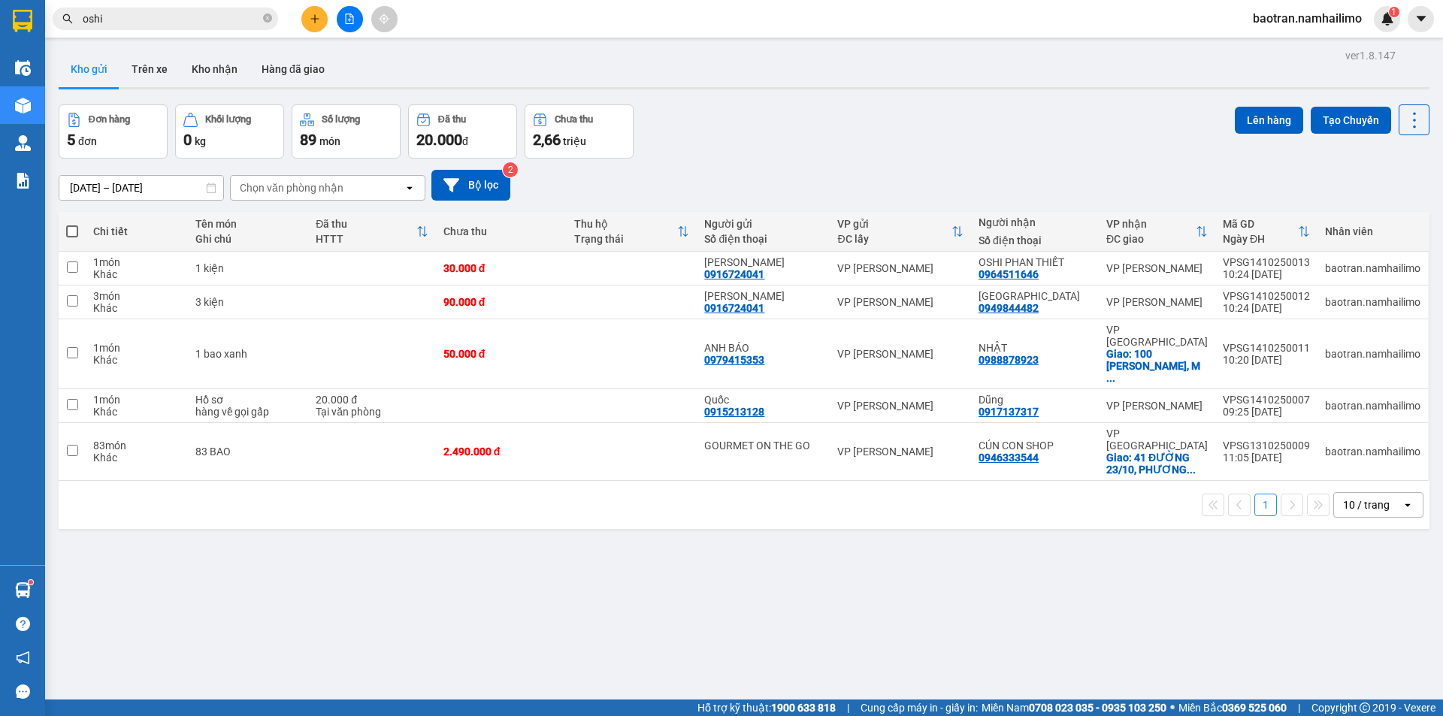
drag, startPoint x: 231, startPoint y: 65, endPoint x: 111, endPoint y: 65, distance: 119.5
click at [225, 63] on button "Kho nhận" at bounding box center [215, 69] width 70 height 36
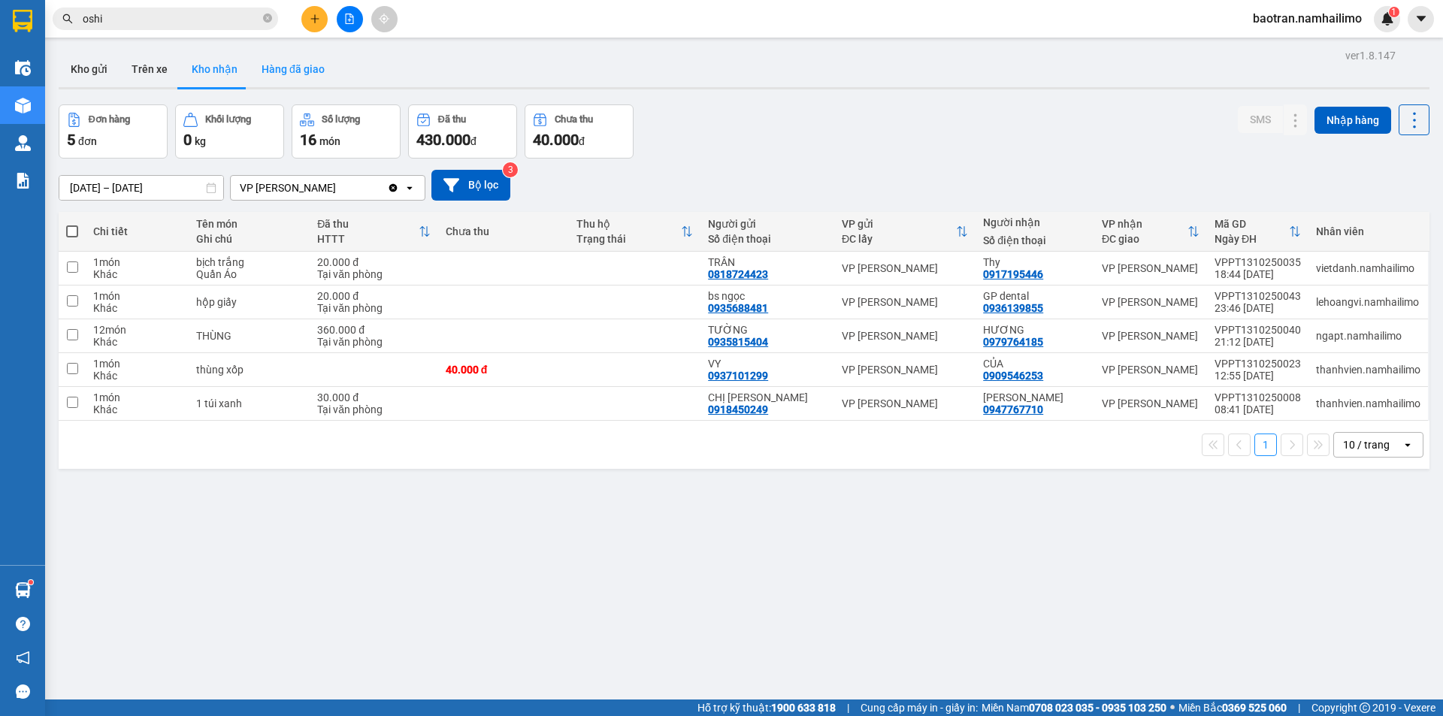
click at [281, 71] on button "Hàng đã giao" at bounding box center [293, 69] width 87 height 36
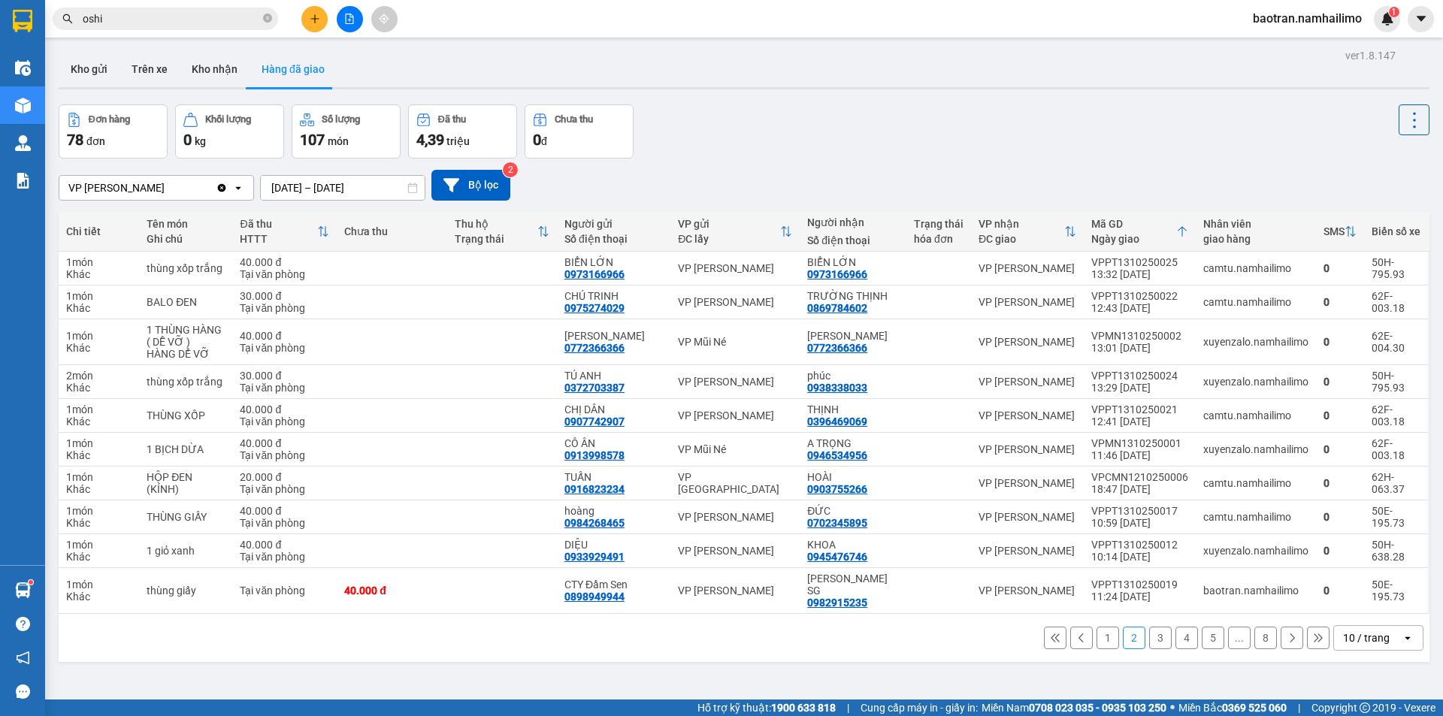
click at [1100, 627] on button "1" at bounding box center [1108, 638] width 23 height 23
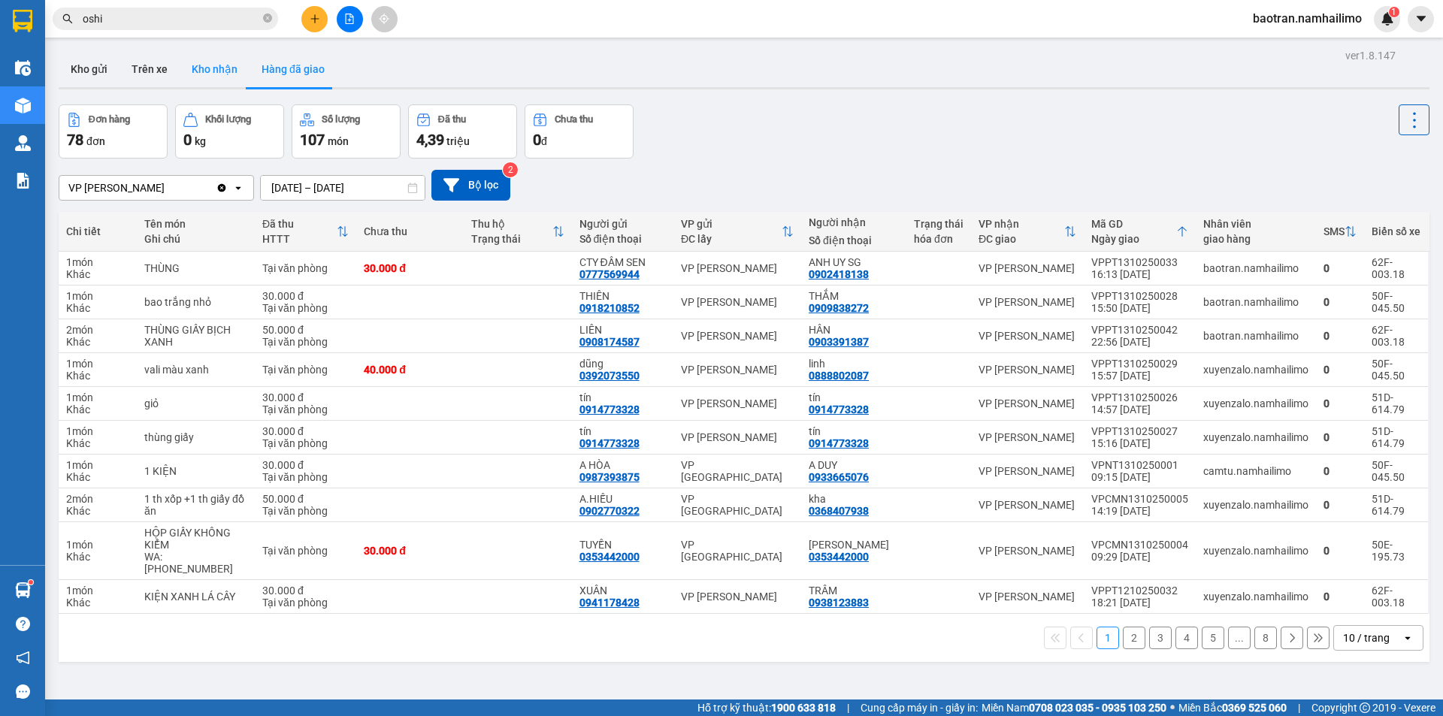
click at [197, 77] on button "Kho nhận" at bounding box center [215, 69] width 70 height 36
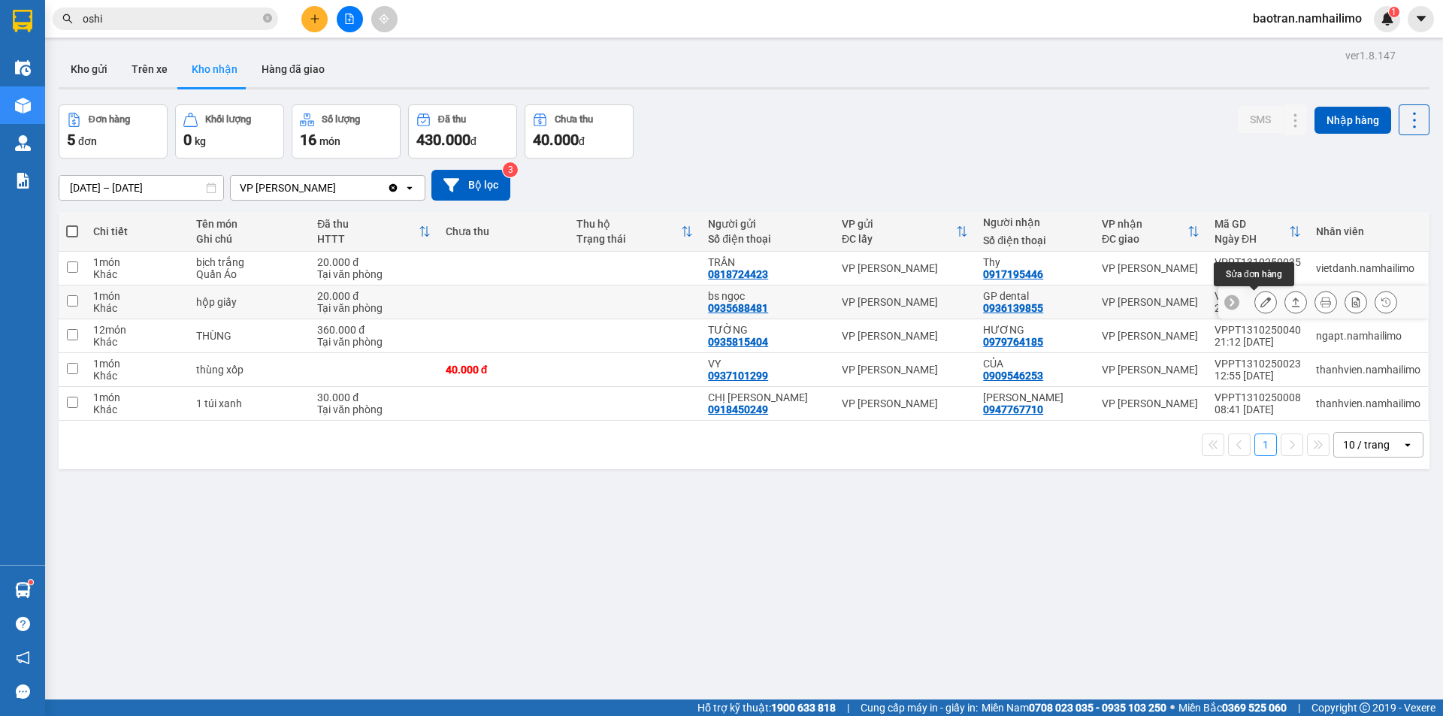
click at [1260, 300] on icon at bounding box center [1265, 302] width 11 height 11
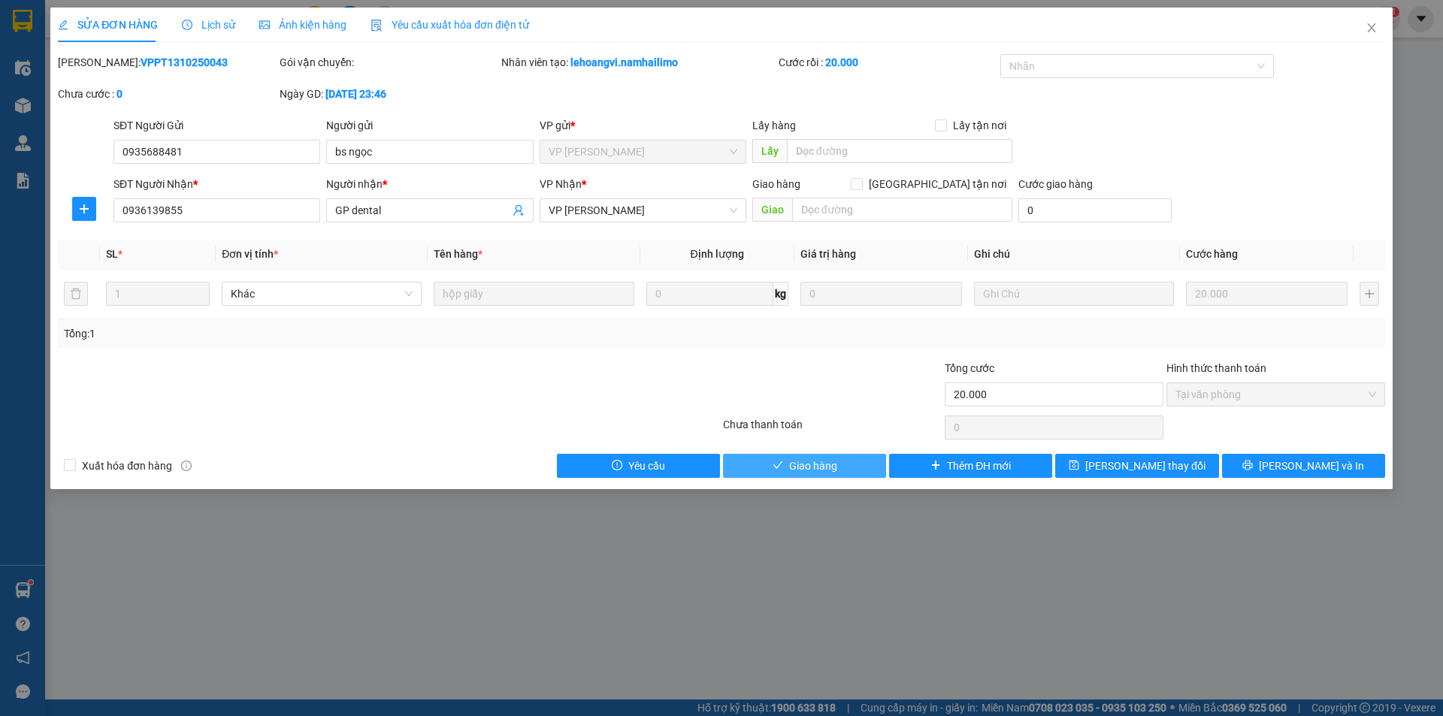
click at [838, 468] on button "Giao hàng" at bounding box center [804, 466] width 163 height 24
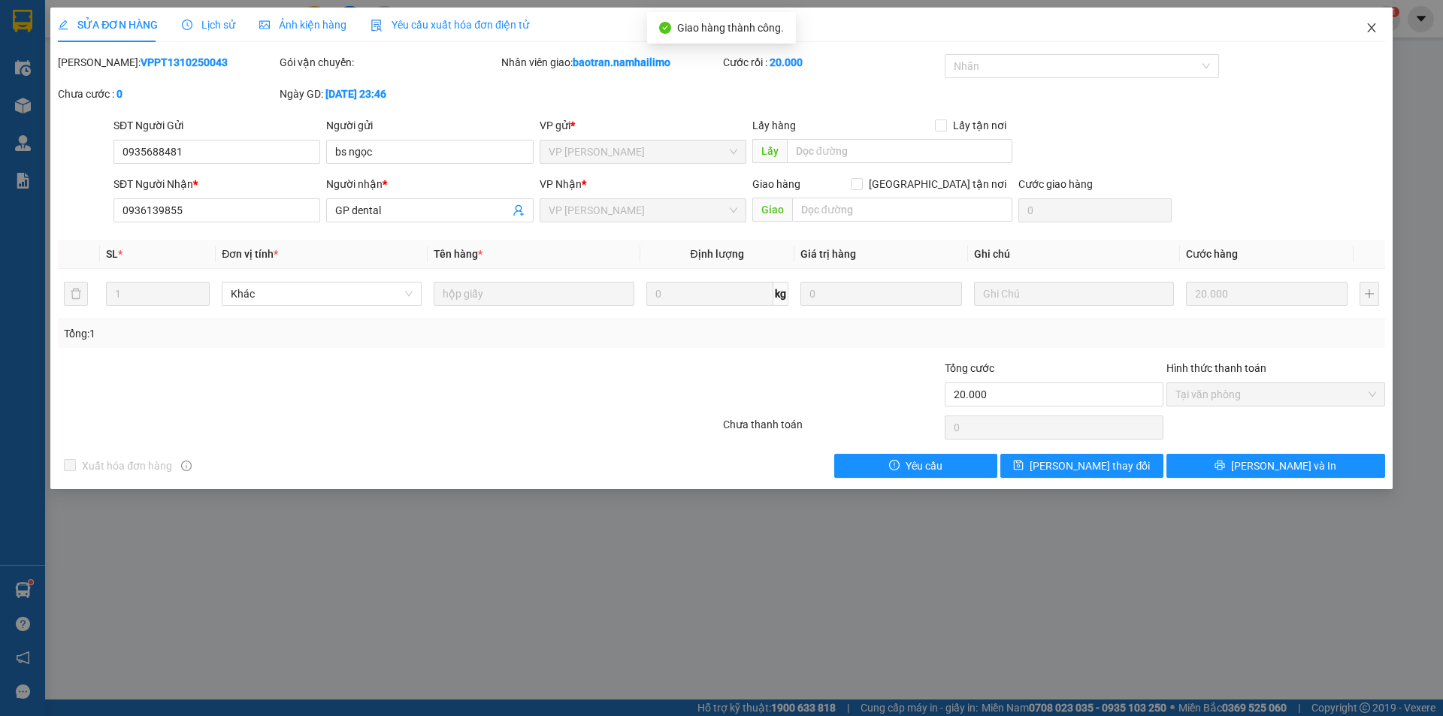
click at [1367, 21] on span "Close" at bounding box center [1372, 29] width 42 height 42
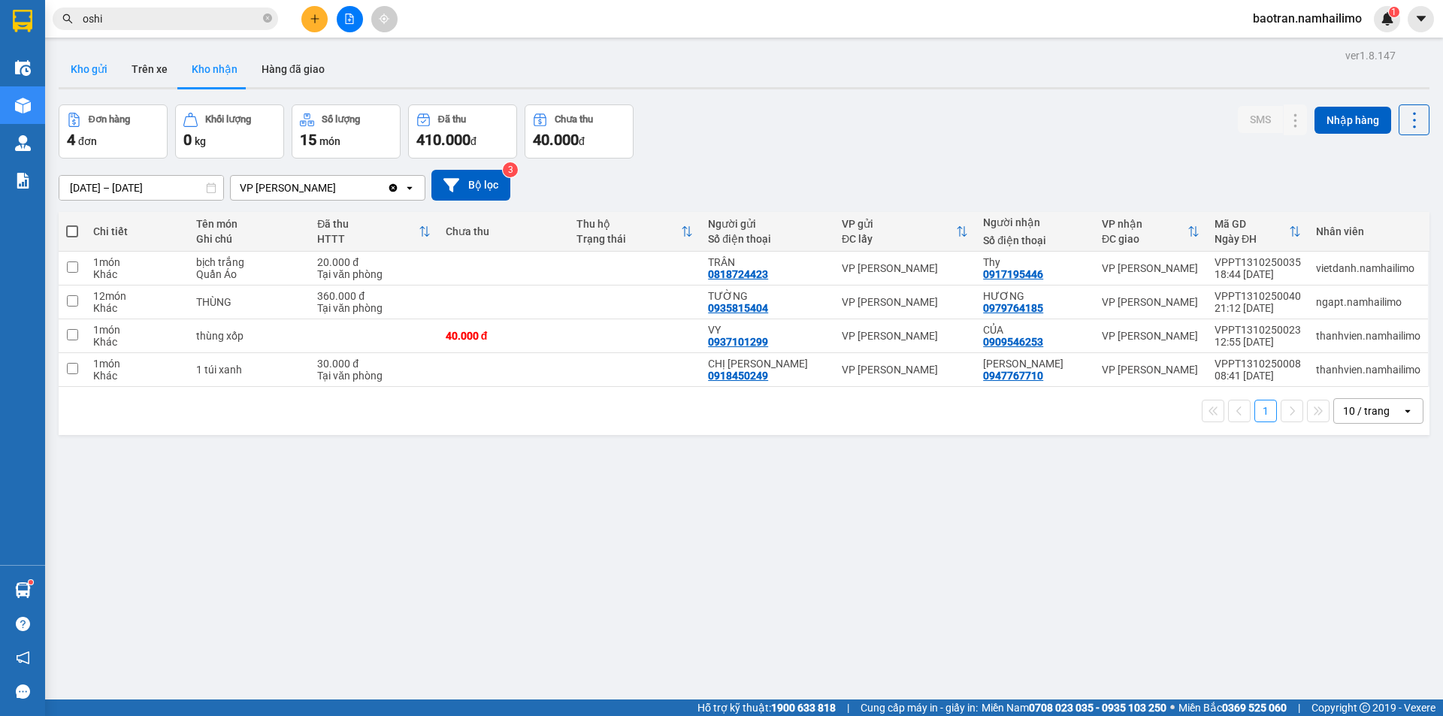
click at [98, 71] on button "Kho gửi" at bounding box center [89, 69] width 61 height 36
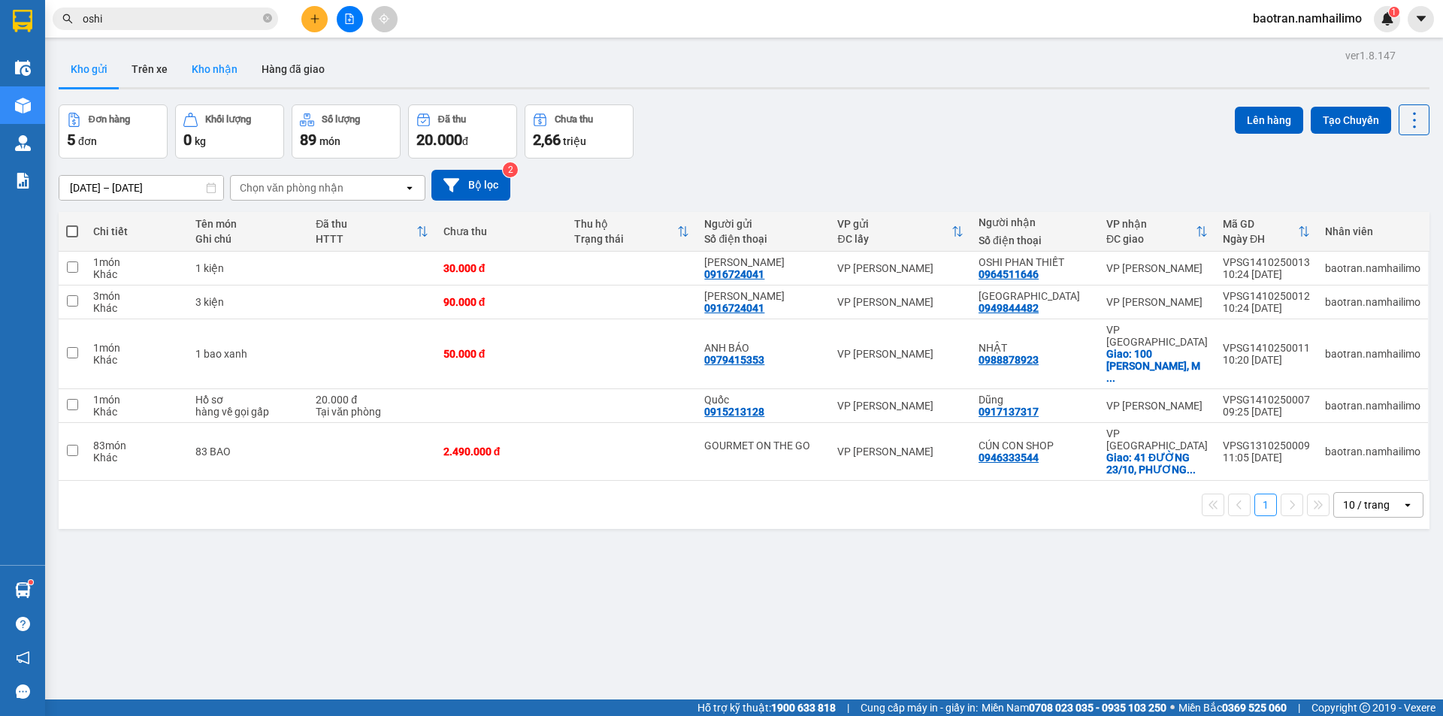
click at [223, 70] on button "Kho nhận" at bounding box center [215, 69] width 70 height 36
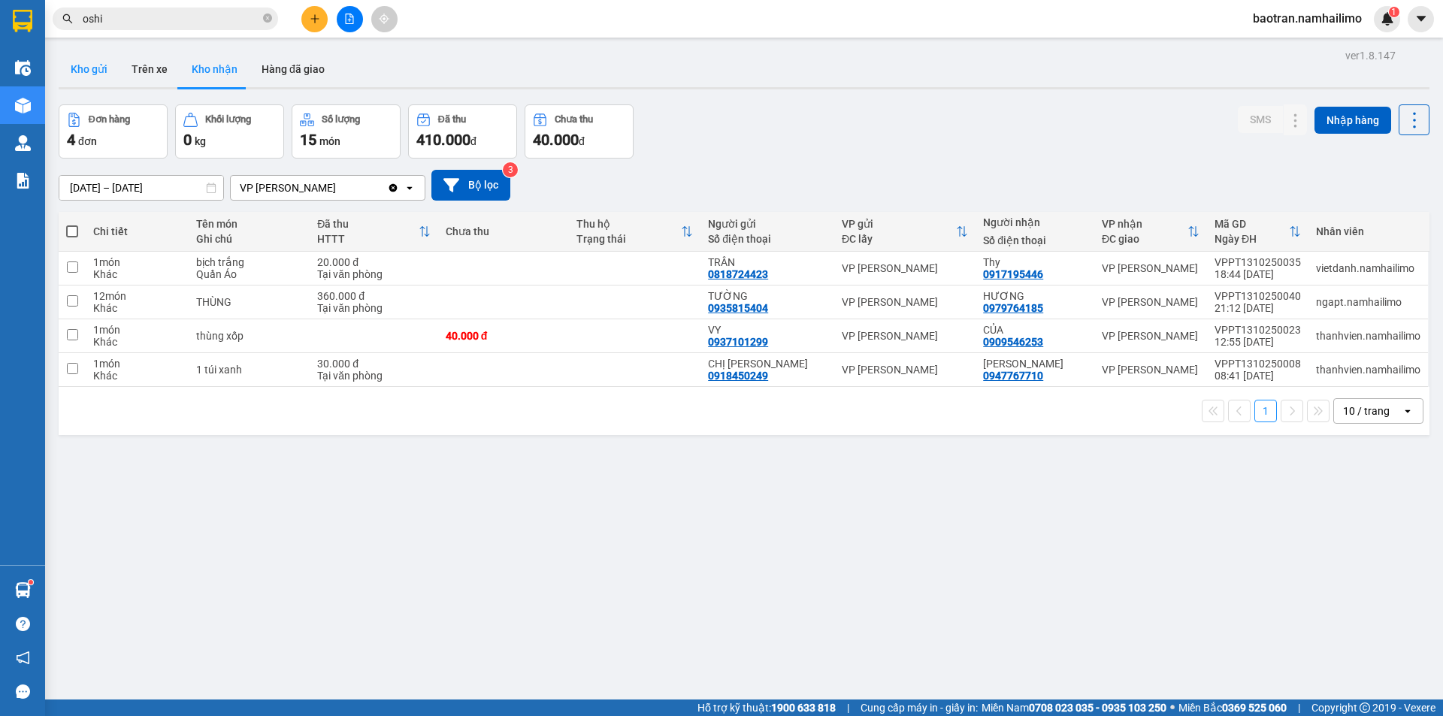
click at [90, 85] on button "Kho gửi" at bounding box center [89, 69] width 61 height 36
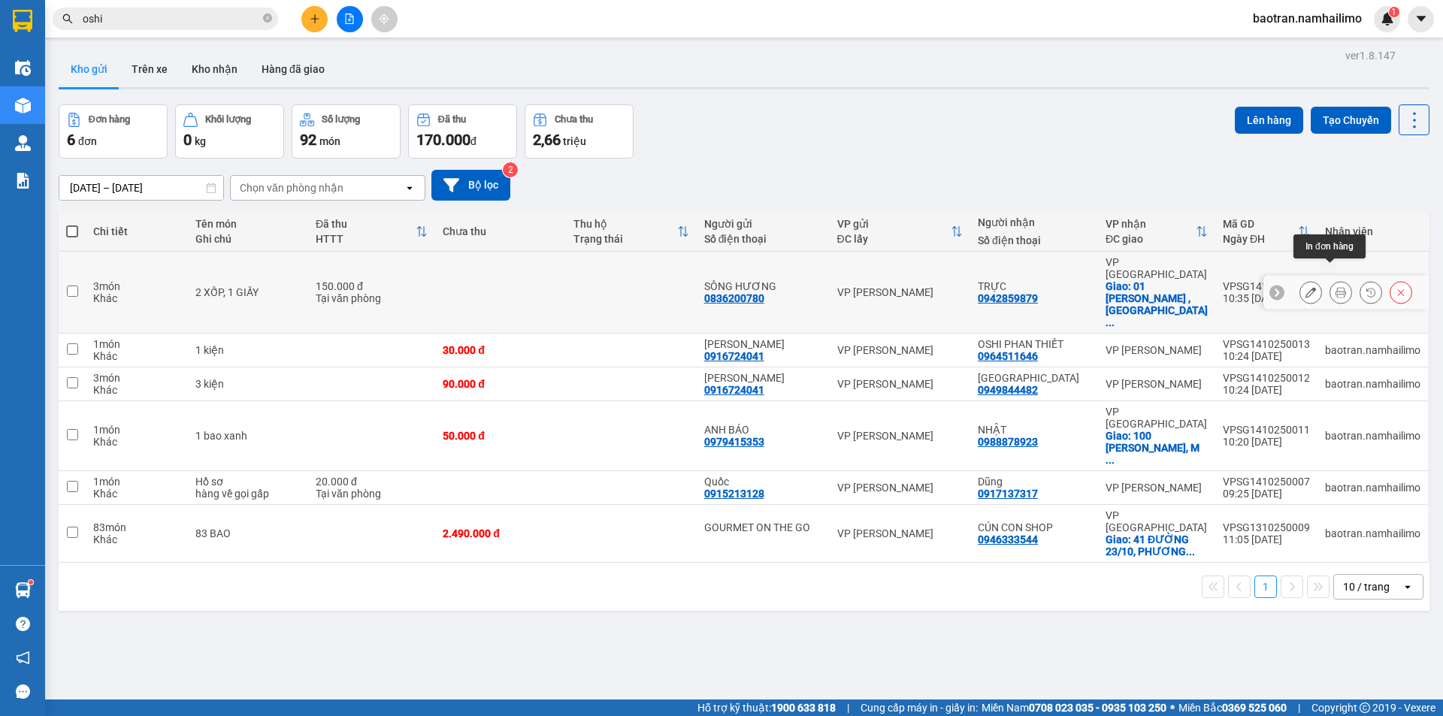
click at [1330, 286] on div at bounding box center [1341, 292] width 23 height 23
click at [1336, 287] on icon at bounding box center [1341, 292] width 11 height 11
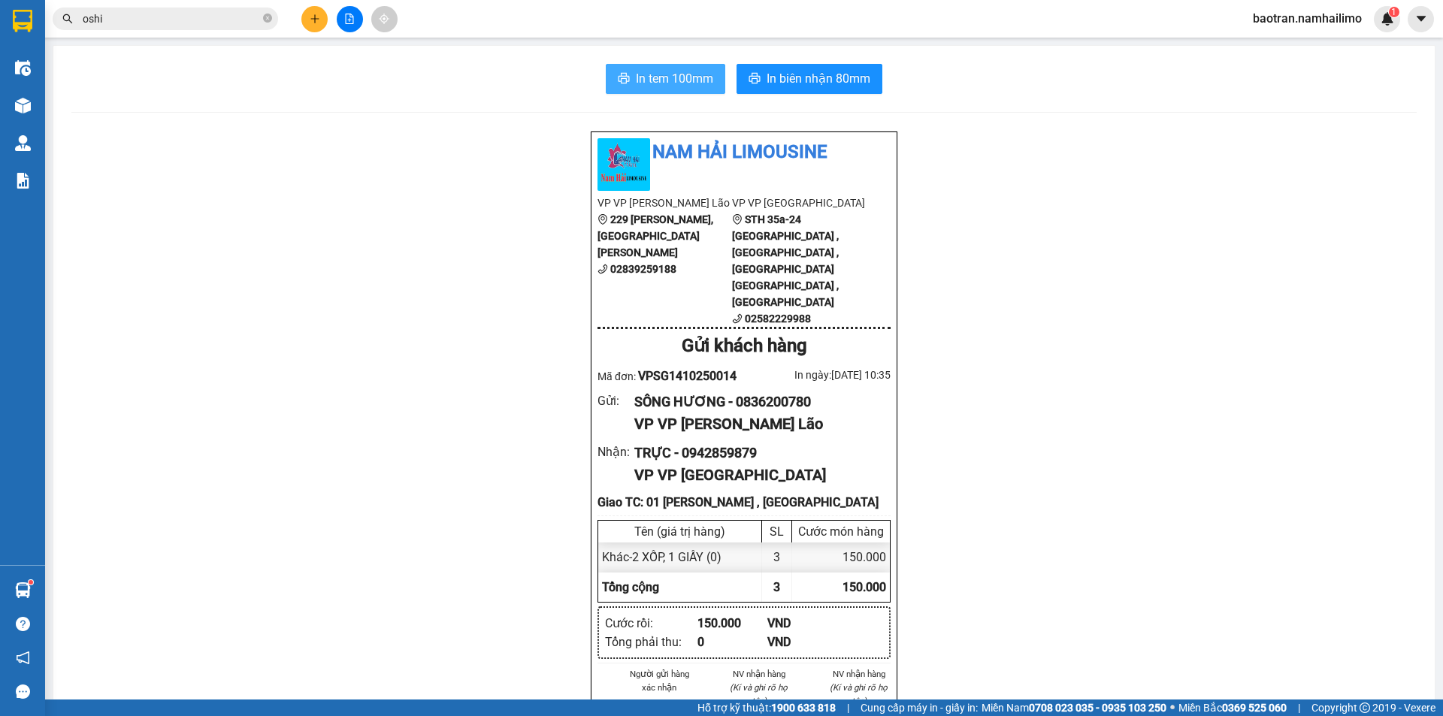
click at [666, 74] on span "In tem 100mm" at bounding box center [674, 78] width 77 height 19
drag, startPoint x: 679, startPoint y: 80, endPoint x: 808, endPoint y: 83, distance: 129.3
click at [823, 82] on span "In biên nhận 80mm" at bounding box center [819, 78] width 104 height 19
click at [319, 25] on button at bounding box center [314, 19] width 26 height 26
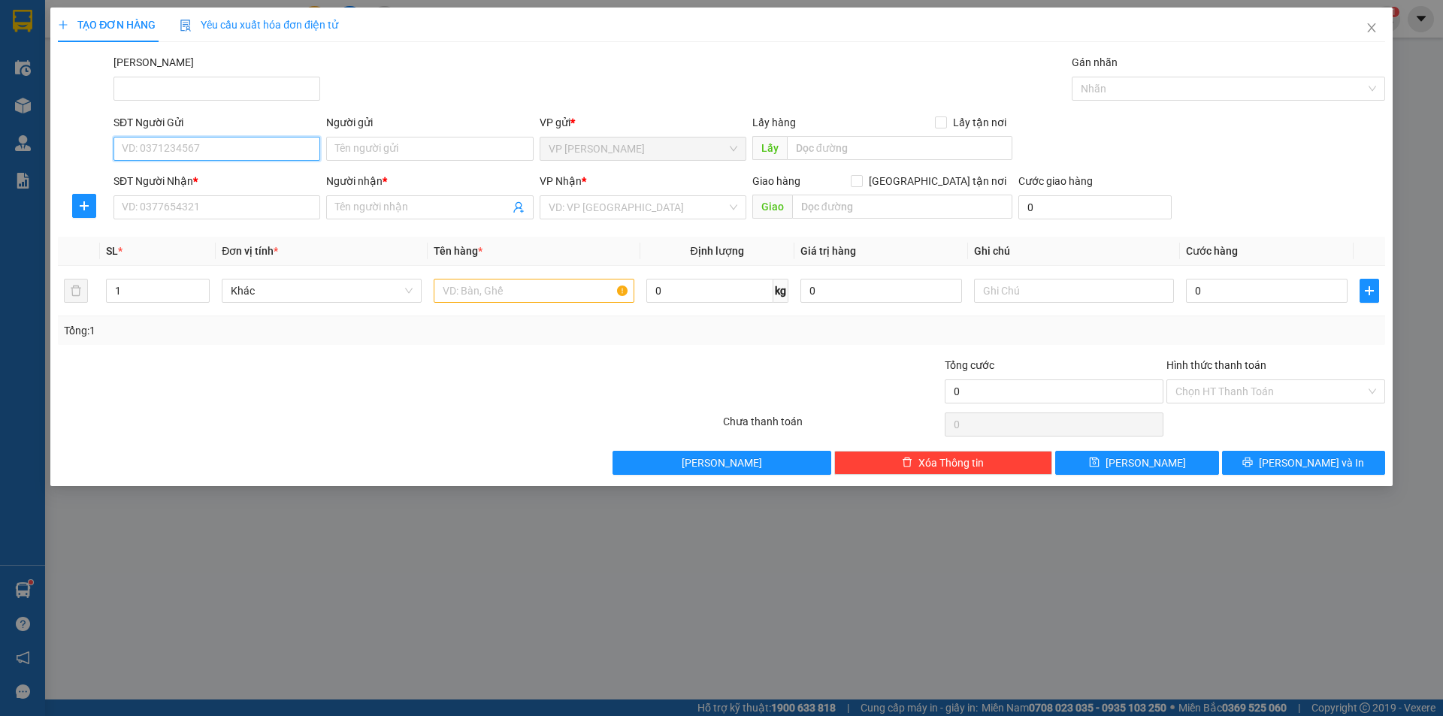
click at [271, 143] on input "SĐT Người Gửi" at bounding box center [216, 149] width 207 height 24
type input "0938122615"
click at [175, 208] on input "SĐT Người Nhận *" at bounding box center [216, 207] width 207 height 24
type input "0976278378"
click at [360, 207] on input "Người nhận *" at bounding box center [422, 207] width 174 height 17
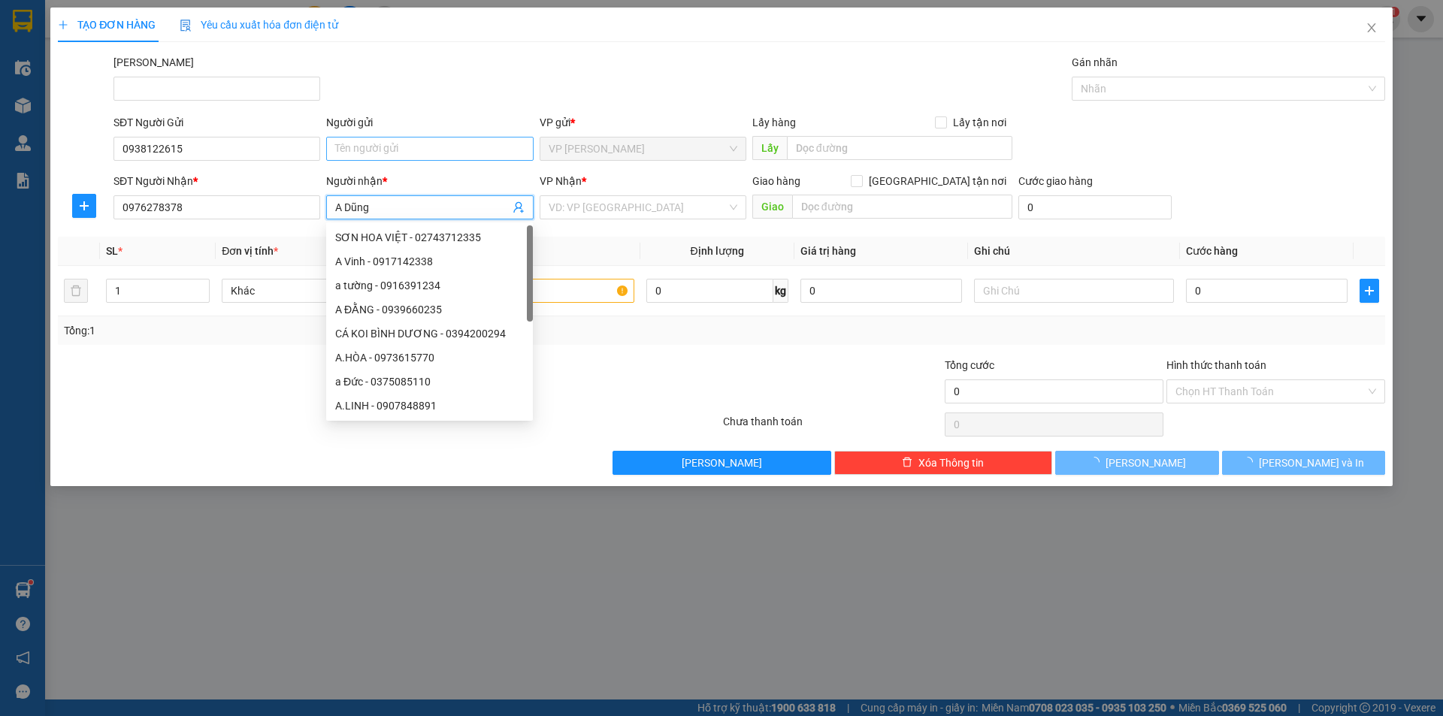
type input "A Dũng"
click at [393, 148] on input "Người gửi" at bounding box center [429, 149] width 207 height 24
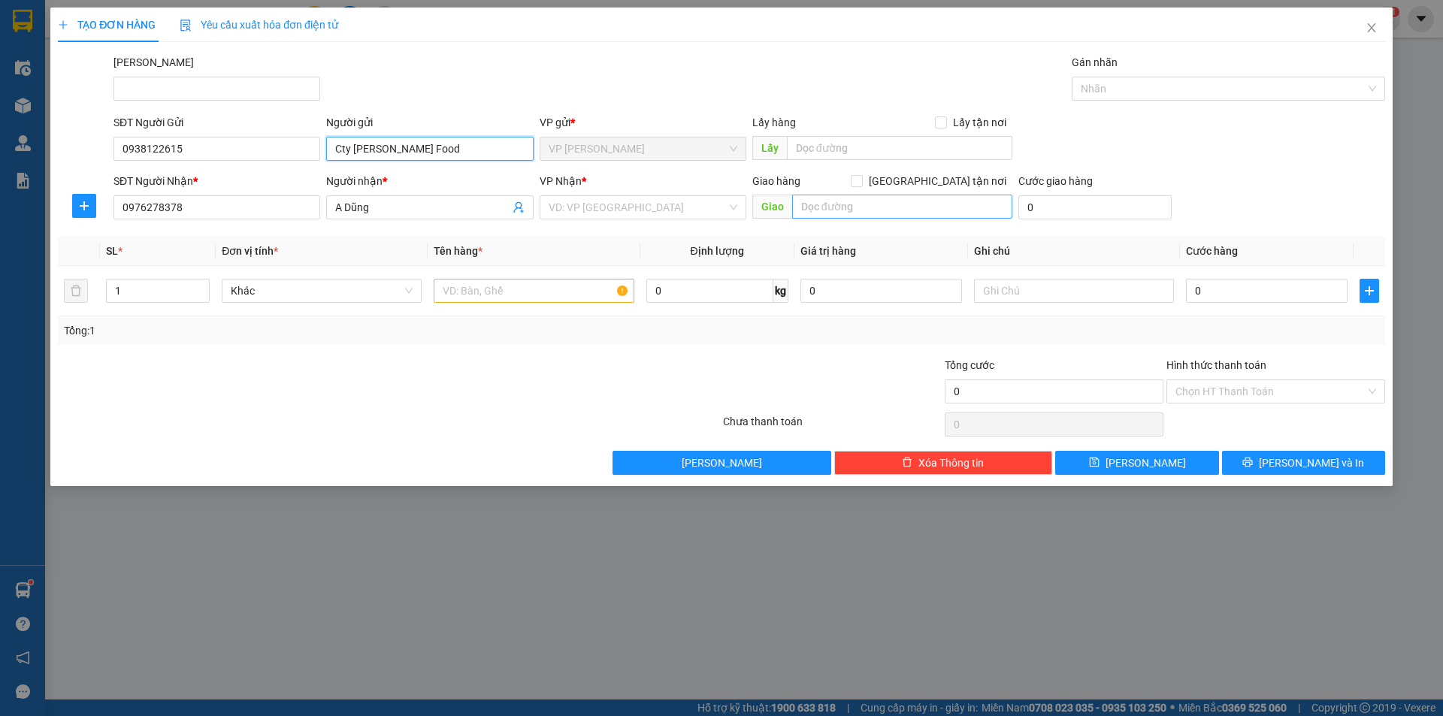
type input "Cty [PERSON_NAME] Food"
click at [861, 210] on input "text" at bounding box center [902, 207] width 220 height 24
drag, startPoint x: 693, startPoint y: 207, endPoint x: 611, endPoint y: 259, distance: 97.4
click at [691, 208] on input "search" at bounding box center [638, 207] width 178 height 23
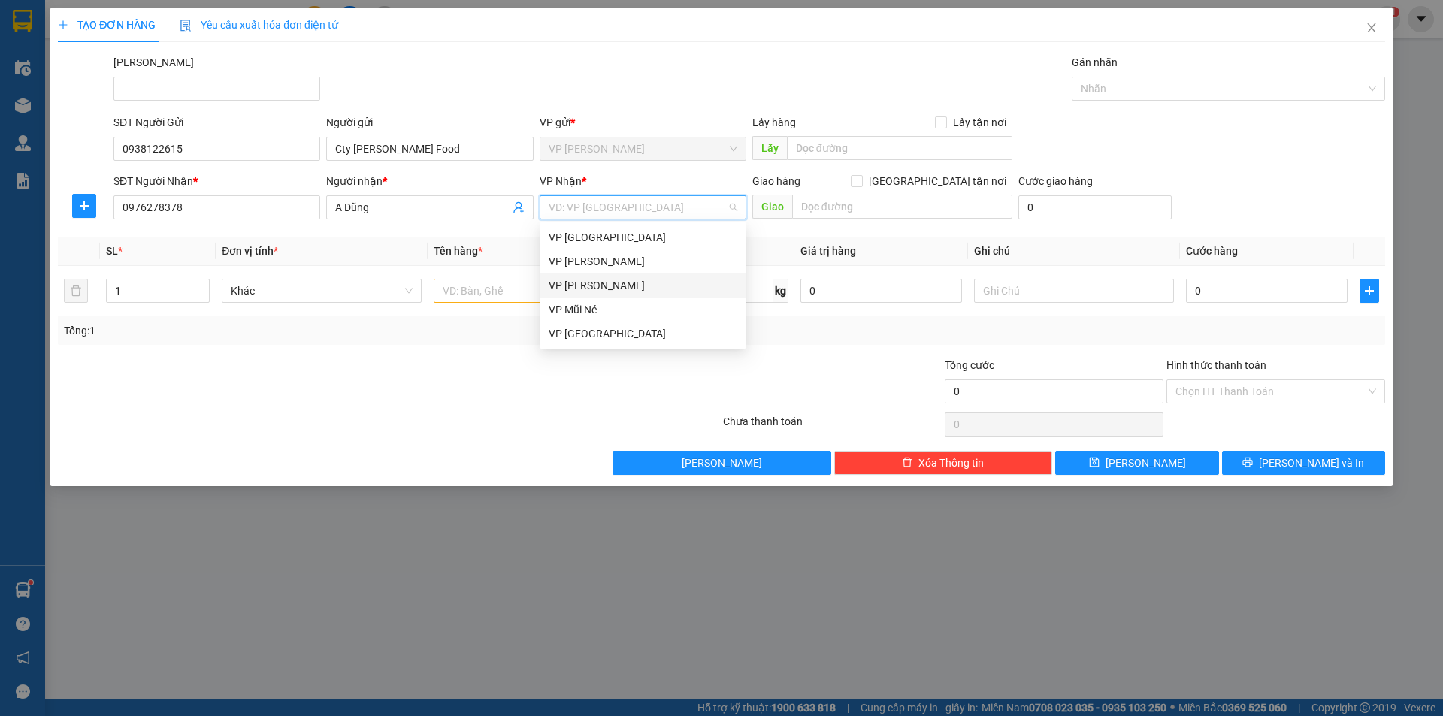
click at [590, 283] on div "VP [PERSON_NAME]" at bounding box center [643, 285] width 189 height 17
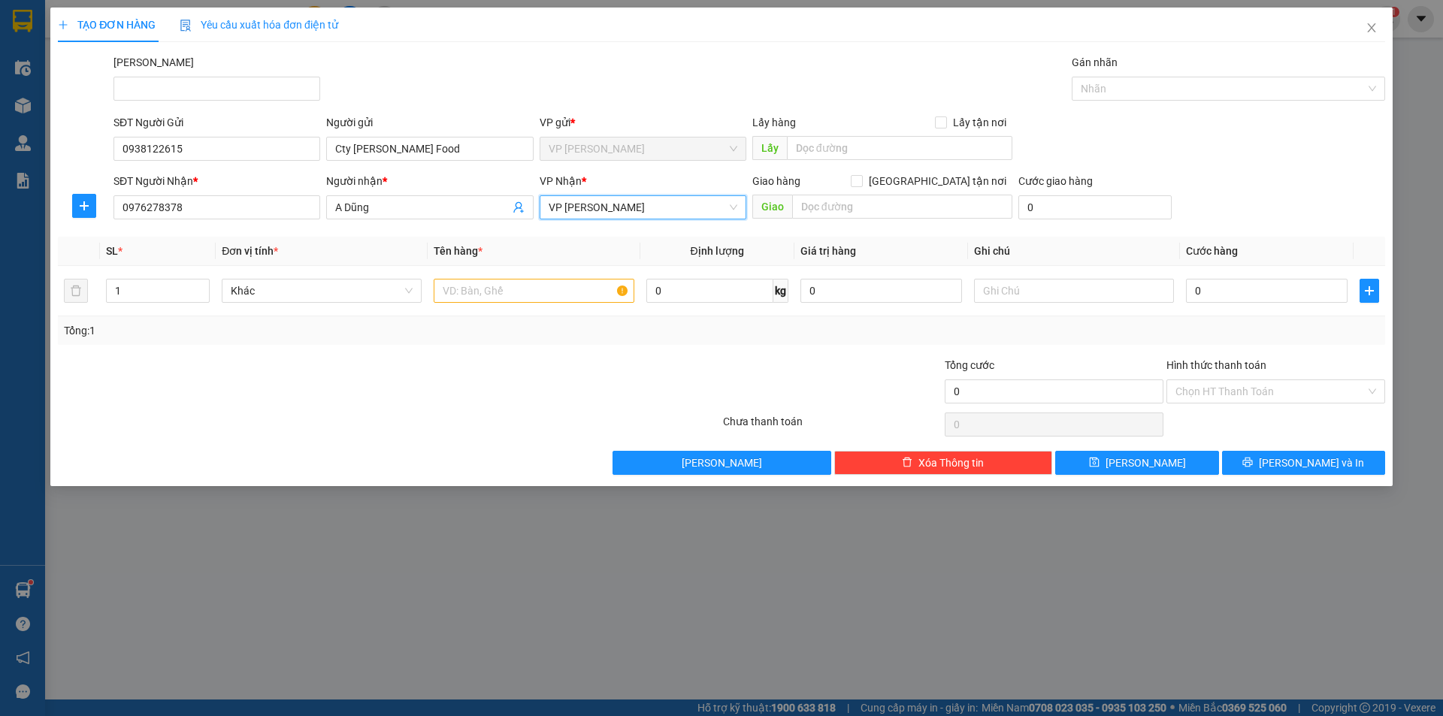
click at [644, 212] on span "VP [PERSON_NAME]" at bounding box center [643, 207] width 189 height 23
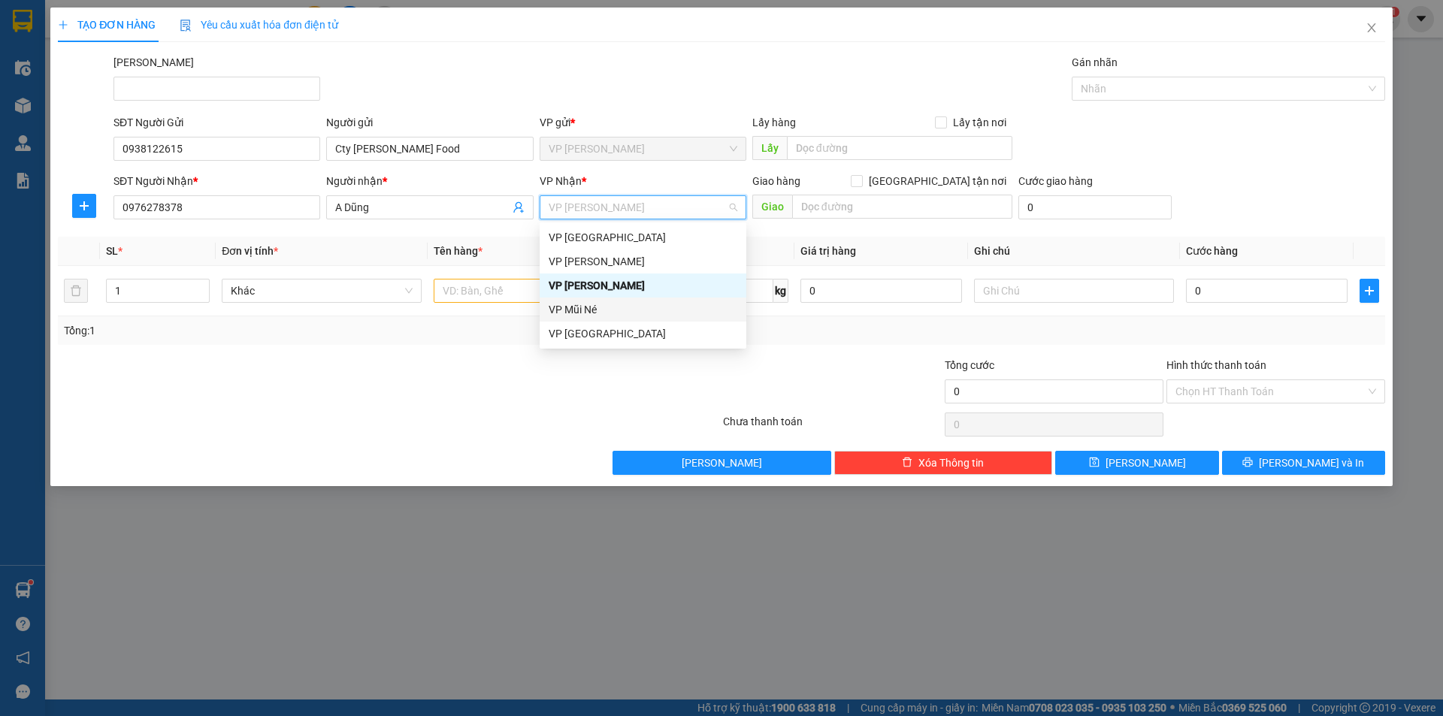
click at [594, 312] on div "VP Mũi Né" at bounding box center [643, 309] width 189 height 17
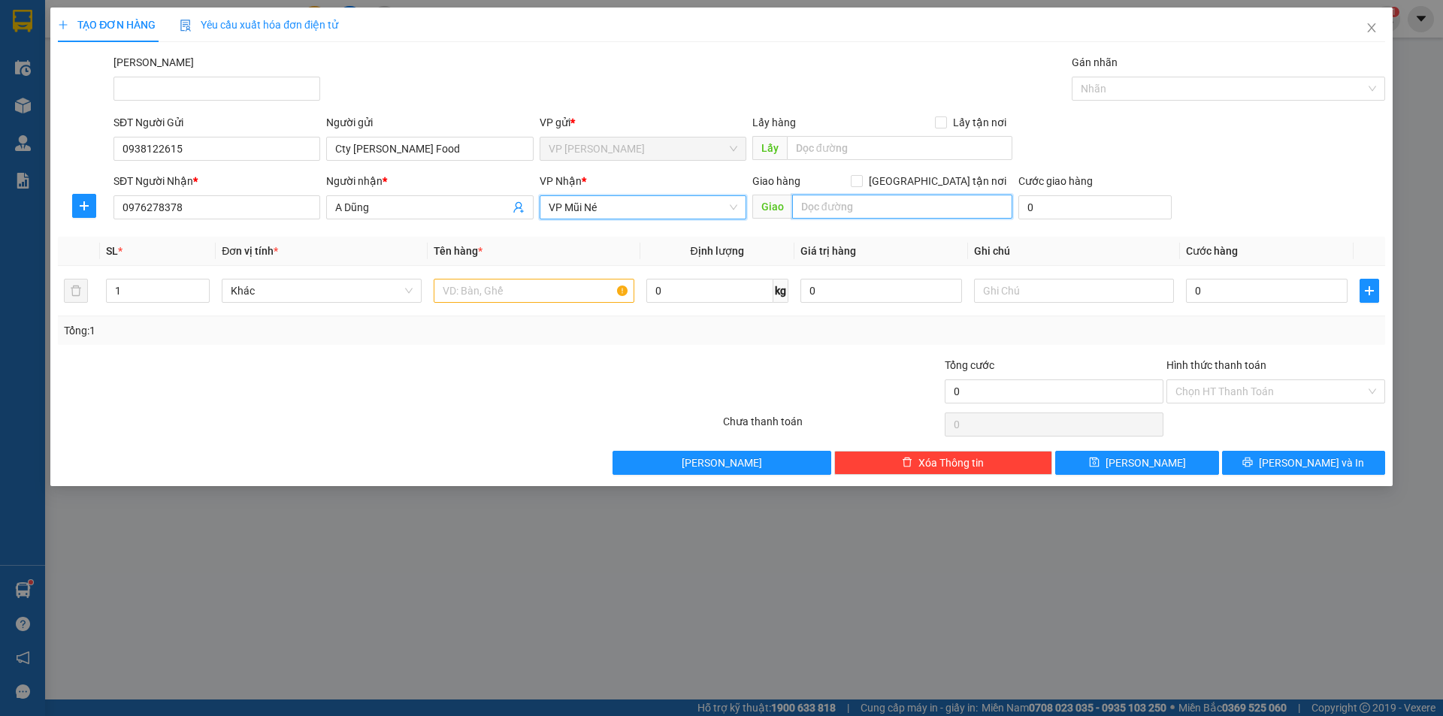
click at [838, 210] on input "text" at bounding box center [902, 207] width 220 height 24
click at [861, 182] on input "[GEOGRAPHIC_DATA] tận nơi" at bounding box center [856, 180] width 11 height 11
checkbox input "true"
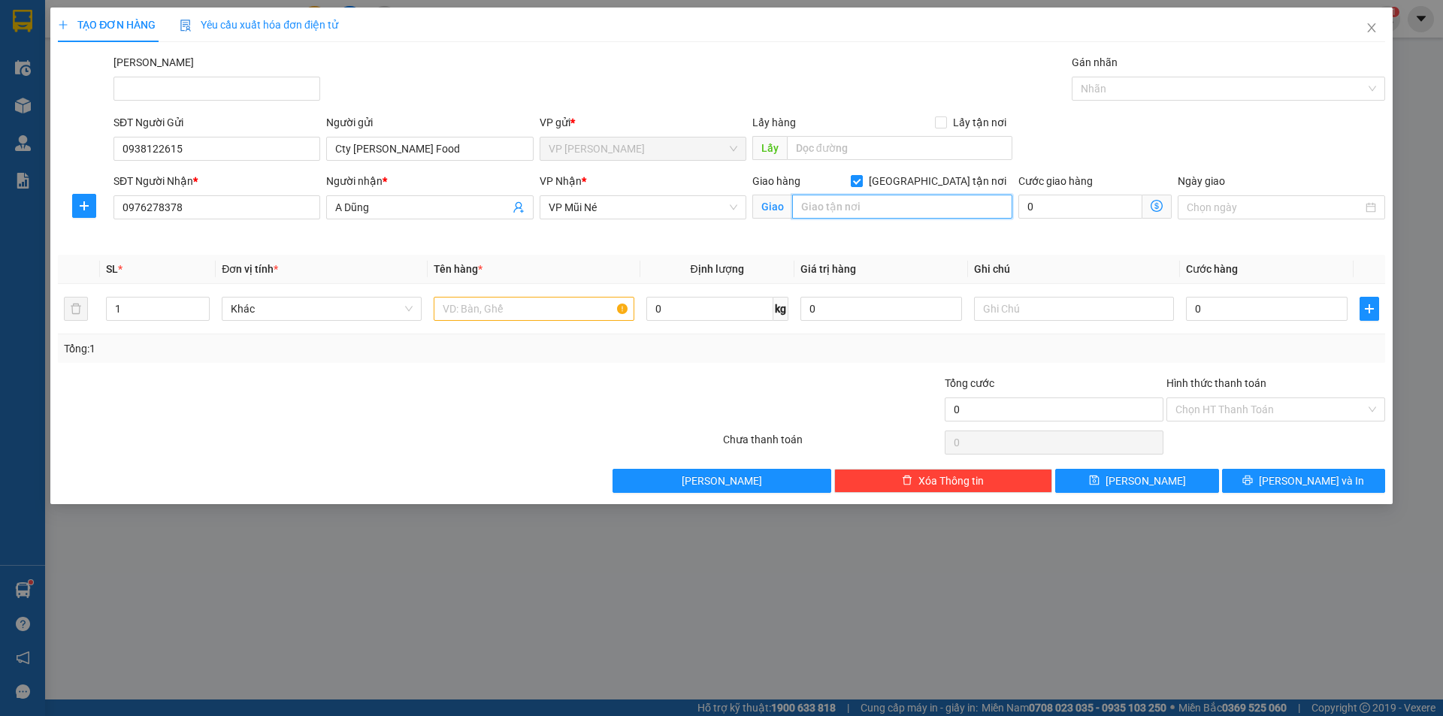
click at [897, 210] on input "text" at bounding box center [902, 207] width 220 height 24
type input "65A NĐC"
click at [1060, 201] on input "0" at bounding box center [1080, 207] width 124 height 24
type input "1"
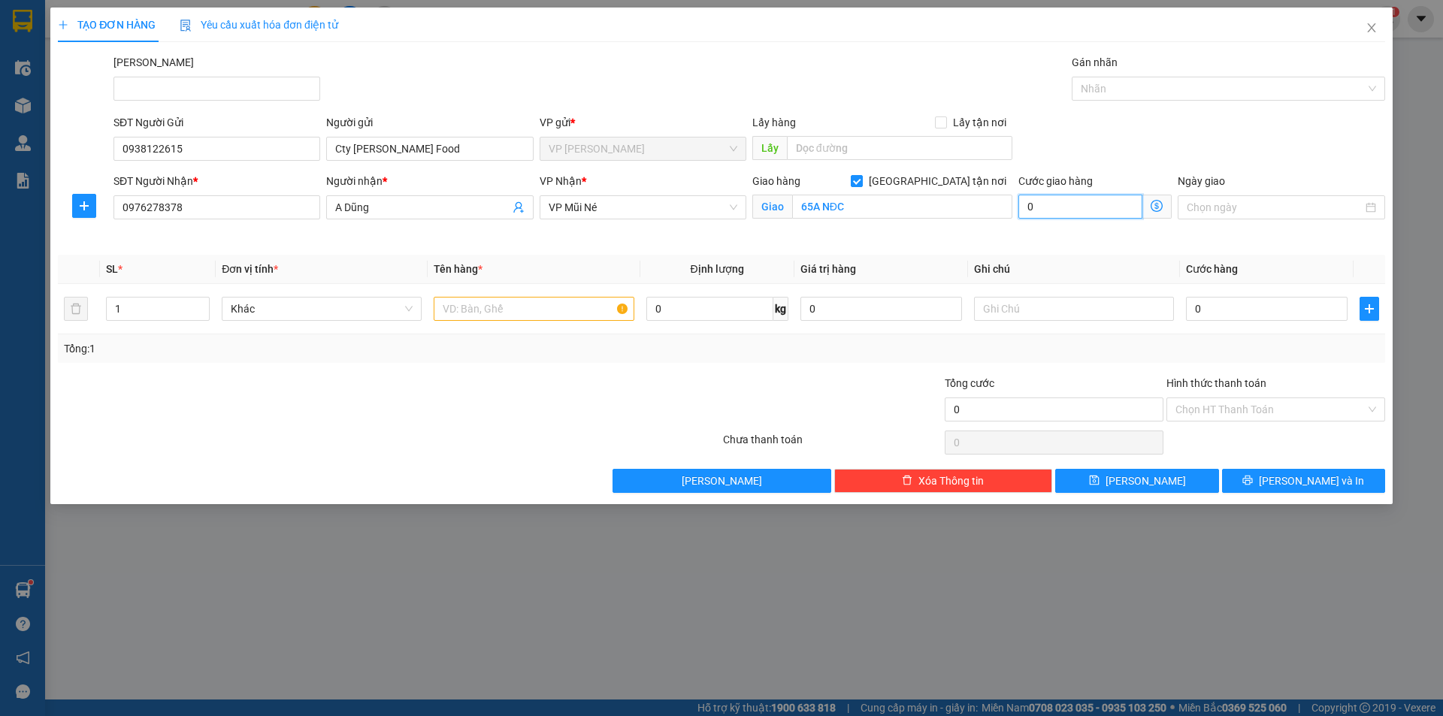
type input "1"
type input "10"
type input "10.000"
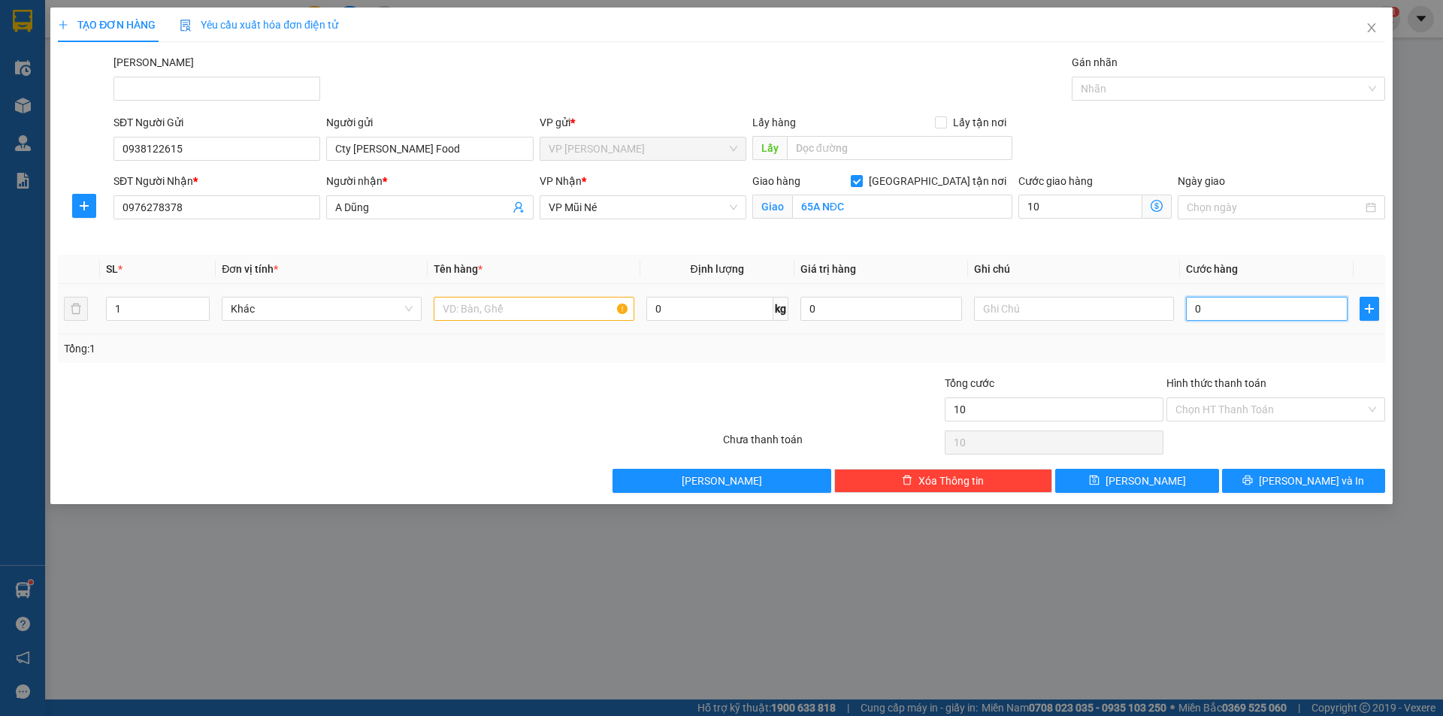
type input "10.000"
click at [1224, 318] on input "0" at bounding box center [1267, 309] width 162 height 24
type input "4"
type input "10.004"
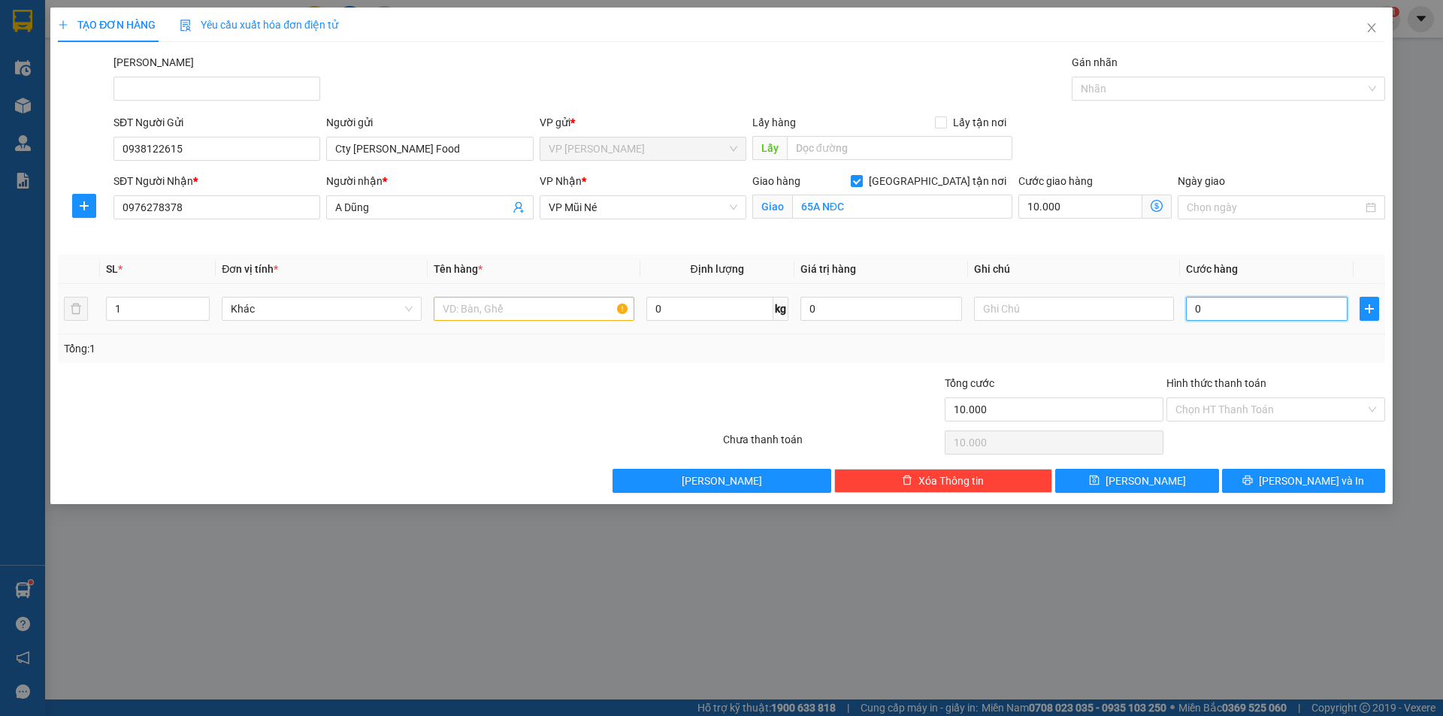
type input "10.004"
type input "40"
type input "10.040"
type input "40.000"
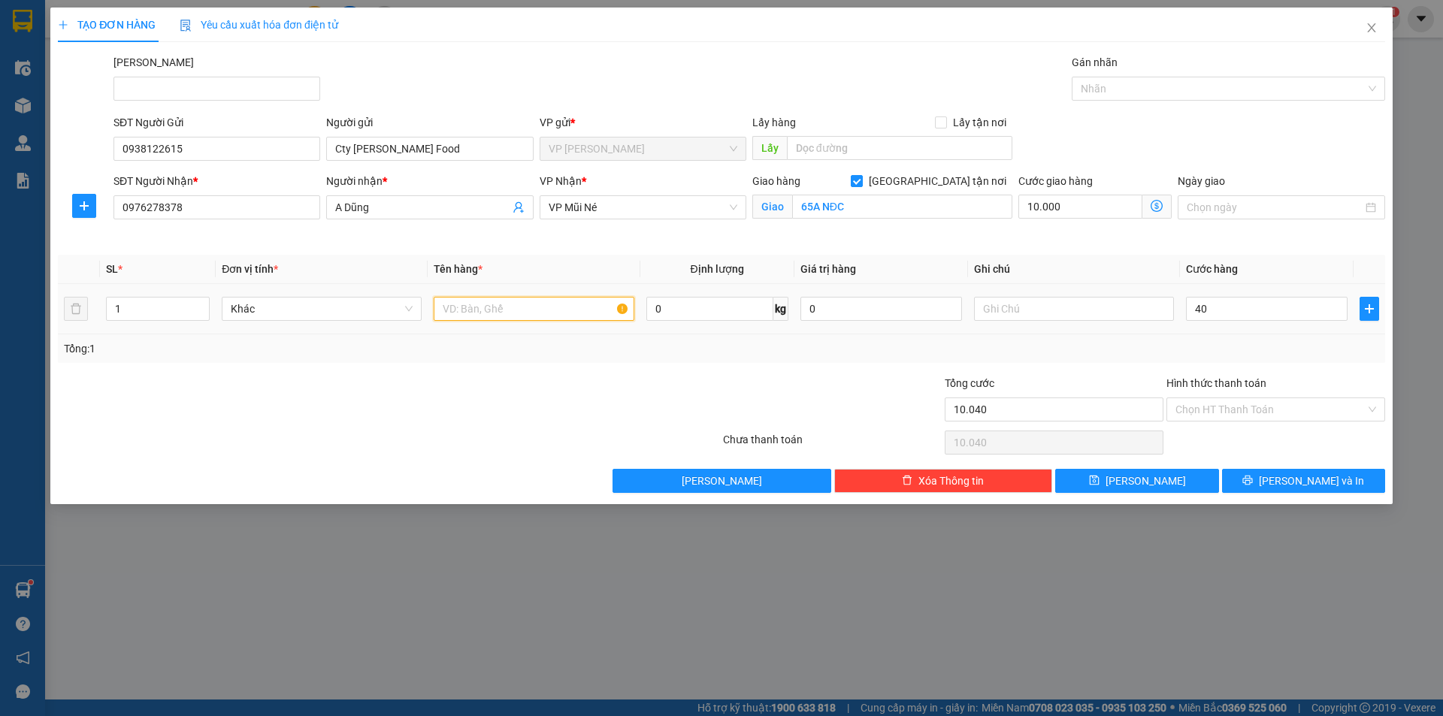
type input "50.000"
click at [514, 311] on input "text" at bounding box center [534, 309] width 200 height 24
type input "thùng xốp vàng"
click at [1043, 307] on input "text" at bounding box center [1074, 309] width 200 height 24
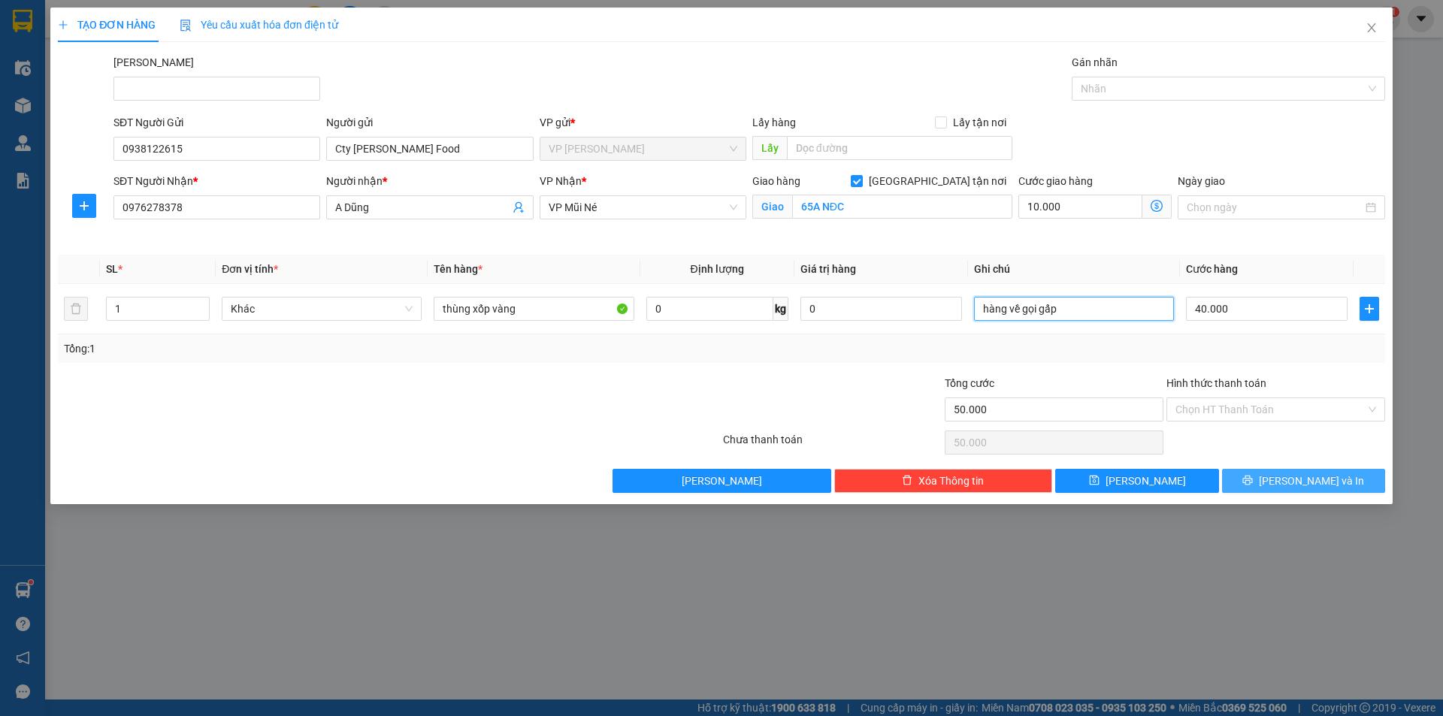
type input "hàng về gọi gấp"
click at [1314, 484] on span "[PERSON_NAME] và In" at bounding box center [1311, 481] width 105 height 17
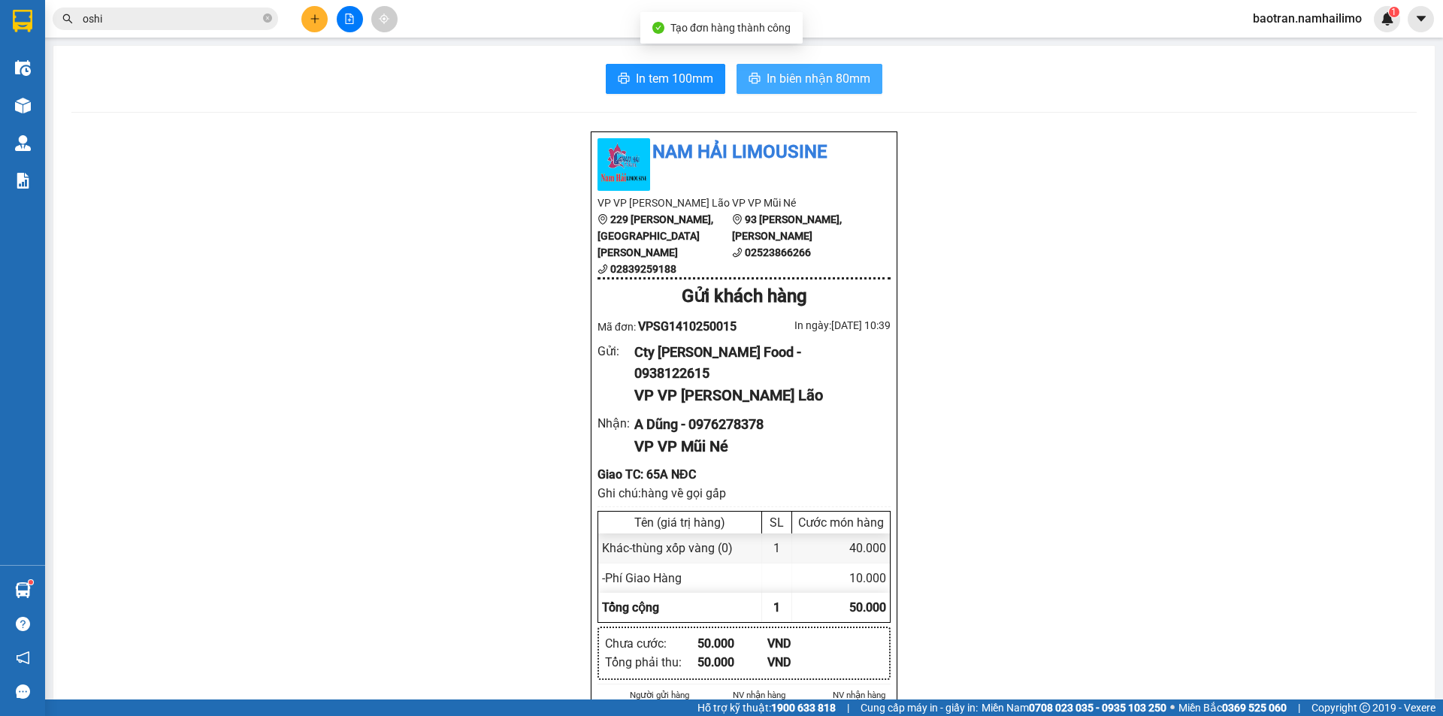
click at [816, 89] on button "In biên nhận 80mm" at bounding box center [810, 79] width 146 height 30
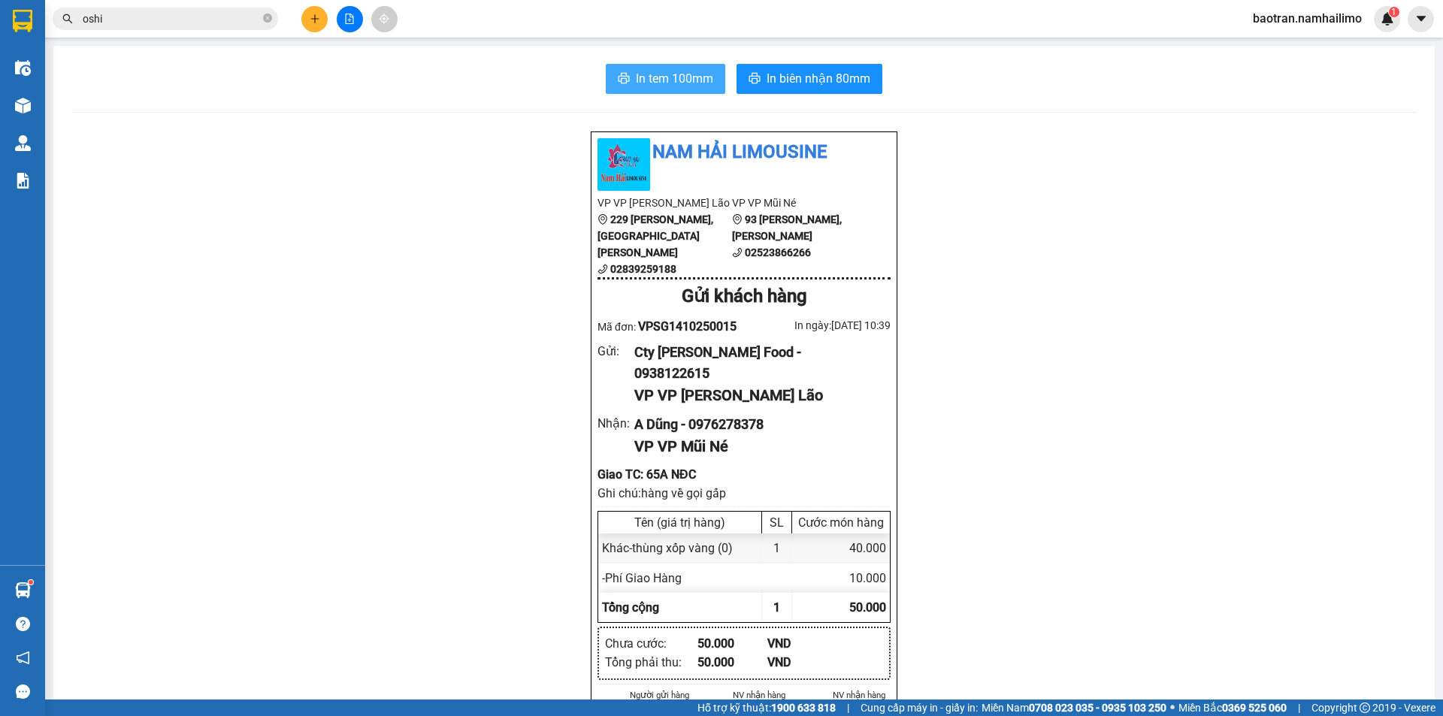
click at [659, 83] on span "In tem 100mm" at bounding box center [674, 78] width 77 height 19
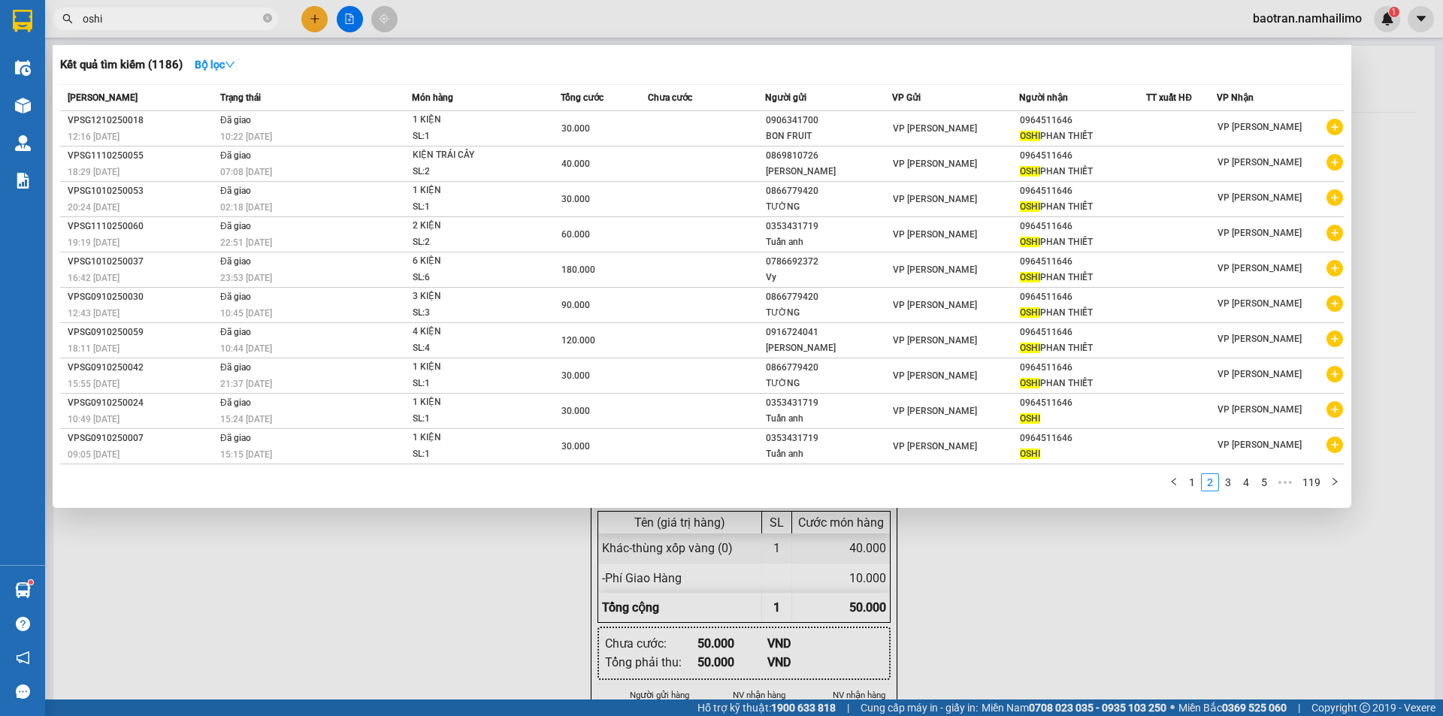
click at [107, 17] on input "oshi" at bounding box center [171, 19] width 177 height 17
type input "o"
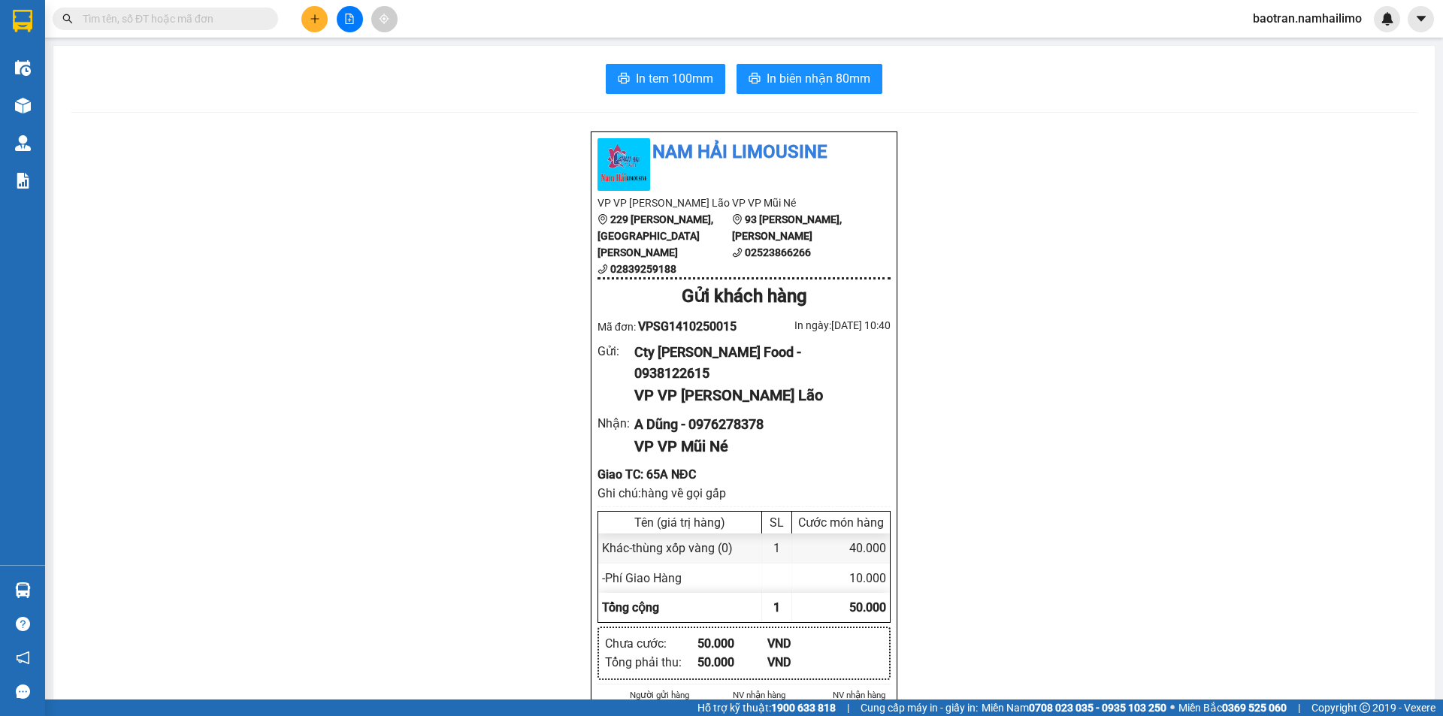
click at [306, 19] on button at bounding box center [314, 19] width 26 height 26
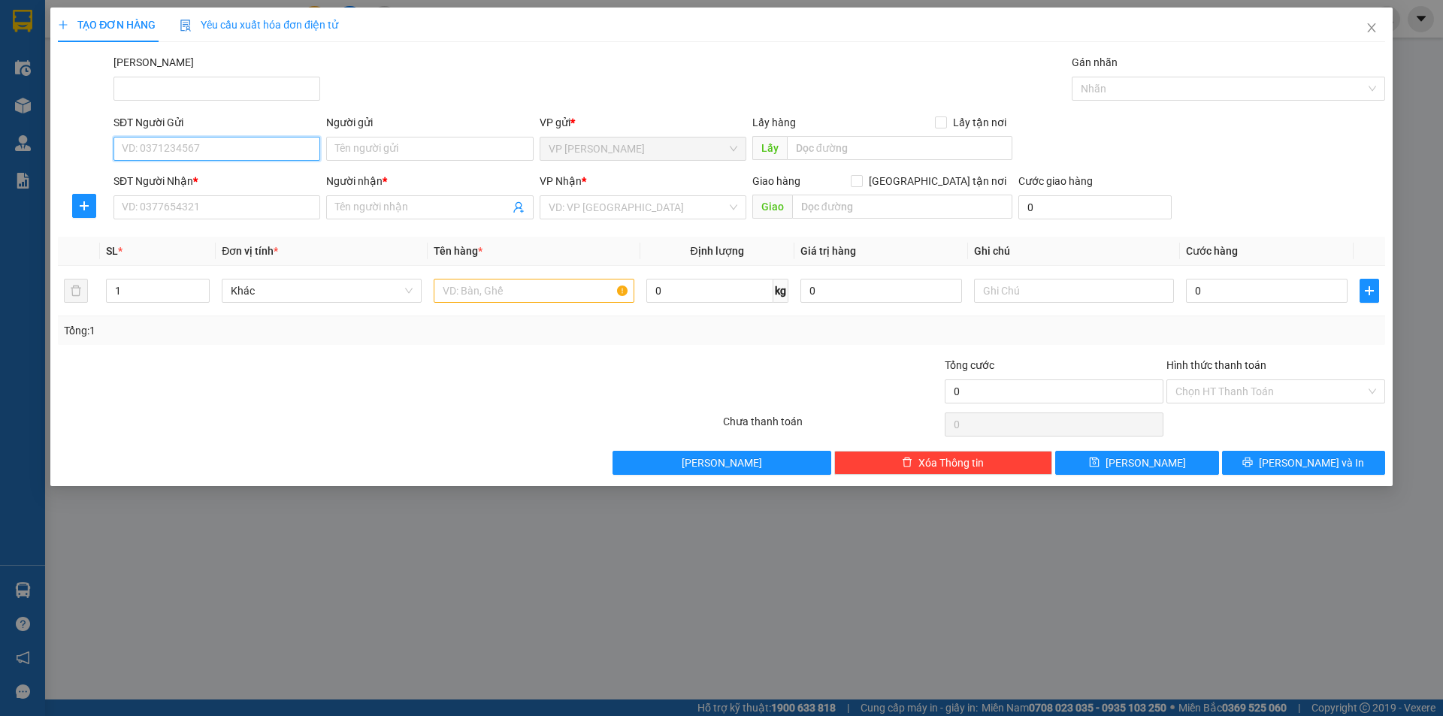
click at [169, 142] on input "SĐT Người Gửi" at bounding box center [216, 149] width 207 height 24
type input "0961395999"
click at [205, 180] on body "Kết quả tìm kiếm ( 0 ) Bộ lọc No Data baotran.namhailimo 1 Điều hành xe Kho hàn…" at bounding box center [721, 358] width 1443 height 716
click at [213, 146] on input "0961395999" at bounding box center [216, 149] width 207 height 24
click at [217, 172] on div "0961395999 - ANH TÚ" at bounding box center [217, 179] width 189 height 17
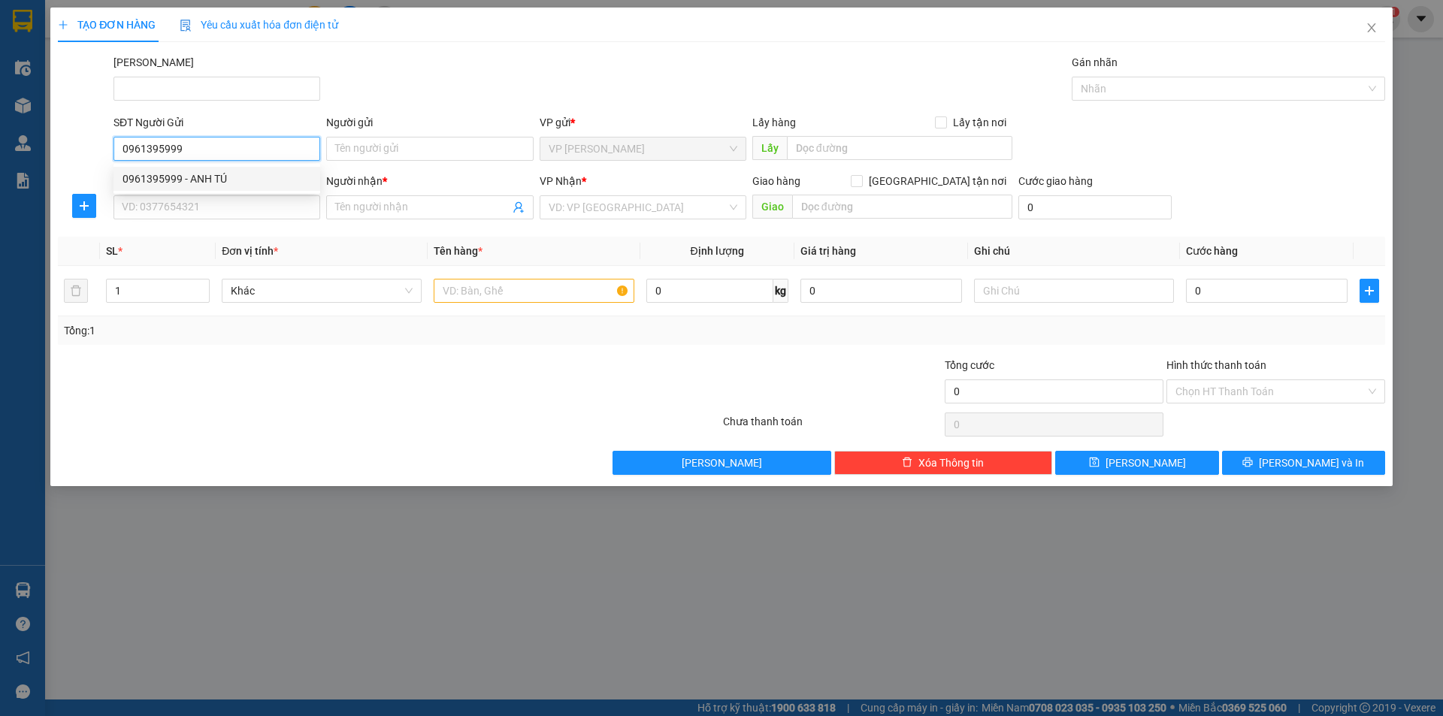
type input "ANH TÚ"
type input "0982868934"
type input "[PERSON_NAME]"
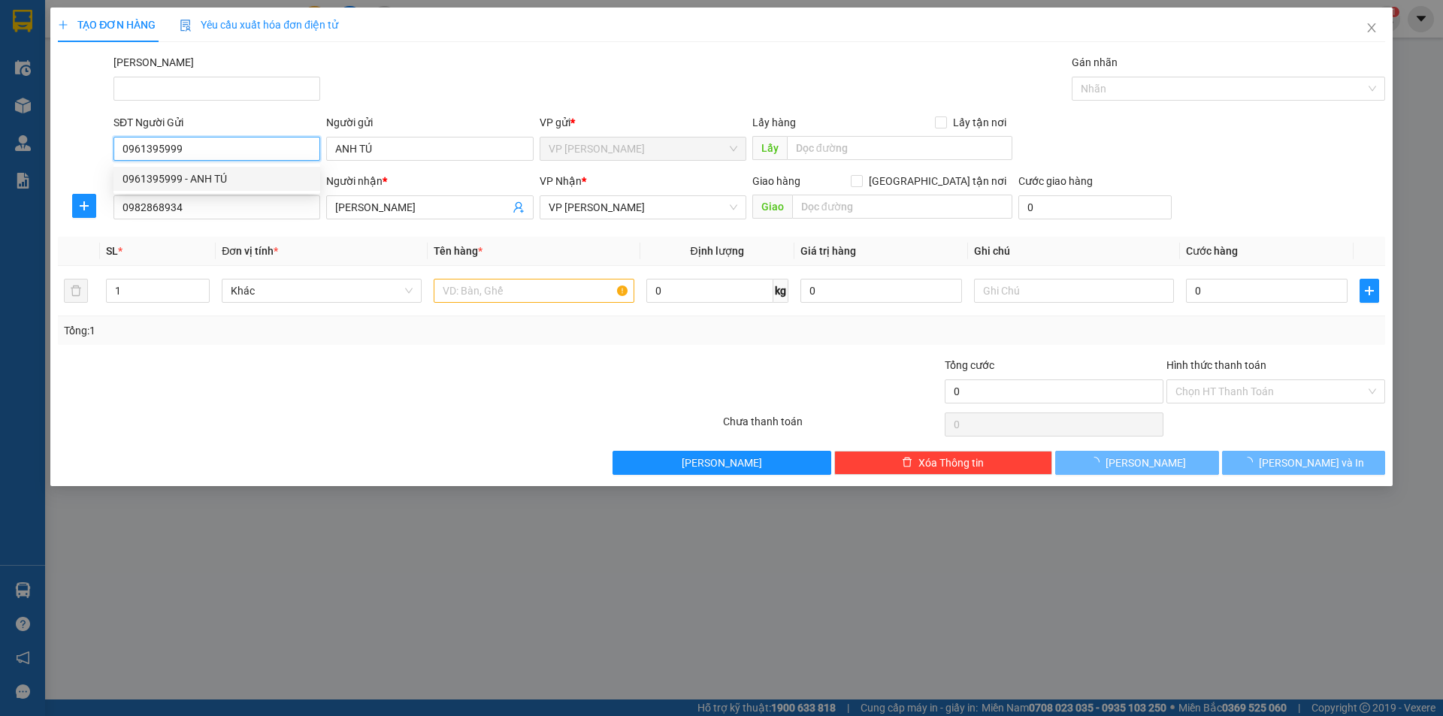
type input "40.000"
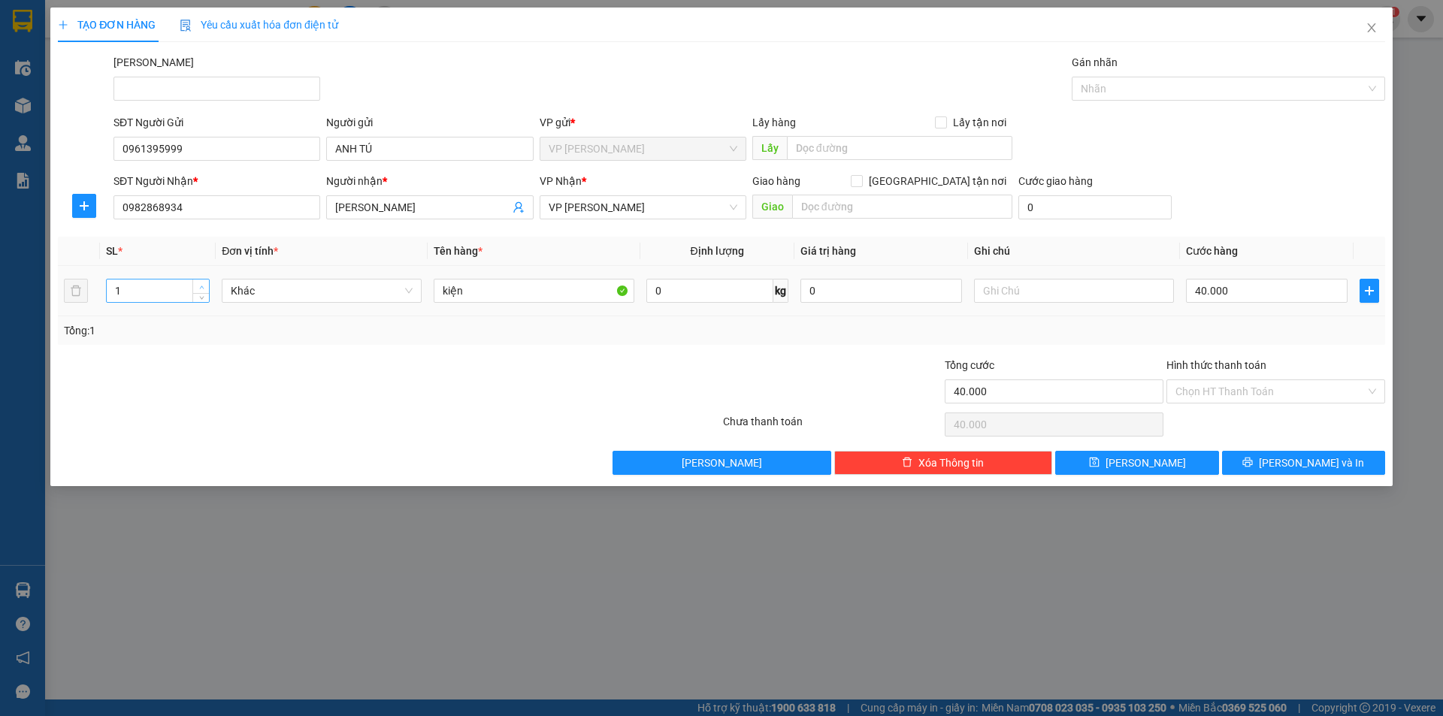
type input "2"
click at [198, 283] on span "up" at bounding box center [201, 287] width 9 height 9
click at [440, 296] on input "kiện" at bounding box center [534, 291] width 200 height 24
type input "2 kiện sữa"
click at [1245, 281] on input "40.000" at bounding box center [1267, 291] width 162 height 24
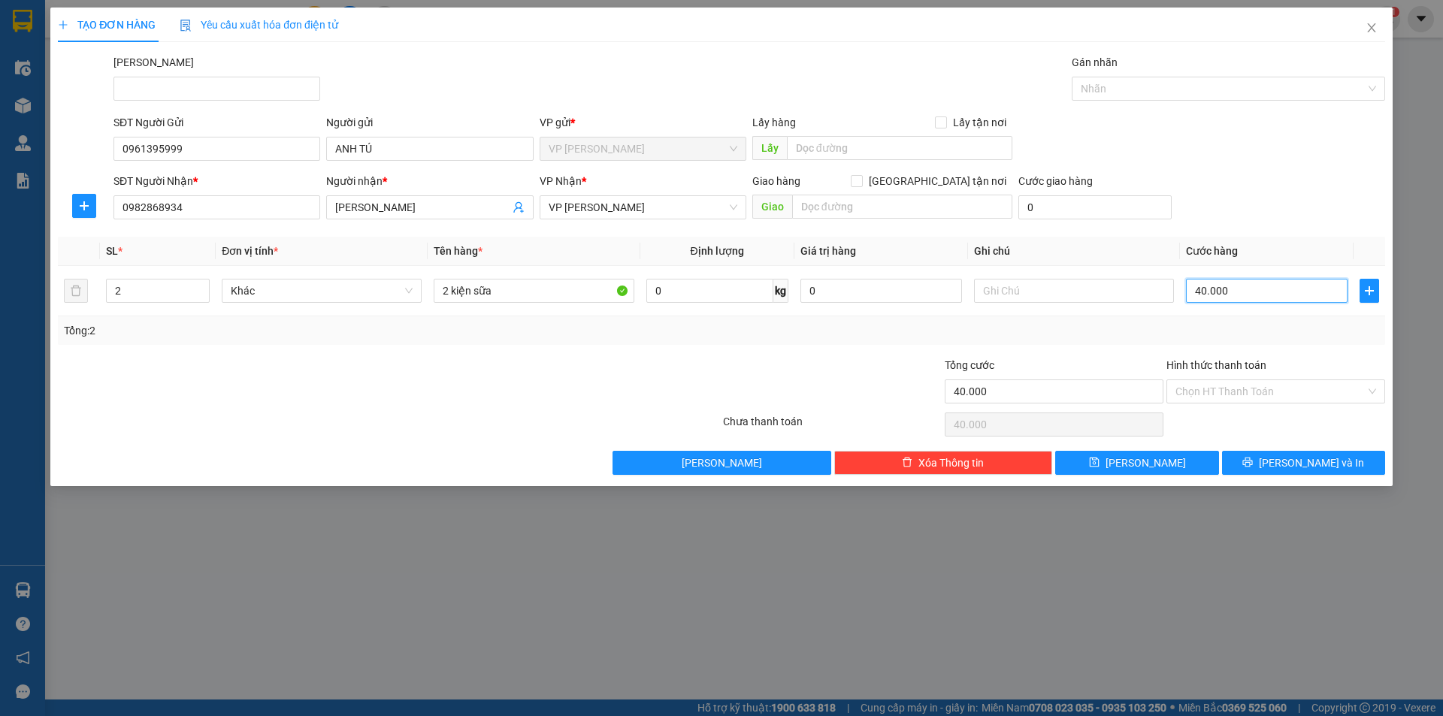
type input "6"
type input "60"
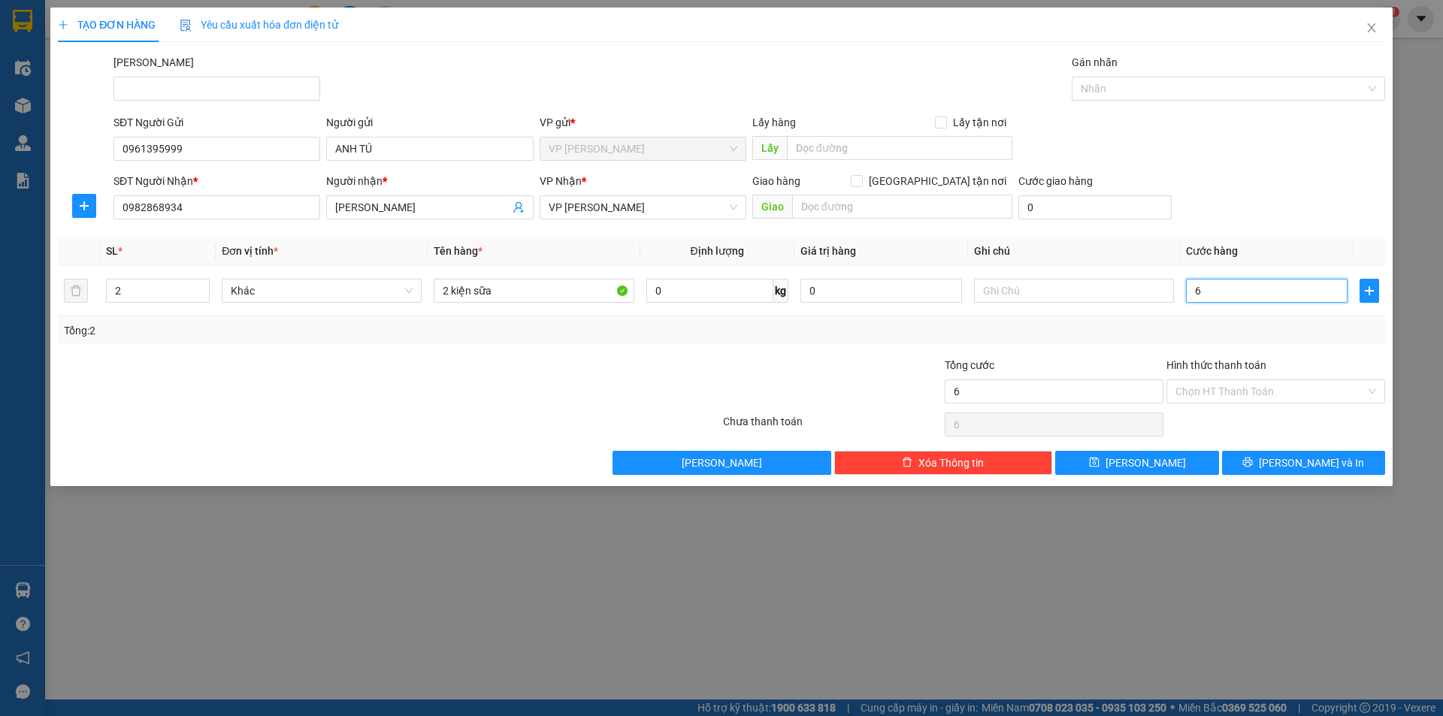
type input "60"
type input "600"
type input "6.000"
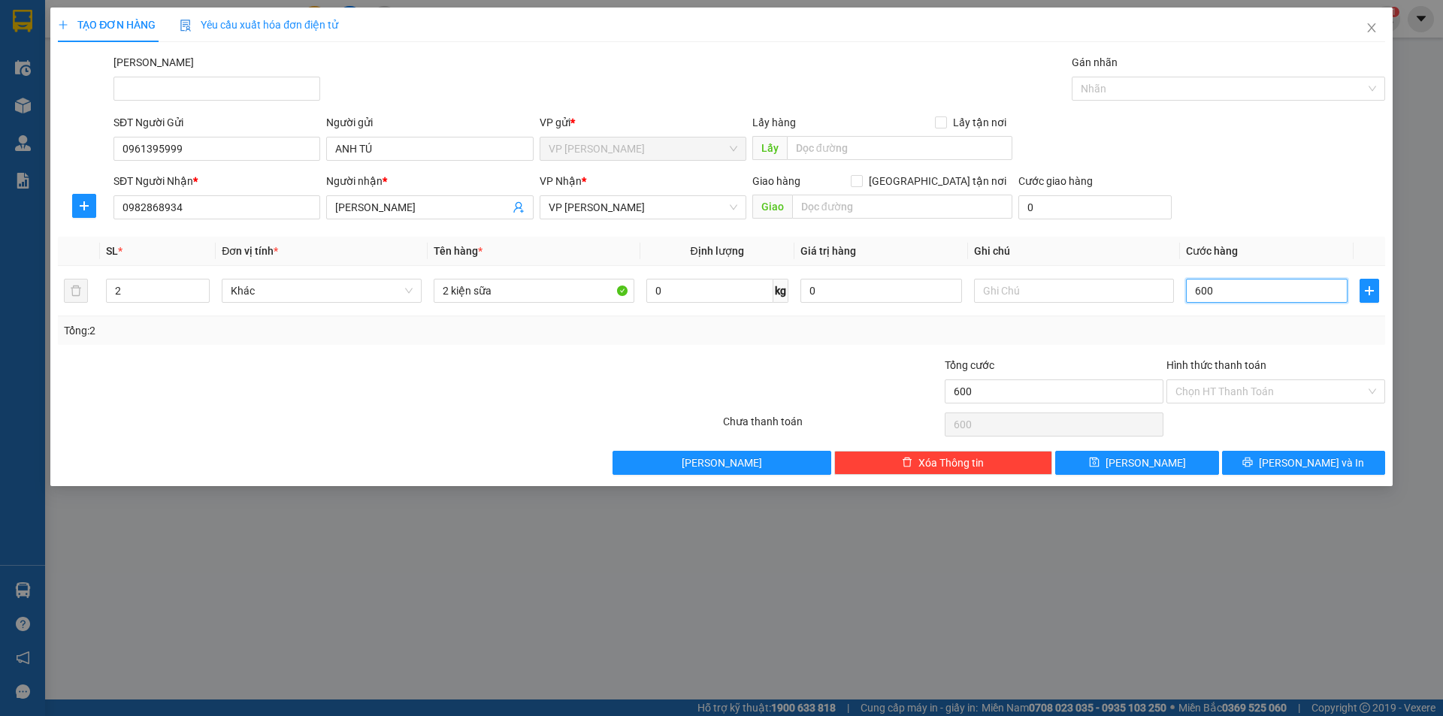
type input "6.000"
type input "60.000"
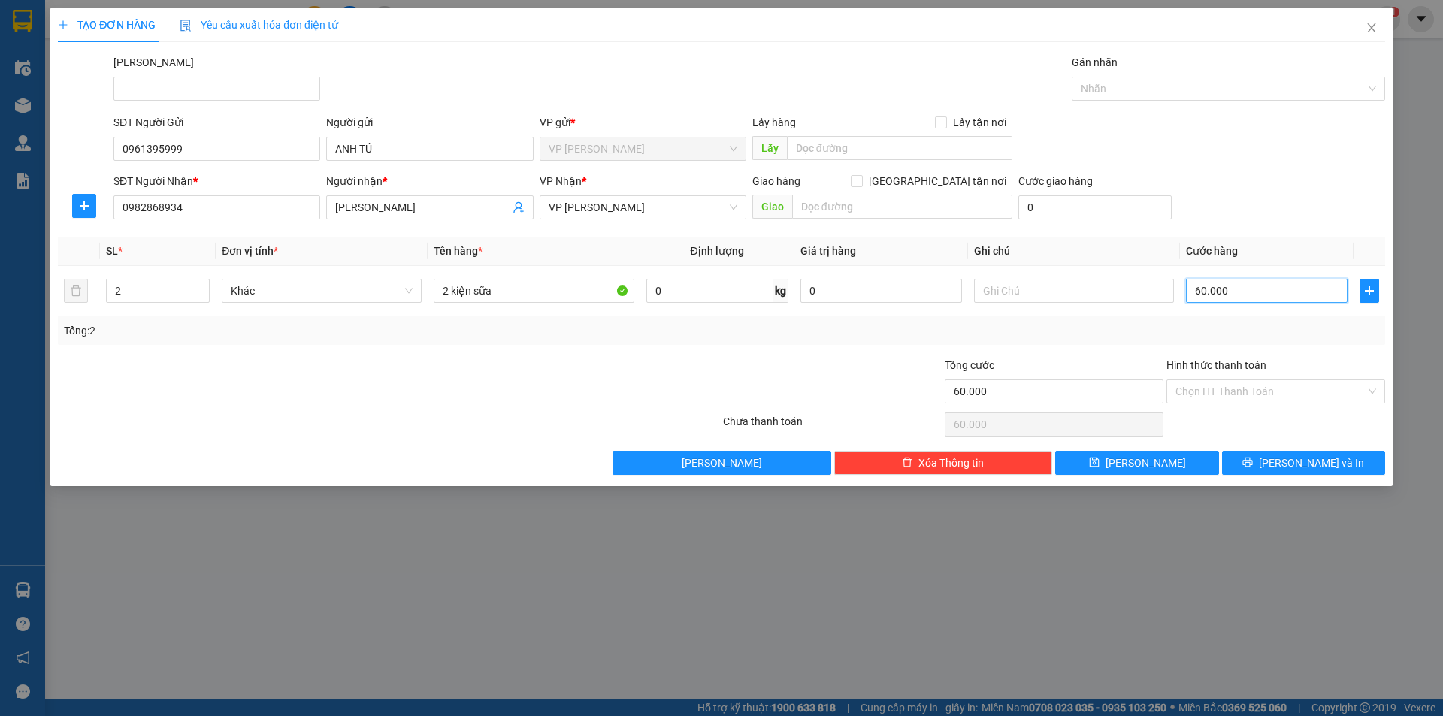
type input "600.000"
type input "60.000"
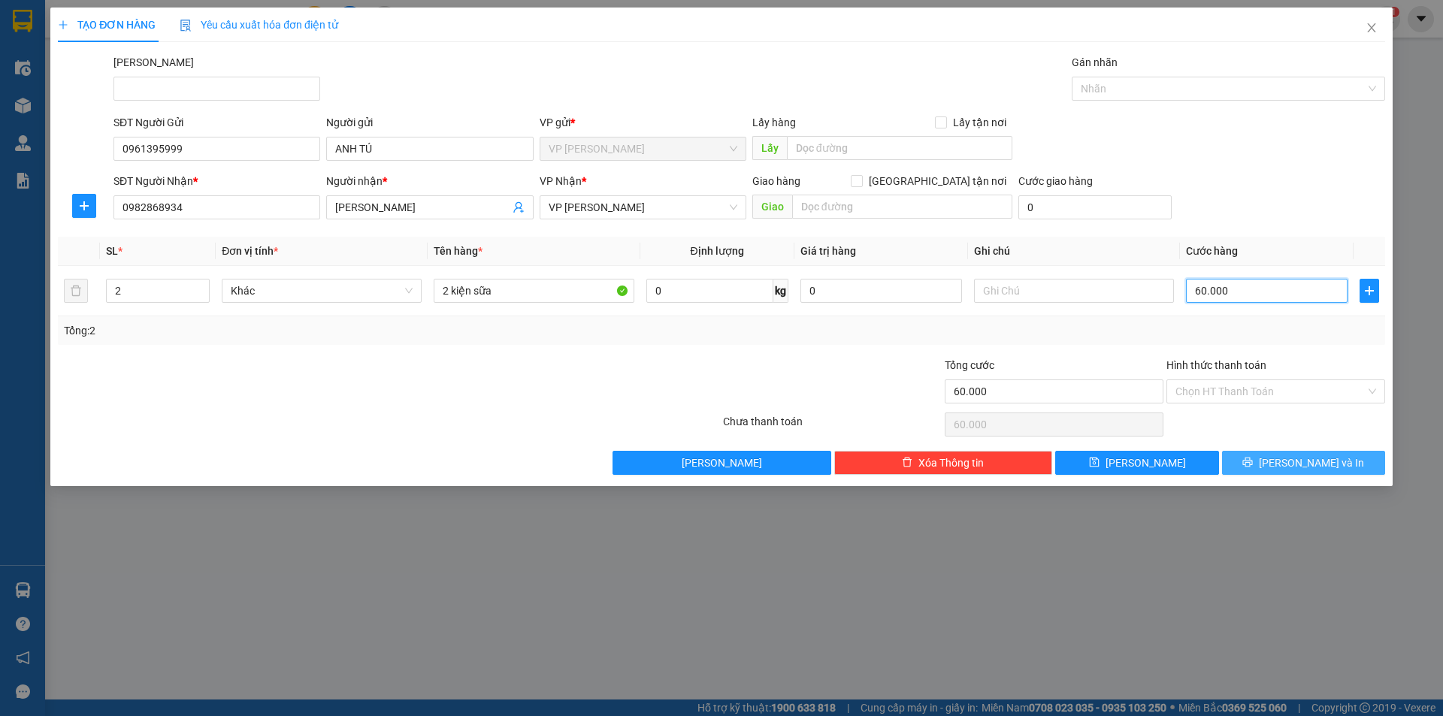
type input "60.000"
drag, startPoint x: 1295, startPoint y: 453, endPoint x: 1305, endPoint y: 482, distance: 30.9
click at [1296, 456] on button "[PERSON_NAME] và In" at bounding box center [1303, 463] width 163 height 24
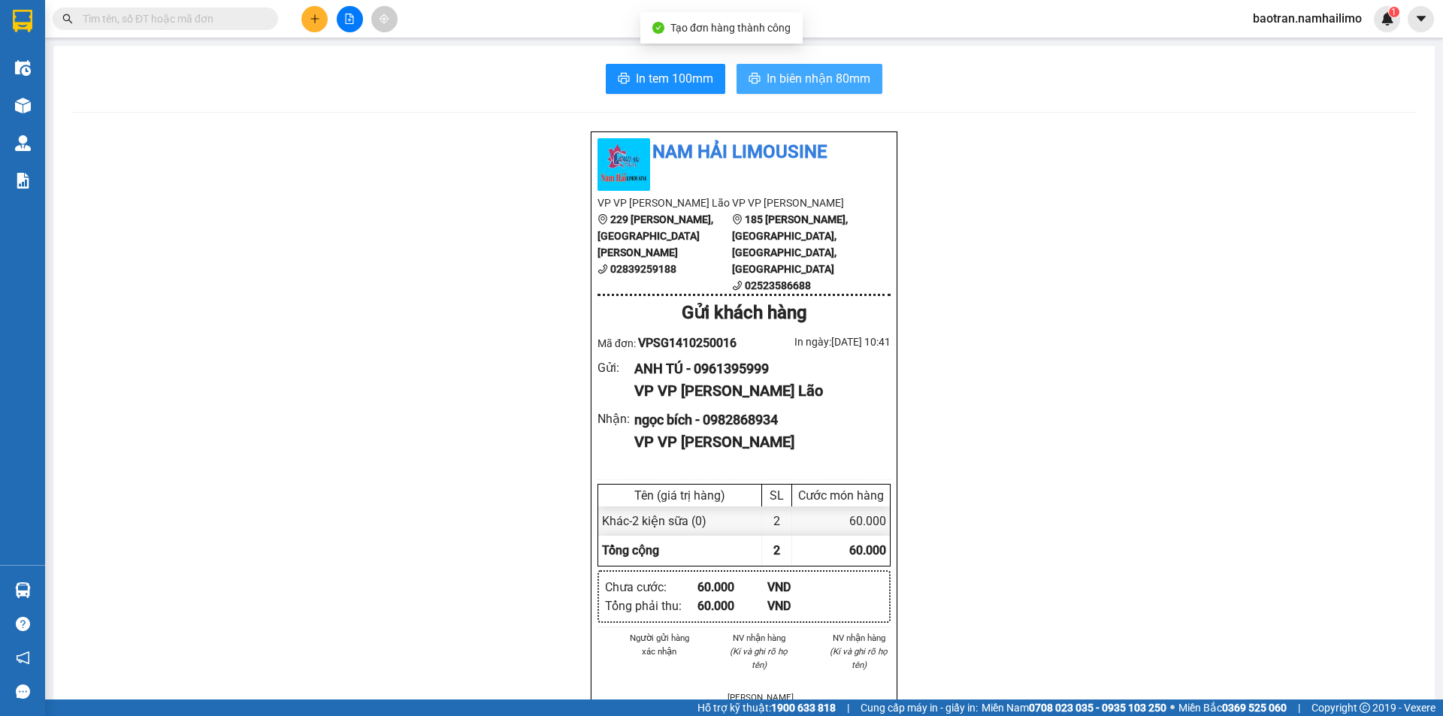
drag, startPoint x: 805, startPoint y: 76, endPoint x: 948, endPoint y: 525, distance: 471.6
click at [804, 76] on span "In biên nhận 80mm" at bounding box center [819, 78] width 104 height 19
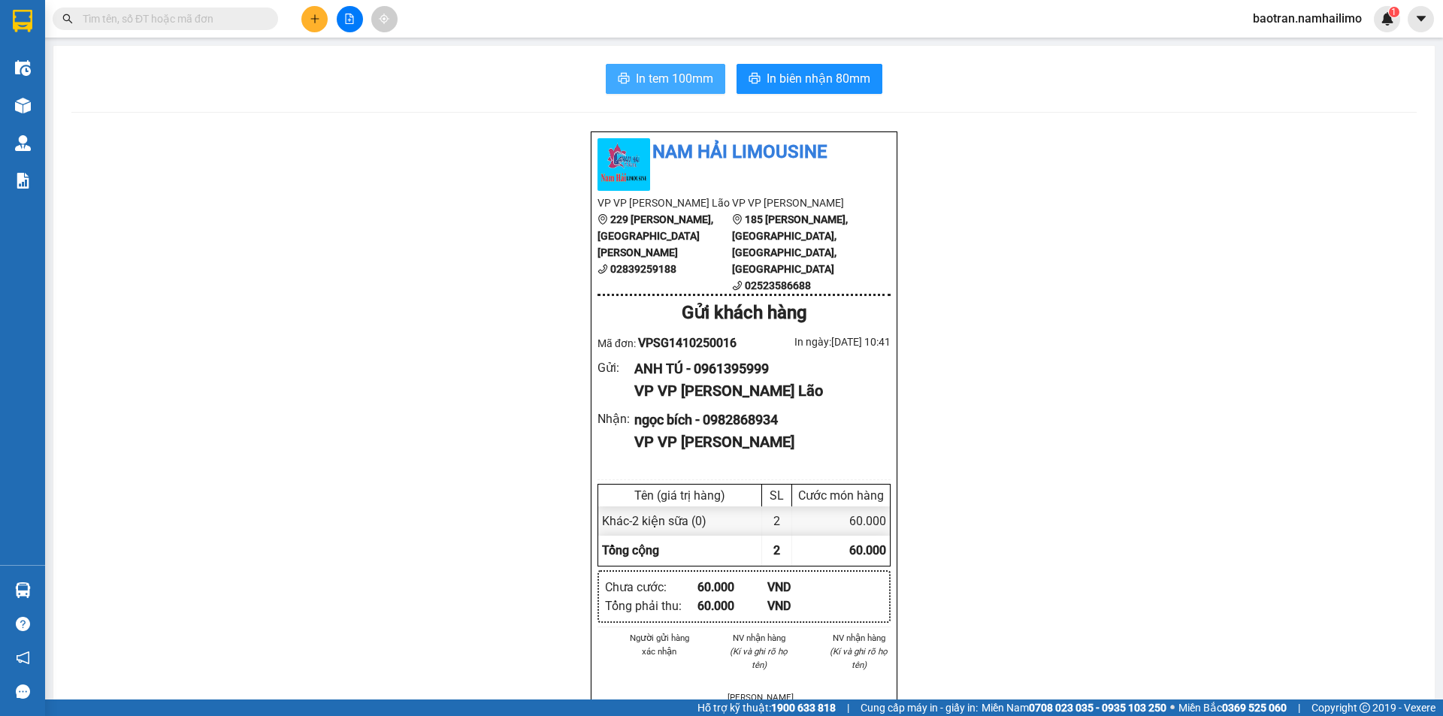
click at [675, 90] on button "In tem 100mm" at bounding box center [665, 79] width 119 height 30
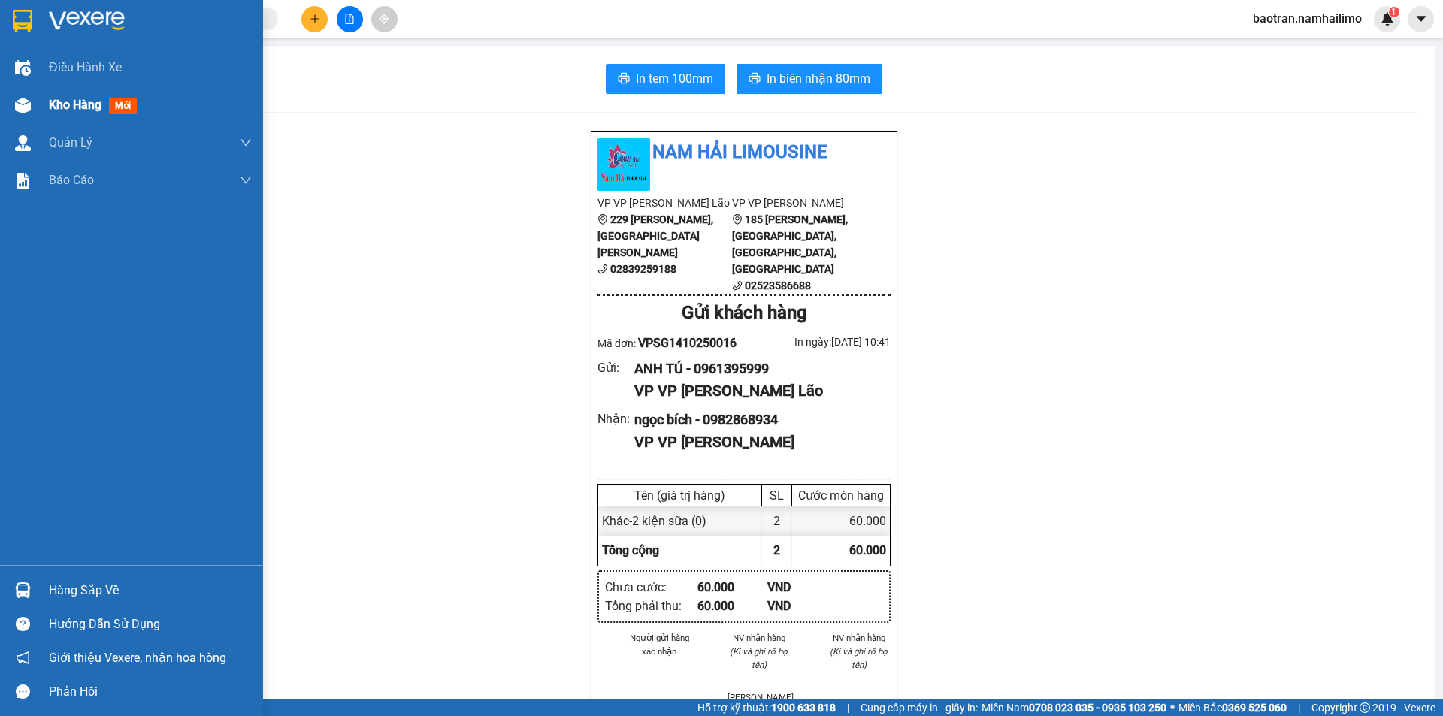
click at [5, 106] on div "Kho hàng mới" at bounding box center [131, 105] width 263 height 38
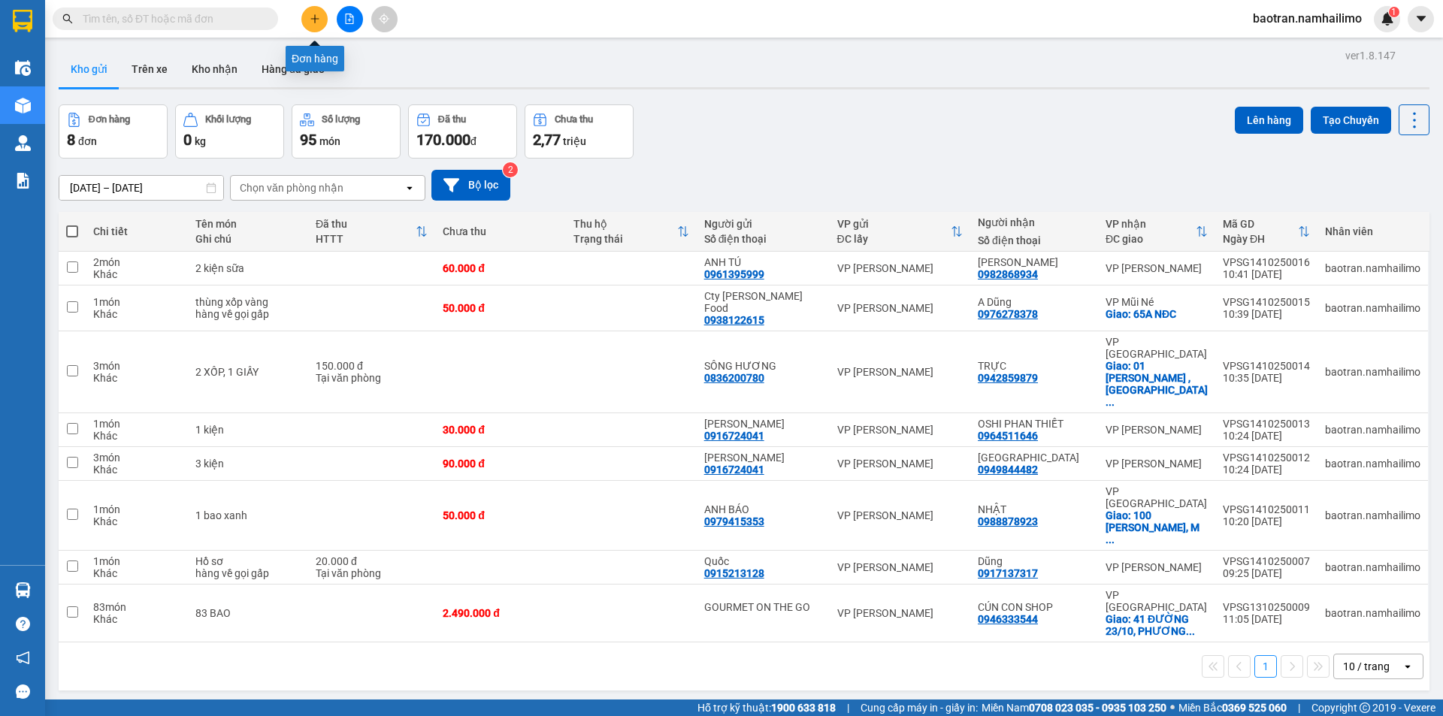
click at [316, 25] on button at bounding box center [314, 19] width 26 height 26
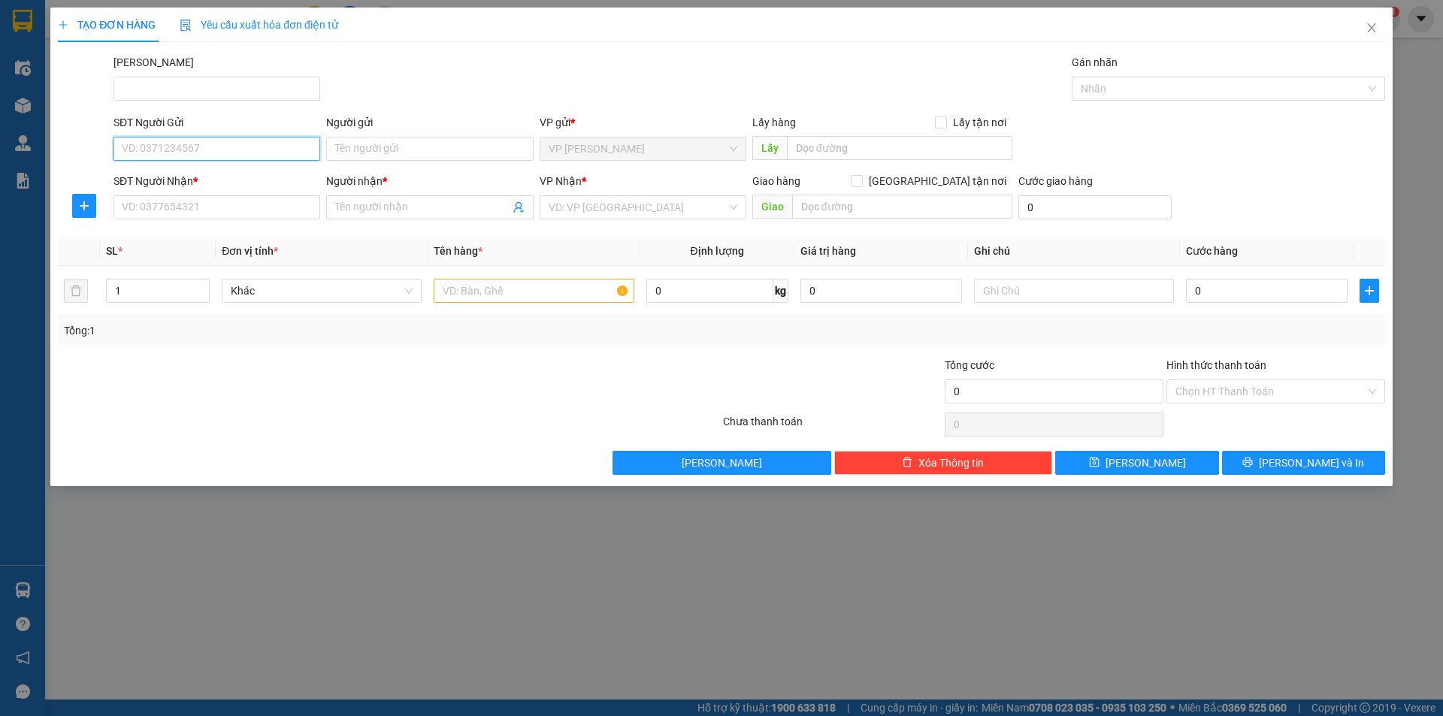
click at [238, 142] on input "SĐT Người Gửi" at bounding box center [216, 149] width 207 height 24
type input "0944792489"
click at [346, 157] on input "Người gửi" at bounding box center [429, 149] width 207 height 24
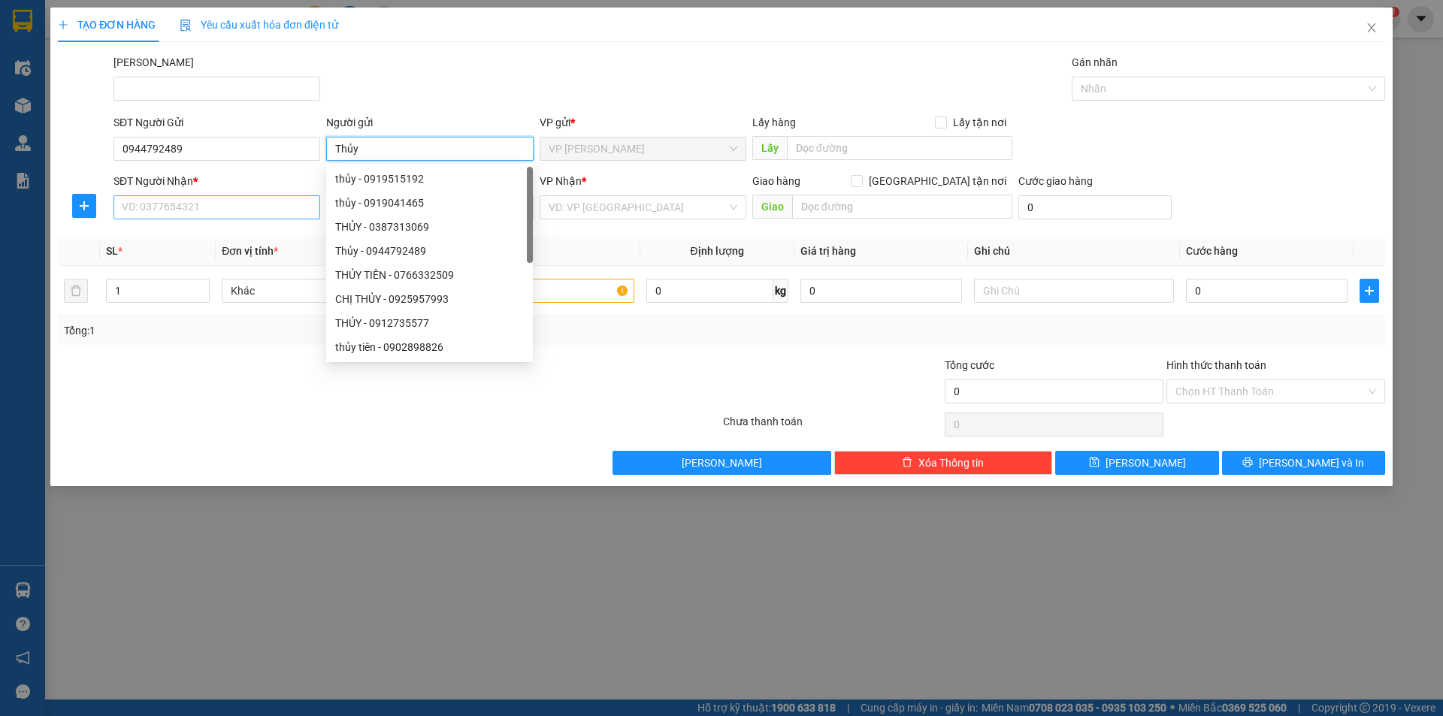
type input "Thủy"
click at [288, 213] on input "SĐT Người Nhận *" at bounding box center [216, 207] width 207 height 24
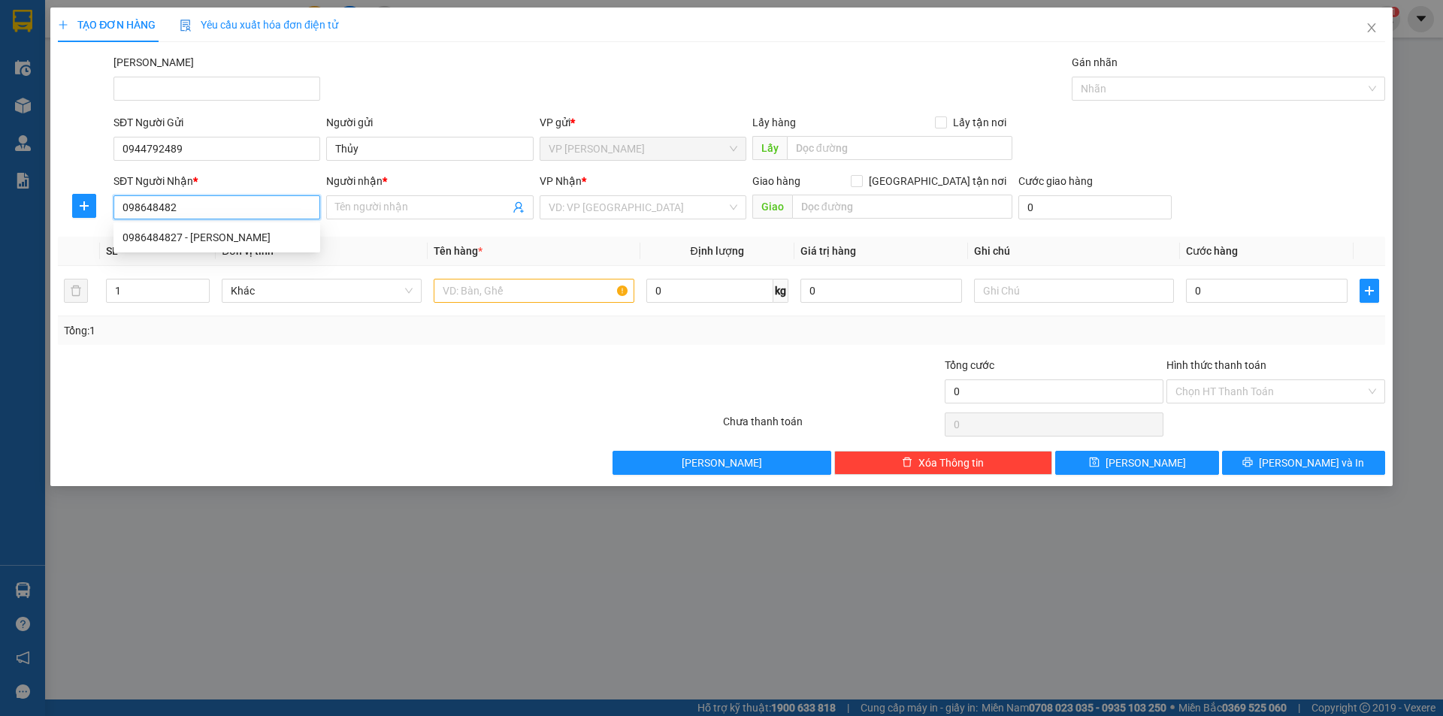
type input "0986484827"
click at [294, 229] on div "0986484827 - [PERSON_NAME]" at bounding box center [217, 237] width 189 height 17
type input "Ngân"
type input "20.000"
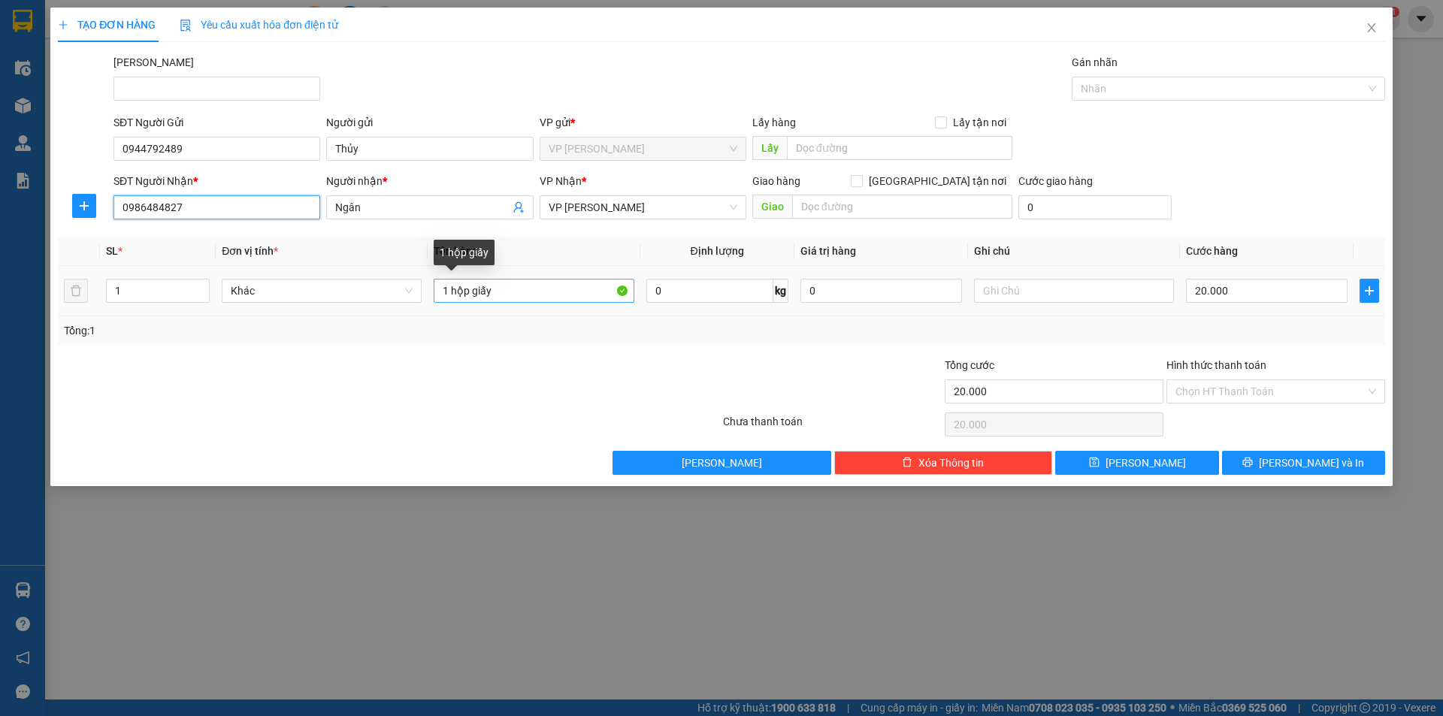
type input "0986484827"
click at [575, 294] on input "1 hộp giấy" at bounding box center [534, 291] width 200 height 24
click at [1309, 464] on span "[PERSON_NAME] và In" at bounding box center [1311, 463] width 105 height 17
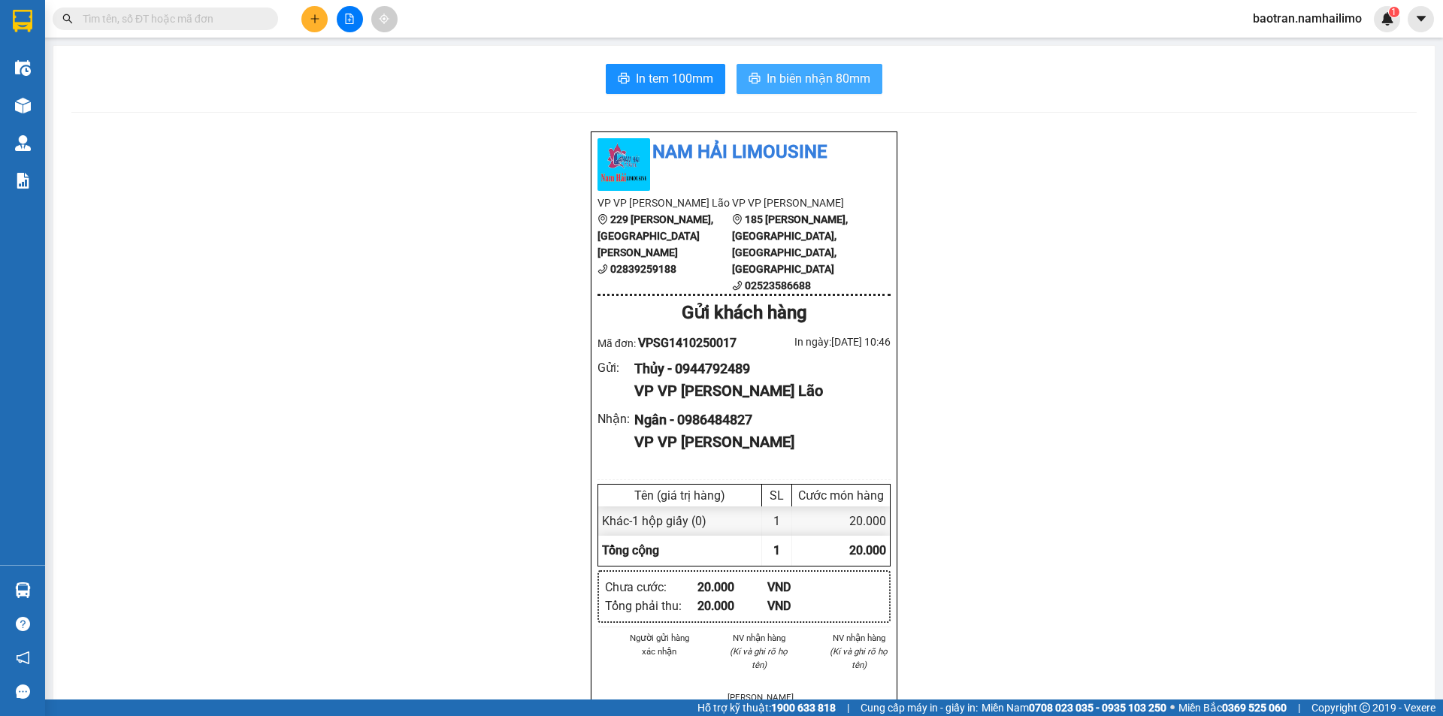
click at [833, 83] on span "In biên nhận 80mm" at bounding box center [819, 78] width 104 height 19
click at [812, 73] on span "In biên nhận 80mm" at bounding box center [819, 78] width 104 height 19
click at [667, 81] on span "In tem 100mm" at bounding box center [674, 78] width 77 height 19
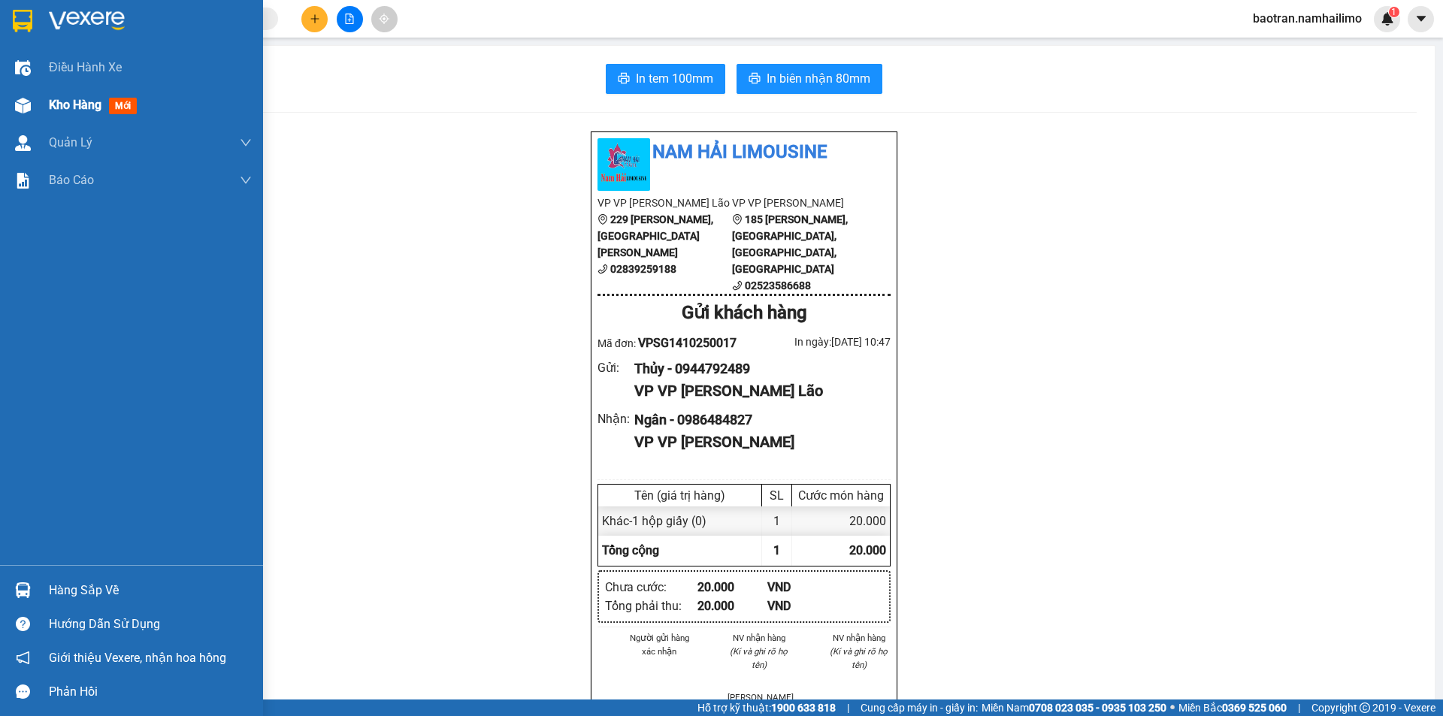
click at [87, 110] on span "Kho hàng" at bounding box center [75, 105] width 53 height 14
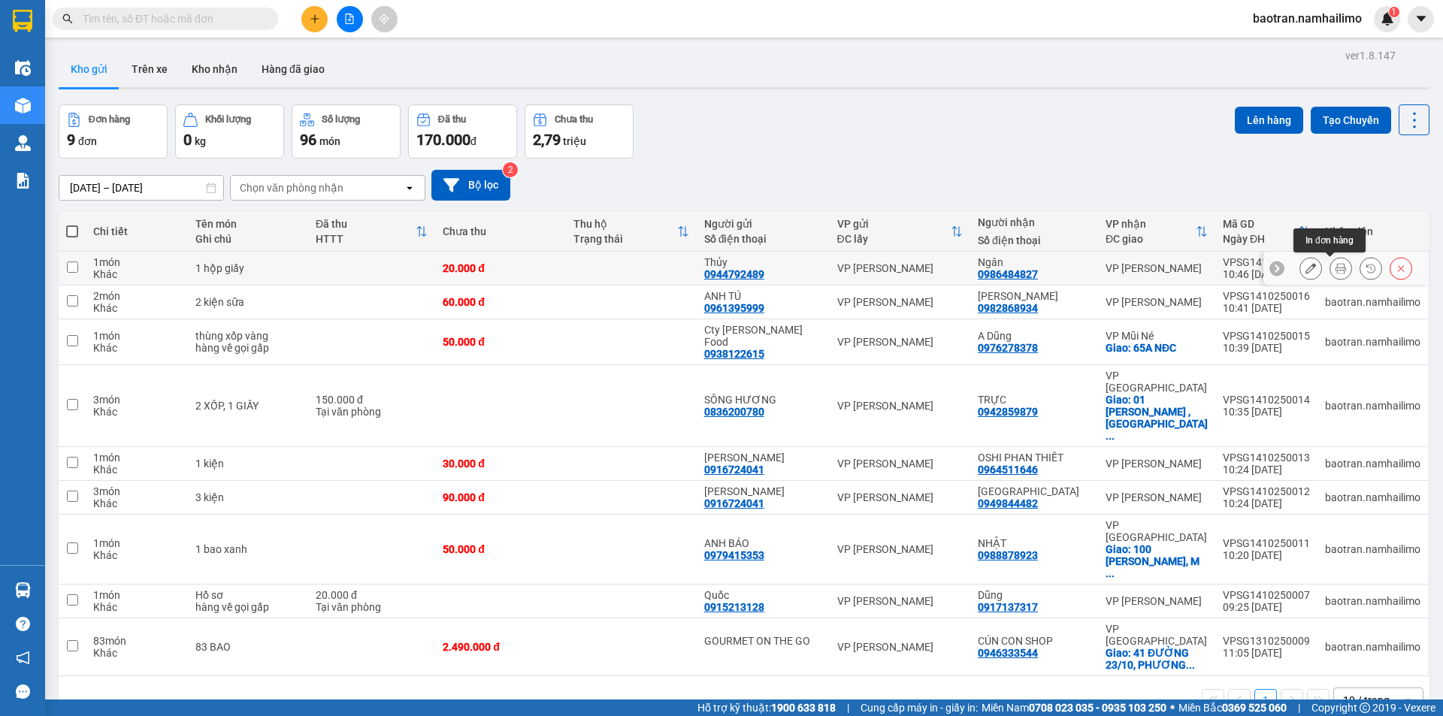
click at [1336, 268] on icon at bounding box center [1341, 268] width 11 height 11
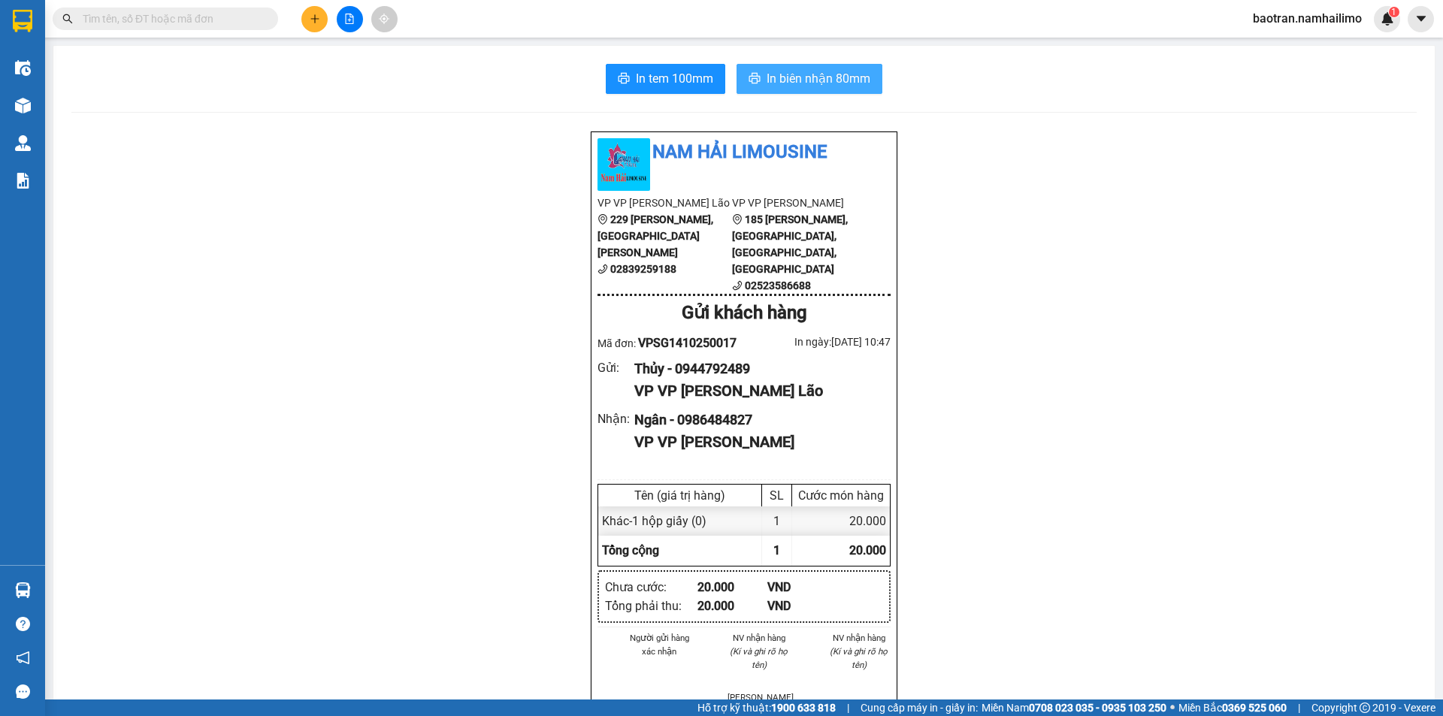
click at [802, 64] on button "In biên nhận 80mm" at bounding box center [810, 79] width 146 height 30
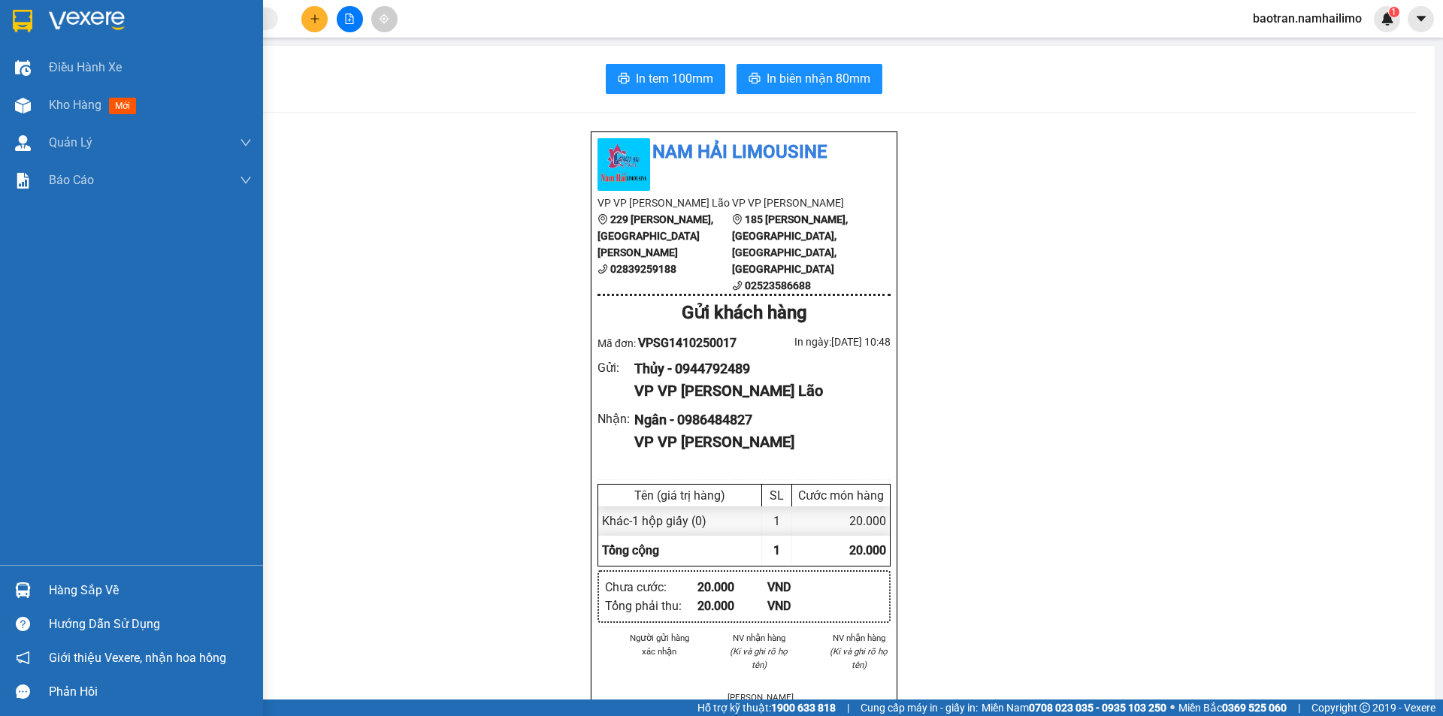
drag, startPoint x: 55, startPoint y: 599, endPoint x: 210, endPoint y: 558, distance: 161.0
click at [56, 599] on div "Hàng sắp về" at bounding box center [150, 590] width 203 height 23
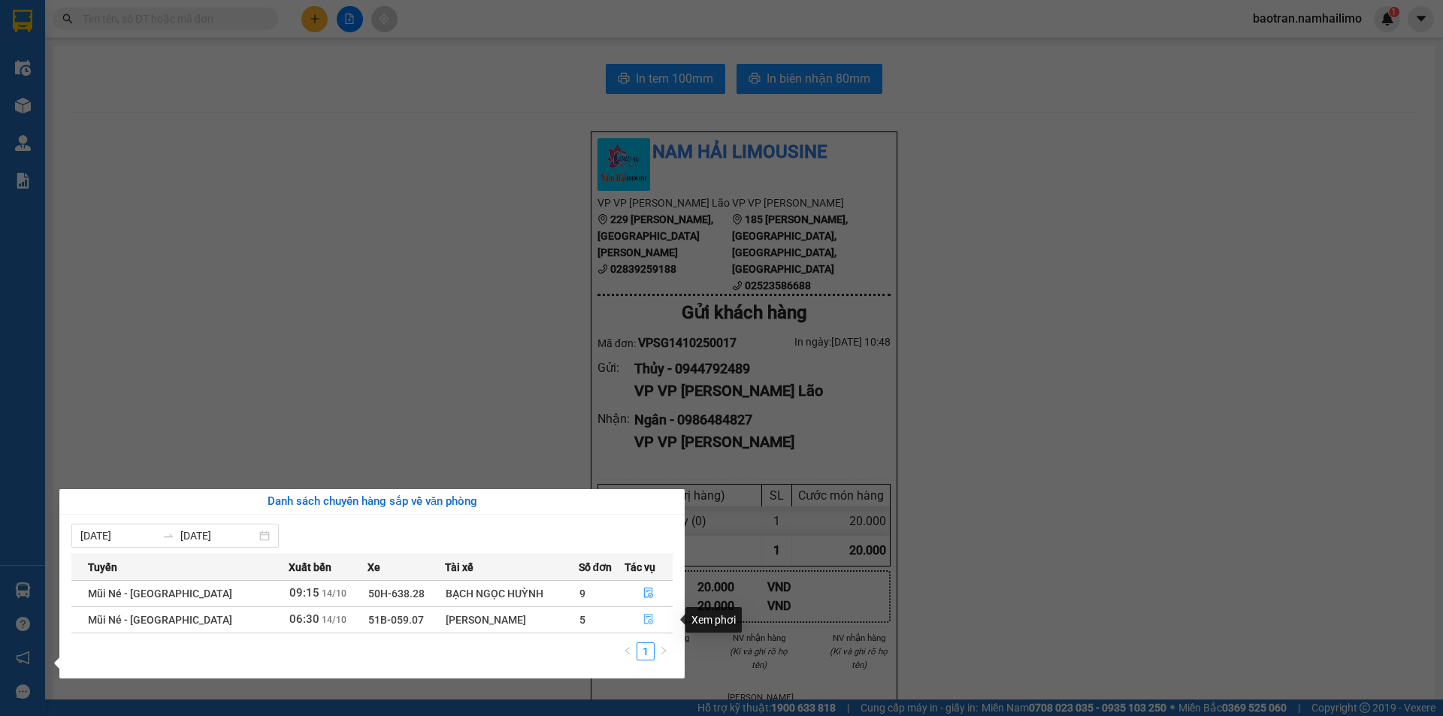
click at [648, 621] on icon "file-done" at bounding box center [648, 620] width 9 height 11
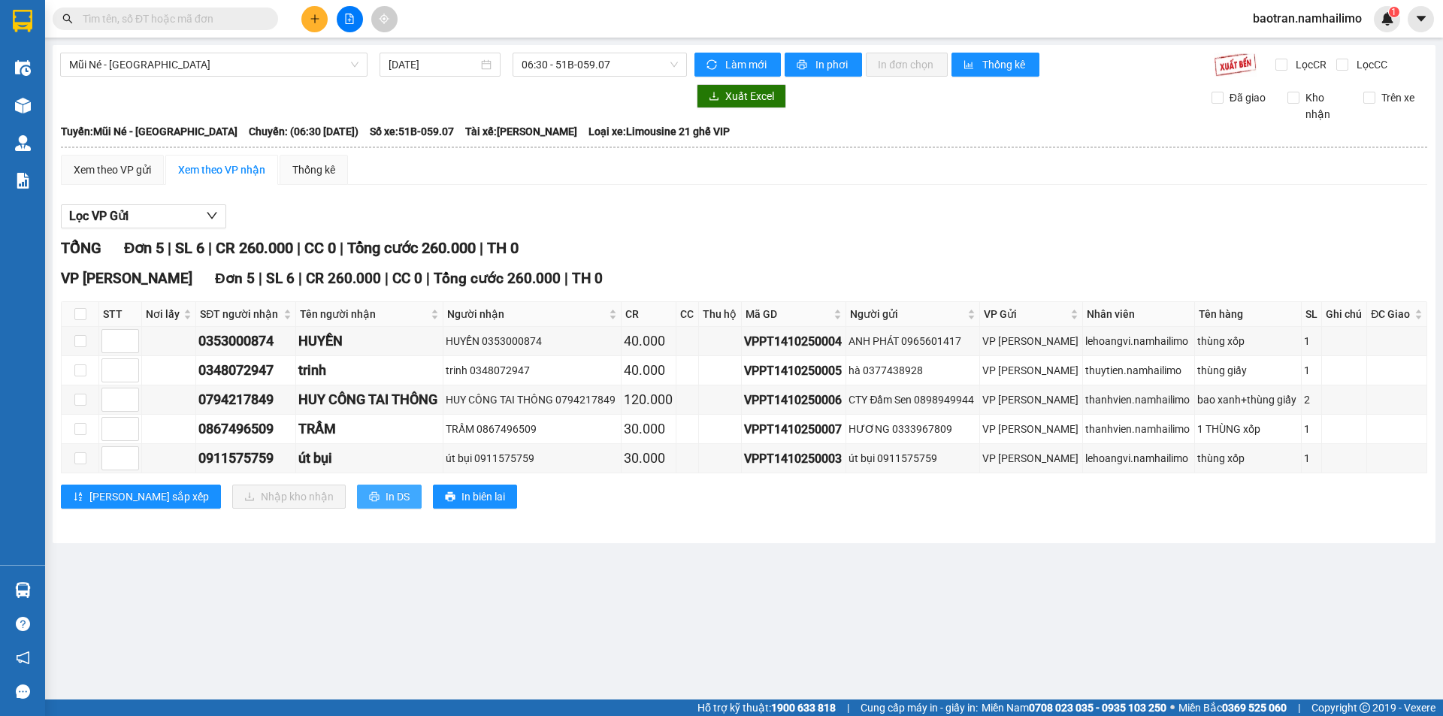
click at [357, 501] on button "In DS" at bounding box center [389, 497] width 65 height 24
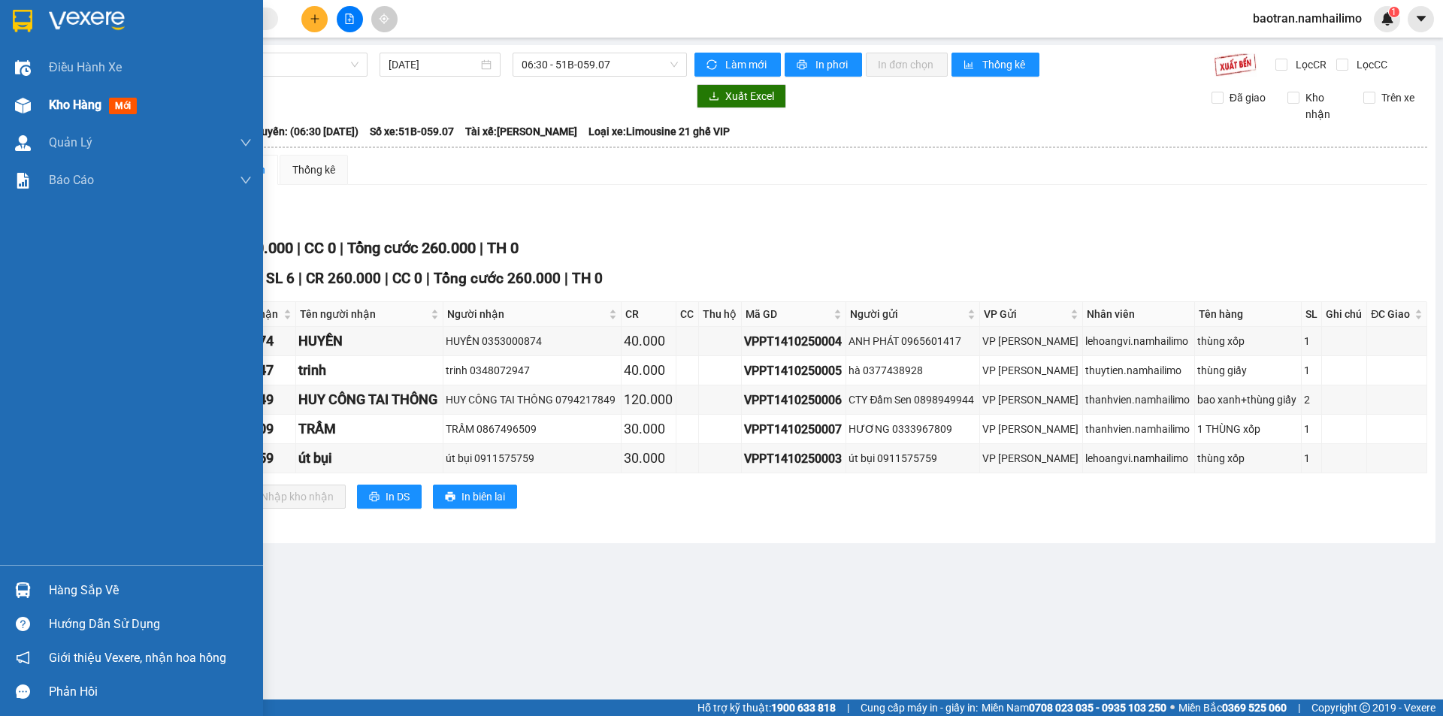
click at [79, 106] on span "Kho hàng" at bounding box center [75, 105] width 53 height 14
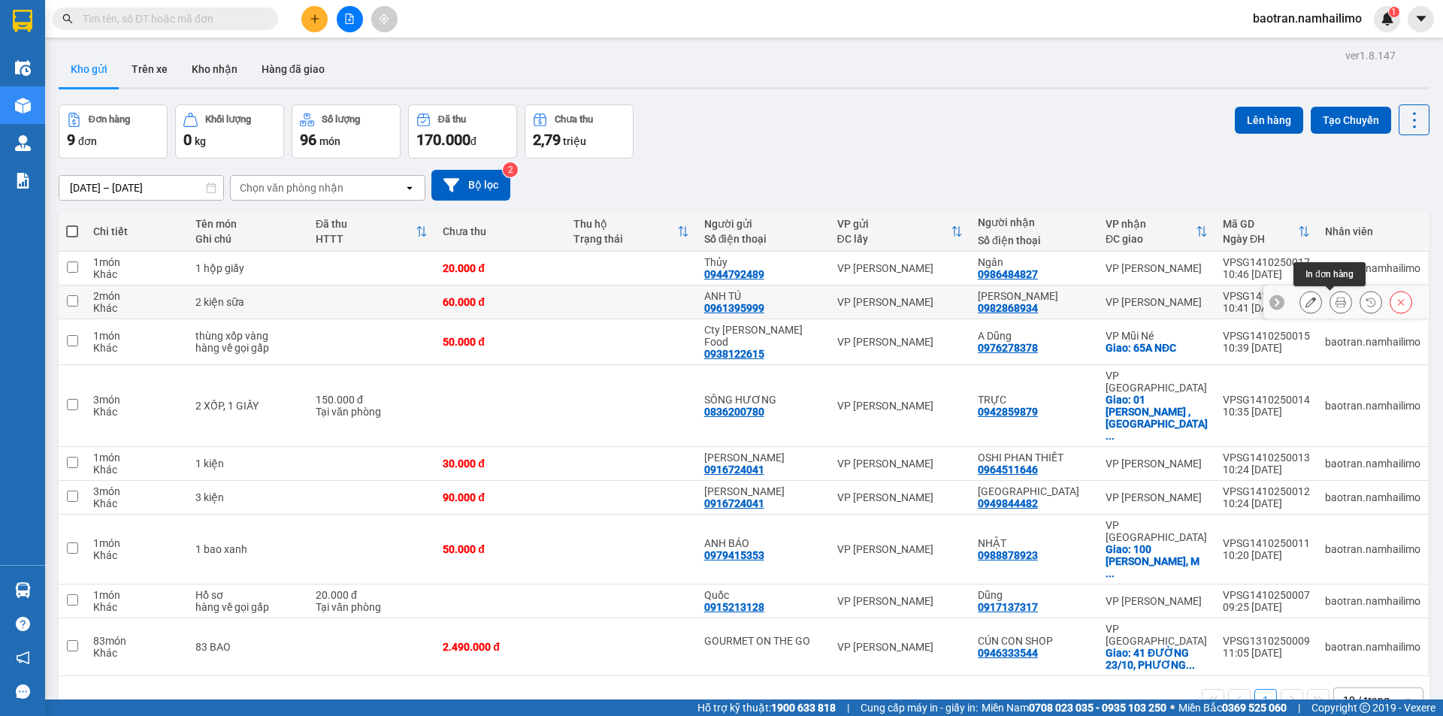
click at [1336, 307] on icon at bounding box center [1341, 302] width 11 height 11
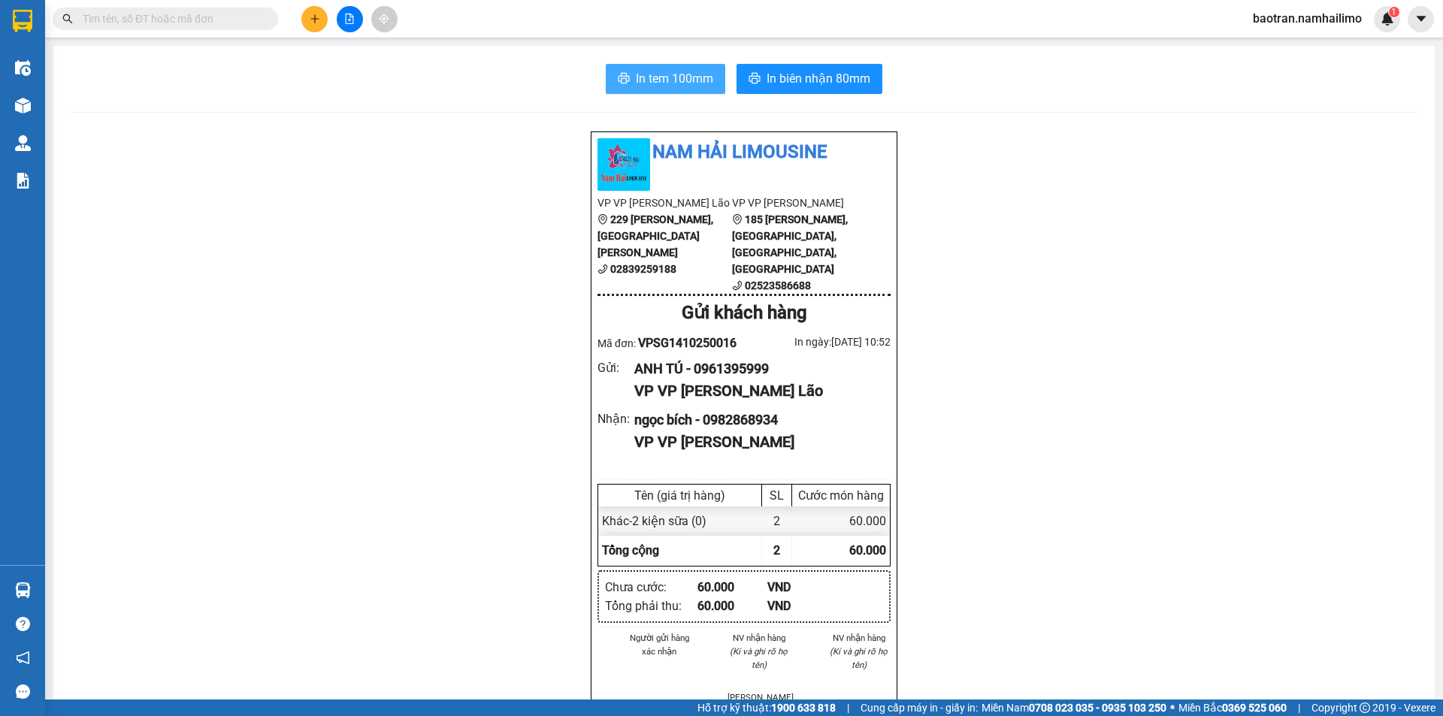
click at [655, 67] on button "In tem 100mm" at bounding box center [665, 79] width 119 height 30
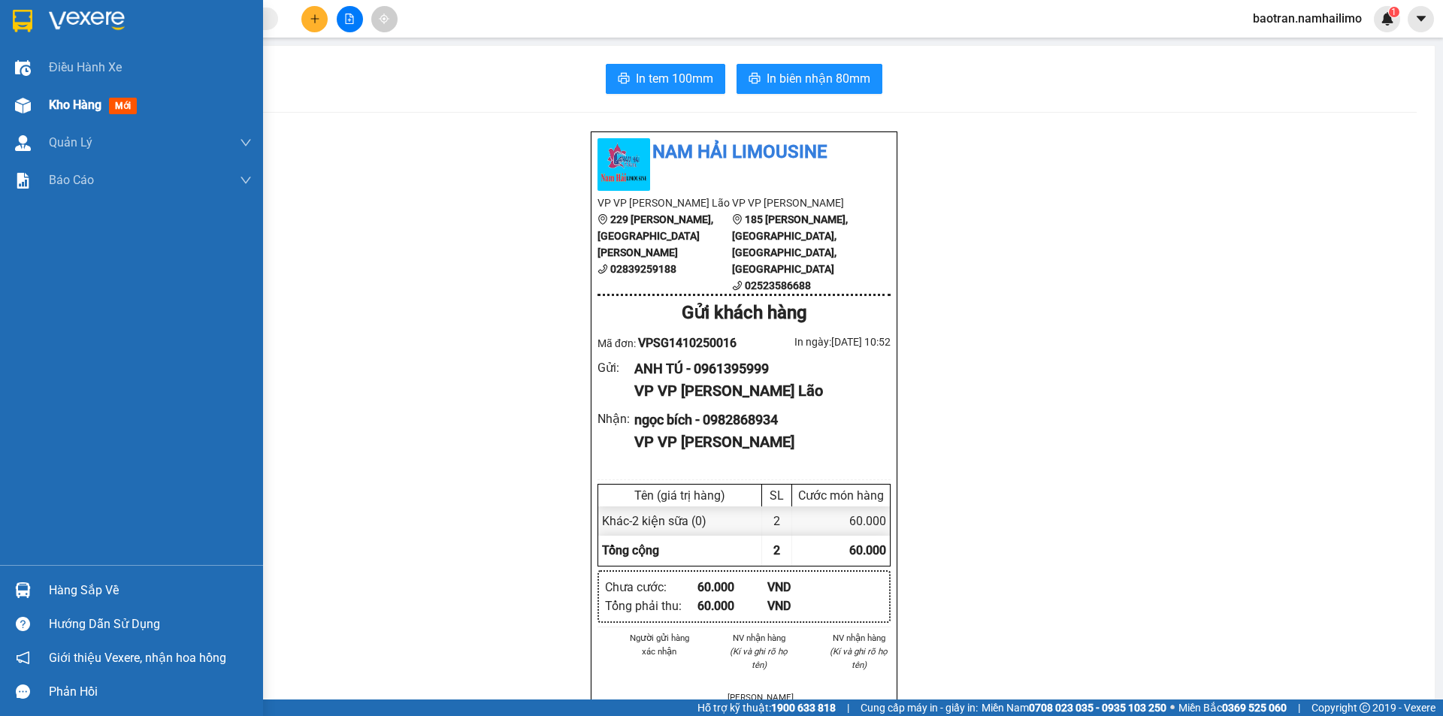
click at [79, 104] on span "Kho hàng" at bounding box center [75, 105] width 53 height 14
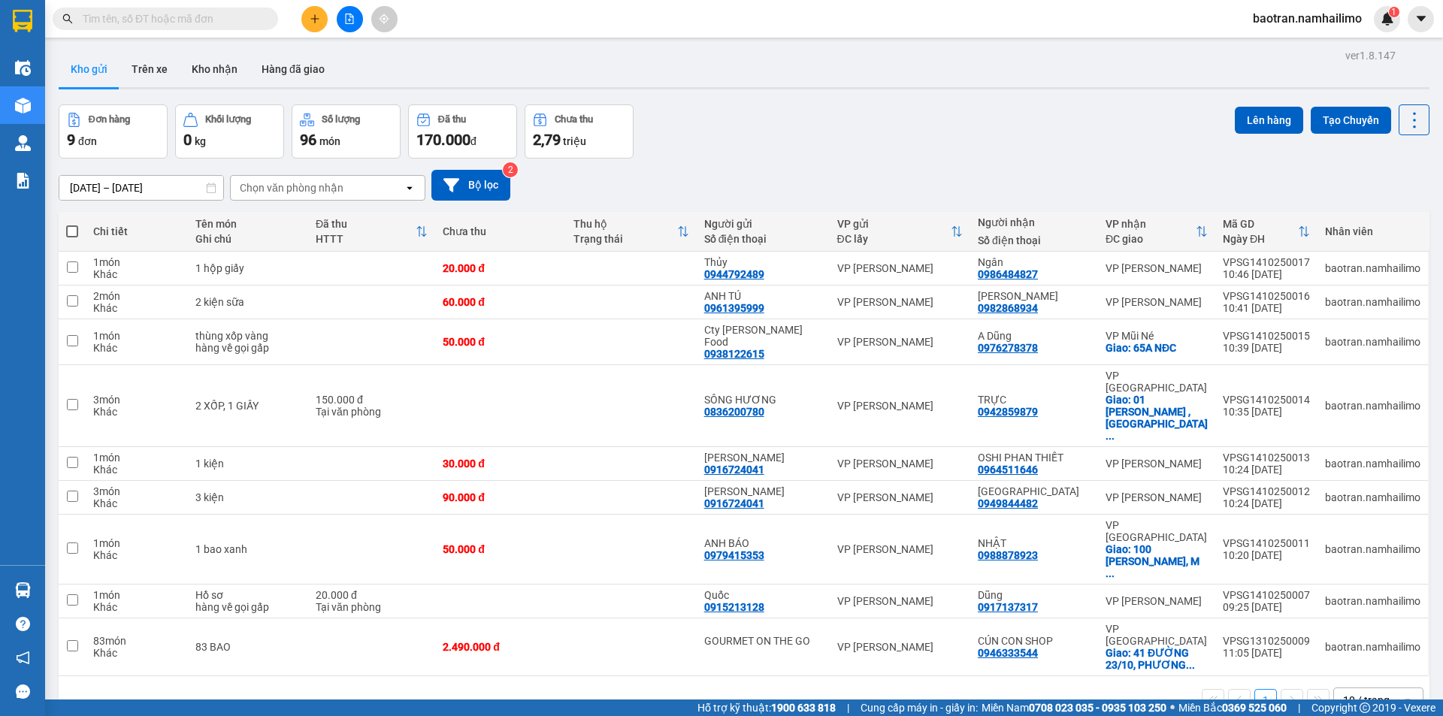
click at [311, 24] on button at bounding box center [314, 19] width 26 height 26
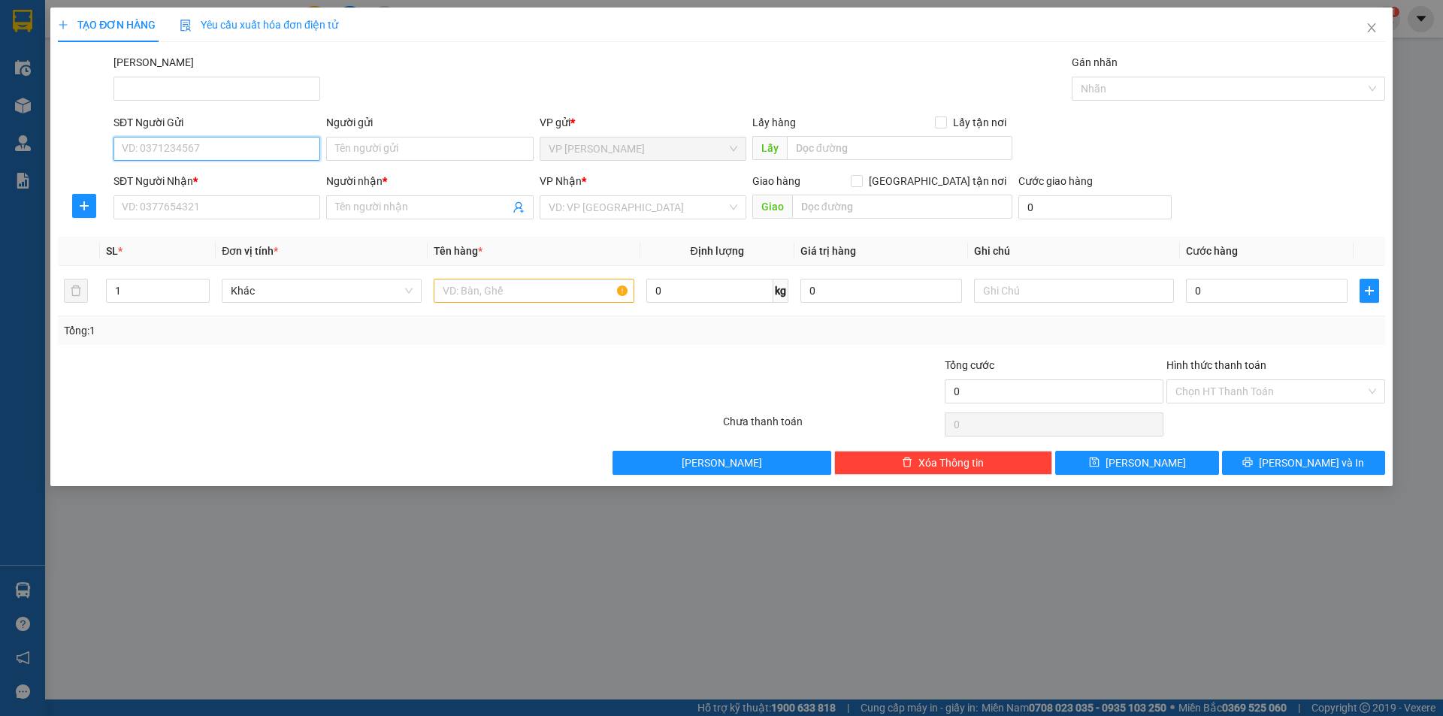
click at [251, 153] on input "SĐT Người Gửi" at bounding box center [216, 149] width 207 height 24
type input "0932758730"
click at [285, 177] on div "0932758730 - VINH CHƯƠNG" at bounding box center [217, 179] width 189 height 17
type input "VINH CHƯƠNG"
type input "0982868934"
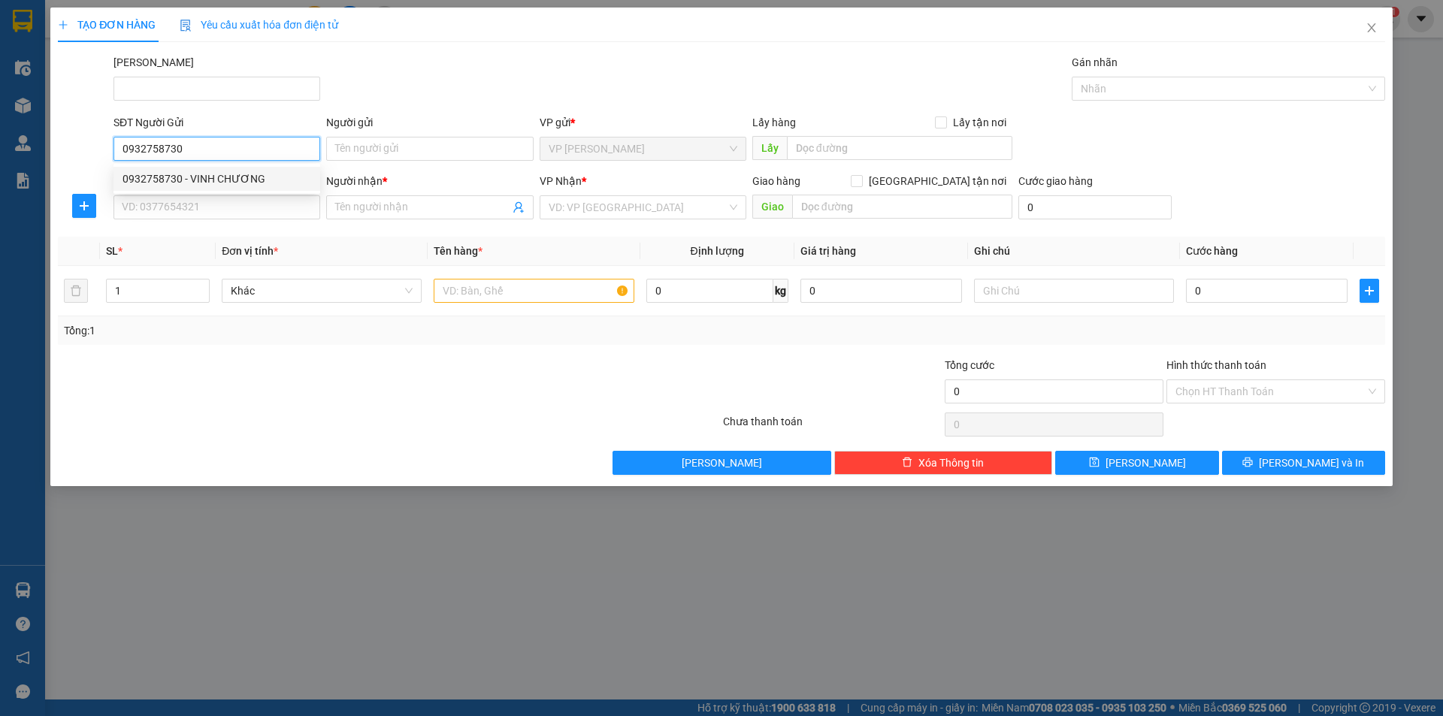
type input "[PERSON_NAME]"
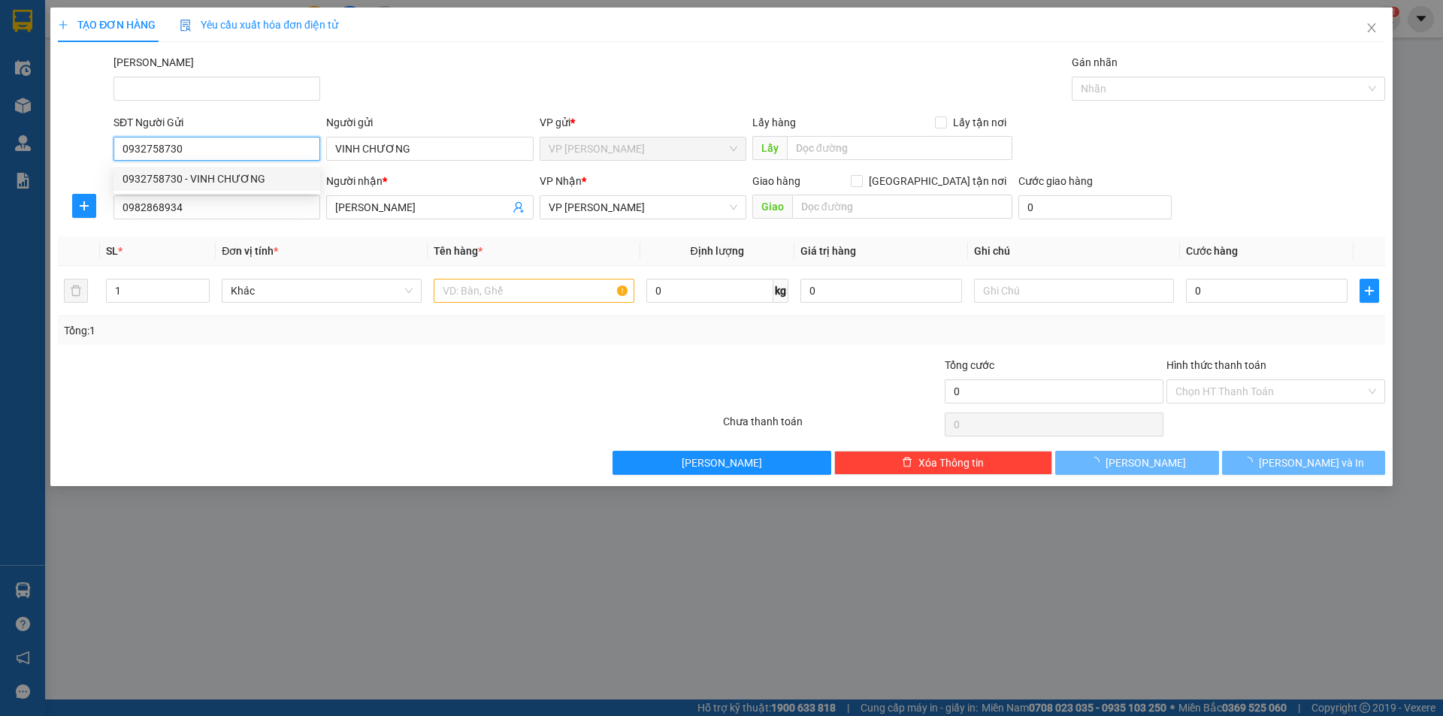
type input "30.000"
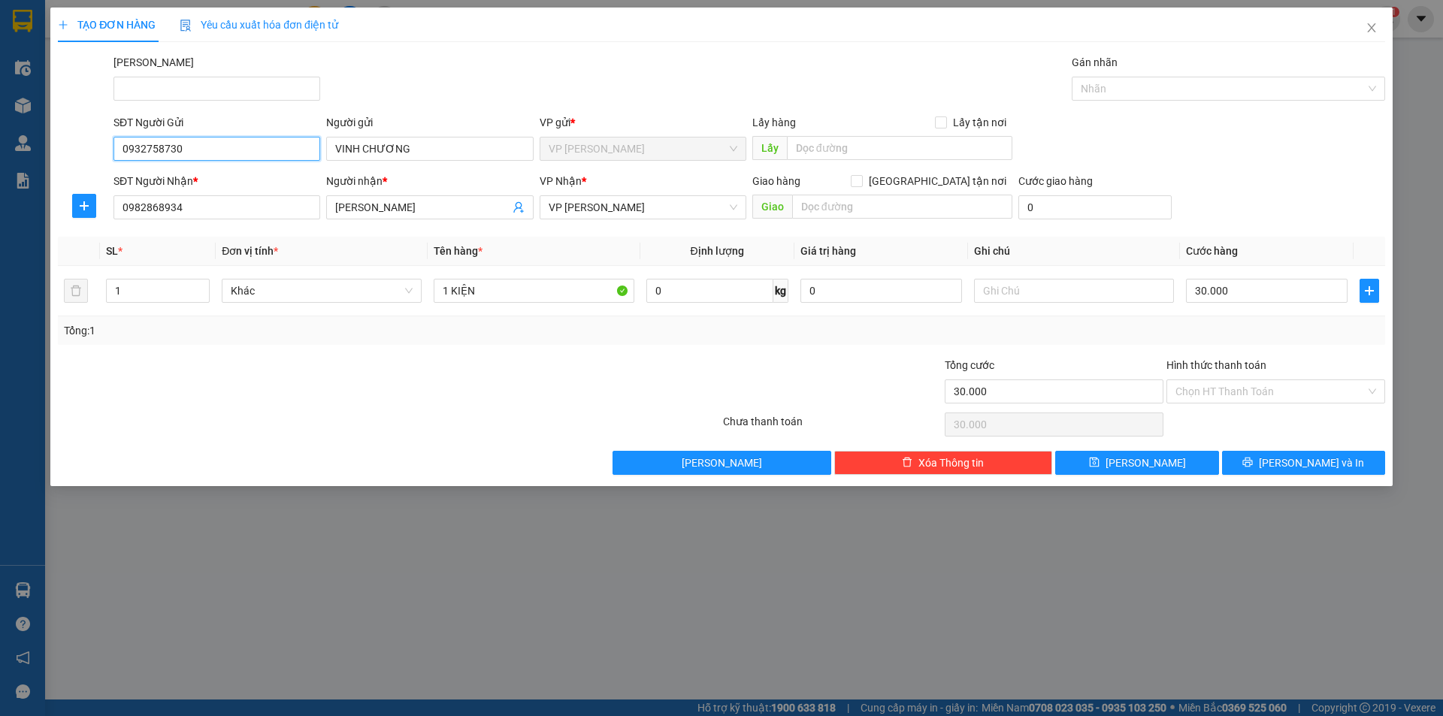
type input "0932758730"
click at [1233, 295] on input "30.000" at bounding box center [1267, 291] width 162 height 24
type input "4"
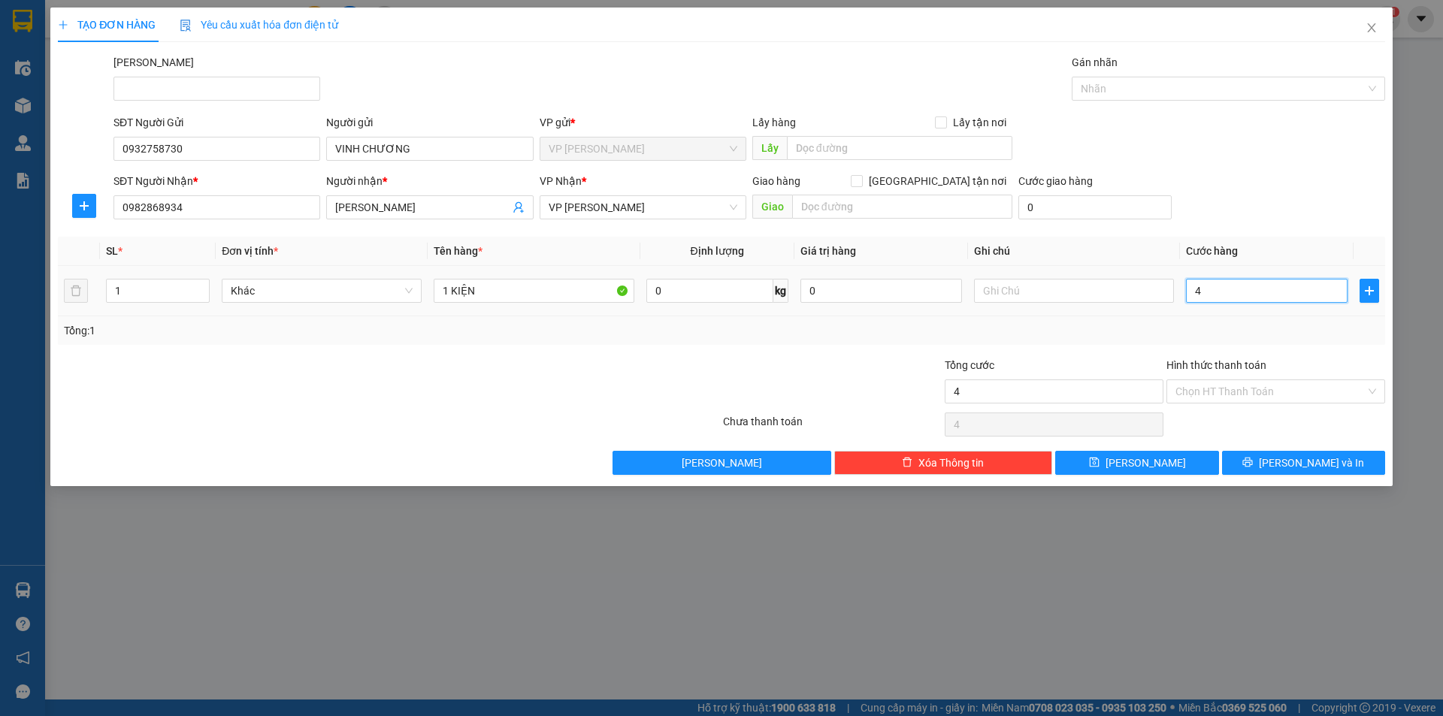
type input "40"
click at [1180, 132] on div "SĐT Người Gửi 0932758730 Người gửi VINH CHƯƠNG VP gửi * VP [PERSON_NAME] Lão Lấ…" at bounding box center [749, 140] width 1278 height 53
drag, startPoint x: 1315, startPoint y: 458, endPoint x: 1209, endPoint y: 416, distance: 114.0
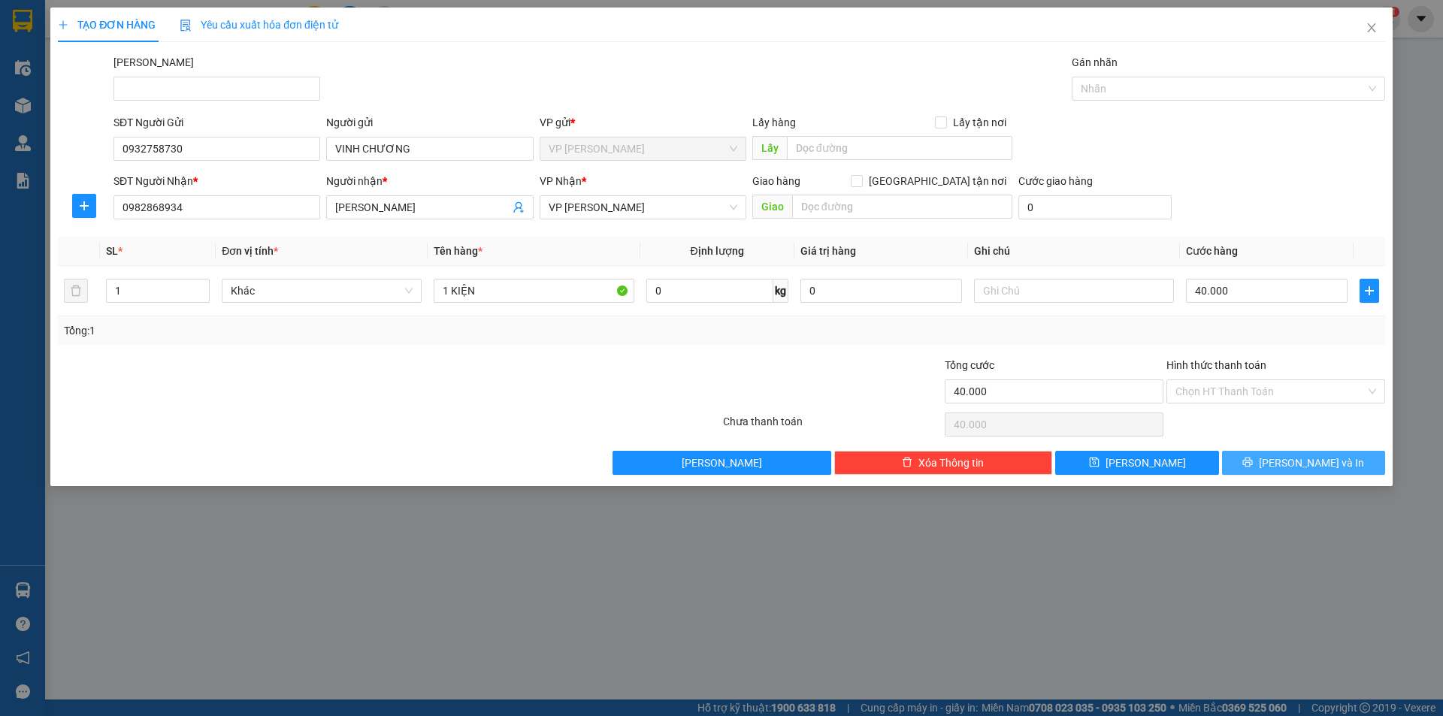
click at [1314, 457] on span "[PERSON_NAME] và In" at bounding box center [1311, 463] width 105 height 17
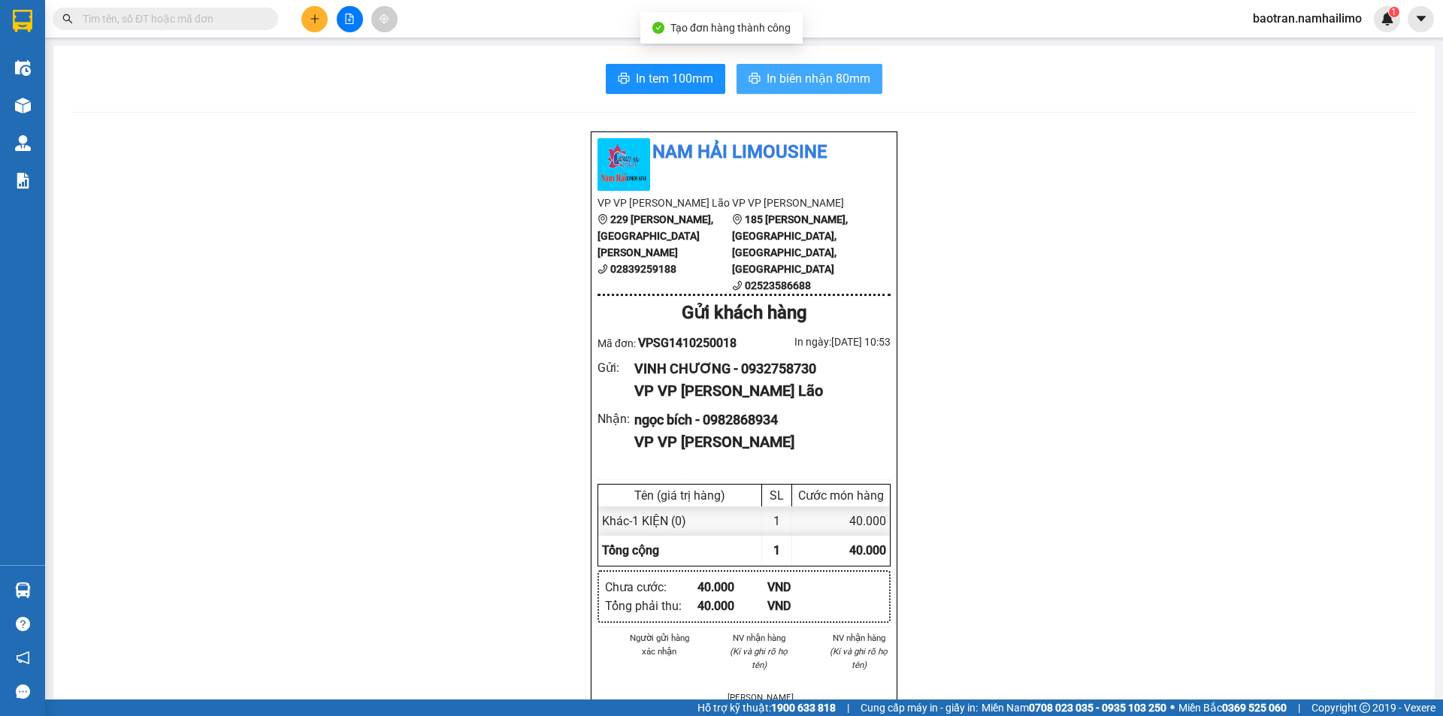
click at [782, 73] on span "In biên nhận 80mm" at bounding box center [819, 78] width 104 height 19
click at [682, 98] on div "In tem 100mm In biên nhận 80mm Nam Hải Limousine VP VP [PERSON_NAME] Lão 229 [P…" at bounding box center [743, 699] width 1381 height 1307
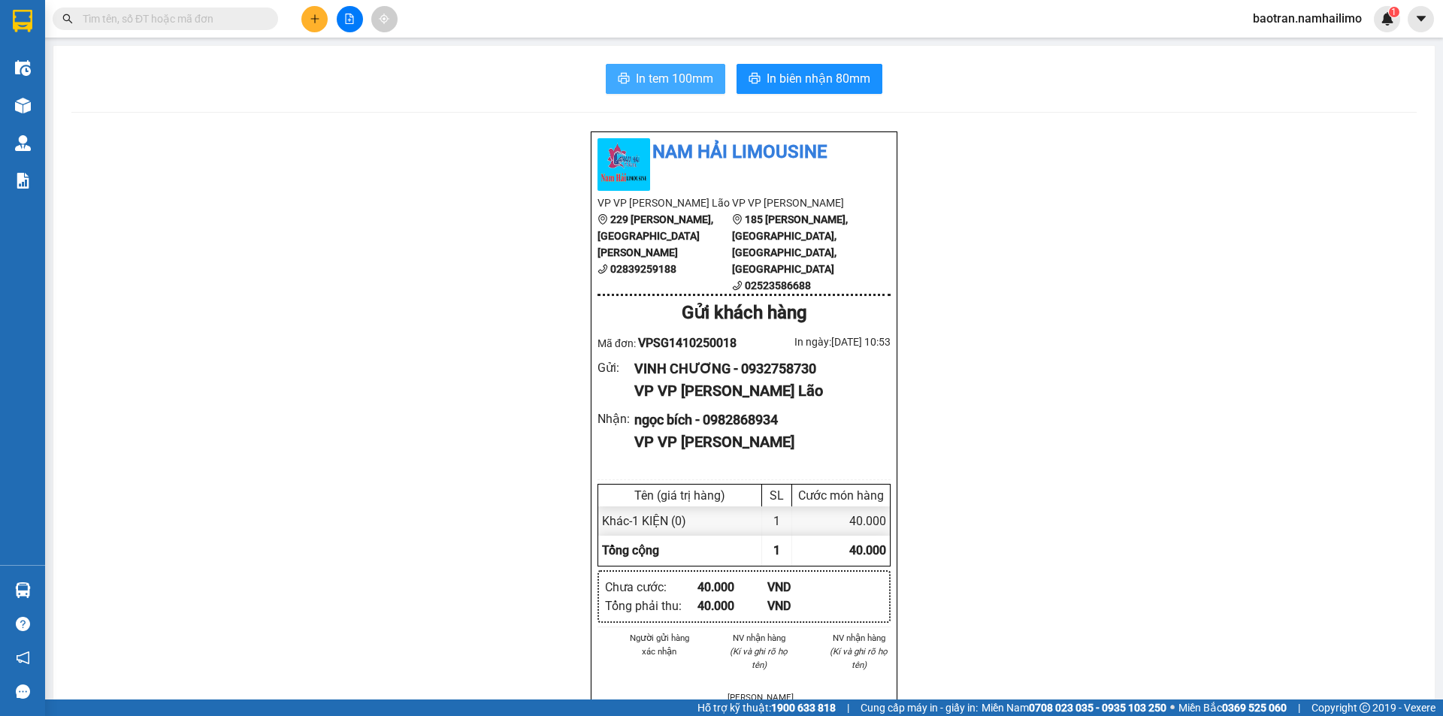
click at [676, 81] on span "In tem 100mm" at bounding box center [674, 78] width 77 height 19
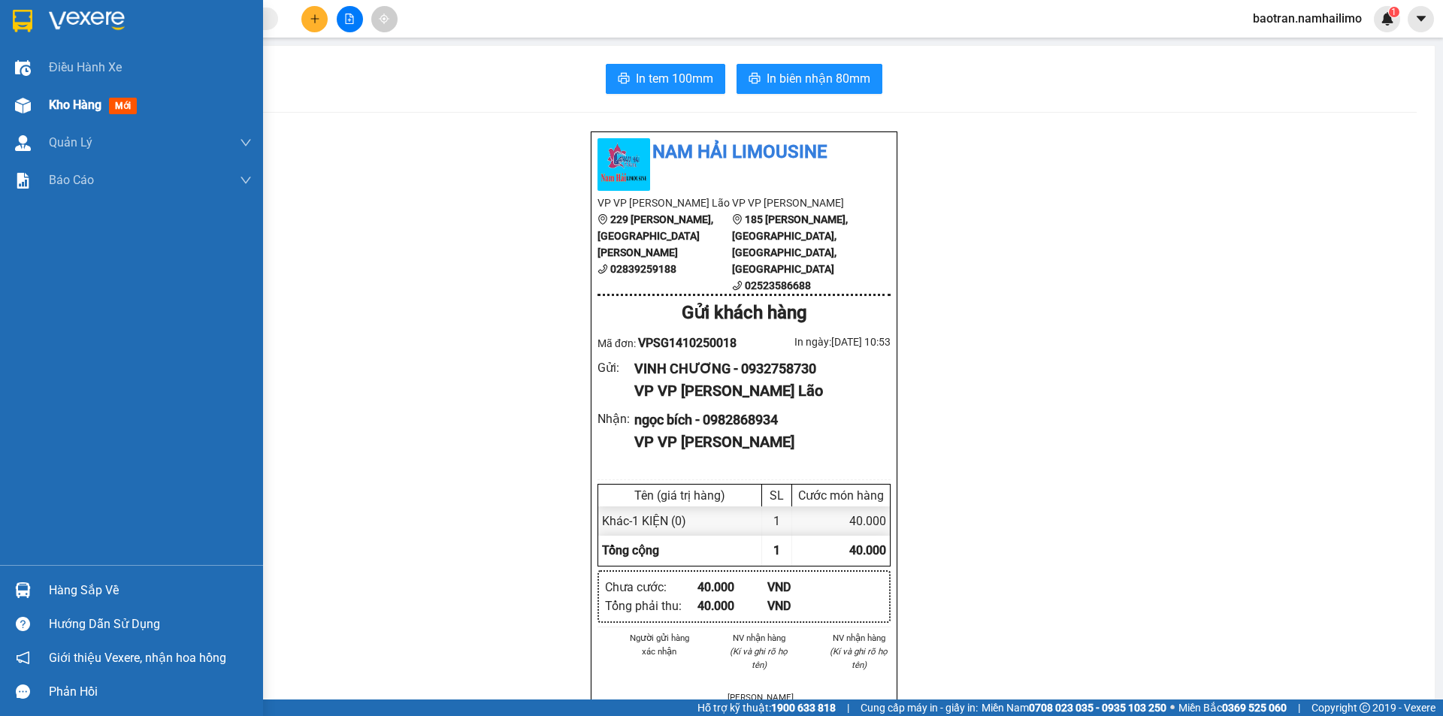
click at [53, 95] on div "Kho hàng mới" at bounding box center [96, 104] width 94 height 19
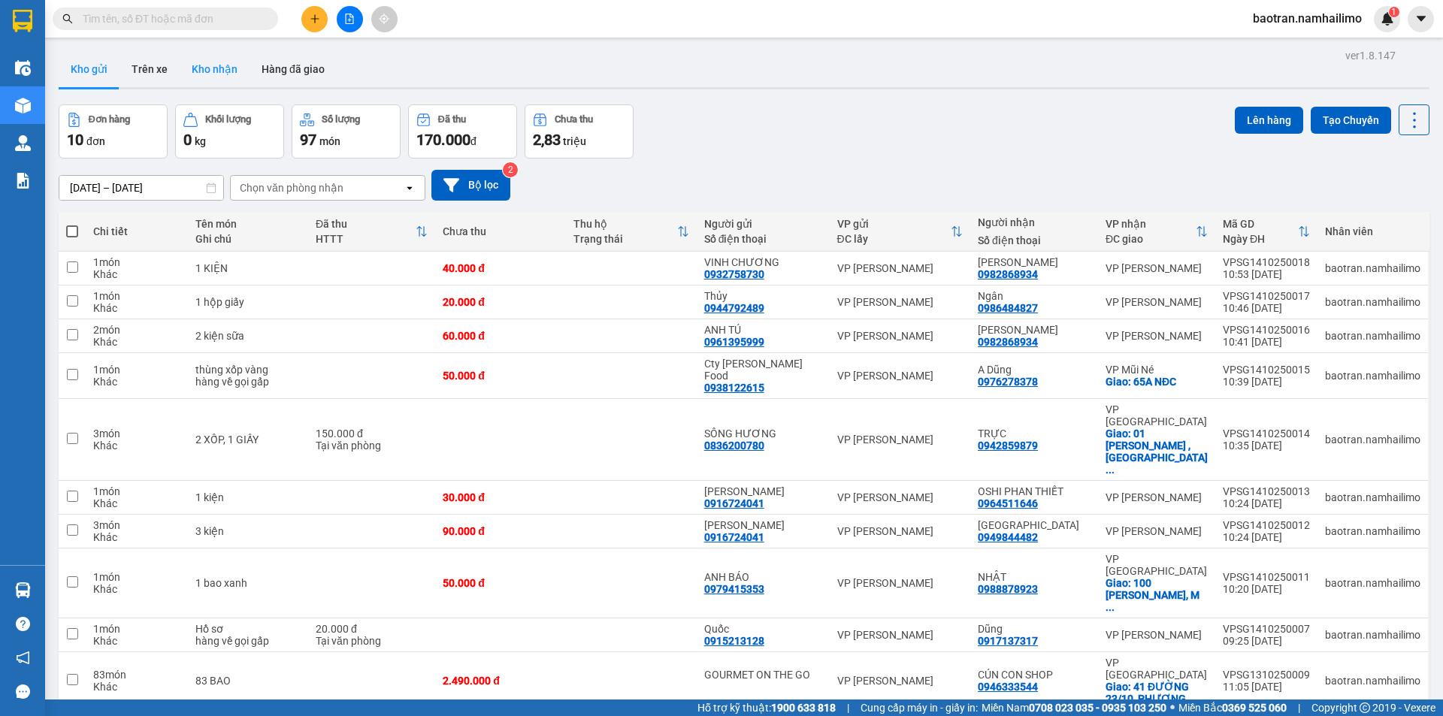
click at [231, 65] on button "Kho nhận" at bounding box center [215, 69] width 70 height 36
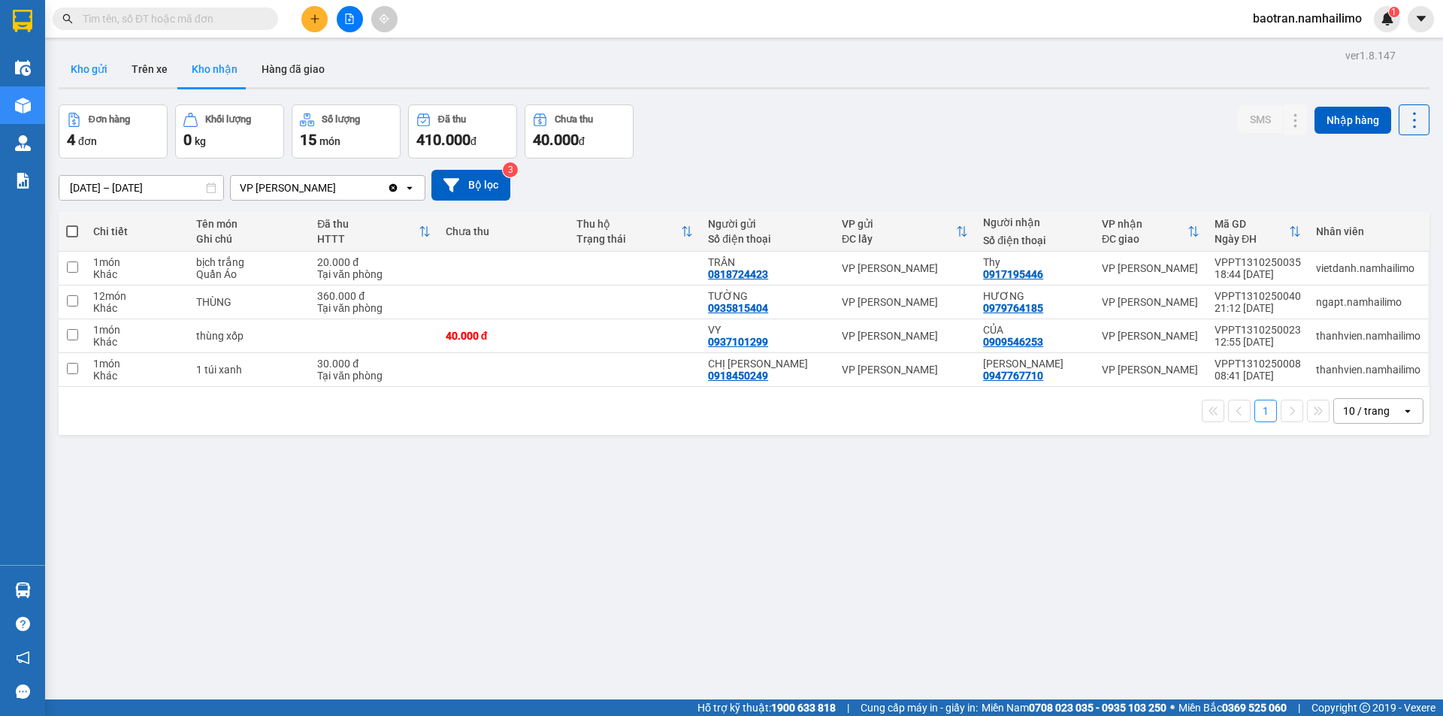
click at [86, 84] on button "Kho gửi" at bounding box center [89, 69] width 61 height 36
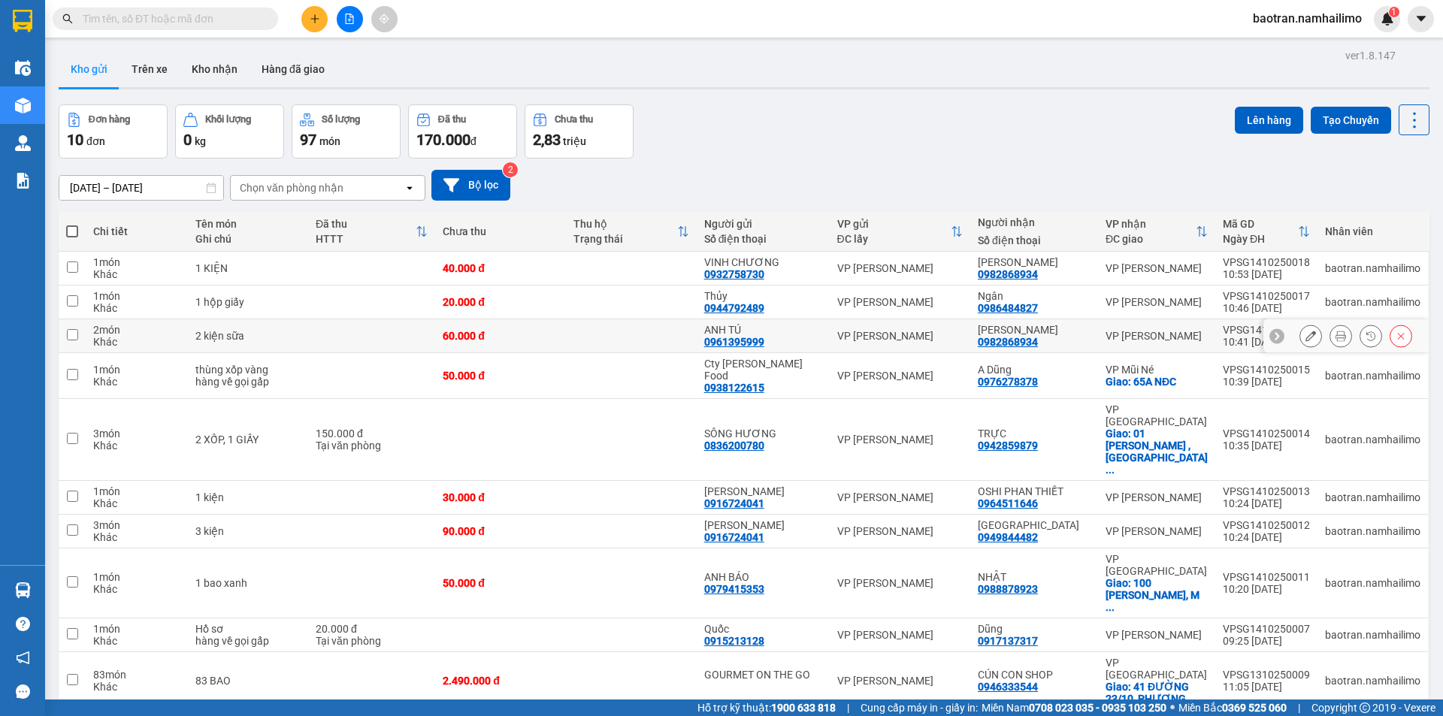
click at [383, 338] on td at bounding box center [371, 336] width 127 height 34
checkbox input "true"
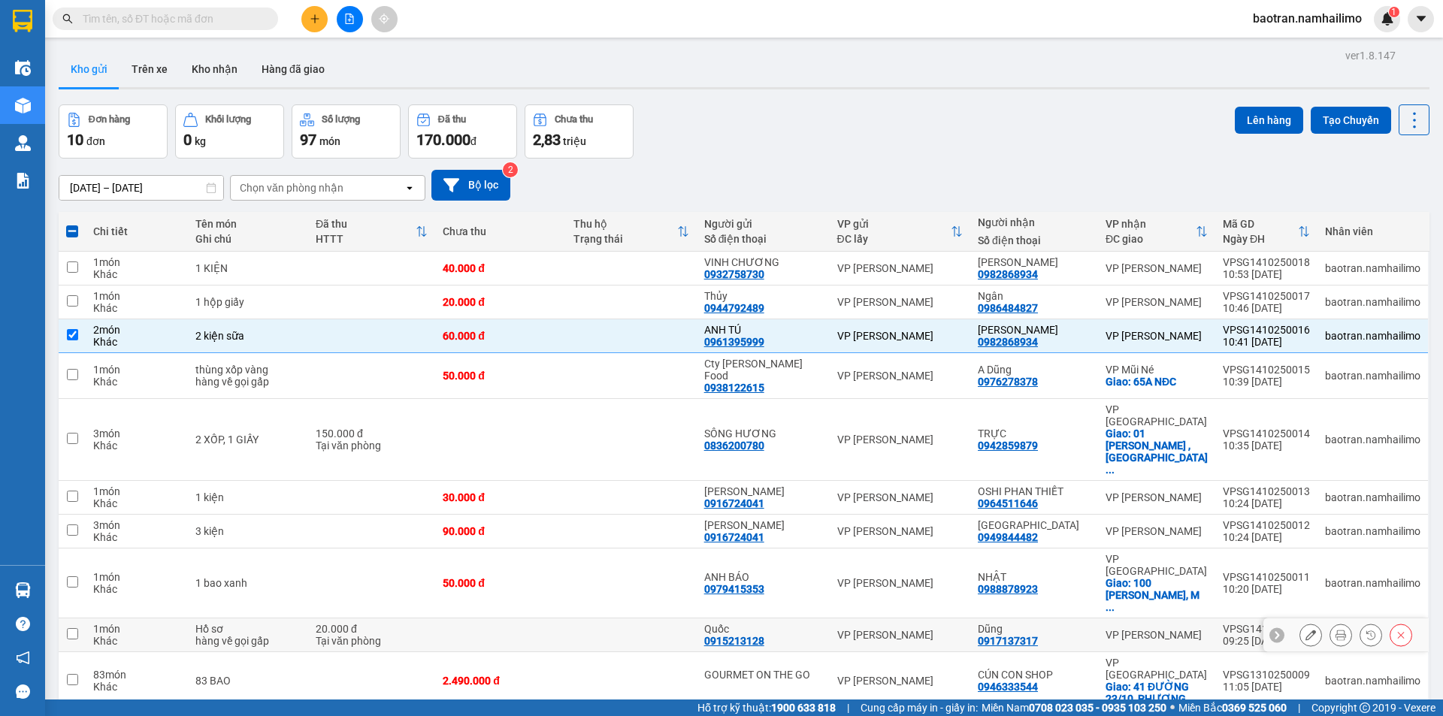
click at [489, 619] on td at bounding box center [500, 636] width 131 height 34
checkbox input "true"
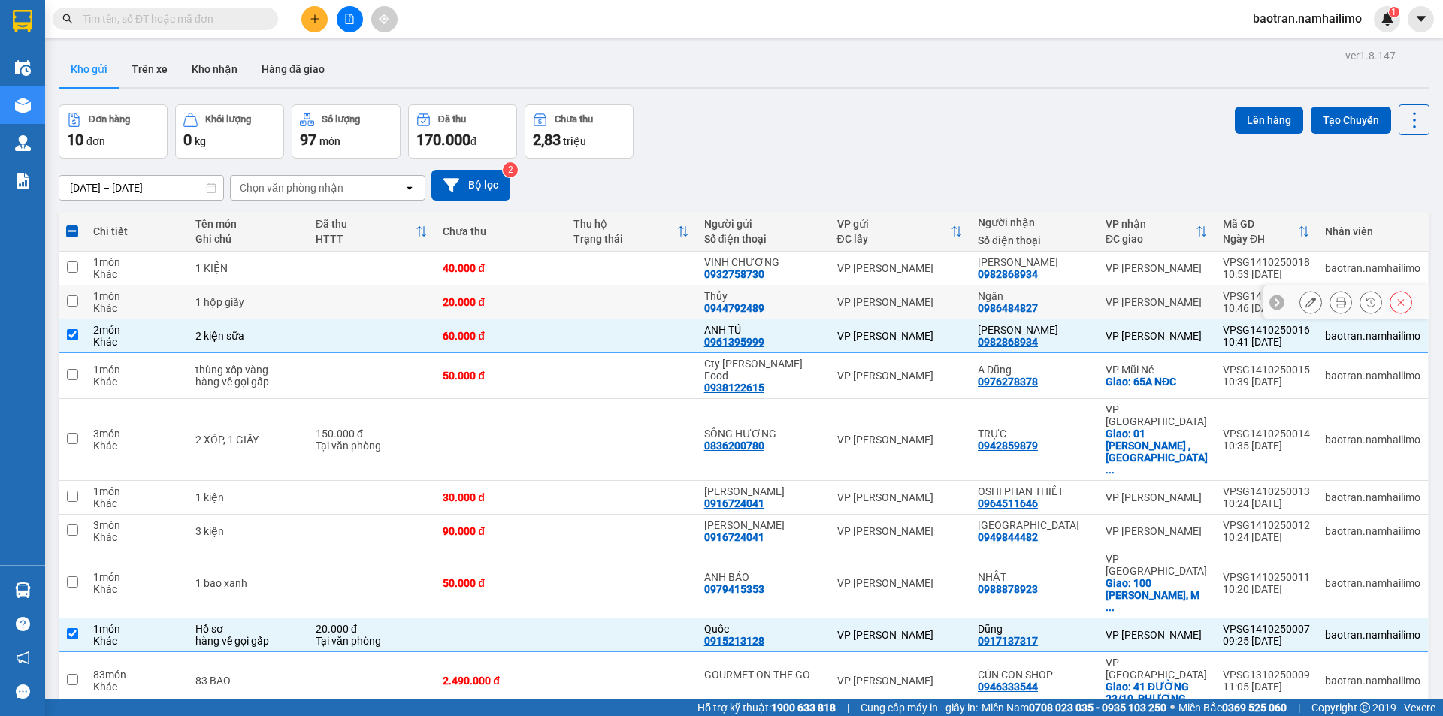
click at [555, 303] on div "20.000 đ" at bounding box center [501, 302] width 116 height 12
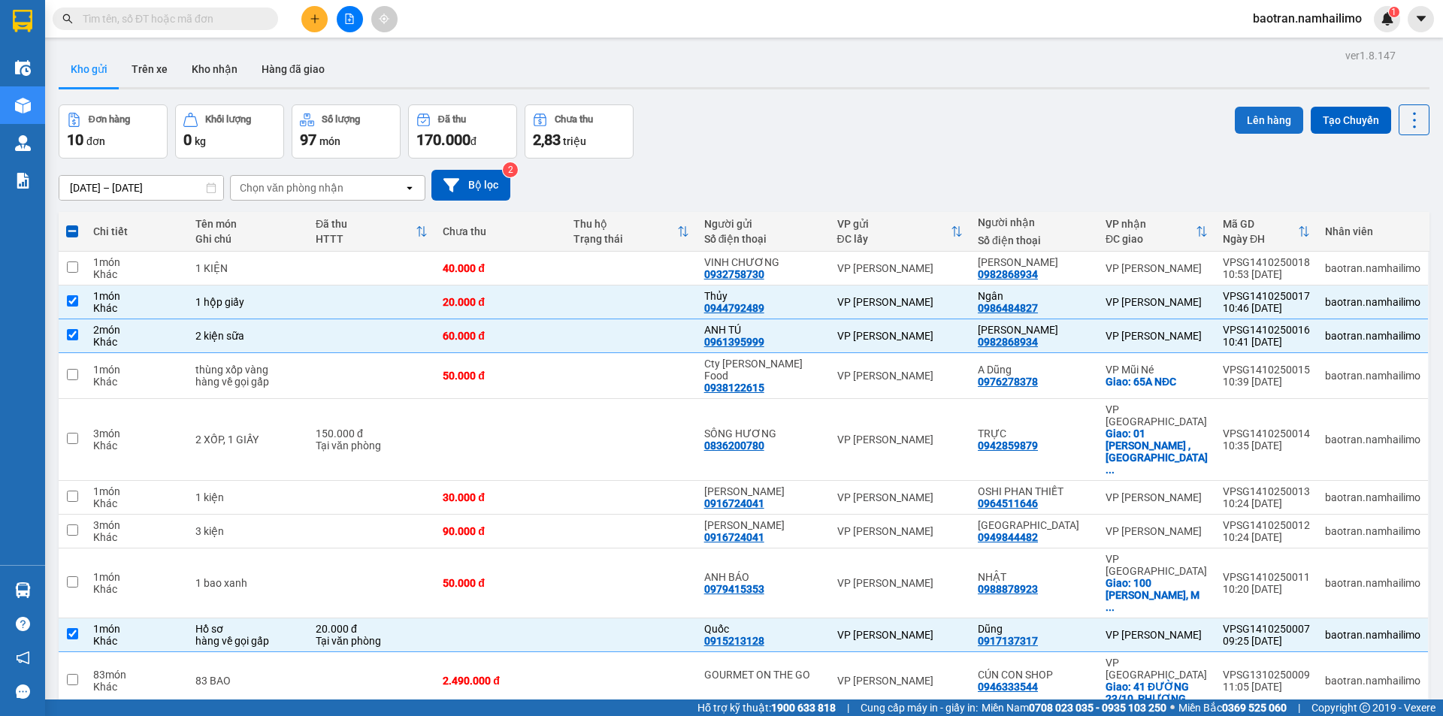
click at [1245, 123] on button "Lên hàng" at bounding box center [1269, 120] width 68 height 27
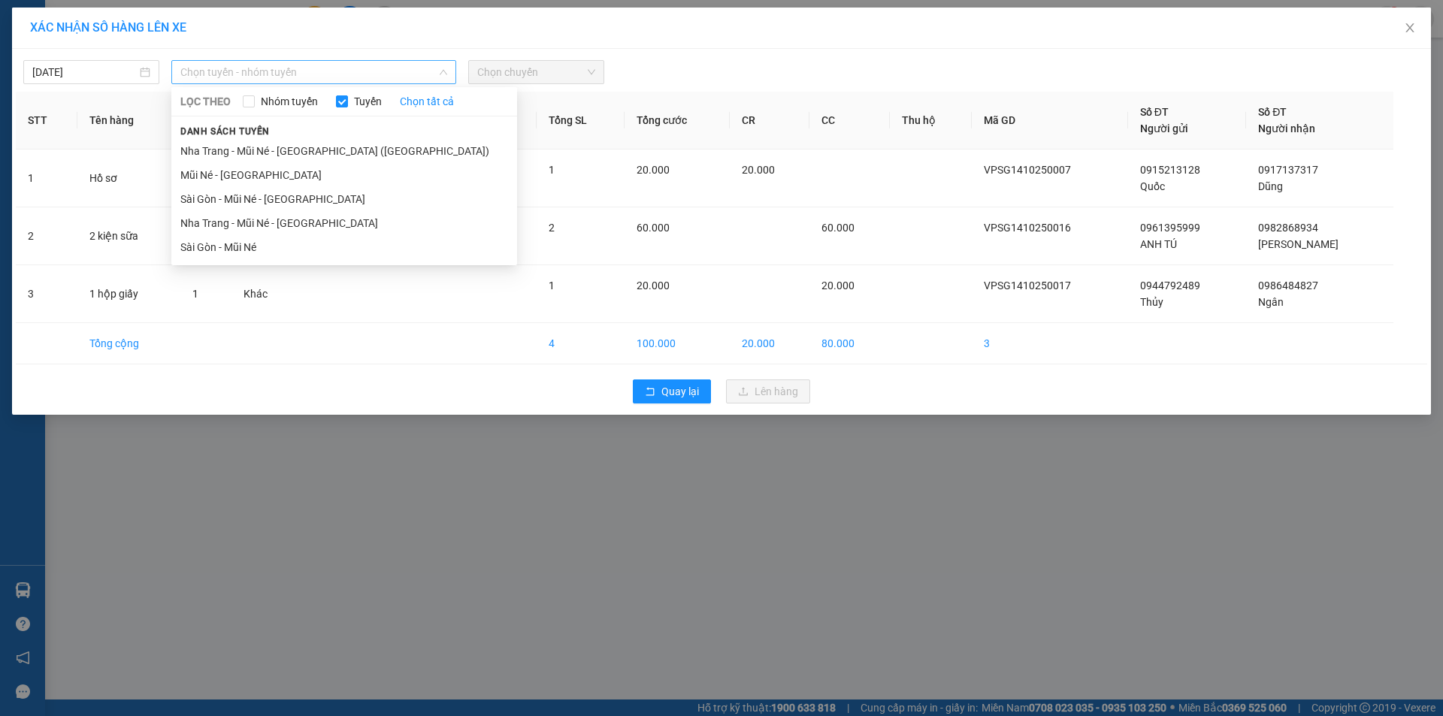
click at [277, 82] on span "Chọn tuyến - nhóm tuyến" at bounding box center [313, 72] width 267 height 23
drag, startPoint x: 226, startPoint y: 243, endPoint x: 400, endPoint y: 192, distance: 181.0
click at [227, 243] on li "Sài Gòn - Mũi Né" at bounding box center [344, 247] width 346 height 24
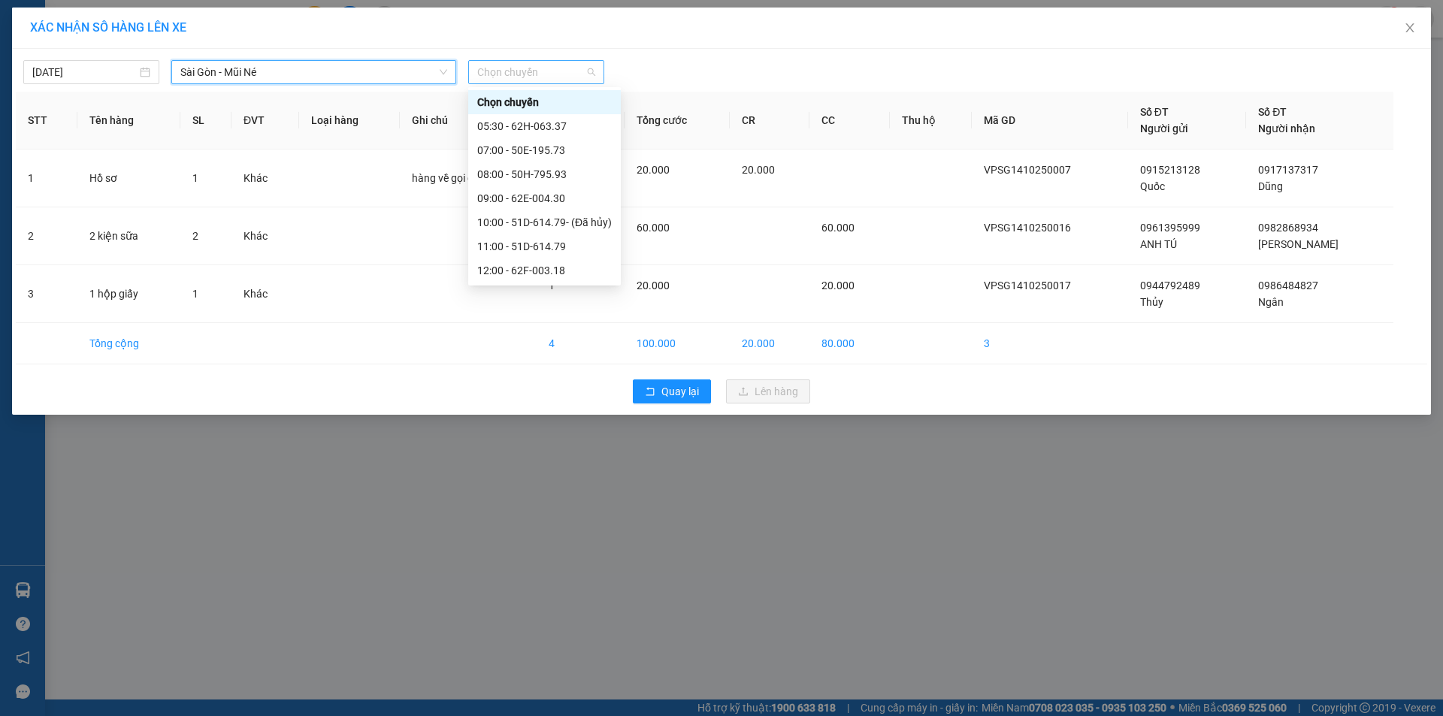
click at [521, 65] on span "Chọn chuyến" at bounding box center [536, 72] width 118 height 23
click at [525, 247] on div "11:00 - 51D-614.79" at bounding box center [544, 246] width 135 height 17
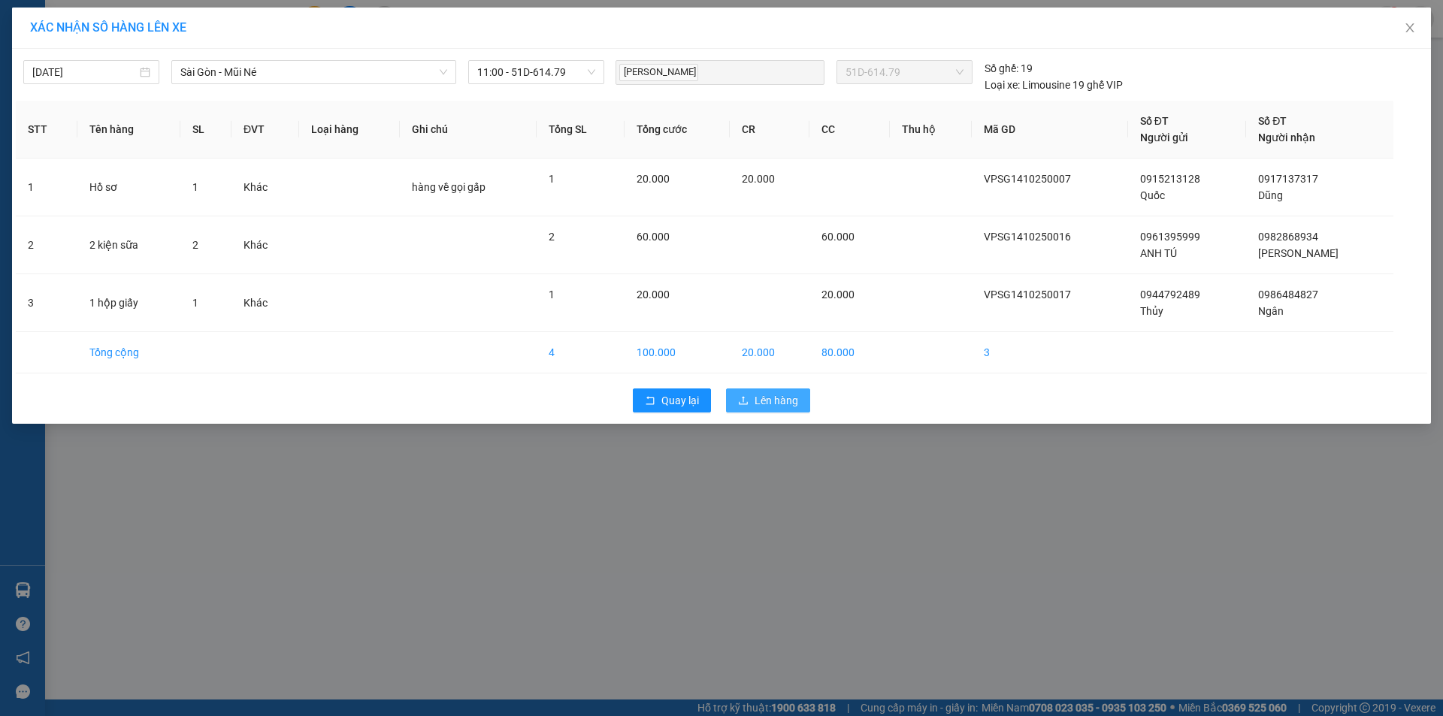
click at [794, 395] on span "Lên hàng" at bounding box center [777, 400] width 44 height 17
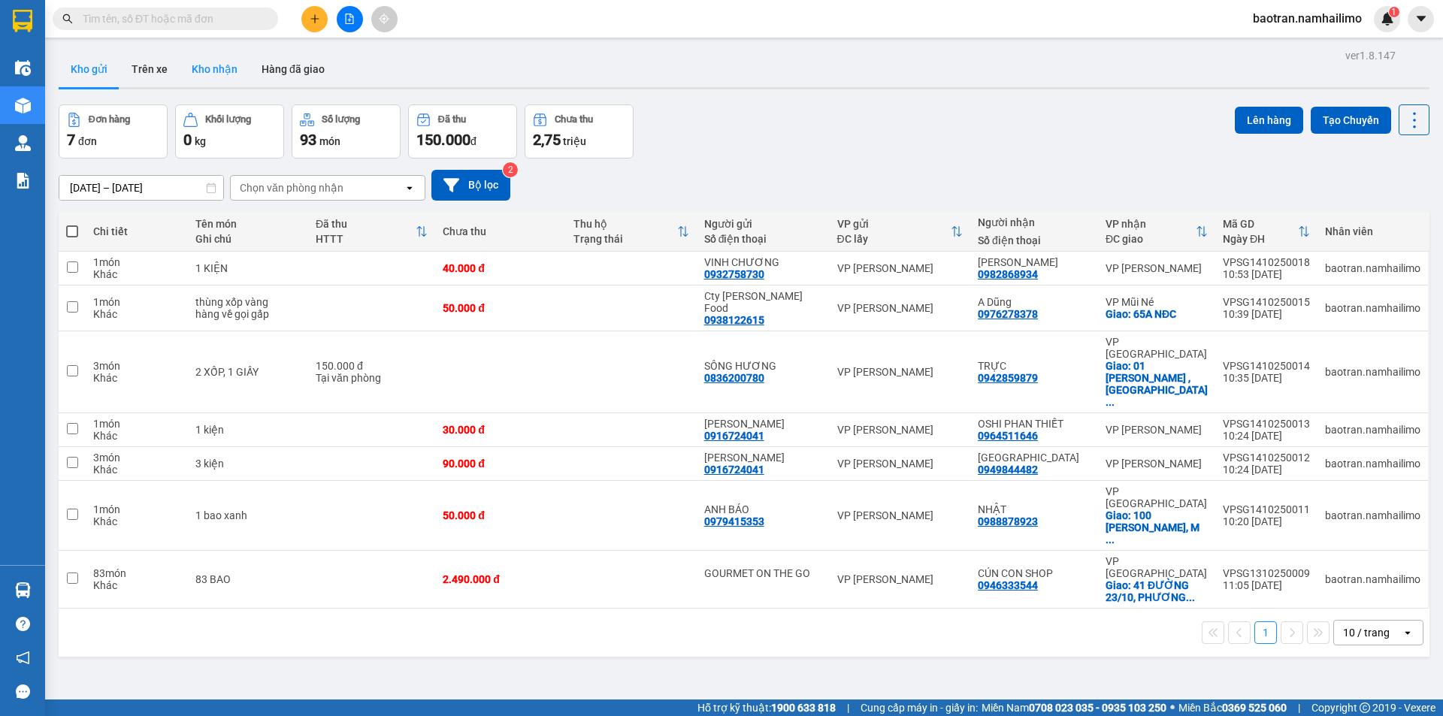
click at [215, 71] on button "Kho nhận" at bounding box center [215, 69] width 70 height 36
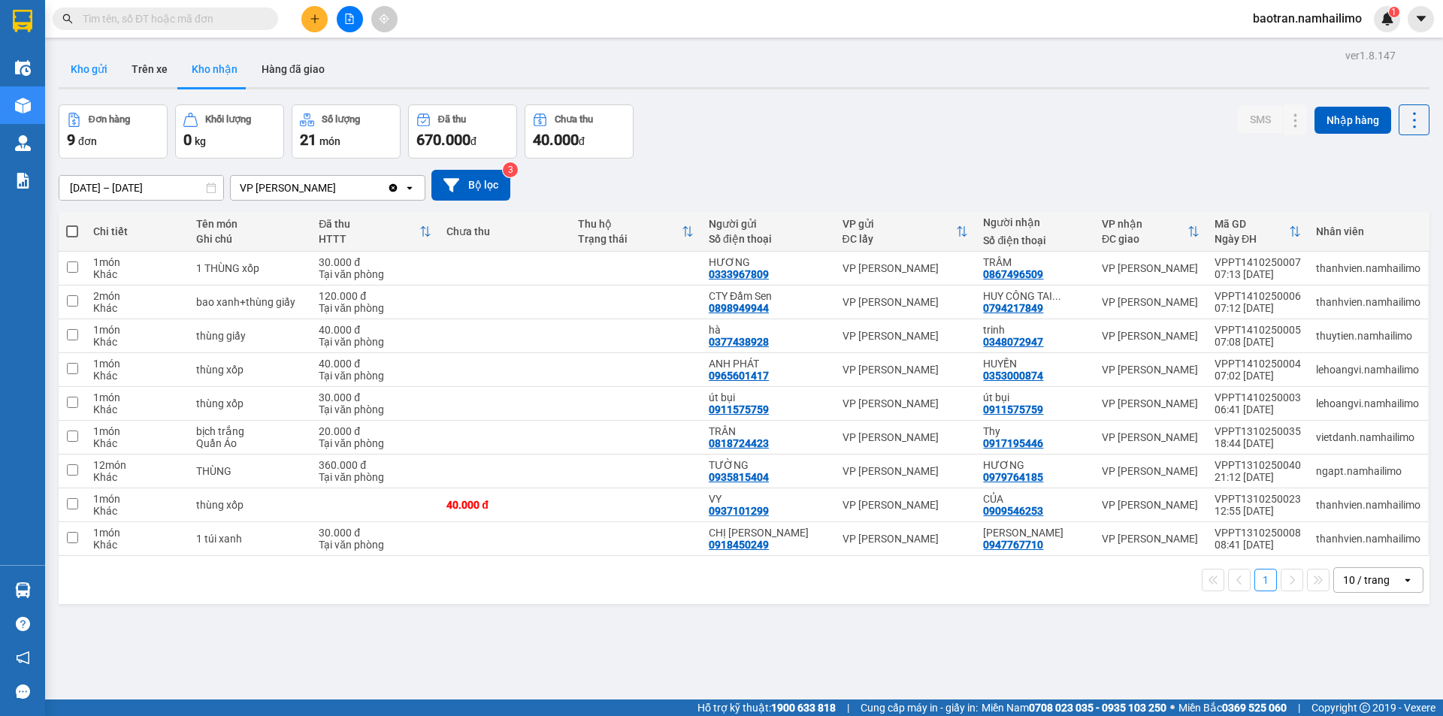
click at [100, 69] on button "Kho gửi" at bounding box center [89, 69] width 61 height 36
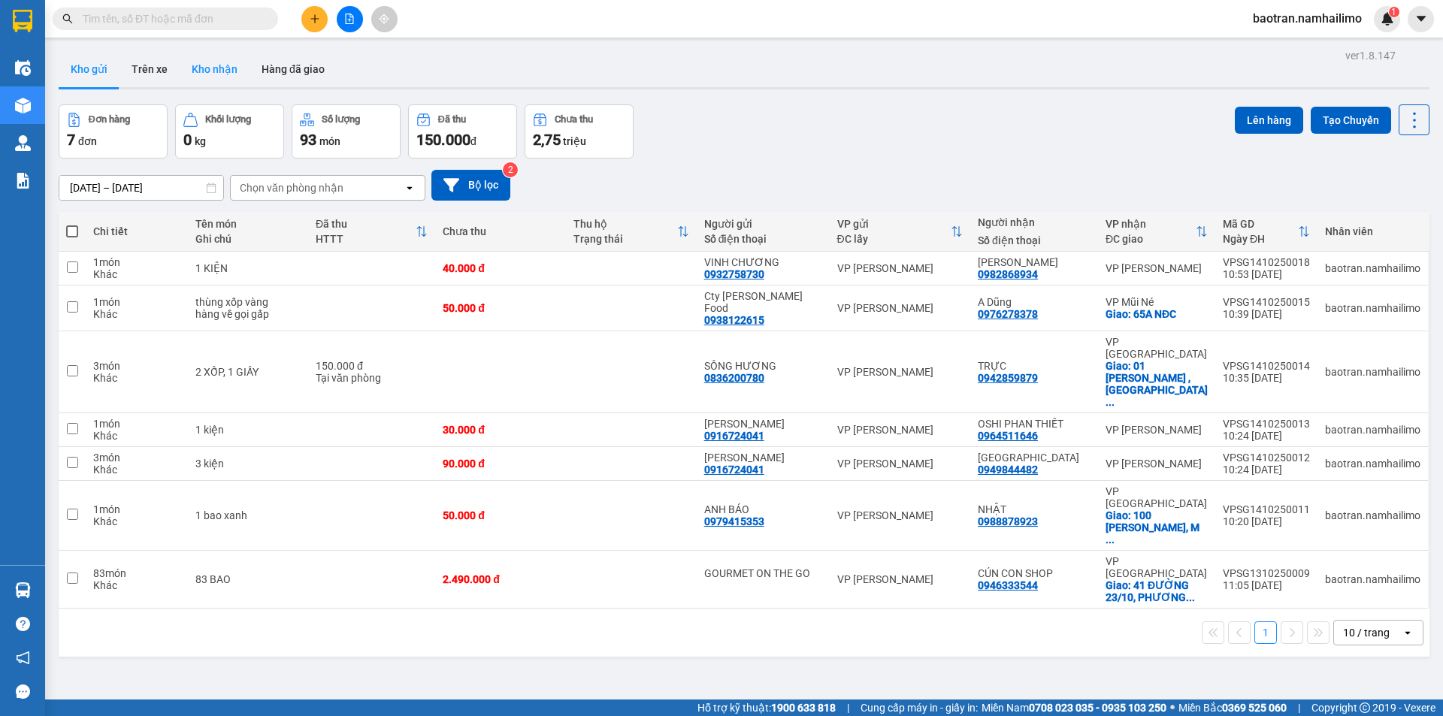
click at [195, 68] on button "Kho nhận" at bounding box center [215, 69] width 70 height 36
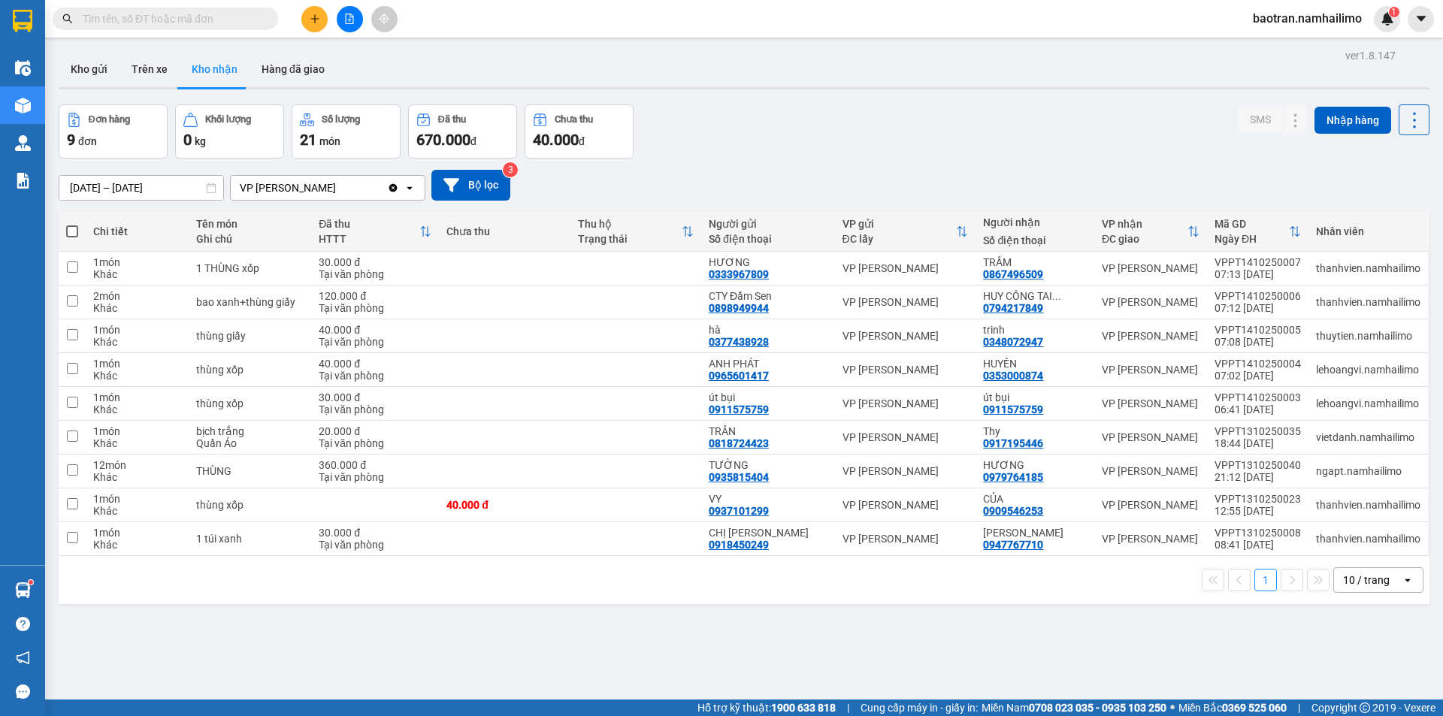
click at [1331, 18] on span "baotran.namhailimo" at bounding box center [1307, 18] width 133 height 19
click at [1292, 47] on span "Đăng xuất" at bounding box center [1314, 46] width 101 height 17
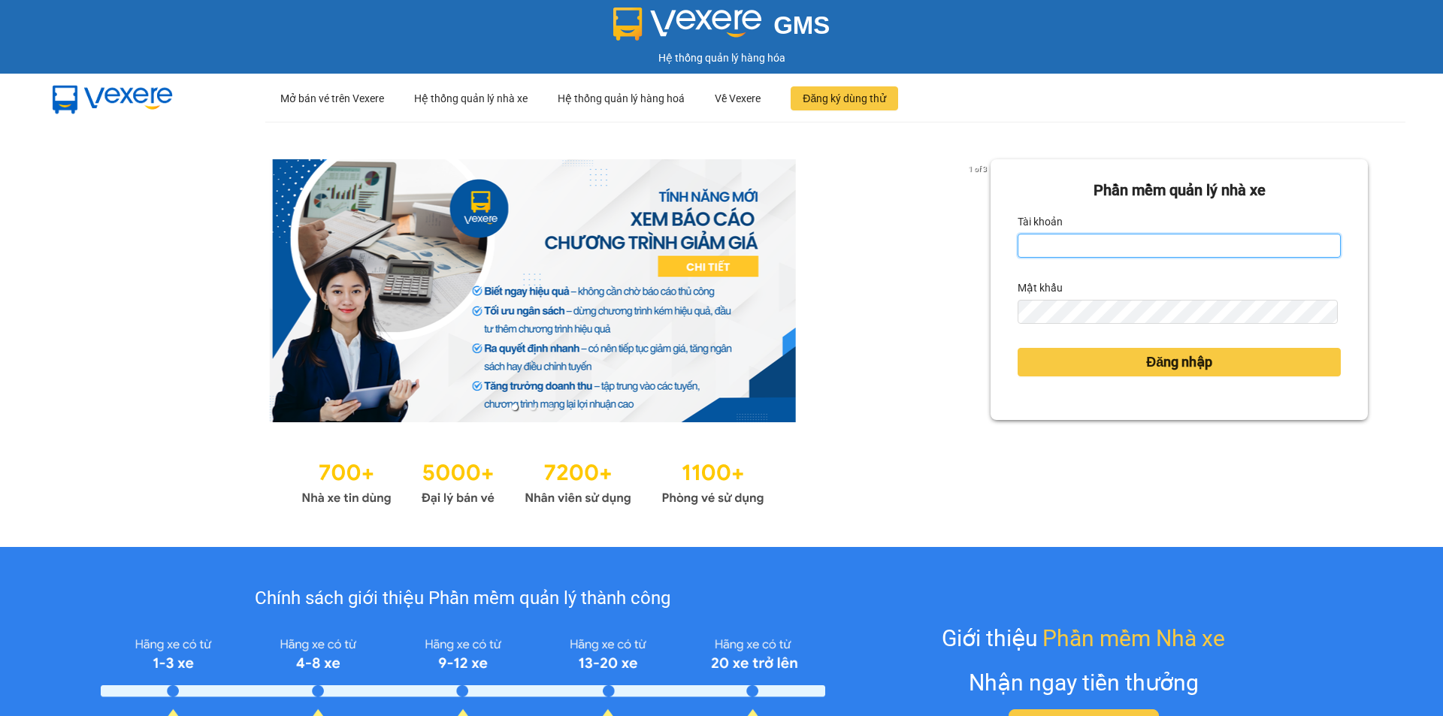
click at [1172, 252] on input "Tài khoản" at bounding box center [1179, 246] width 323 height 24
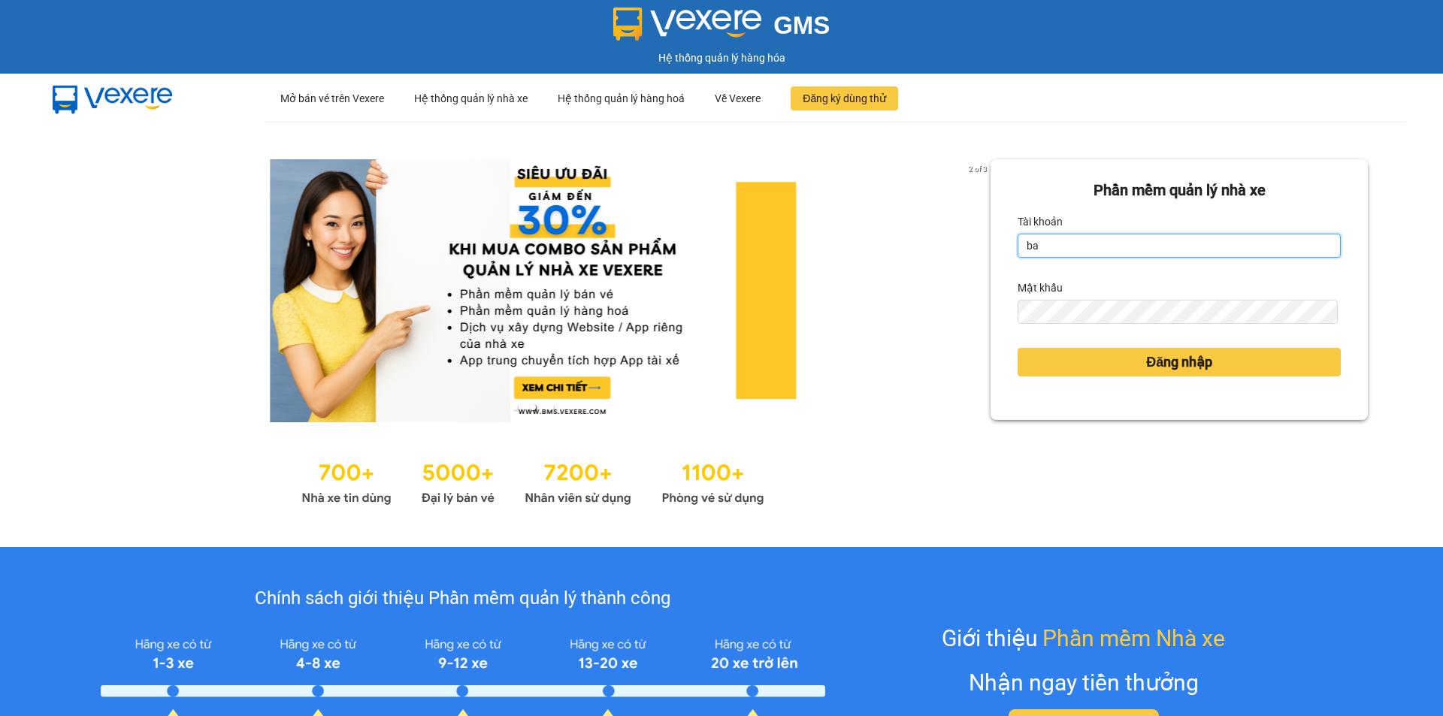
type input "baotrung.namhailimo"
click at [1018, 348] on button "Đăng nhập" at bounding box center [1179, 362] width 323 height 29
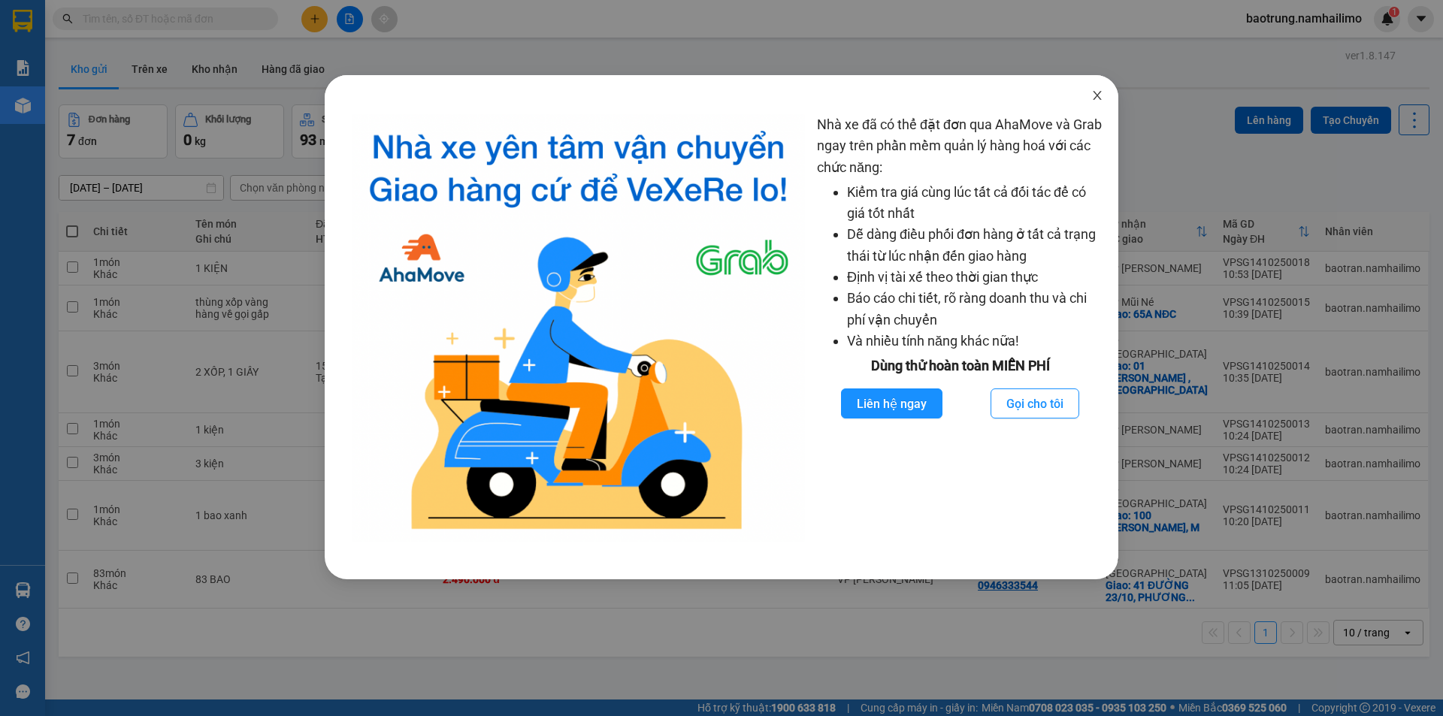
click at [1104, 96] on span "Close" at bounding box center [1097, 96] width 42 height 42
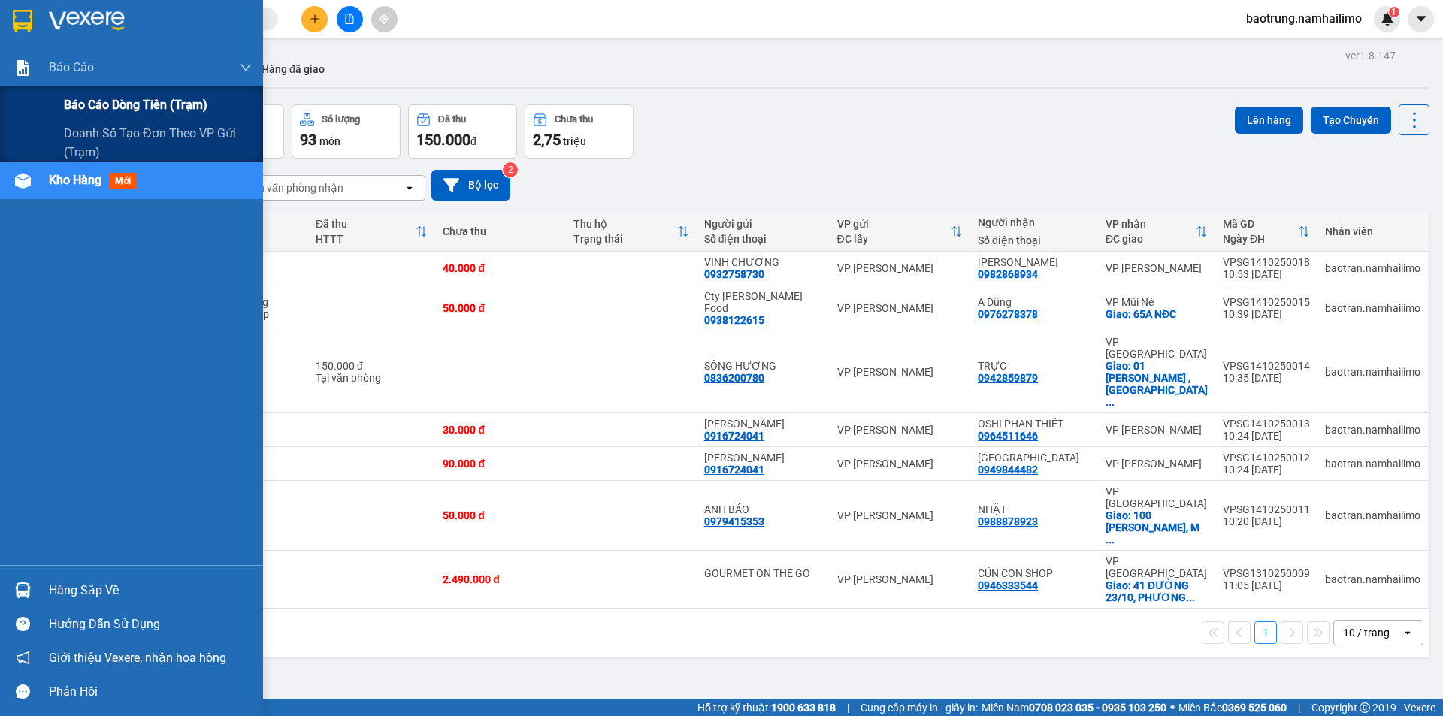
click at [84, 101] on span "Báo cáo dòng tiền (trạm)" at bounding box center [136, 104] width 144 height 19
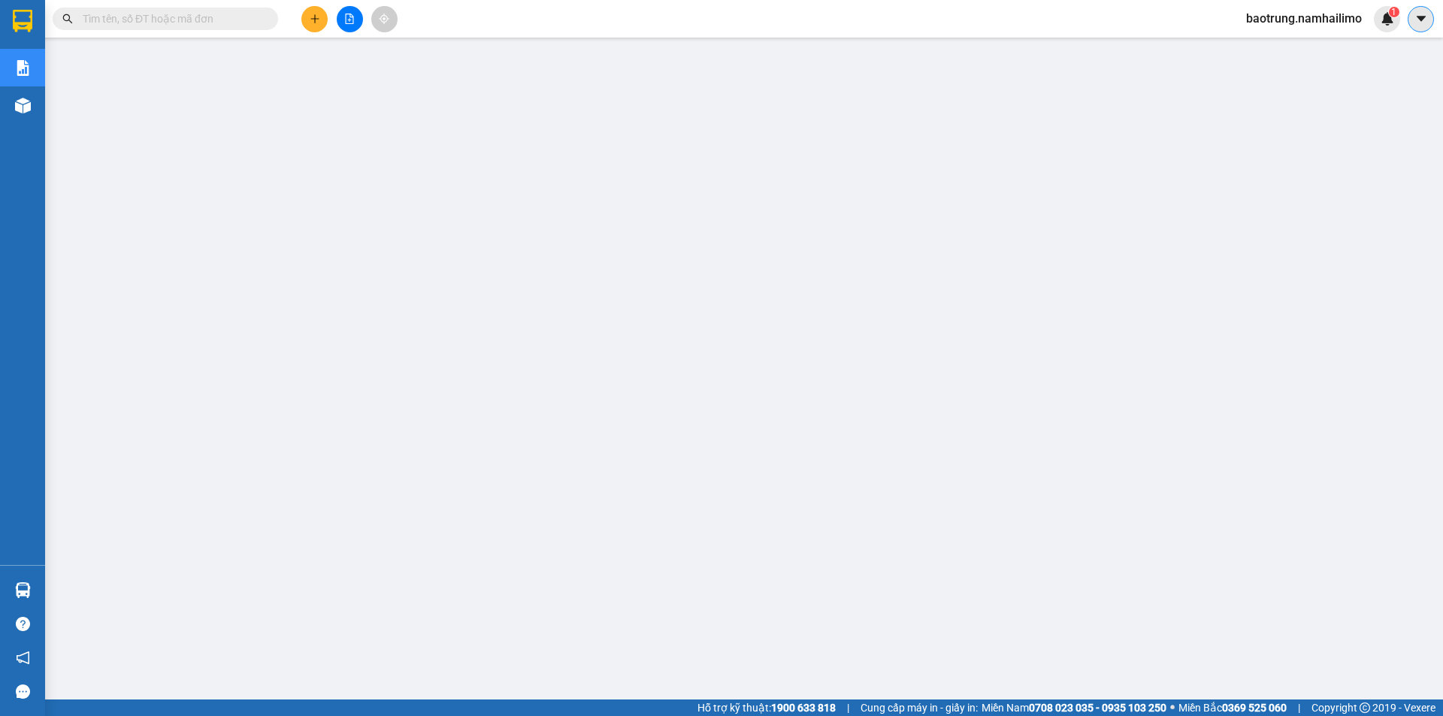
click at [1423, 20] on icon "caret-down" at bounding box center [1420, 18] width 9 height 5
click at [1302, 22] on span "baotrung.namhailimo" at bounding box center [1304, 18] width 140 height 19
click at [1275, 54] on span "Đăng xuất" at bounding box center [1310, 46] width 109 height 17
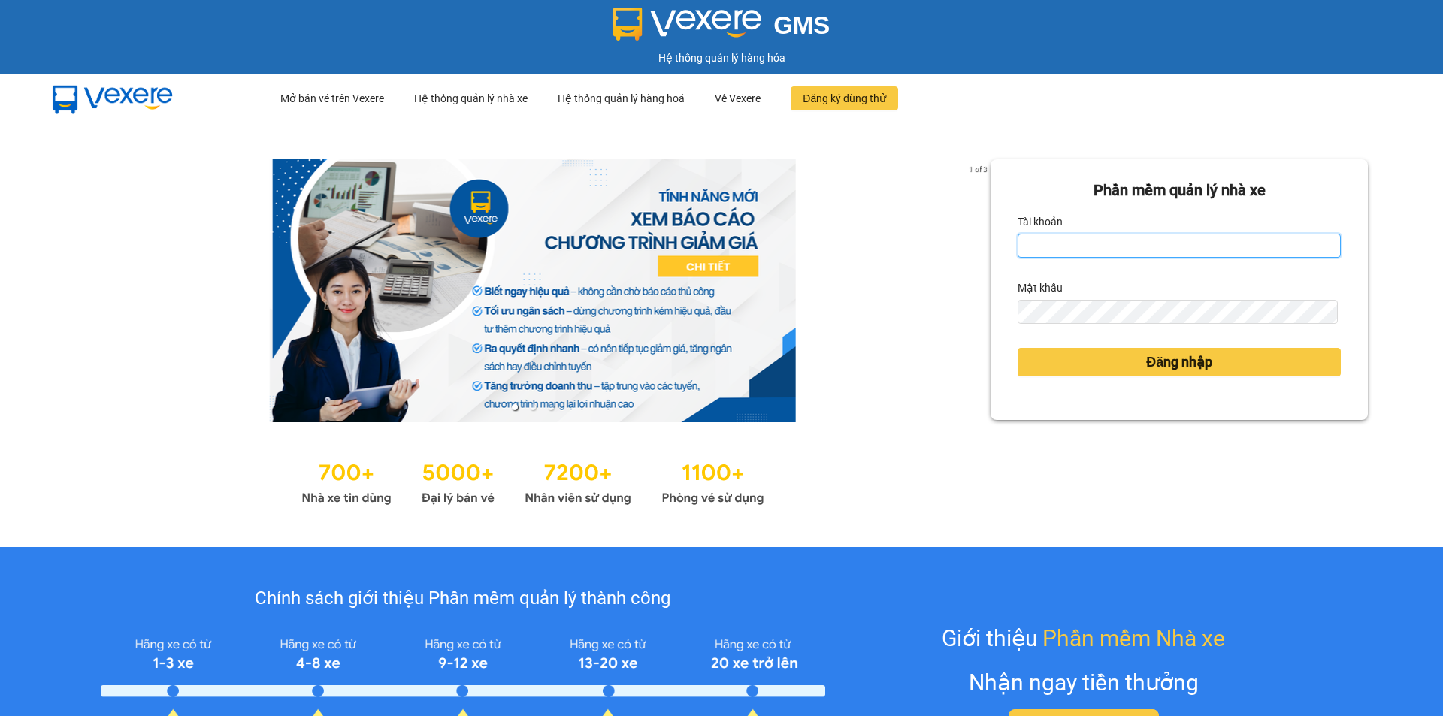
click at [1093, 242] on input "Tài khoản" at bounding box center [1179, 246] width 323 height 24
type input "baotran.namhailimo"
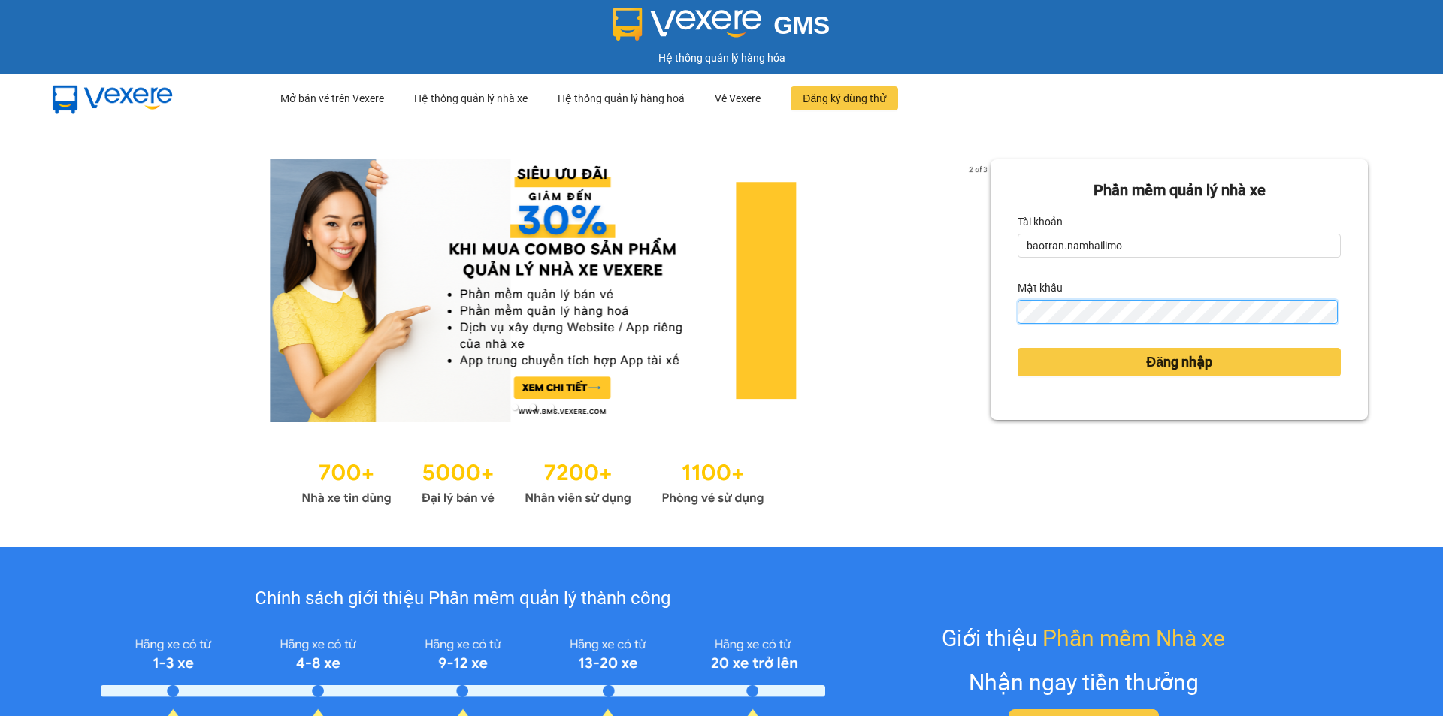
click at [1018, 348] on button "Đăng nhập" at bounding box center [1179, 362] width 323 height 29
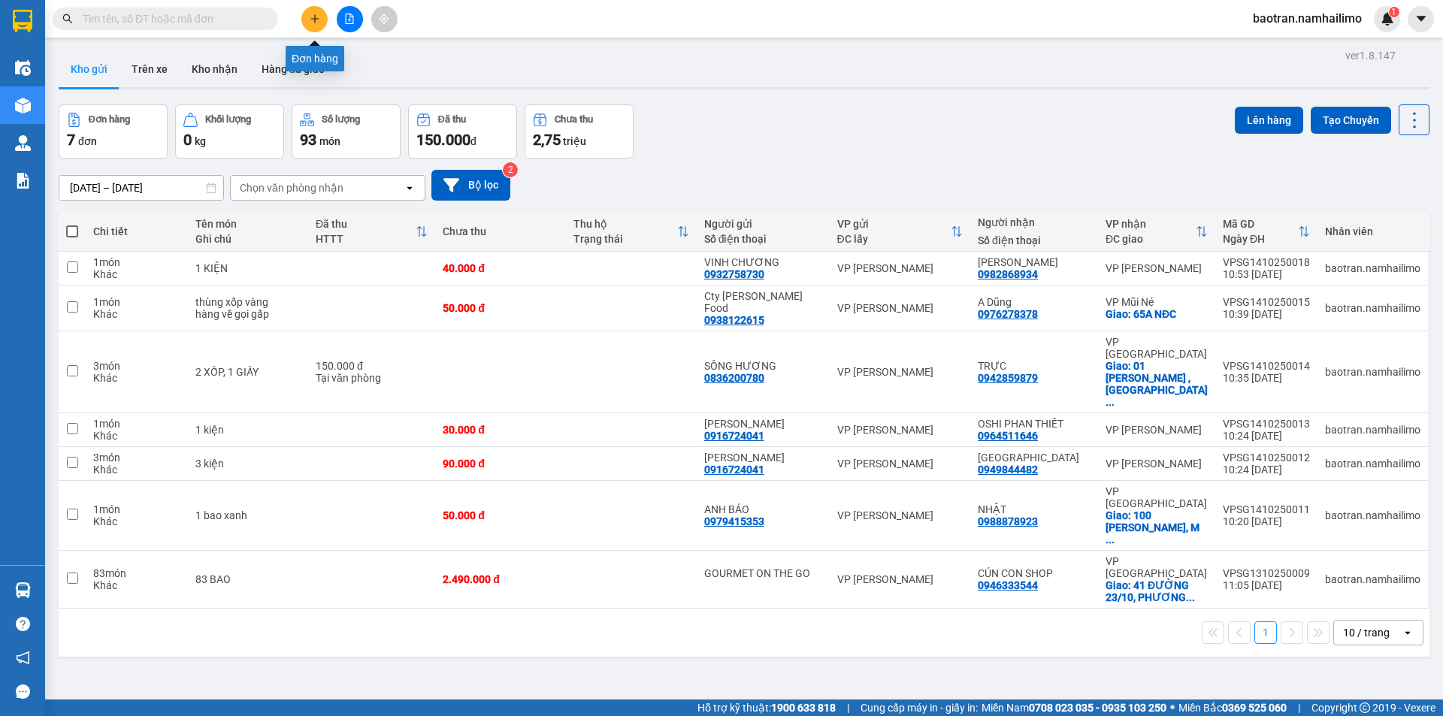
click at [310, 23] on icon "plus" at bounding box center [315, 19] width 11 height 11
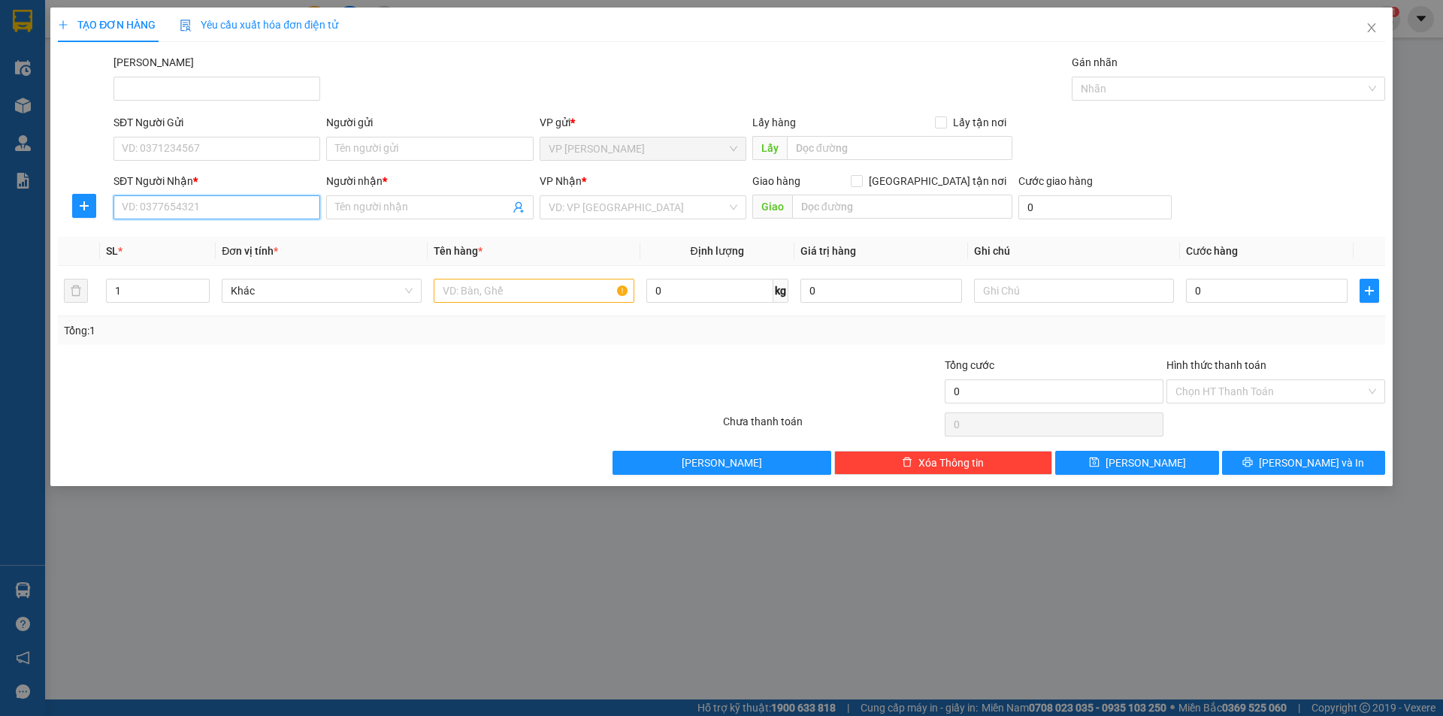
click at [224, 207] on input "SĐT Người Nhận *" at bounding box center [216, 207] width 207 height 24
click at [247, 242] on div "0798505930 - CHỊ THƯ" at bounding box center [217, 237] width 189 height 17
type input "0798505930"
type input "CHỊ THƯ"
type input "30.000"
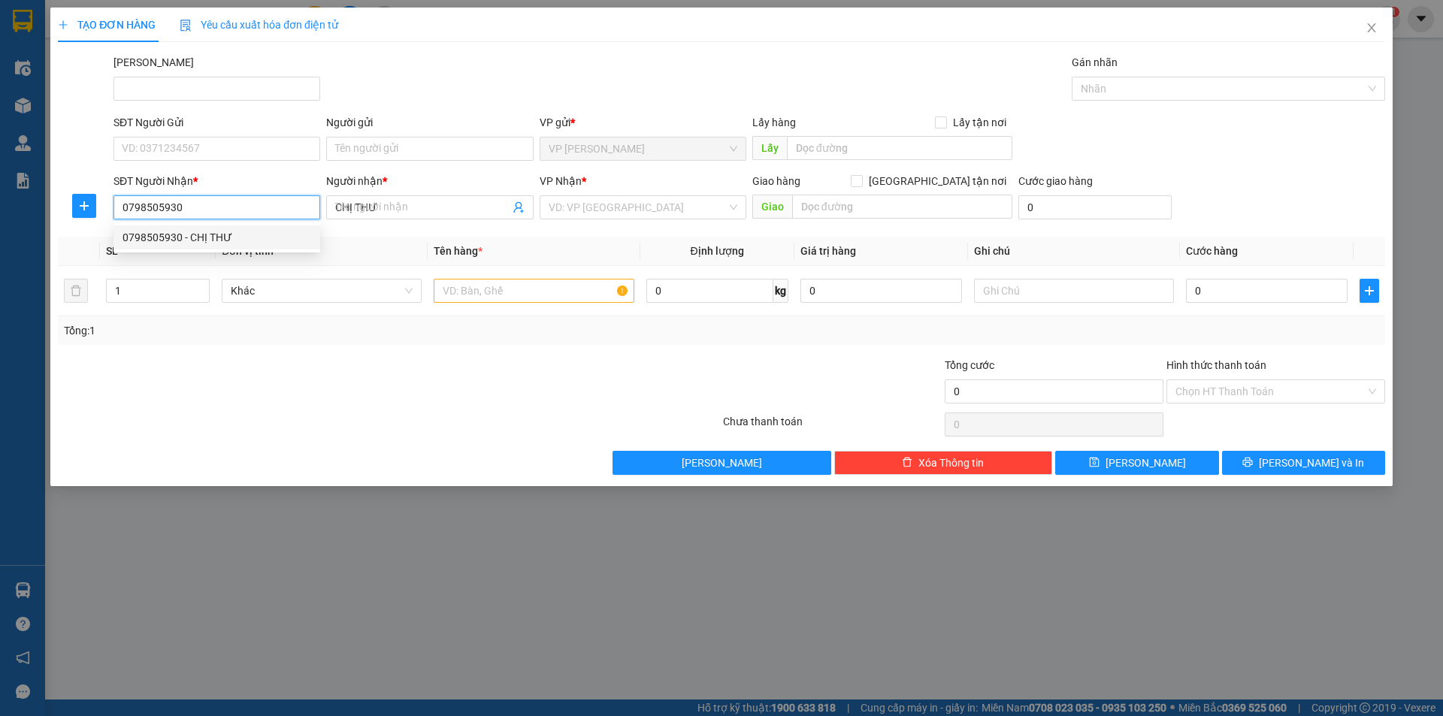
type input "30.000"
type input "0798505930"
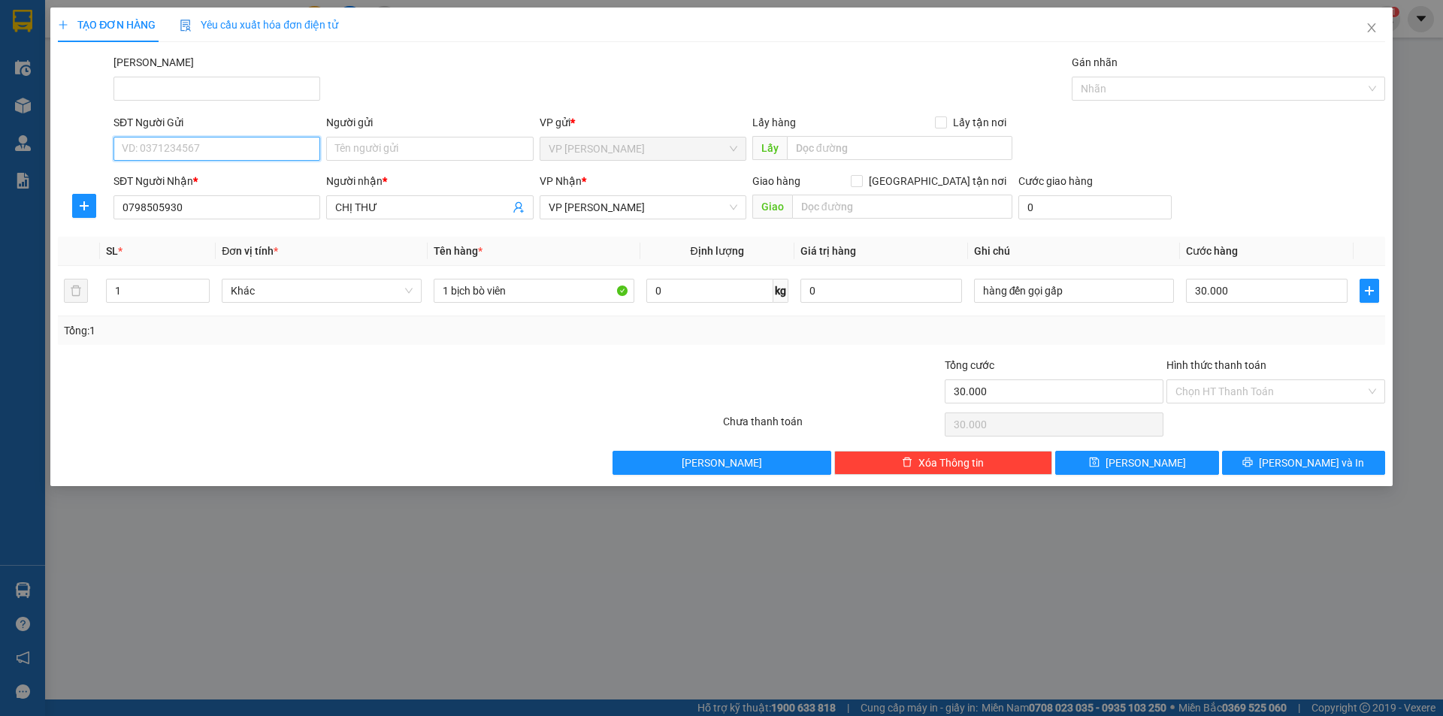
click at [244, 138] on input "SĐT Người Gửi" at bounding box center [216, 149] width 207 height 24
type input "0817778322"
click at [365, 143] on input "Người gửi" at bounding box center [429, 149] width 207 height 24
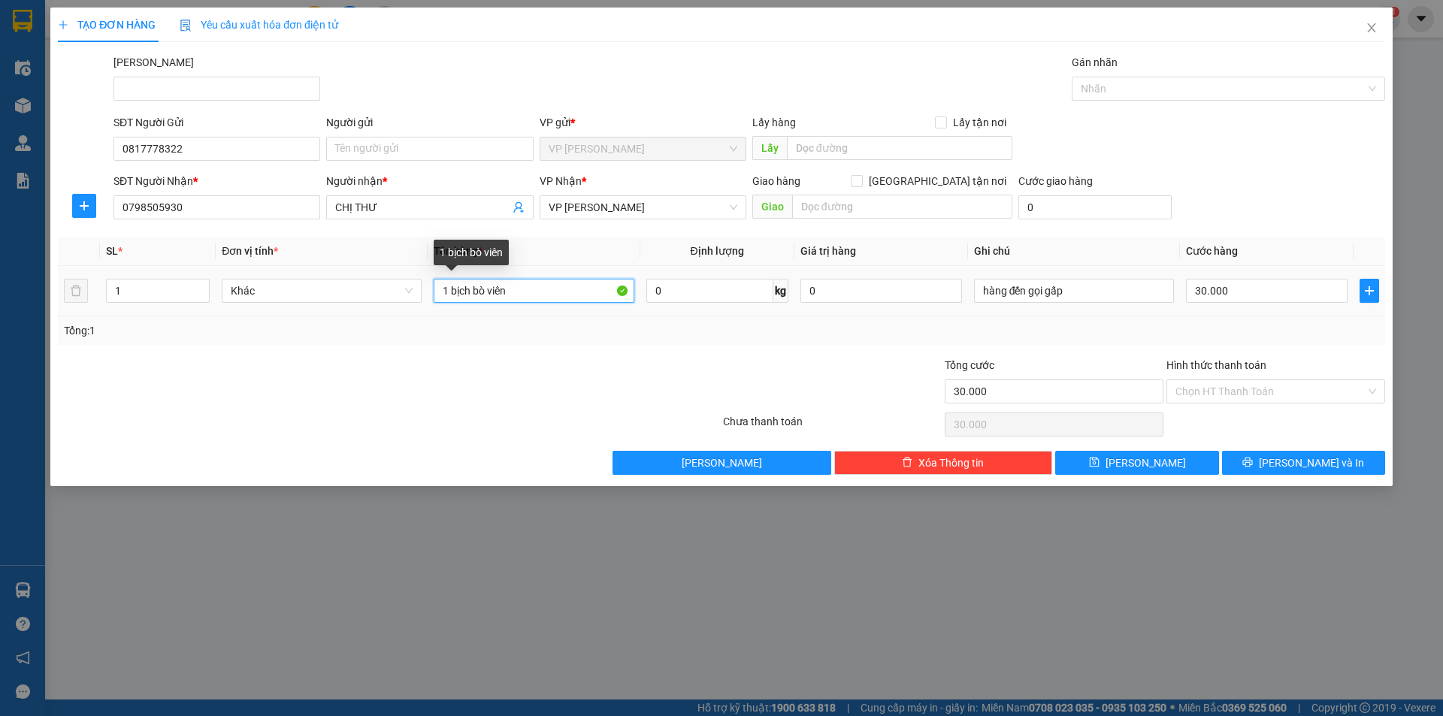
click at [520, 293] on input "1 bịch bò viên" at bounding box center [534, 291] width 200 height 24
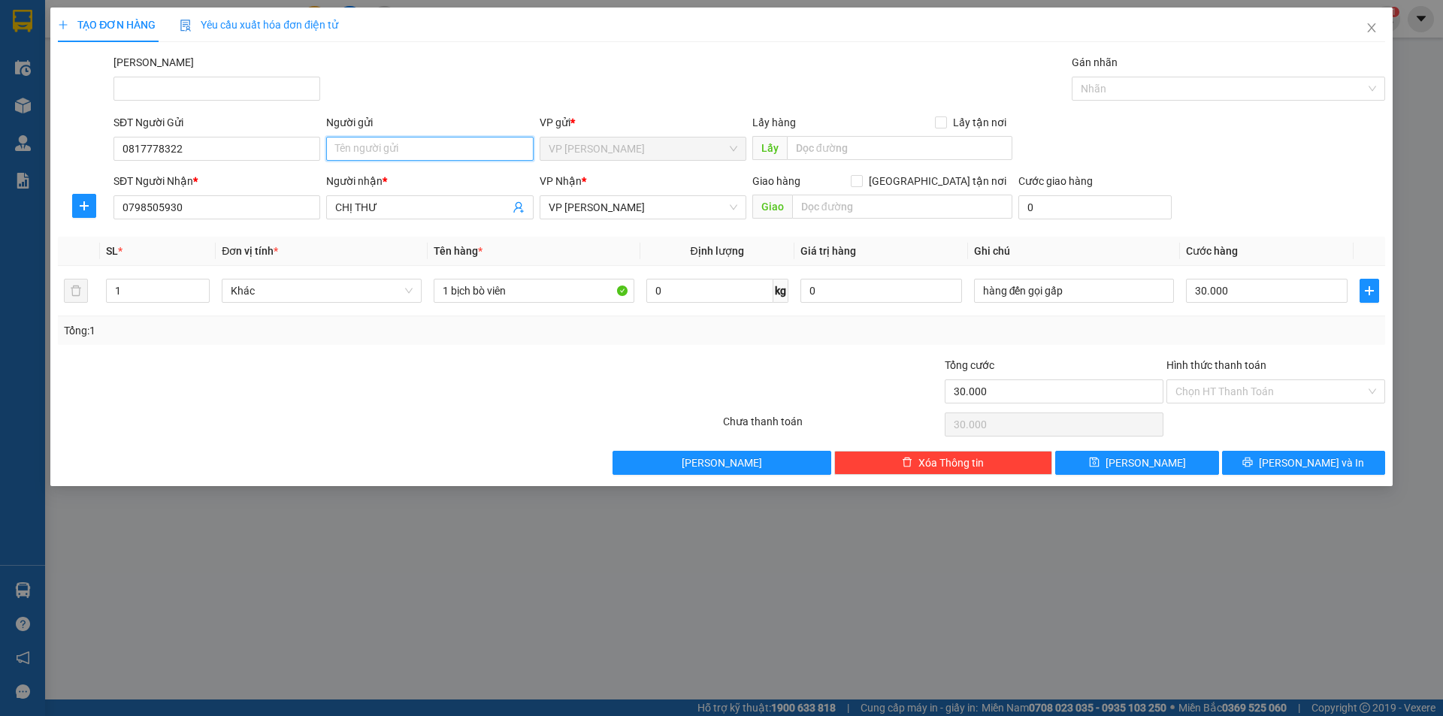
click at [419, 145] on input "Người gửi" at bounding box center [429, 149] width 207 height 24
type input "T"
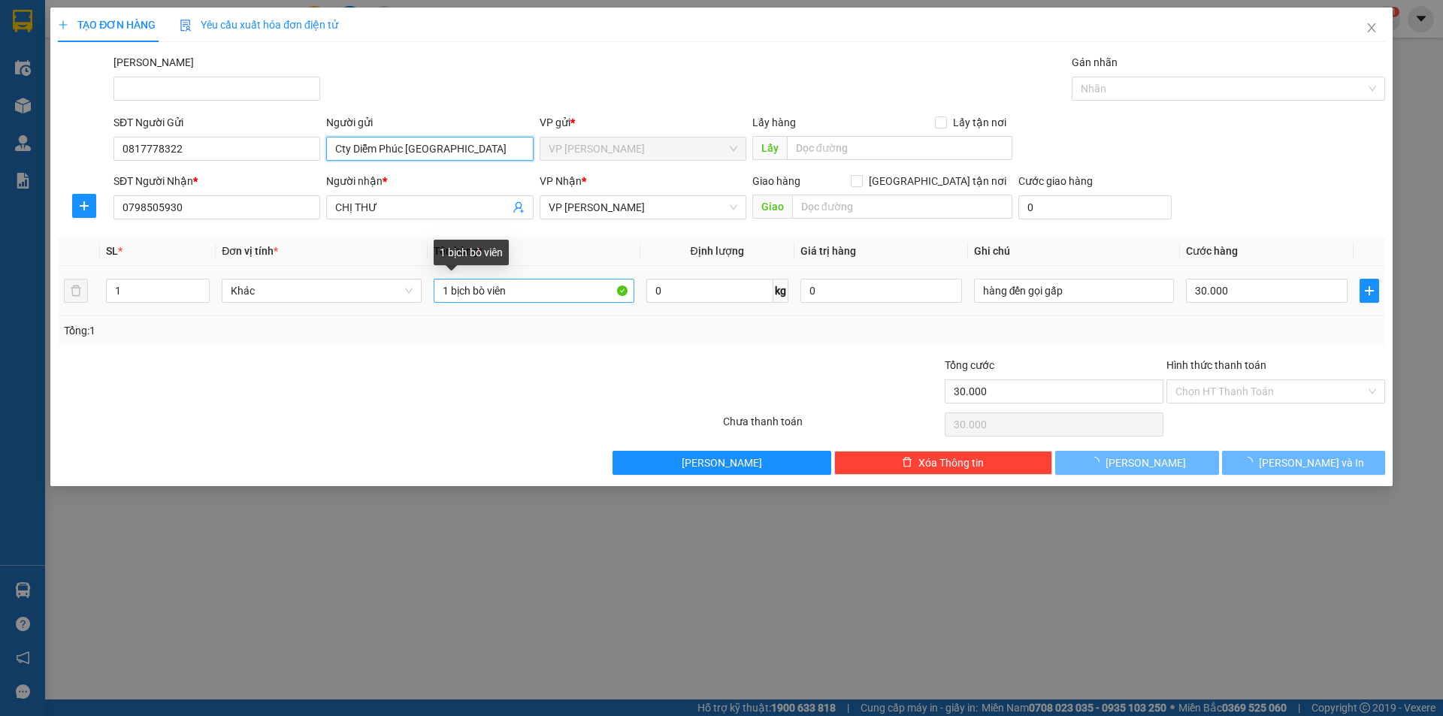
type input "Cty Diễm Phúc [GEOGRAPHIC_DATA]"
click at [556, 293] on input "1 bịch bò viên" at bounding box center [534, 291] width 200 height 24
click at [555, 293] on input "1 bịch bò viên" at bounding box center [534, 291] width 200 height 24
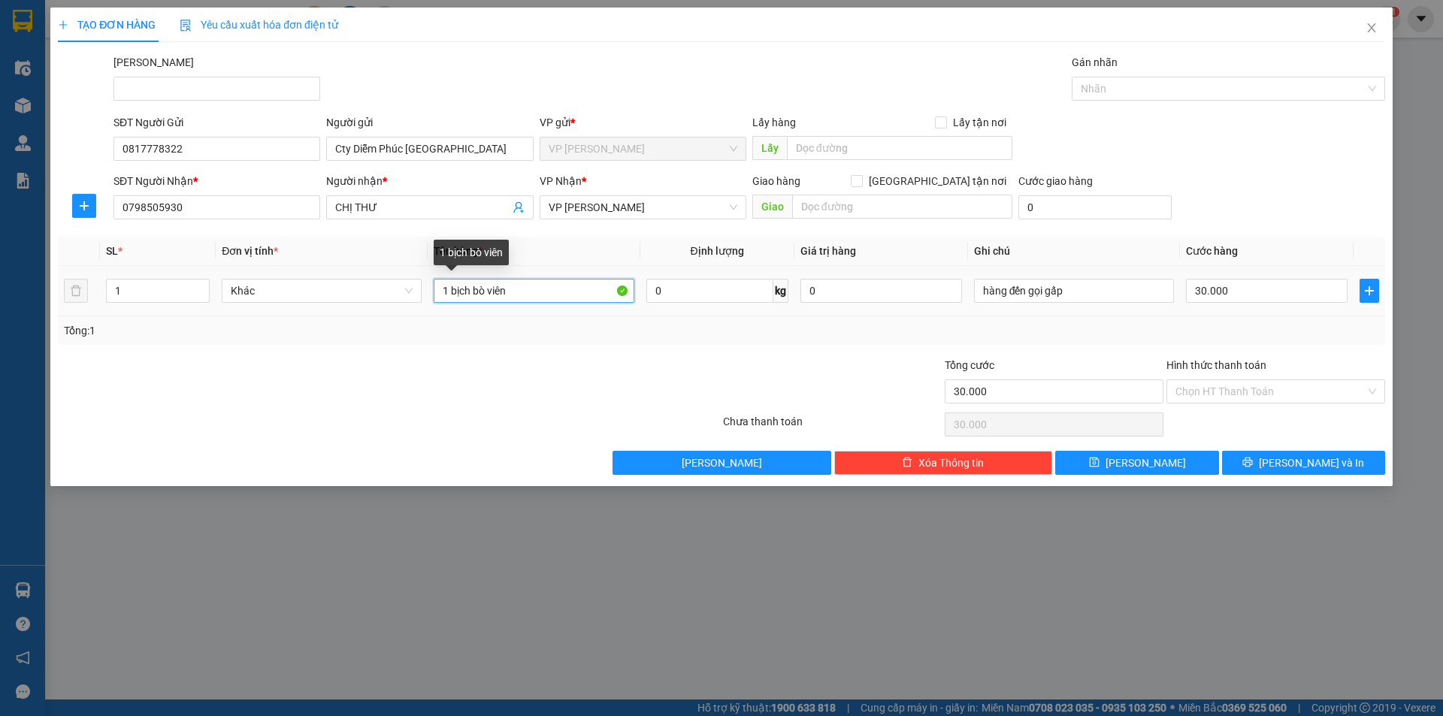
click at [555, 293] on input "1 bịch bò viên" at bounding box center [534, 291] width 200 height 24
type input "1 thùng xốp"
click at [1261, 287] on input "30.000" at bounding box center [1267, 291] width 162 height 24
type input "5"
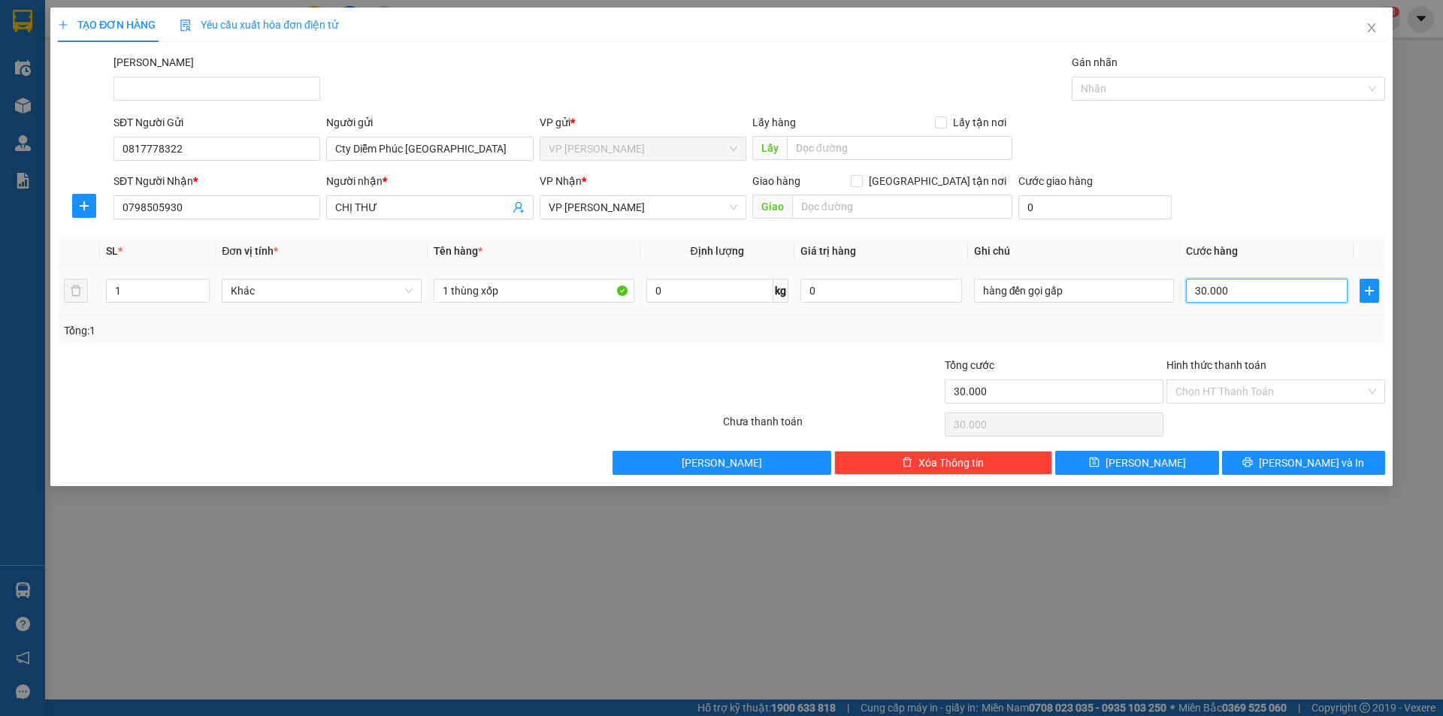
type input "5"
type input "50"
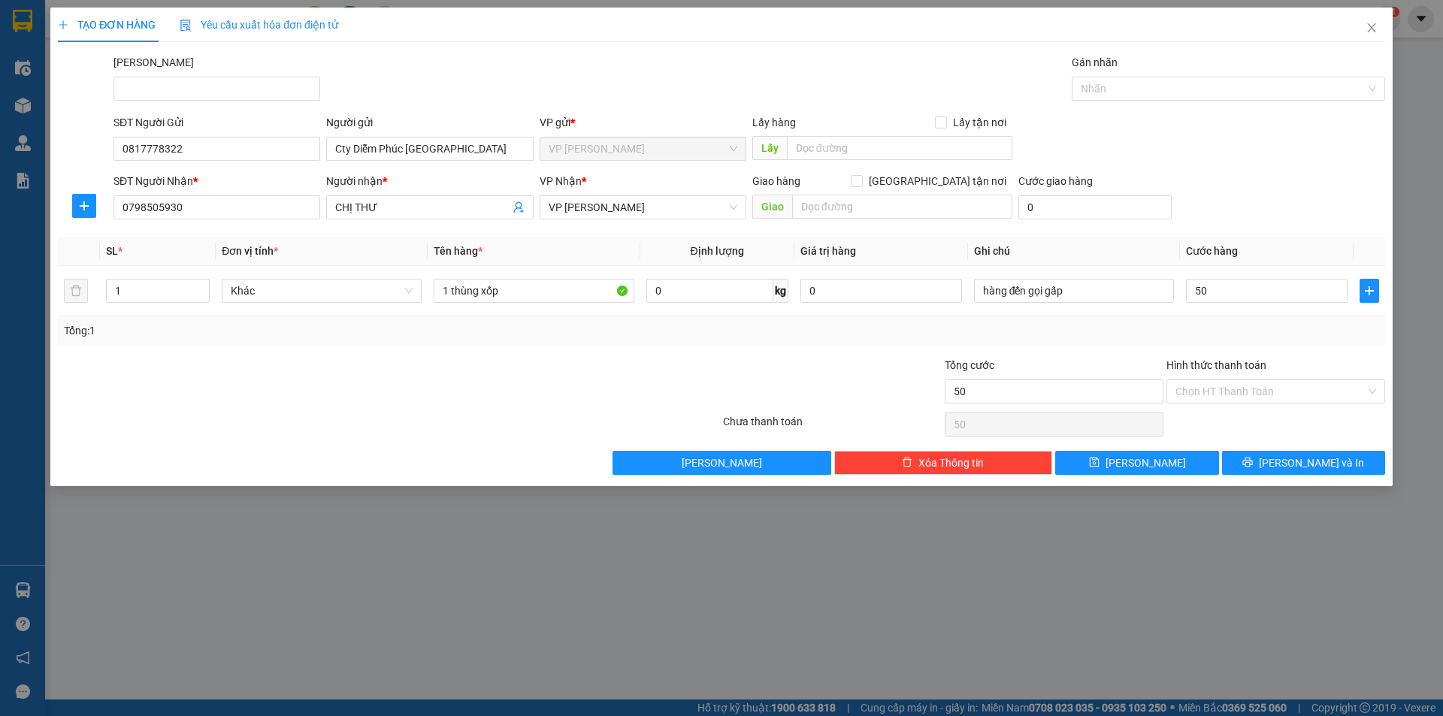
type input "50.000"
click at [1245, 345] on div "Transit Pickup Surcharge Ids Transit Deliver Surcharge Ids Transit Deliver Surc…" at bounding box center [721, 264] width 1327 height 421
type input "4"
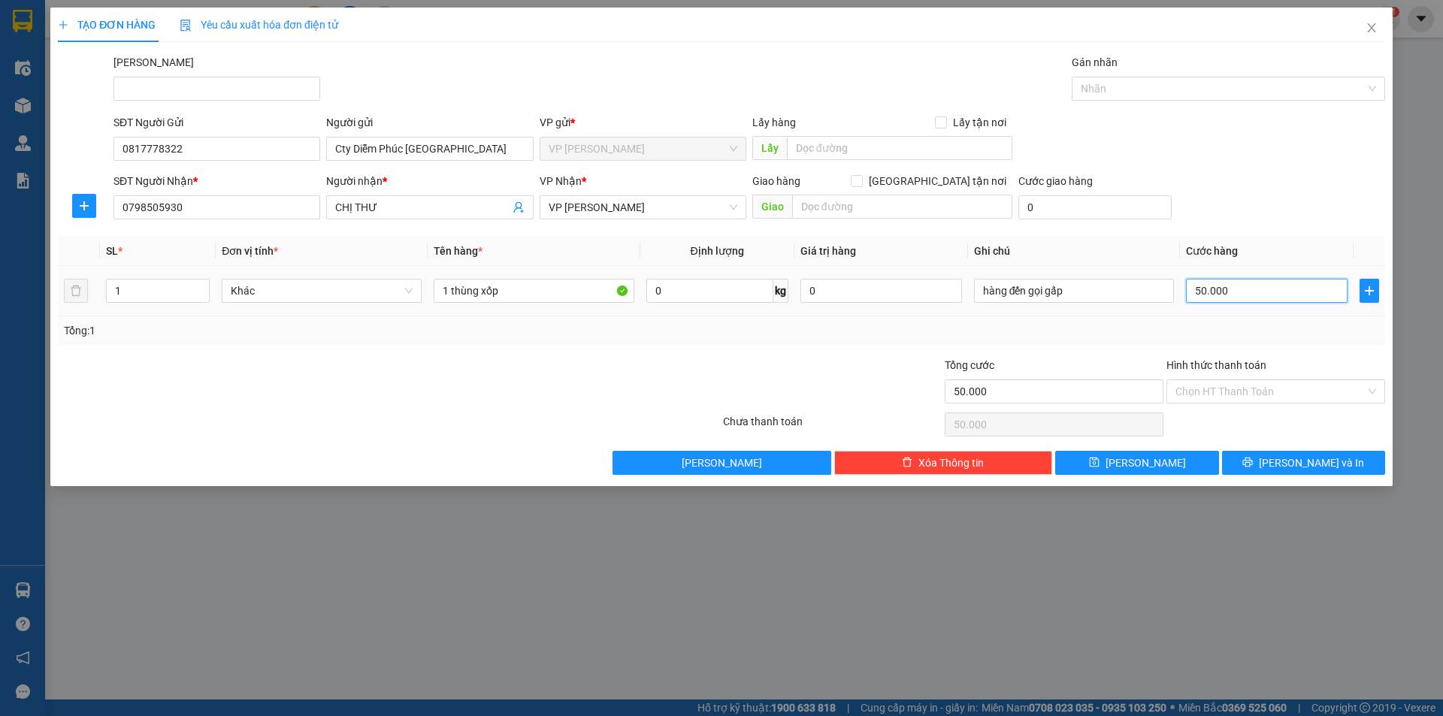
type input "4"
type input "40"
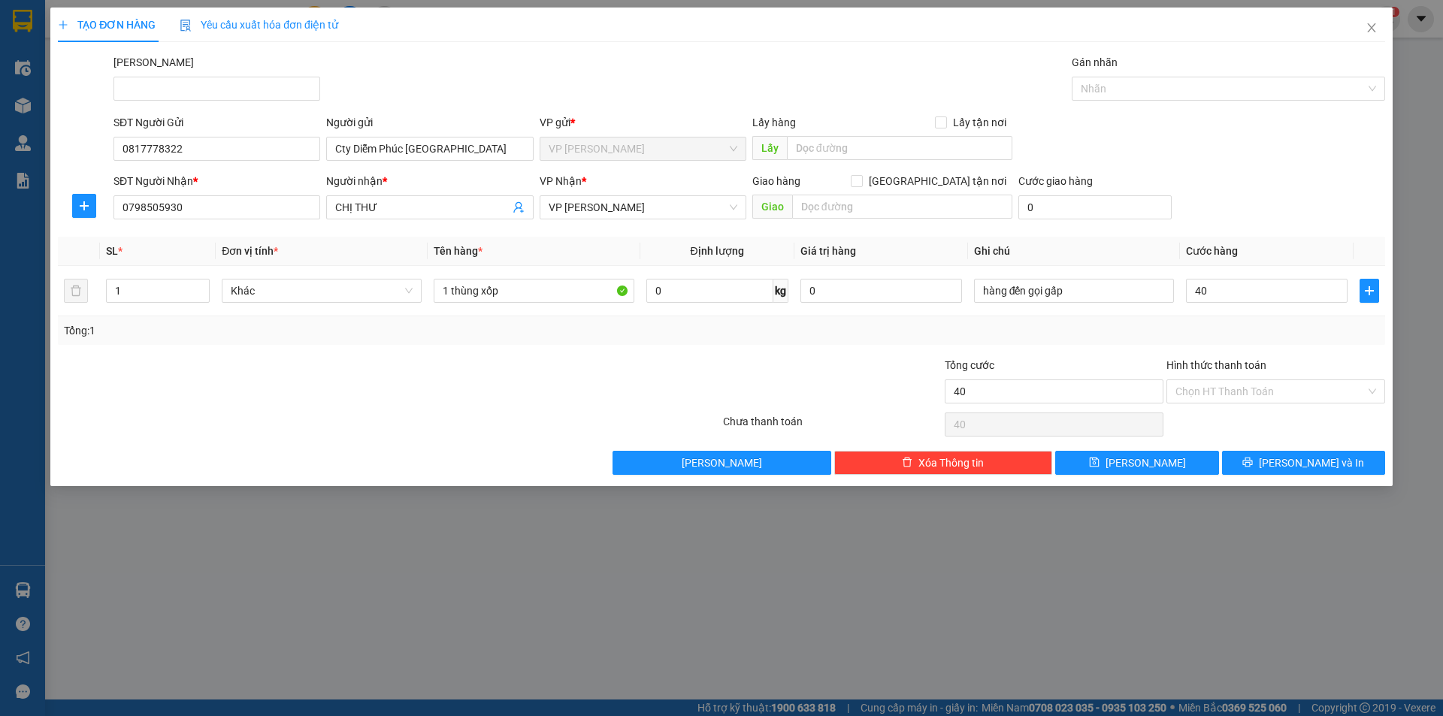
type input "40.000"
click at [1239, 333] on div "Tổng: 1" at bounding box center [721, 330] width 1315 height 17
click at [1253, 464] on icon "printer" at bounding box center [1247, 462] width 11 height 11
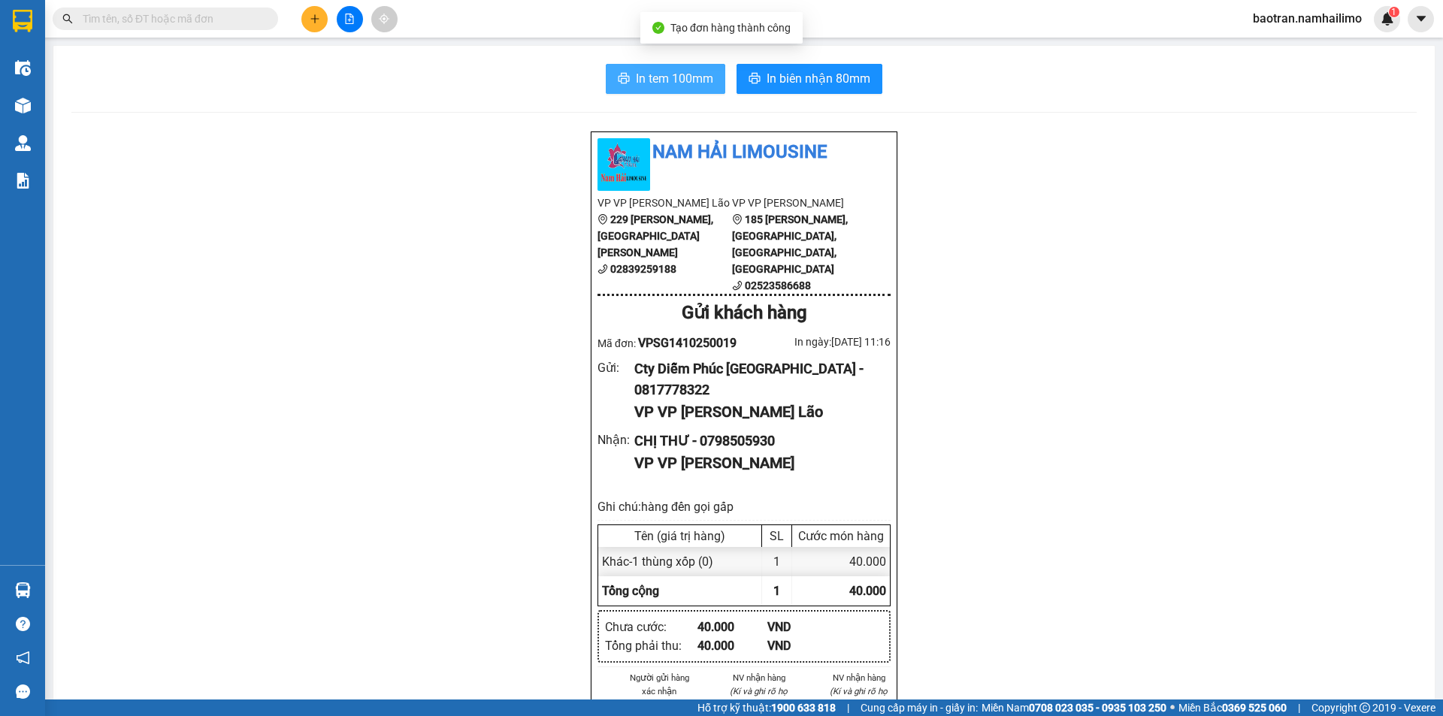
drag, startPoint x: 668, startPoint y: 80, endPoint x: 646, endPoint y: 107, distance: 34.6
click at [669, 80] on span "In tem 100mm" at bounding box center [674, 78] width 77 height 19
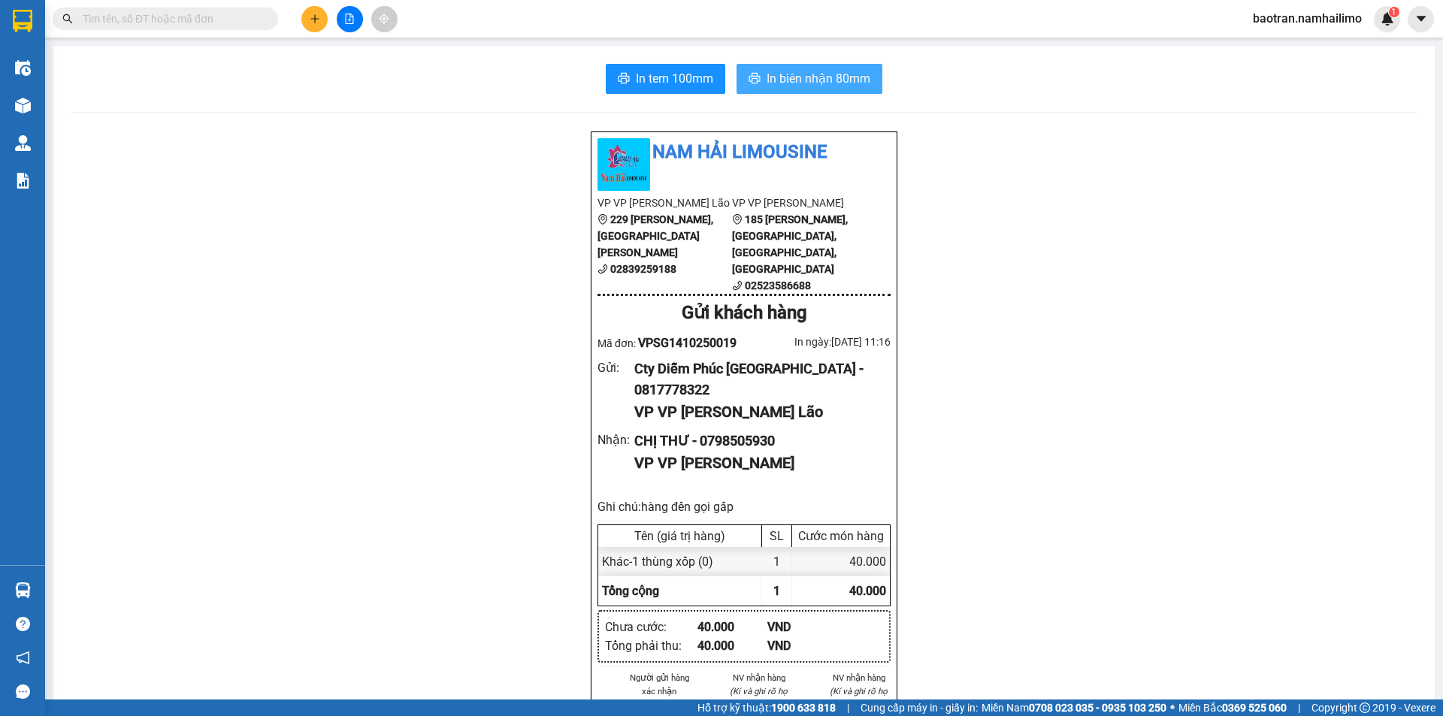
click at [770, 86] on span "In biên nhận 80mm" at bounding box center [819, 78] width 104 height 19
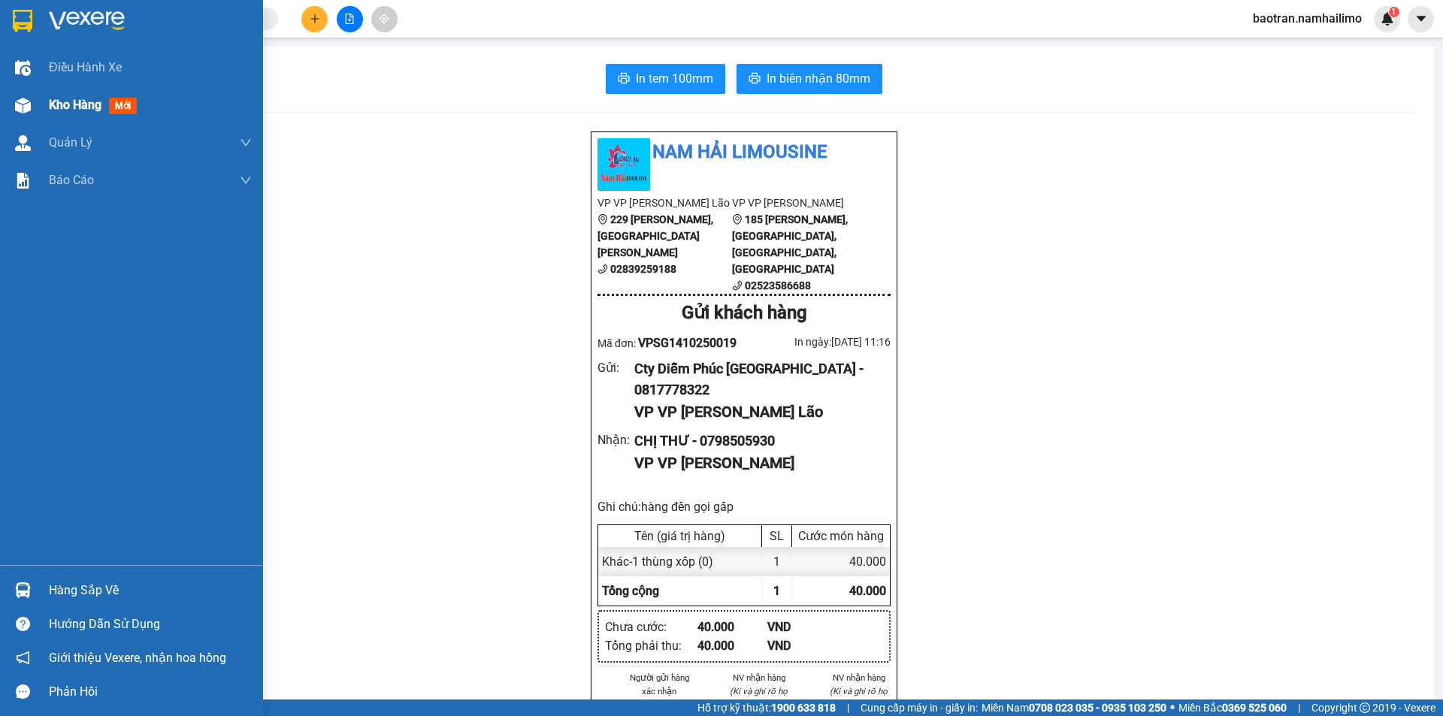
click at [80, 114] on div "Kho hàng mới" at bounding box center [96, 104] width 94 height 19
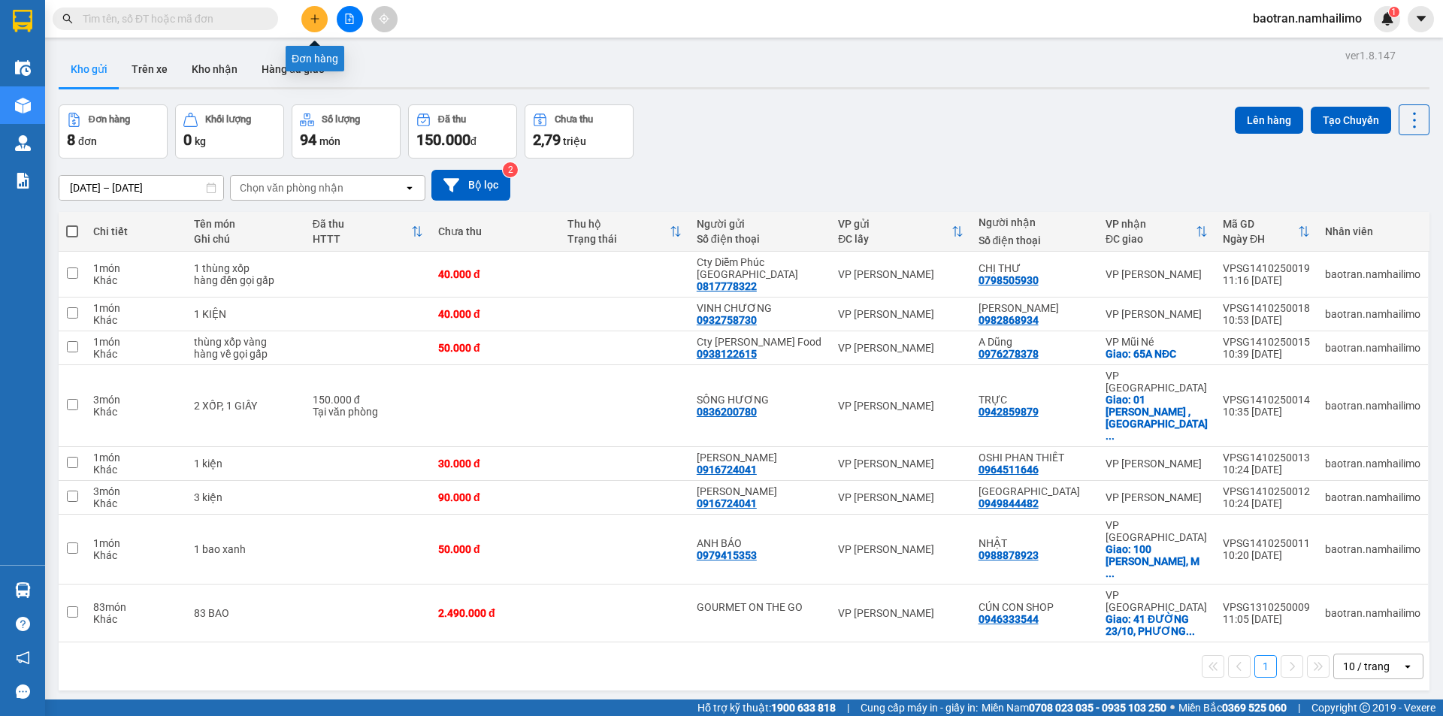
click at [319, 14] on icon "plus" at bounding box center [315, 19] width 11 height 11
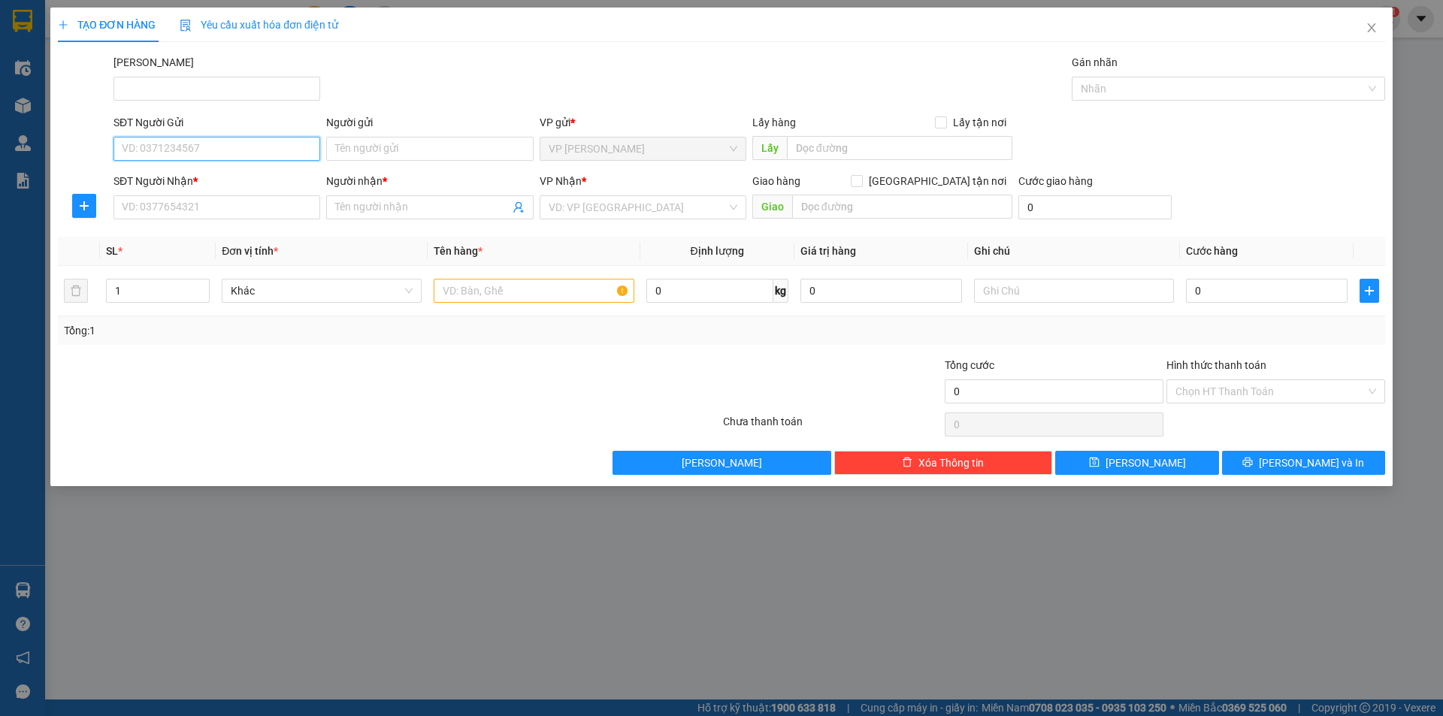
click at [255, 143] on input "SĐT Người Gửi" at bounding box center [216, 149] width 207 height 24
type input "0931437328"
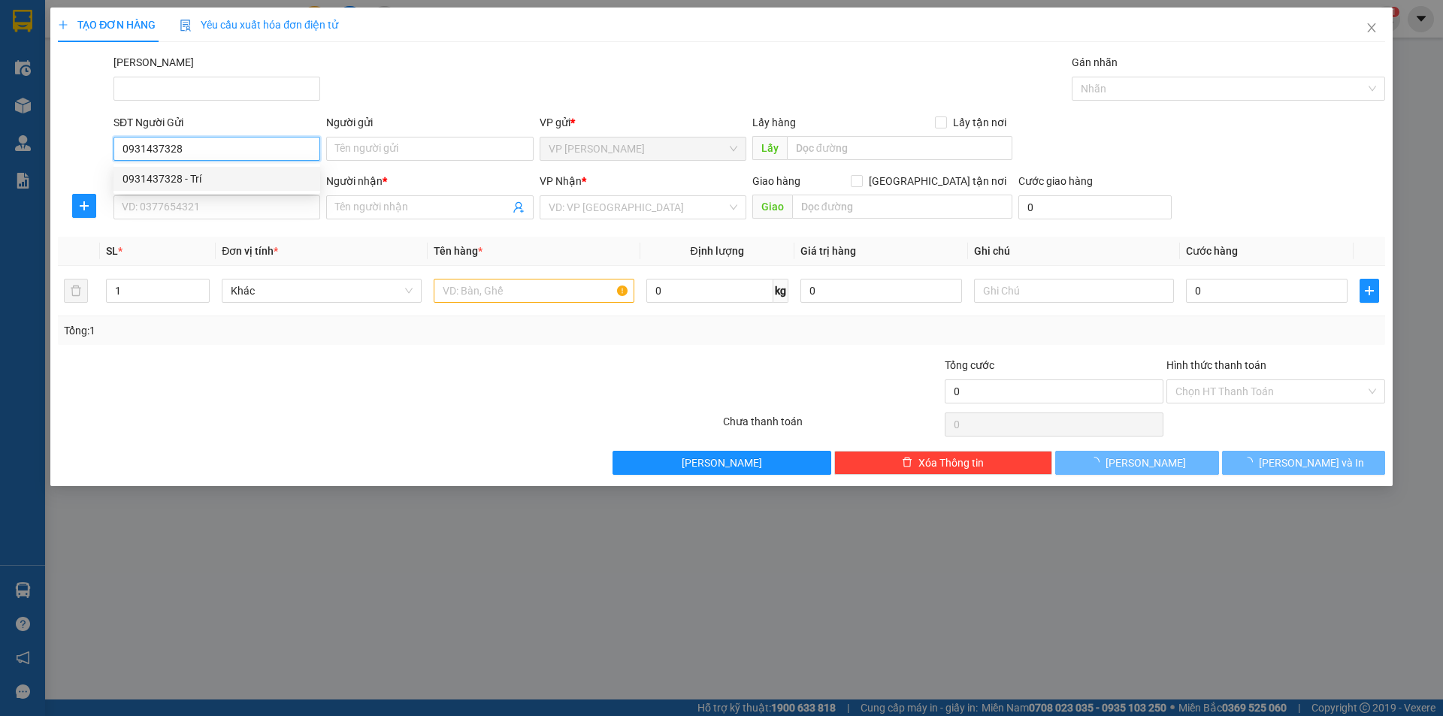
click at [252, 180] on div "0931437328 - Trí" at bounding box center [217, 179] width 189 height 17
type input "Trí"
type input "0949844482"
type input "[GEOGRAPHIC_DATA]"
type input "50.000"
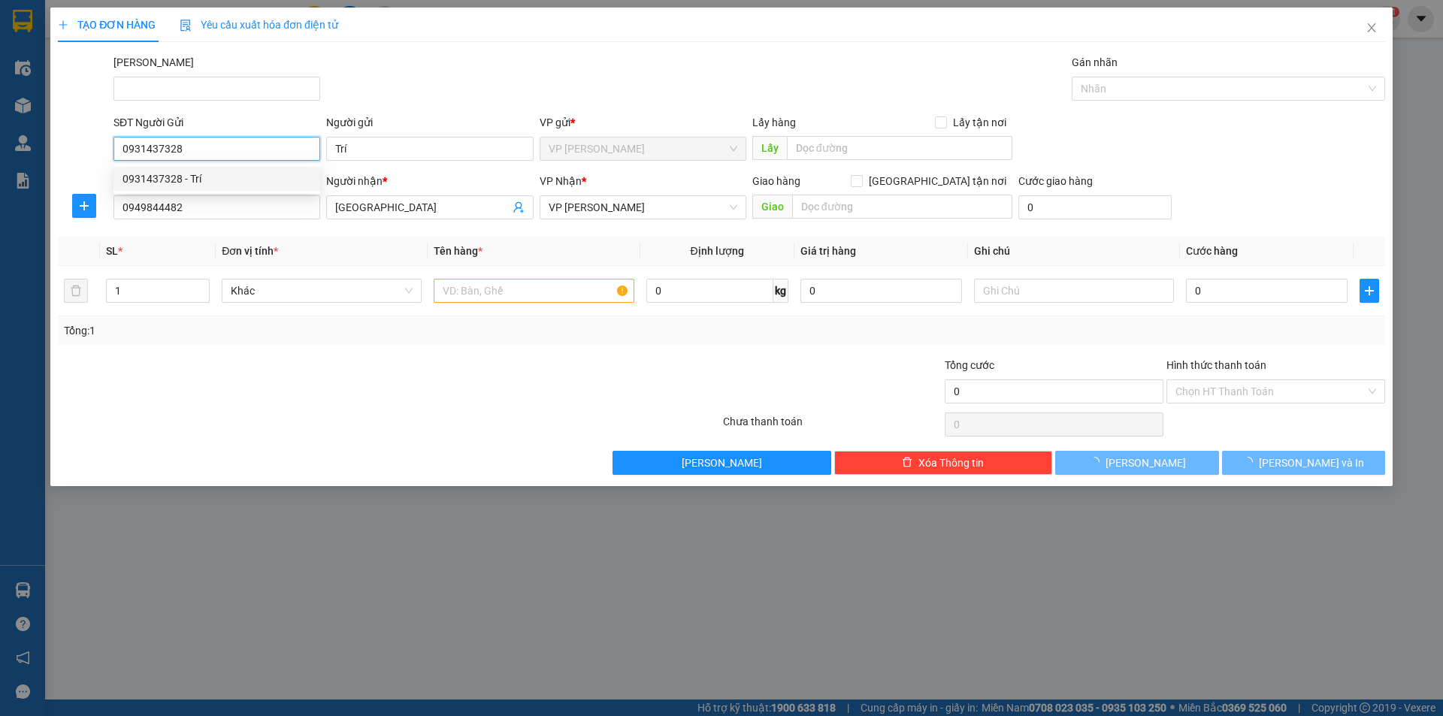
type input "50.000"
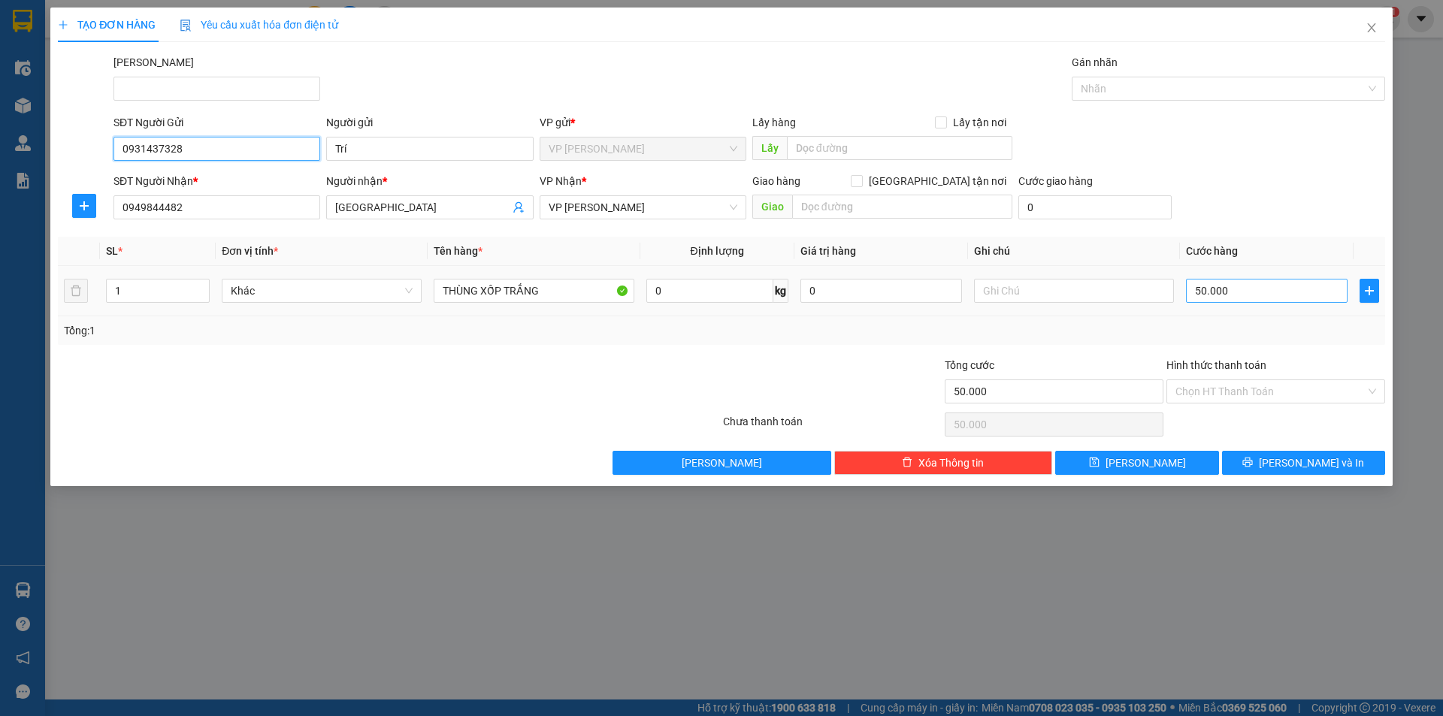
type input "0931437328"
click at [1231, 293] on input "50.000" at bounding box center [1267, 291] width 162 height 24
click at [1213, 225] on div "SĐT Người Nhận * 0949844482 Người nhận * THÁI HÒA VP Nhận * VP [PERSON_NAME] Gi…" at bounding box center [749, 199] width 1278 height 53
click at [1322, 467] on span "[PERSON_NAME] và In" at bounding box center [1311, 463] width 105 height 17
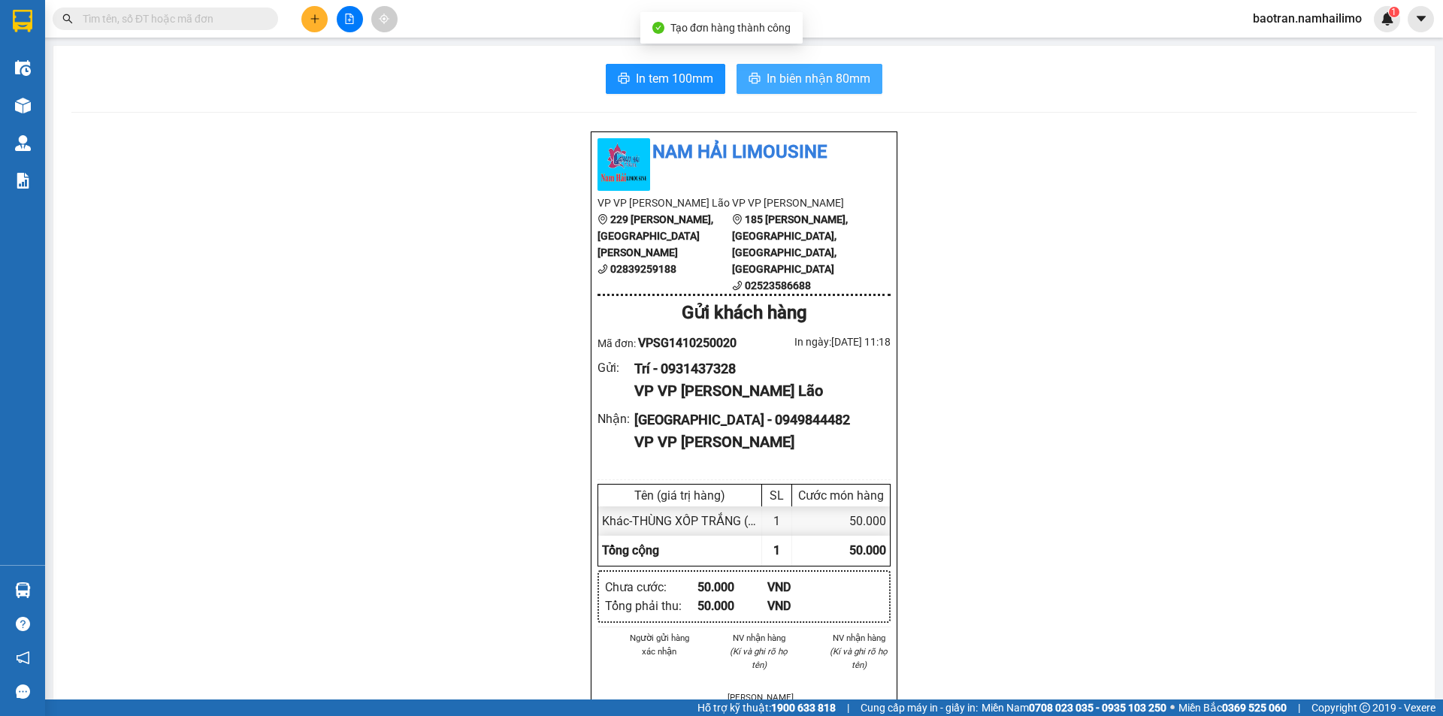
click at [815, 86] on span "In biên nhận 80mm" at bounding box center [819, 78] width 104 height 19
drag, startPoint x: 694, startPoint y: 73, endPoint x: 709, endPoint y: 77, distance: 15.7
click at [694, 74] on span "In tem 100mm" at bounding box center [674, 78] width 77 height 19
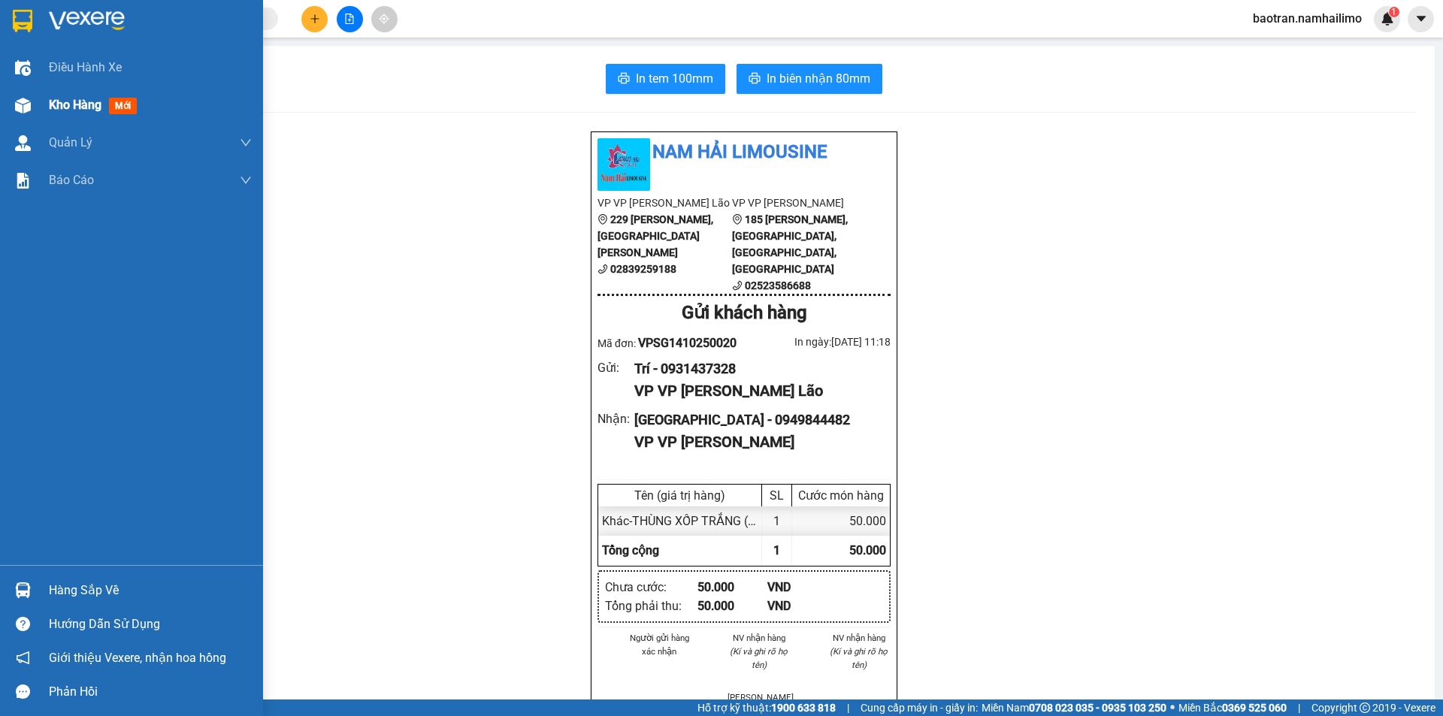
click at [69, 107] on span "Kho hàng" at bounding box center [75, 105] width 53 height 14
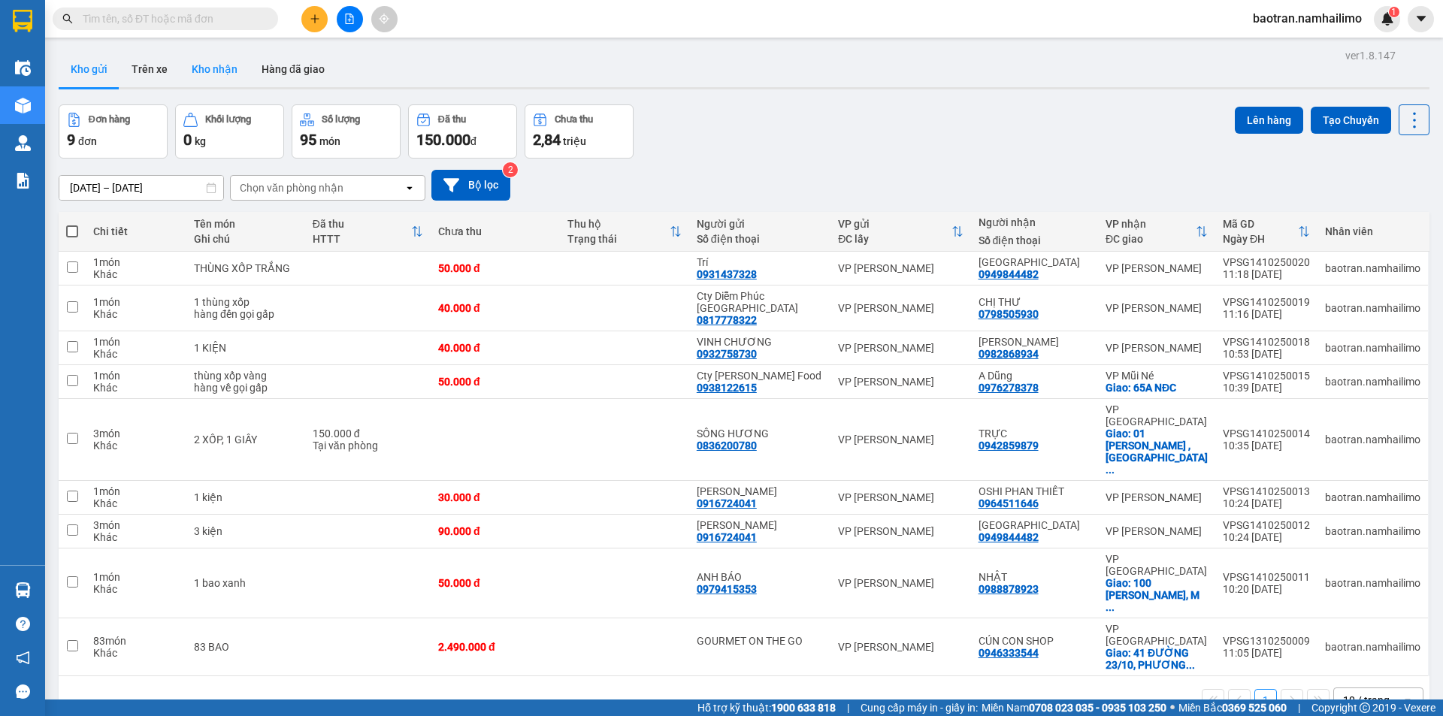
click at [225, 71] on button "Kho nhận" at bounding box center [215, 69] width 70 height 36
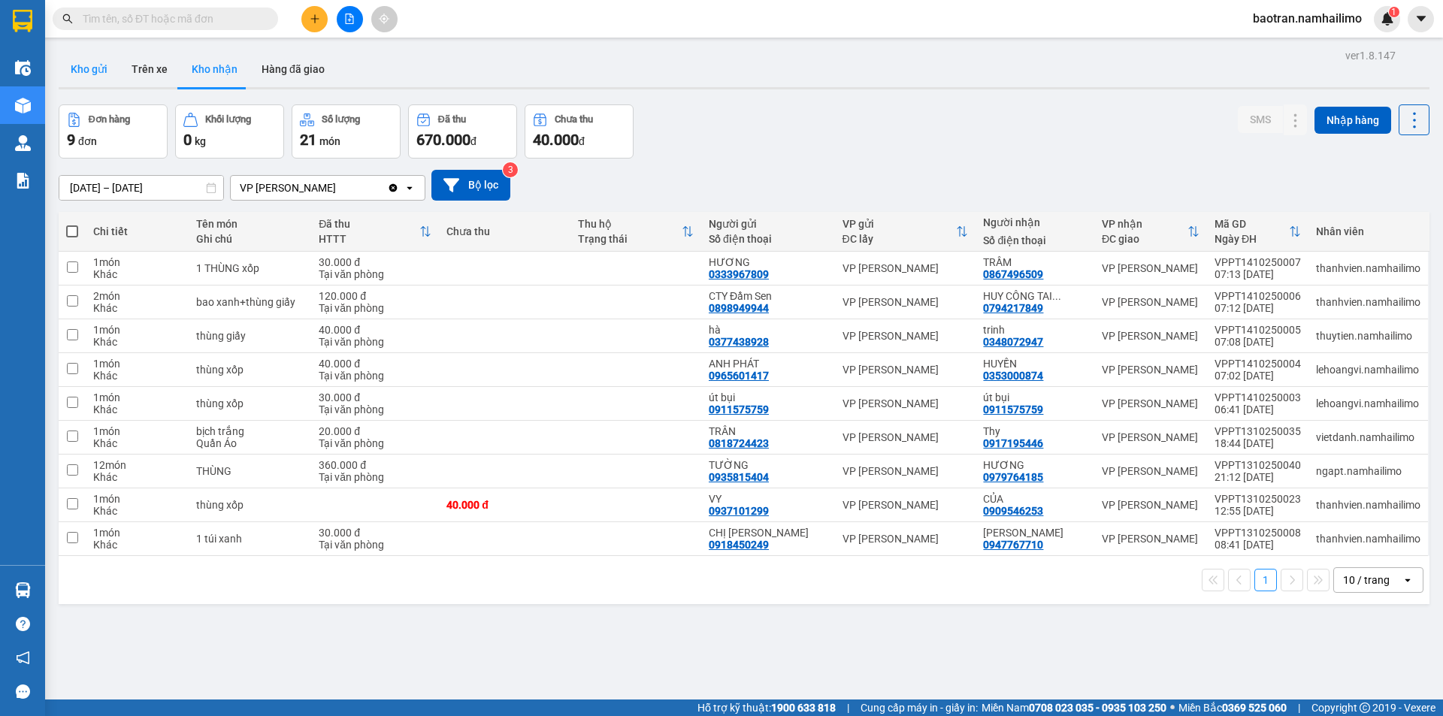
click at [85, 68] on button "Kho gửi" at bounding box center [89, 69] width 61 height 36
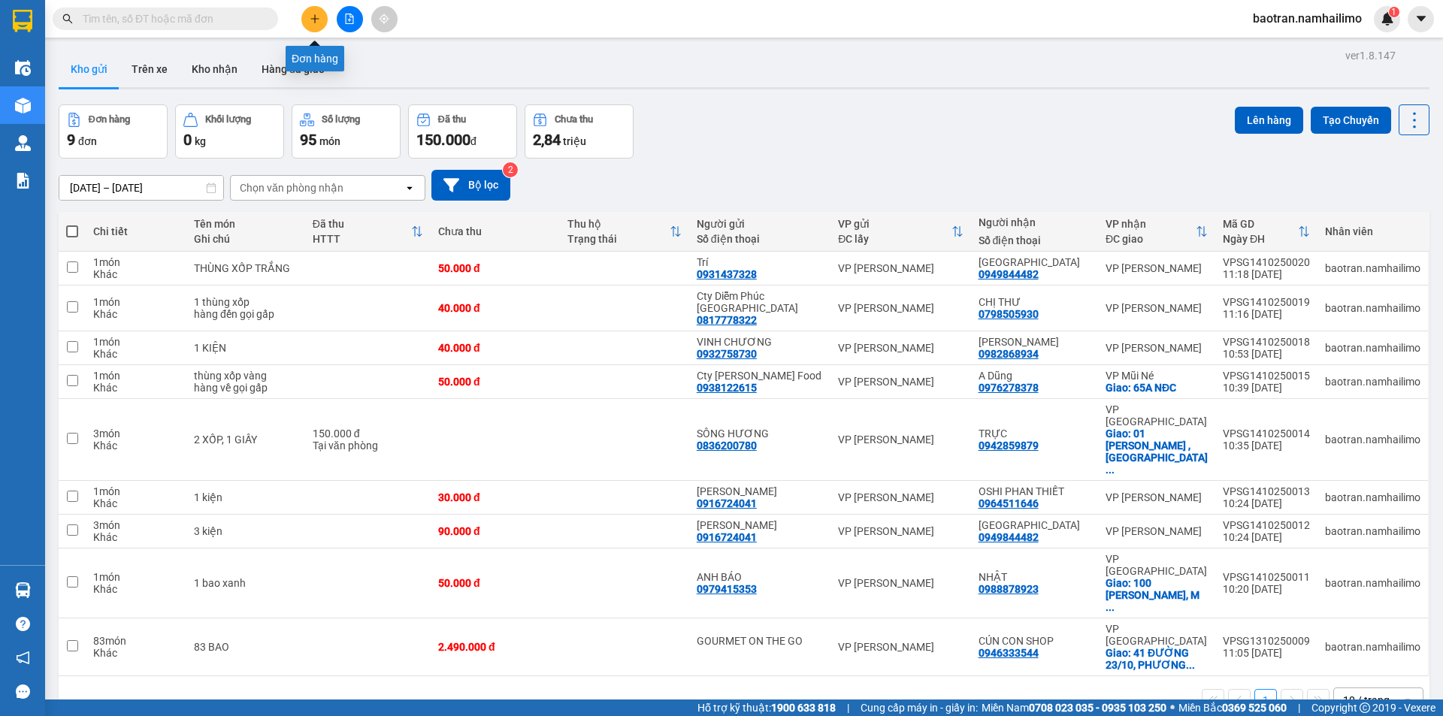
click at [318, 17] on icon "plus" at bounding box center [315, 19] width 11 height 11
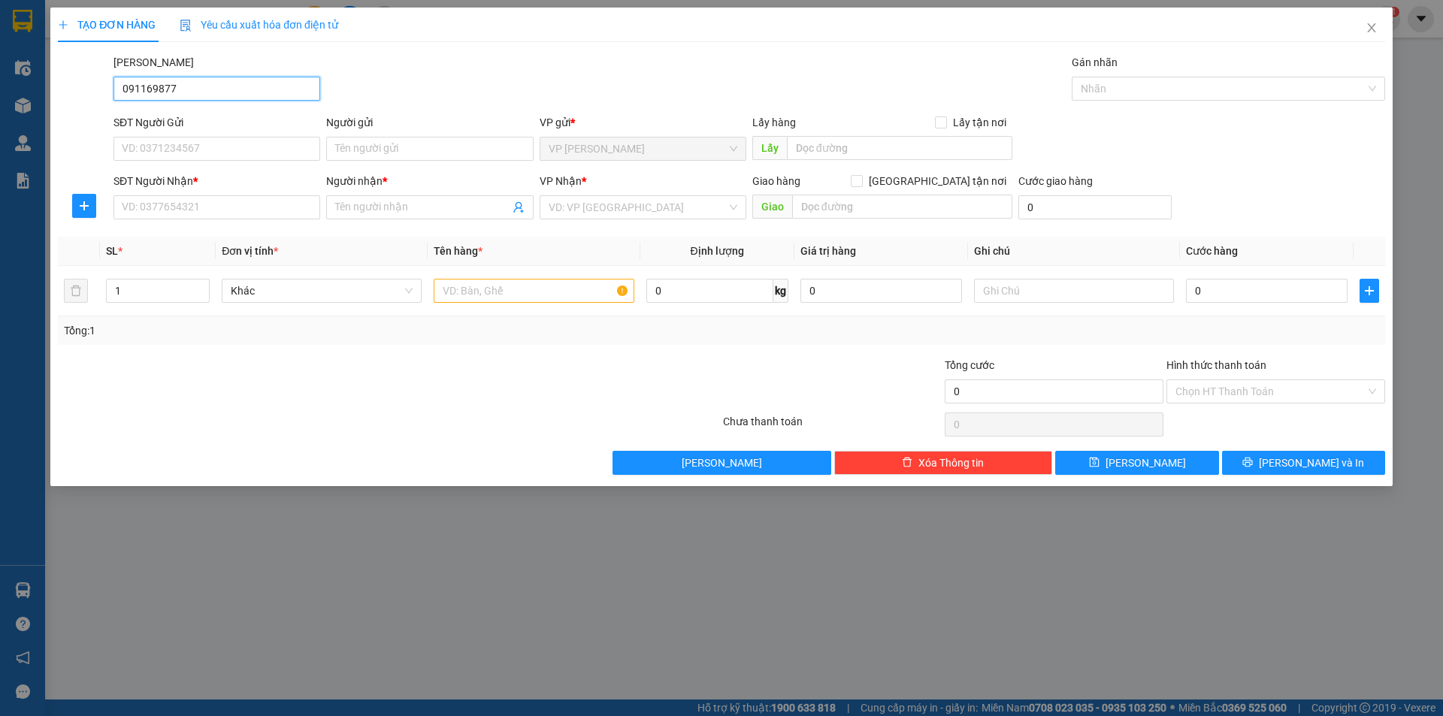
type input "0911698778"
drag, startPoint x: 174, startPoint y: 135, endPoint x: 168, endPoint y: 154, distance: 20.4
click at [173, 138] on div "SĐT Người Gửi VD: 0371234567" at bounding box center [216, 140] width 207 height 53
click at [168, 154] on input "SĐT Người Gửi" at bounding box center [216, 149] width 207 height 24
paste input "0911698778"
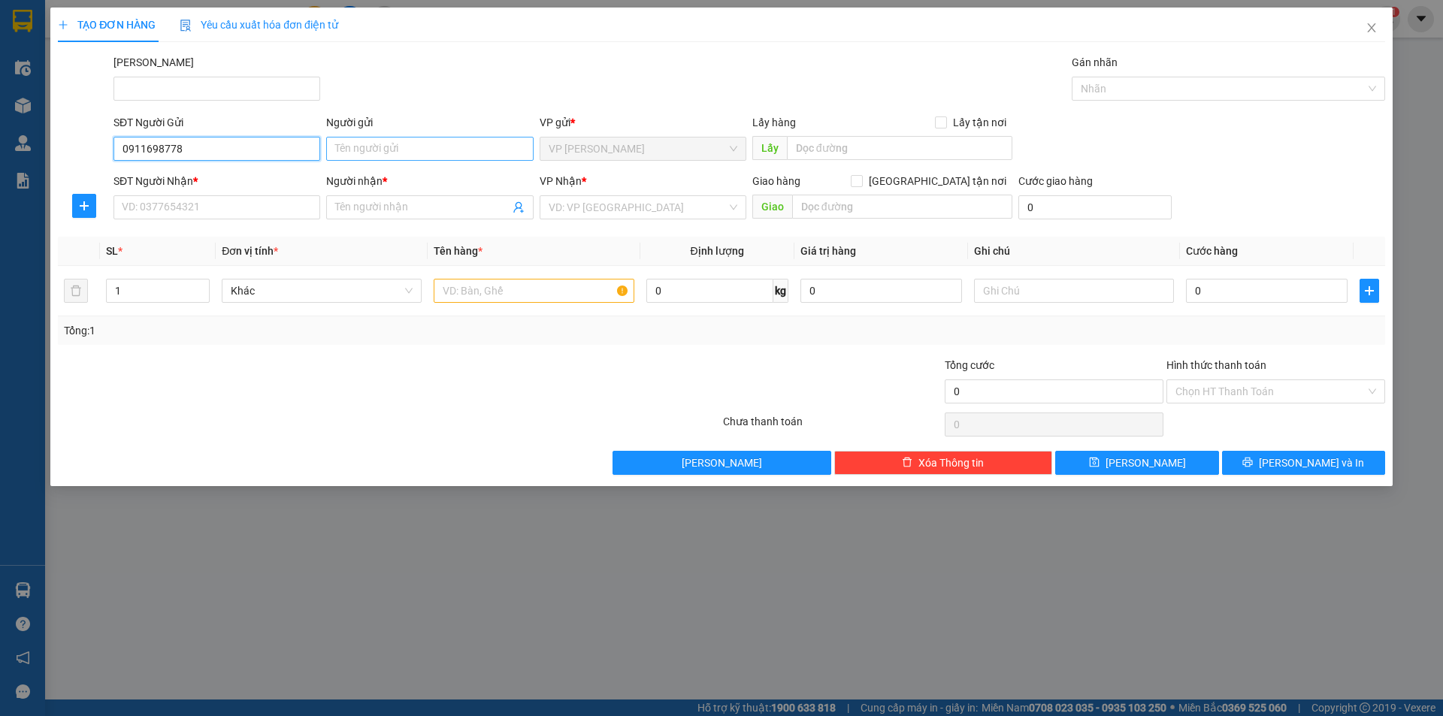
type input "0911698778"
click at [397, 152] on input "Người gửi" at bounding box center [429, 149] width 207 height 24
type input "D"
type input "Dương osstem SG"
click at [177, 201] on input "SĐT Người Nhận *" at bounding box center [216, 207] width 207 height 24
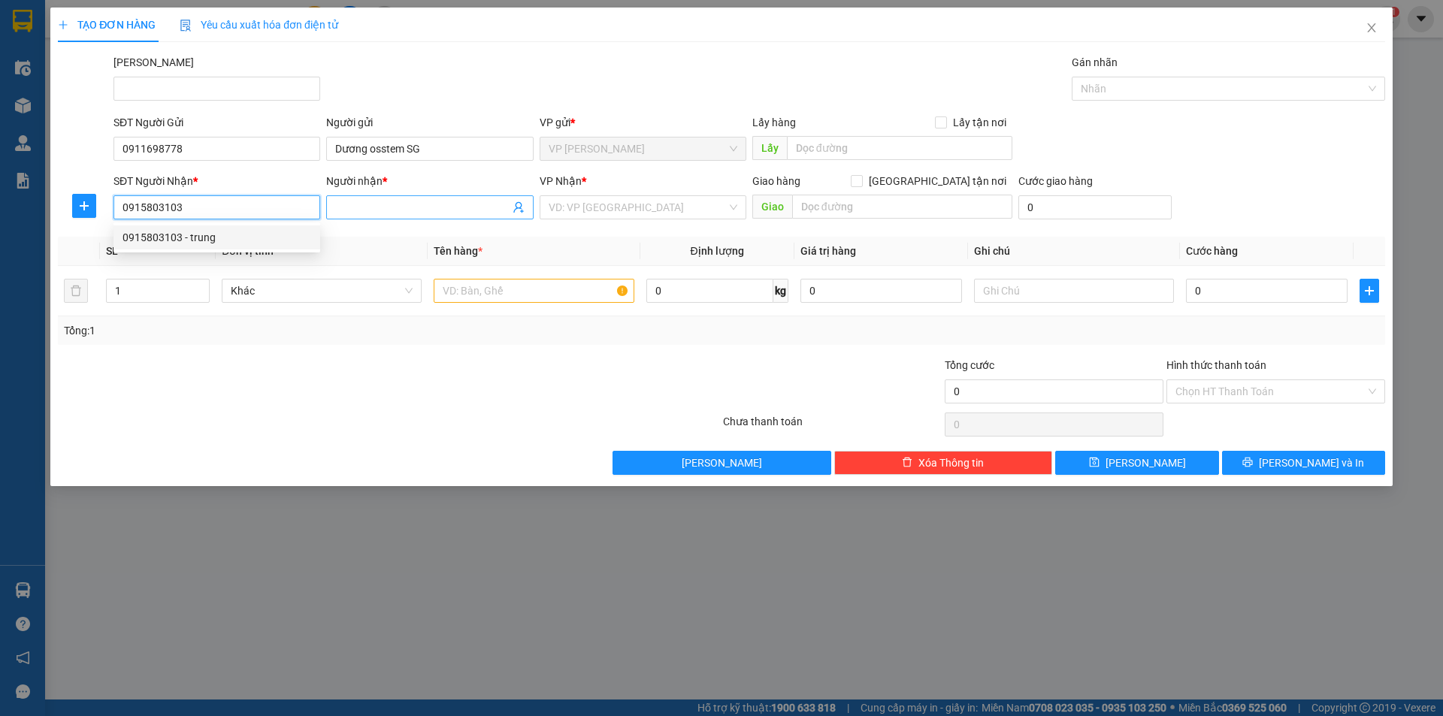
type input "0915803103"
click at [390, 203] on input "Người nhận *" at bounding box center [422, 207] width 174 height 17
click at [230, 208] on input "0915803103" at bounding box center [216, 207] width 207 height 24
click at [211, 240] on div "0915803103 - trung" at bounding box center [217, 237] width 189 height 17
type input "trung"
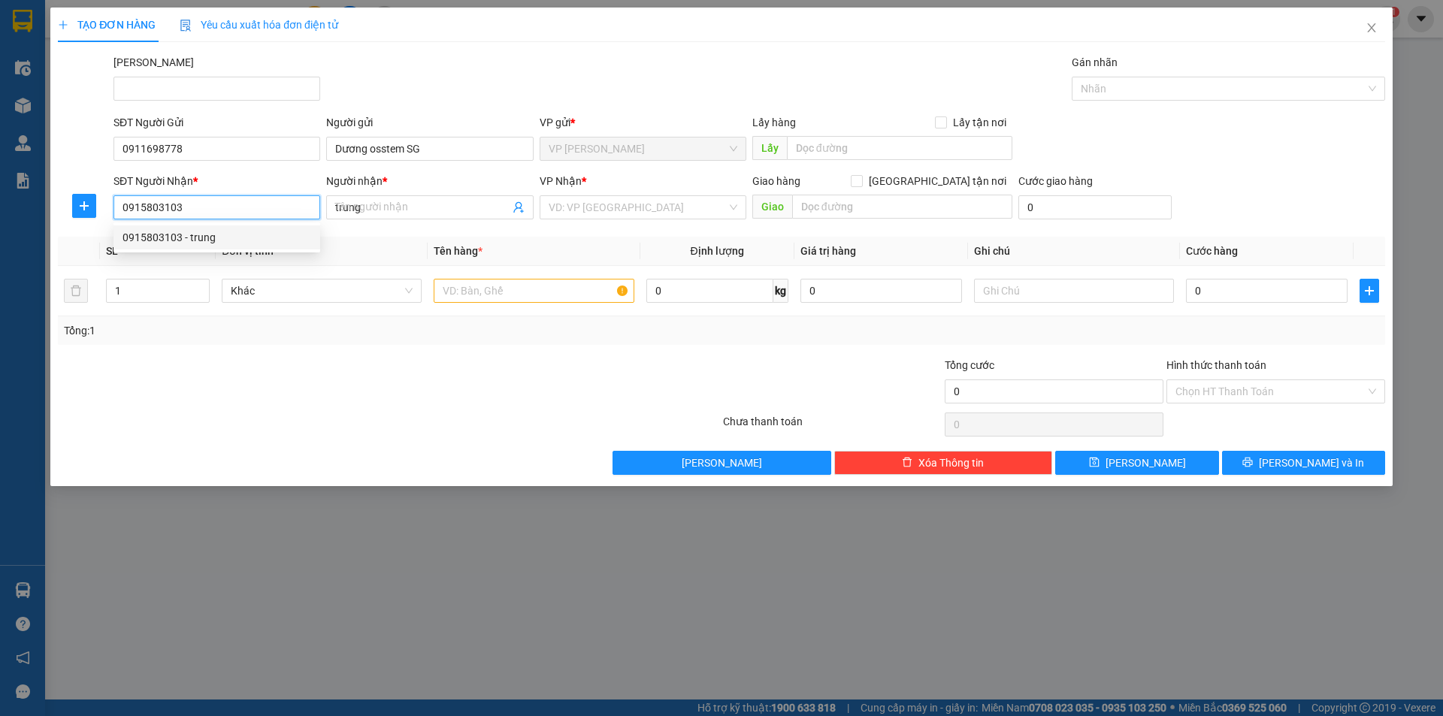
type input "20.000"
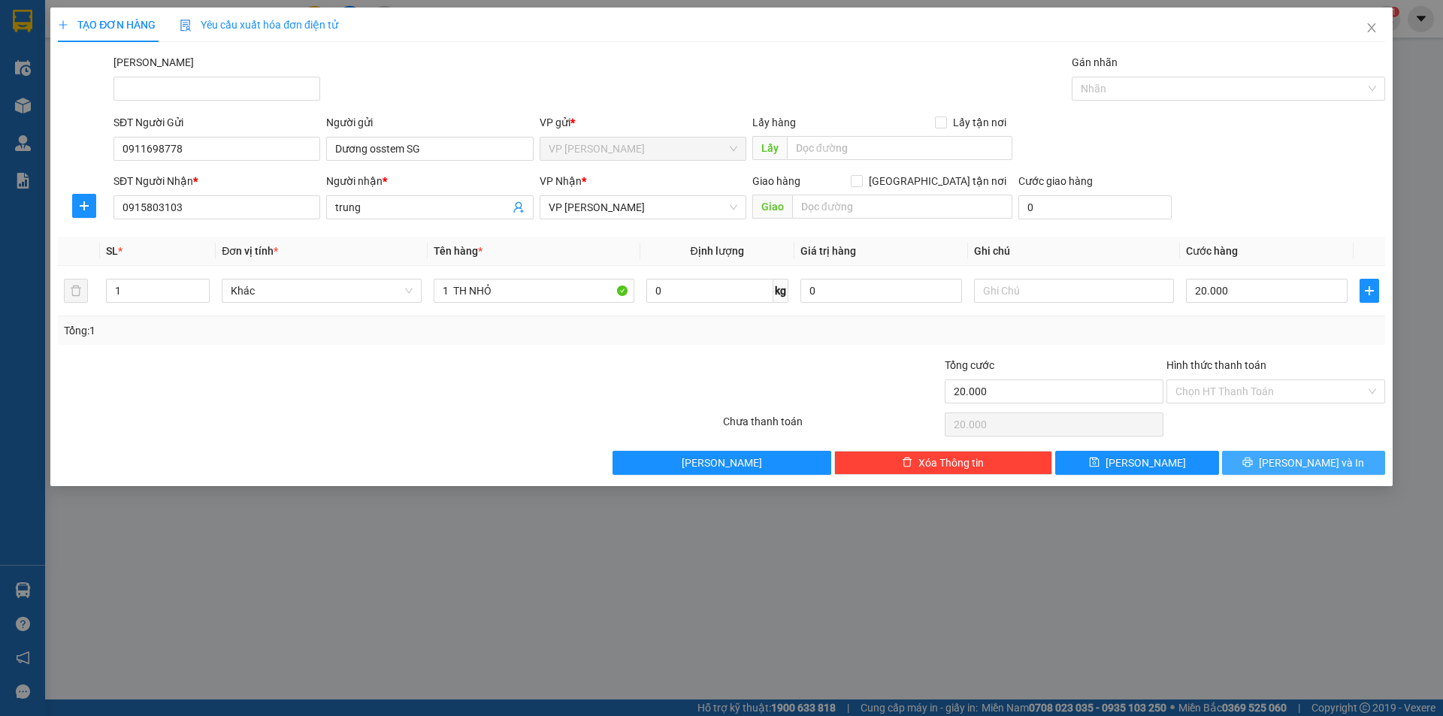
drag, startPoint x: 1305, startPoint y: 456, endPoint x: 1282, endPoint y: 442, distance: 27.3
click at [1305, 455] on span "[PERSON_NAME] và In" at bounding box center [1311, 463] width 105 height 17
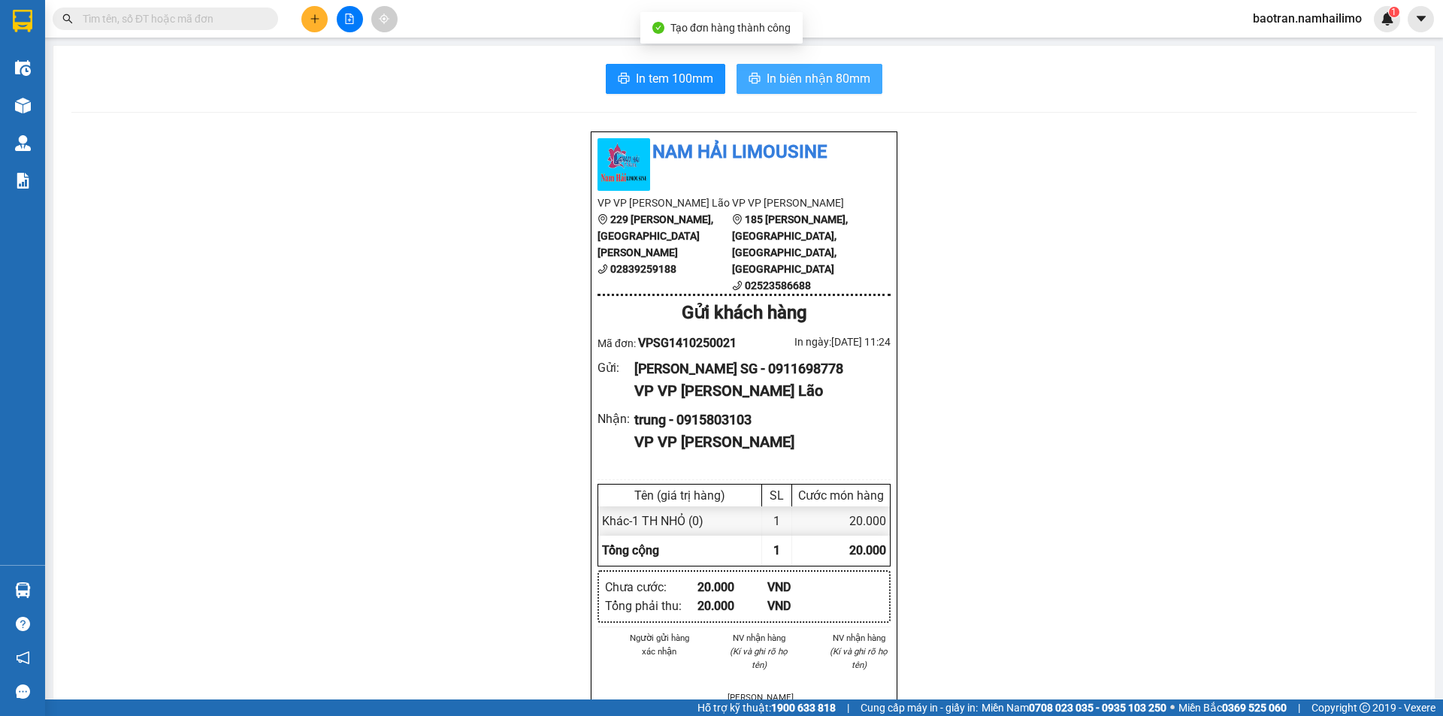
click at [815, 79] on span "In biên nhận 80mm" at bounding box center [819, 78] width 104 height 19
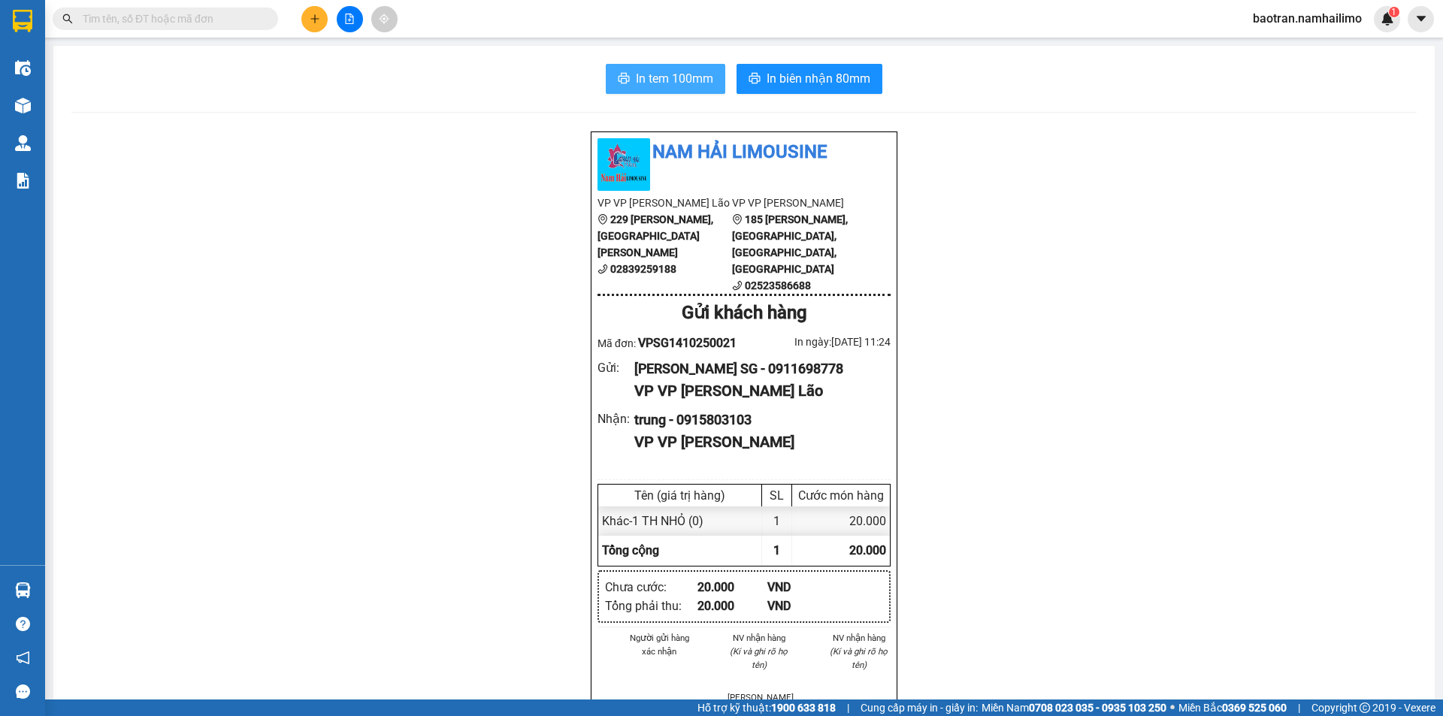
click at [667, 86] on span "In tem 100mm" at bounding box center [674, 78] width 77 height 19
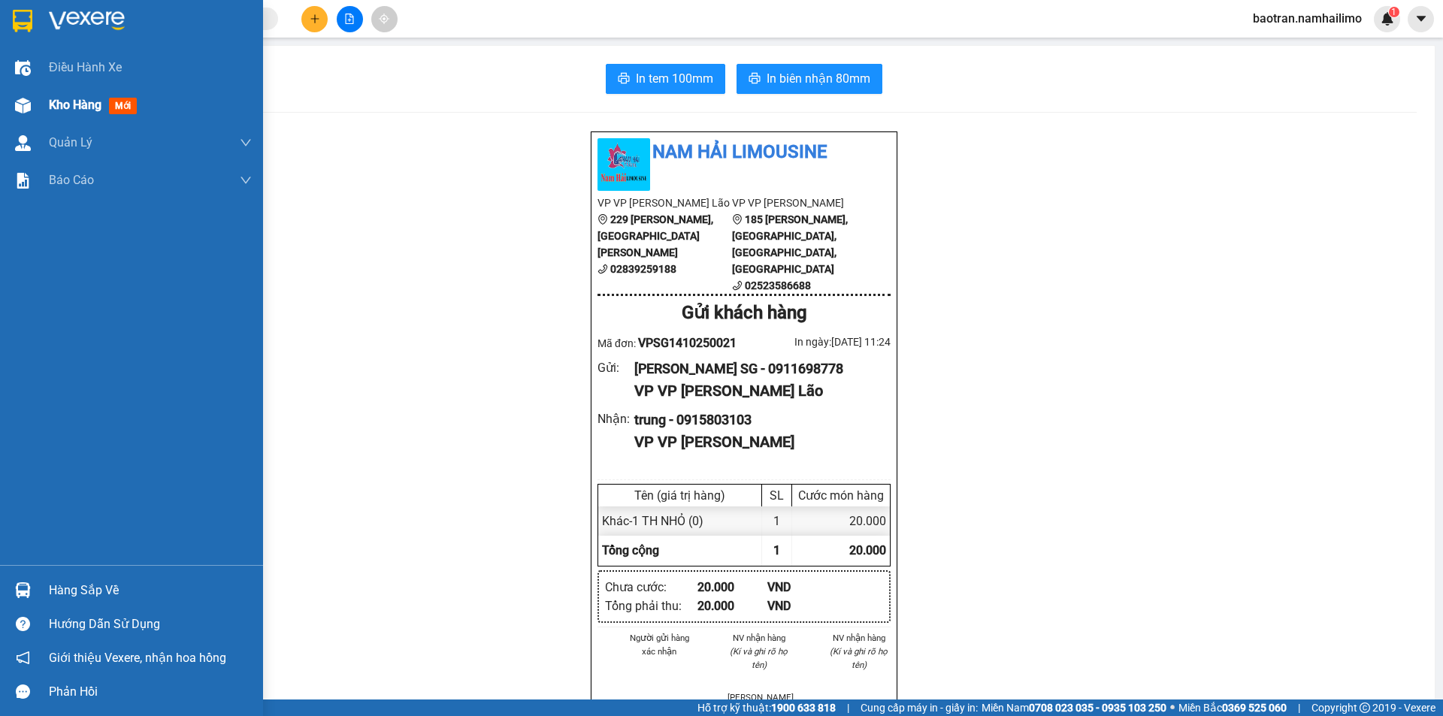
click at [61, 101] on span "Kho hàng" at bounding box center [75, 105] width 53 height 14
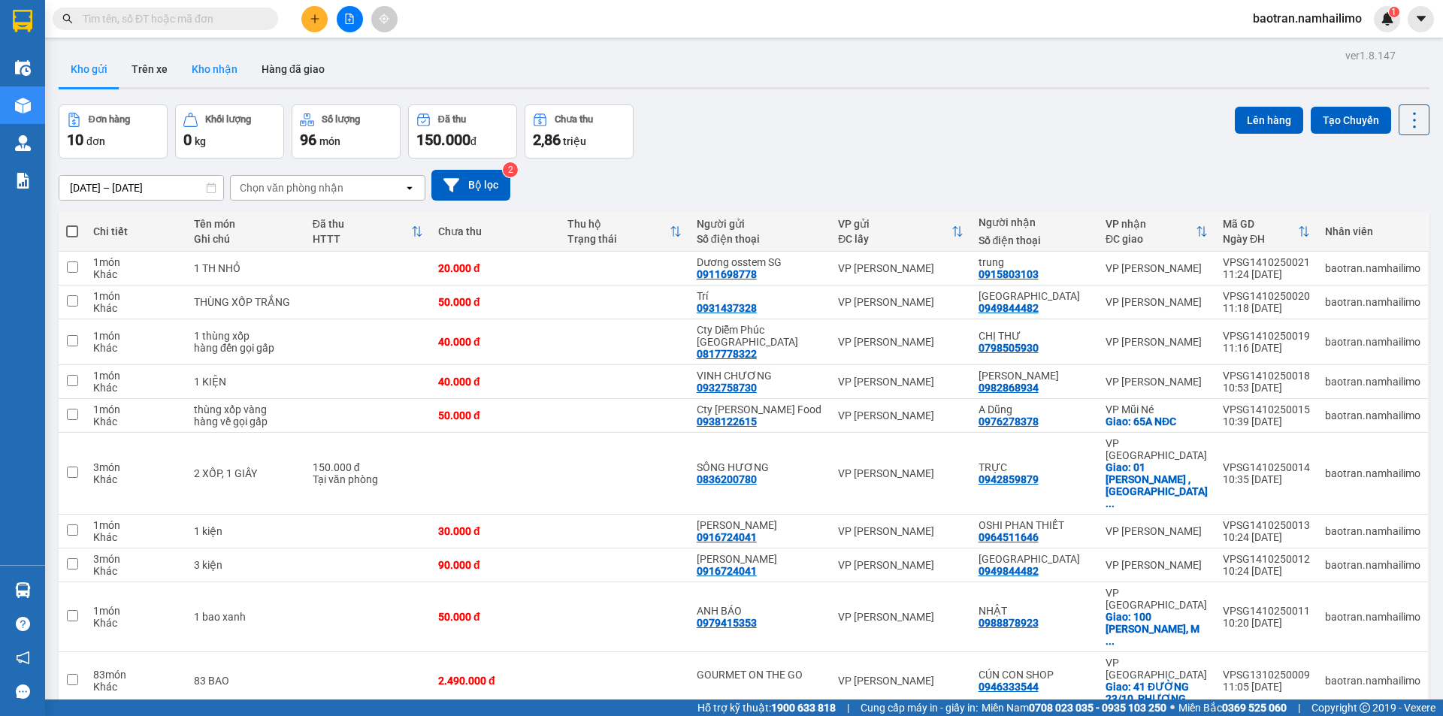
click at [219, 73] on button "Kho nhận" at bounding box center [215, 69] width 70 height 36
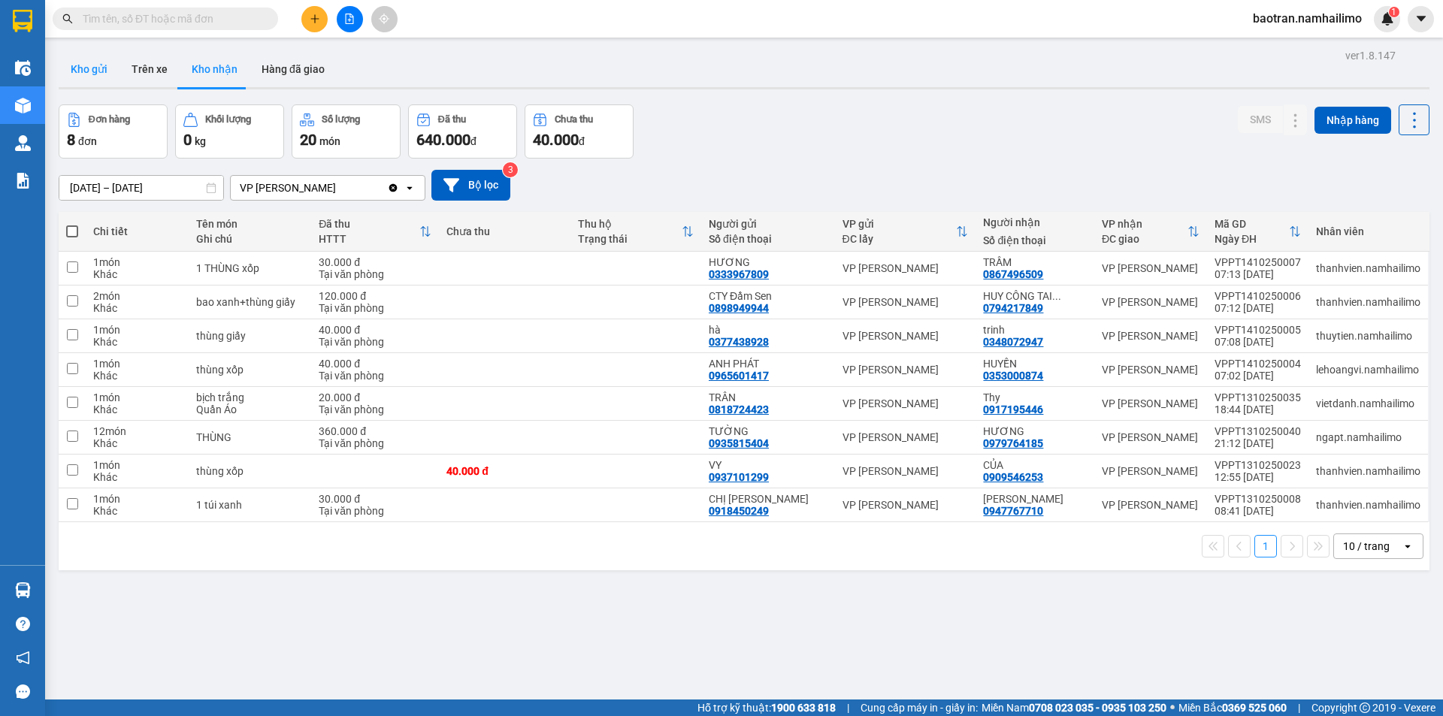
click at [86, 75] on button "Kho gửi" at bounding box center [89, 69] width 61 height 36
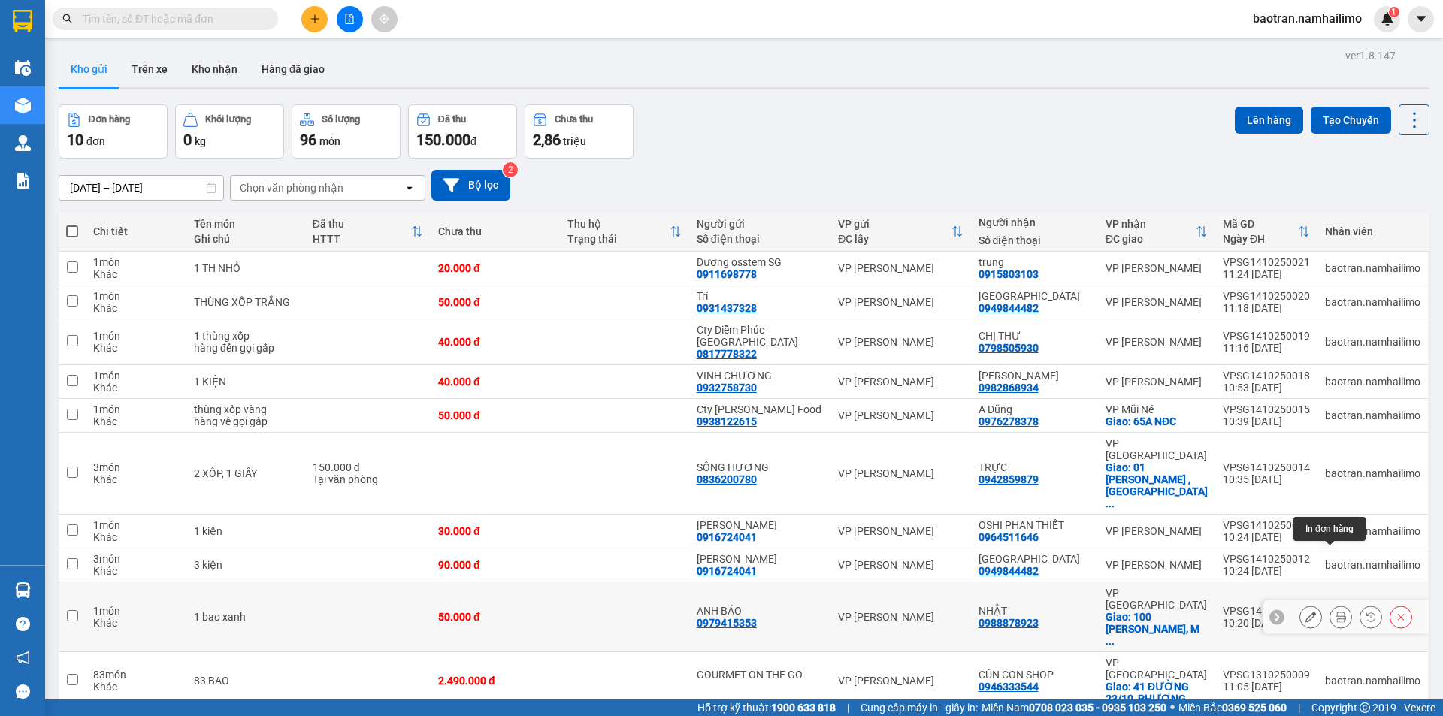
click at [1336, 612] on icon at bounding box center [1341, 617] width 11 height 11
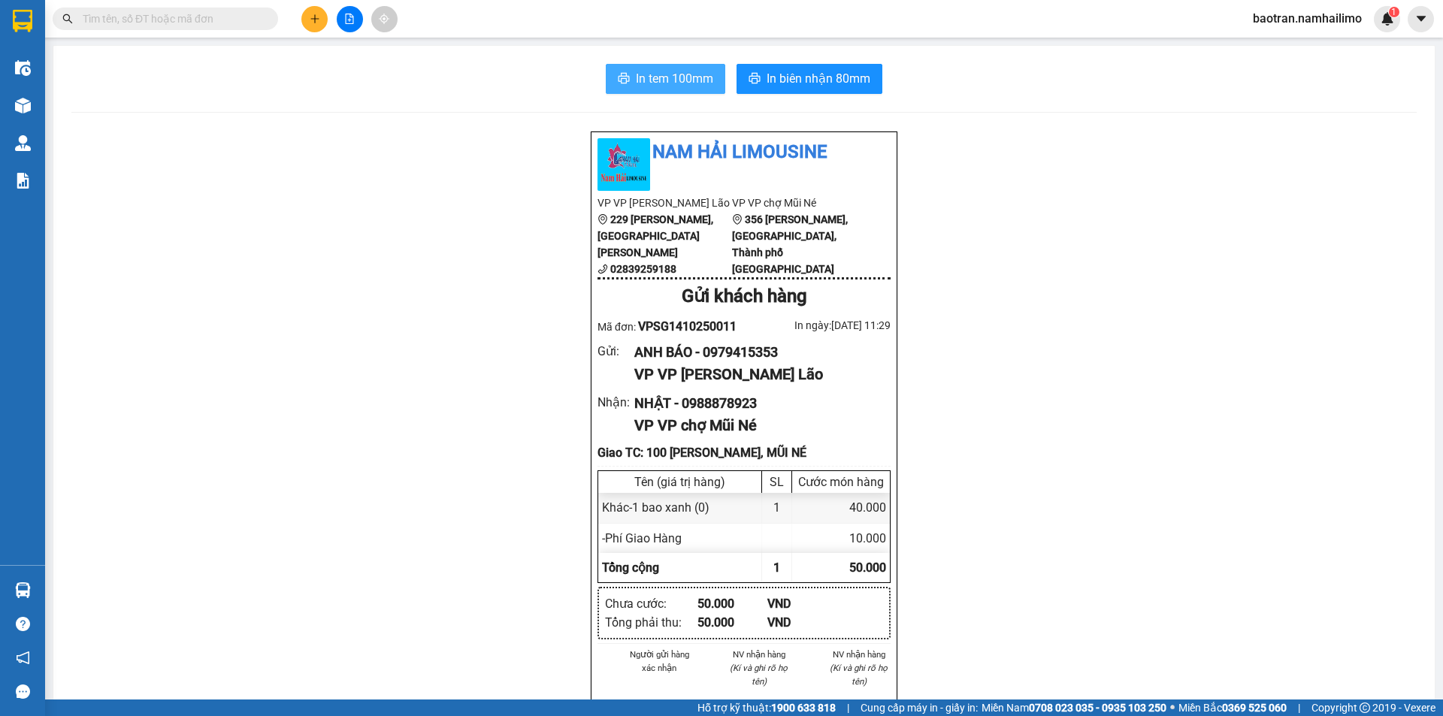
click at [667, 78] on span "In tem 100mm" at bounding box center [674, 78] width 77 height 19
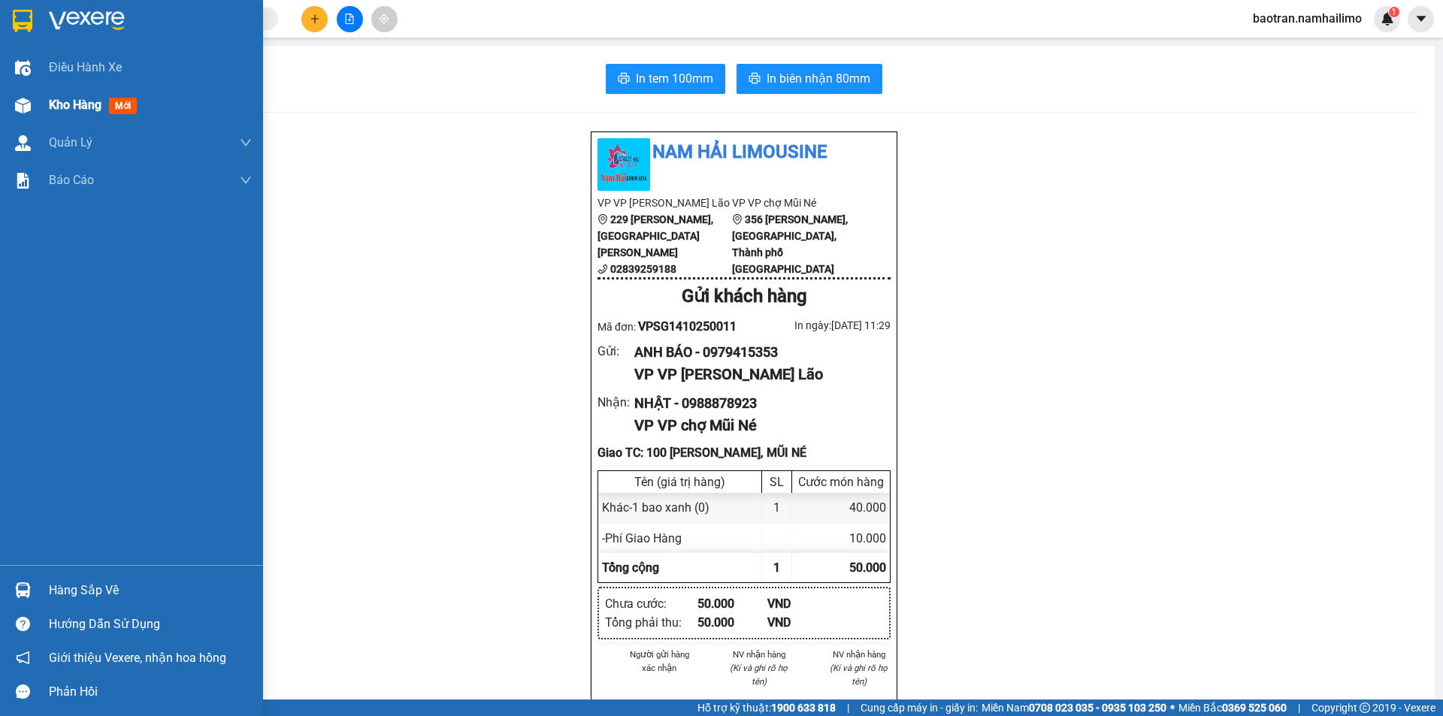
click at [74, 105] on span "Kho hàng" at bounding box center [75, 105] width 53 height 14
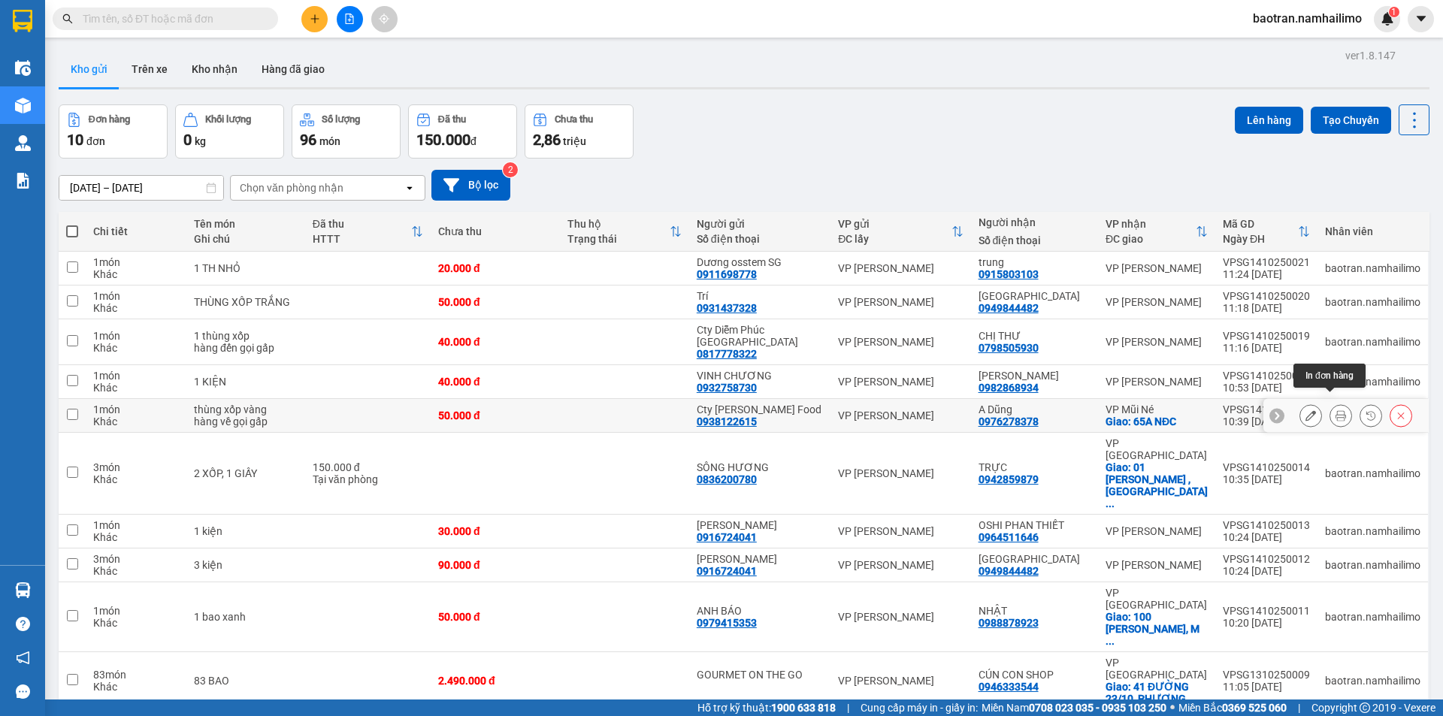
click at [1336, 410] on icon at bounding box center [1341, 415] width 11 height 11
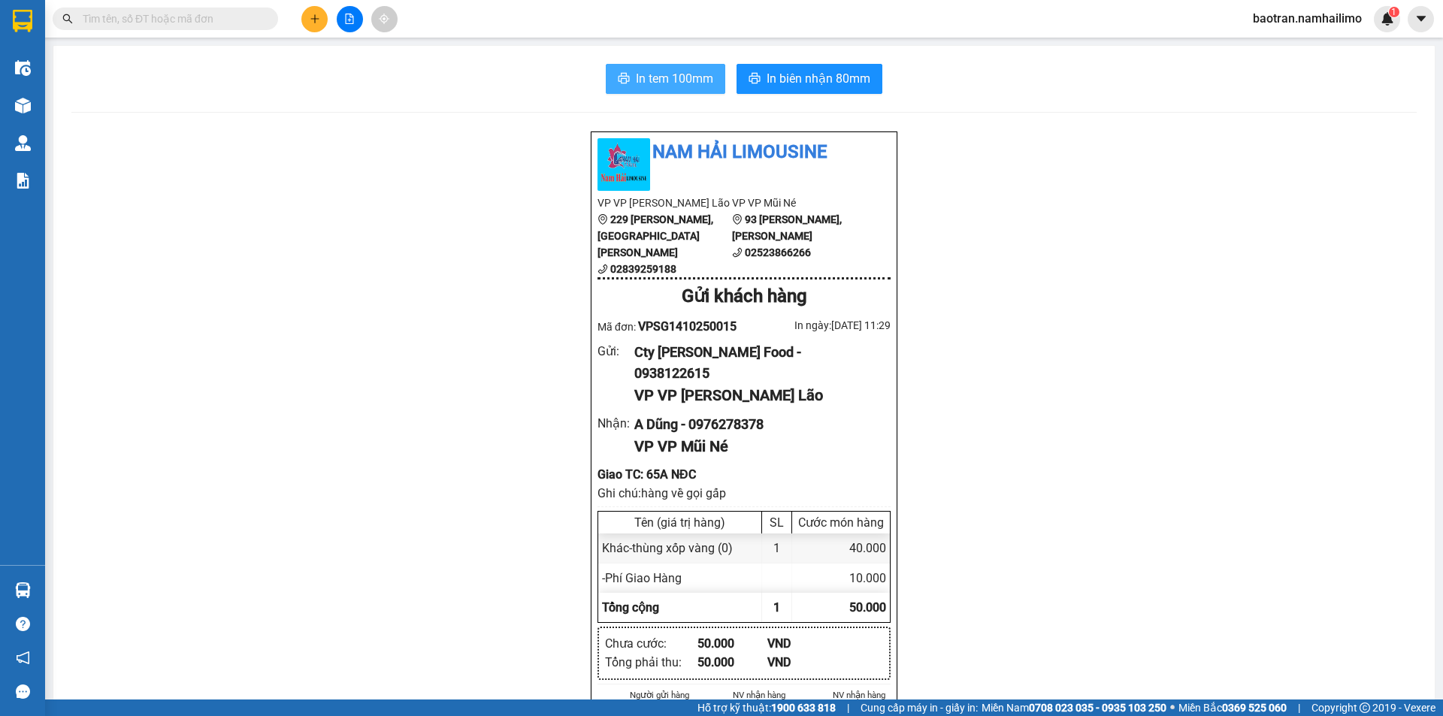
click at [673, 80] on span "In tem 100mm" at bounding box center [674, 78] width 77 height 19
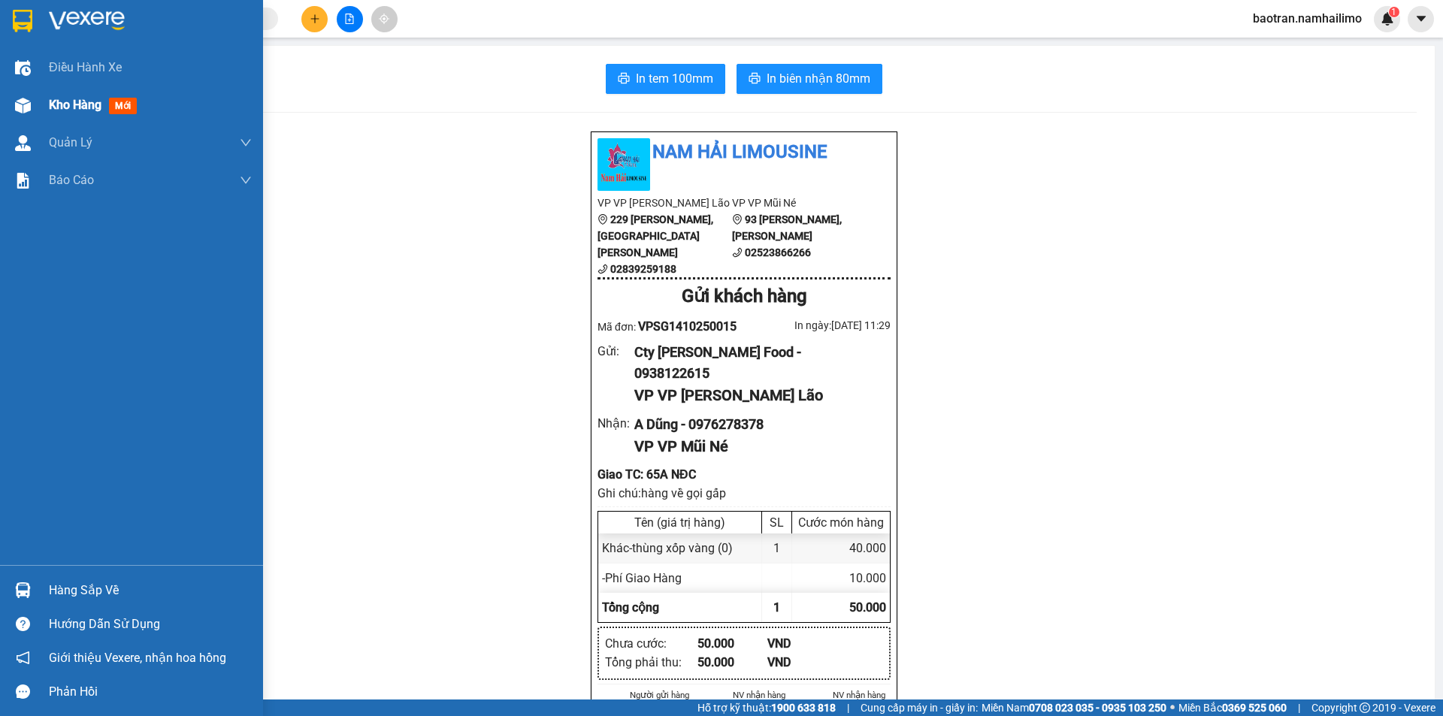
click at [74, 101] on span "Kho hàng" at bounding box center [75, 105] width 53 height 14
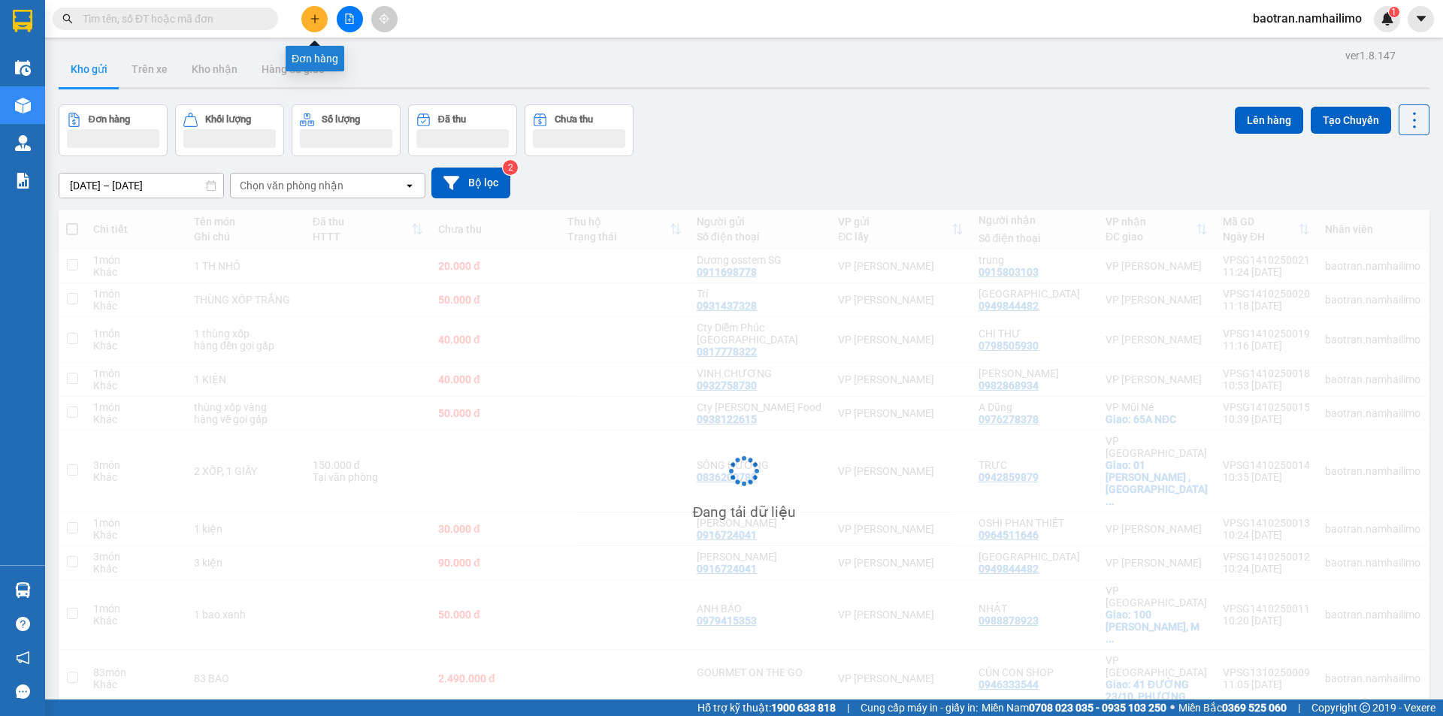
click at [322, 23] on button at bounding box center [314, 19] width 26 height 26
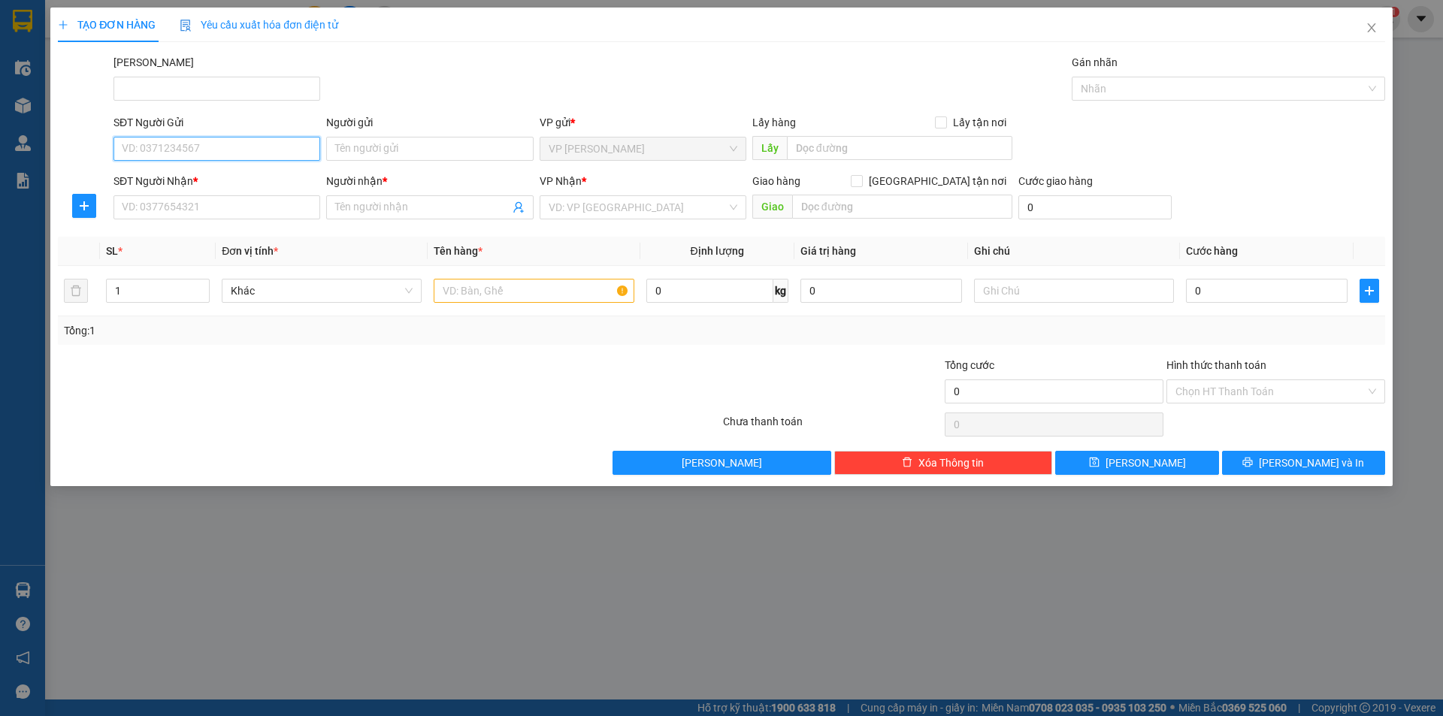
click at [182, 150] on input "SĐT Người Gửi" at bounding box center [216, 149] width 207 height 24
click at [208, 182] on div "0765161901 - Nam" at bounding box center [217, 179] width 189 height 17
type input "0765161901"
type input "Nam"
type input "0767687877"
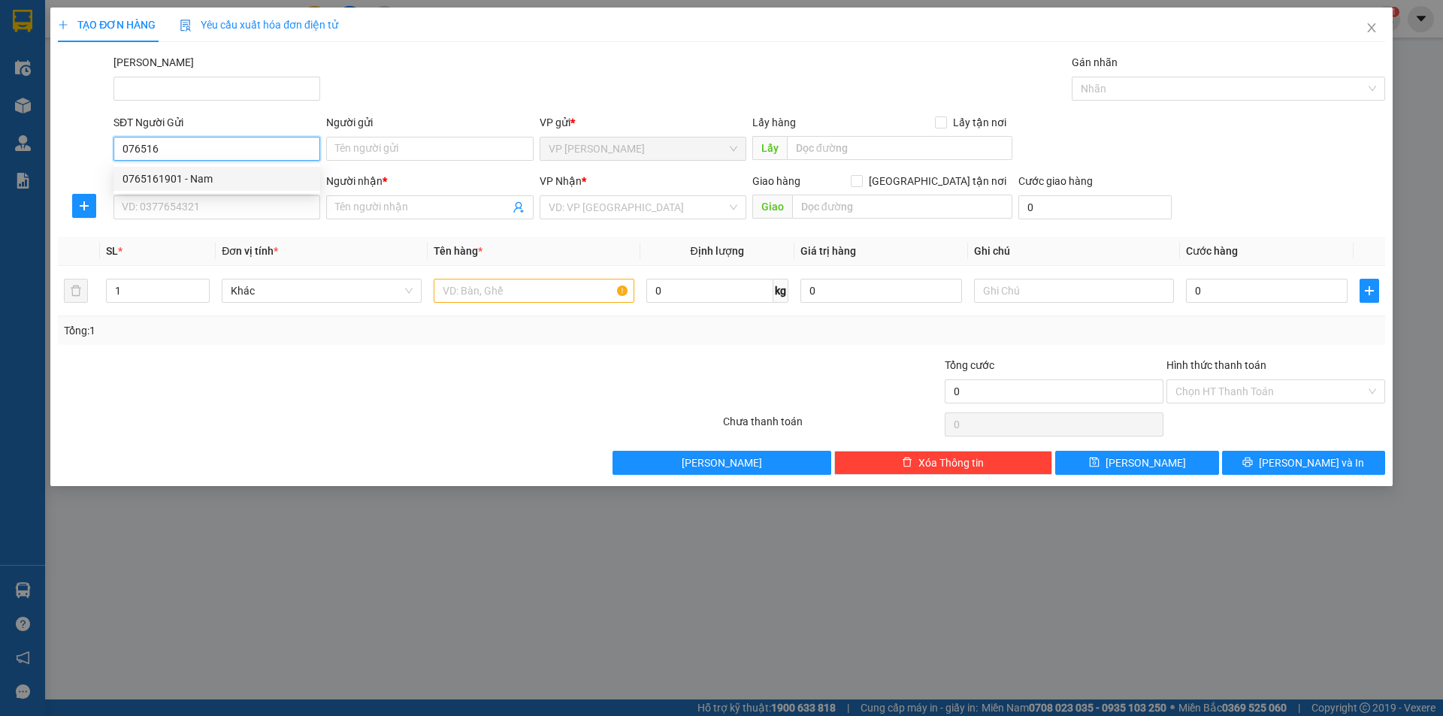
type input "Thành"
type input "97 [PERSON_NAME], MŨI NÉ"
type input "120.000"
type input "0765161901"
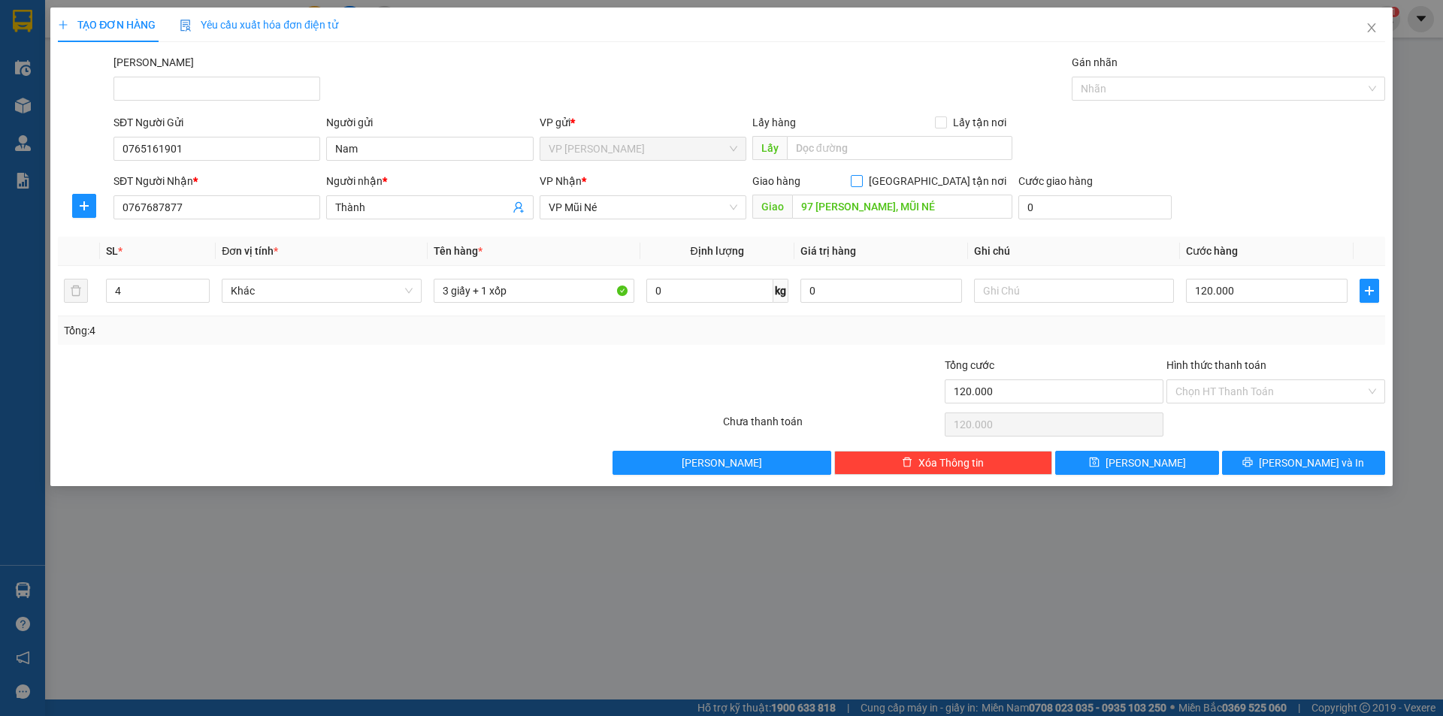
click at [863, 183] on span at bounding box center [857, 181] width 12 height 12
click at [861, 183] on input "[GEOGRAPHIC_DATA] tận nơi" at bounding box center [856, 180] width 11 height 11
checkbox input "true"
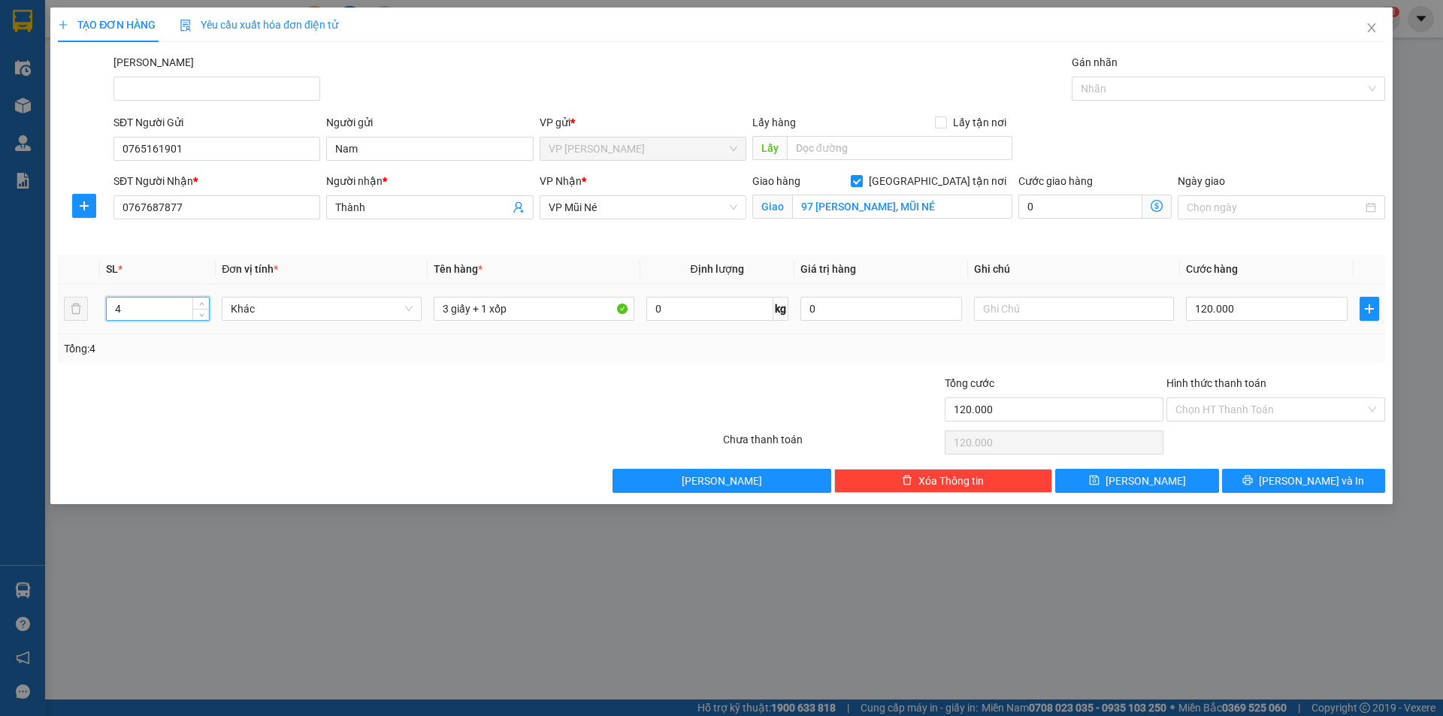
click at [78, 315] on tr "4 Khác 3 giấy + 1 xốp 0 kg 0 120.000" at bounding box center [721, 309] width 1327 height 50
type input "5"
click at [447, 306] on input "3 giấy + 1 xốp" at bounding box center [534, 309] width 200 height 24
type input "4 giấy + 1 xốp"
click at [1239, 337] on div "Tổng: 5" at bounding box center [721, 348] width 1327 height 29
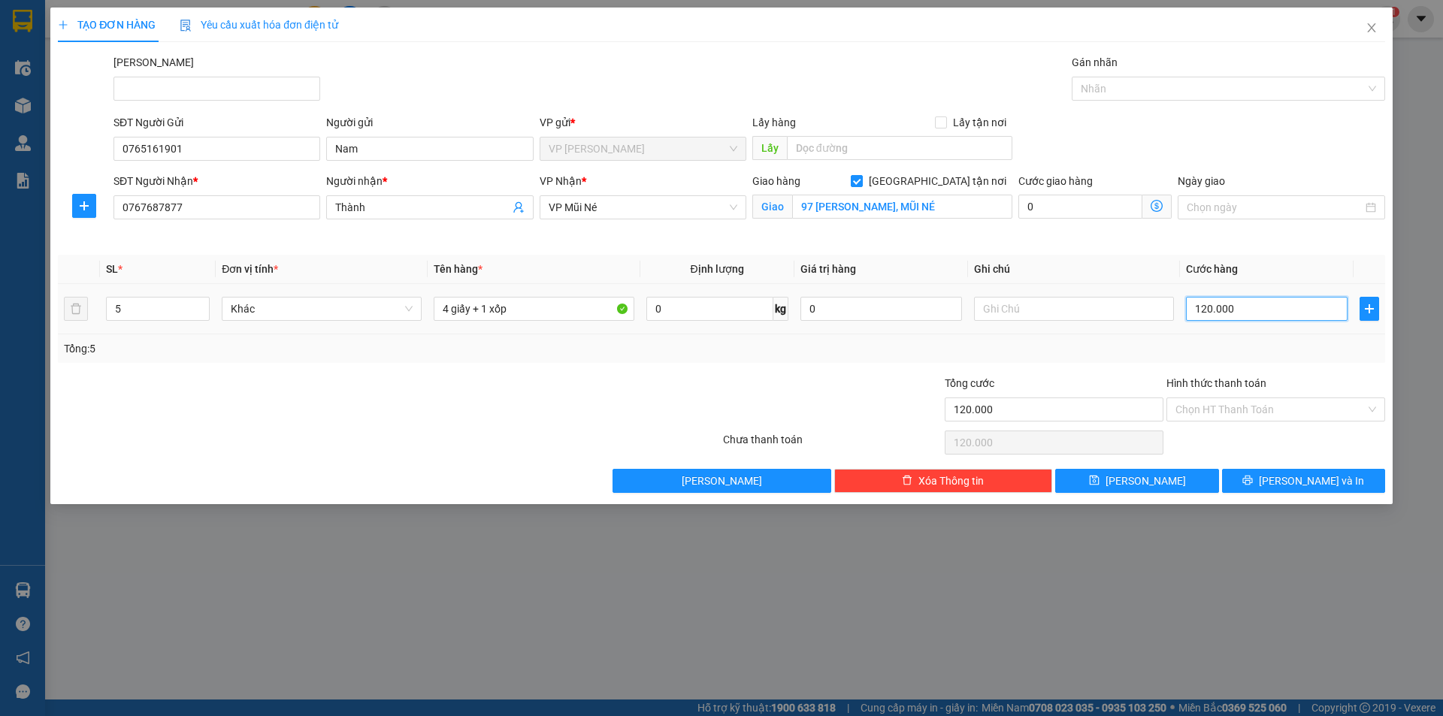
click at [1248, 313] on input "120.000" at bounding box center [1267, 309] width 162 height 24
type input "1"
type input "17"
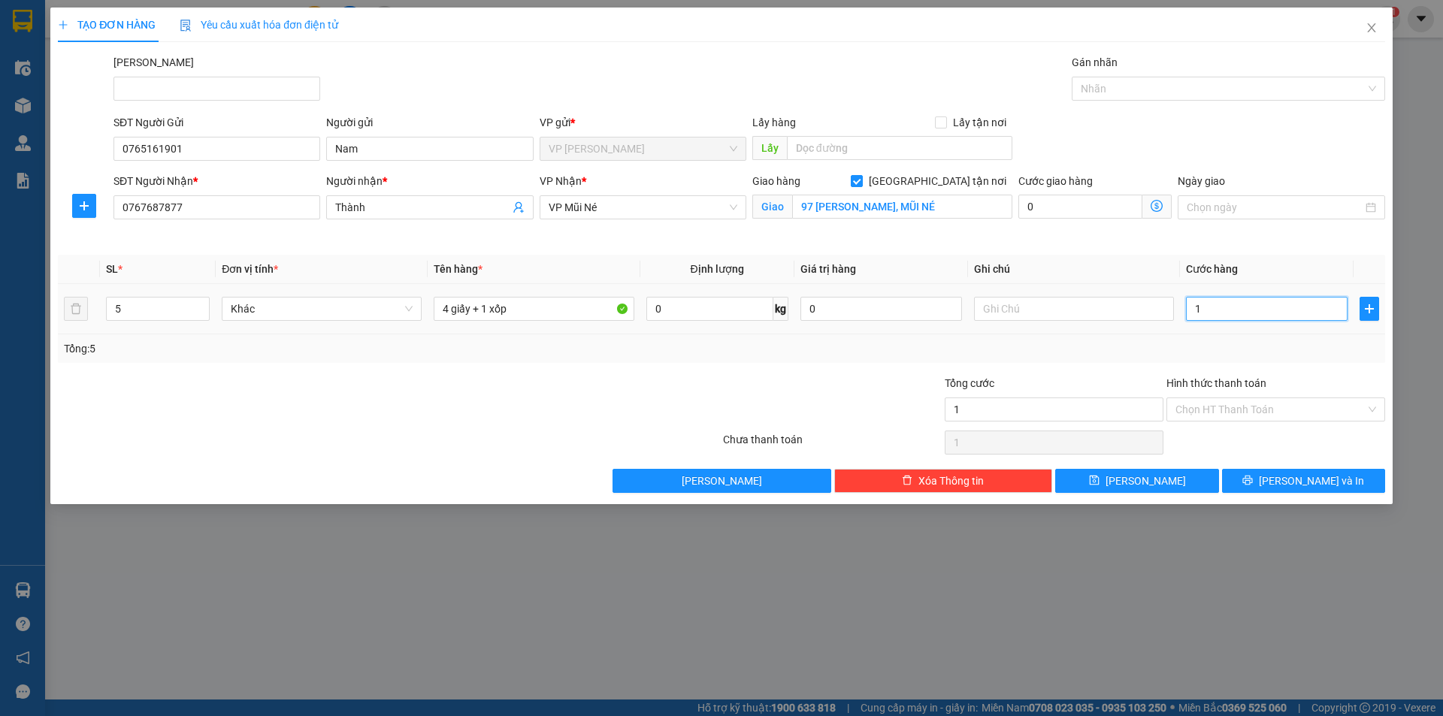
type input "17"
type input "170"
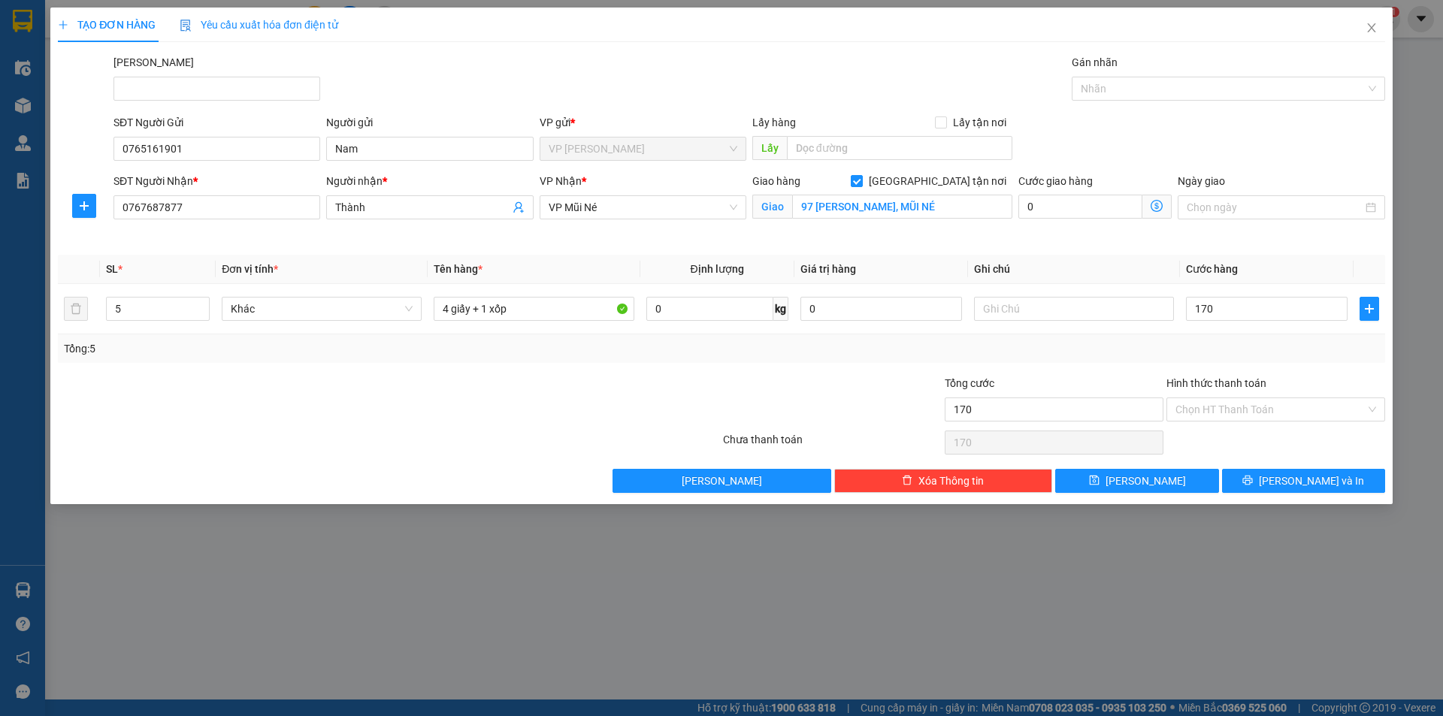
type input "170.000"
click at [1193, 365] on div "Transit Pickup Surcharge Ids Transit Deliver Surcharge Ids Transit Deliver Surc…" at bounding box center [721, 273] width 1327 height 439
click at [1298, 480] on span "[PERSON_NAME] và In" at bounding box center [1311, 481] width 105 height 17
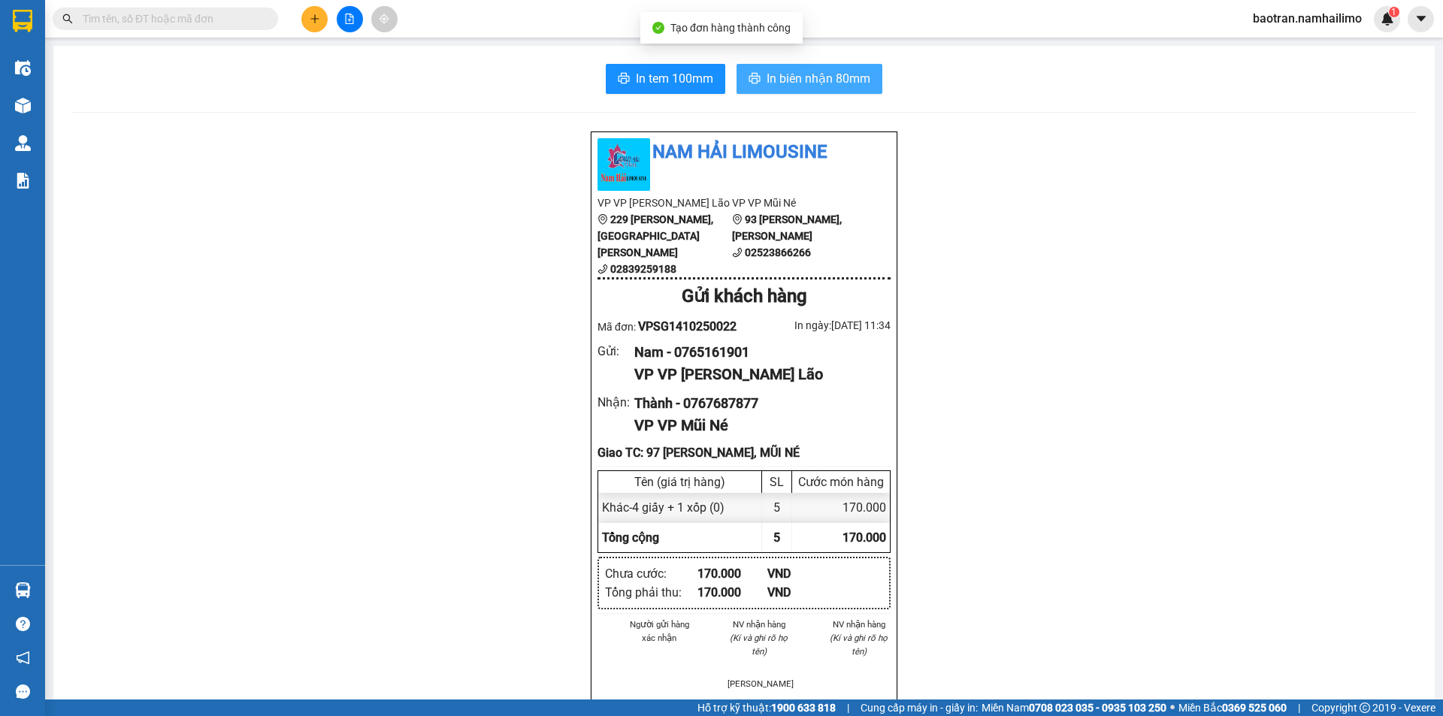
click at [777, 74] on span "In biên nhận 80mm" at bounding box center [819, 78] width 104 height 19
click at [668, 74] on span "In tem 100mm" at bounding box center [674, 78] width 77 height 19
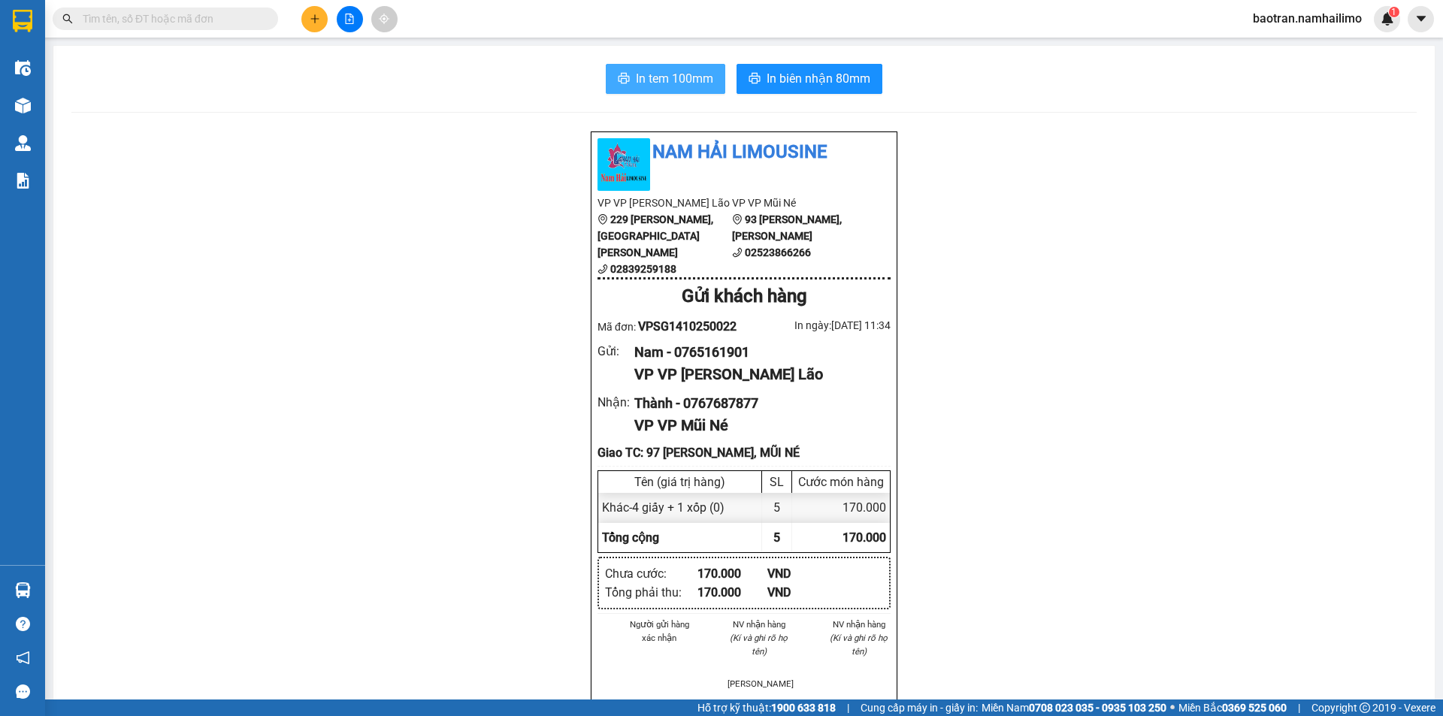
click at [685, 77] on span "In tem 100mm" at bounding box center [674, 78] width 77 height 19
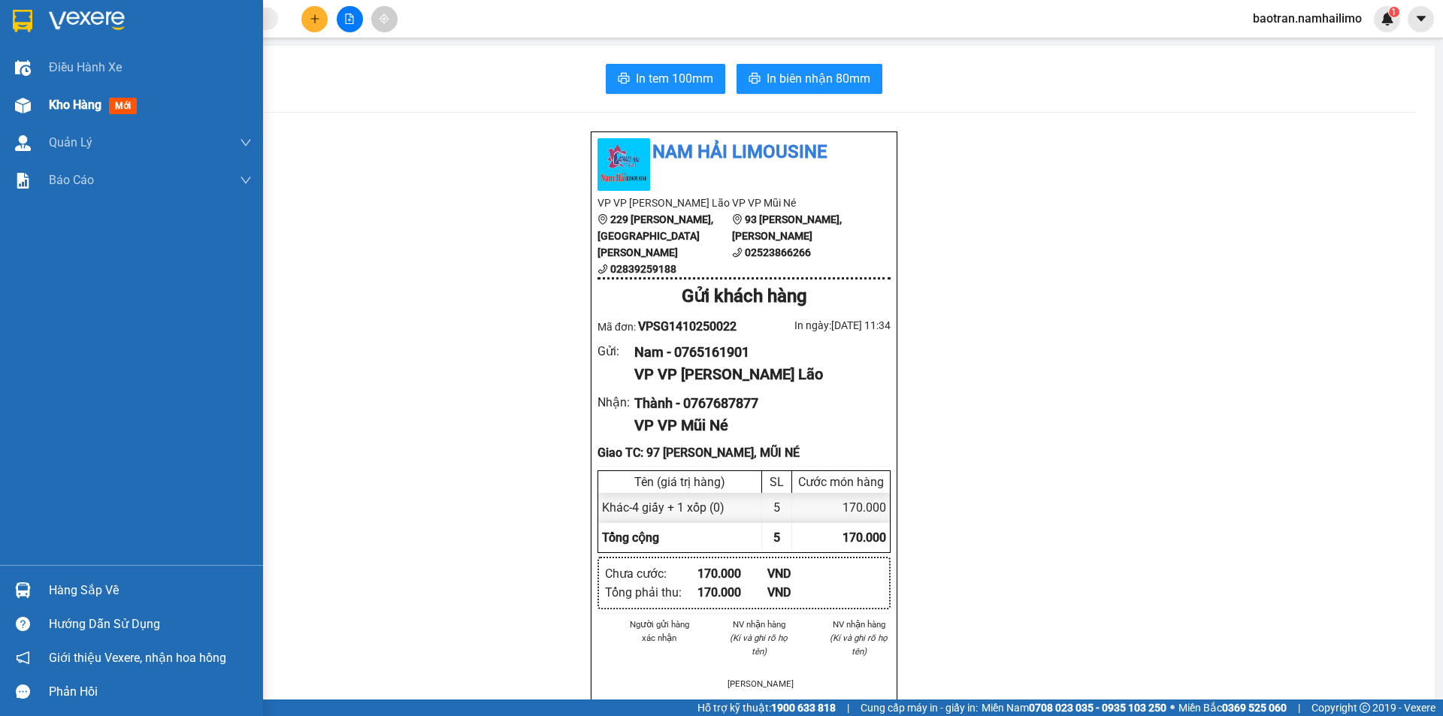
click at [68, 114] on div "Kho hàng mới" at bounding box center [96, 104] width 94 height 19
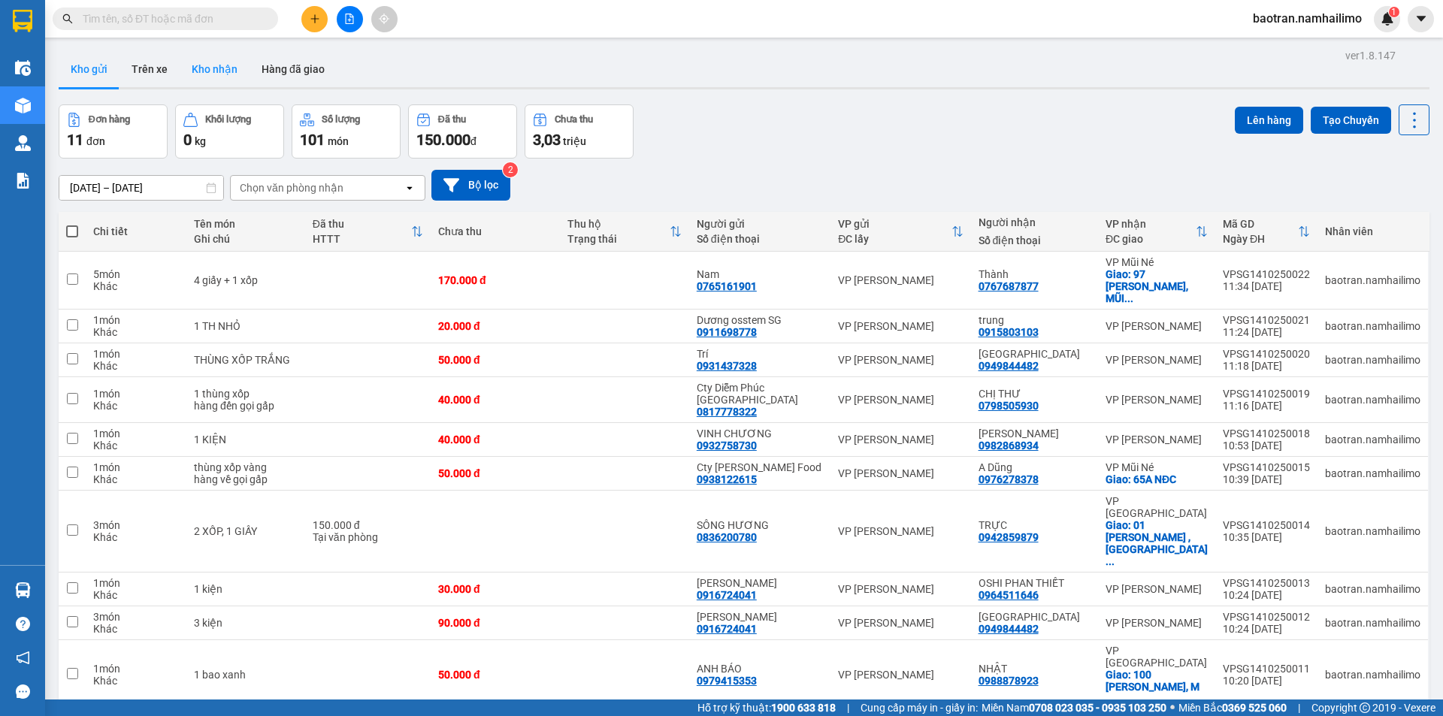
click at [220, 51] on button "Kho nhận" at bounding box center [215, 69] width 70 height 36
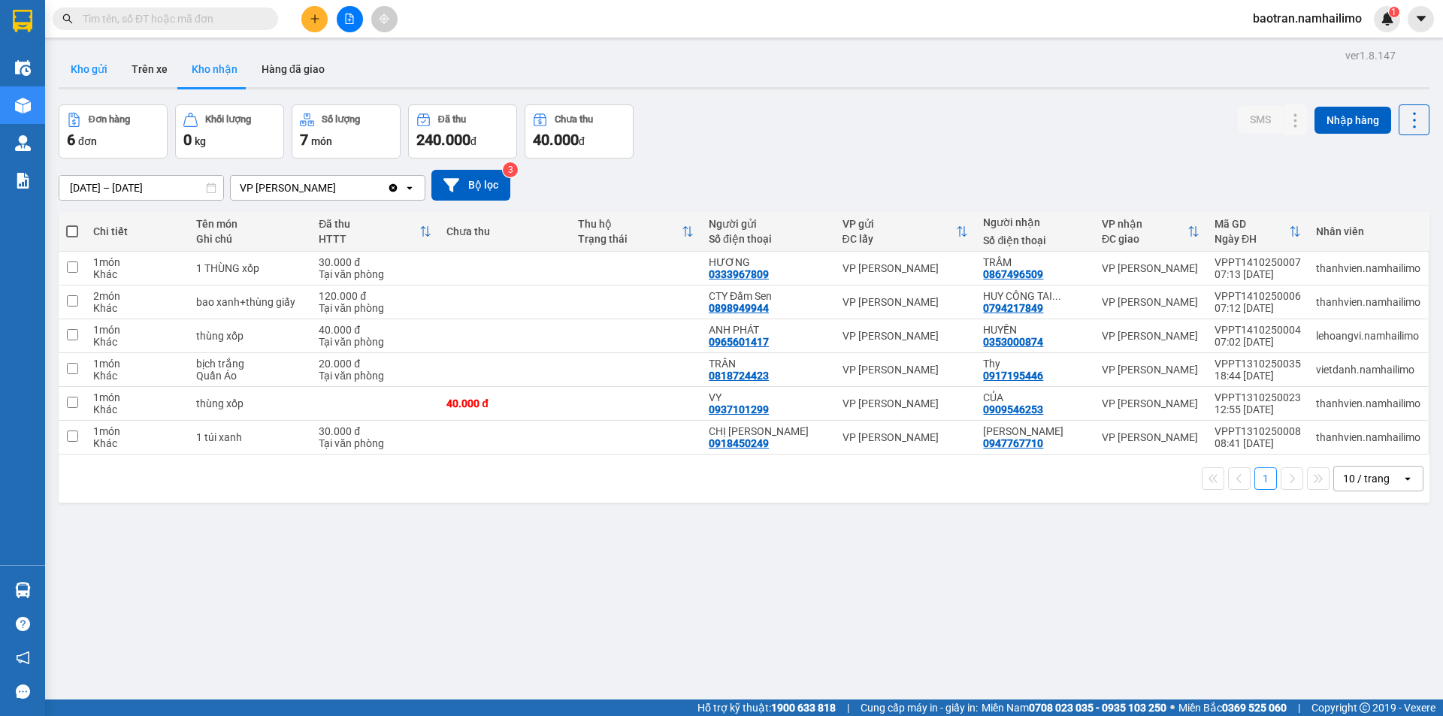
click at [104, 61] on button "Kho gửi" at bounding box center [89, 69] width 61 height 36
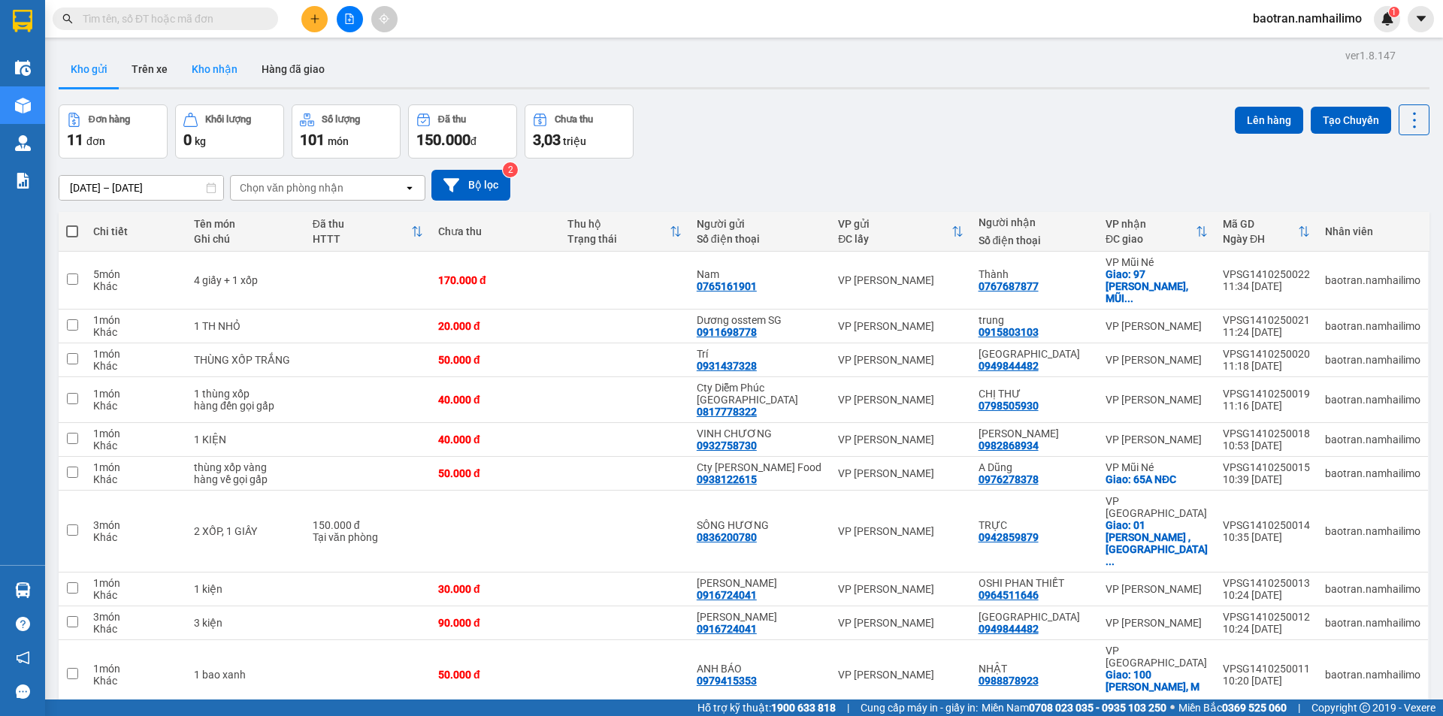
click at [186, 69] on button "Kho nhận" at bounding box center [215, 69] width 70 height 36
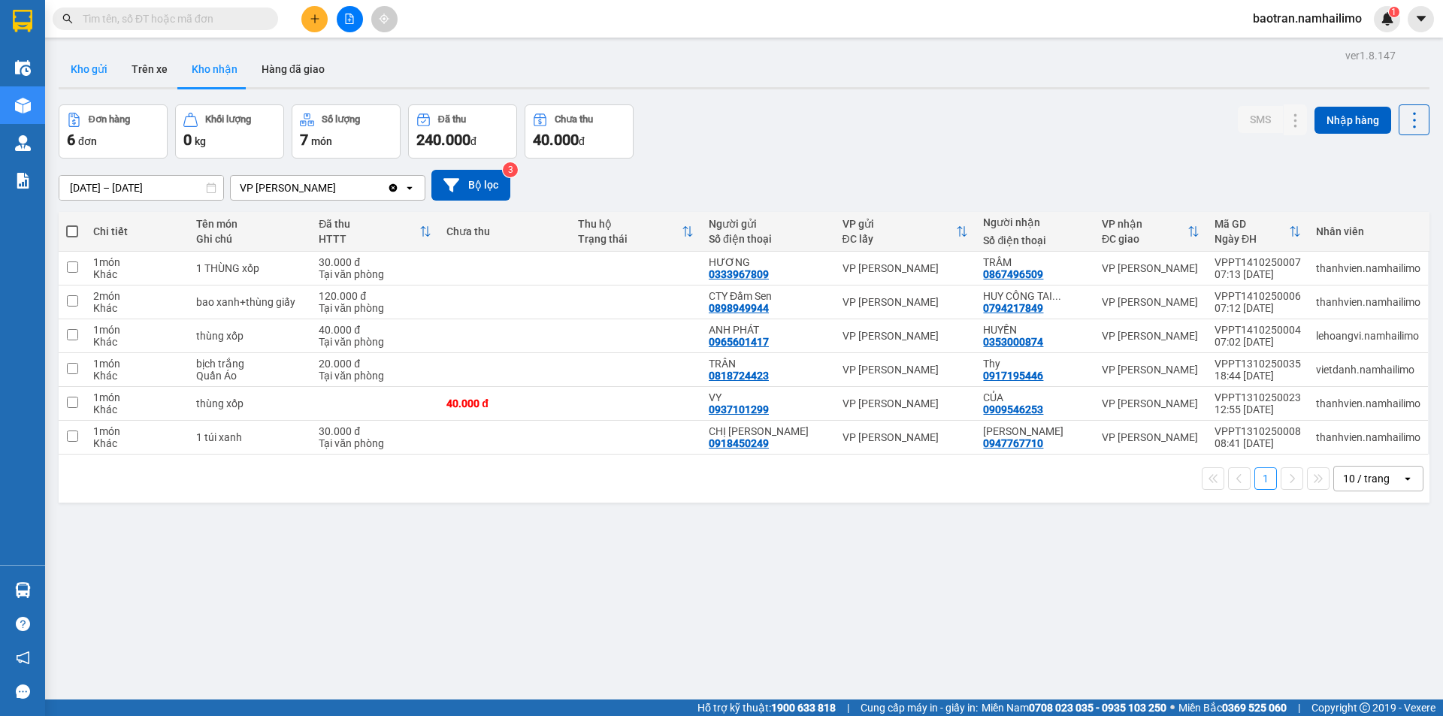
click at [96, 69] on button "Kho gửi" at bounding box center [89, 69] width 61 height 36
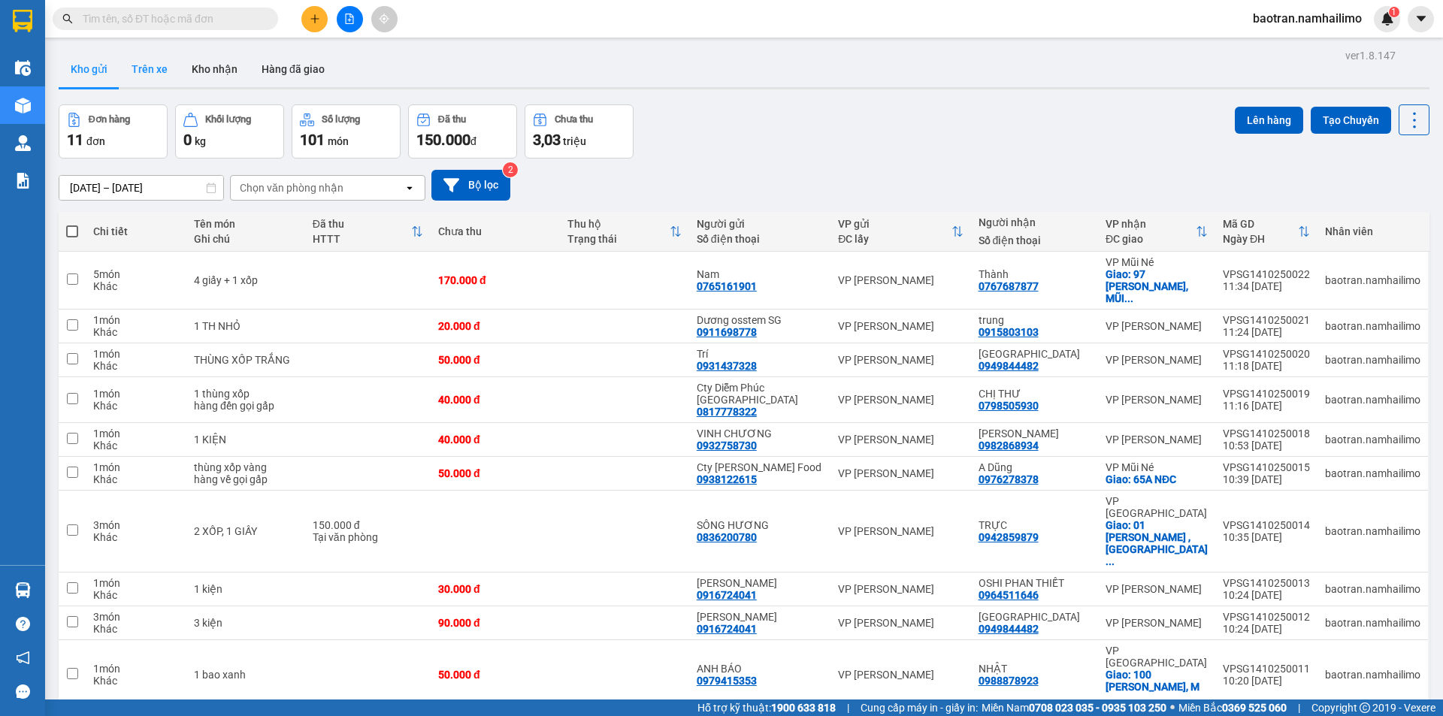
click at [149, 70] on button "Trên xe" at bounding box center [149, 69] width 60 height 36
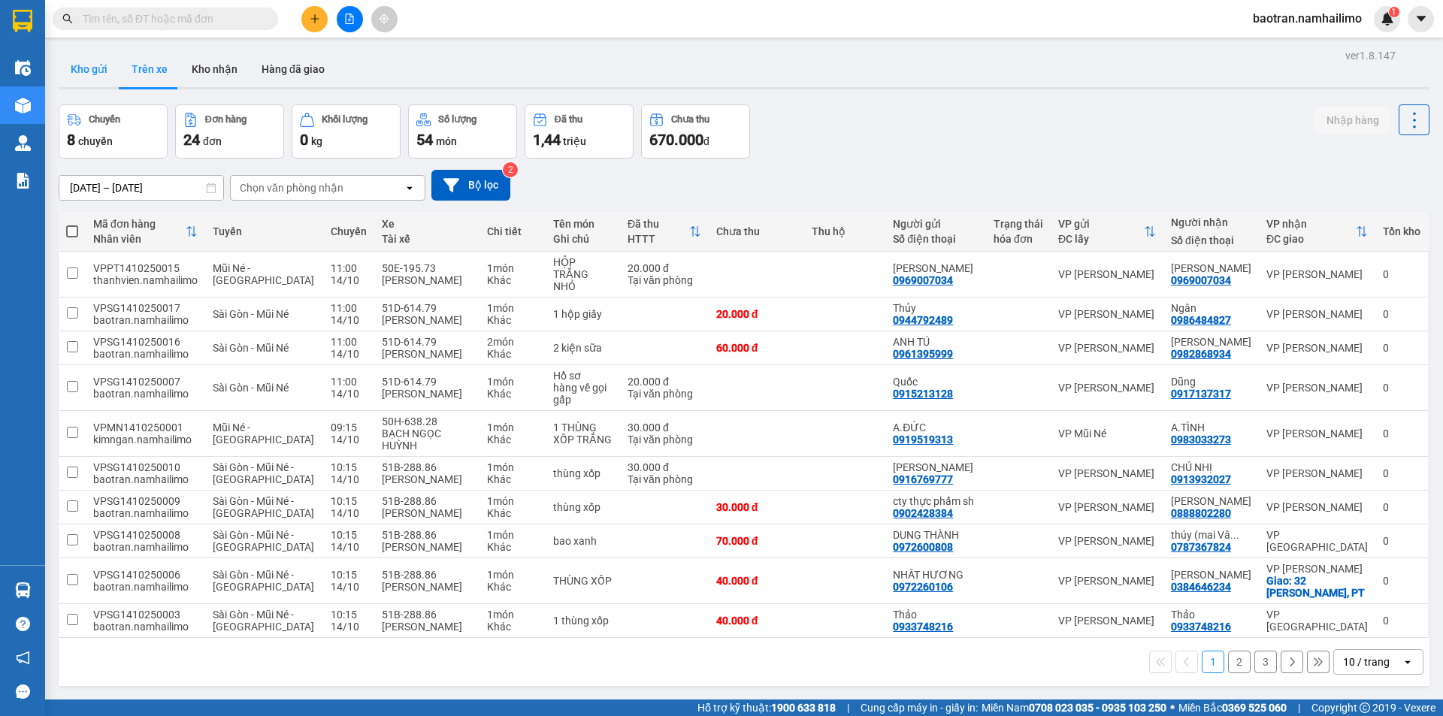
click at [102, 75] on button "Kho gửi" at bounding box center [89, 69] width 61 height 36
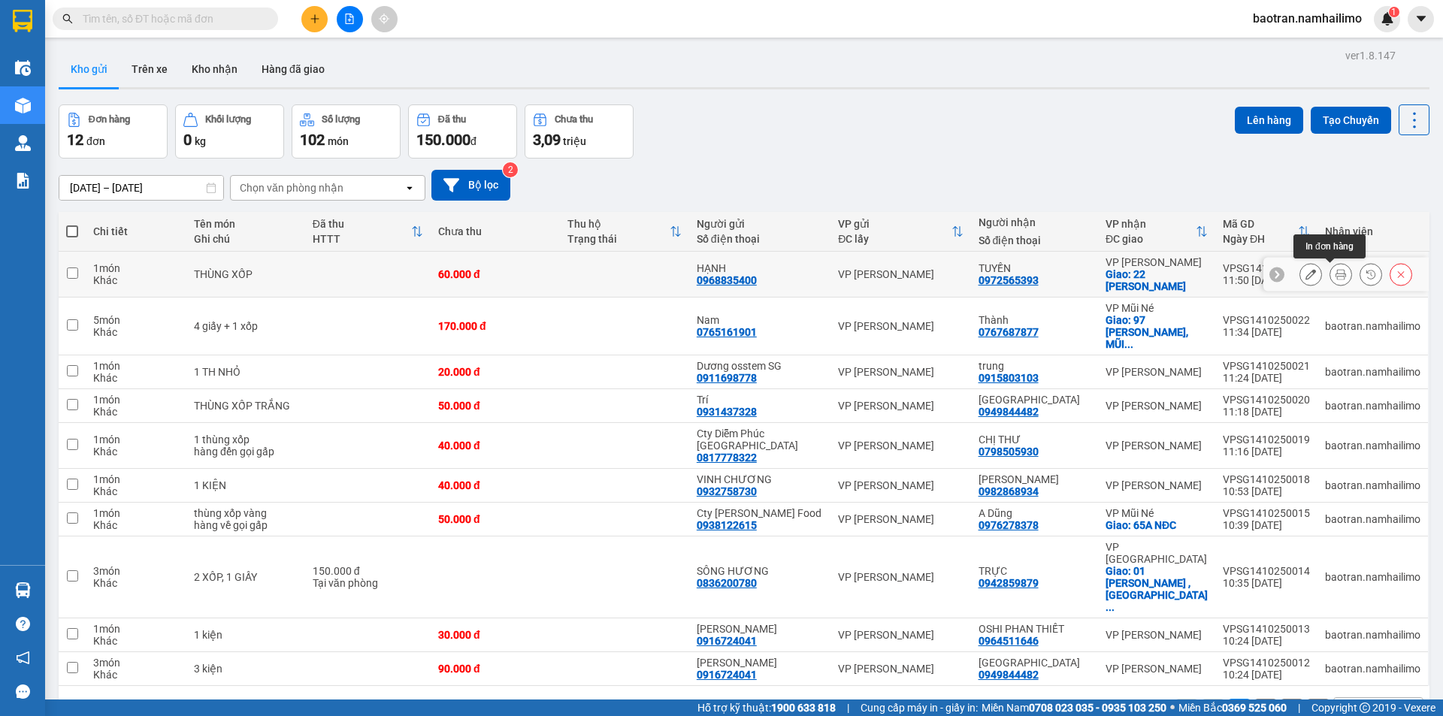
click at [1335, 275] on button at bounding box center [1340, 275] width 21 height 26
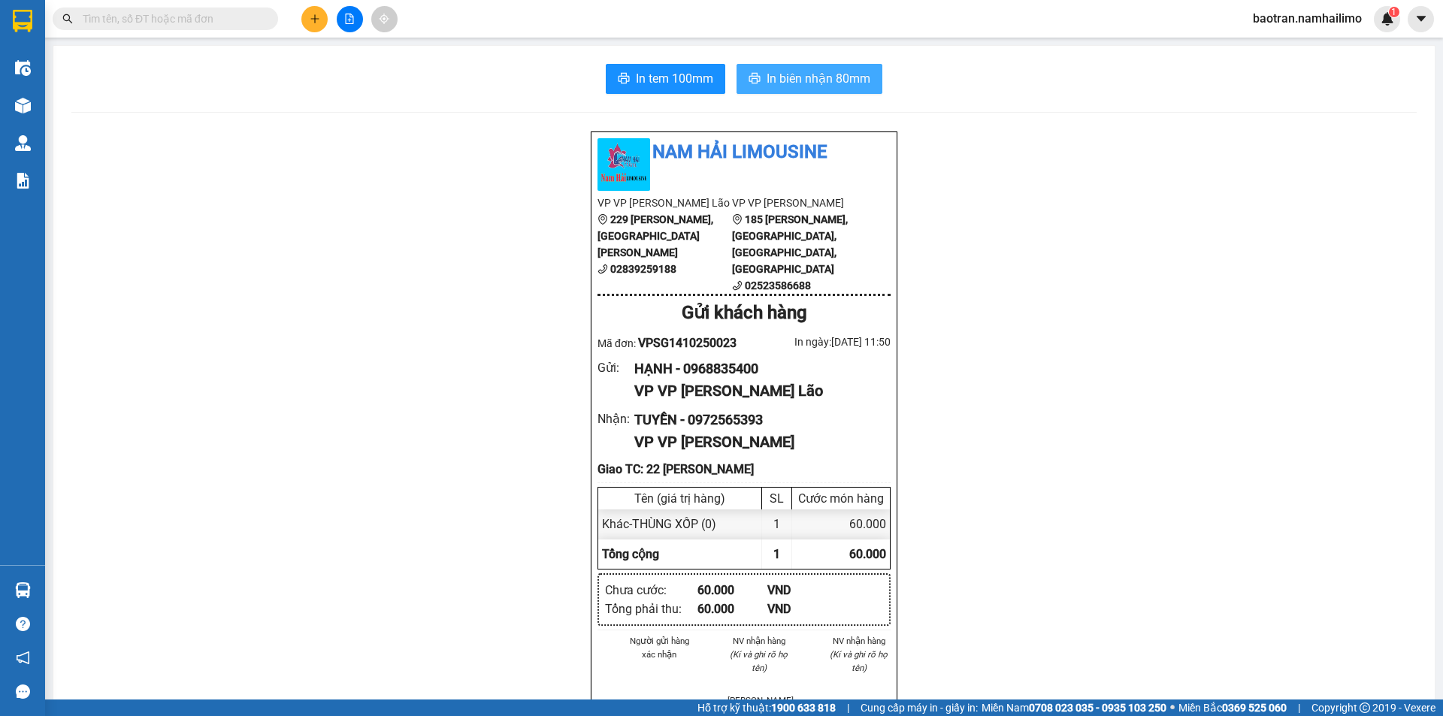
click at [802, 83] on span "In biên nhận 80mm" at bounding box center [819, 78] width 104 height 19
click at [657, 74] on span "In tem 100mm" at bounding box center [674, 78] width 77 height 19
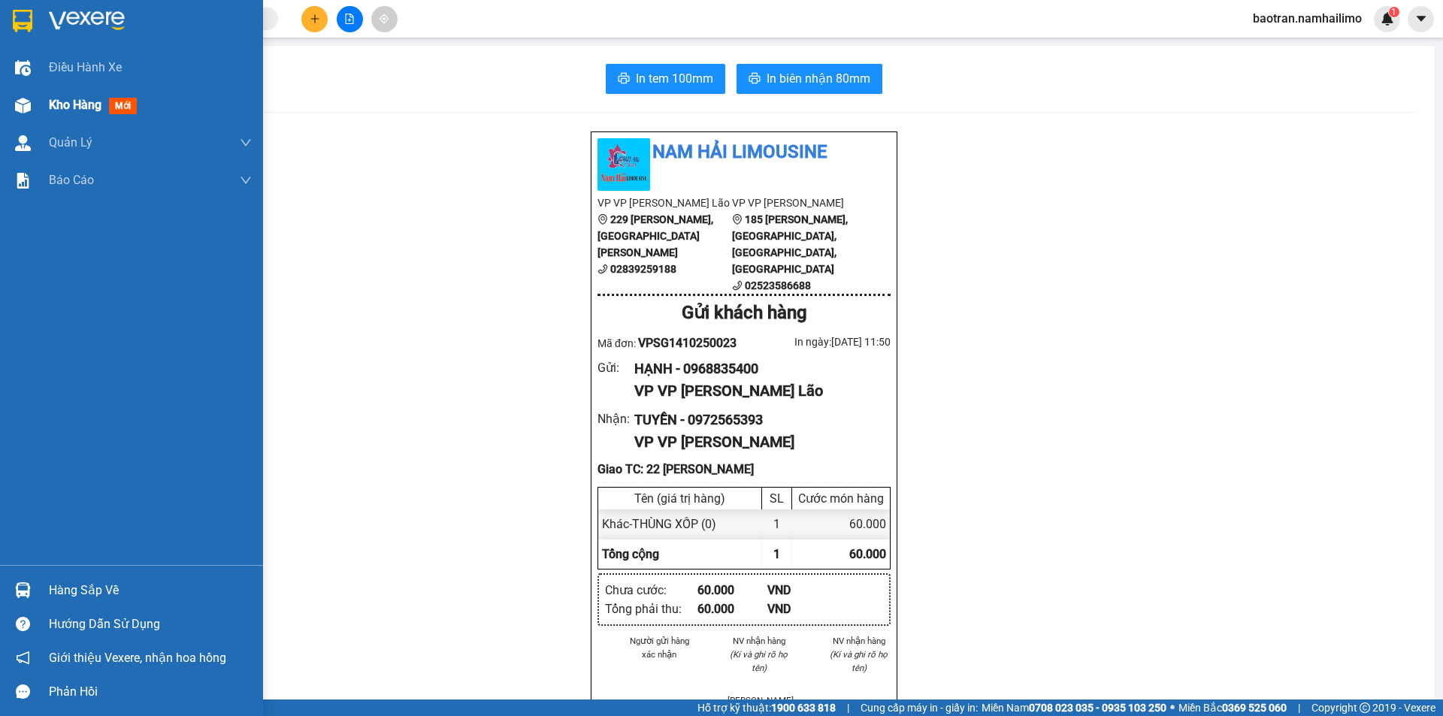
click at [50, 100] on span "Kho hàng" at bounding box center [75, 105] width 53 height 14
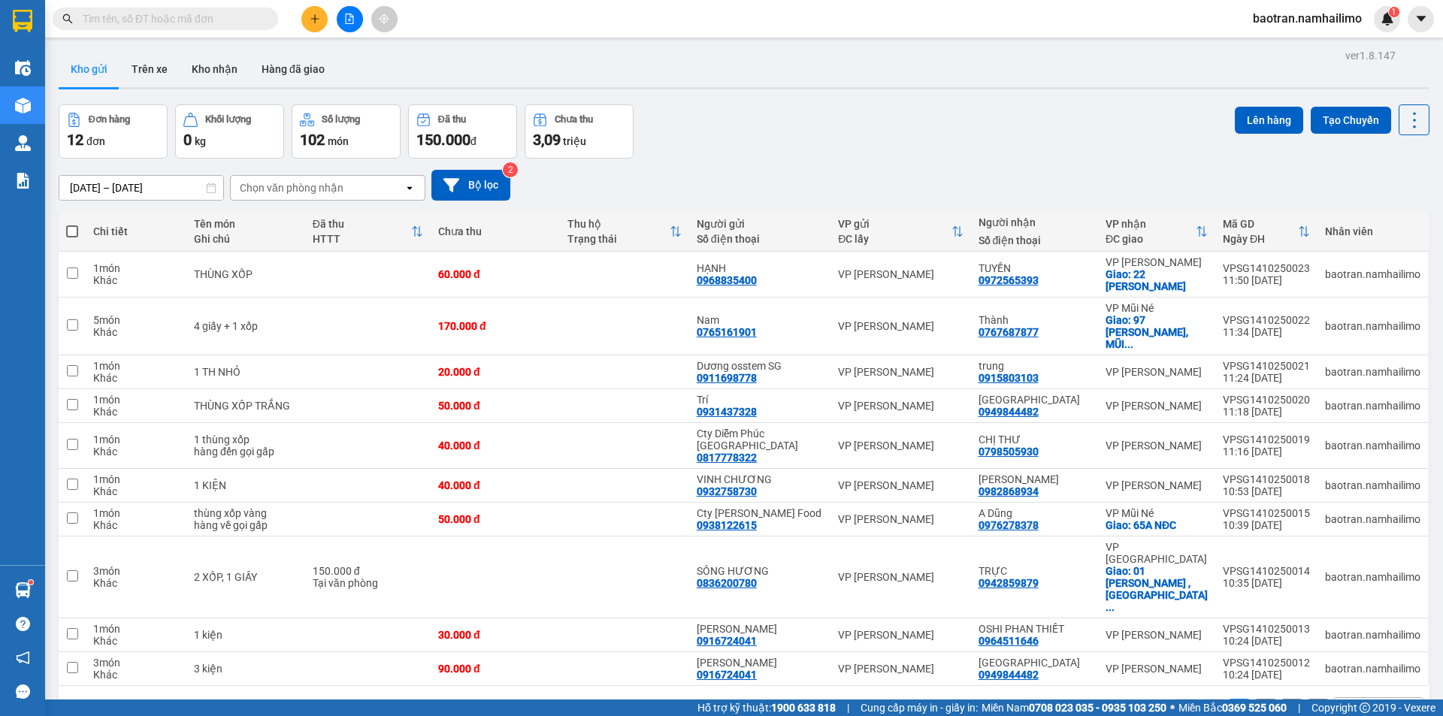
click at [198, 92] on div "ver 1.8.147 Kho gửi Trên xe Kho nhận Hàng đã giao Đơn hàng 12 đơn Khối lượng 0 …" at bounding box center [744, 403] width 1383 height 716
click at [213, 65] on button "Kho nhận" at bounding box center [215, 69] width 70 height 36
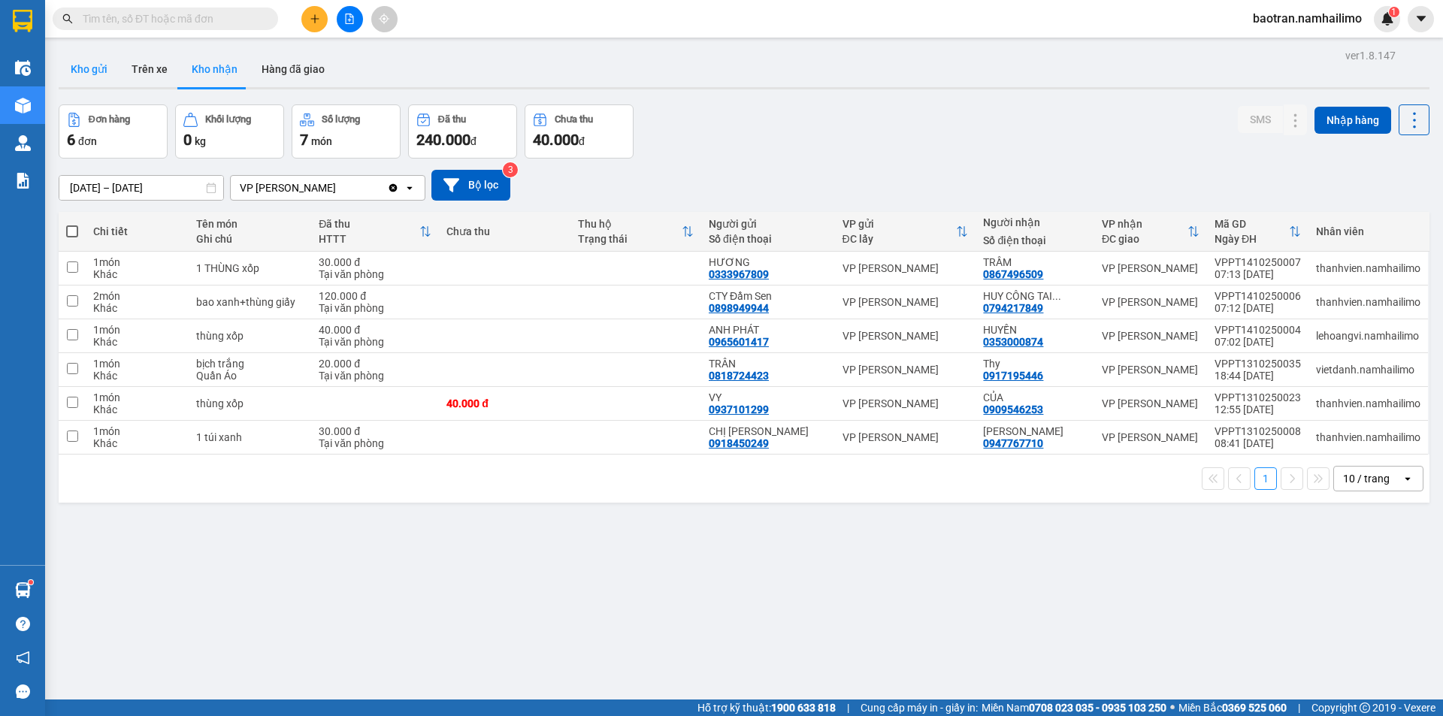
click at [92, 76] on button "Kho gửi" at bounding box center [89, 69] width 61 height 36
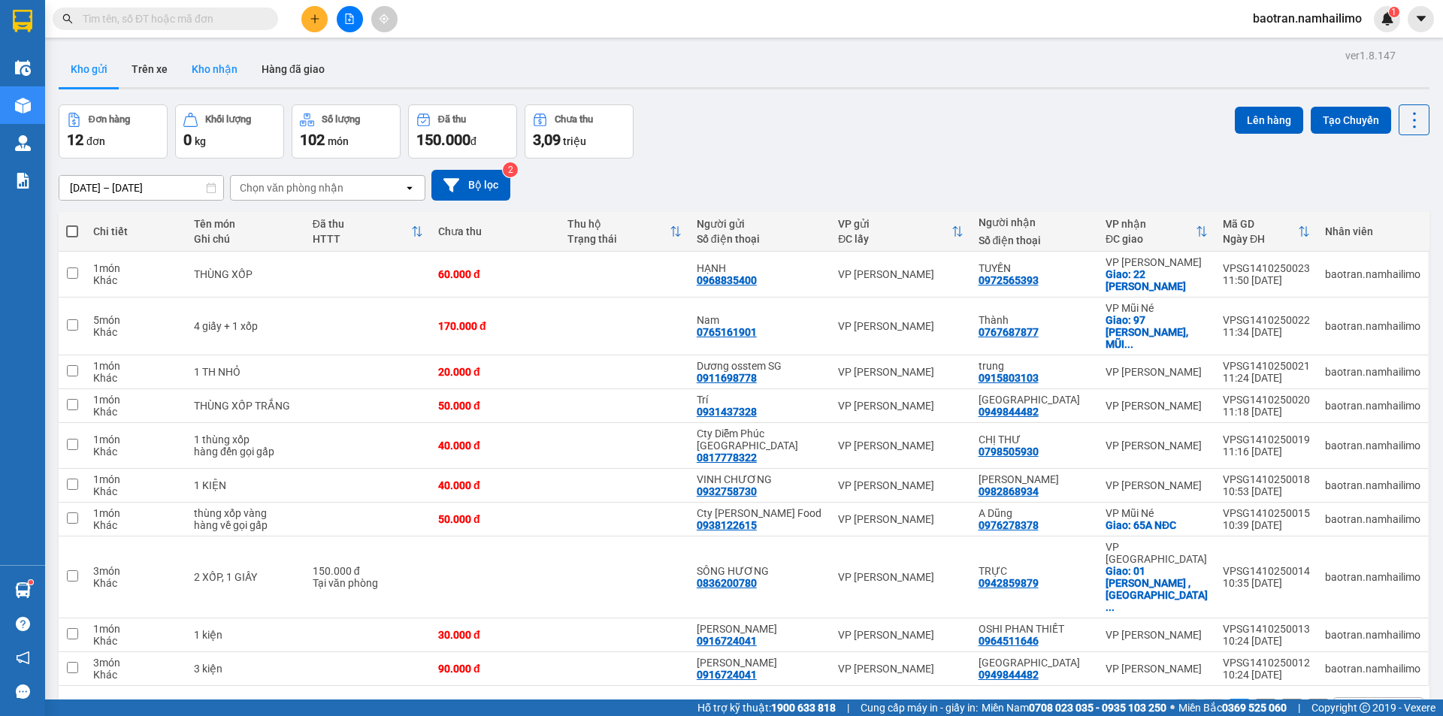
click at [209, 77] on button "Kho nhận" at bounding box center [215, 69] width 70 height 36
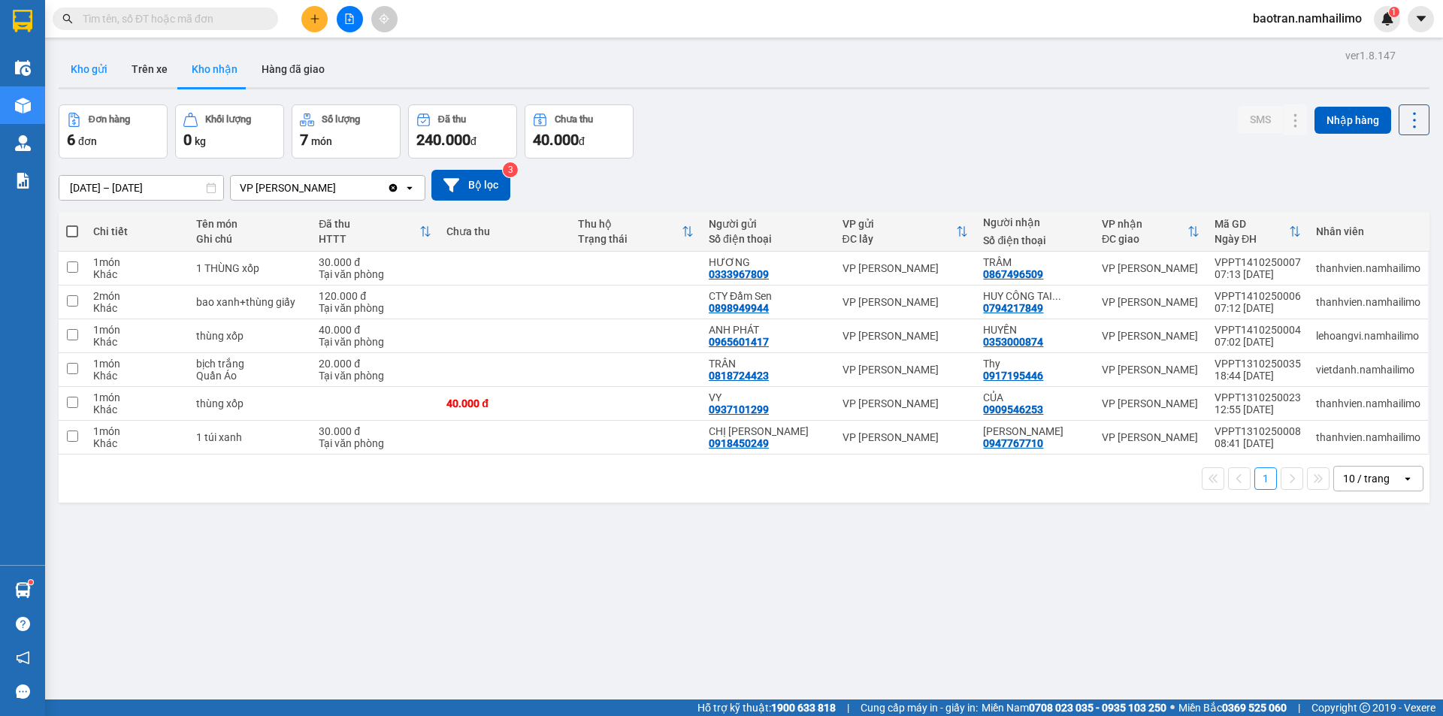
click at [80, 75] on button "Kho gửi" at bounding box center [89, 69] width 61 height 36
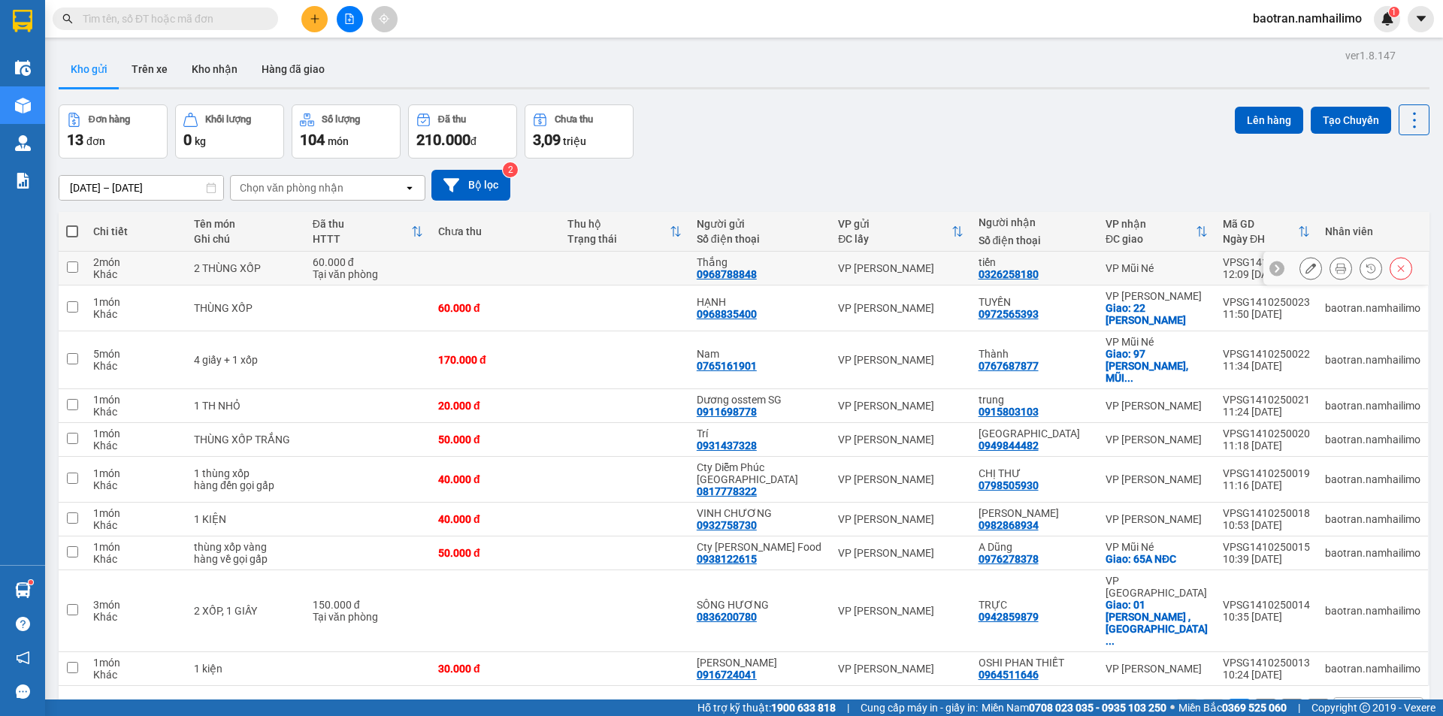
click at [1336, 265] on icon at bounding box center [1341, 268] width 11 height 11
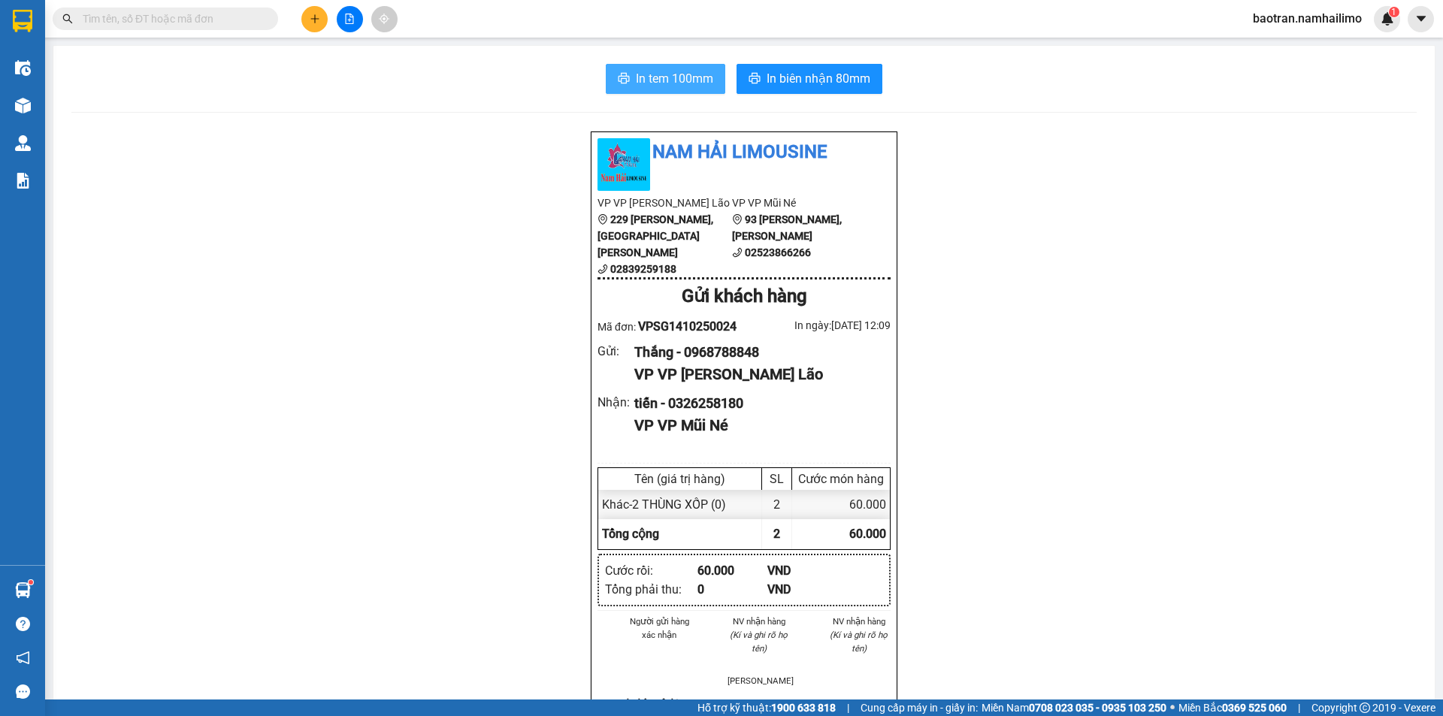
drag, startPoint x: 658, startPoint y: 74, endPoint x: 685, endPoint y: 74, distance: 27.8
click at [658, 74] on span "In tem 100mm" at bounding box center [674, 78] width 77 height 19
click at [803, 72] on span "In biên nhận 80mm" at bounding box center [819, 78] width 104 height 19
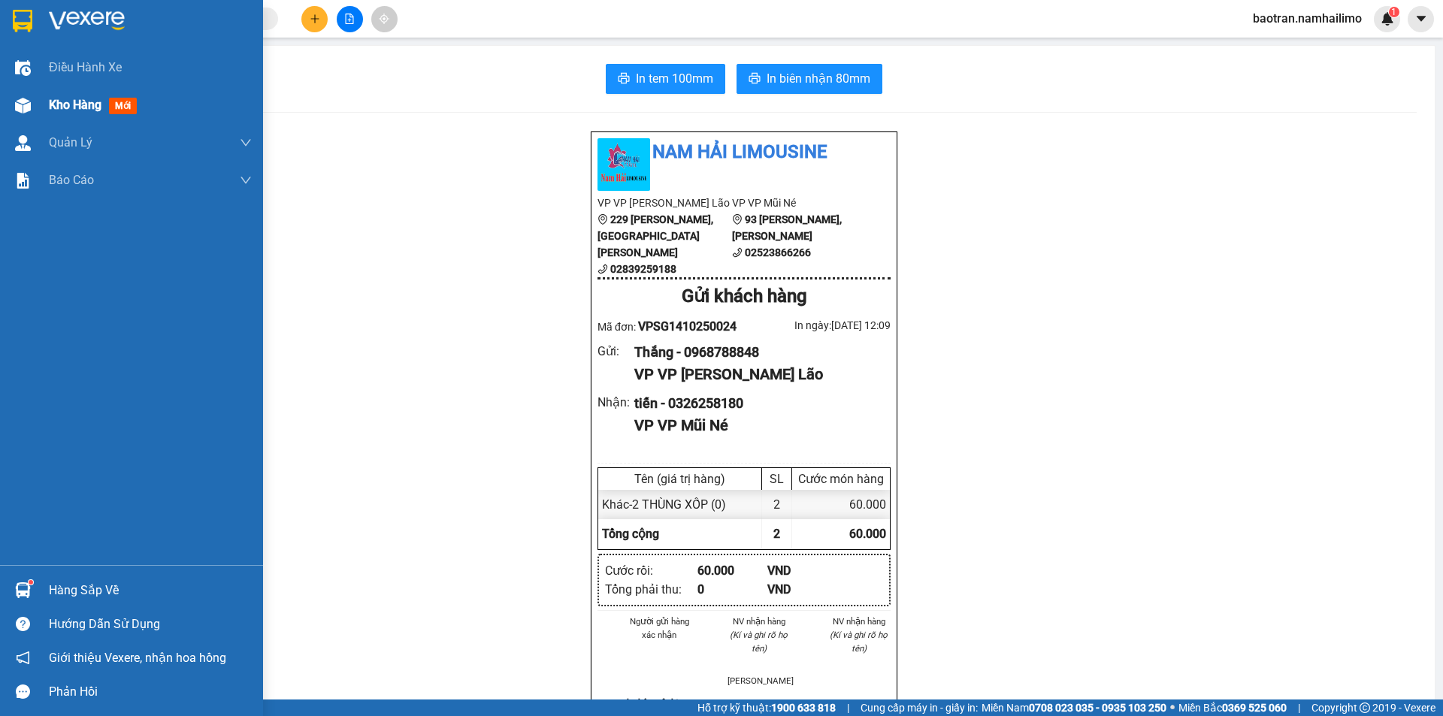
click at [74, 114] on div "Kho hàng mới" at bounding box center [96, 104] width 94 height 19
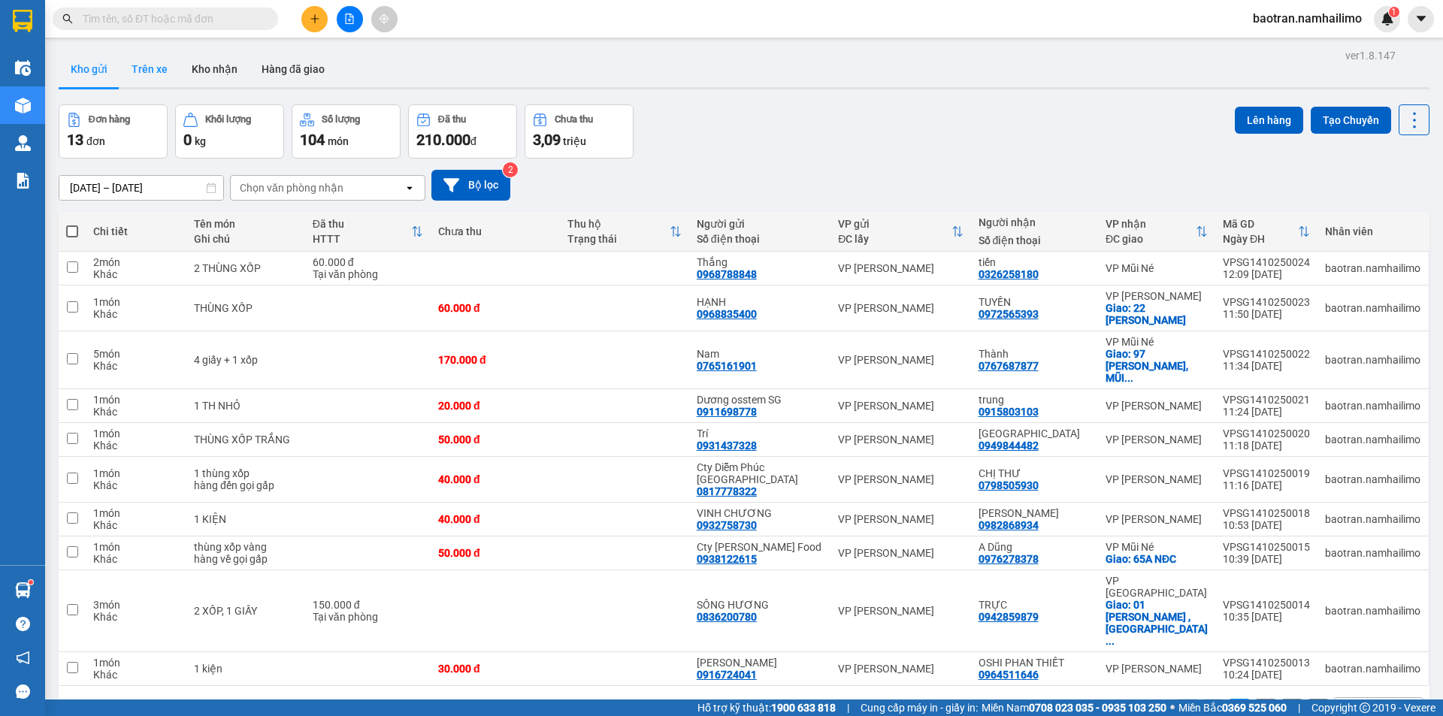
drag, startPoint x: 205, startPoint y: 79, endPoint x: 149, endPoint y: 83, distance: 56.5
click at [204, 79] on button "Kho nhận" at bounding box center [215, 69] width 70 height 36
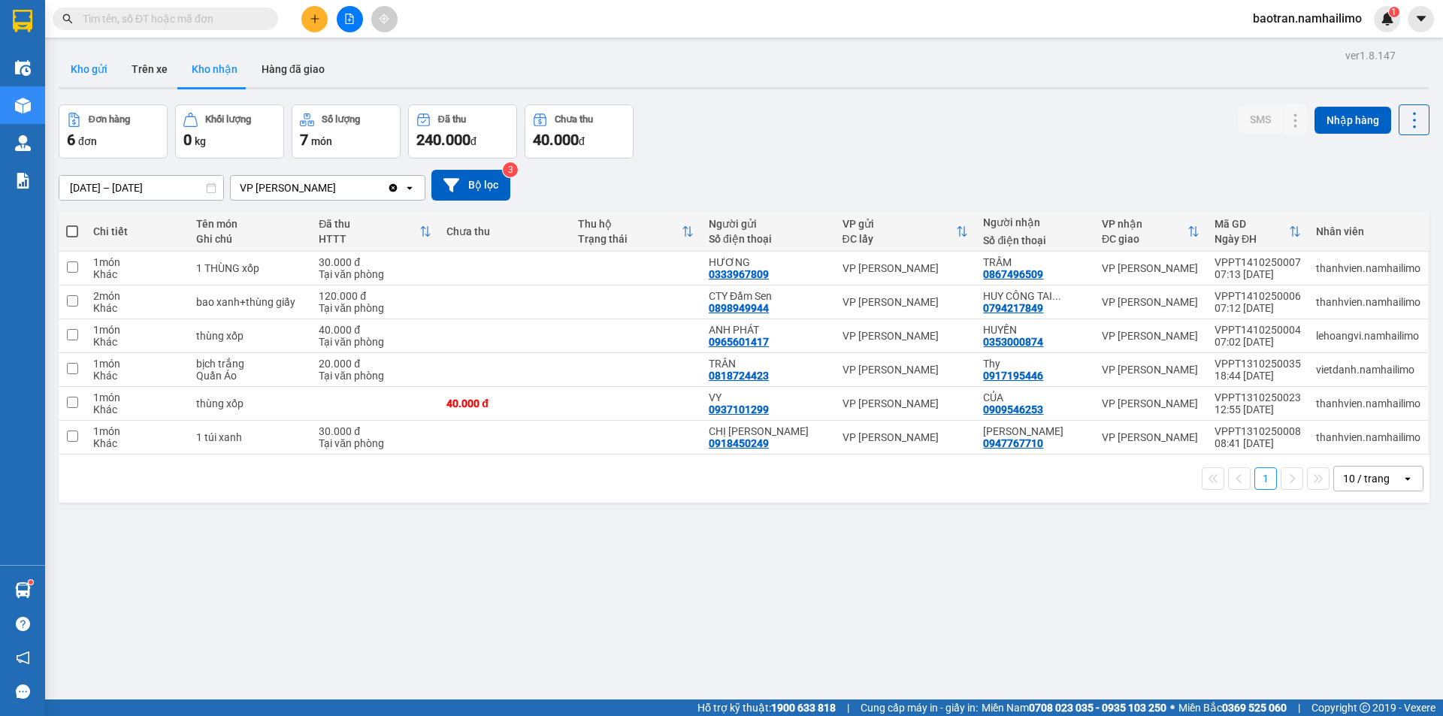
click at [94, 79] on button "Kho gửi" at bounding box center [89, 69] width 61 height 36
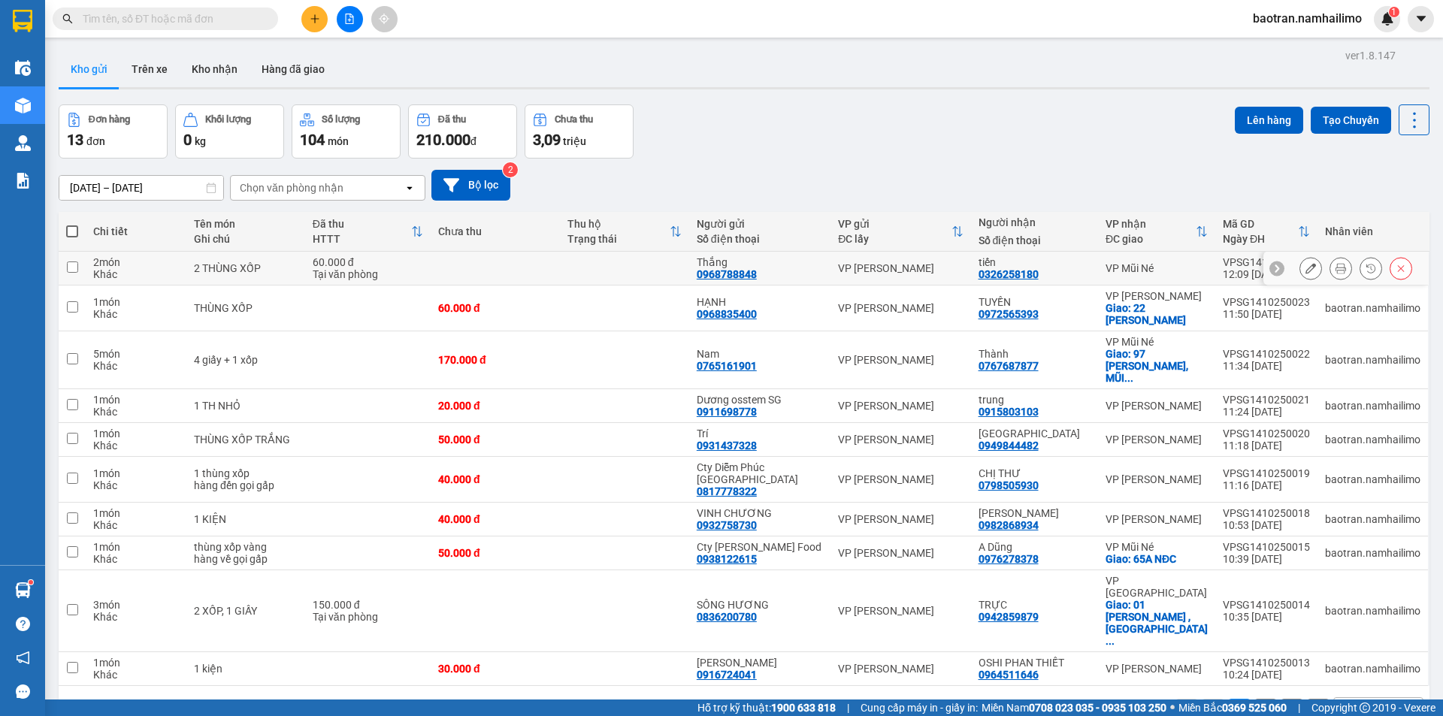
click at [211, 268] on div "2 THÙNG XỐP" at bounding box center [246, 268] width 104 height 12
checkbox input "true"
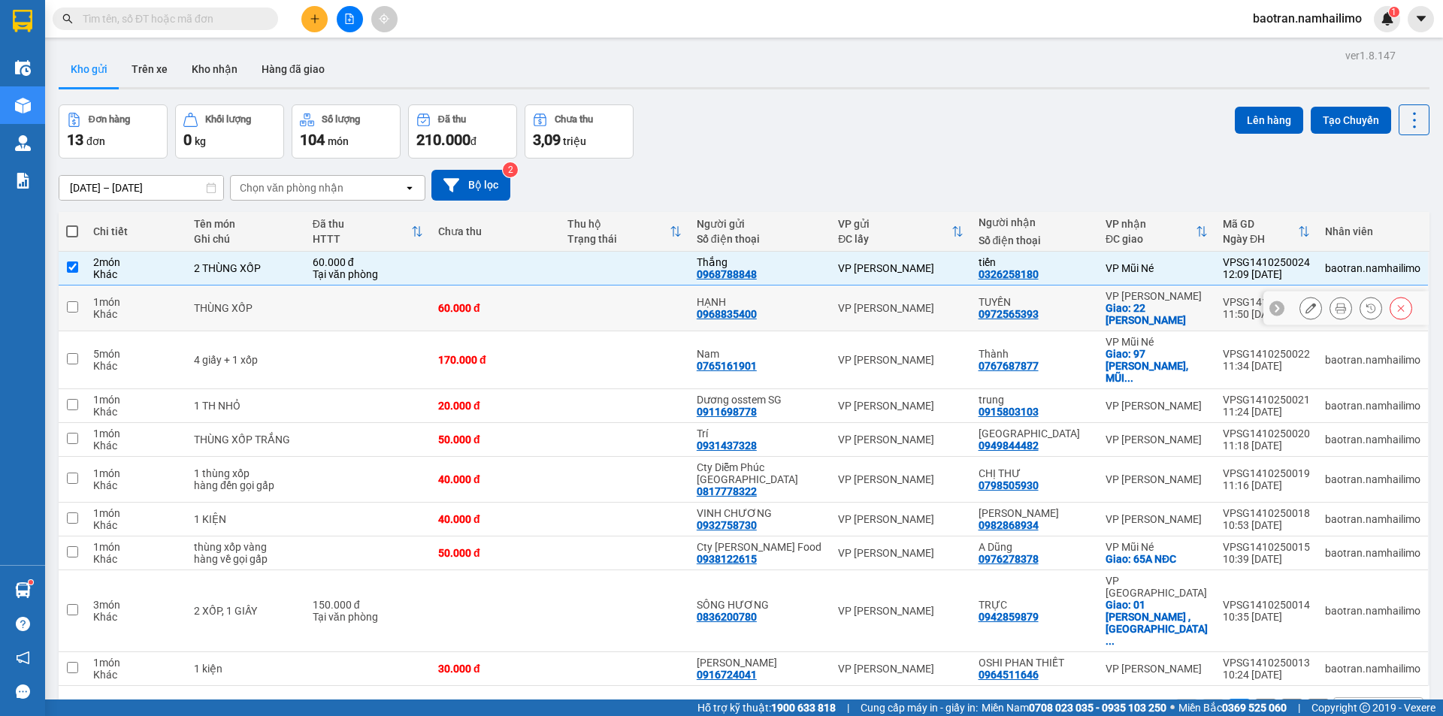
click at [214, 308] on div "THÙNG XỐP" at bounding box center [246, 308] width 104 height 12
checkbox input "true"
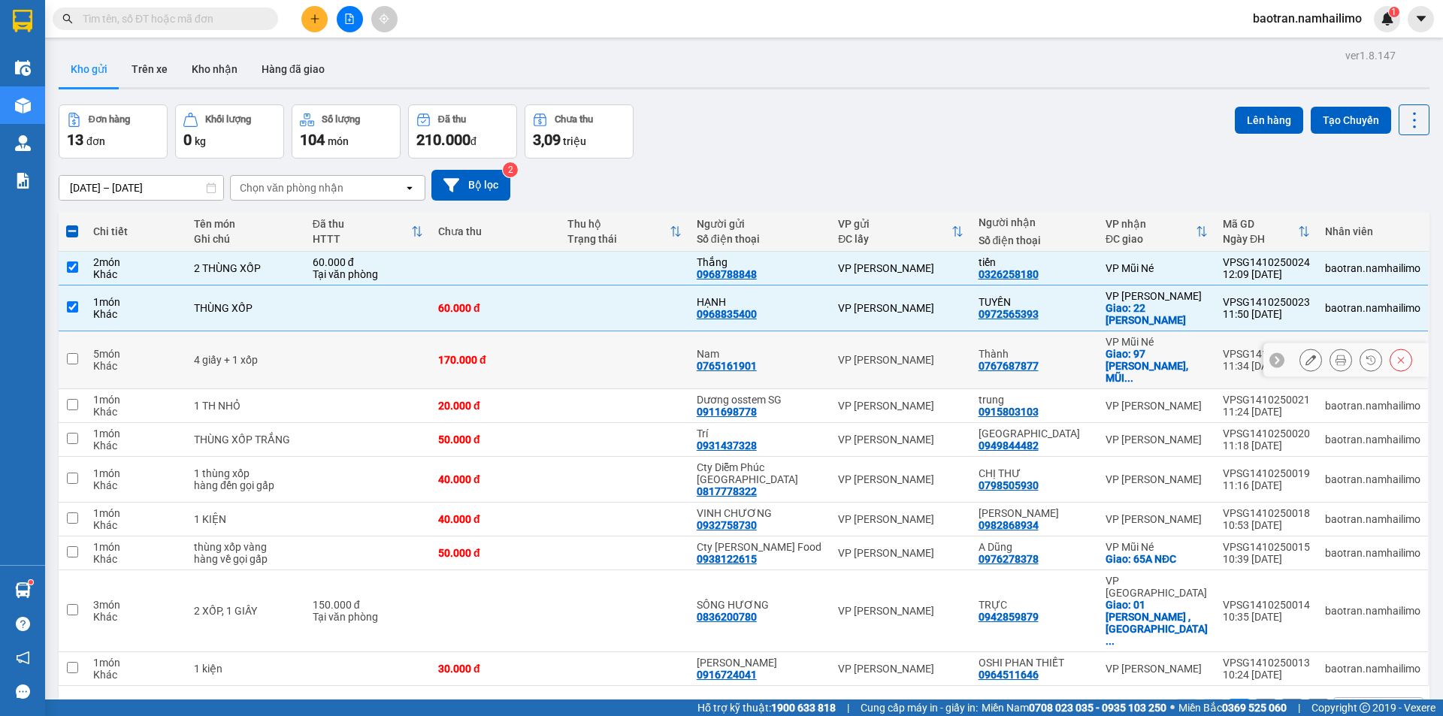
drag, startPoint x: 603, startPoint y: 360, endPoint x: 596, endPoint y: 387, distance: 27.9
click at [602, 366] on td at bounding box center [624, 360] width 129 height 58
checkbox input "true"
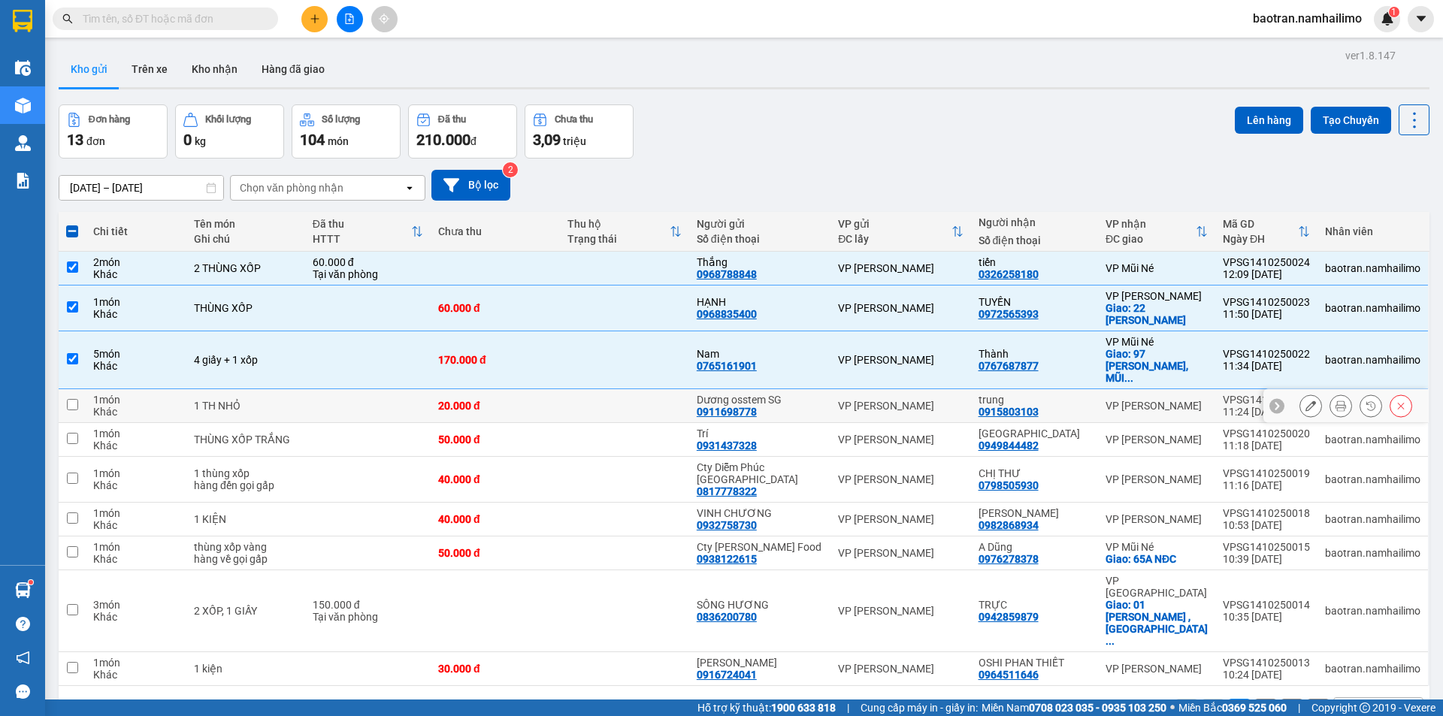
click at [591, 404] on td at bounding box center [624, 406] width 129 height 34
checkbox input "true"
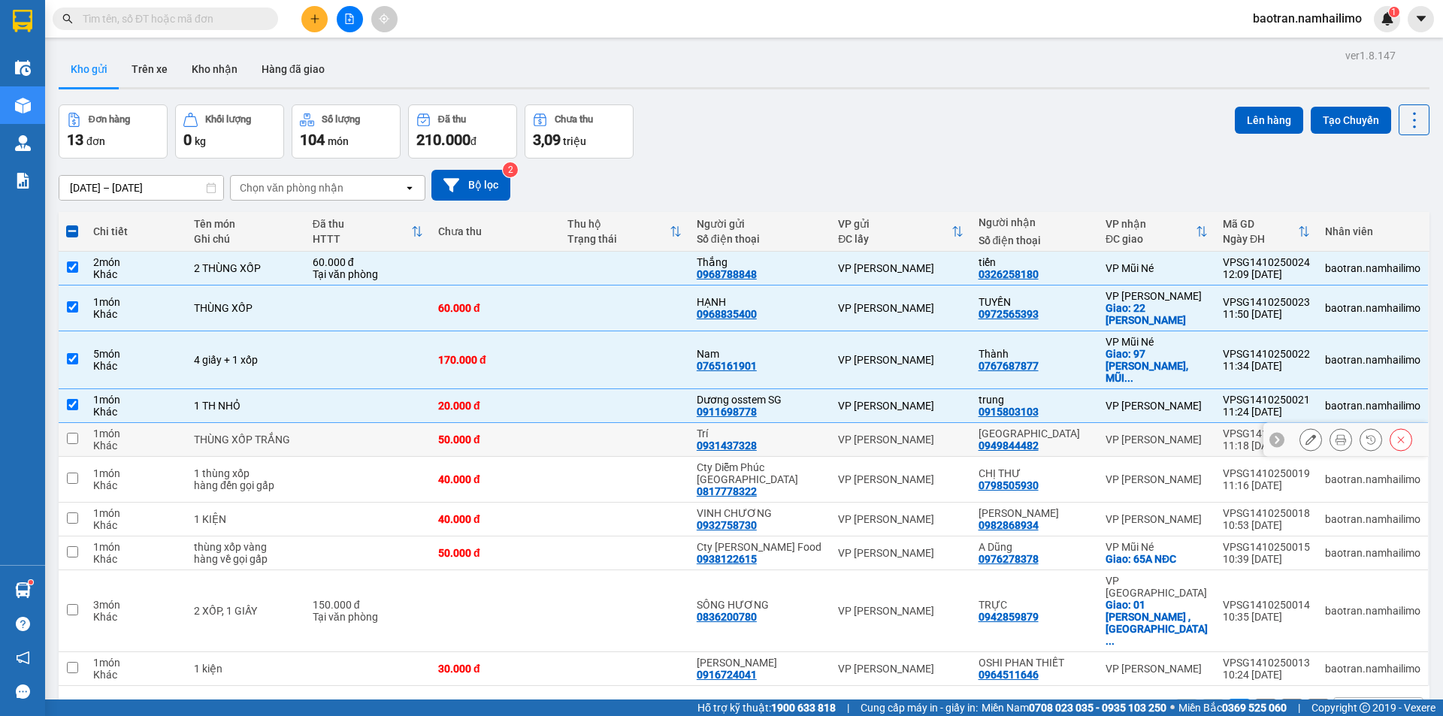
click at [605, 431] on td at bounding box center [624, 440] width 129 height 34
checkbox input "true"
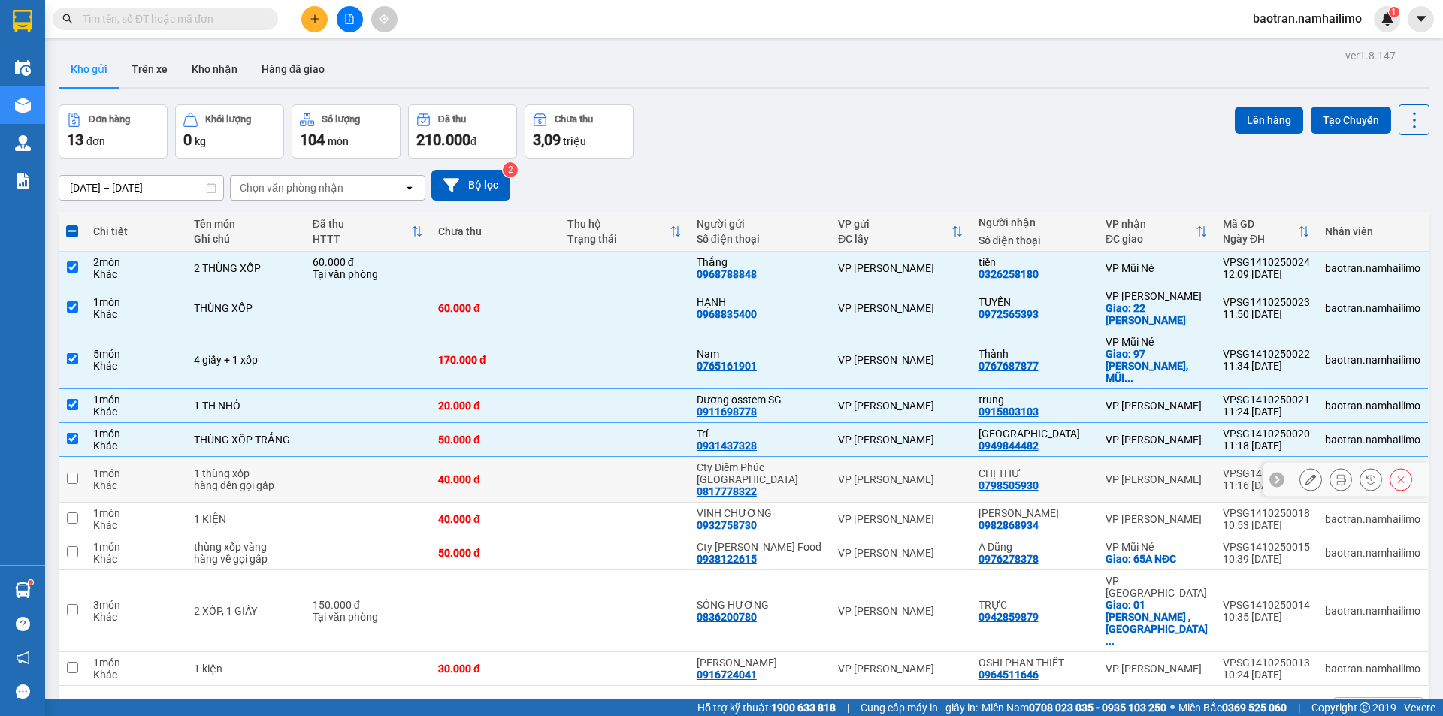
click at [610, 467] on td at bounding box center [624, 480] width 129 height 46
checkbox input "true"
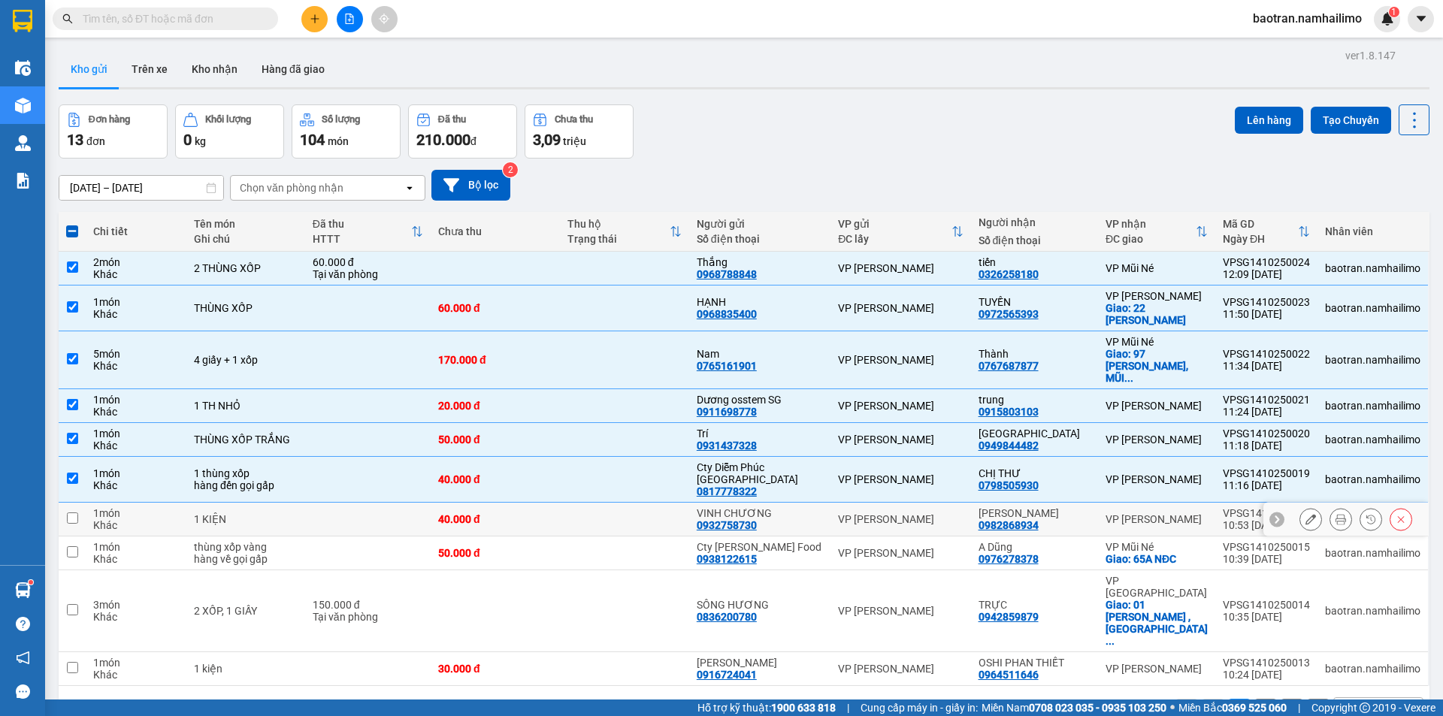
click at [622, 537] on td at bounding box center [624, 554] width 129 height 34
checkbox input "true"
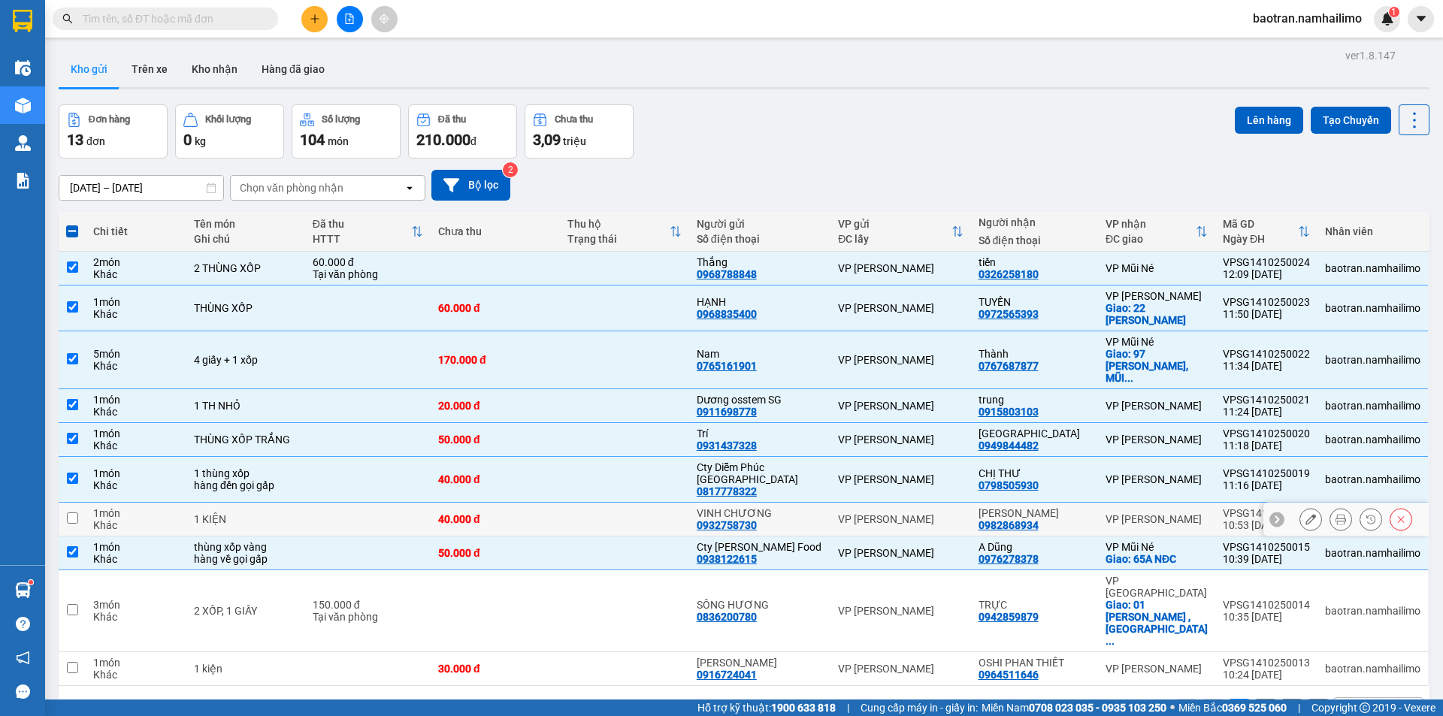
click at [619, 503] on td at bounding box center [624, 520] width 129 height 34
checkbox input "true"
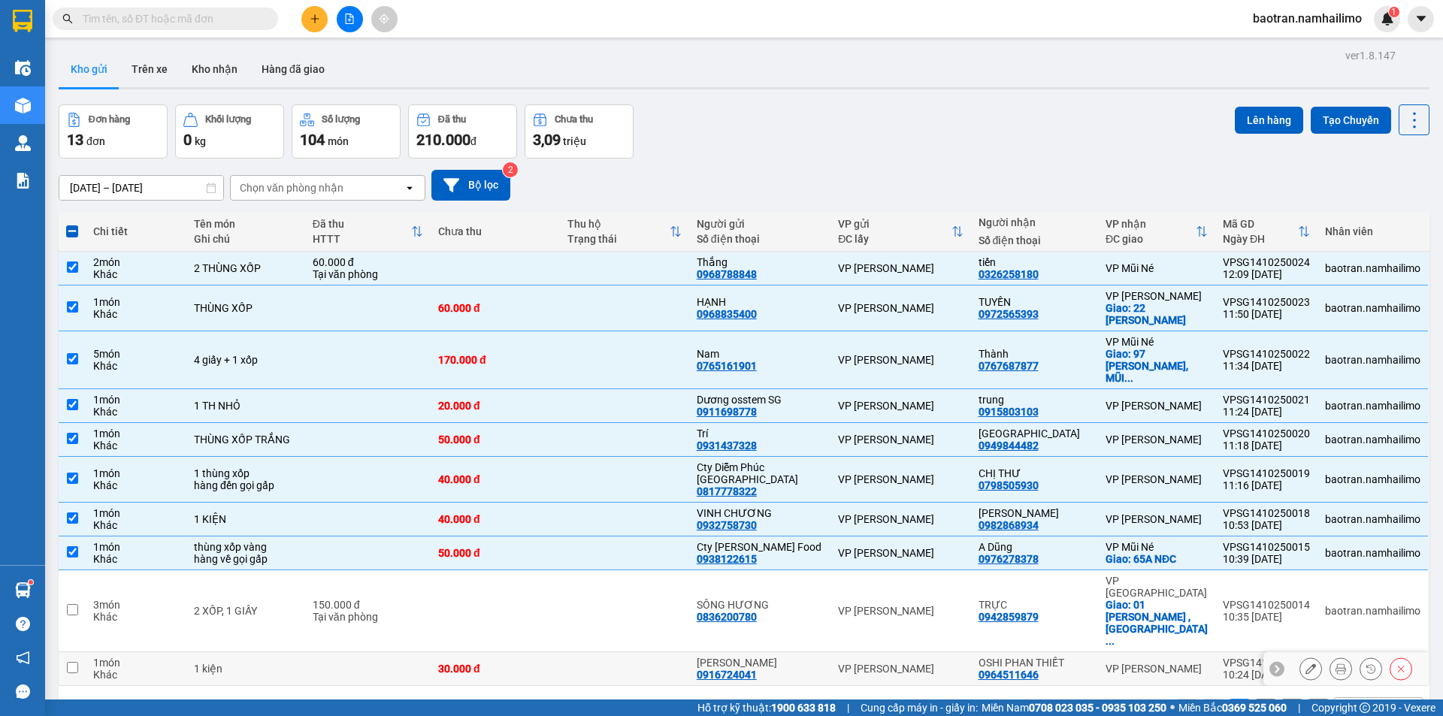
click at [560, 652] on td "30.000 đ" at bounding box center [495, 669] width 129 height 34
checkbox input "true"
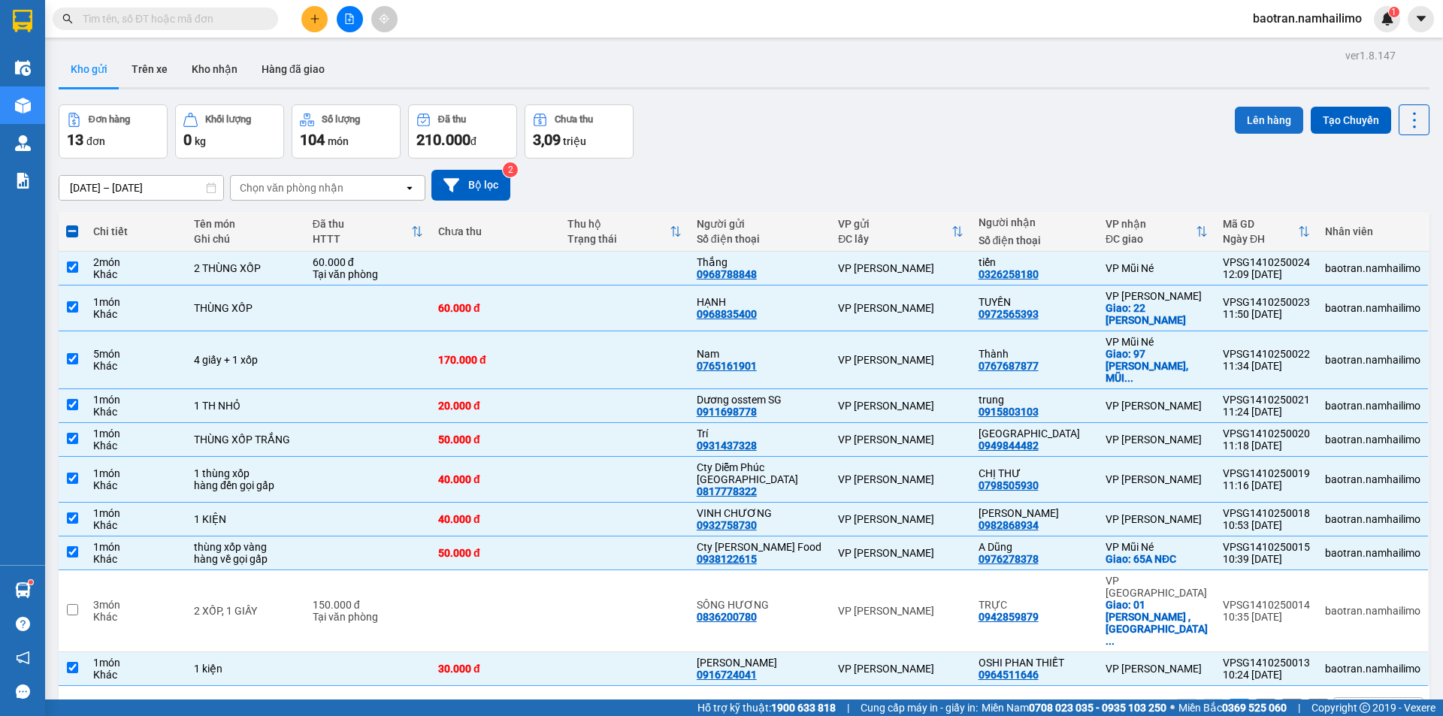
click at [1262, 112] on button "Lên hàng" at bounding box center [1269, 120] width 68 height 27
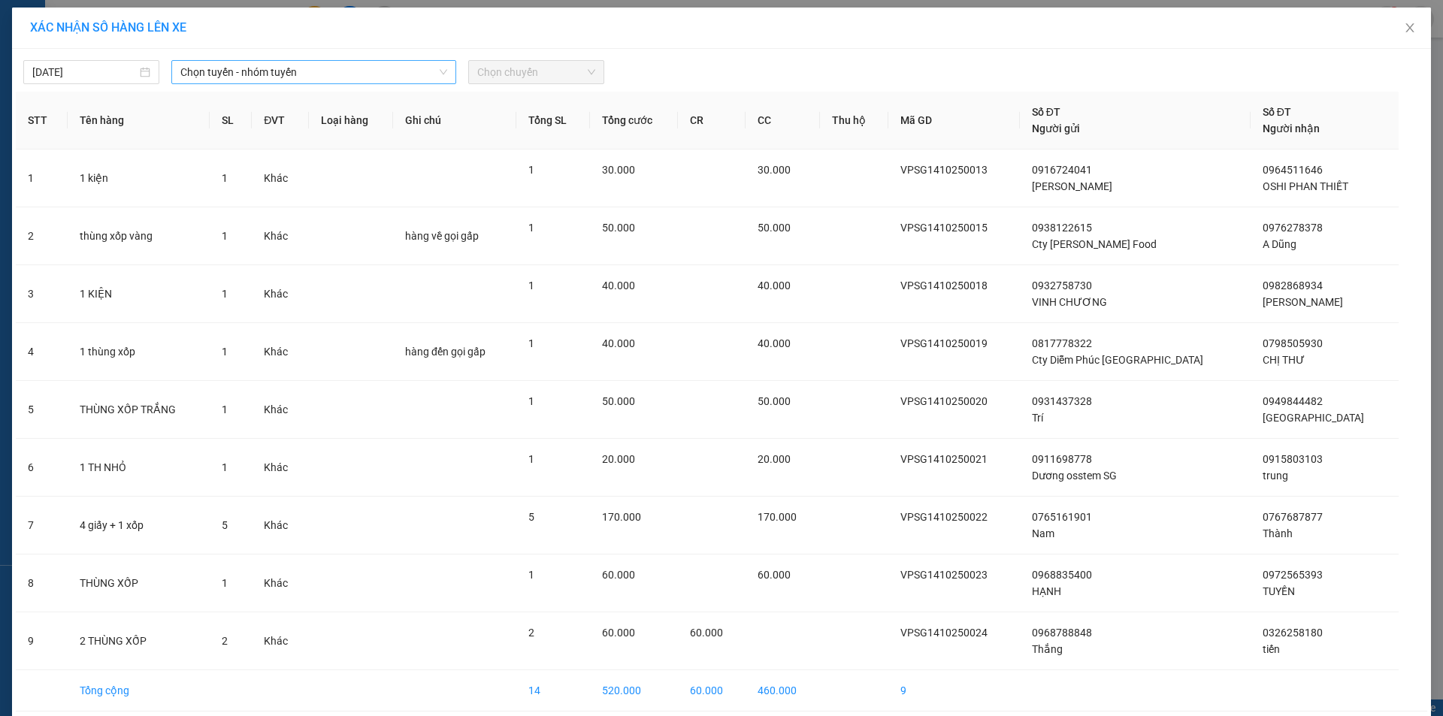
click at [286, 73] on span "Chọn tuyến - nhóm tuyến" at bounding box center [313, 72] width 267 height 23
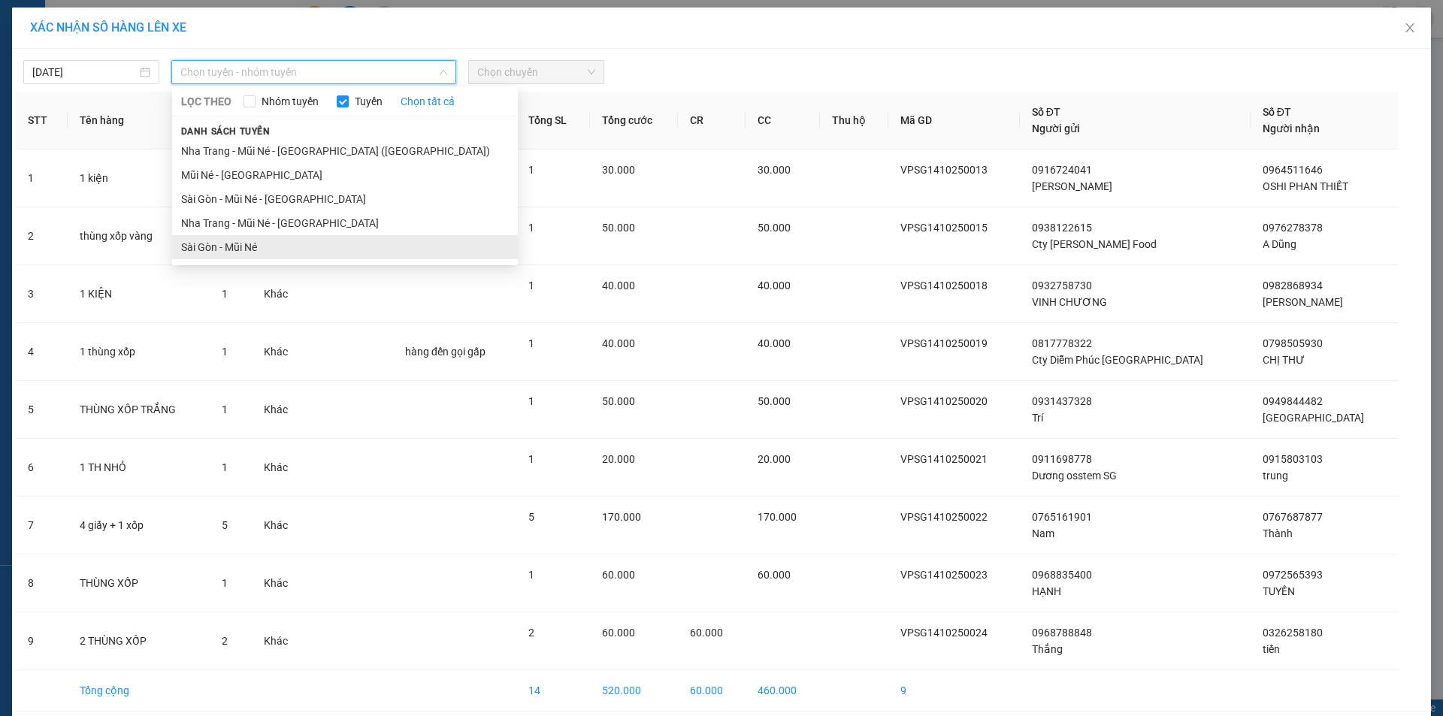
click at [205, 246] on li "Sài Gòn - Mũi Né" at bounding box center [345, 247] width 346 height 24
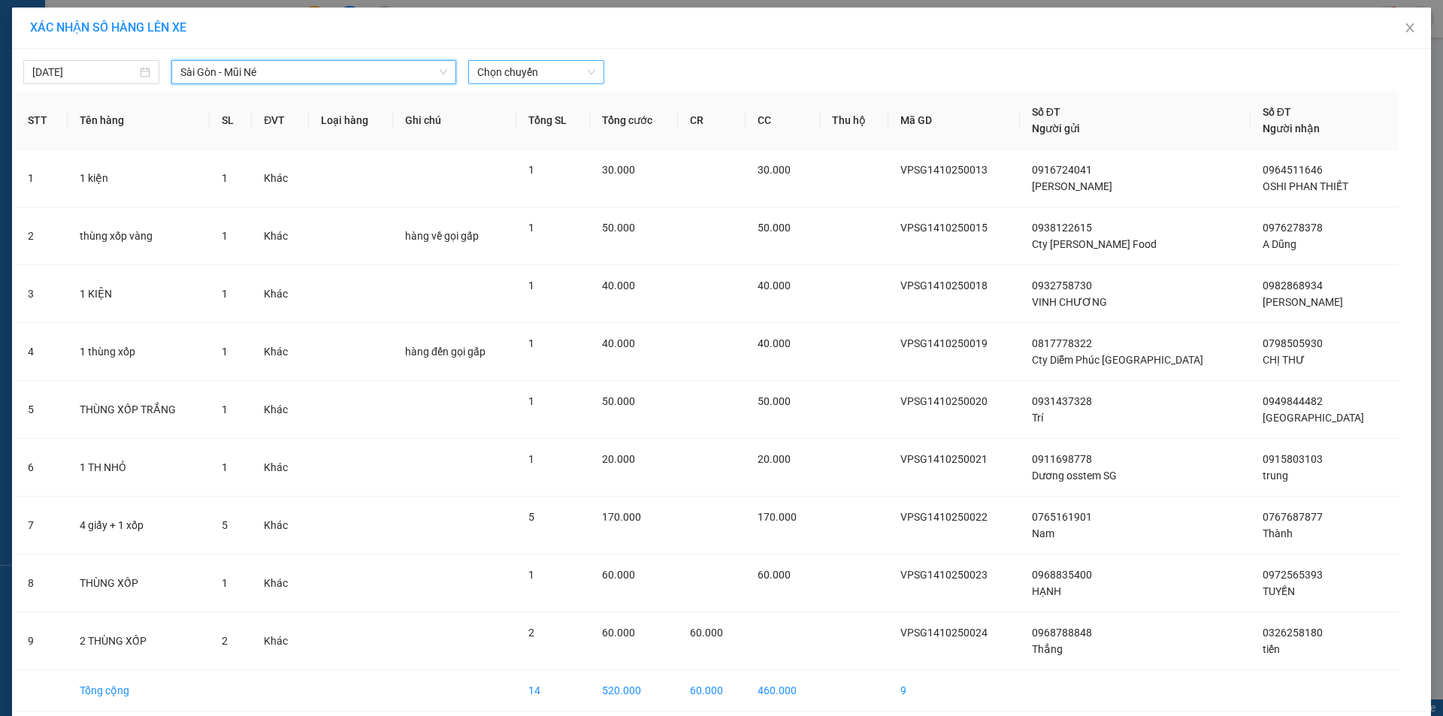
click at [513, 67] on span "Chọn chuyến" at bounding box center [536, 72] width 118 height 23
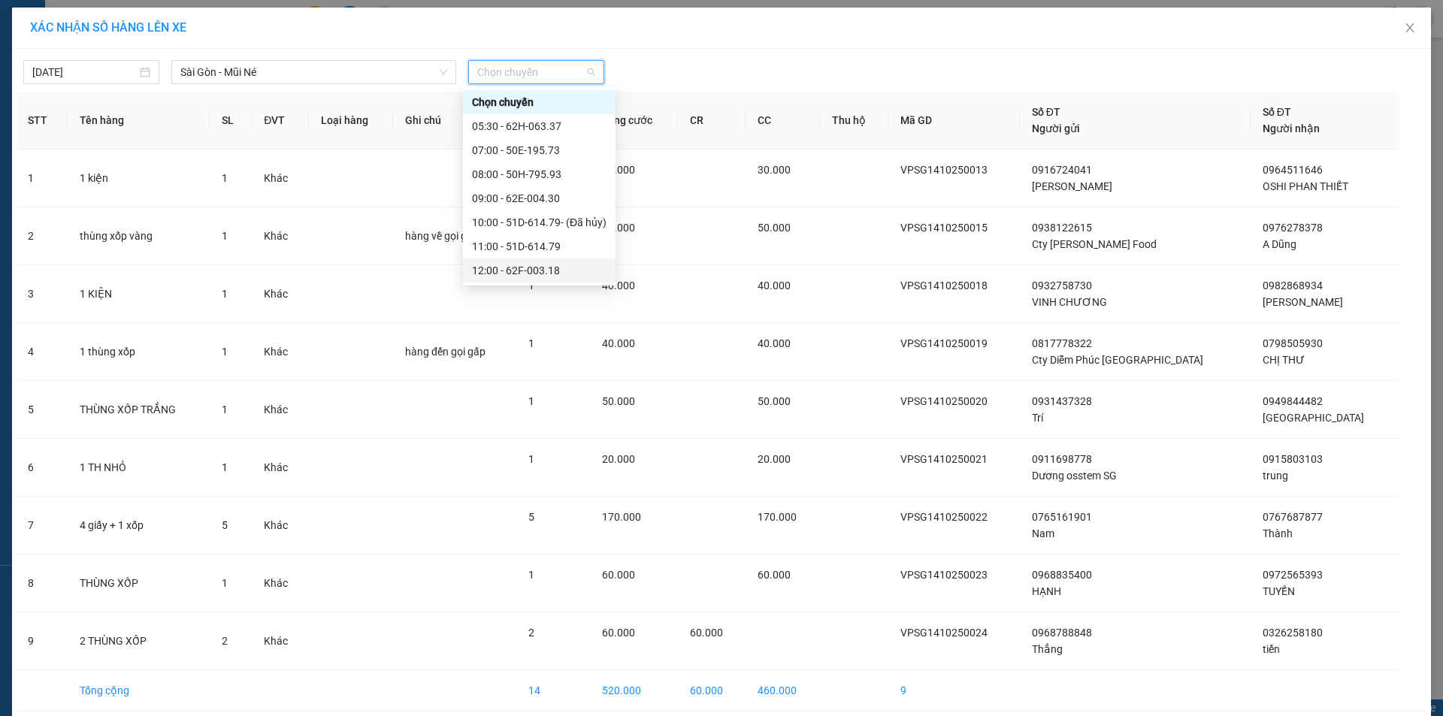
click at [522, 272] on div "12:00 - 62F-003.18" at bounding box center [539, 270] width 135 height 17
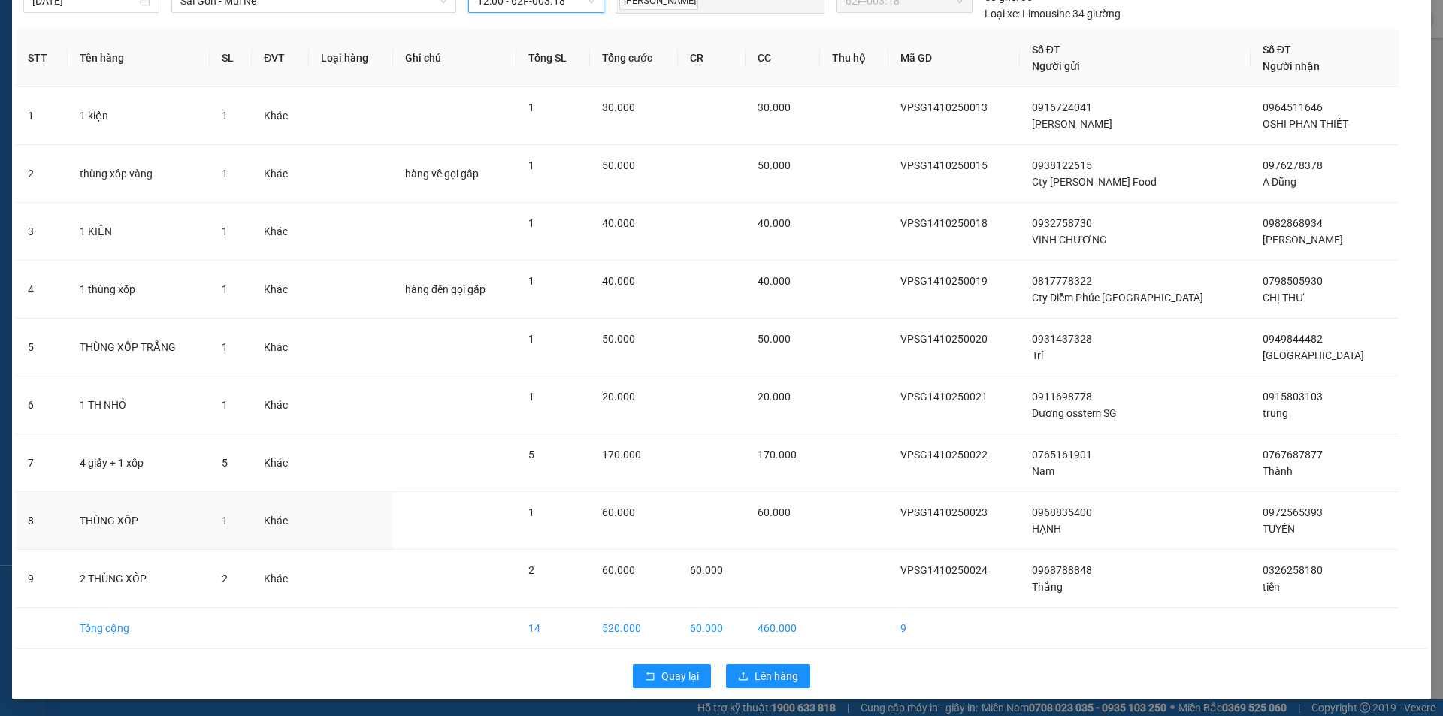
scroll to position [73, 0]
click at [774, 679] on span "Lên hàng" at bounding box center [777, 675] width 44 height 17
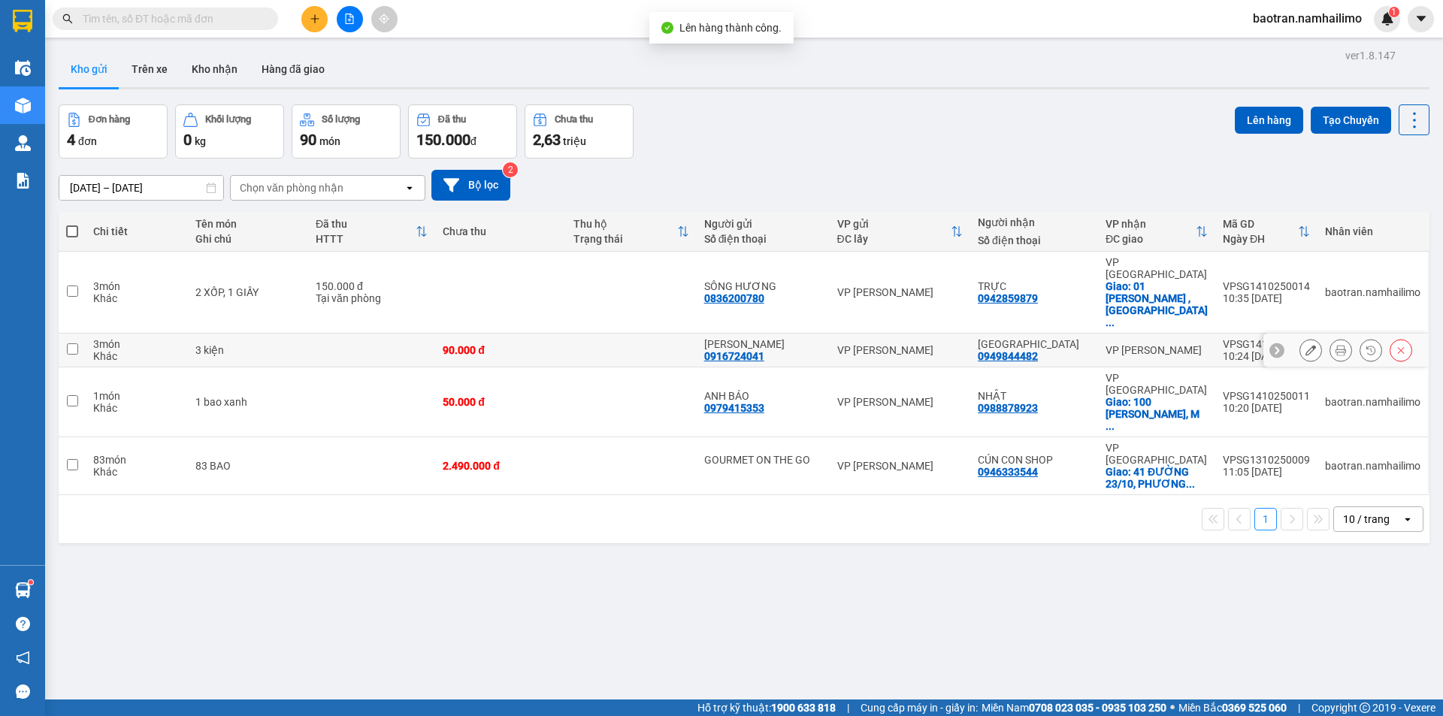
click at [620, 334] on td at bounding box center [631, 351] width 131 height 34
checkbox input "true"
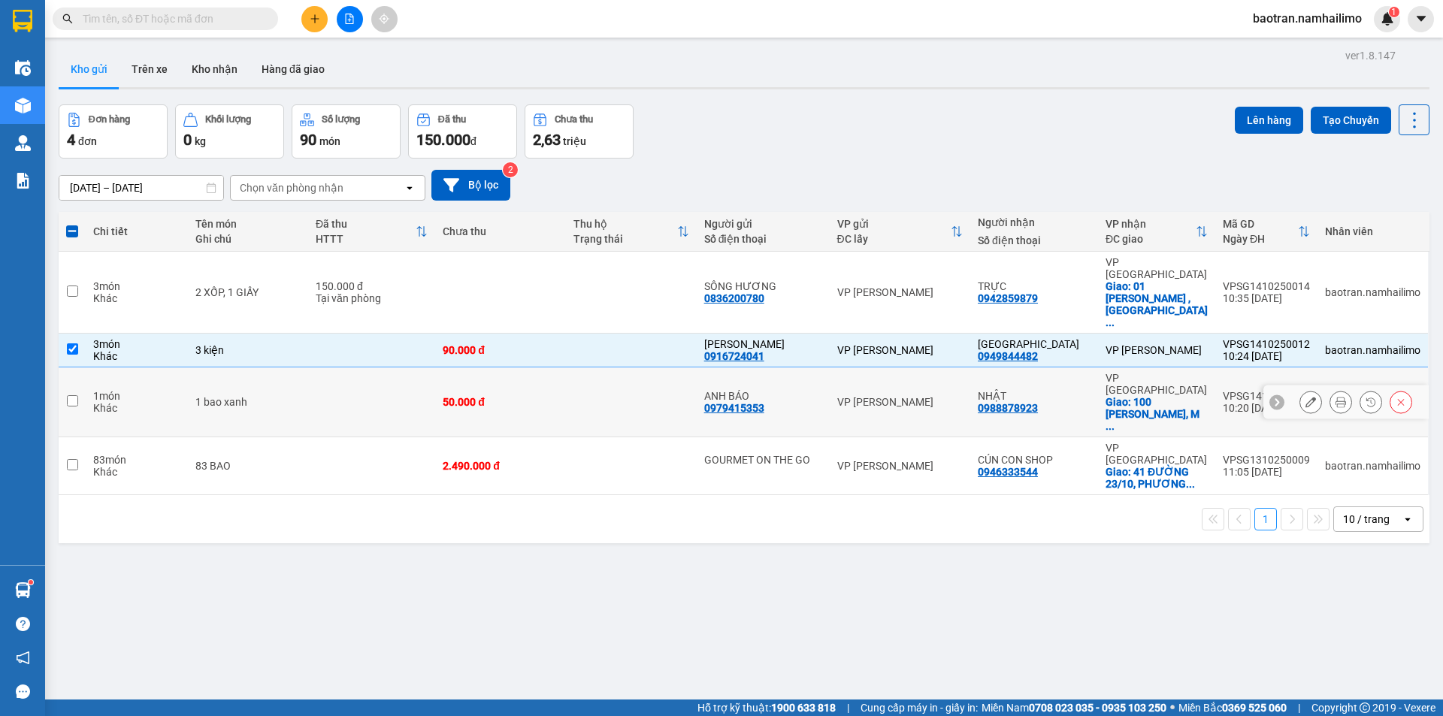
click at [598, 368] on td at bounding box center [631, 403] width 131 height 70
checkbox input "true"
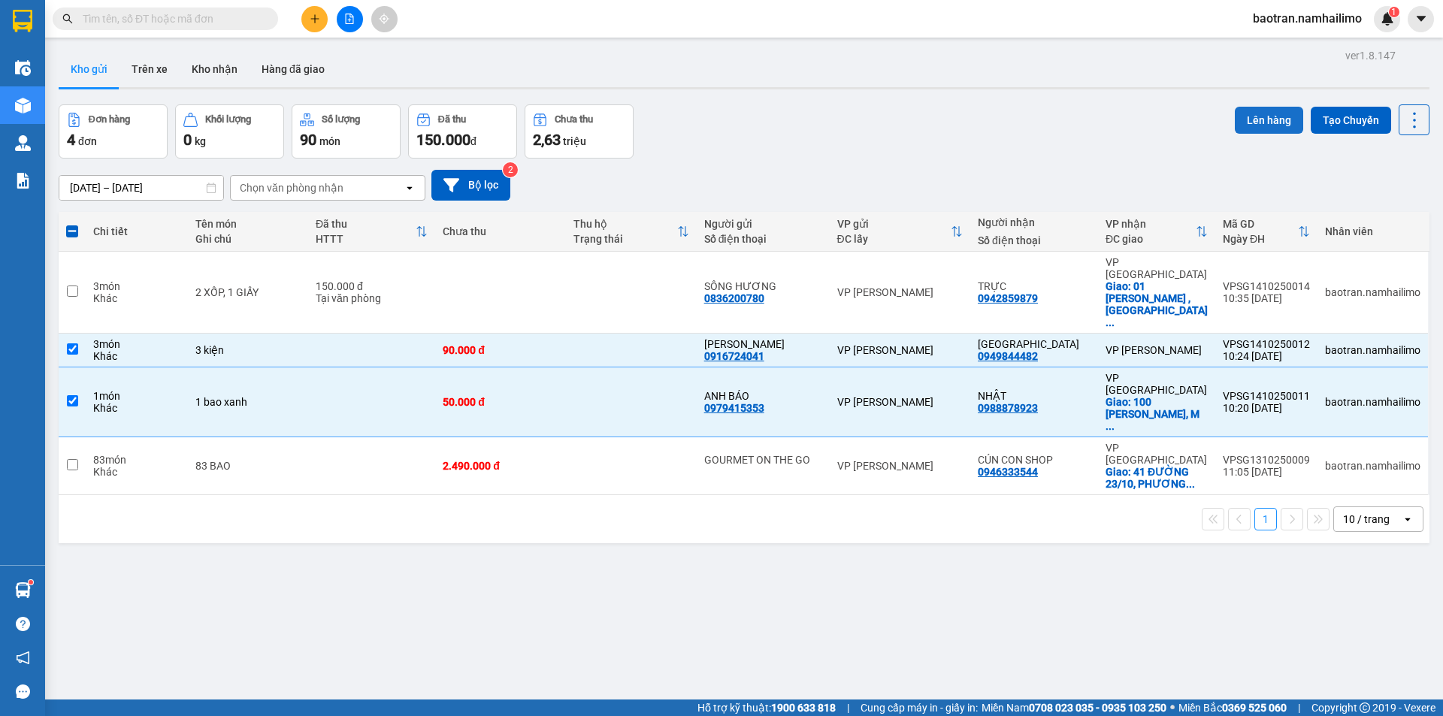
click at [1271, 119] on button "Lên hàng" at bounding box center [1269, 120] width 68 height 27
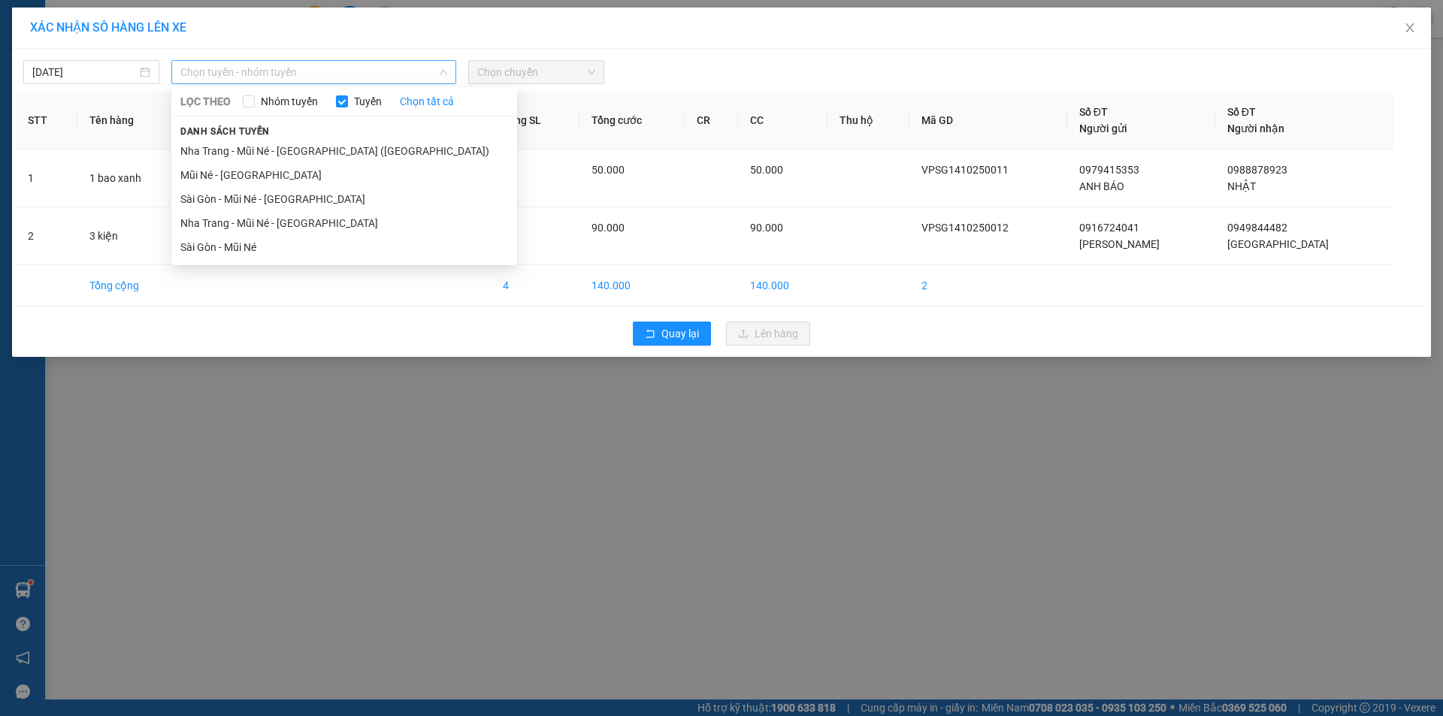
click at [280, 75] on span "Chọn tuyến - nhóm tuyến" at bounding box center [313, 72] width 267 height 23
drag, startPoint x: 256, startPoint y: 249, endPoint x: 256, endPoint y: 239, distance: 9.8
click at [256, 248] on li "Sài Gòn - Mũi Né" at bounding box center [344, 247] width 346 height 24
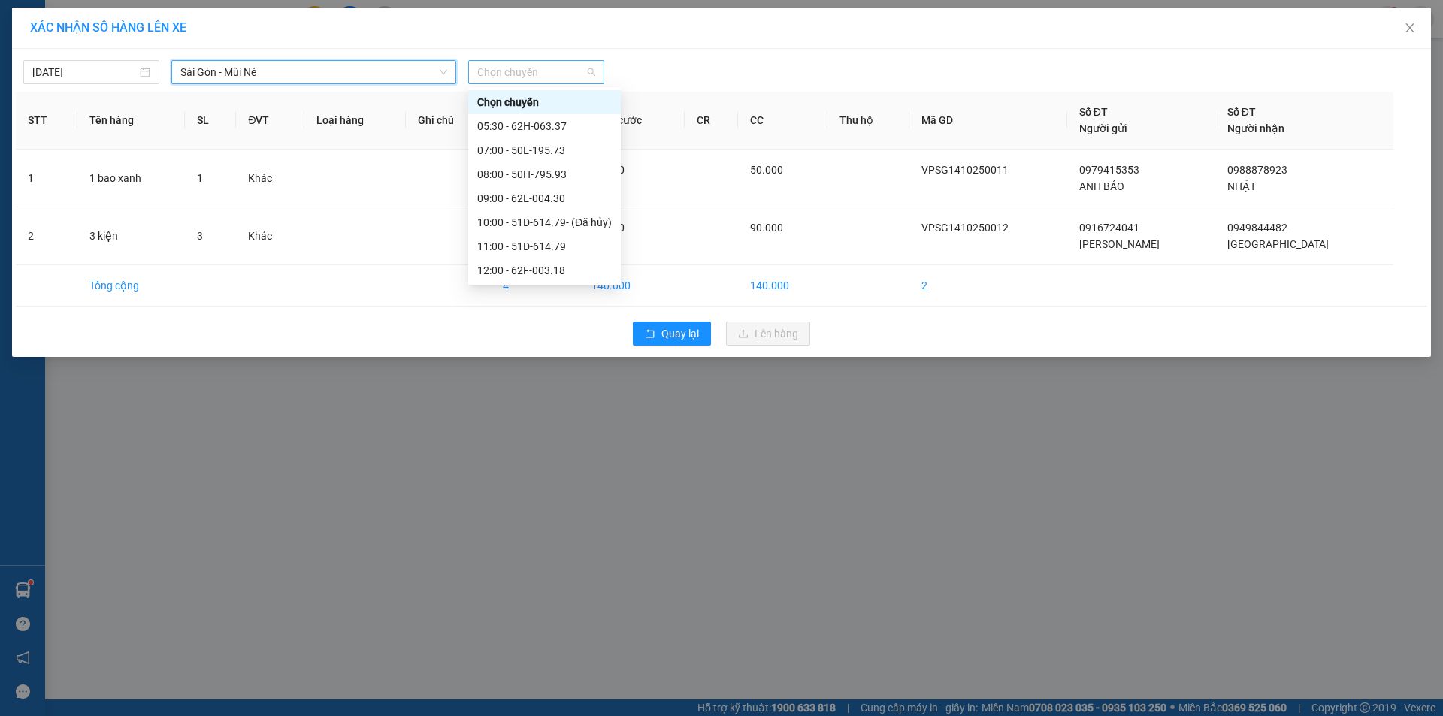
click at [537, 82] on span "Chọn chuyến" at bounding box center [536, 72] width 118 height 23
click at [531, 268] on div "12:00 - 62F-003.18" at bounding box center [544, 270] width 135 height 17
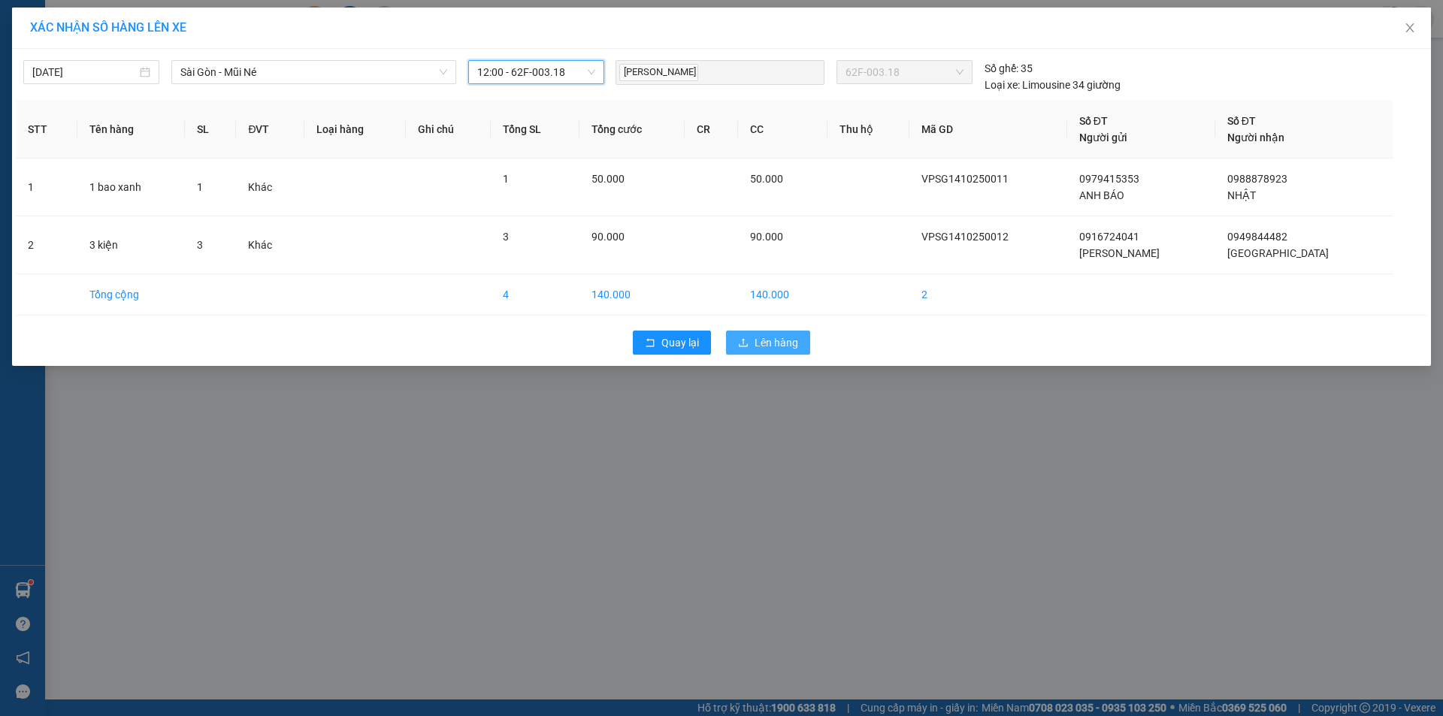
click at [746, 338] on icon "upload" at bounding box center [743, 342] width 11 height 11
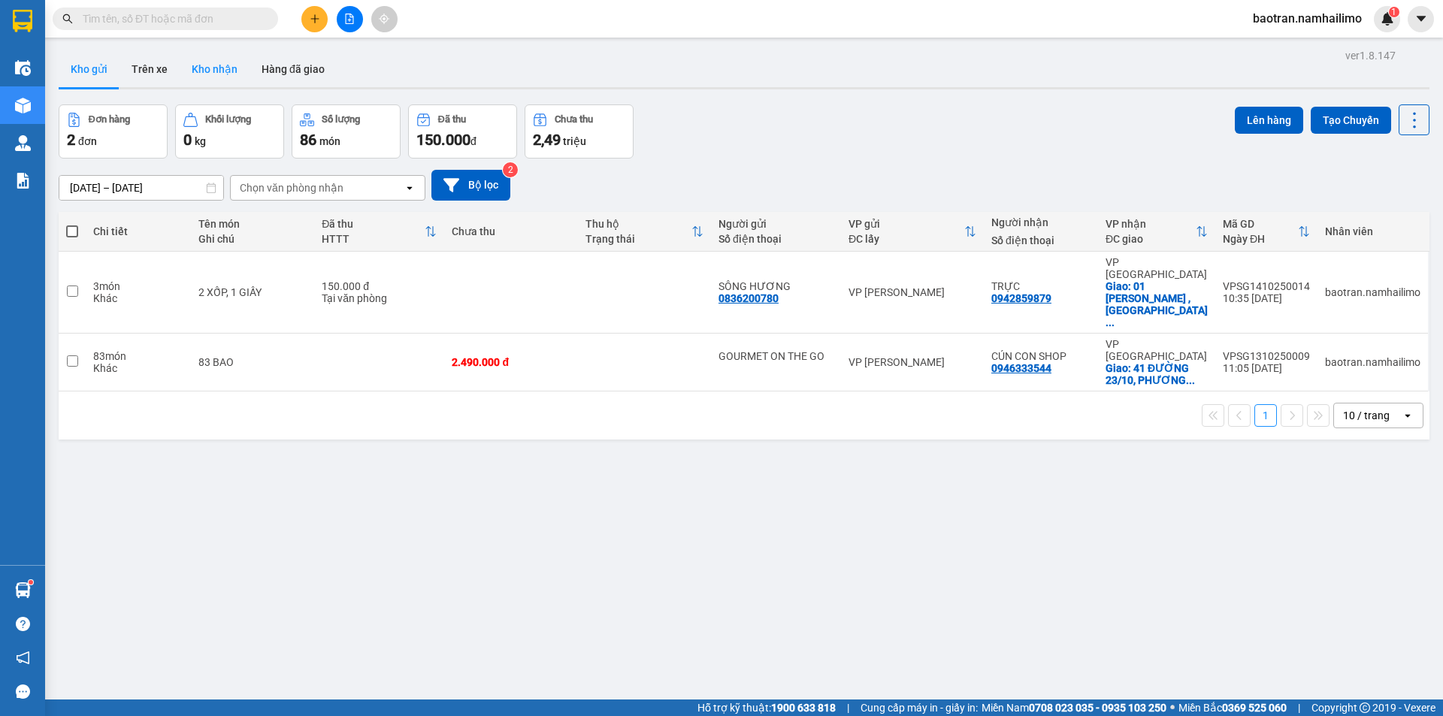
click at [223, 68] on button "Kho nhận" at bounding box center [215, 69] width 70 height 36
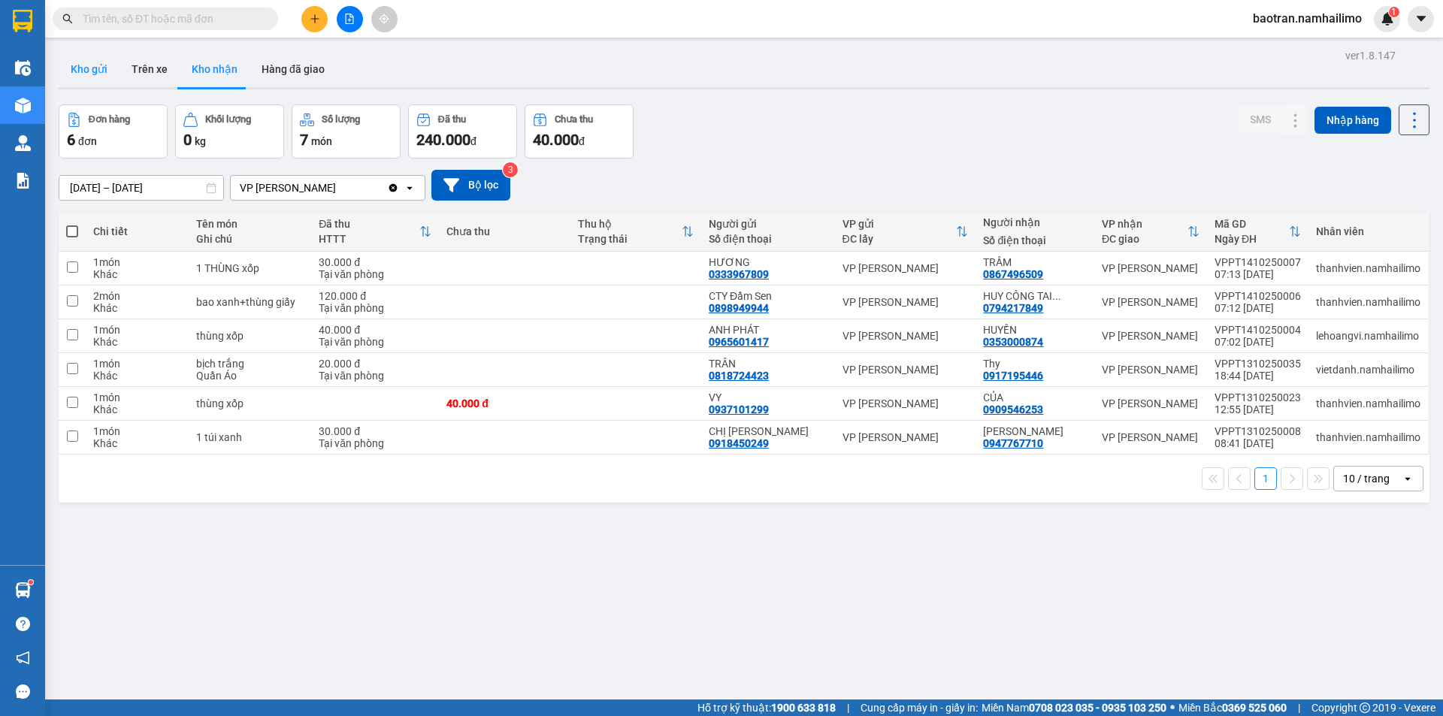
click at [92, 74] on button "Kho gửi" at bounding box center [89, 69] width 61 height 36
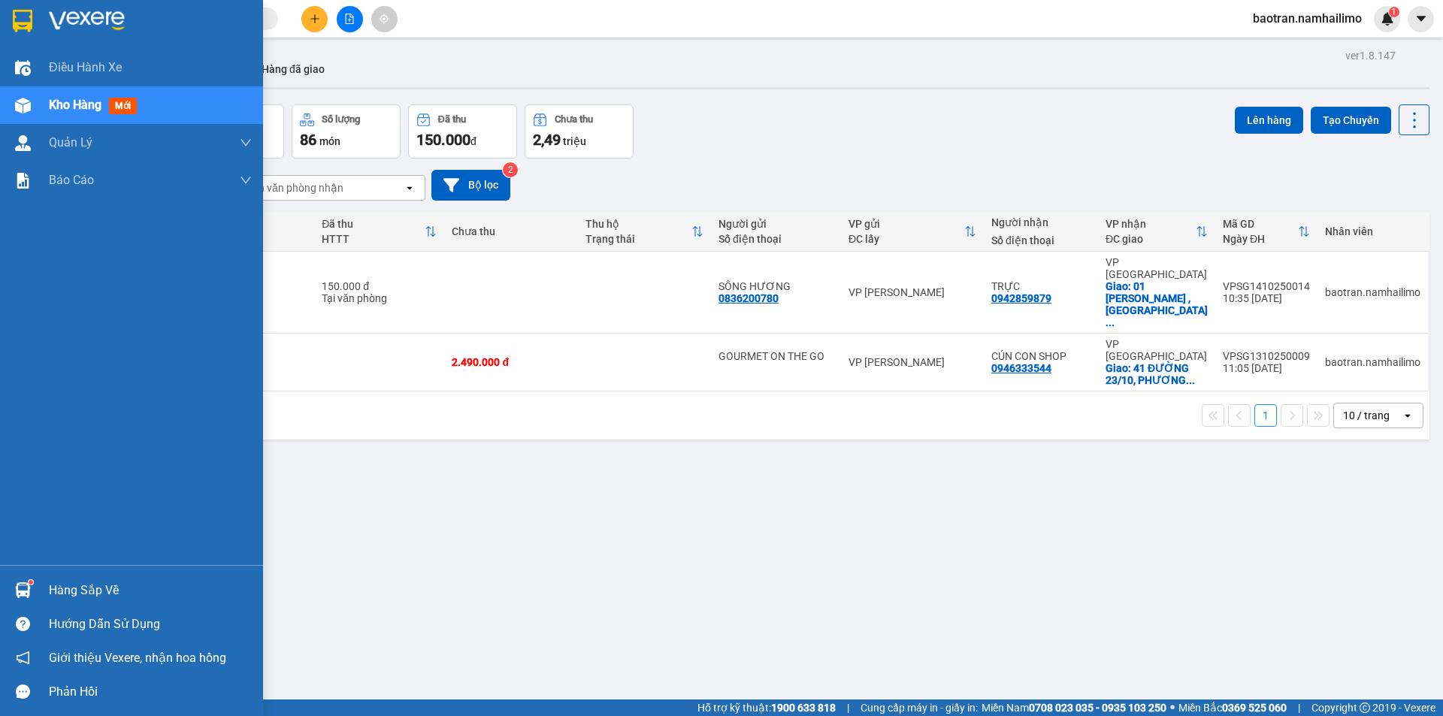
click at [118, 585] on div "Hàng sắp về" at bounding box center [150, 590] width 203 height 23
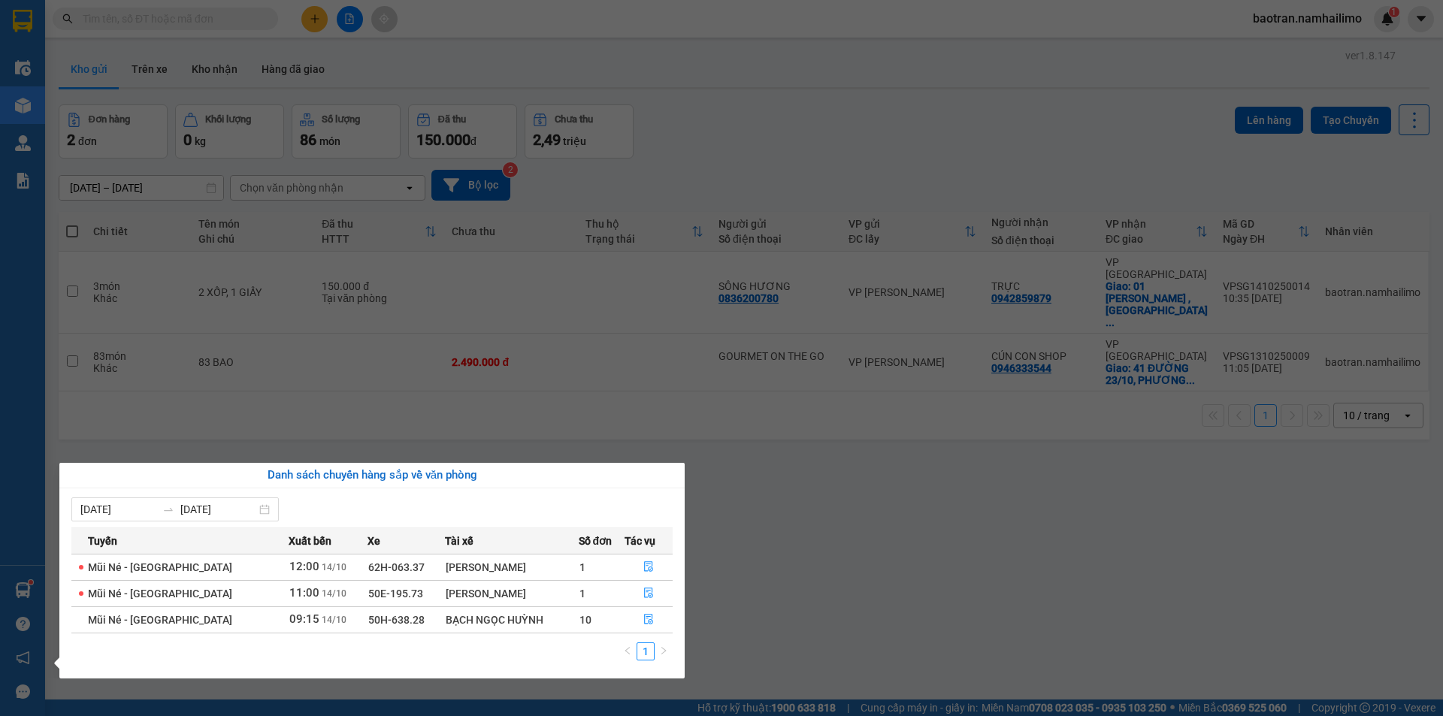
drag, startPoint x: 378, startPoint y: 396, endPoint x: 356, endPoint y: 328, distance: 71.1
click at [371, 389] on section "Kết quả tìm kiếm ( 0 ) Bộ lọc No Data baotran.namhailimo 1 Điều hành xe Kho hàn…" at bounding box center [721, 358] width 1443 height 716
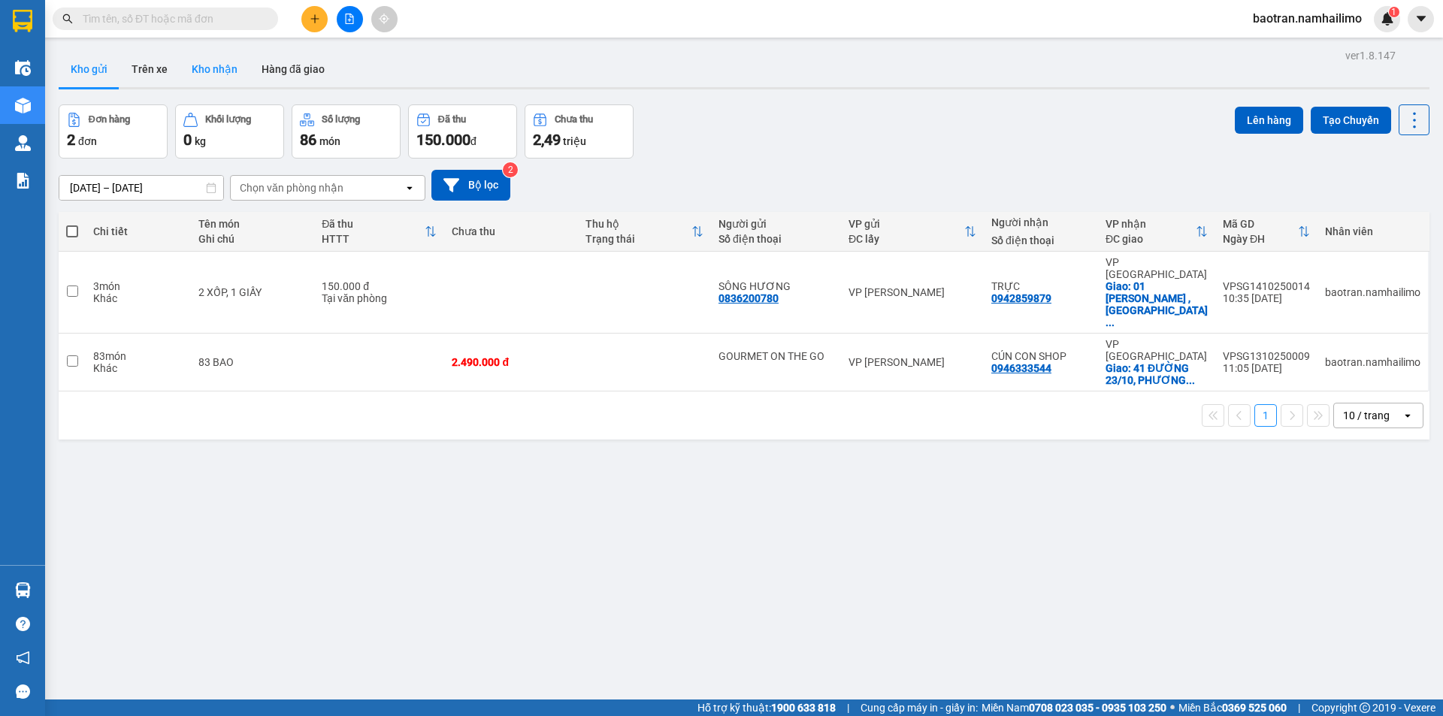
click at [224, 53] on button "Kho nhận" at bounding box center [215, 69] width 70 height 36
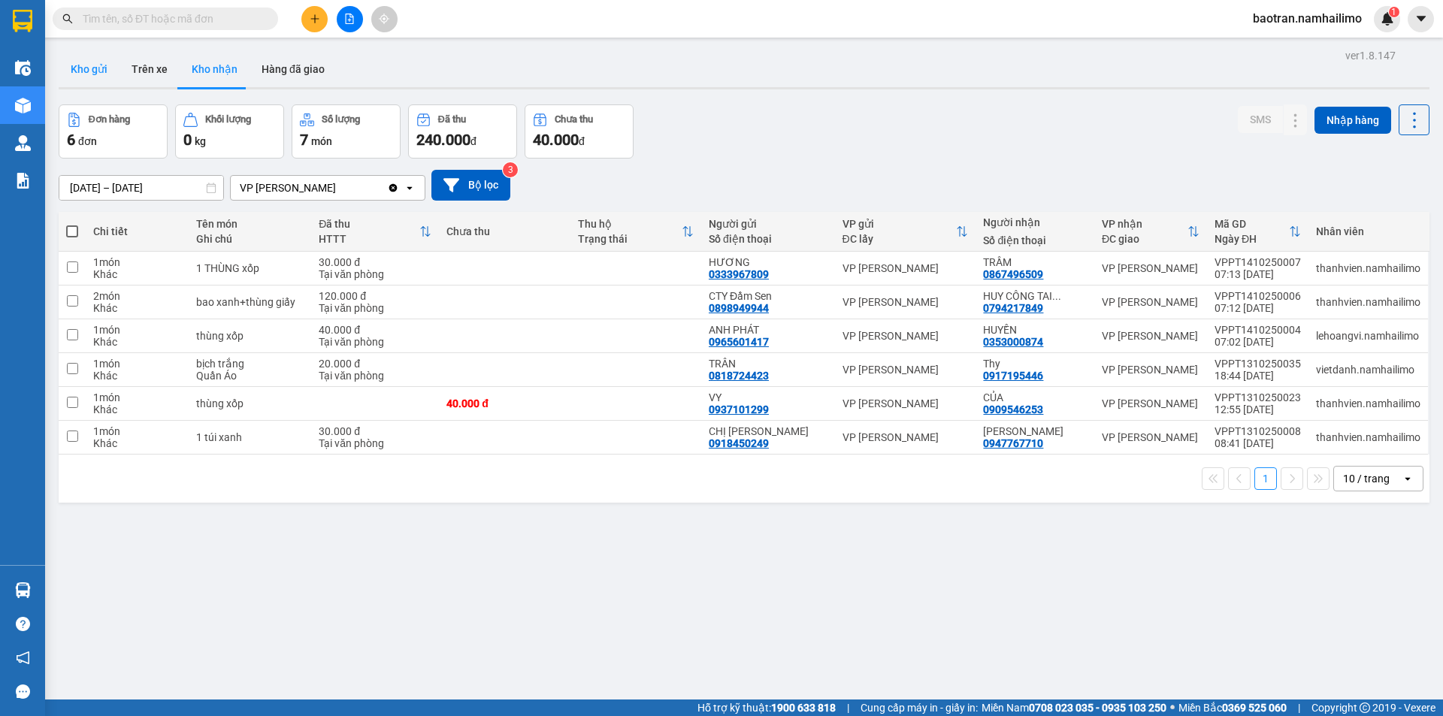
click at [98, 85] on button "Kho gửi" at bounding box center [89, 69] width 61 height 36
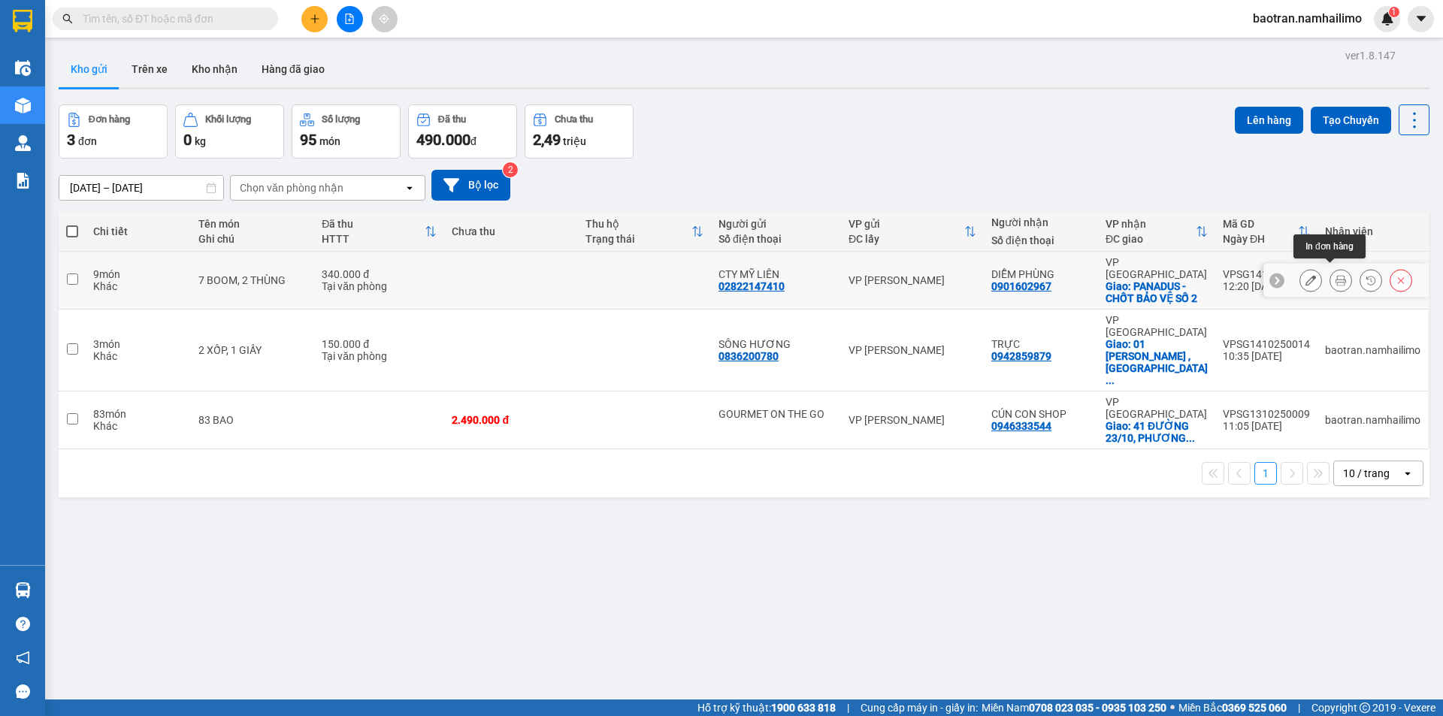
click at [1336, 277] on icon at bounding box center [1341, 280] width 11 height 11
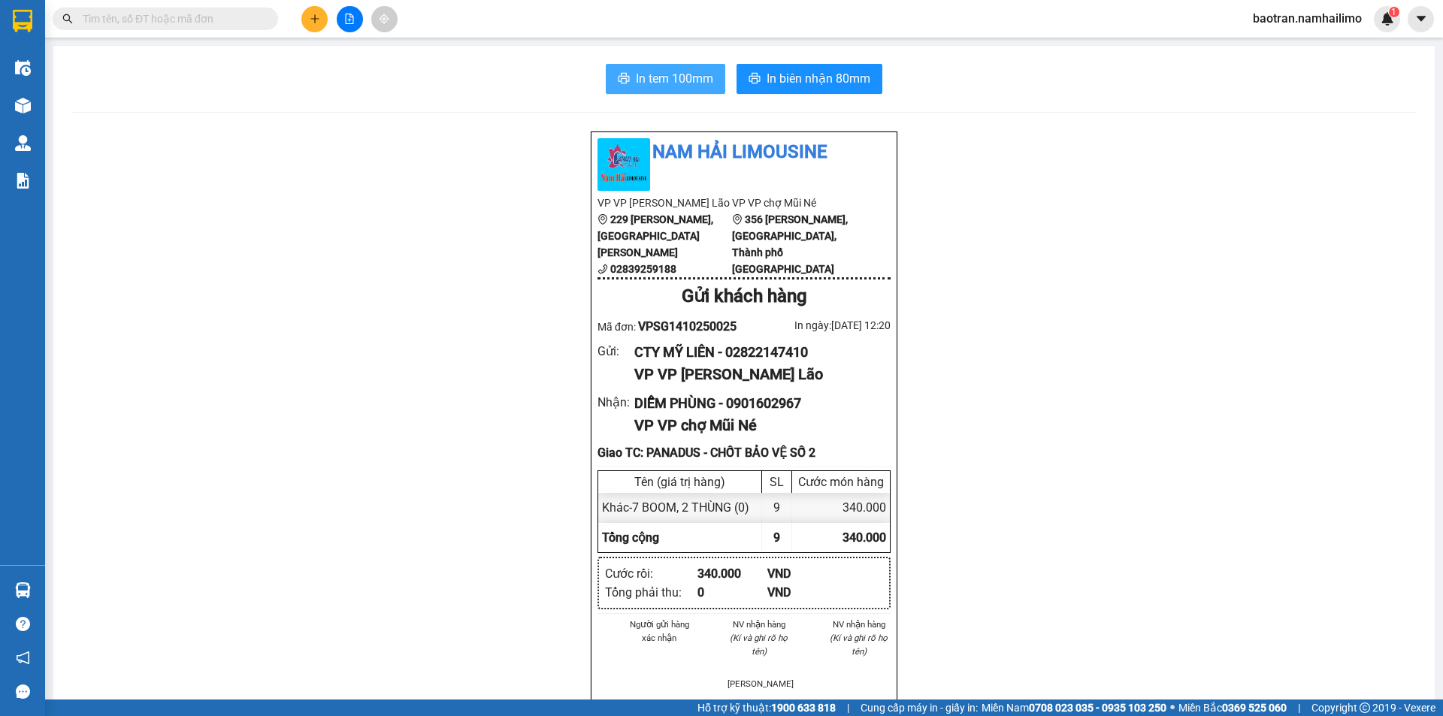
click at [677, 84] on span "In tem 100mm" at bounding box center [674, 78] width 77 height 19
click at [791, 89] on button "In biên nhận 80mm" at bounding box center [810, 79] width 146 height 30
click at [664, 73] on span "In tem 100mm" at bounding box center [674, 78] width 77 height 19
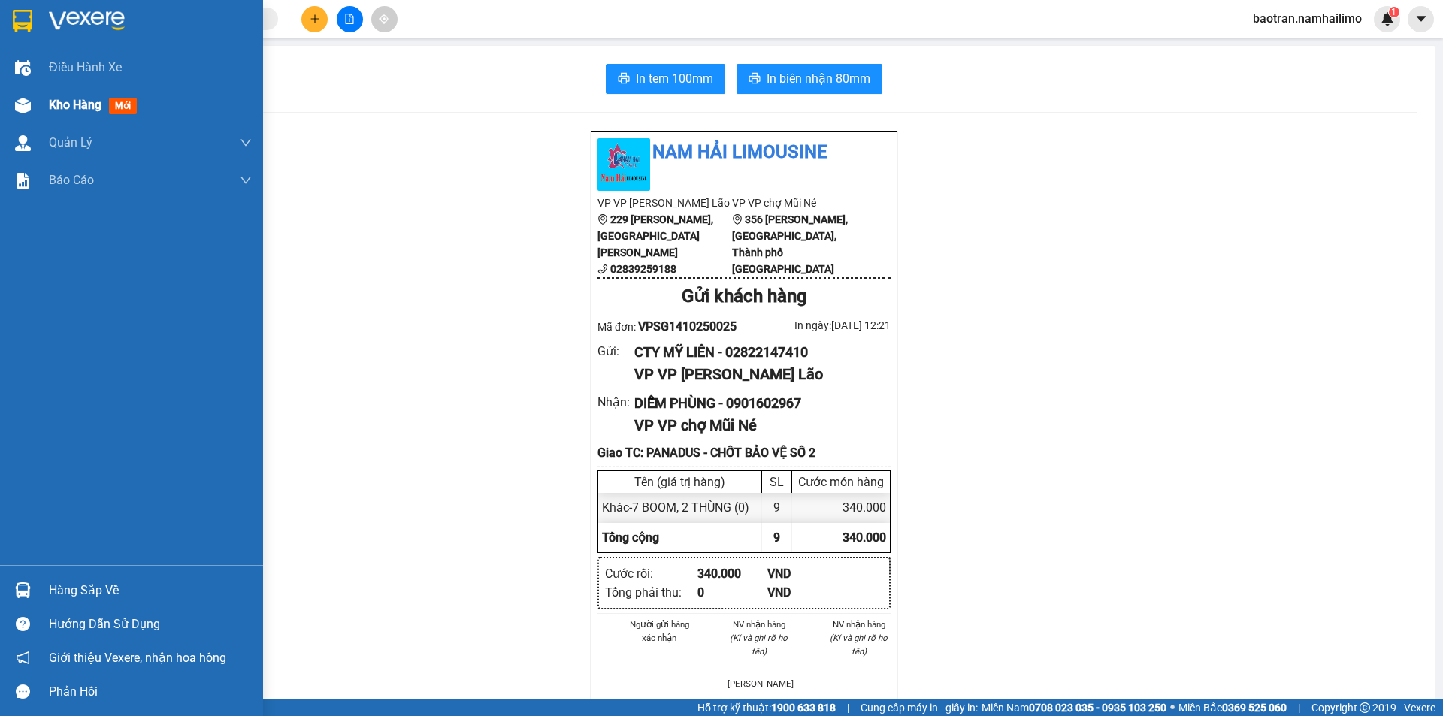
click at [85, 108] on span "Kho hàng" at bounding box center [75, 105] width 53 height 14
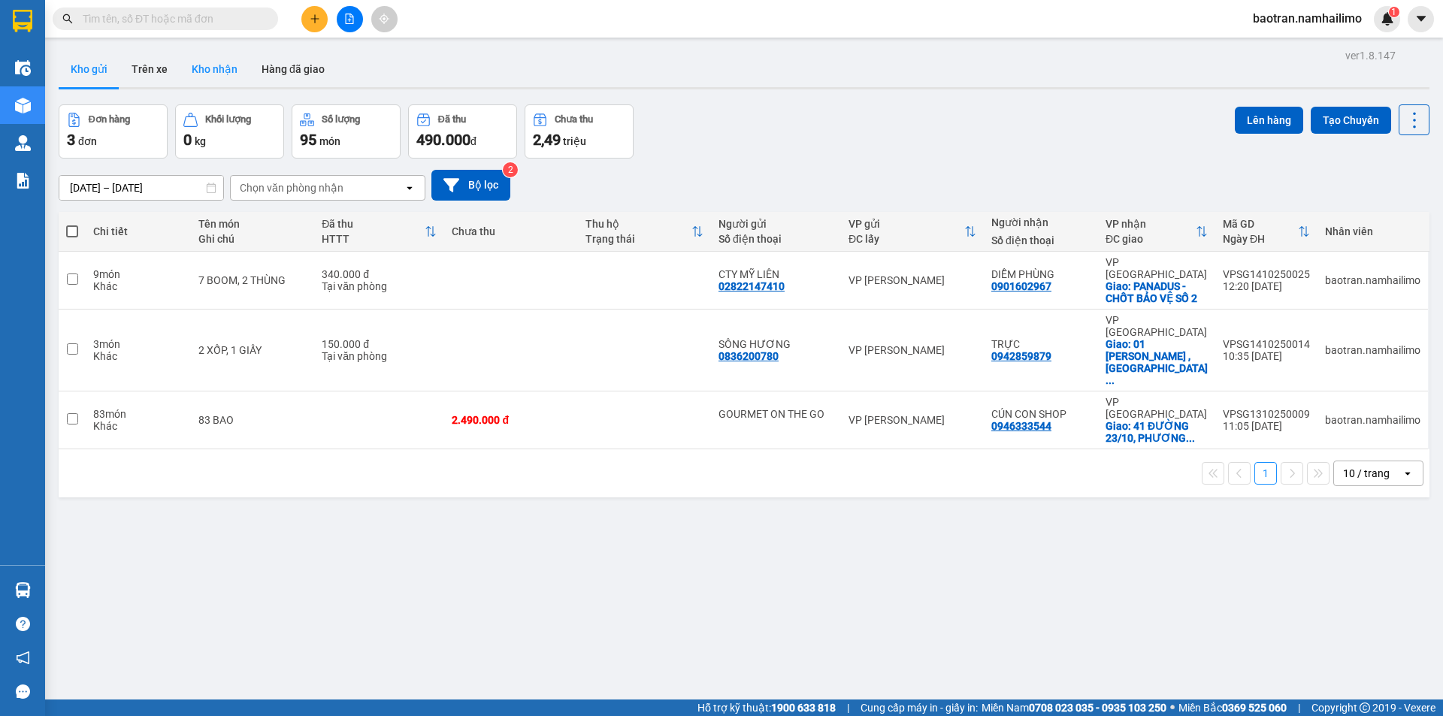
click at [223, 63] on button "Kho nhận" at bounding box center [215, 69] width 70 height 36
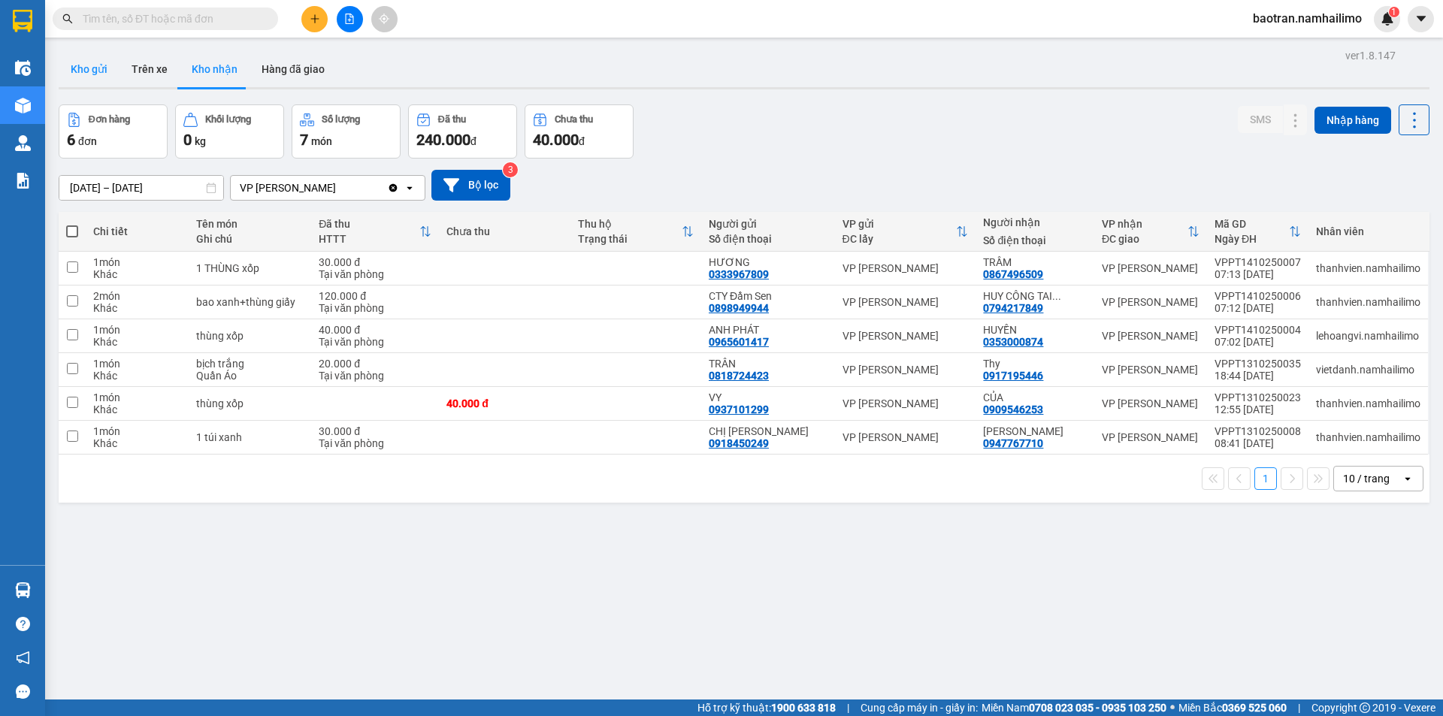
click at [106, 75] on button "Kho gửi" at bounding box center [89, 69] width 61 height 36
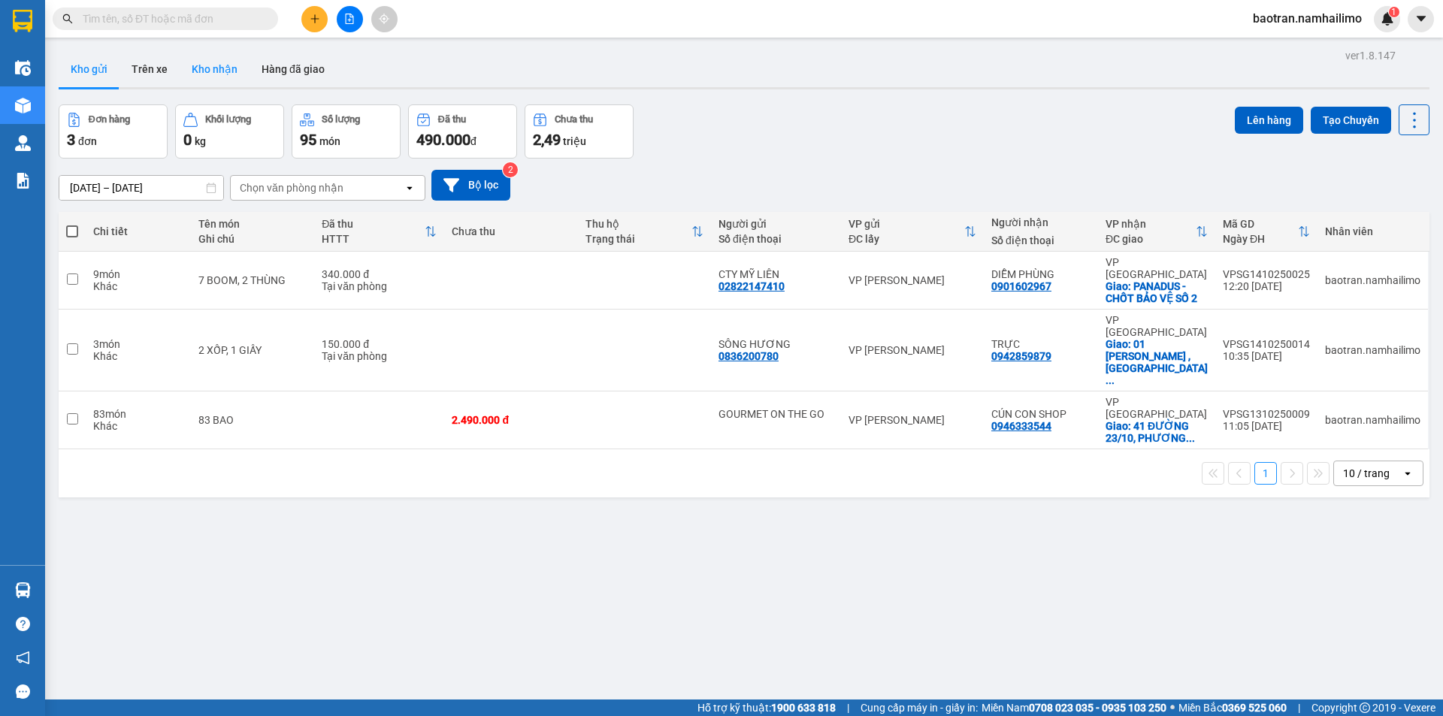
click at [192, 68] on button "Kho nhận" at bounding box center [215, 69] width 70 height 36
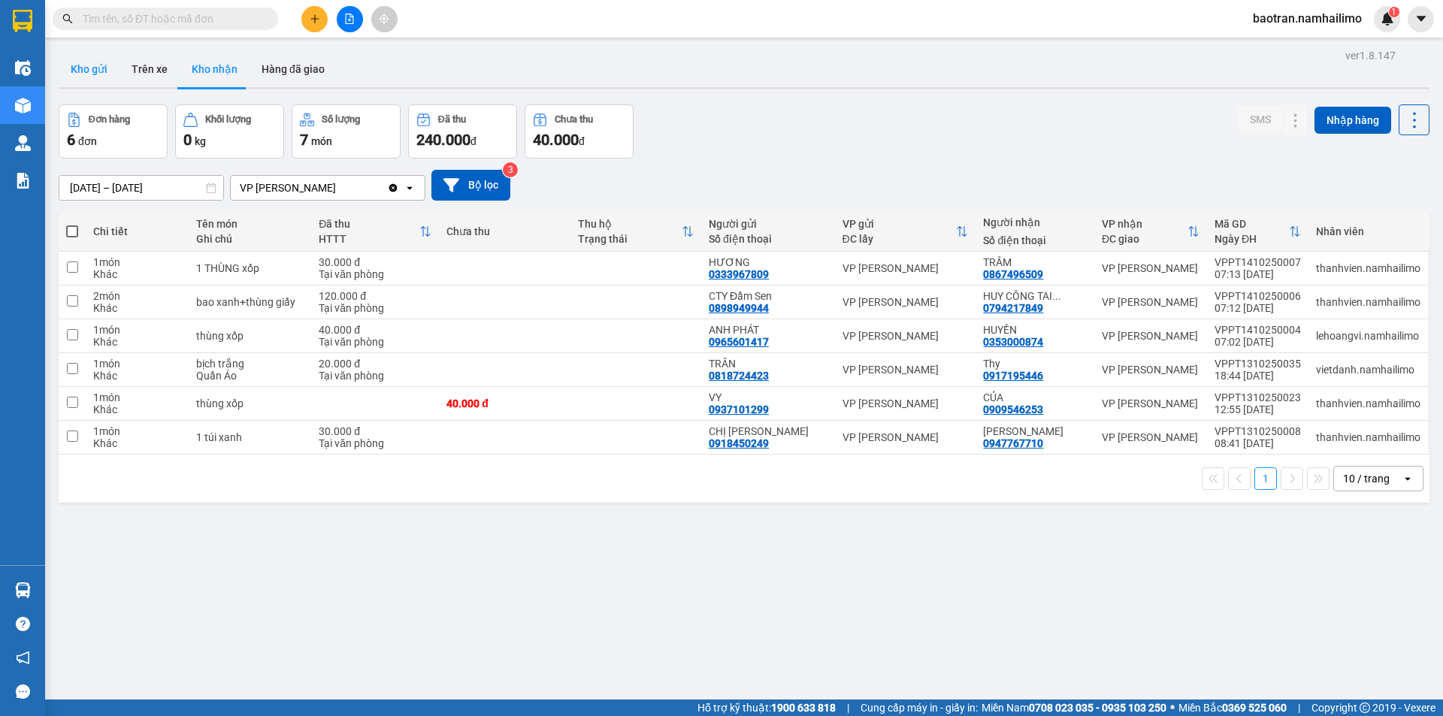
click at [84, 53] on button "Kho gửi" at bounding box center [89, 69] width 61 height 36
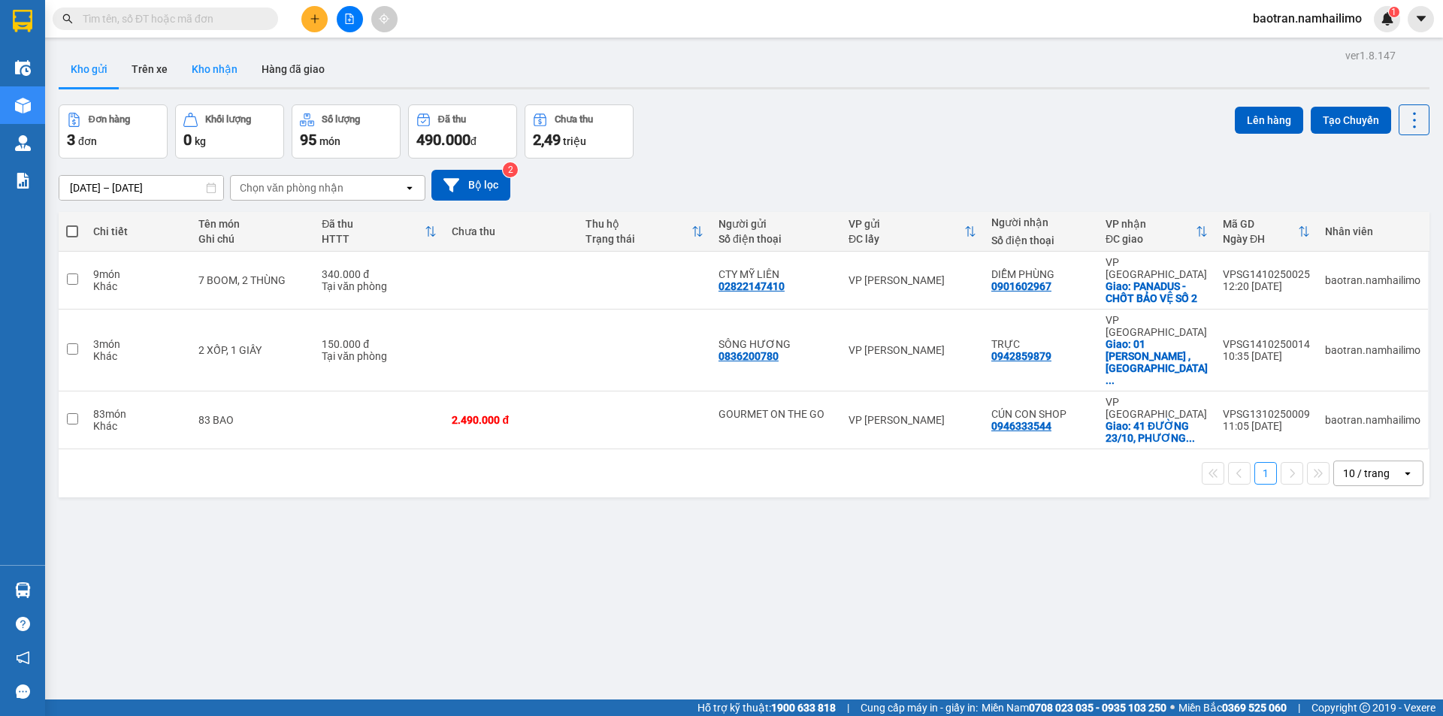
click at [215, 71] on button "Kho nhận" at bounding box center [215, 69] width 70 height 36
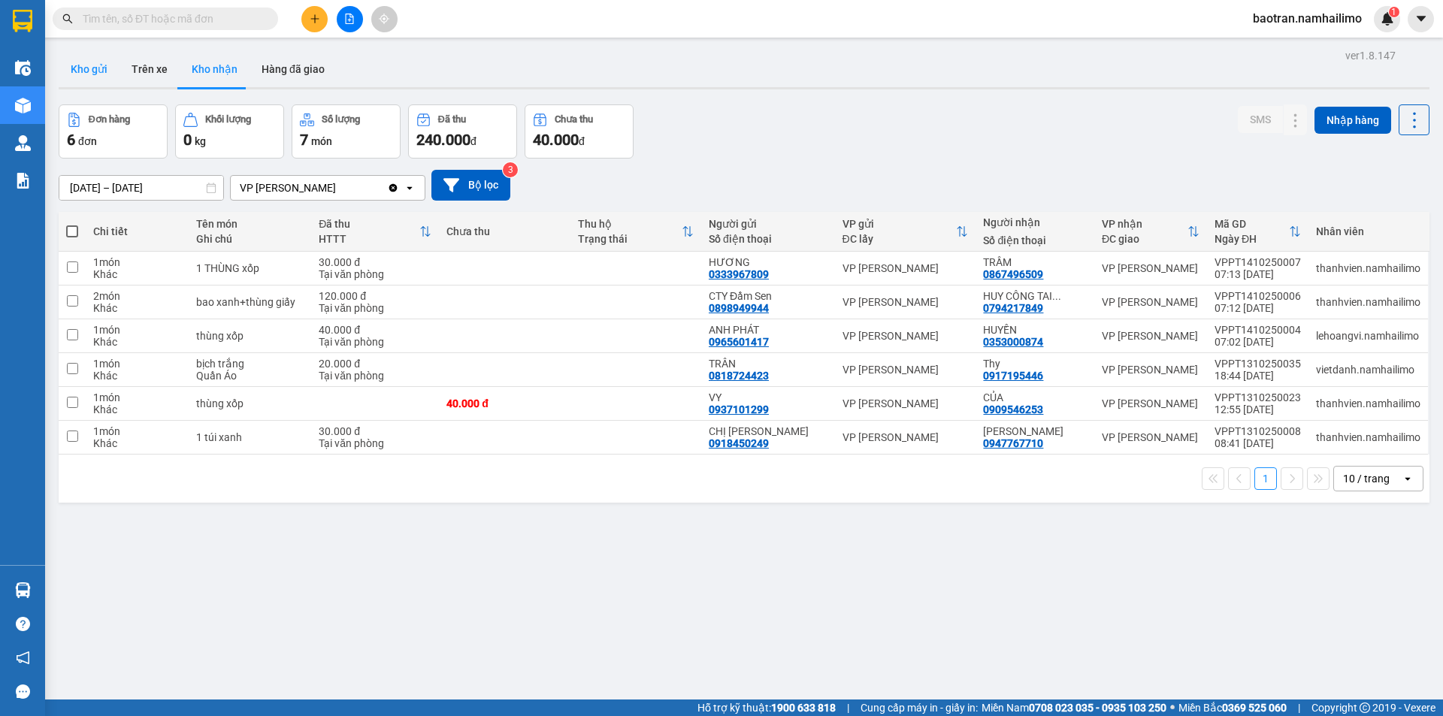
click at [89, 81] on button "Kho gửi" at bounding box center [89, 69] width 61 height 36
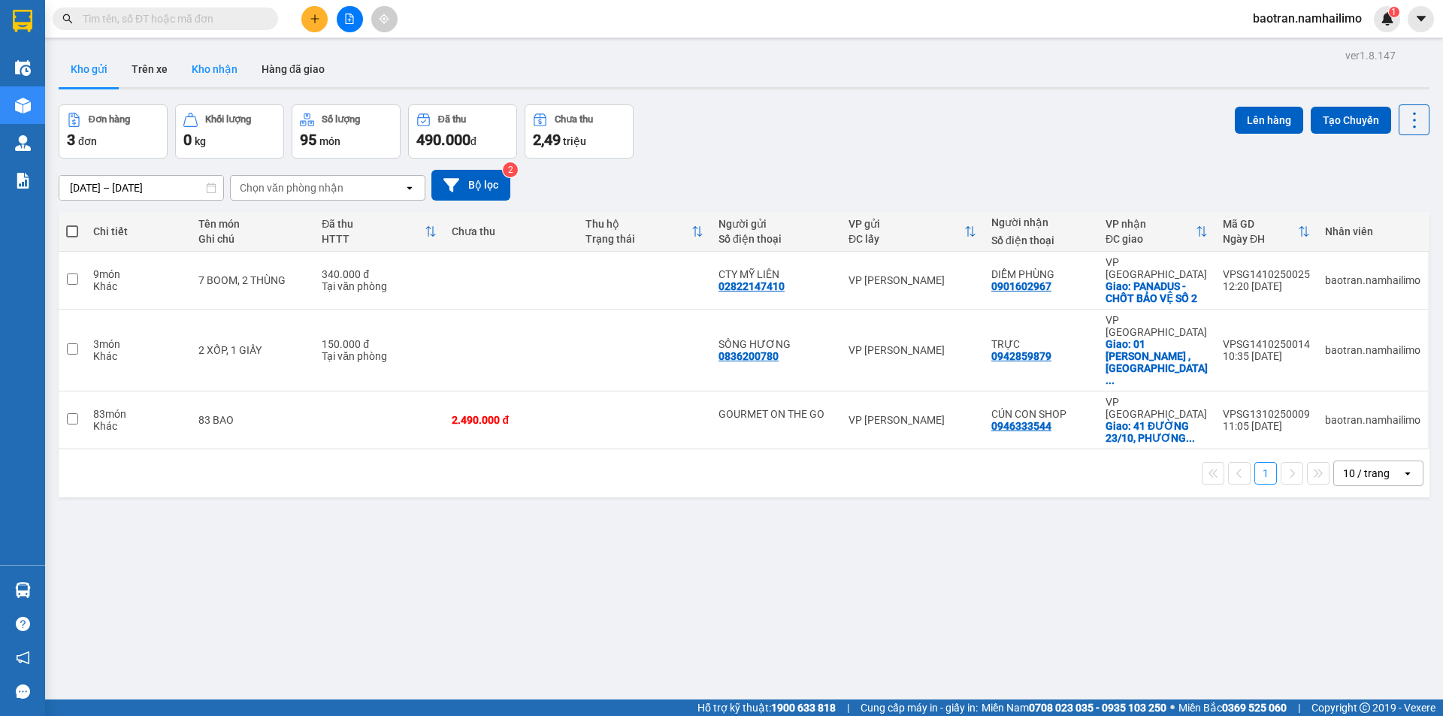
click at [192, 74] on button "Kho nhận" at bounding box center [215, 69] width 70 height 36
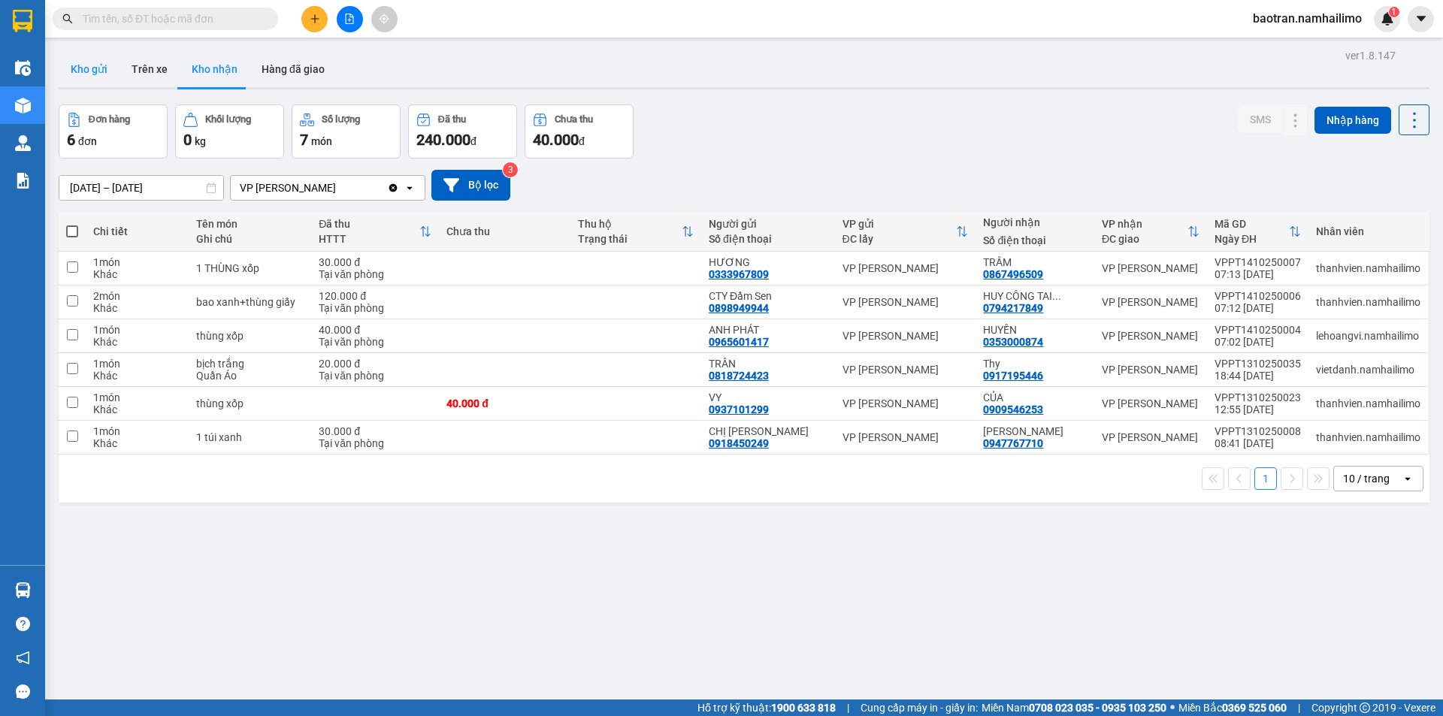
click at [88, 77] on button "Kho gửi" at bounding box center [89, 69] width 61 height 36
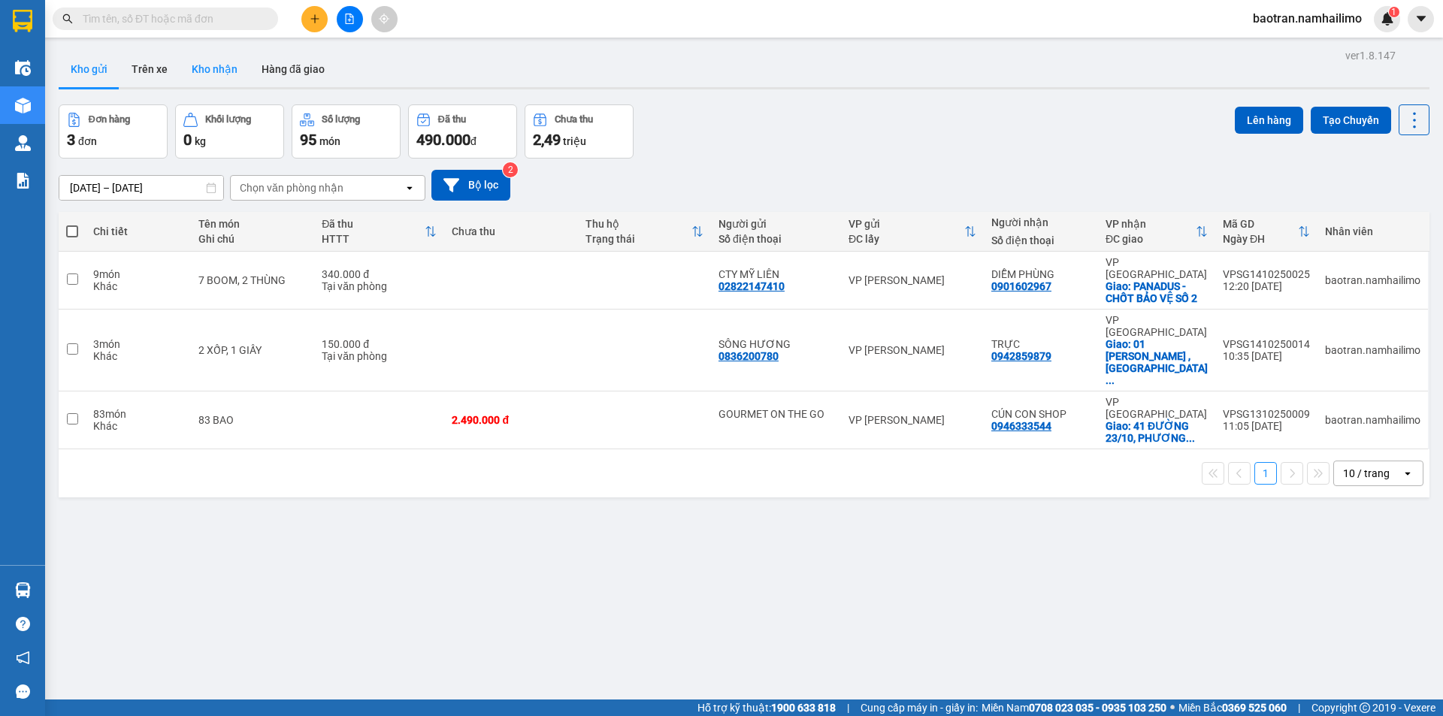
click at [227, 68] on button "Kho nhận" at bounding box center [215, 69] width 70 height 36
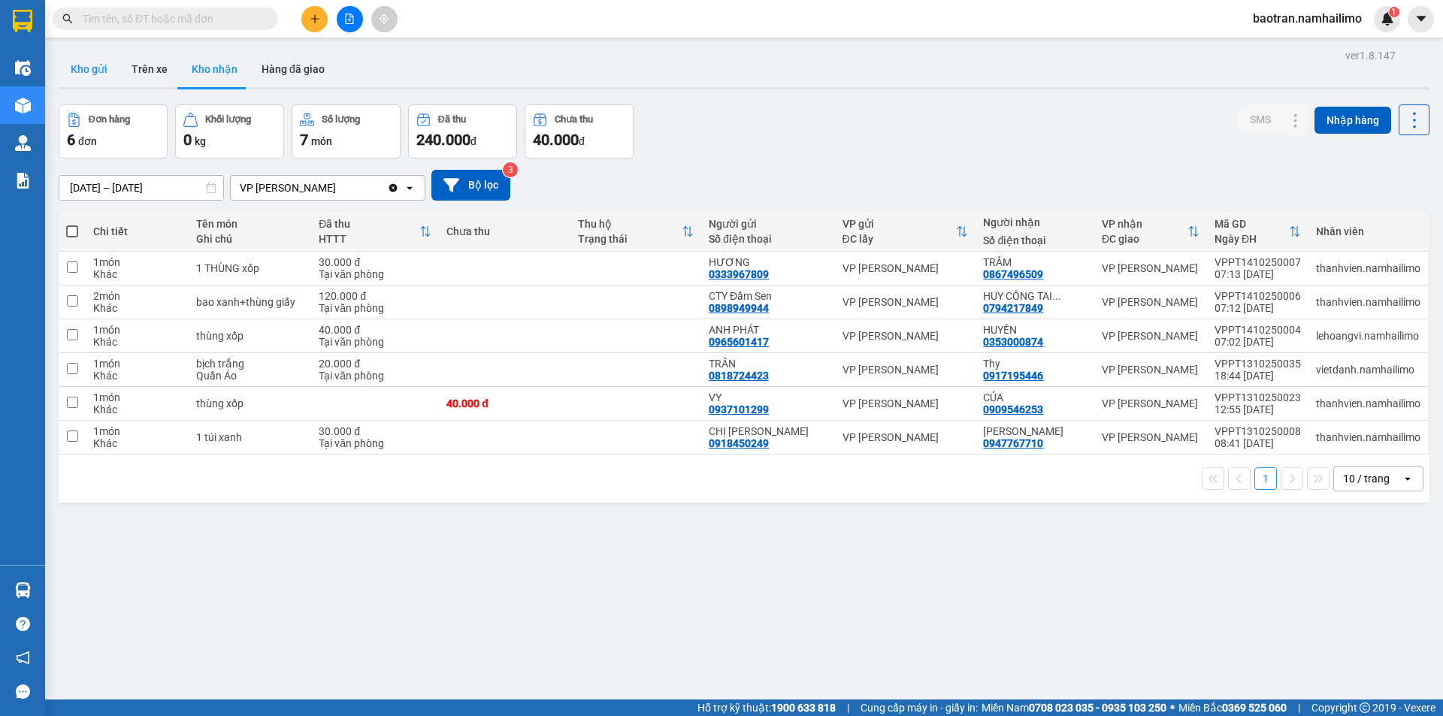
drag, startPoint x: 102, startPoint y: 78, endPoint x: 113, endPoint y: 73, distance: 12.4
click at [102, 77] on button "Kho gửi" at bounding box center [89, 69] width 61 height 36
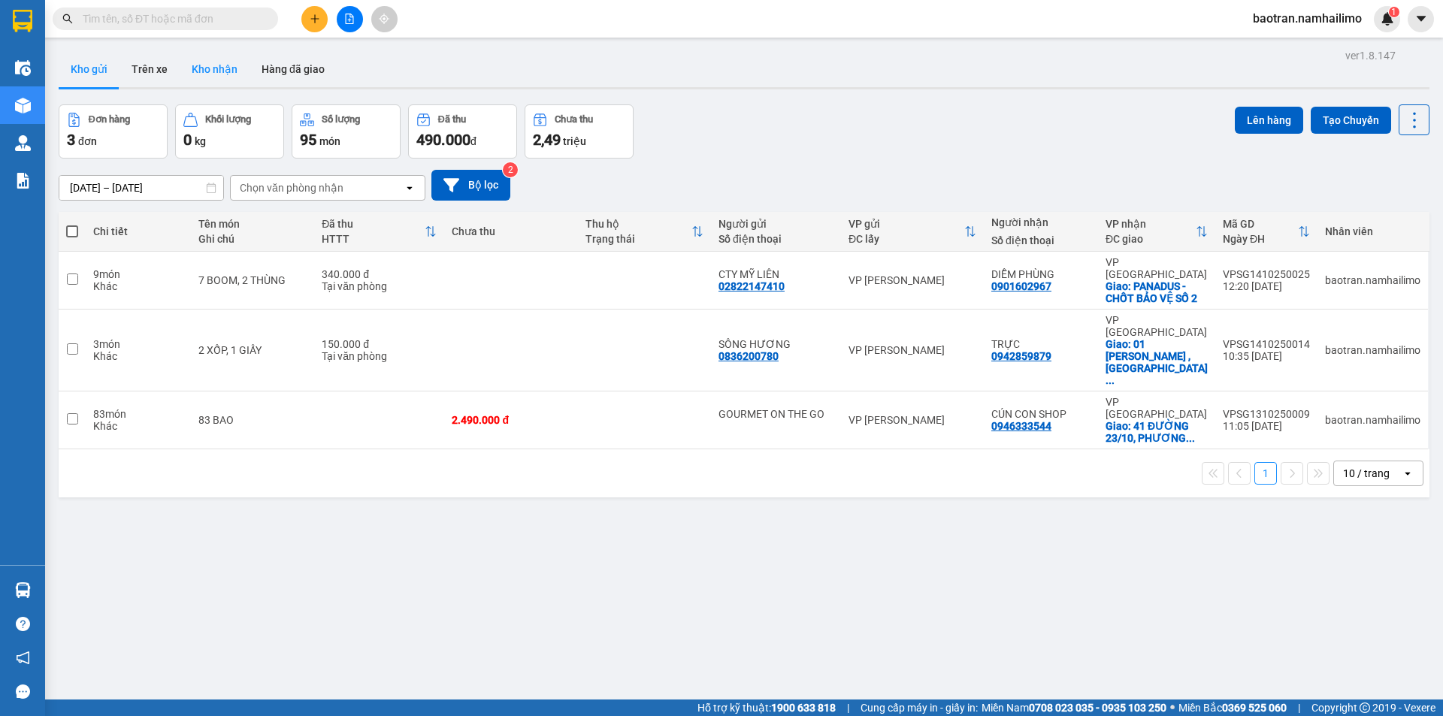
click at [206, 61] on button "Kho nhận" at bounding box center [215, 69] width 70 height 36
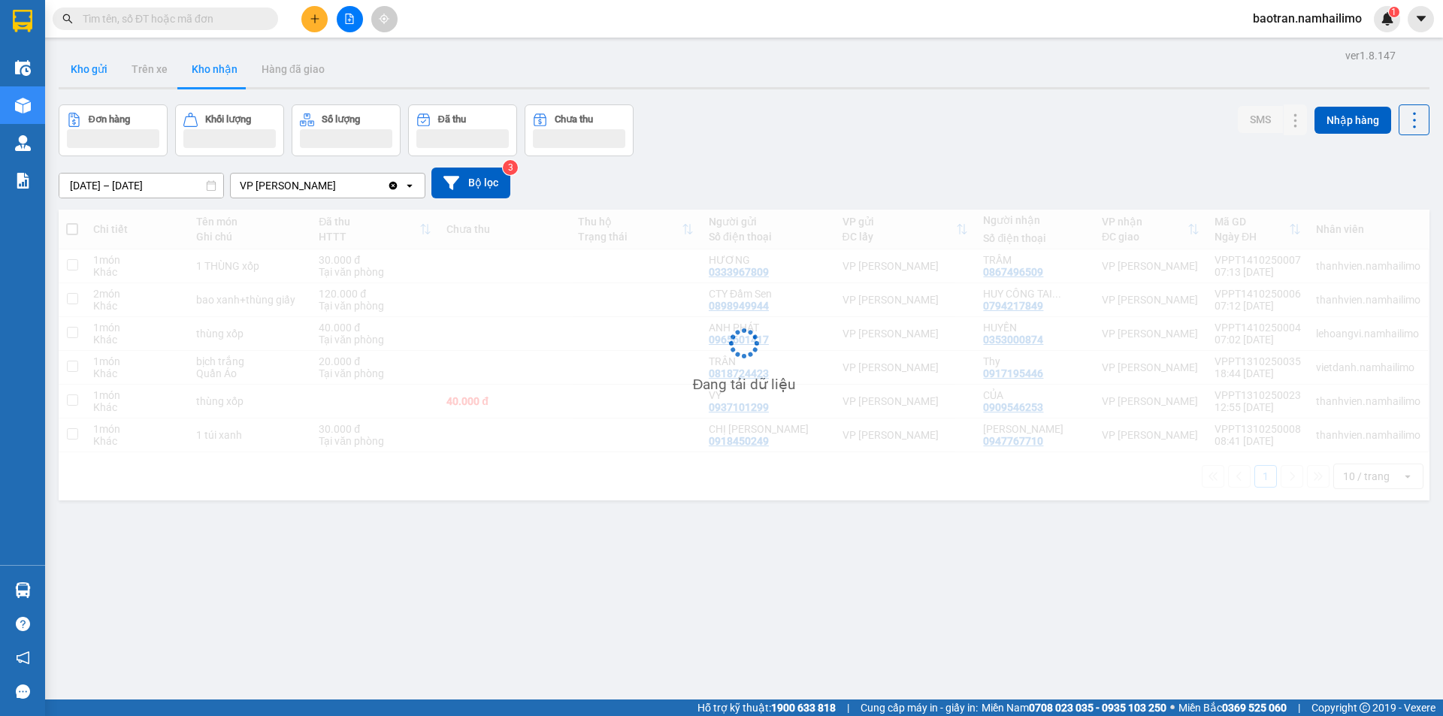
click at [79, 71] on button "Kho gửi" at bounding box center [89, 69] width 61 height 36
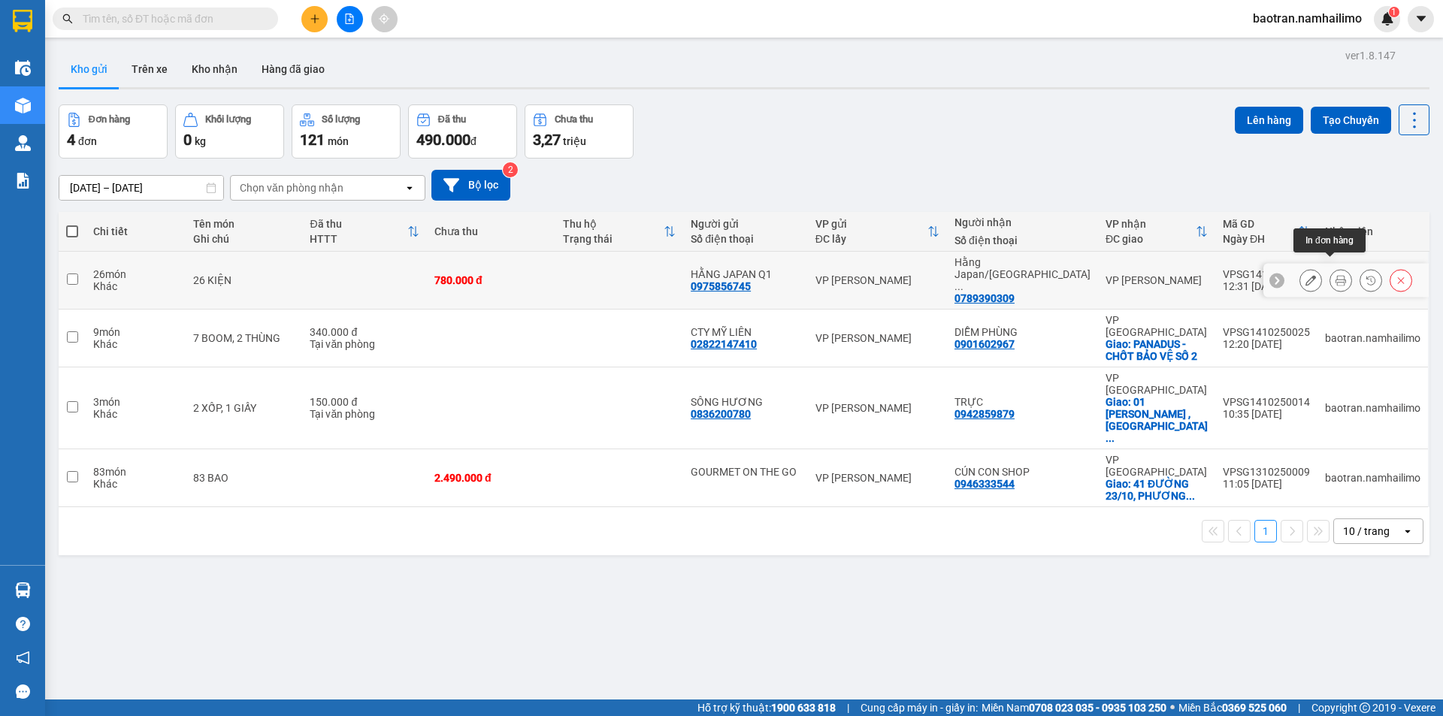
click at [1330, 273] on button at bounding box center [1340, 281] width 21 height 26
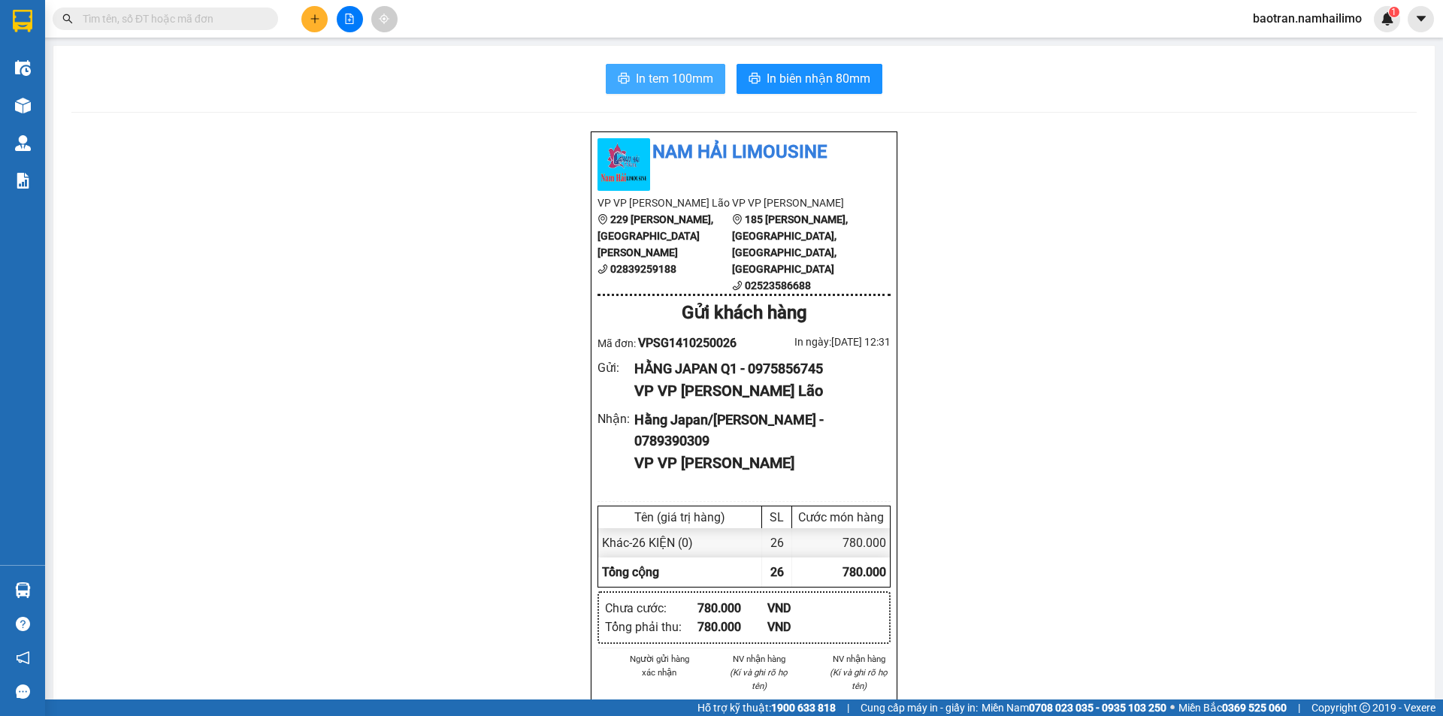
click at [619, 74] on icon "printer" at bounding box center [624, 78] width 11 height 11
click at [842, 84] on span "In biên nhận 80mm" at bounding box center [819, 78] width 104 height 19
click at [695, 80] on span "In tem 100mm" at bounding box center [674, 78] width 77 height 19
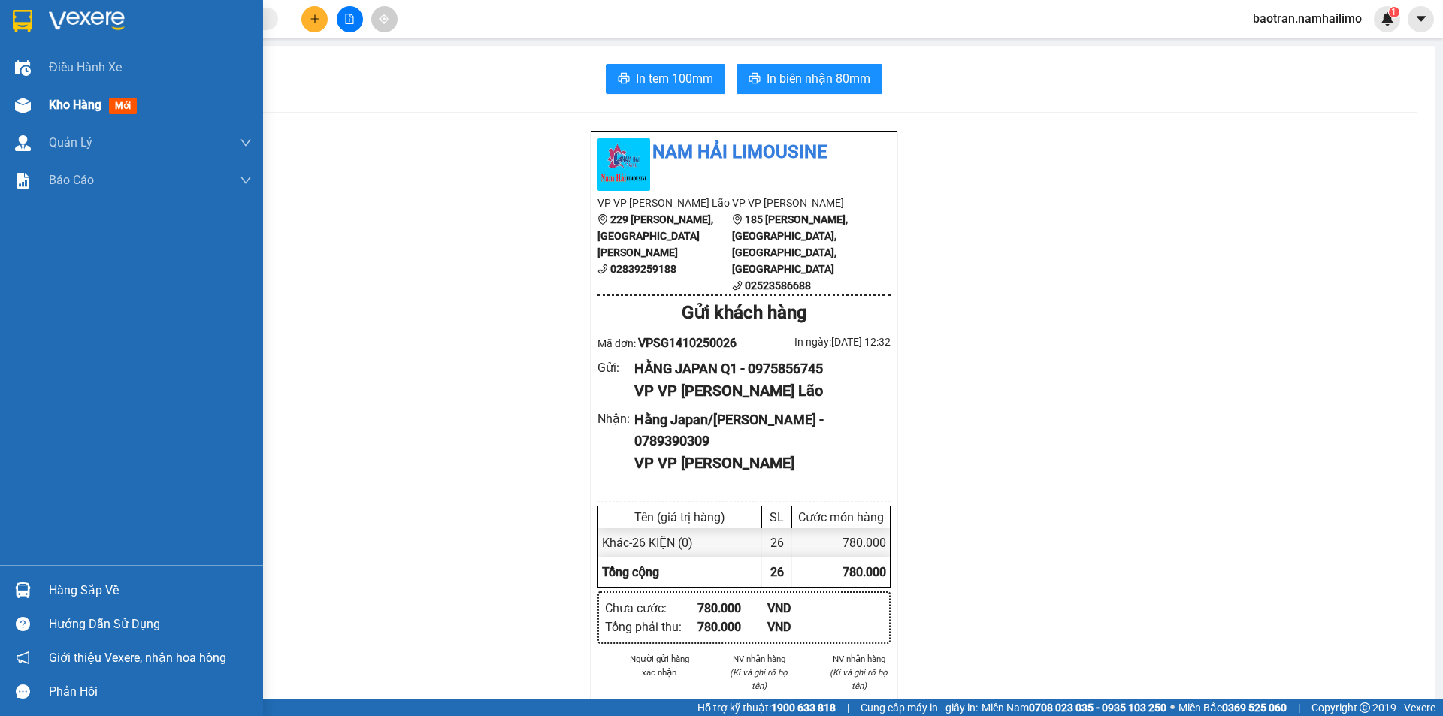
click at [68, 107] on span "Kho hàng" at bounding box center [75, 105] width 53 height 14
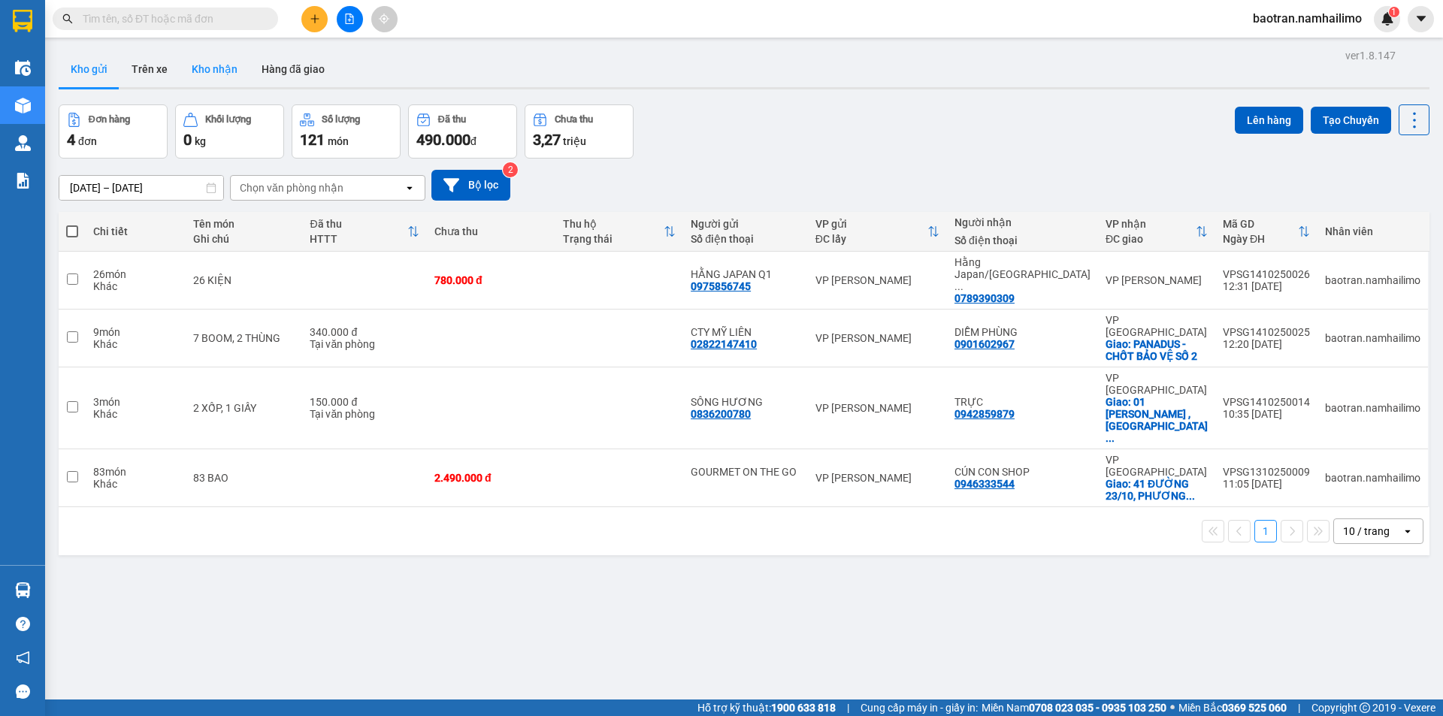
drag, startPoint x: 205, startPoint y: 65, endPoint x: 188, endPoint y: 65, distance: 17.3
click at [202, 65] on button "Kho nhận" at bounding box center [215, 69] width 70 height 36
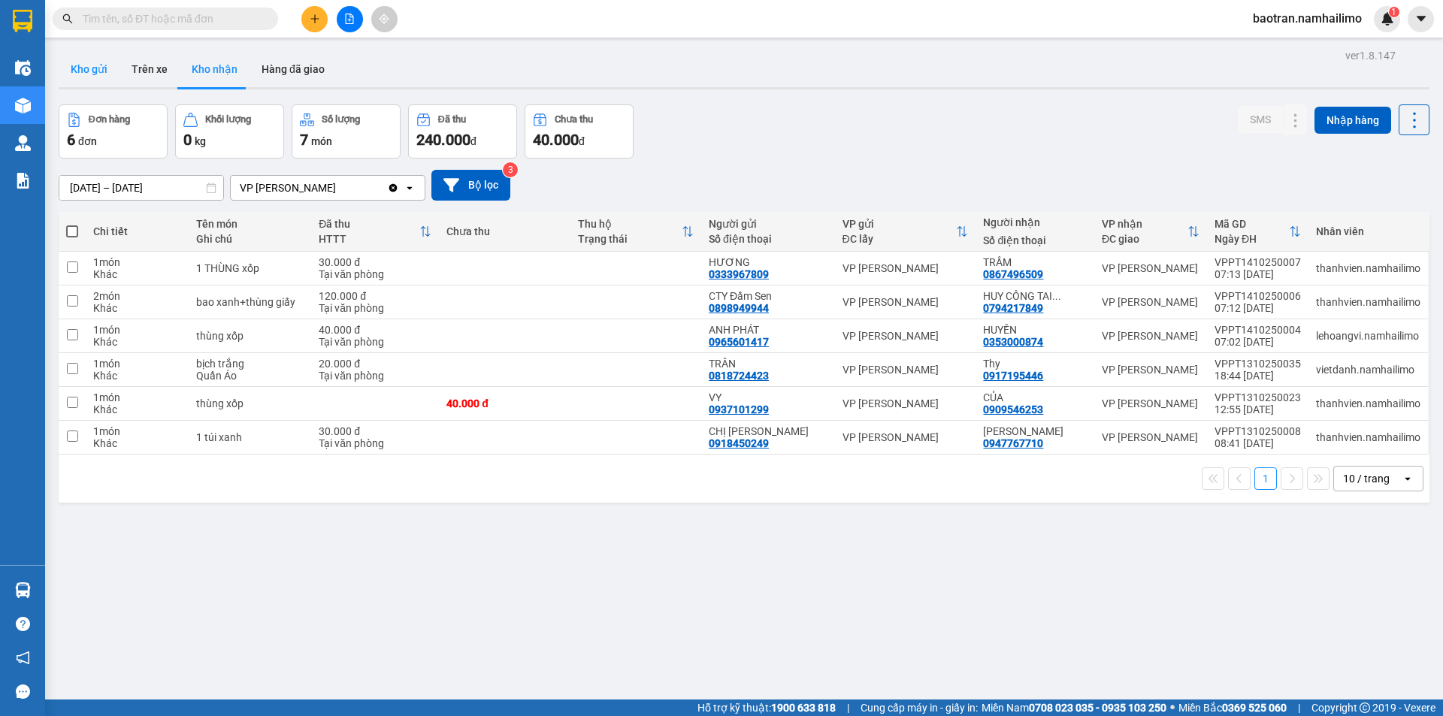
click at [79, 73] on button "Kho gửi" at bounding box center [89, 69] width 61 height 36
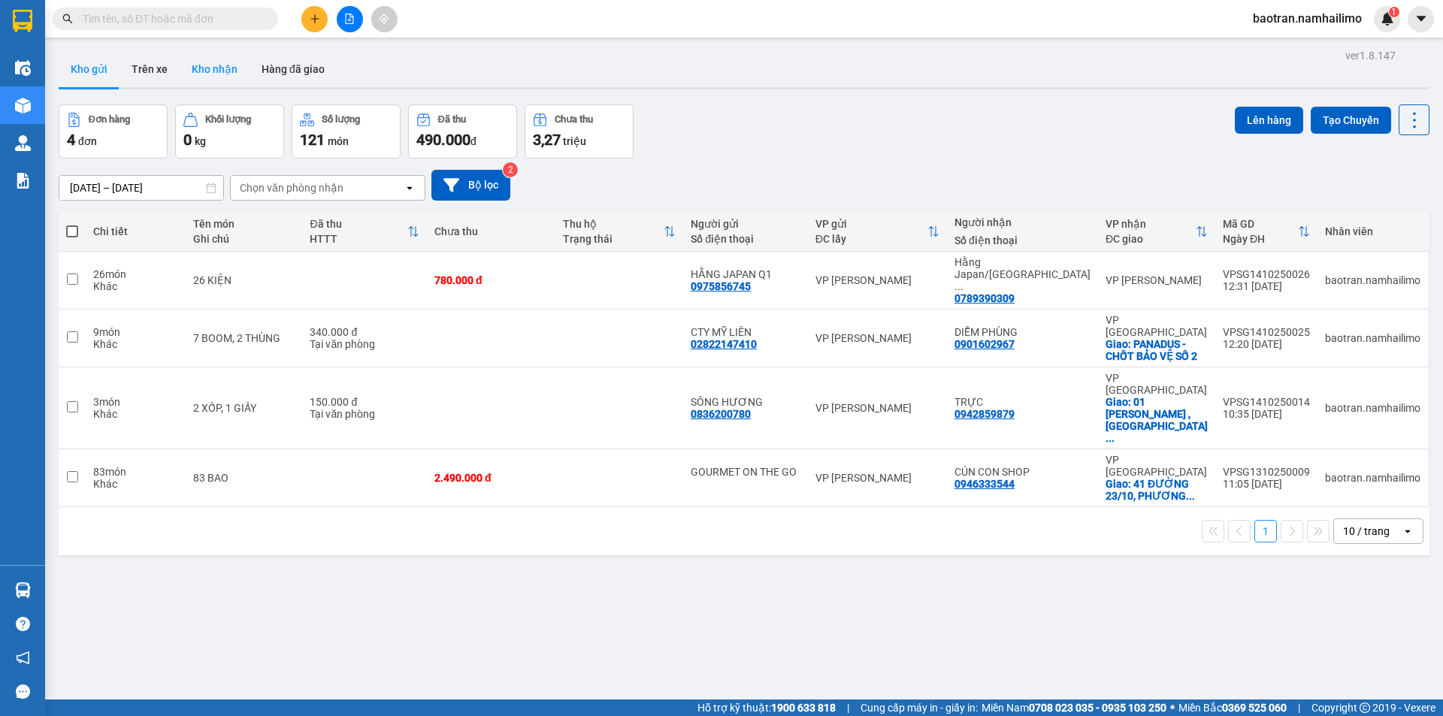
click at [204, 59] on button "Kho nhận" at bounding box center [215, 69] width 70 height 36
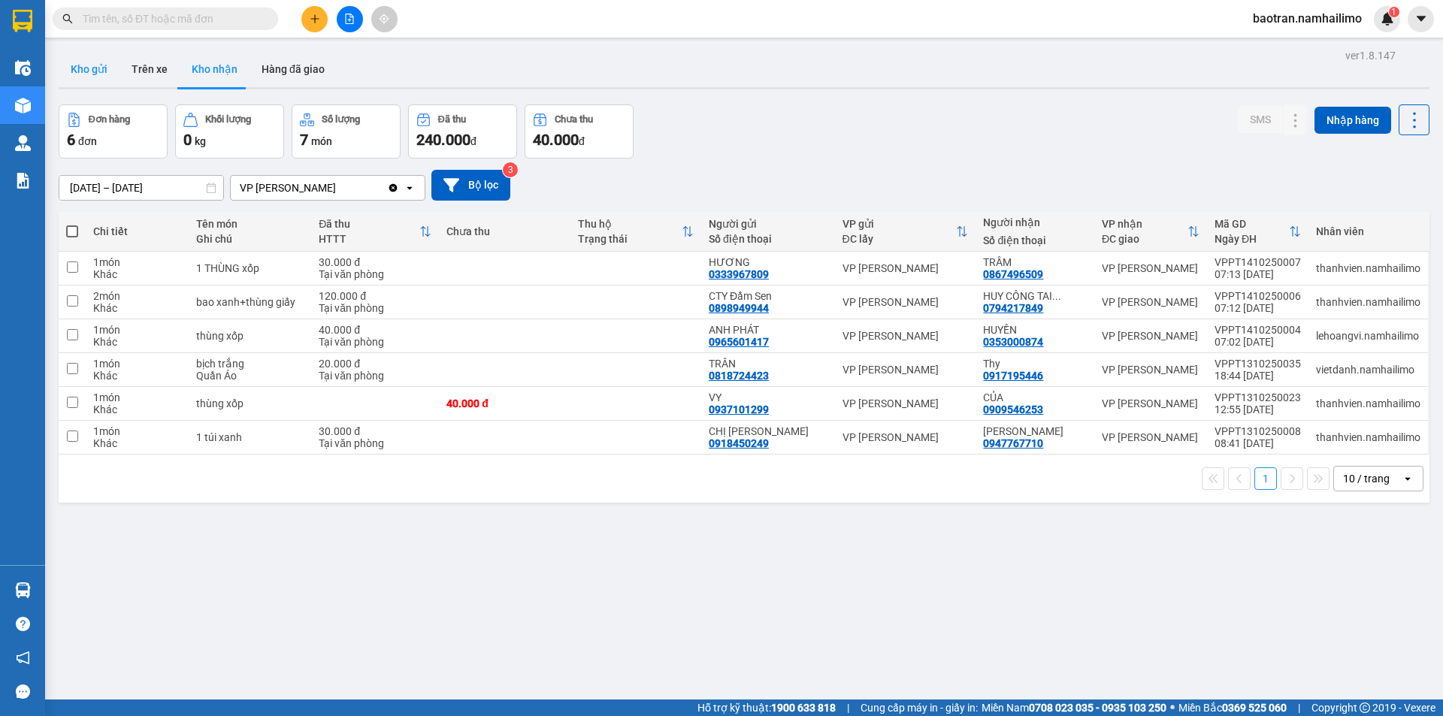
click at [104, 68] on button "Kho gửi" at bounding box center [89, 69] width 61 height 36
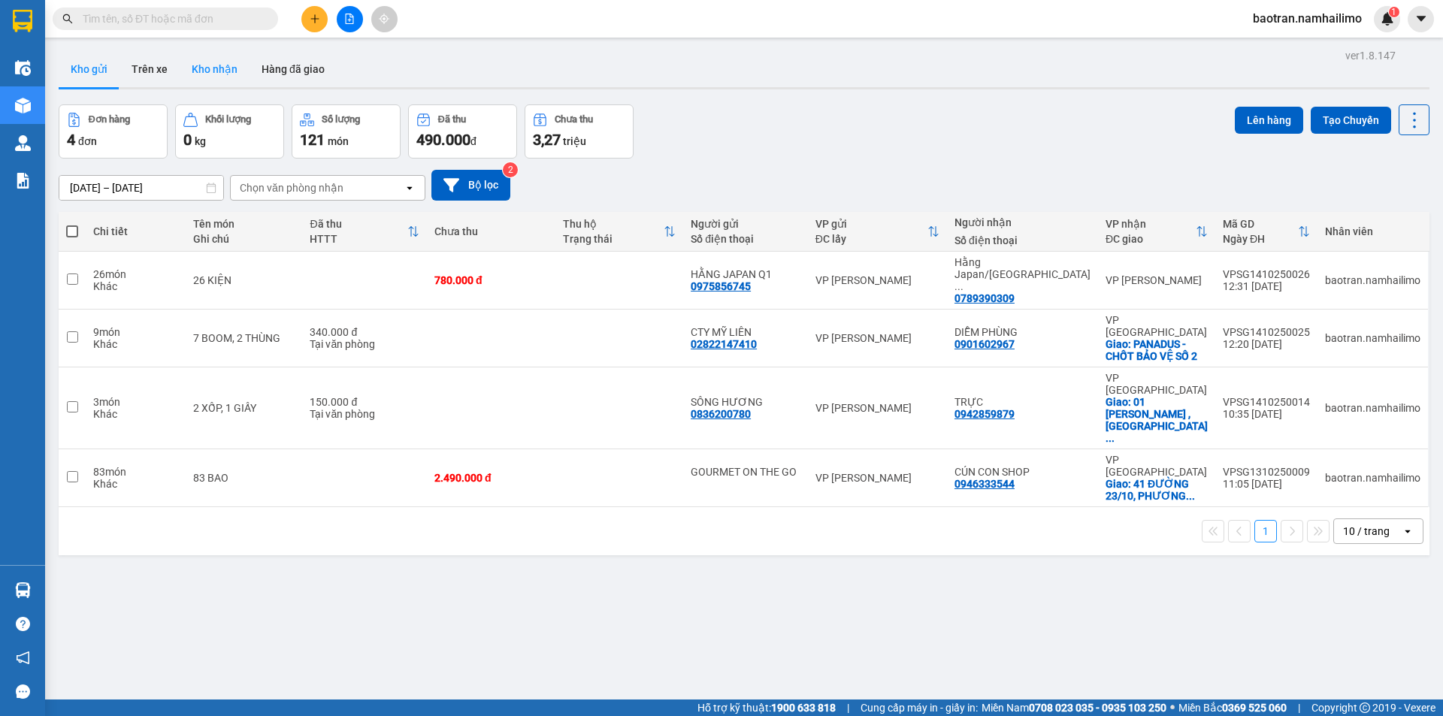
click at [210, 65] on button "Kho nhận" at bounding box center [215, 69] width 70 height 36
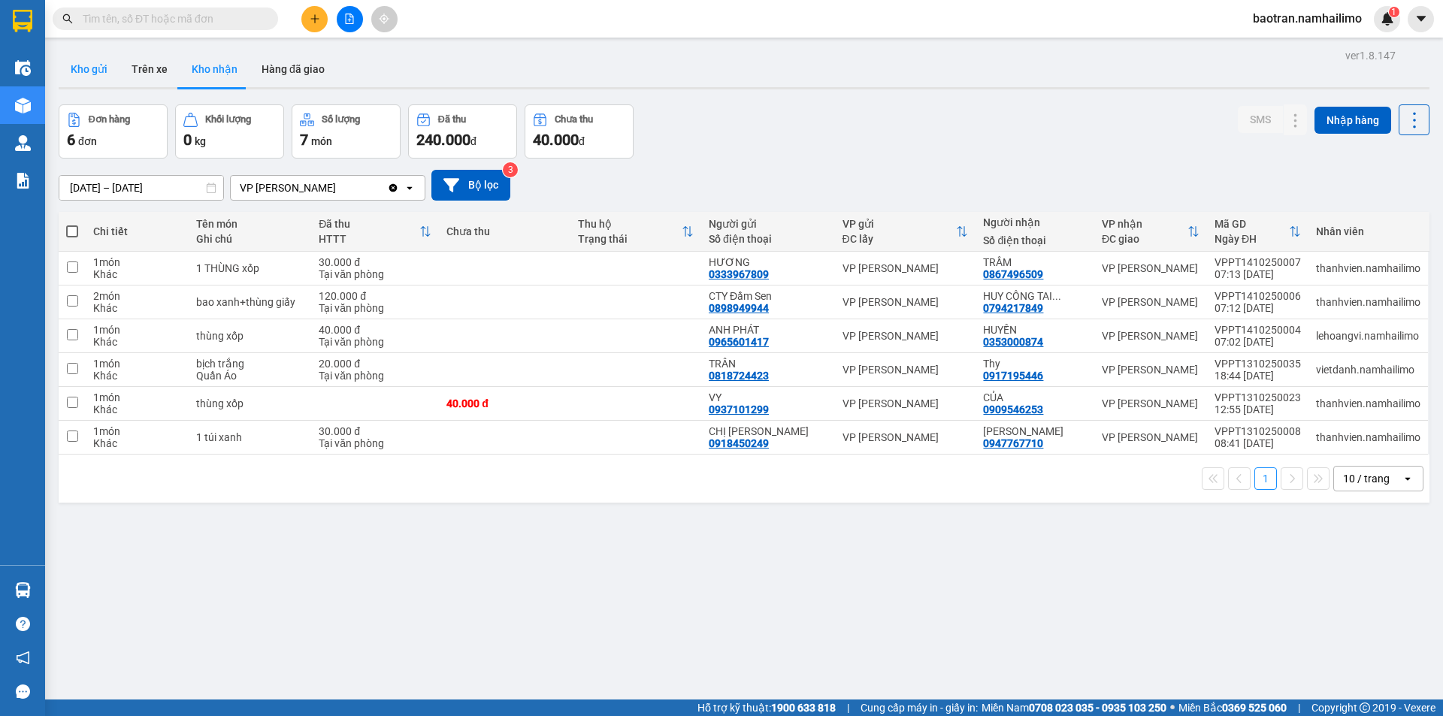
click at [105, 59] on button "Kho gửi" at bounding box center [89, 69] width 61 height 36
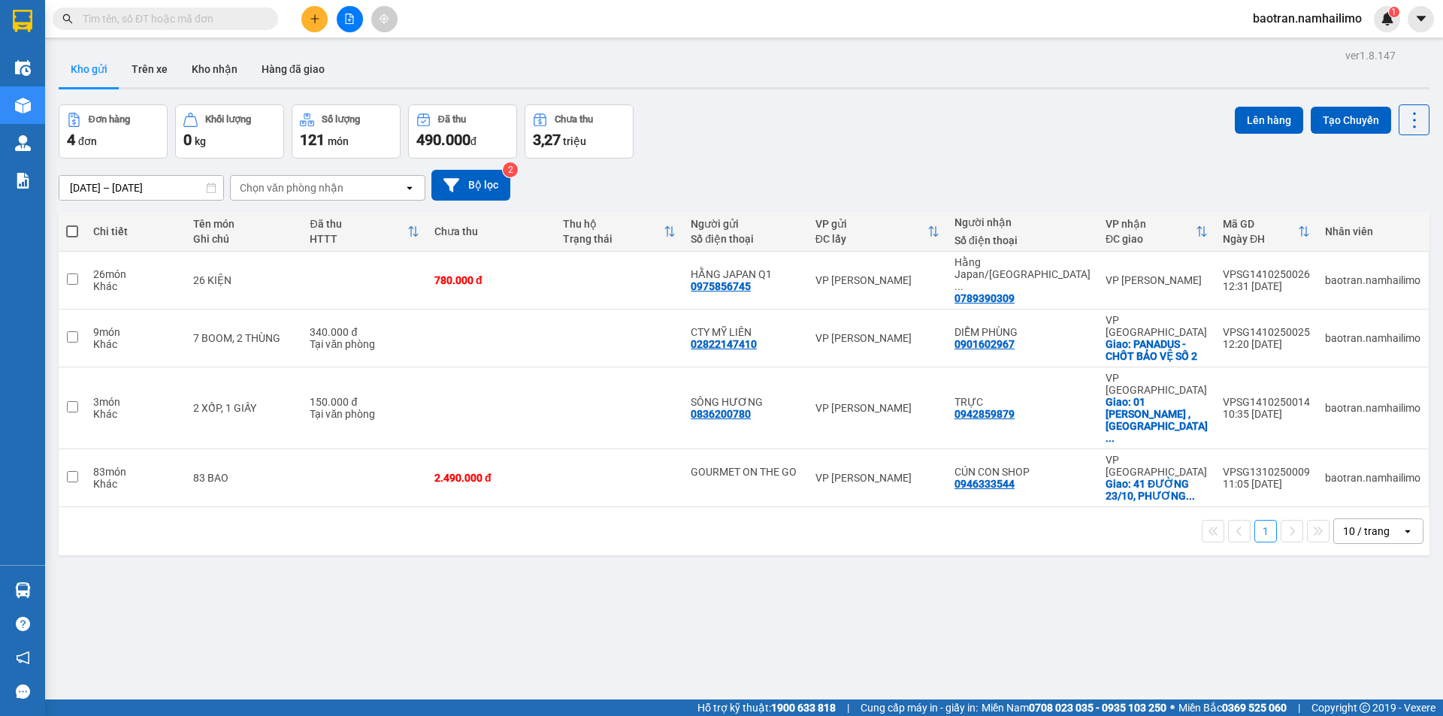
drag, startPoint x: 203, startPoint y: 77, endPoint x: 273, endPoint y: 29, distance: 84.8
click at [204, 77] on button "Kho nhận" at bounding box center [215, 69] width 70 height 36
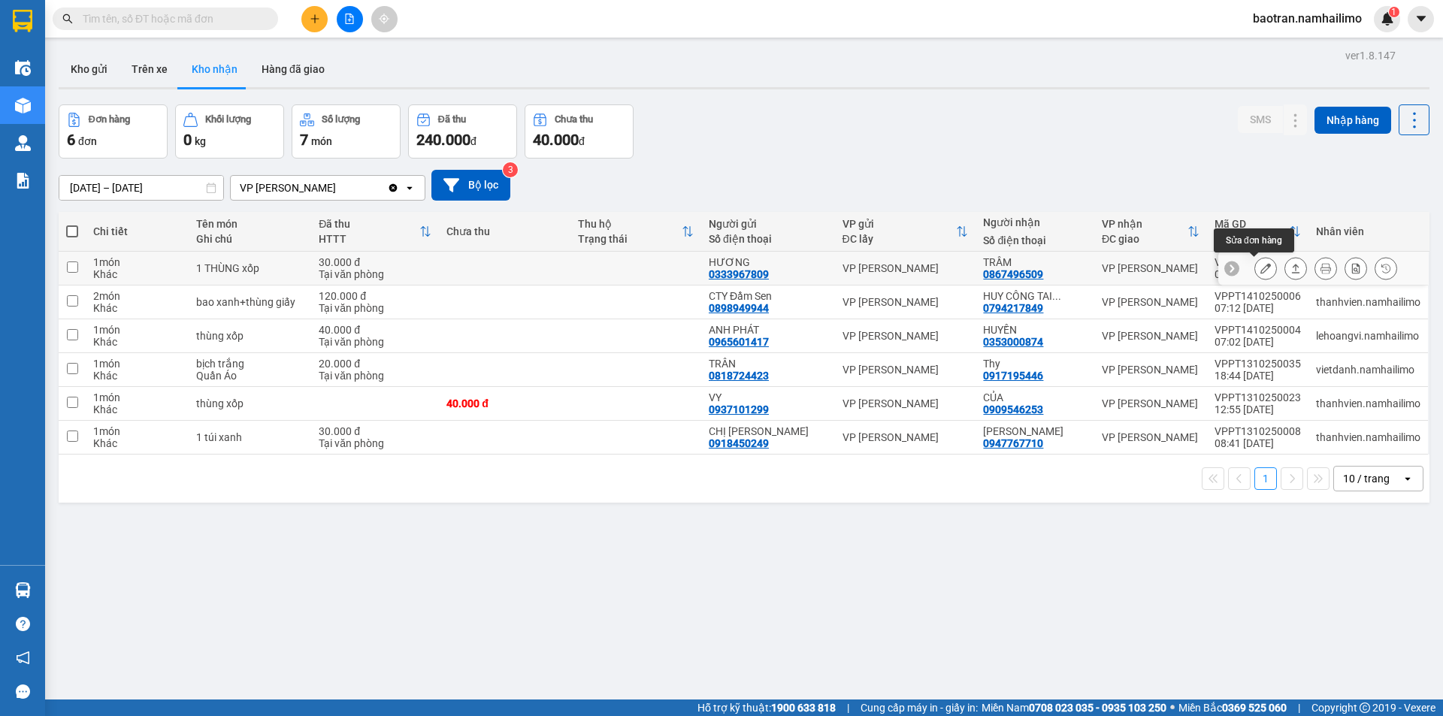
click at [1260, 268] on icon at bounding box center [1265, 268] width 11 height 11
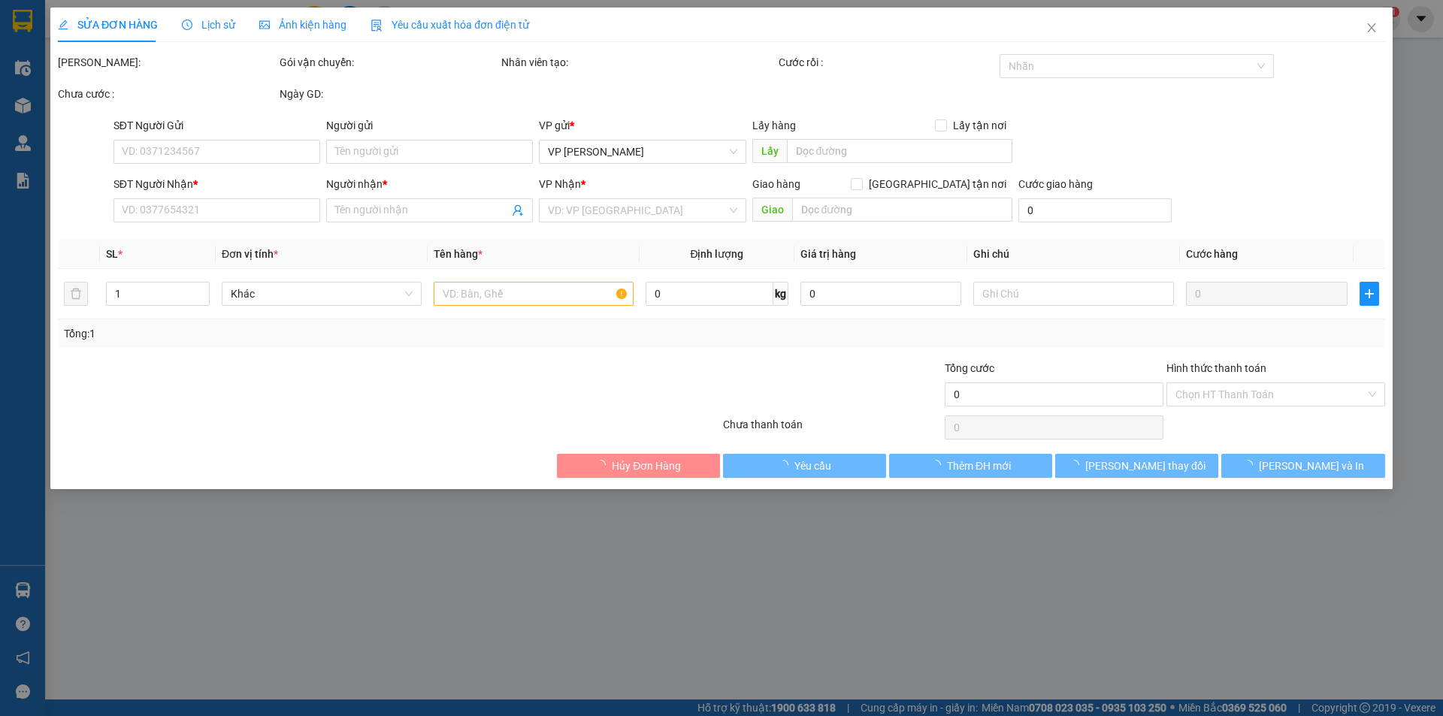
type input "0333967809"
type input "HƯƠNG"
type input "0867496509"
type input "TRẦM"
type input "30.000"
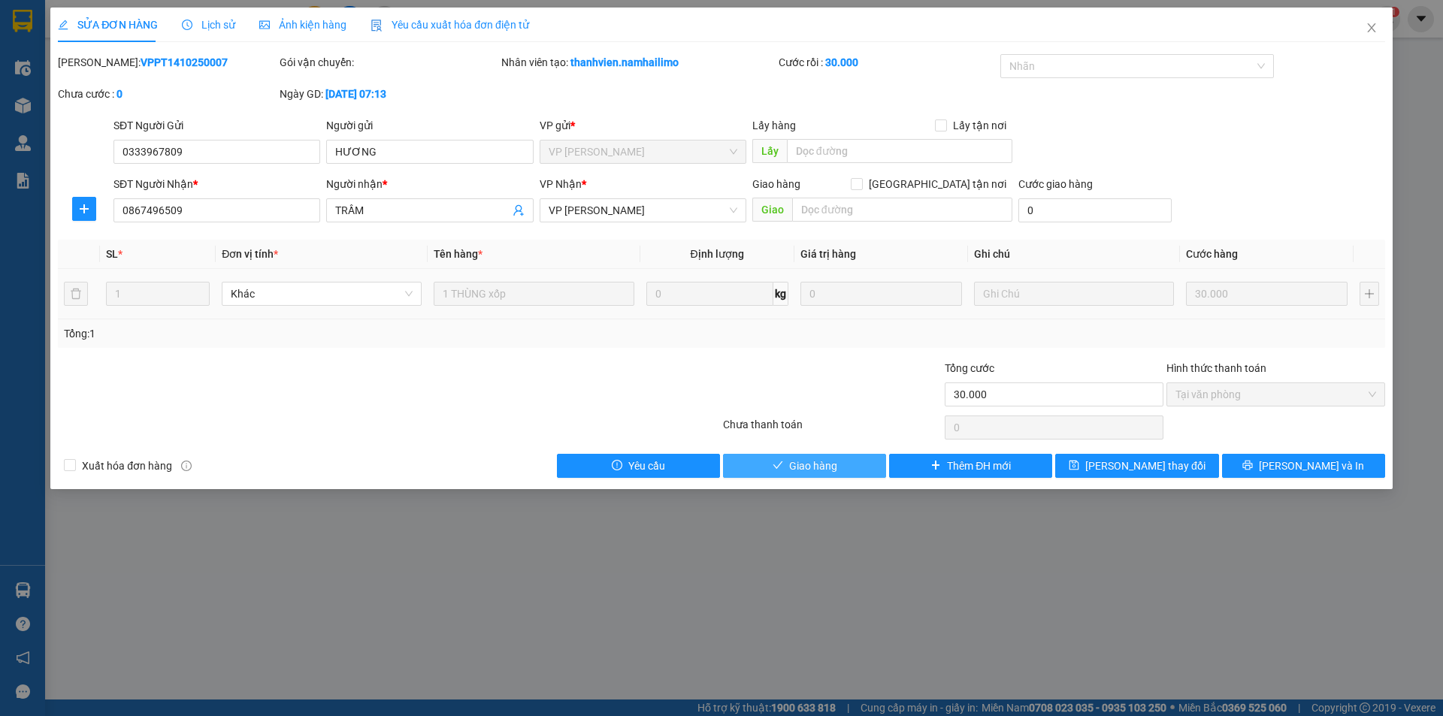
click at [807, 468] on span "Giao hàng" at bounding box center [813, 466] width 48 height 17
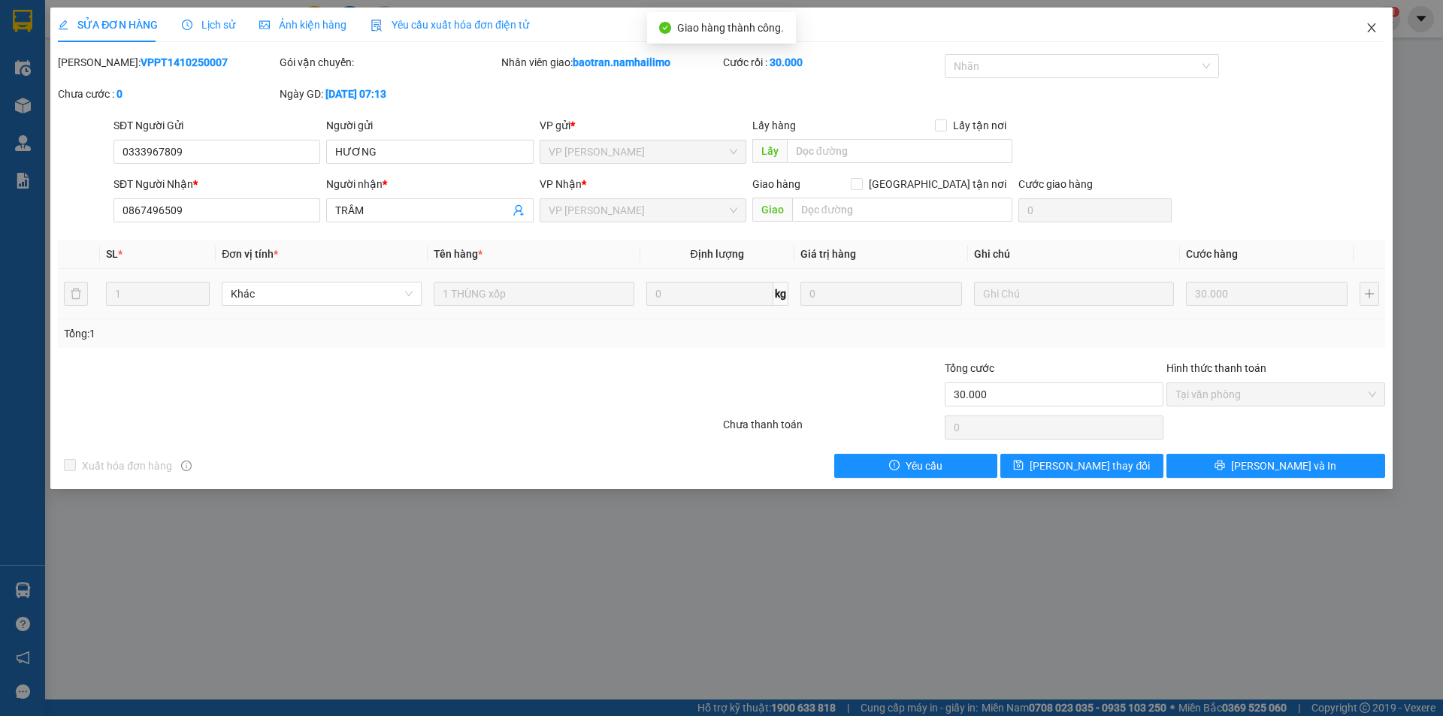
click at [1368, 35] on span "Close" at bounding box center [1372, 29] width 42 height 42
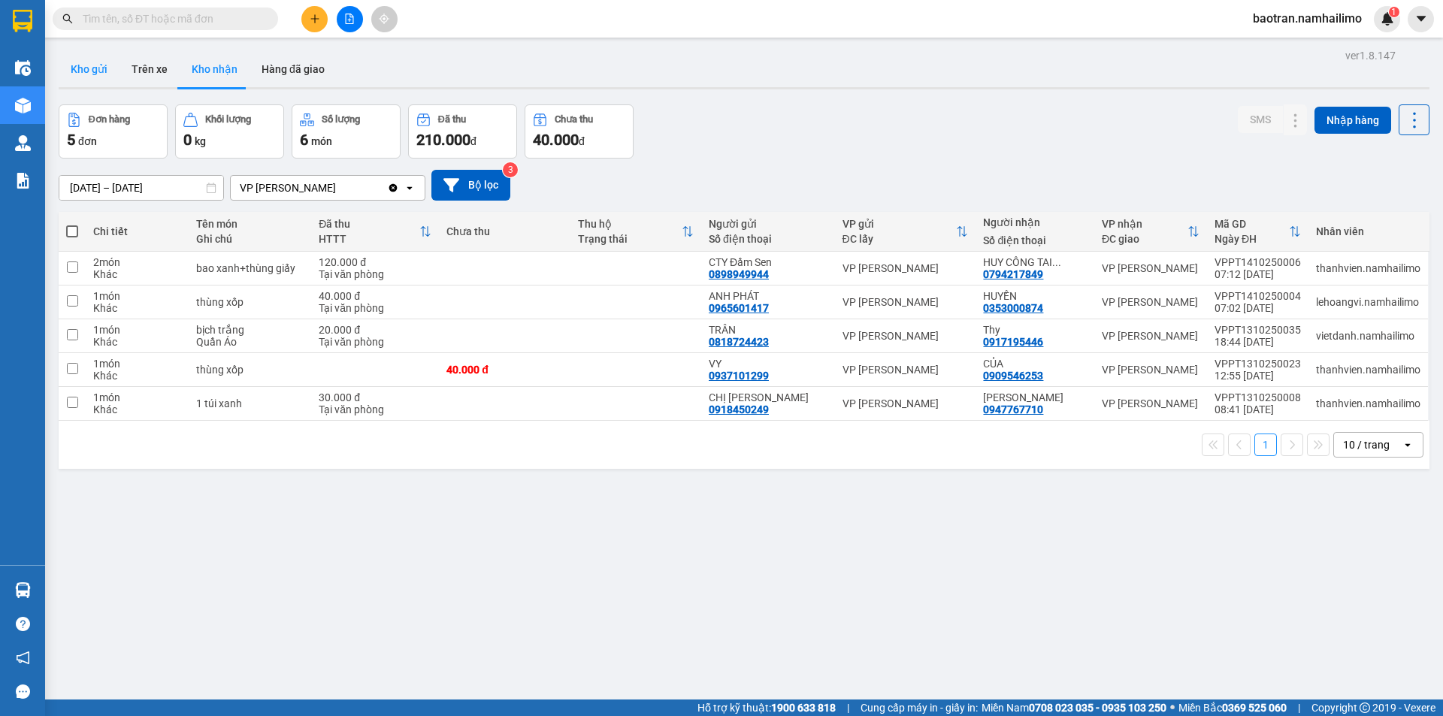
click at [105, 59] on button "Kho gửi" at bounding box center [89, 69] width 61 height 36
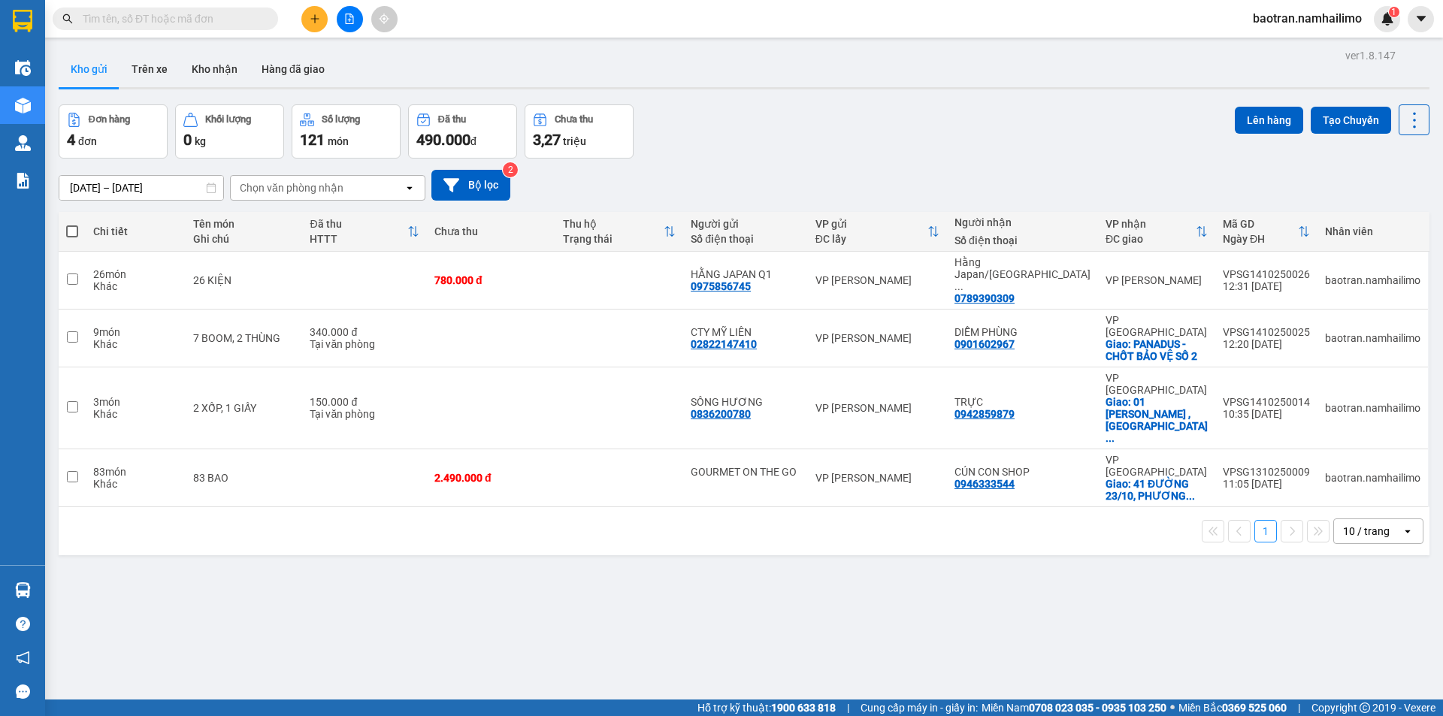
drag, startPoint x: 171, startPoint y: 68, endPoint x: 116, endPoint y: 63, distance: 55.0
click at [165, 68] on button "Trên xe" at bounding box center [149, 69] width 60 height 36
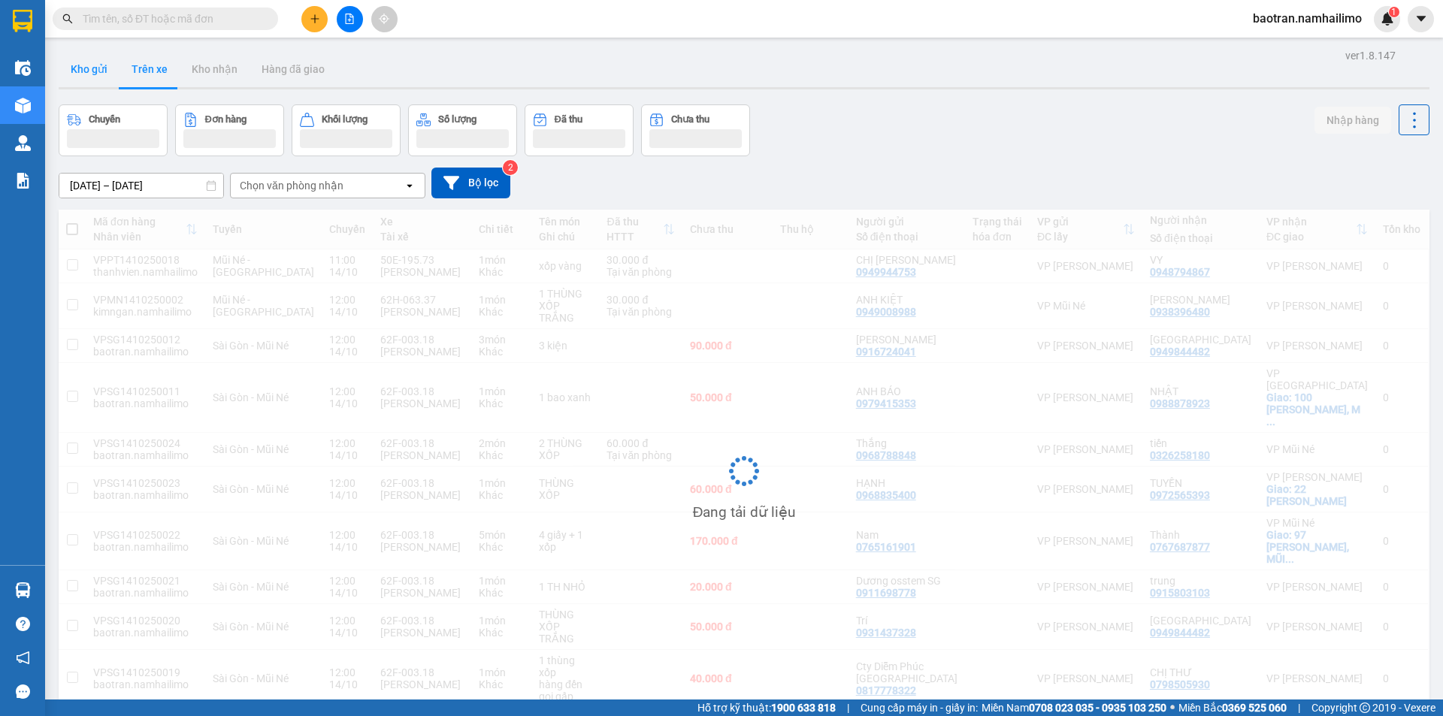
click at [92, 69] on button "Kho gửi" at bounding box center [89, 69] width 61 height 36
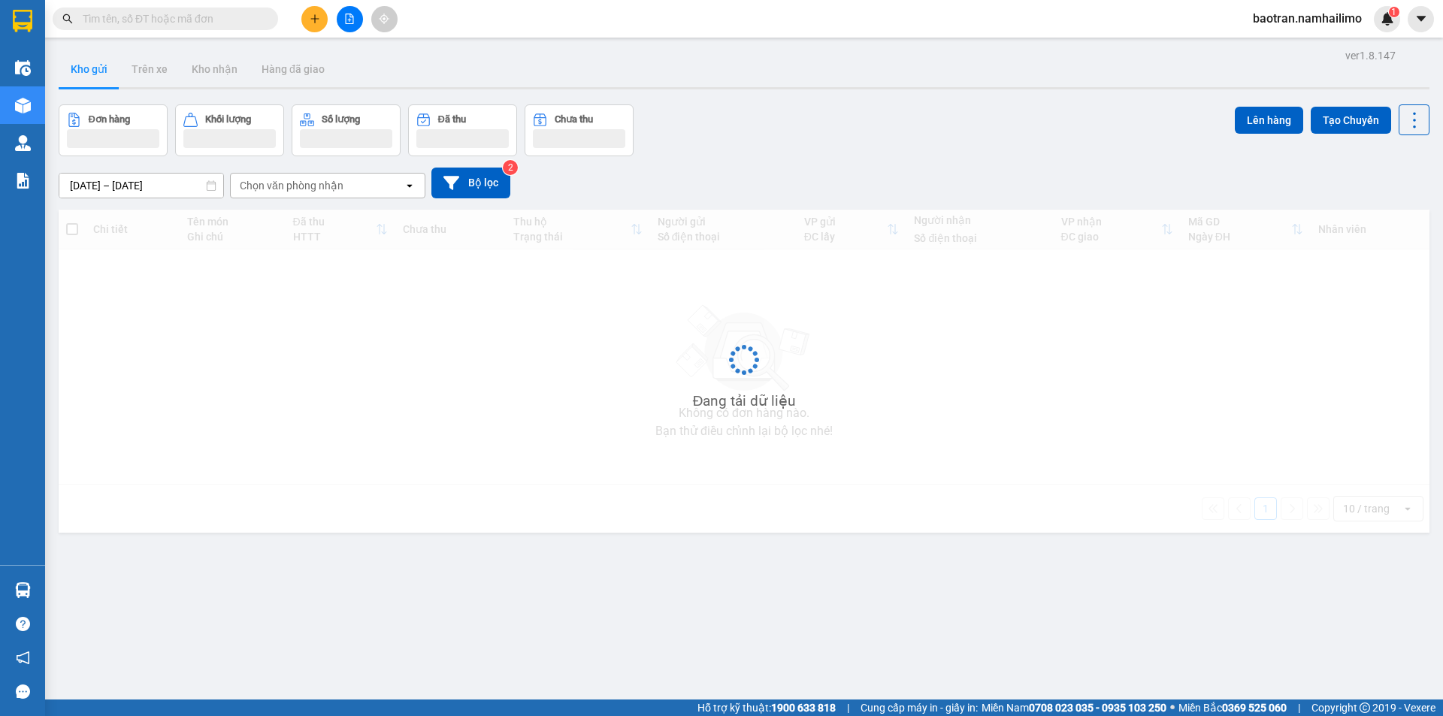
click at [92, 69] on button "Kho gửi" at bounding box center [89, 69] width 61 height 36
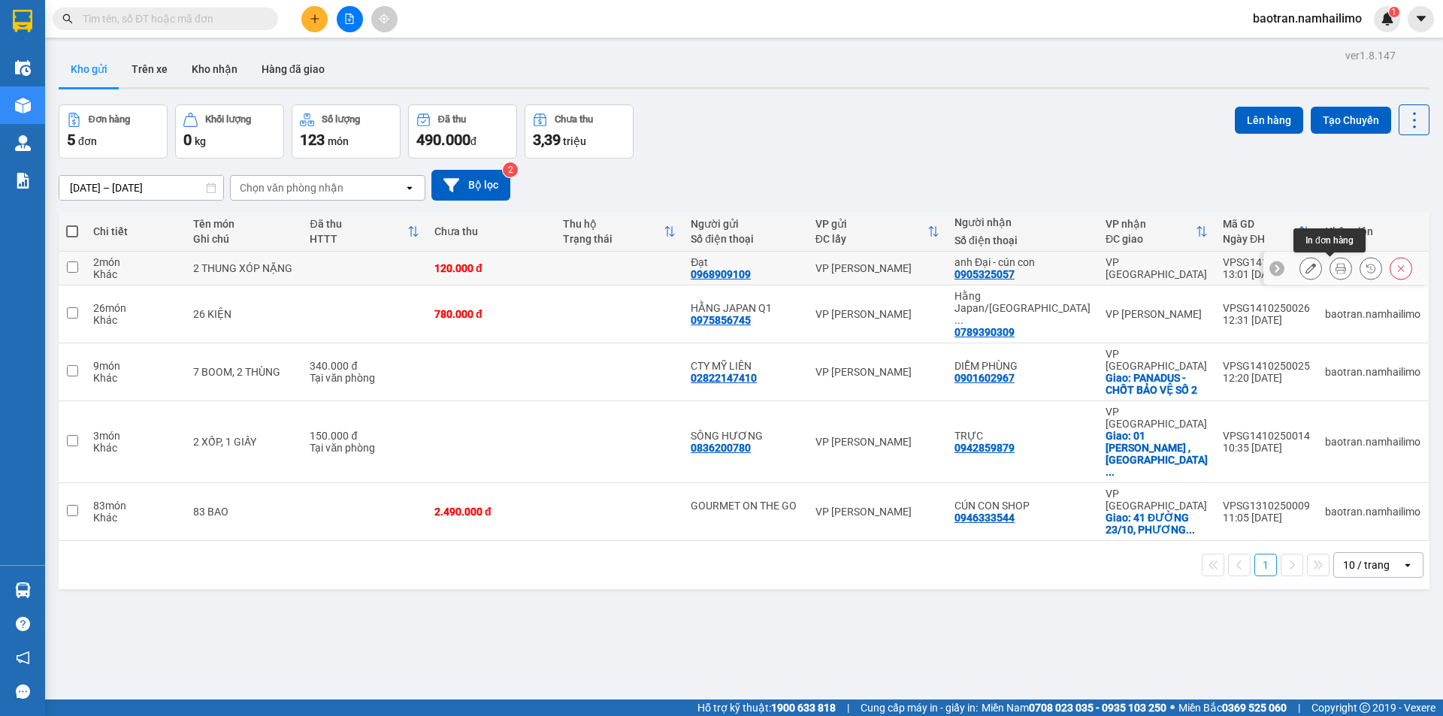
click at [1336, 270] on icon at bounding box center [1341, 268] width 11 height 11
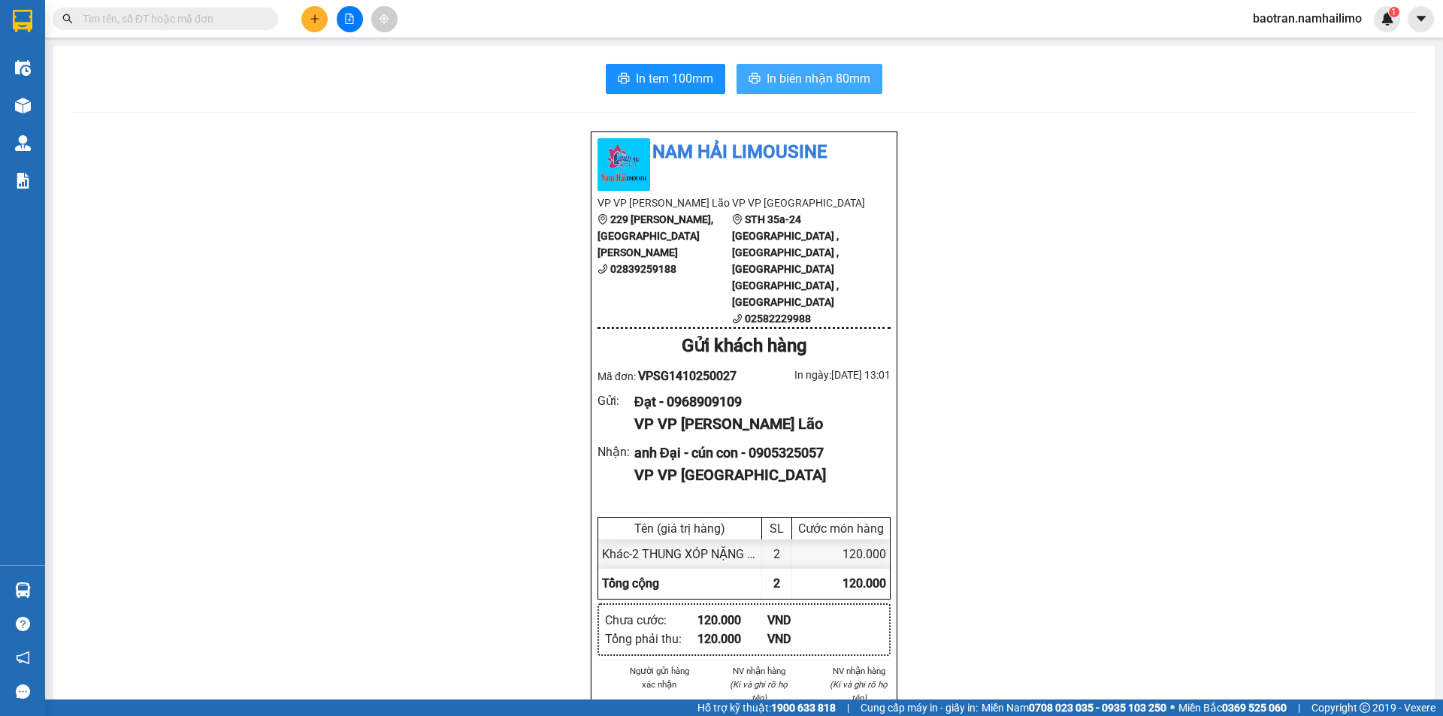
click at [752, 71] on button "In biên nhận 80mm" at bounding box center [810, 79] width 146 height 30
click at [637, 74] on span "In tem 100mm" at bounding box center [674, 78] width 77 height 19
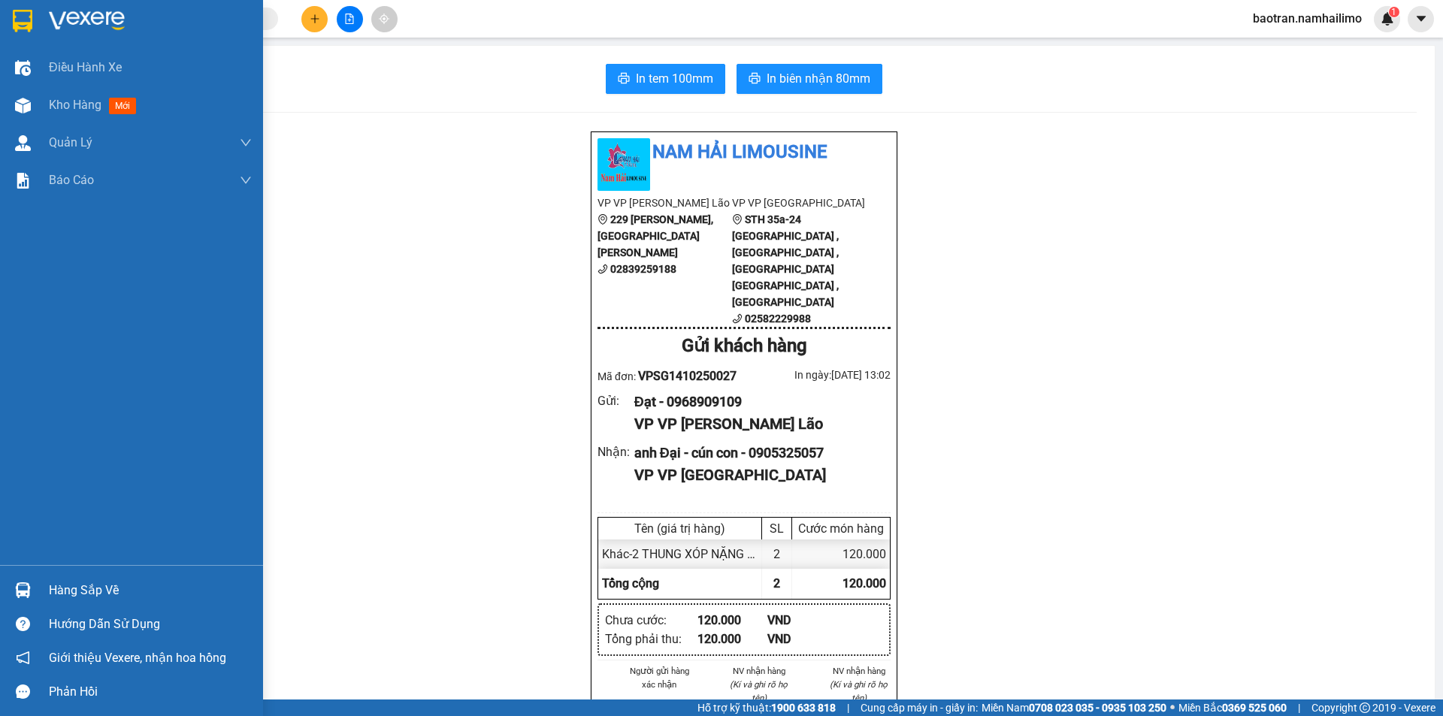
click at [101, 588] on div "Hàng sắp về" at bounding box center [150, 590] width 203 height 23
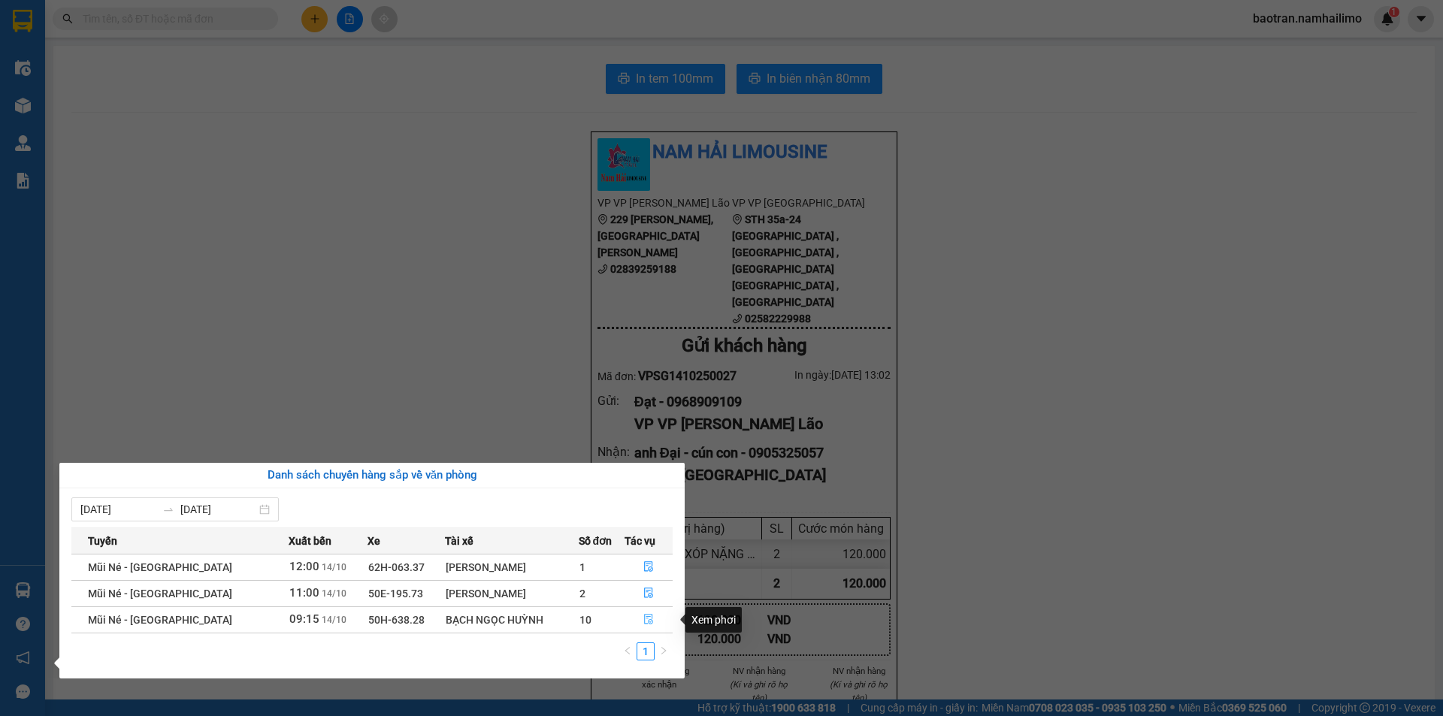
click at [646, 620] on icon "file-done" at bounding box center [648, 620] width 9 height 11
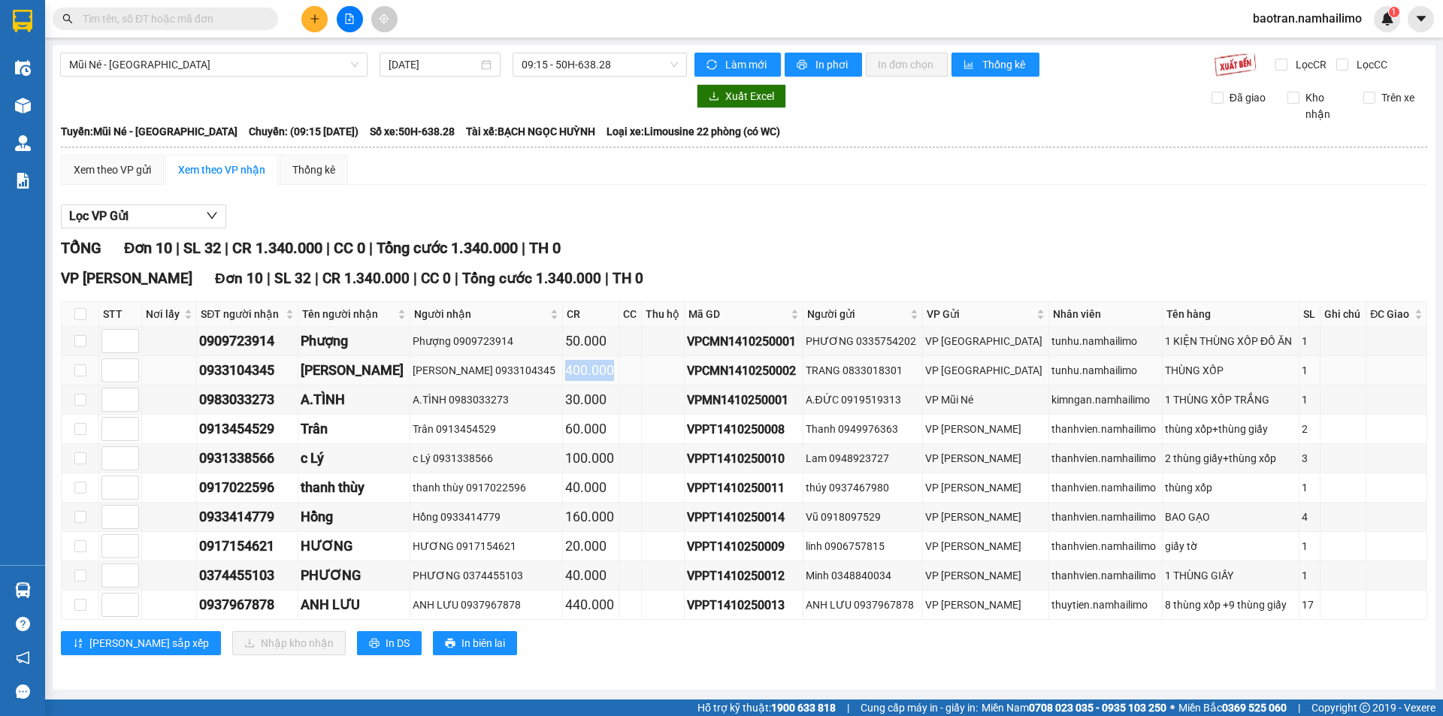
drag, startPoint x: 596, startPoint y: 368, endPoint x: 549, endPoint y: 369, distance: 46.6
click at [565, 369] on div "400.000" at bounding box center [590, 370] width 50 height 21
click at [386, 640] on span "In DS" at bounding box center [398, 643] width 24 height 17
drag, startPoint x: 1284, startPoint y: 607, endPoint x: 1293, endPoint y: 611, distance: 9.8
click at [1302, 611] on div "17" at bounding box center [1310, 605] width 16 height 17
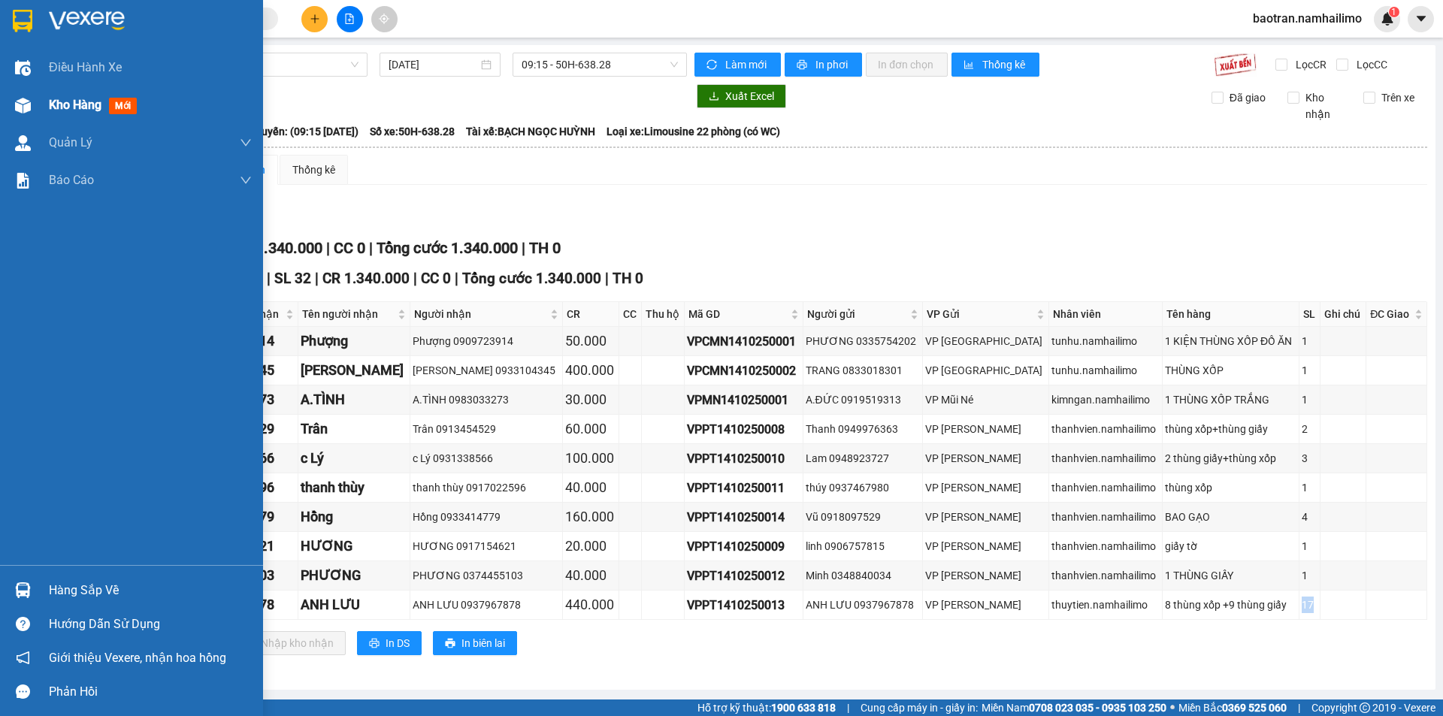
click at [112, 101] on span "mới" at bounding box center [123, 106] width 28 height 17
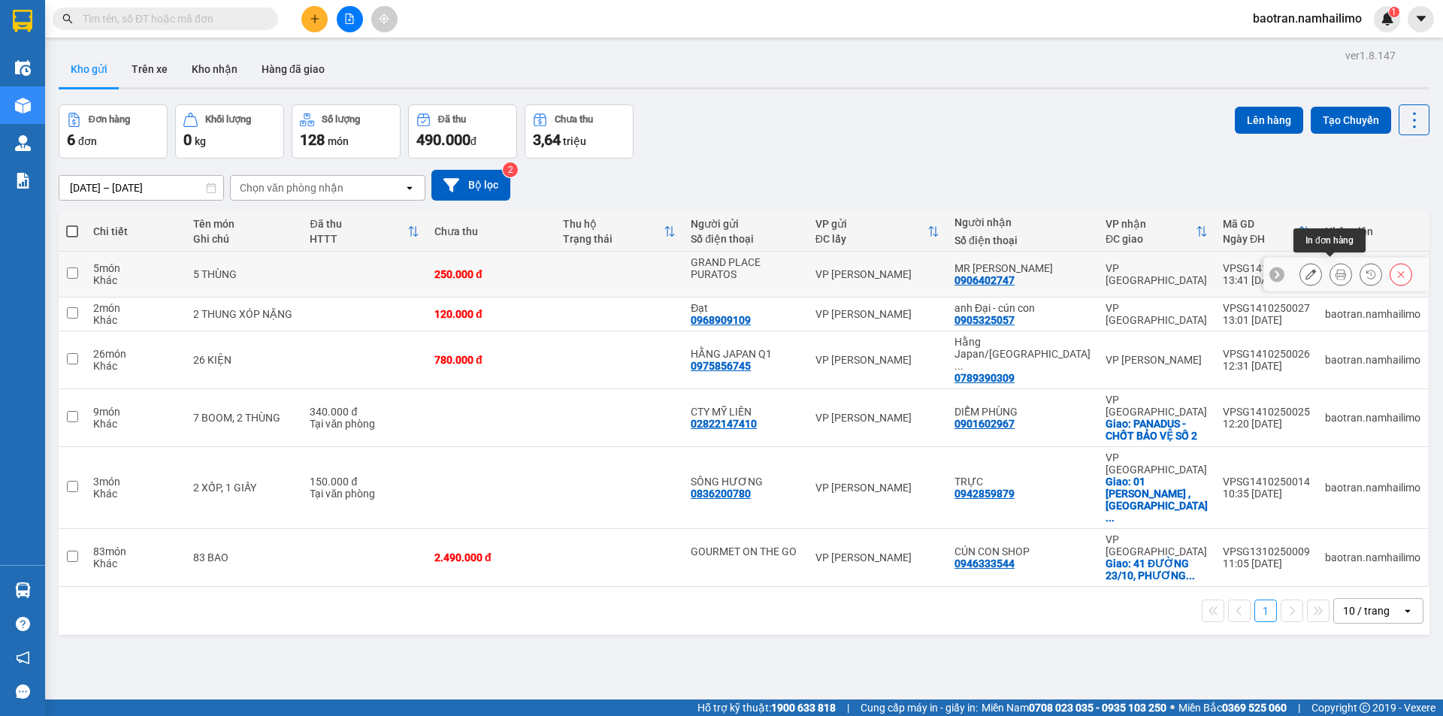
click at [1336, 269] on icon at bounding box center [1341, 274] width 11 height 11
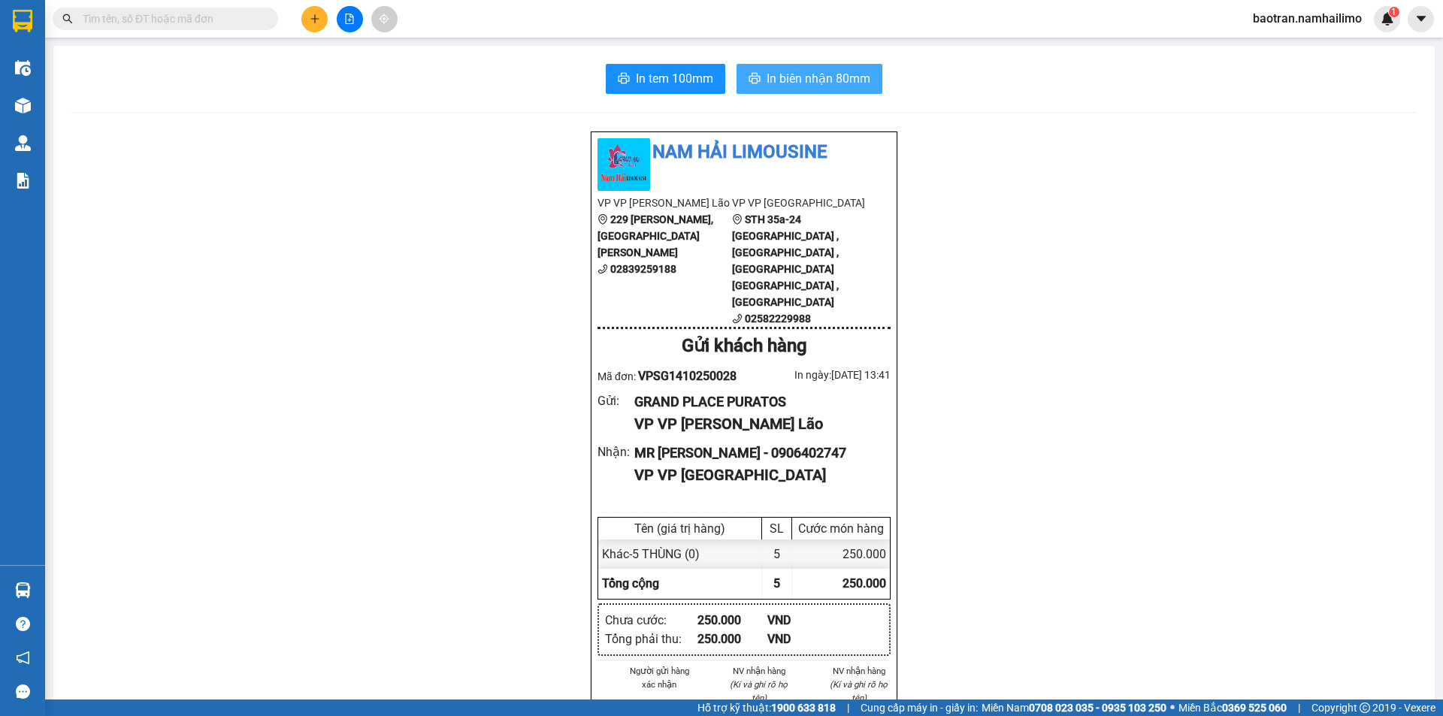
click at [795, 86] on span "In biên nhận 80mm" at bounding box center [819, 78] width 104 height 19
click at [645, 71] on span "In tem 100mm" at bounding box center [674, 78] width 77 height 19
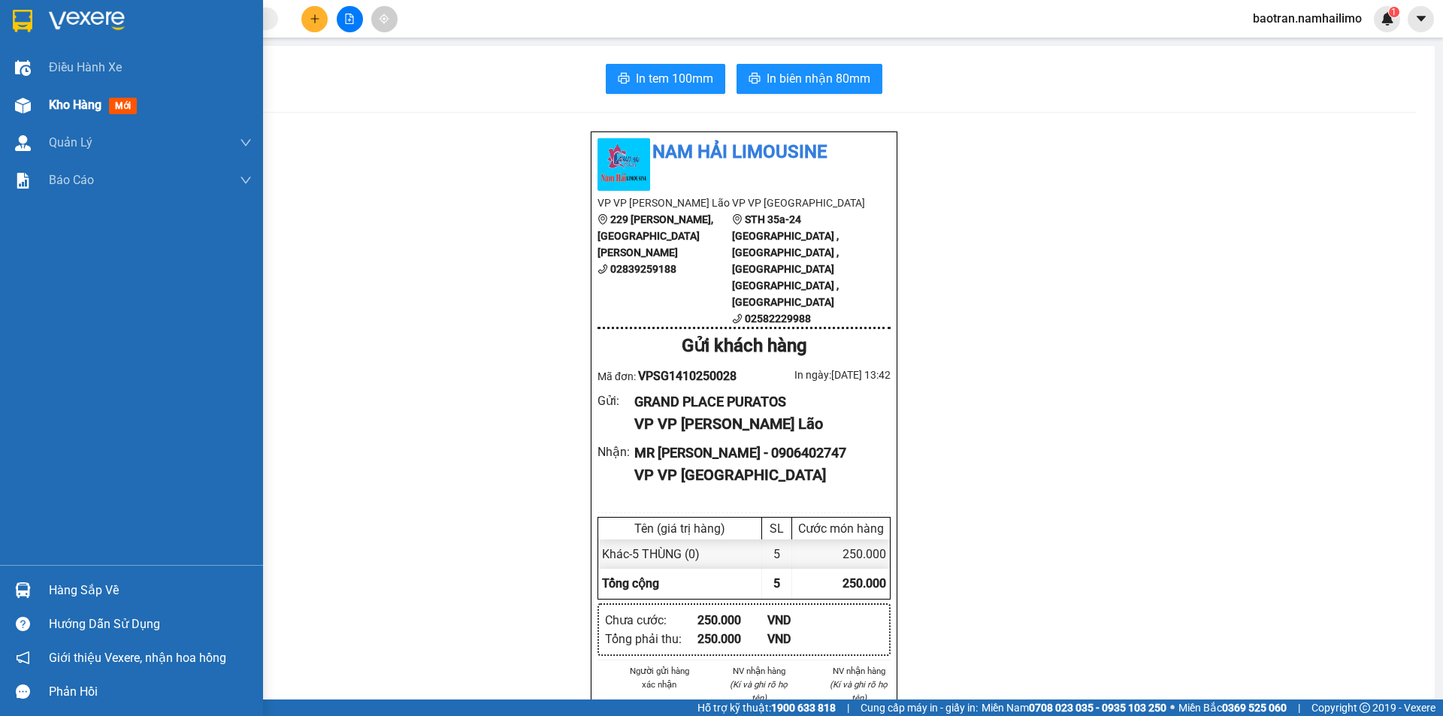
click at [17, 115] on div at bounding box center [23, 105] width 26 height 26
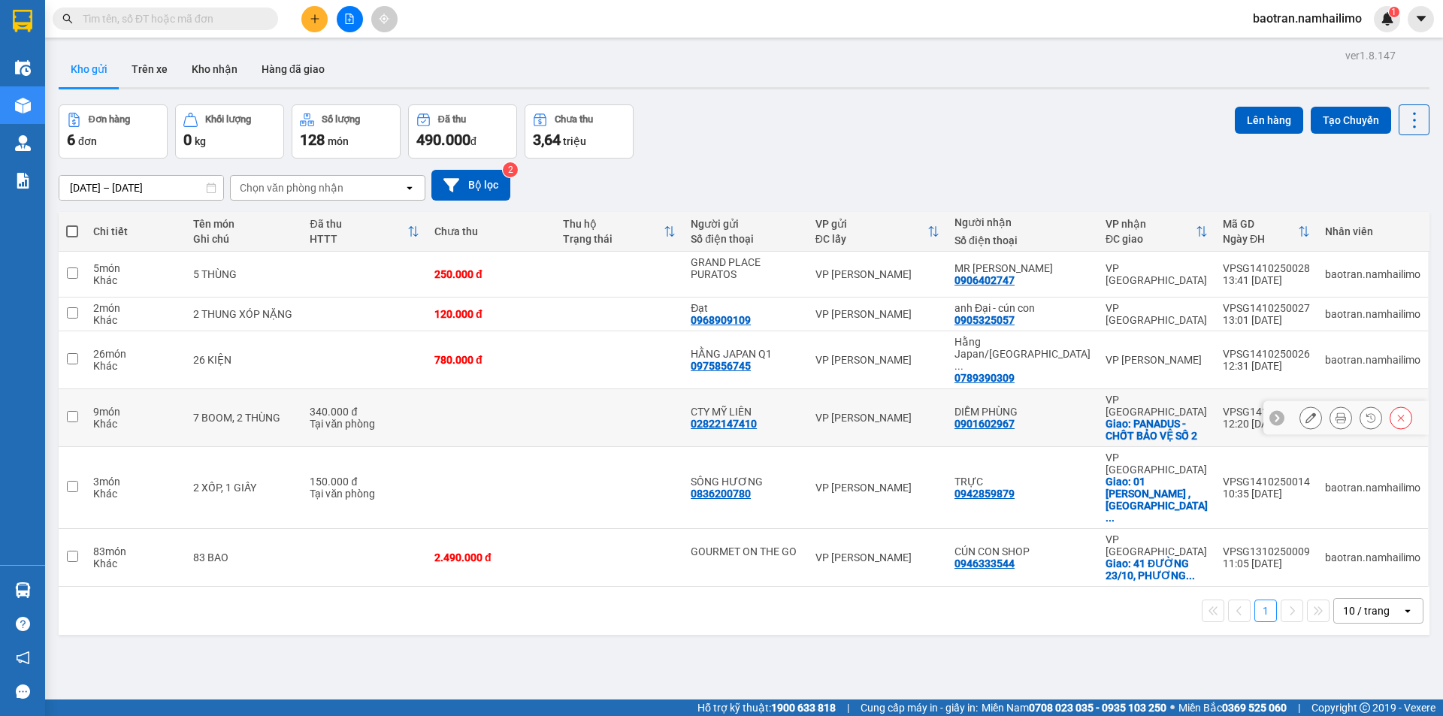
click at [1336, 413] on icon at bounding box center [1341, 418] width 11 height 11
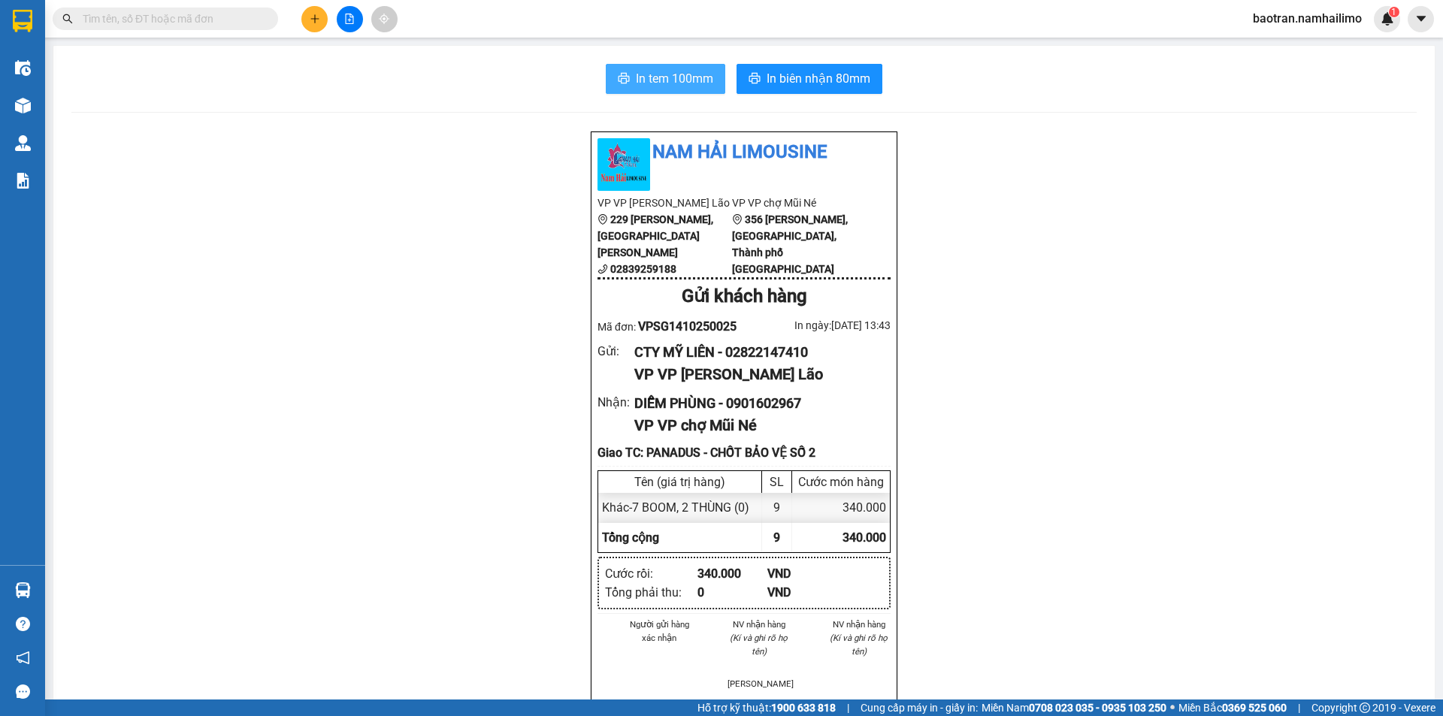
drag, startPoint x: 644, startPoint y: 77, endPoint x: 632, endPoint y: 104, distance: 28.9
click at [641, 74] on span "In tem 100mm" at bounding box center [674, 78] width 77 height 19
click at [322, 26] on button at bounding box center [314, 19] width 26 height 26
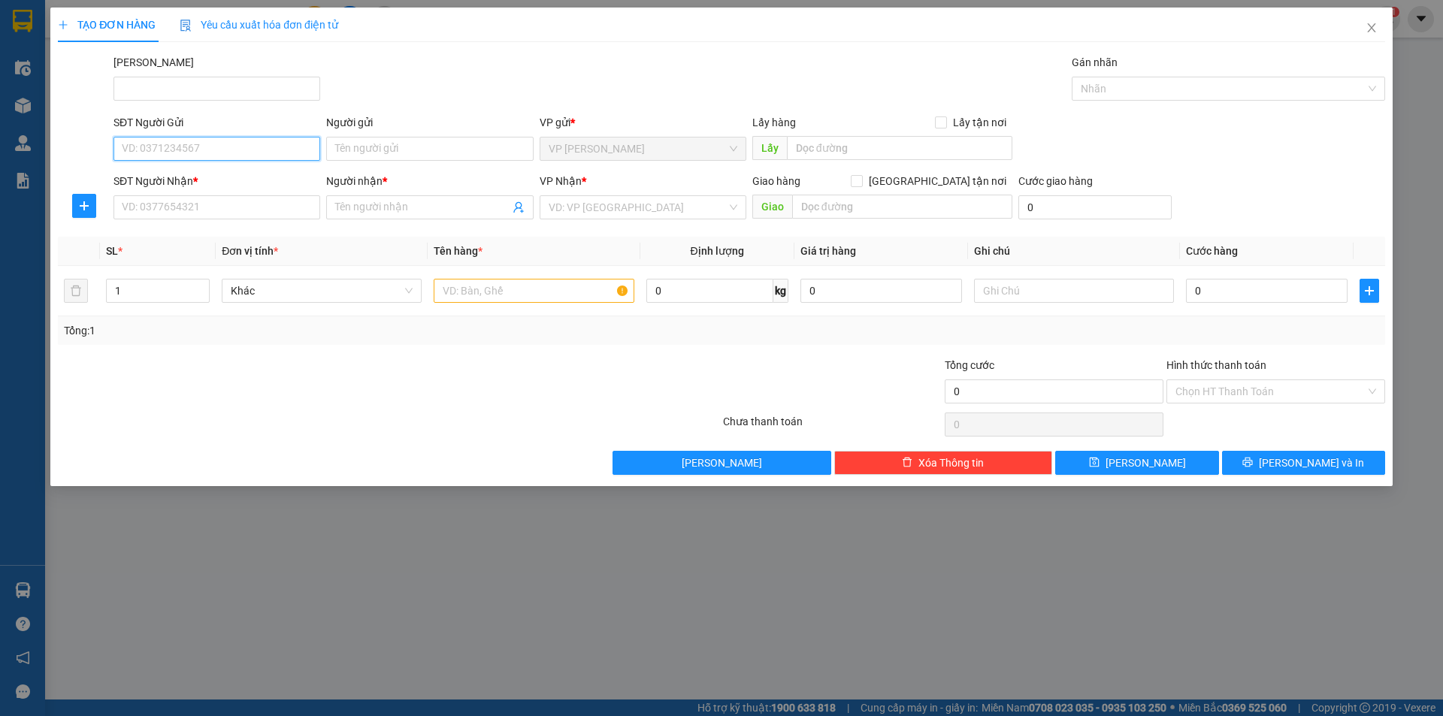
click at [228, 158] on input "SĐT Người Gửi" at bounding box center [216, 149] width 207 height 24
click at [229, 215] on input "SĐT Người Nhận *" at bounding box center [216, 207] width 207 height 24
type input "0909778122"
click at [228, 141] on div "SĐT Người Gửi VD: 0371234567" at bounding box center [216, 140] width 207 height 53
click at [225, 141] on input "SĐT Người Gửi" at bounding box center [216, 149] width 207 height 24
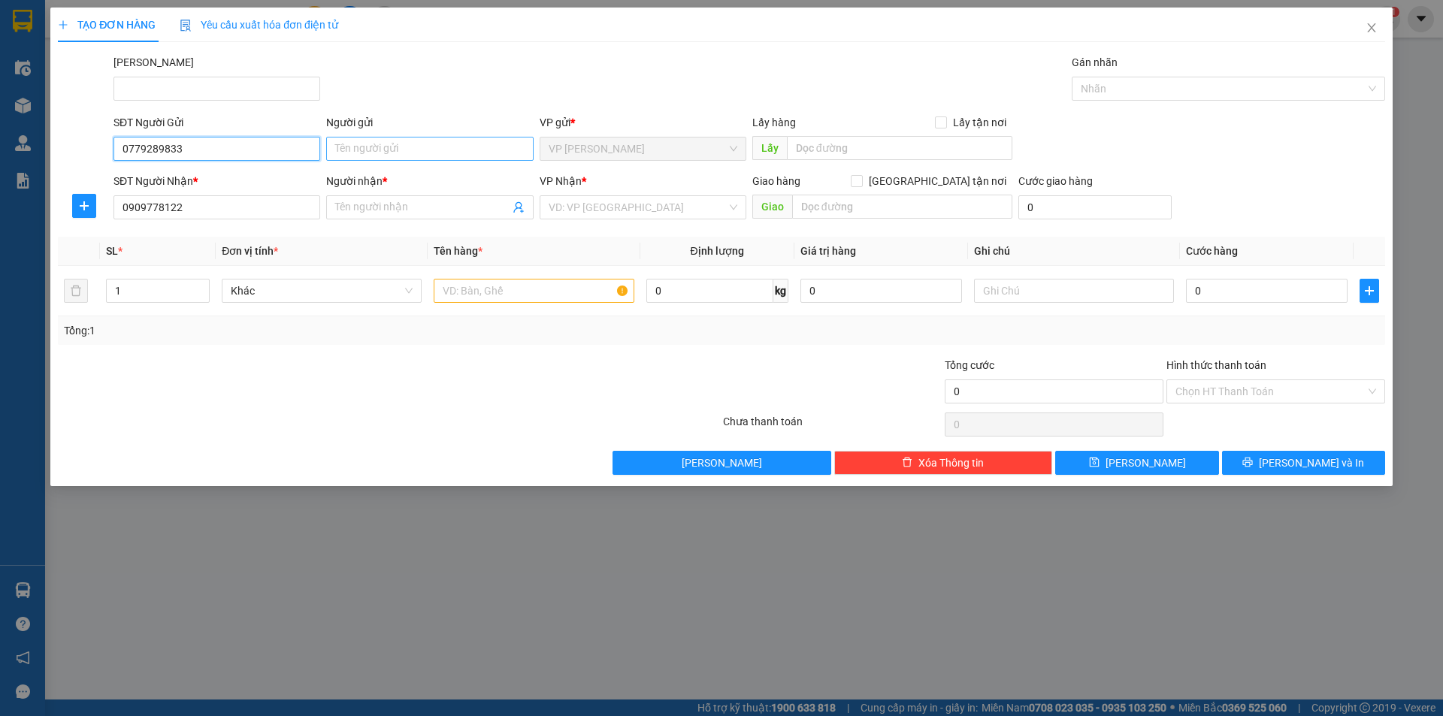
type input "0779289833"
click at [370, 156] on input "Người gửi" at bounding box center [429, 149] width 207 height 24
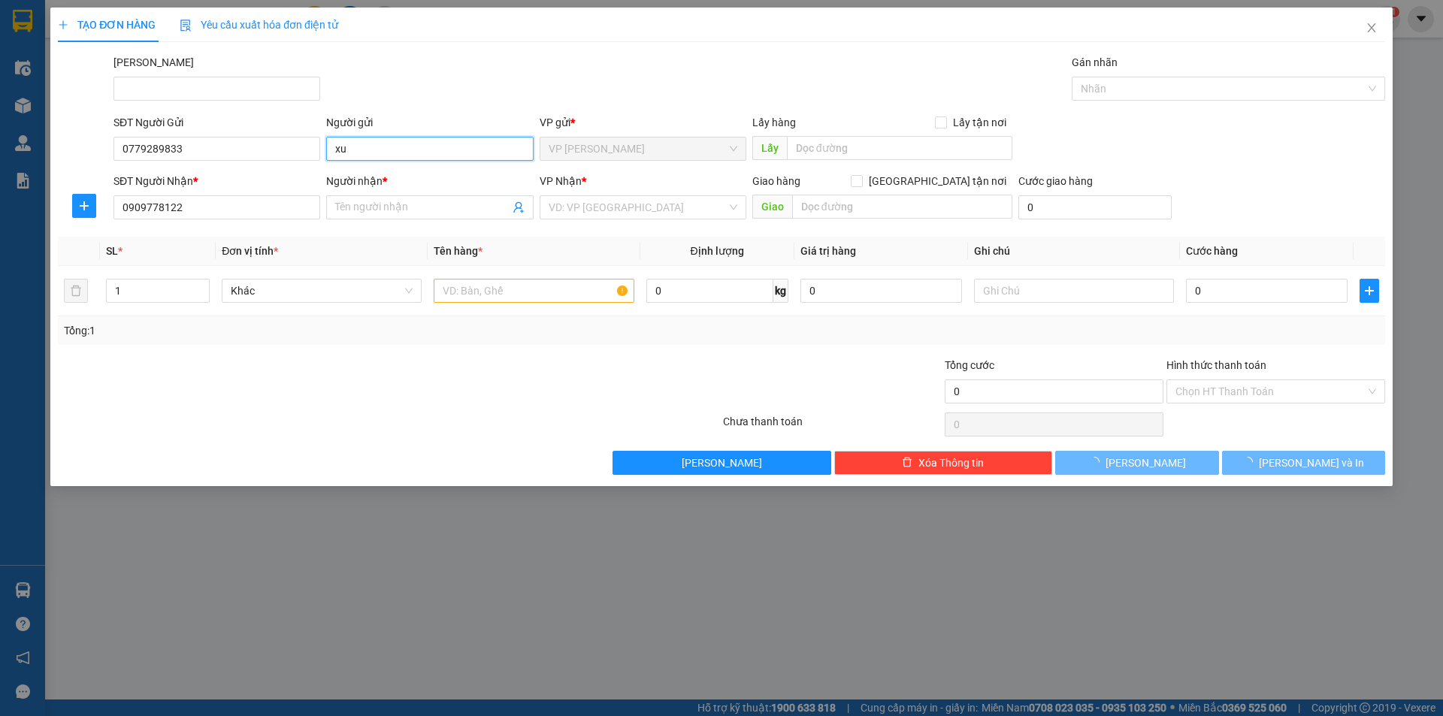
type input "x"
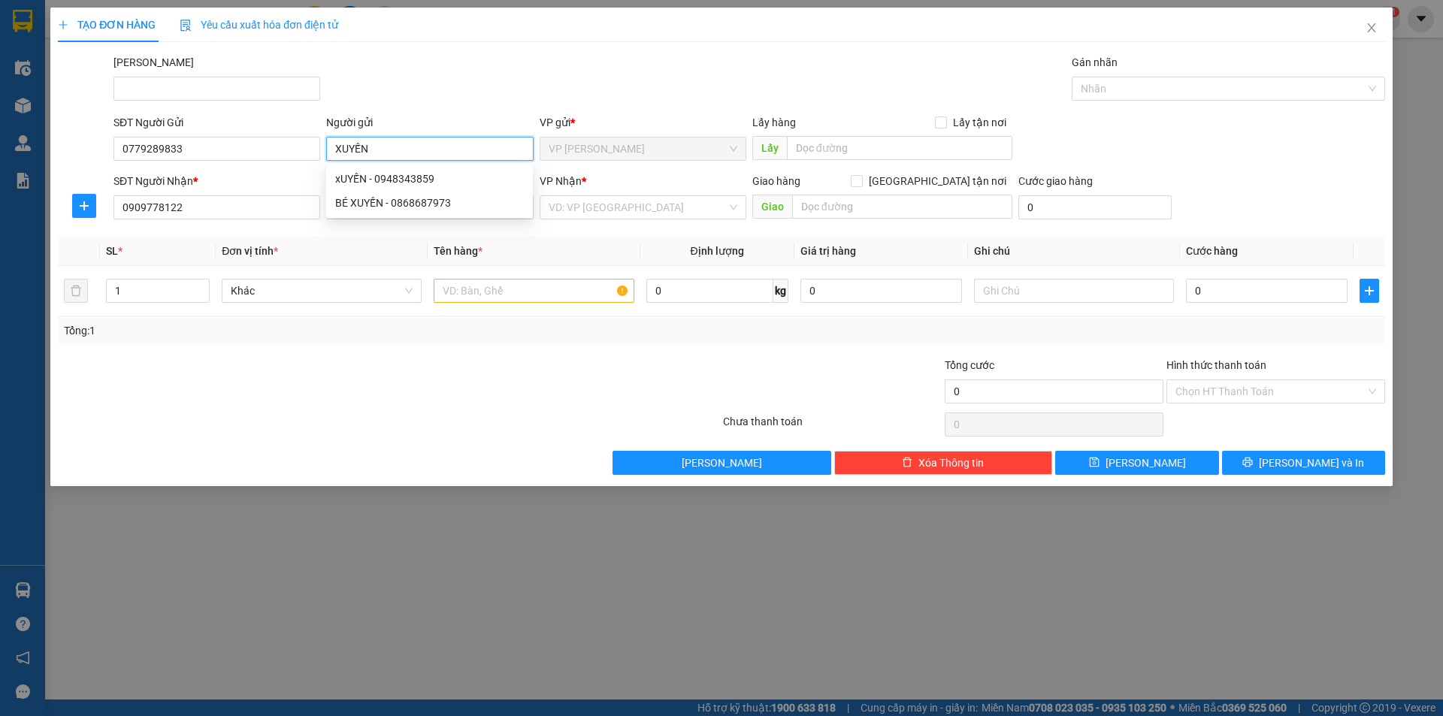
type input "XUYẾN"
click at [231, 180] on div "SĐT Người Nhận *" at bounding box center [216, 181] width 207 height 17
click at [231, 195] on input "0909778122" at bounding box center [216, 207] width 207 height 24
click at [225, 203] on input "0909778122" at bounding box center [216, 207] width 207 height 24
click at [470, 209] on input "Người nhận *" at bounding box center [422, 207] width 174 height 17
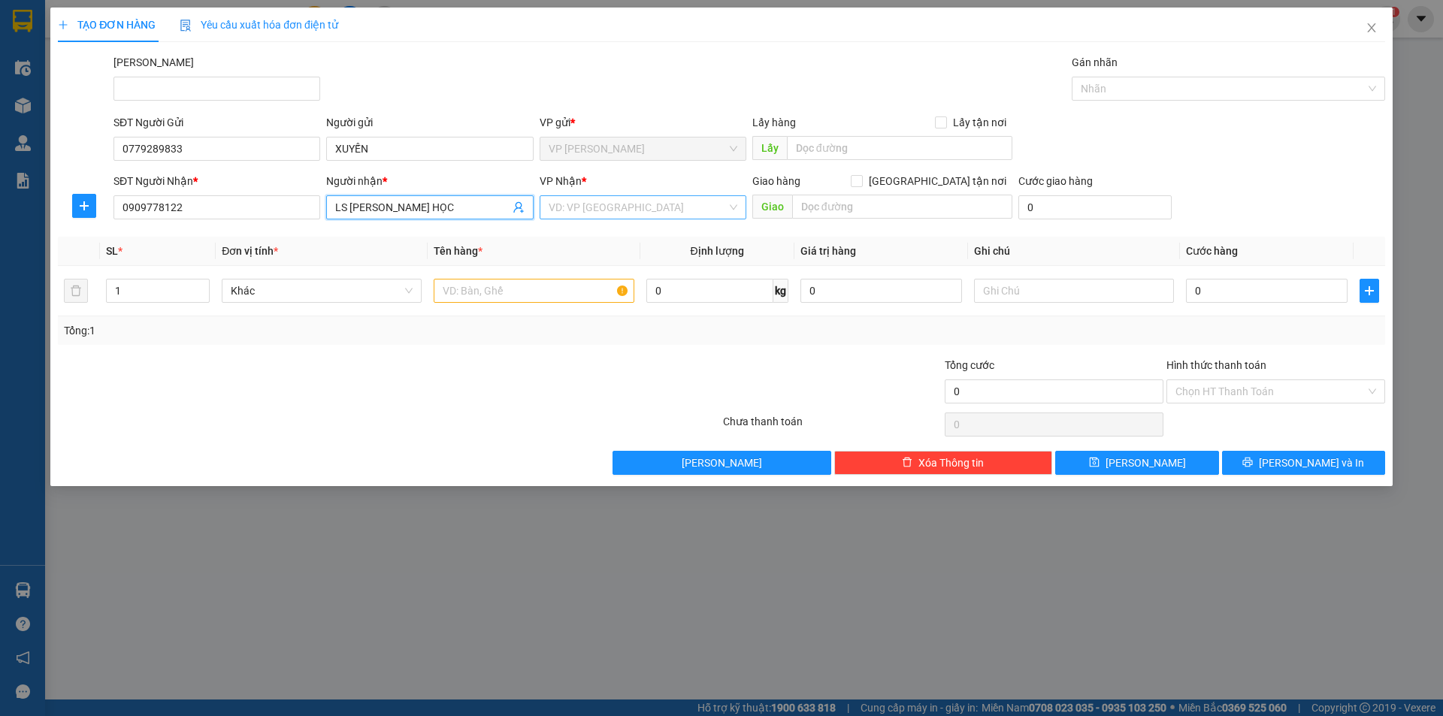
type input "LS [PERSON_NAME] HỌC"
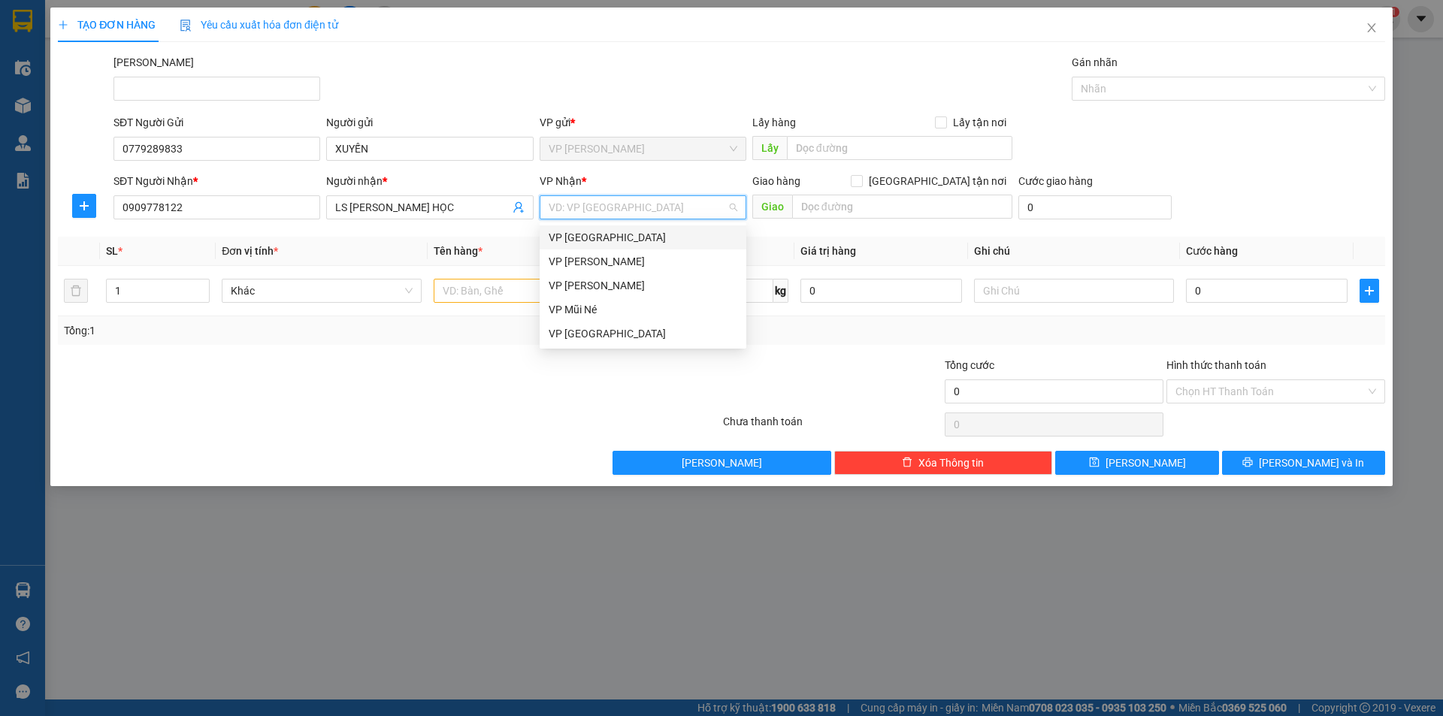
drag, startPoint x: 609, startPoint y: 202, endPoint x: 607, endPoint y: 234, distance: 31.6
click at [604, 205] on input "search" at bounding box center [638, 207] width 178 height 23
click at [616, 248] on div "VP Nha Trang VP [PERSON_NAME] Lão VP [PERSON_NAME] VP Mũi Né VP chợ Mũi Né" at bounding box center [643, 285] width 207 height 120
click at [611, 234] on div "VP [GEOGRAPHIC_DATA]" at bounding box center [643, 237] width 189 height 17
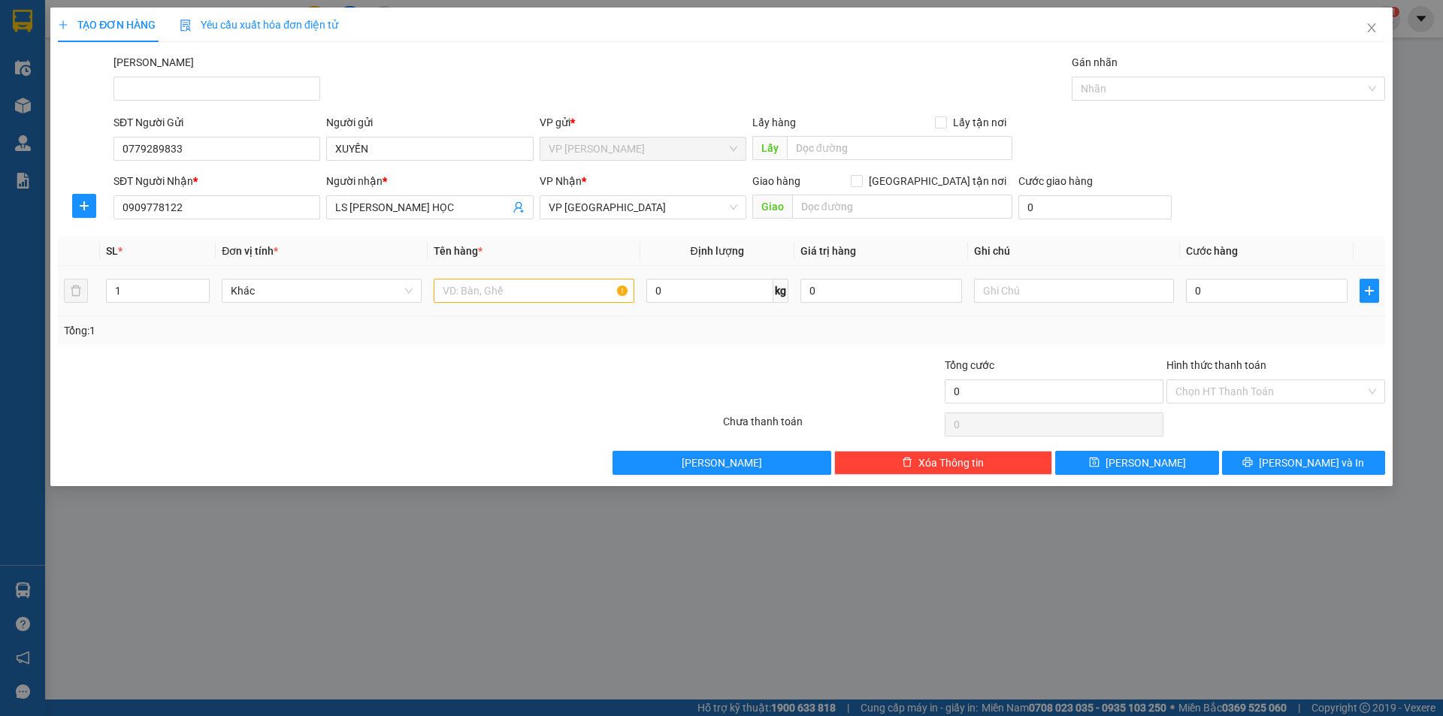
click at [471, 305] on div at bounding box center [534, 291] width 200 height 30
click at [479, 280] on div at bounding box center [534, 291] width 200 height 30
click at [481, 289] on input "text" at bounding box center [534, 291] width 200 height 24
type input "HỒ SƠ"
click at [1257, 299] on input "0" at bounding box center [1267, 291] width 162 height 24
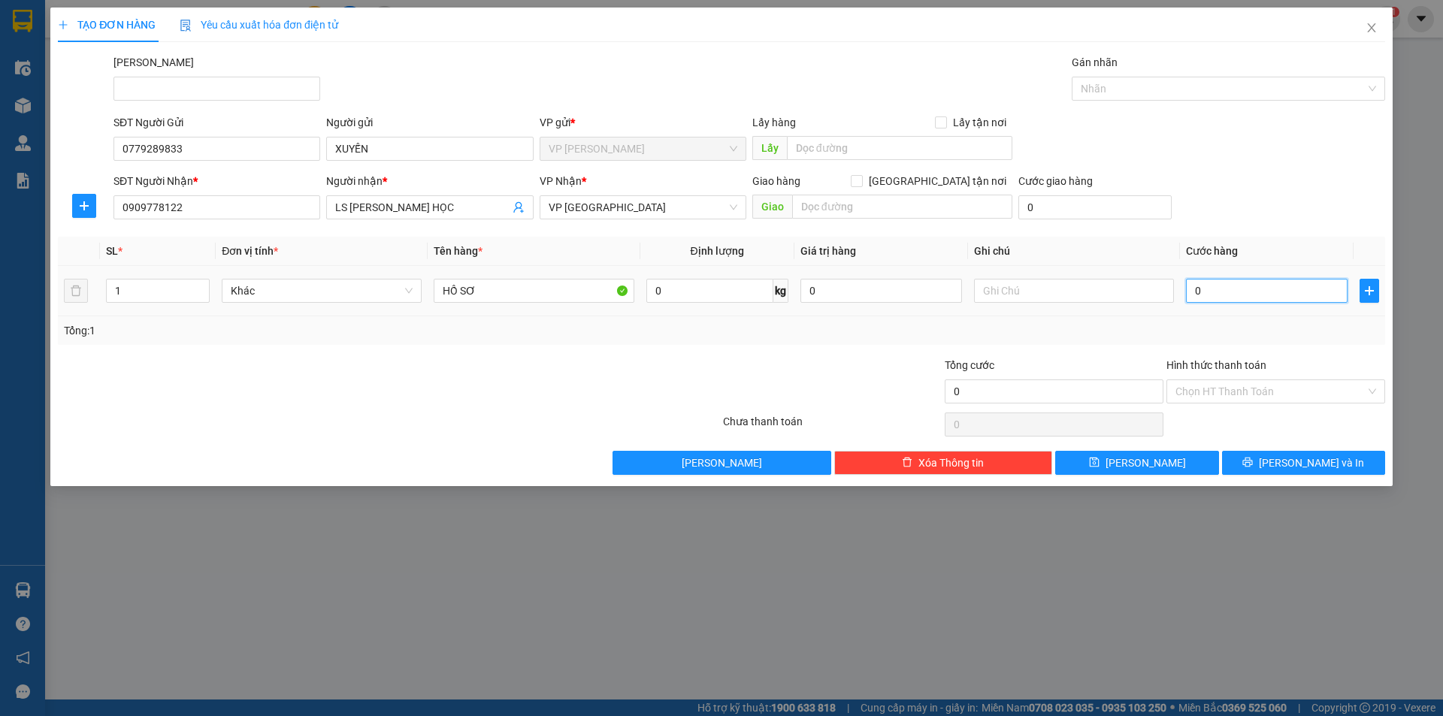
type input "3"
type input "30"
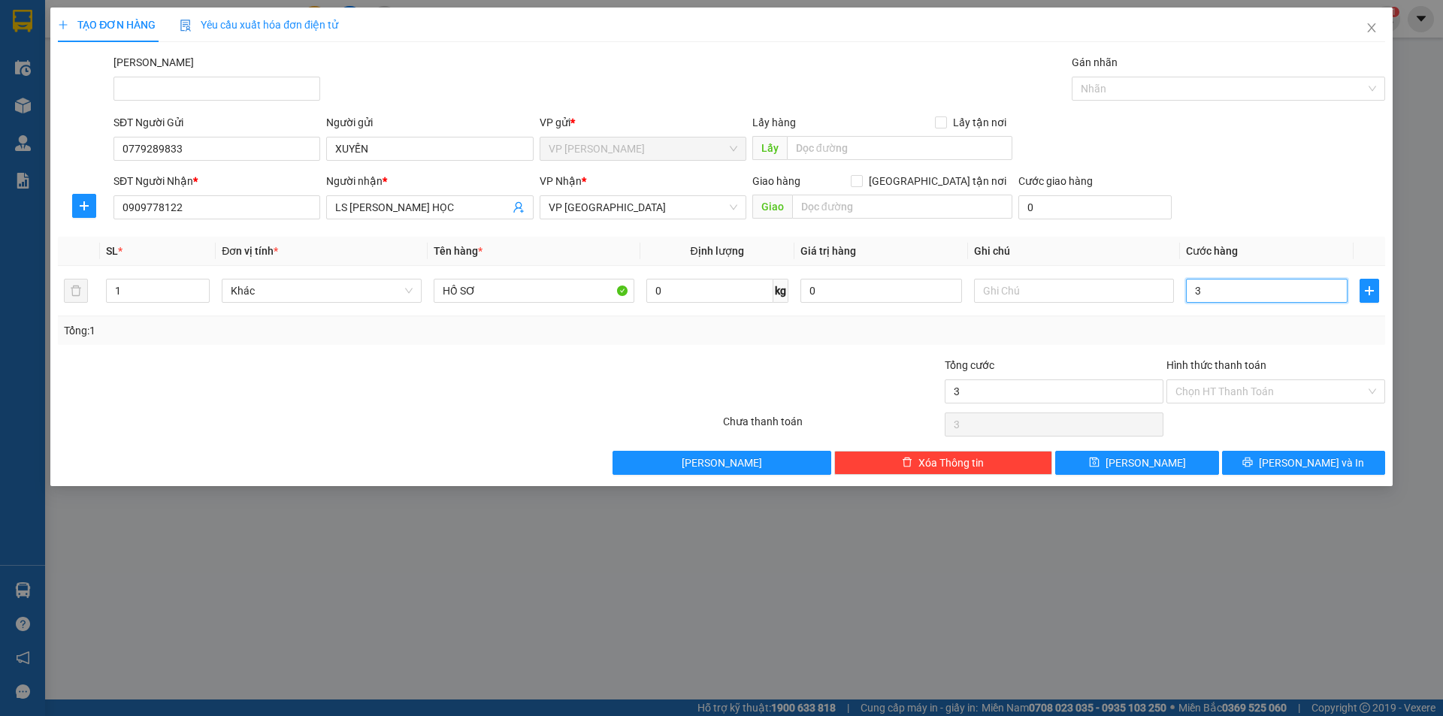
type input "30"
type input "300"
type input "3.000"
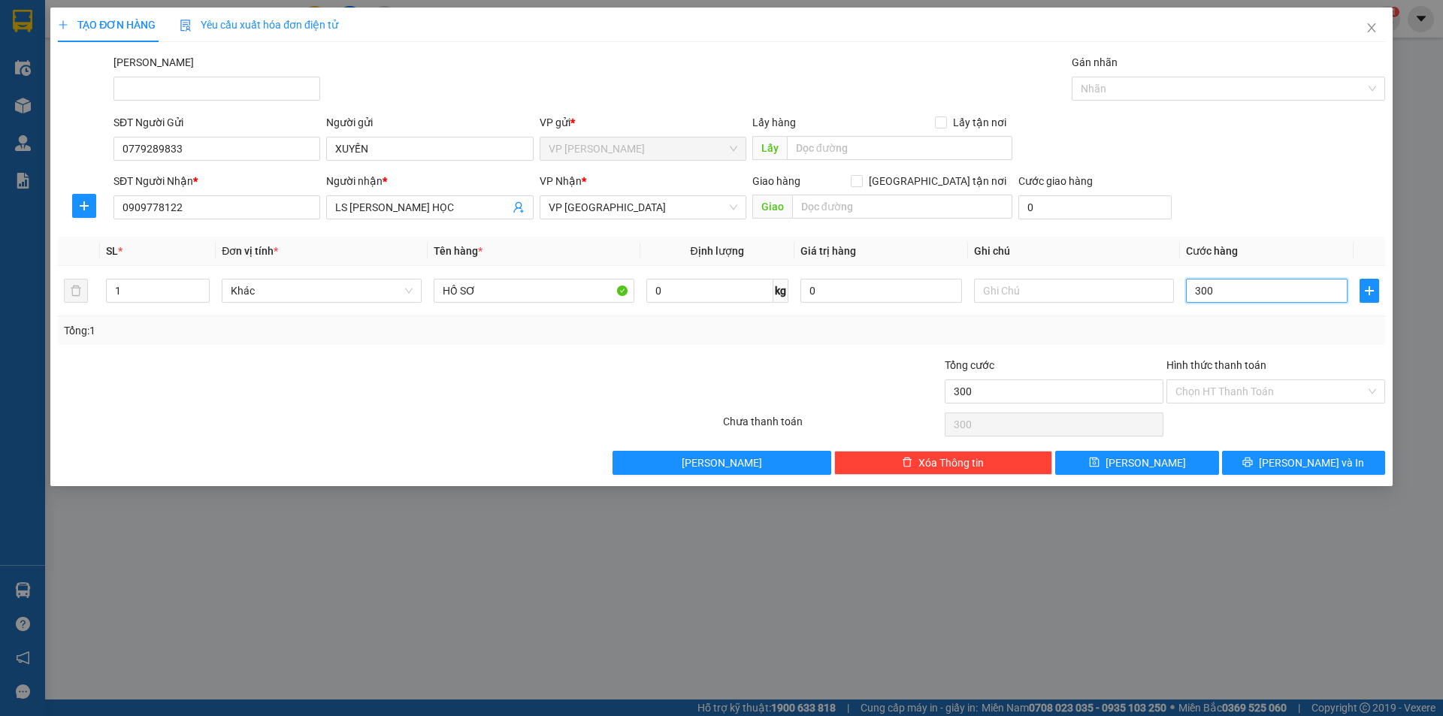
type input "3.000"
type input "30.000"
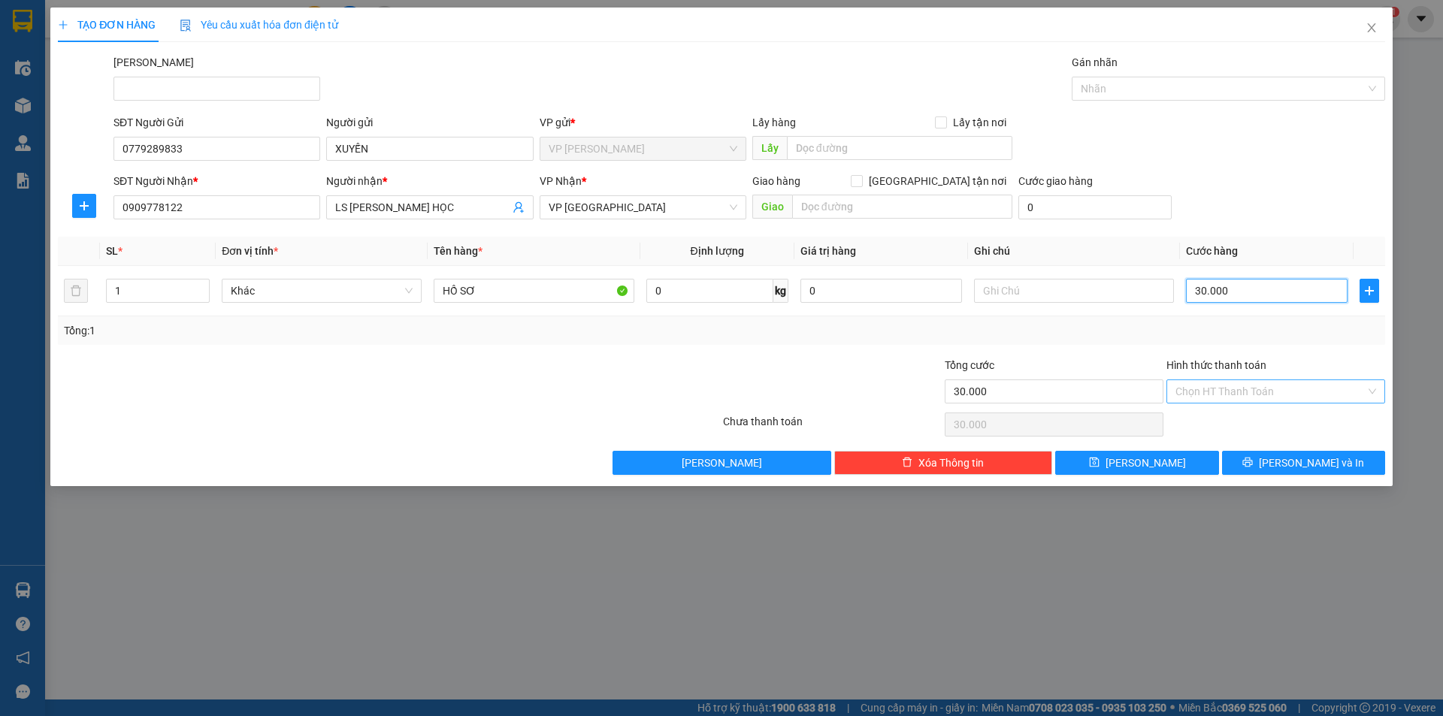
type input "30.000"
click at [1247, 389] on input "Hình thức thanh toán" at bounding box center [1270, 391] width 190 height 23
click at [1236, 417] on div "Tại văn phòng" at bounding box center [1275, 421] width 201 height 17
type input "0"
drag, startPoint x: 1298, startPoint y: 458, endPoint x: 1221, endPoint y: 548, distance: 118.3
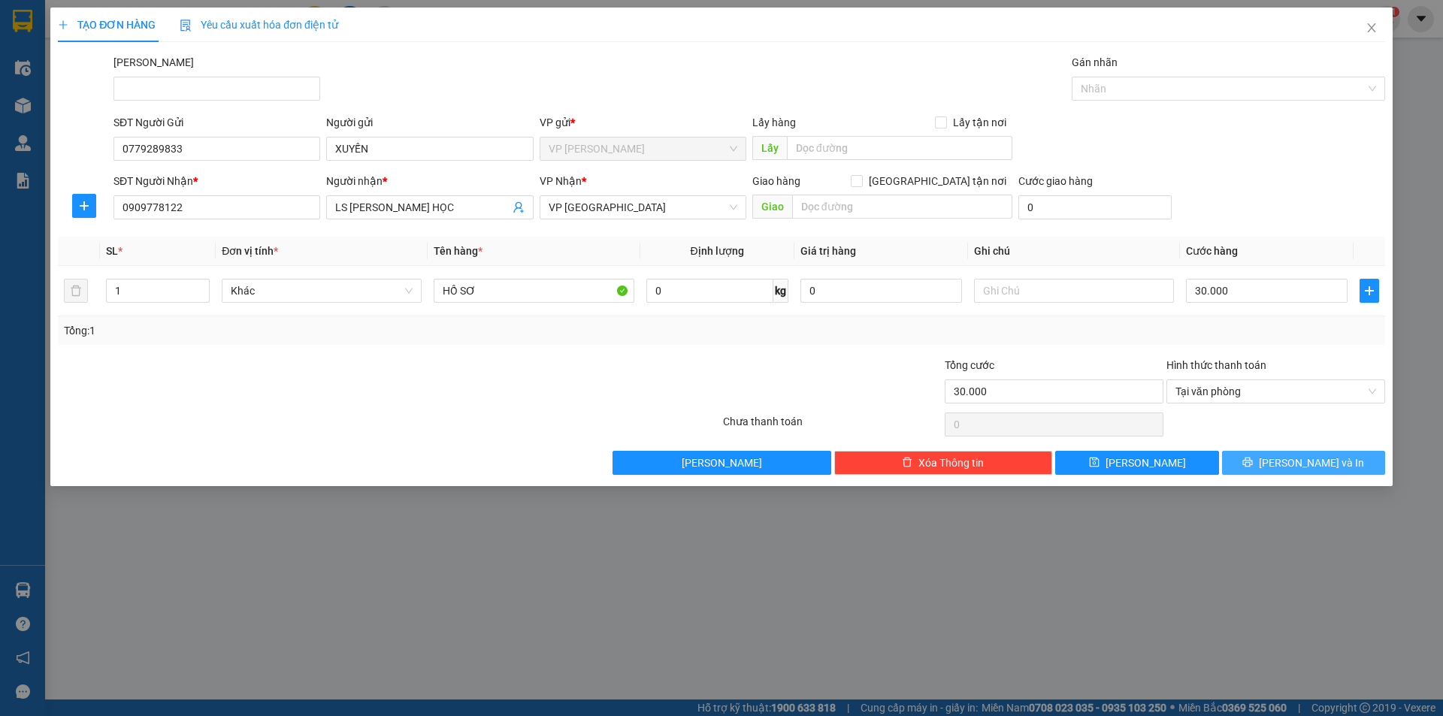
click at [1293, 468] on span "[PERSON_NAME] và In" at bounding box center [1311, 463] width 105 height 17
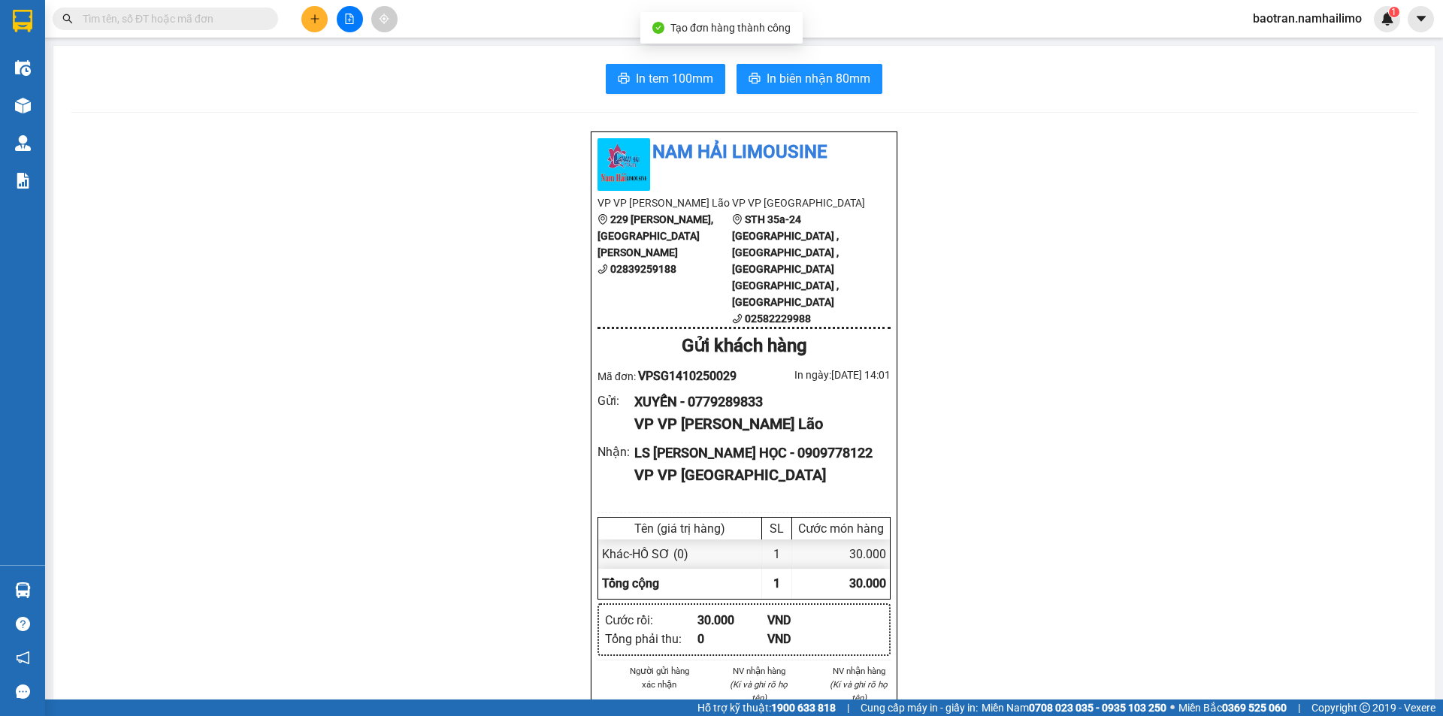
drag, startPoint x: 773, startPoint y: 43, endPoint x: 785, endPoint y: 44, distance: 12.0
click at [773, 44] on body "Kết quả tìm kiếm ( 0 ) Bộ lọc No Data baotran.namhailimo 1 Điều hành xe Kho hàn…" at bounding box center [721, 358] width 1443 height 716
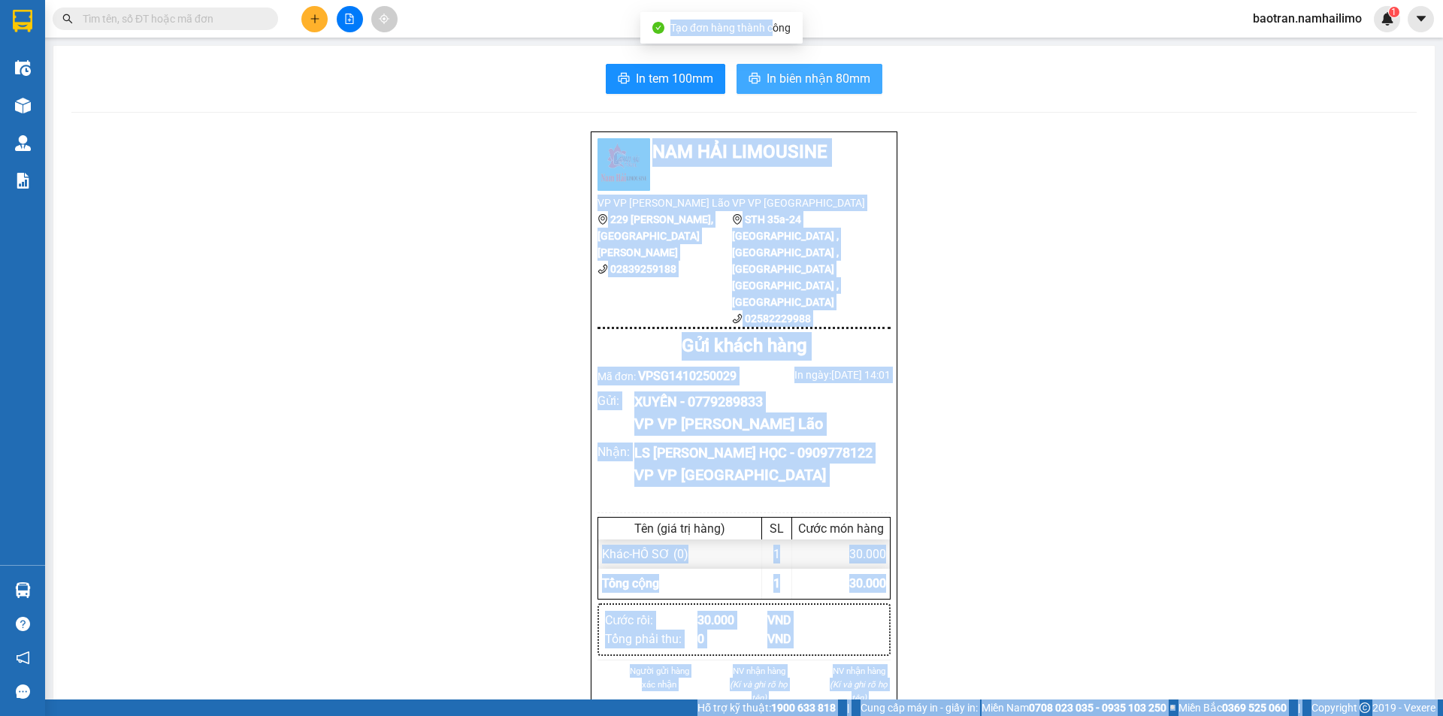
click at [752, 83] on icon "printer" at bounding box center [754, 78] width 11 height 11
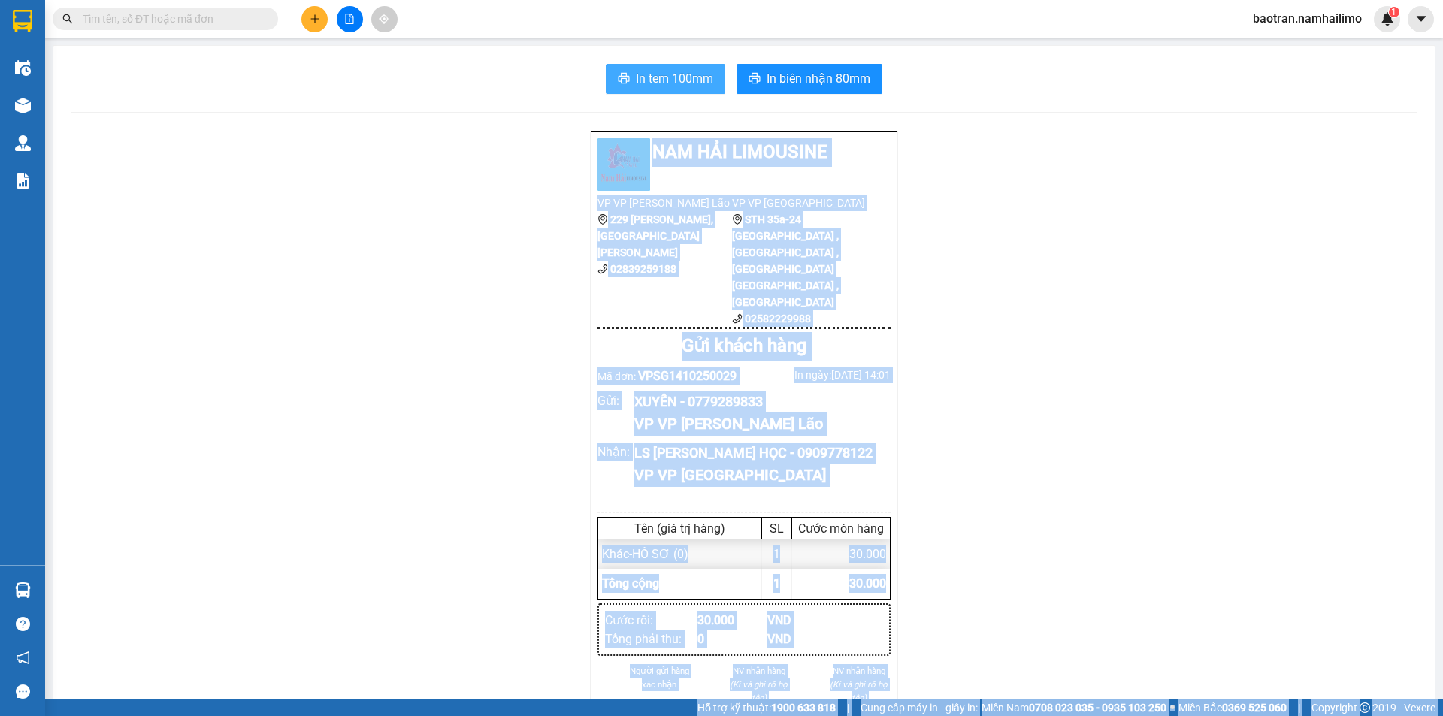
click at [672, 90] on button "In tem 100mm" at bounding box center [665, 79] width 119 height 30
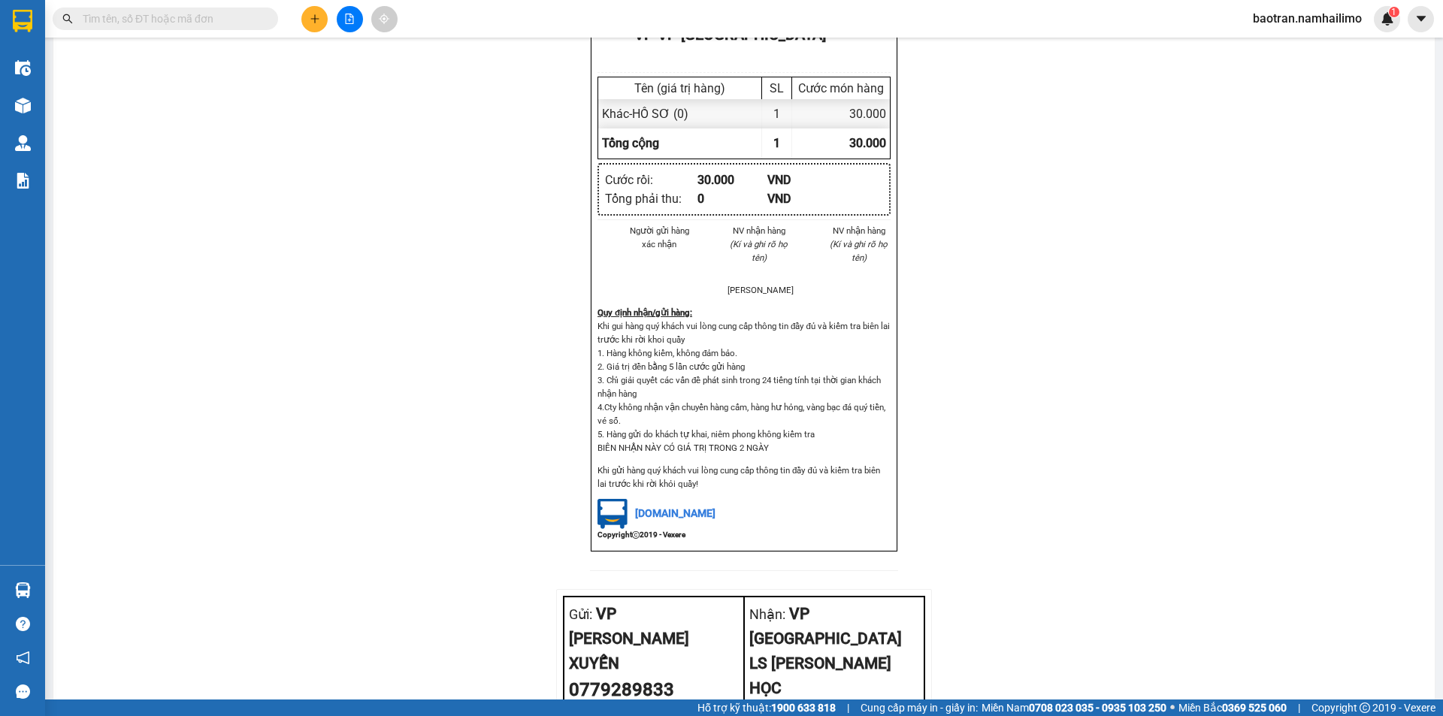
scroll to position [612, 0]
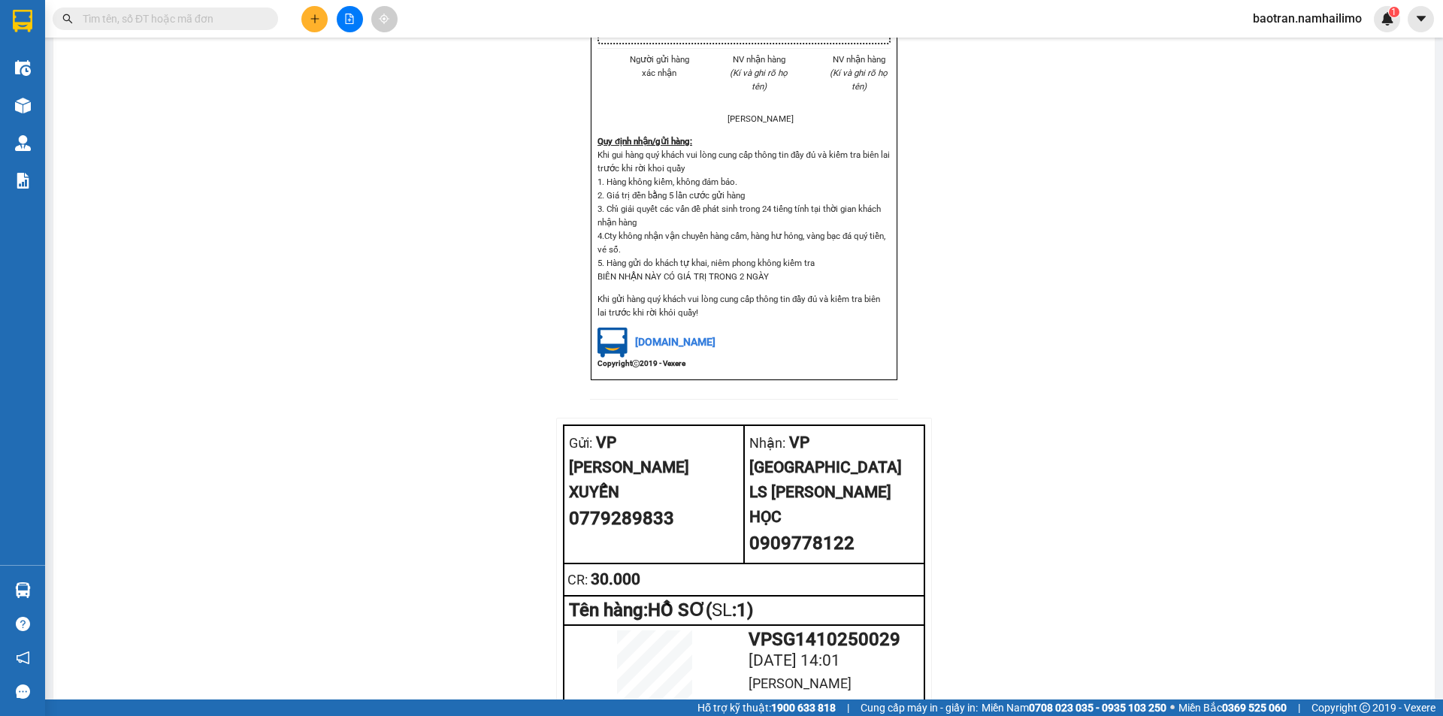
drag, startPoint x: 128, startPoint y: 5, endPoint x: 129, endPoint y: 31, distance: 25.6
click at [125, 16] on div "Kết quả tìm kiếm ( 0 ) Bộ lọc No Data" at bounding box center [146, 19] width 293 height 26
click at [130, 31] on div "Kết quả tìm kiếm ( 0 ) Bộ lọc No Data" at bounding box center [146, 19] width 293 height 26
click at [127, 24] on input "text" at bounding box center [171, 19] width 177 height 17
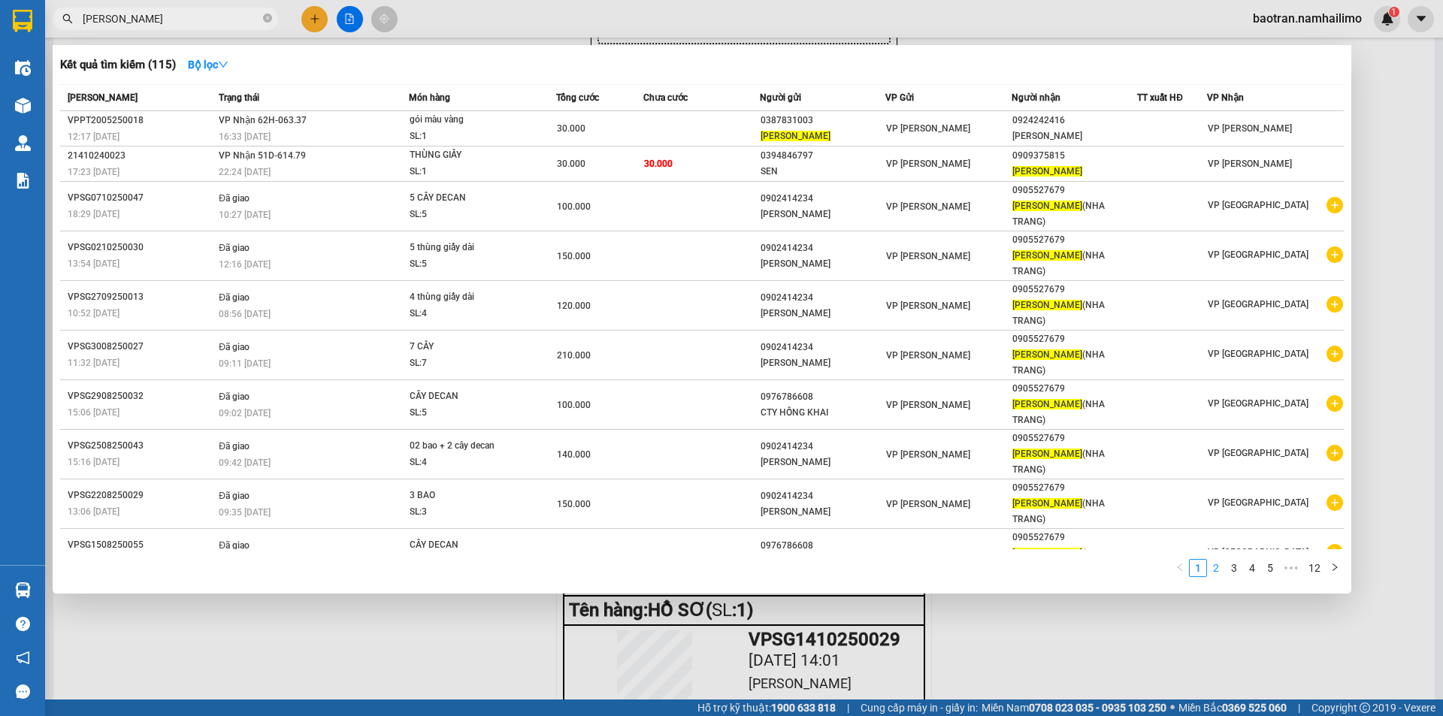
type input "[PERSON_NAME]"
click at [1212, 560] on link "2" at bounding box center [1216, 568] width 17 height 17
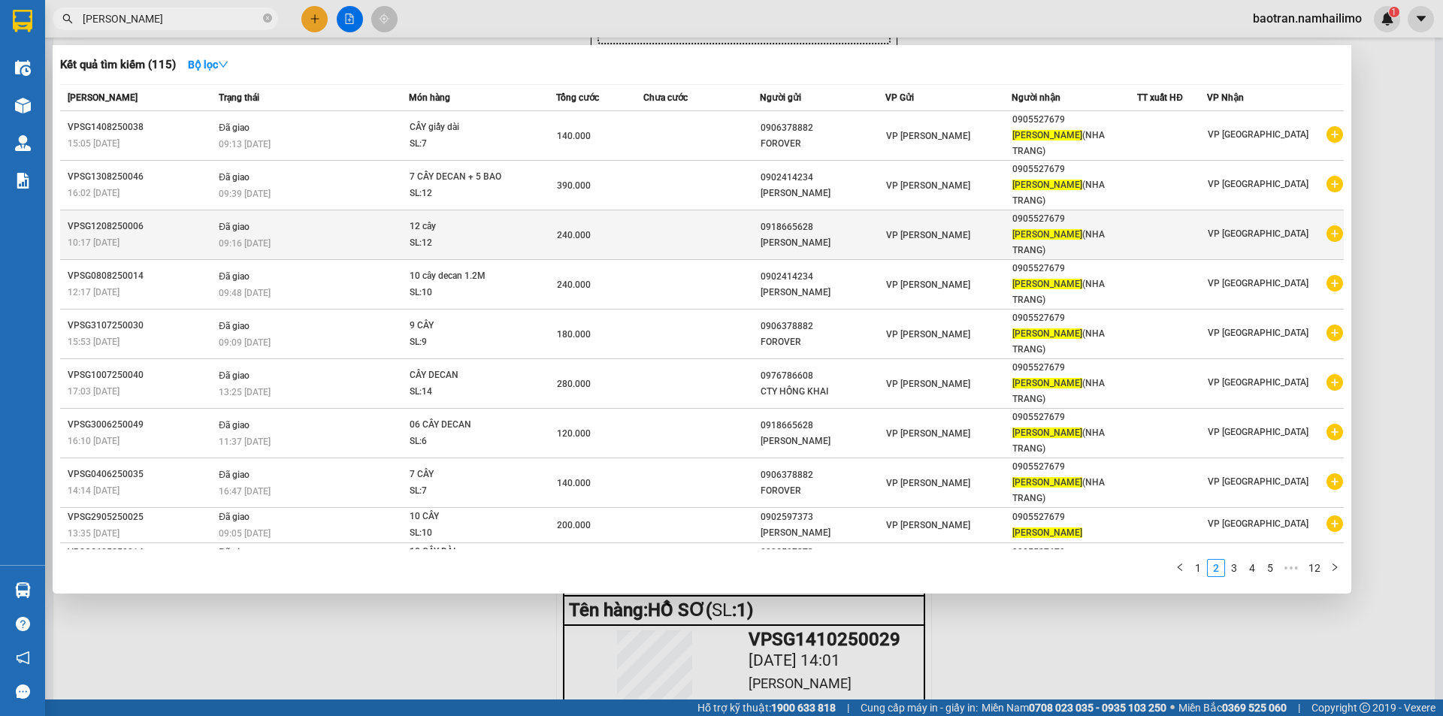
click at [1338, 225] on icon "plus-circle" at bounding box center [1334, 233] width 17 height 17
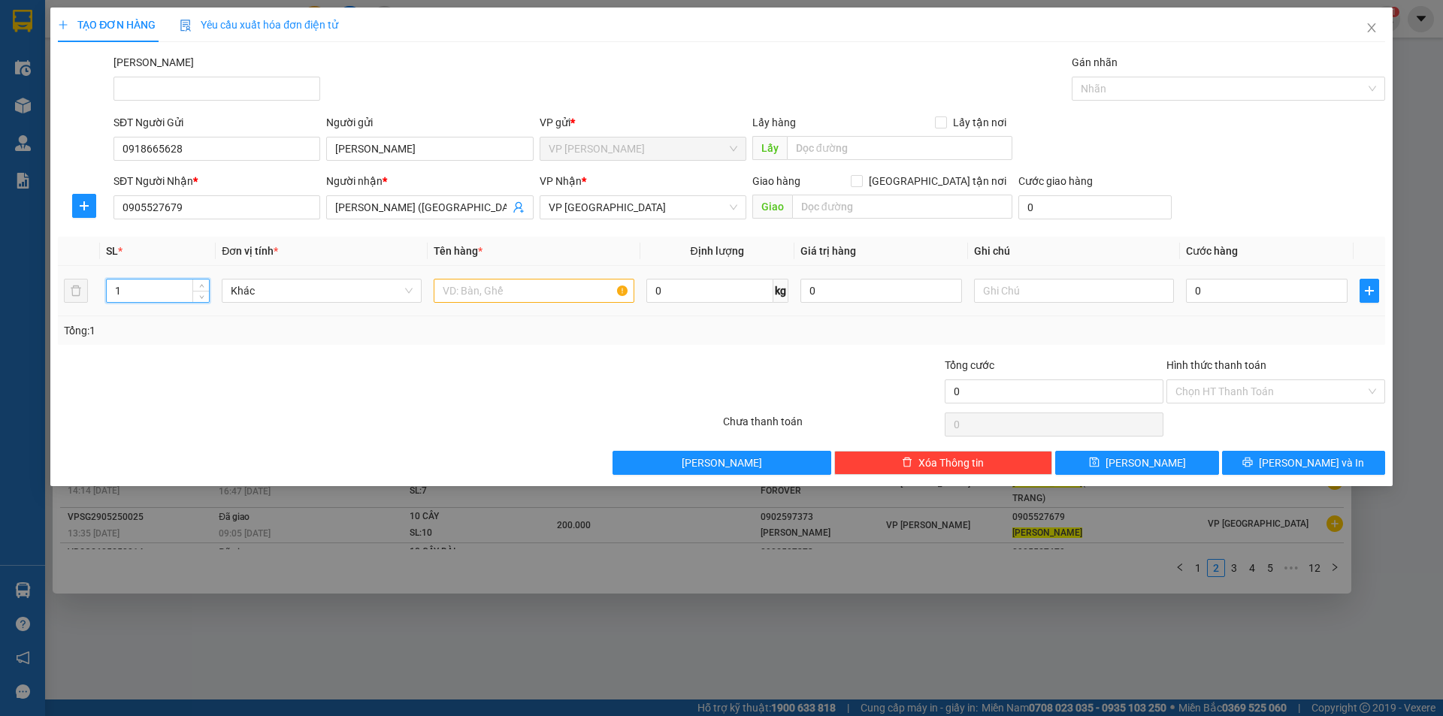
click at [142, 292] on input "1" at bounding box center [158, 291] width 102 height 23
type input "14"
click at [518, 283] on input "text" at bounding box center [534, 291] width 200 height 24
type input "1"
type input "14 CÂY"
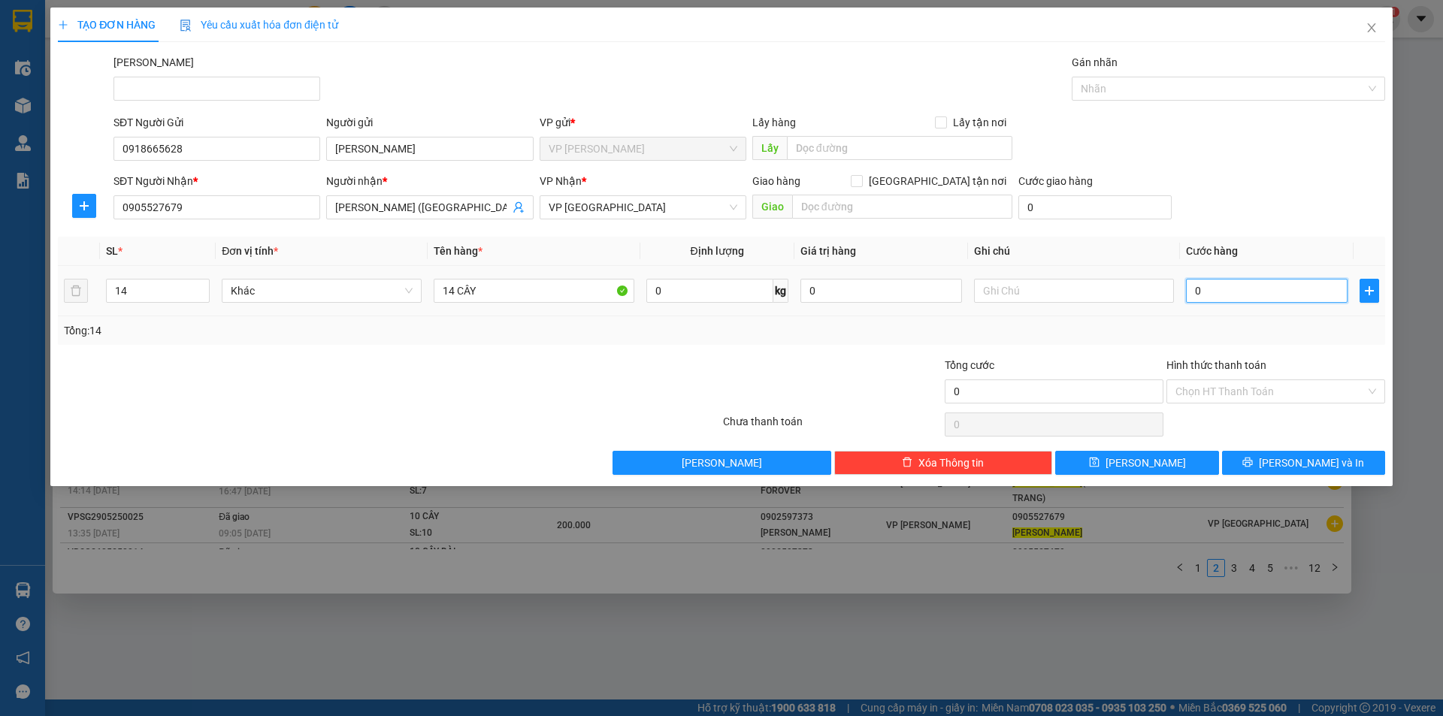
click at [1221, 290] on input "0" at bounding box center [1267, 291] width 162 height 24
type input "2"
type input "28"
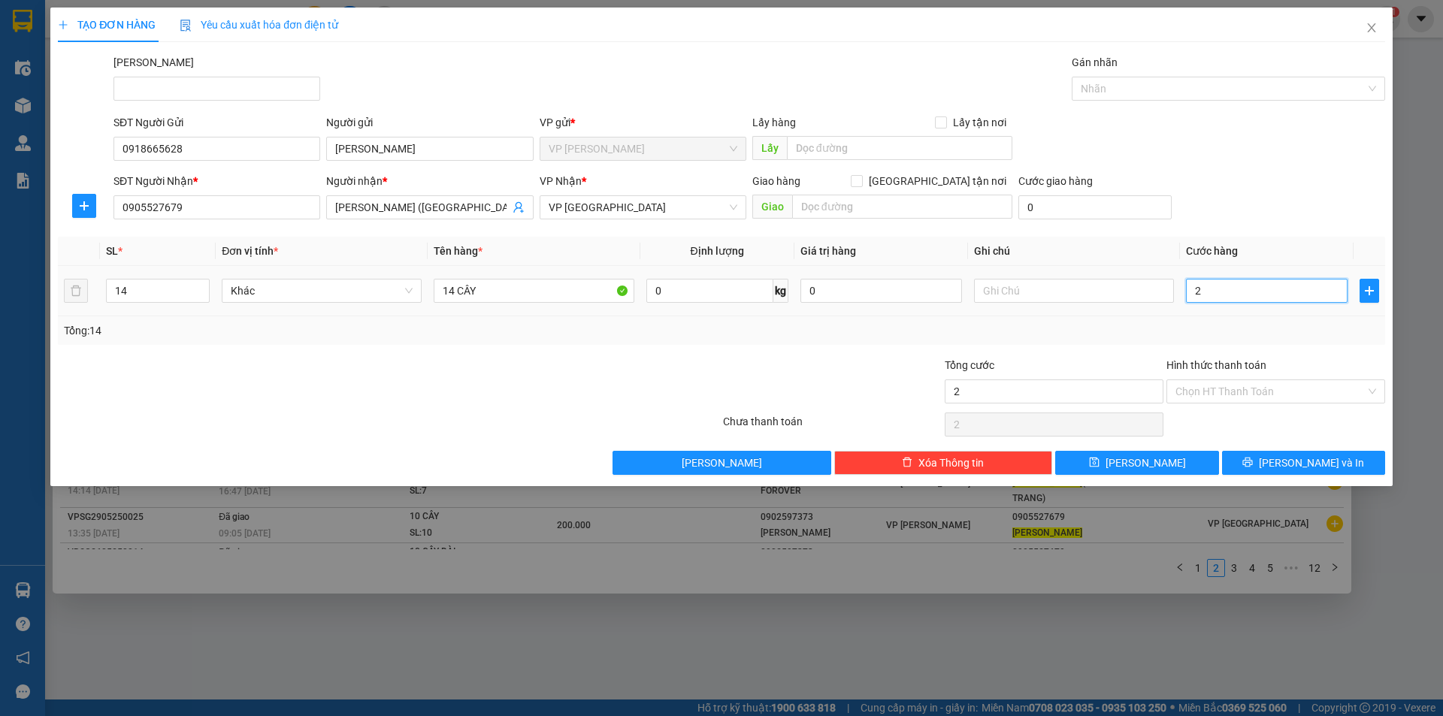
type input "28"
type input "280"
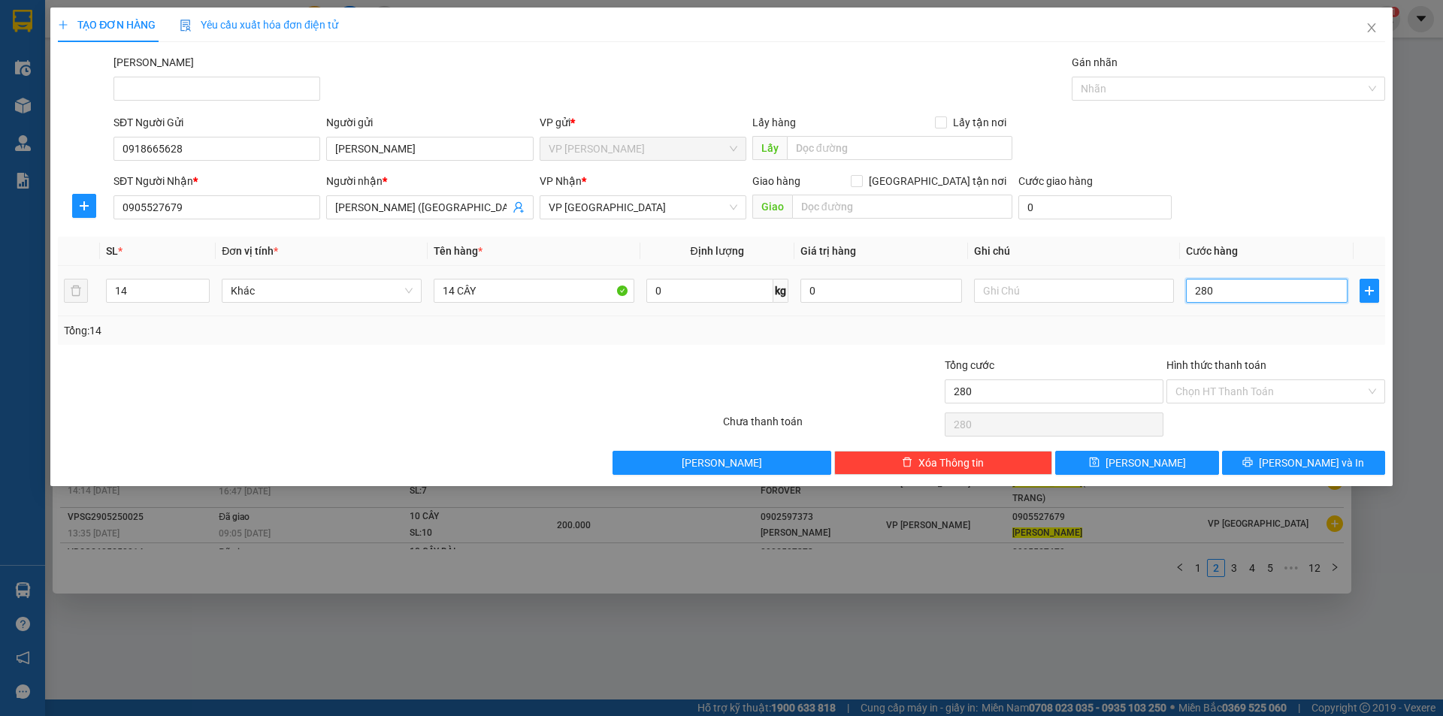
type input "2.800"
type input "28.000"
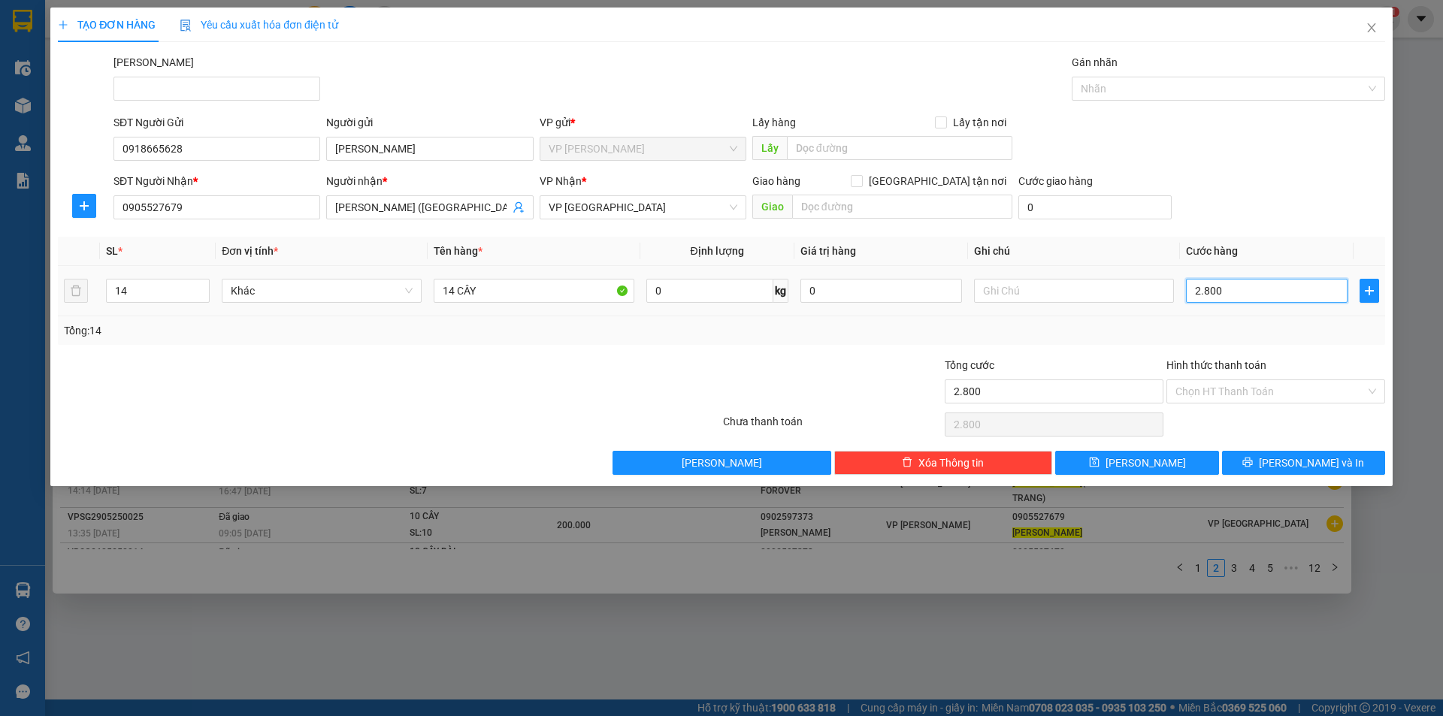
type input "28.000"
type input "280.000"
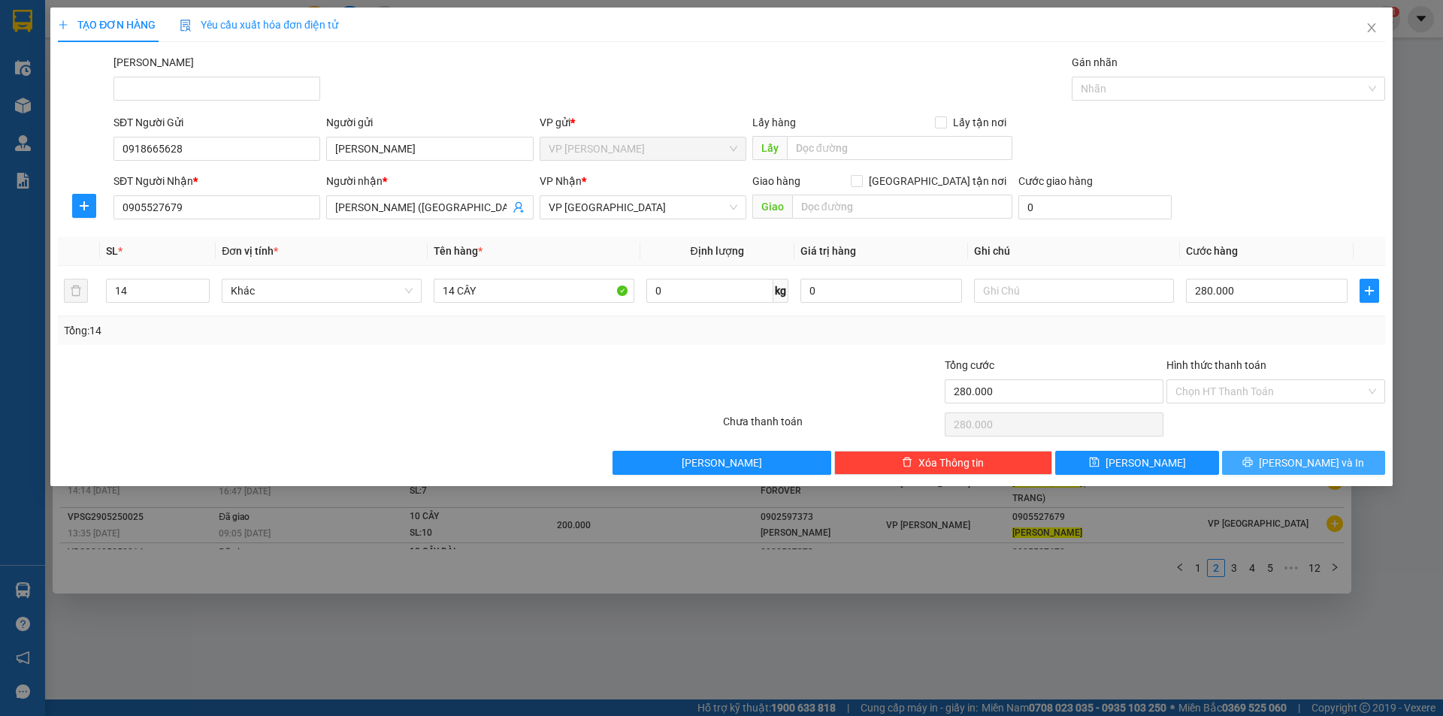
click at [1253, 461] on icon "printer" at bounding box center [1248, 463] width 10 height 10
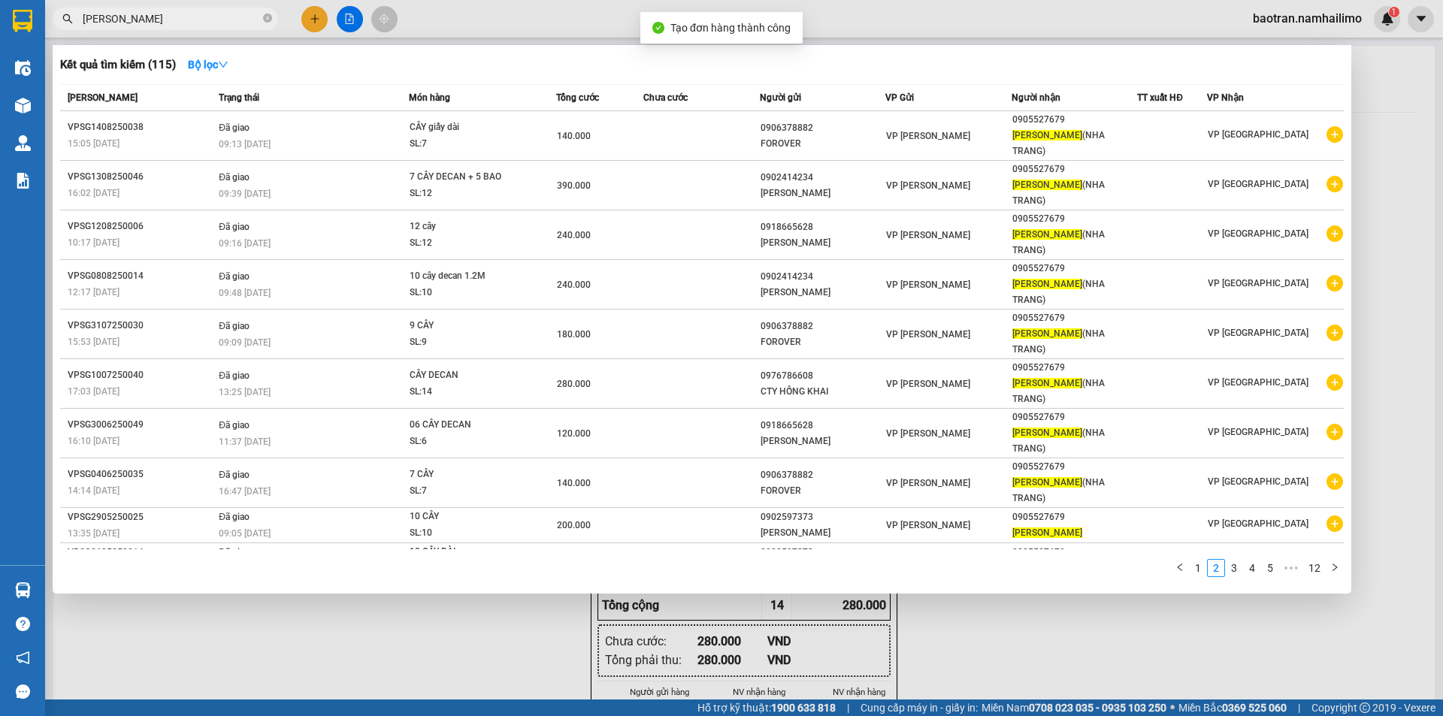
drag, startPoint x: 802, startPoint y: 583, endPoint x: 733, endPoint y: 297, distance: 294.6
click at [797, 585] on div at bounding box center [721, 358] width 1443 height 716
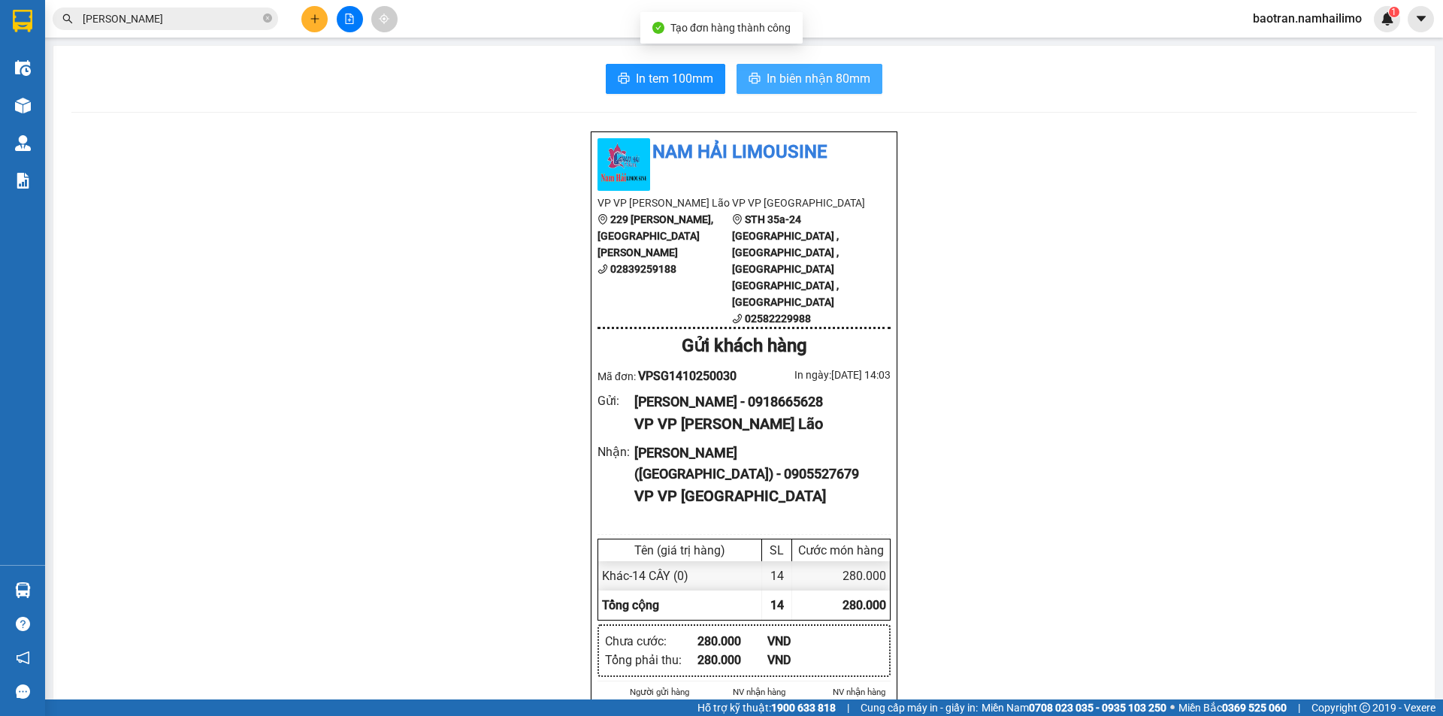
drag, startPoint x: 865, startPoint y: 83, endPoint x: 876, endPoint y: 134, distance: 52.3
click at [864, 81] on button "In biên nhận 80mm" at bounding box center [810, 79] width 146 height 30
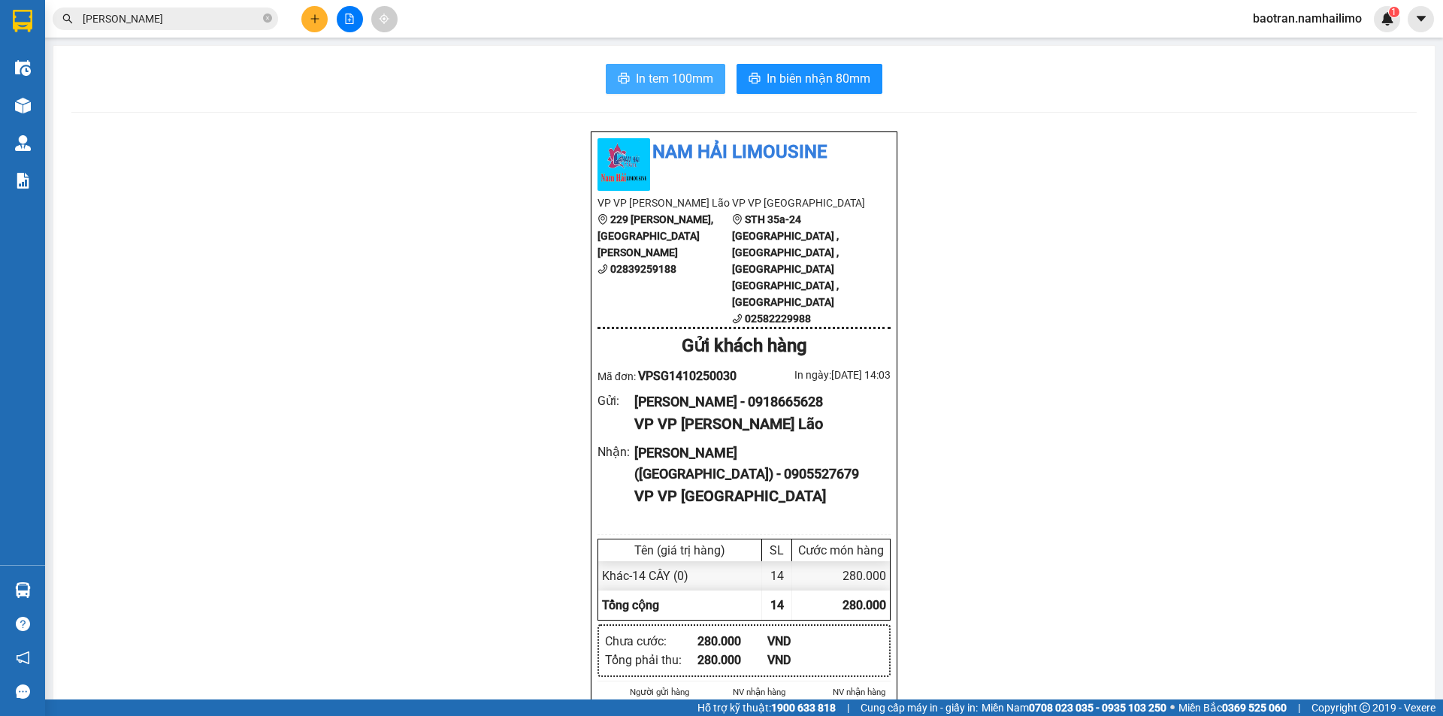
drag, startPoint x: 710, startPoint y: 61, endPoint x: 701, endPoint y: 65, distance: 9.8
click at [695, 69] on span "In tem 100mm" at bounding box center [674, 78] width 77 height 19
